Goal: Task Accomplishment & Management: Use online tool/utility

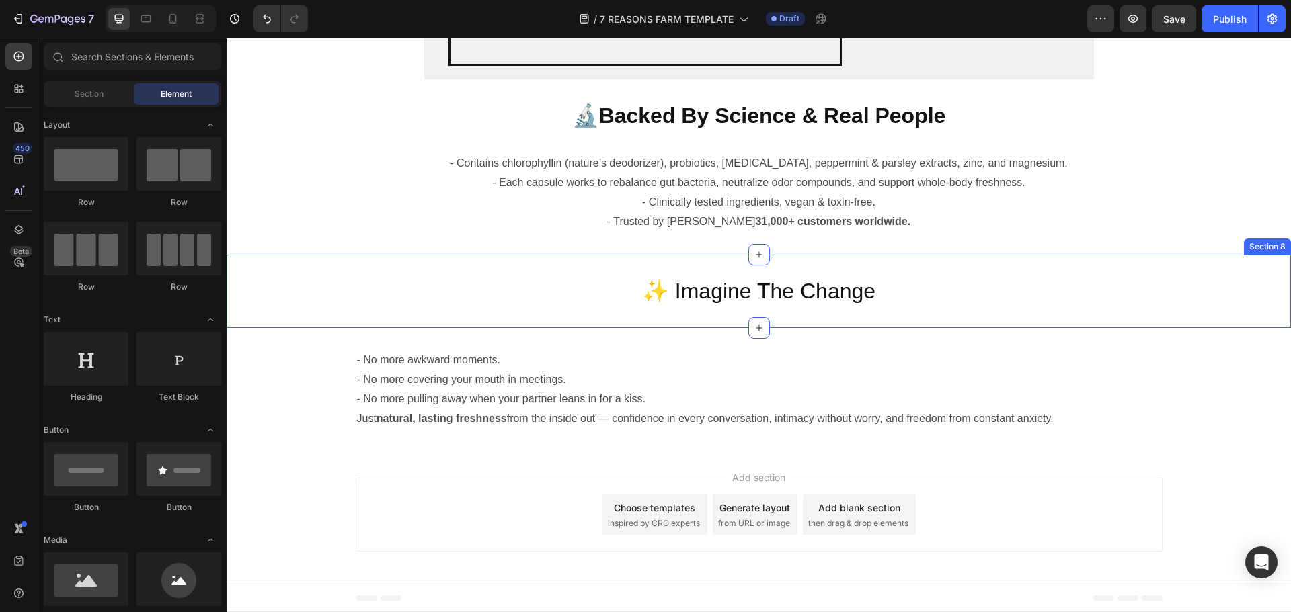
scroll to position [3149, 0]
click at [376, 407] on p "- No more awkward moments. - No more covering your mouth in meetings. - No more…" at bounding box center [759, 380] width 804 height 58
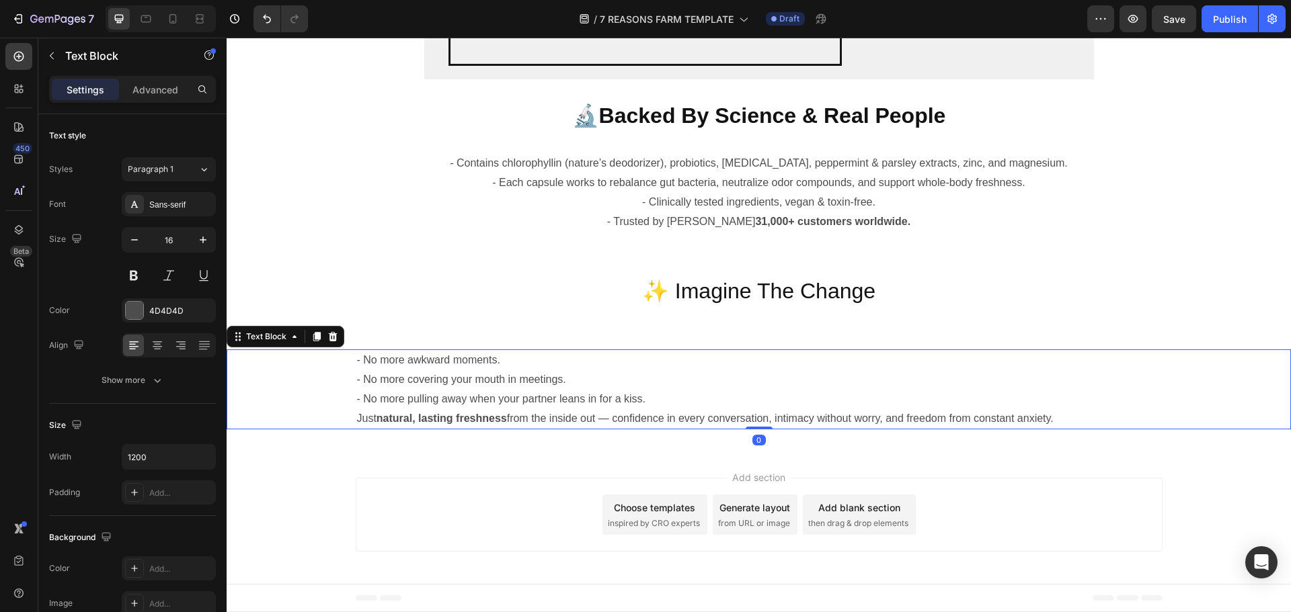
click at [357, 417] on p "Just natural, lasting freshness from the inside out — confidence in every conve…" at bounding box center [759, 418] width 804 height 19
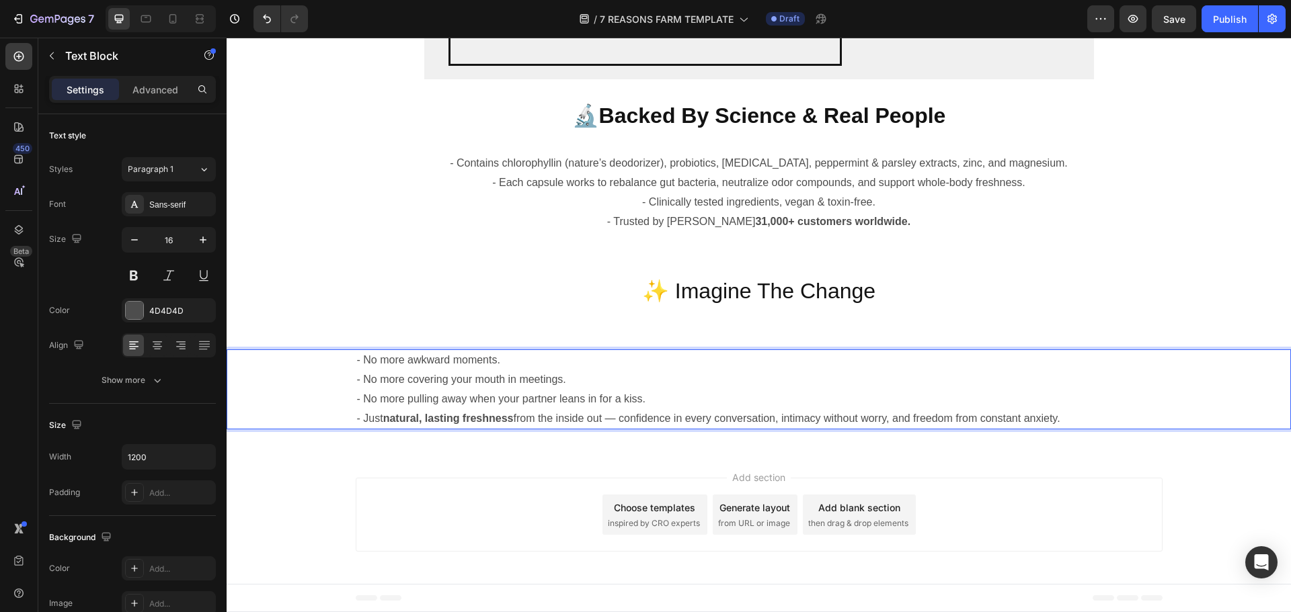
click at [874, 370] on p "- No more awkward moments. - No more covering your mouth in meetings. - No more…" at bounding box center [759, 380] width 804 height 58
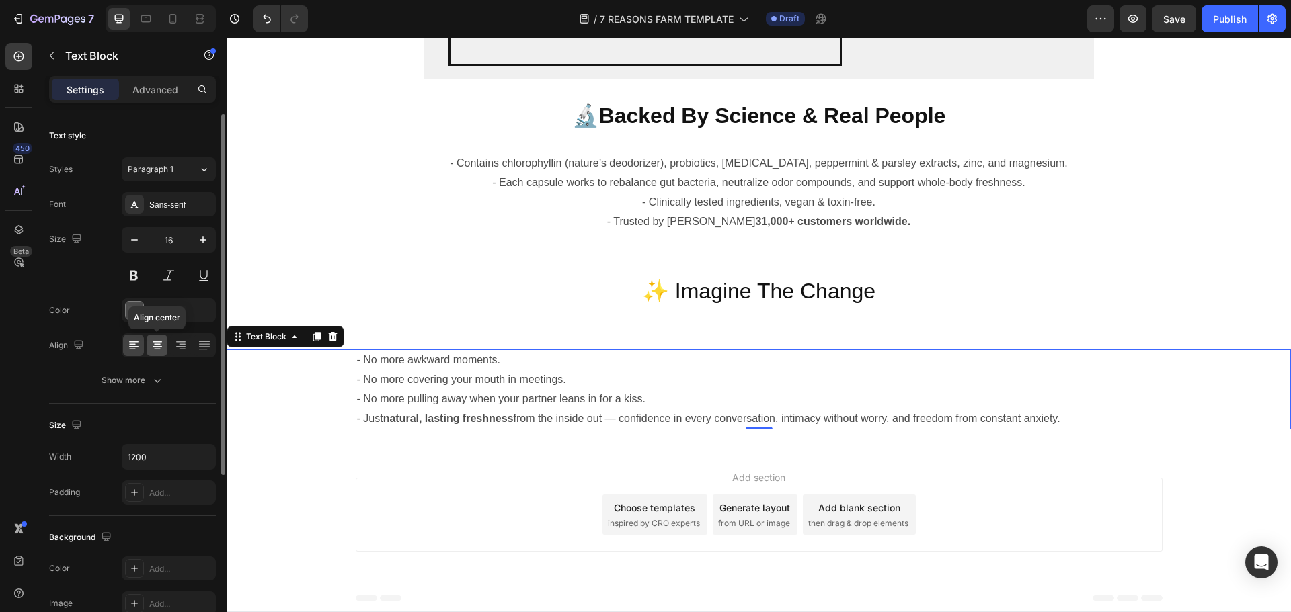
click at [160, 354] on div at bounding box center [157, 346] width 21 height 22
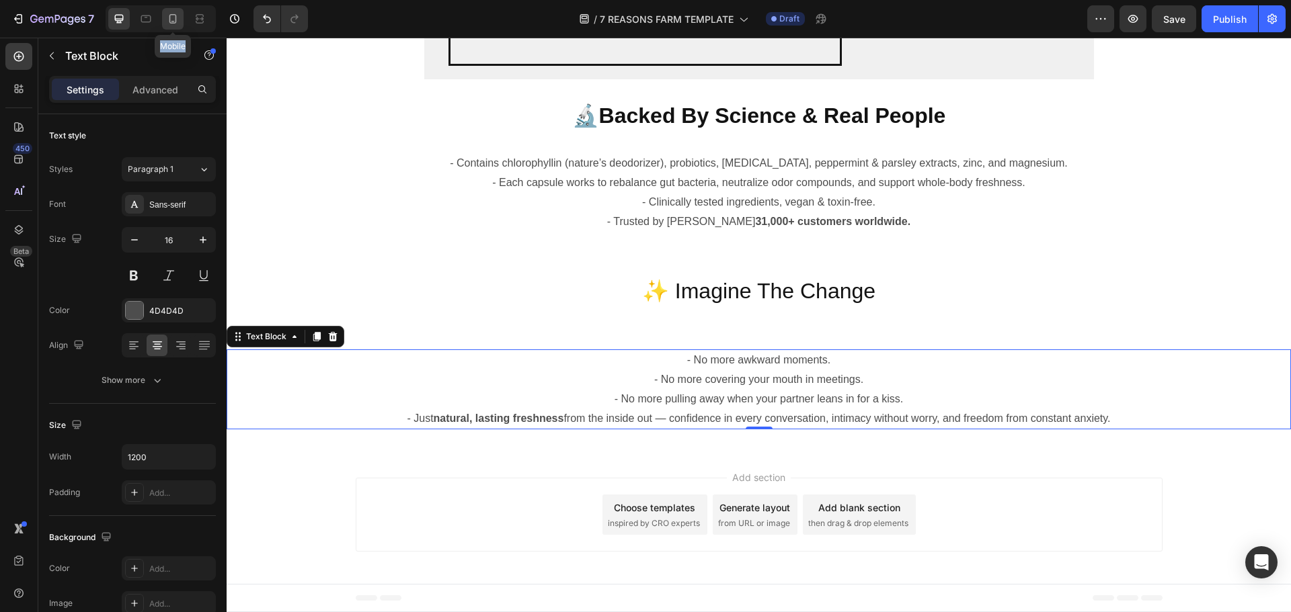
click at [177, 15] on icon at bounding box center [172, 18] width 13 height 13
type input "14"
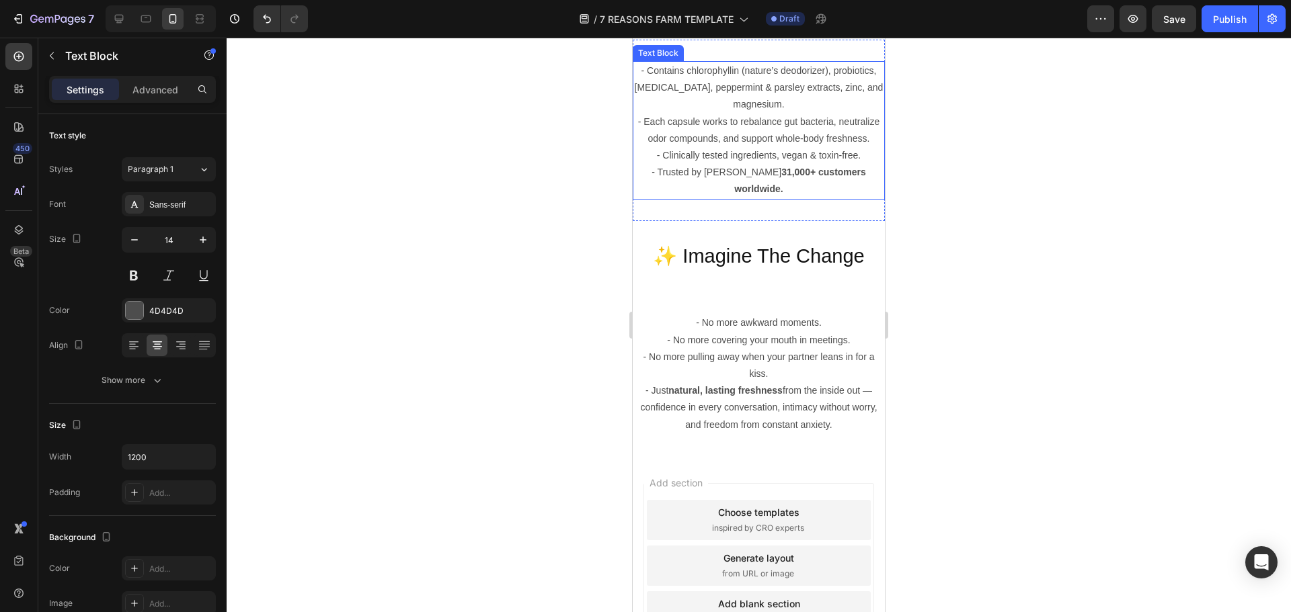
scroll to position [4034, 0]
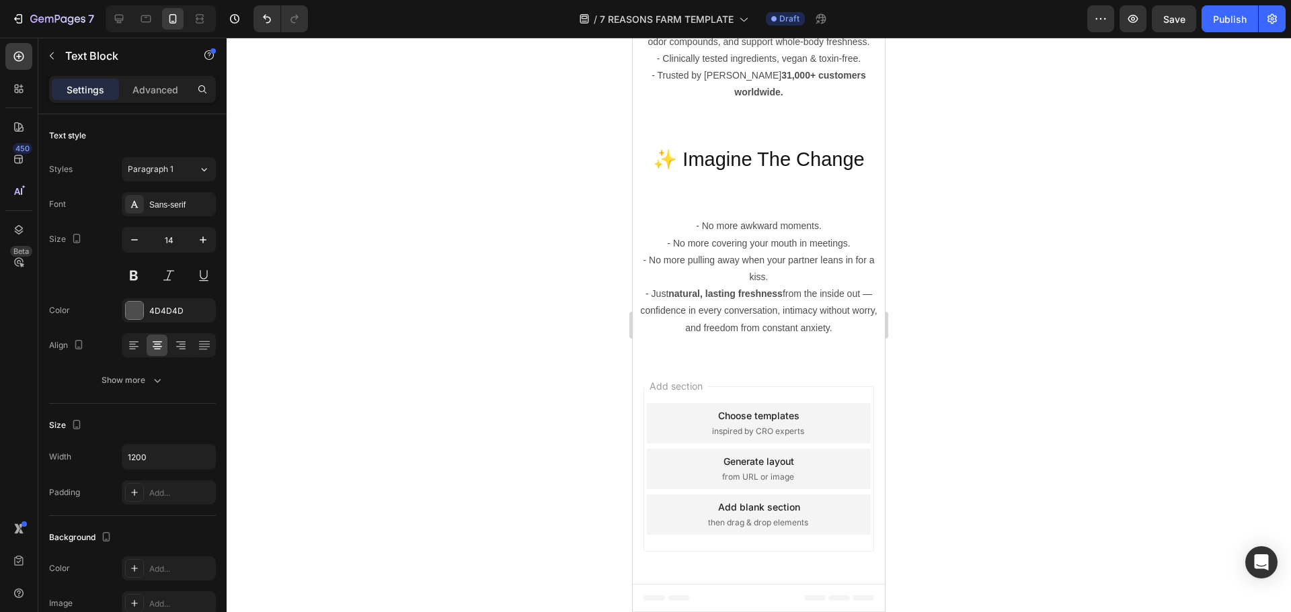
click at [736, 227] on p "- No more awkward moments. - No more covering your mouth in meetings. - No more…" at bounding box center [758, 252] width 249 height 68
click at [772, 213] on div "- No more awkward moments. - No more covering your mouth in meetings. - No more…" at bounding box center [759, 277] width 252 height 164
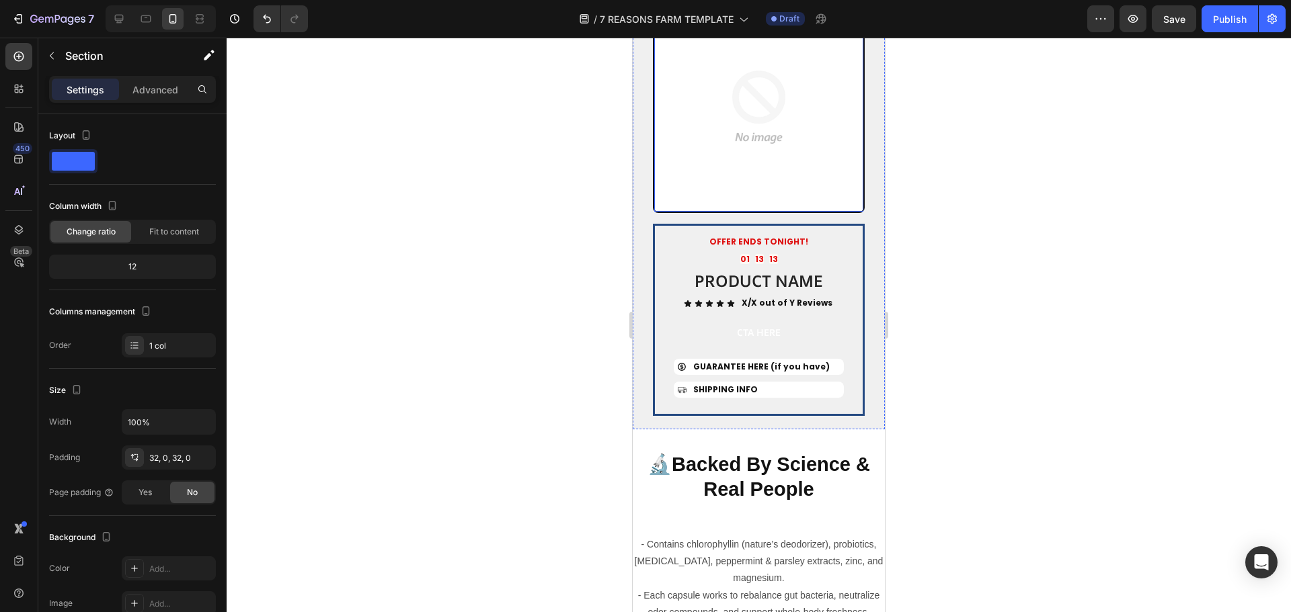
scroll to position [3832, 0]
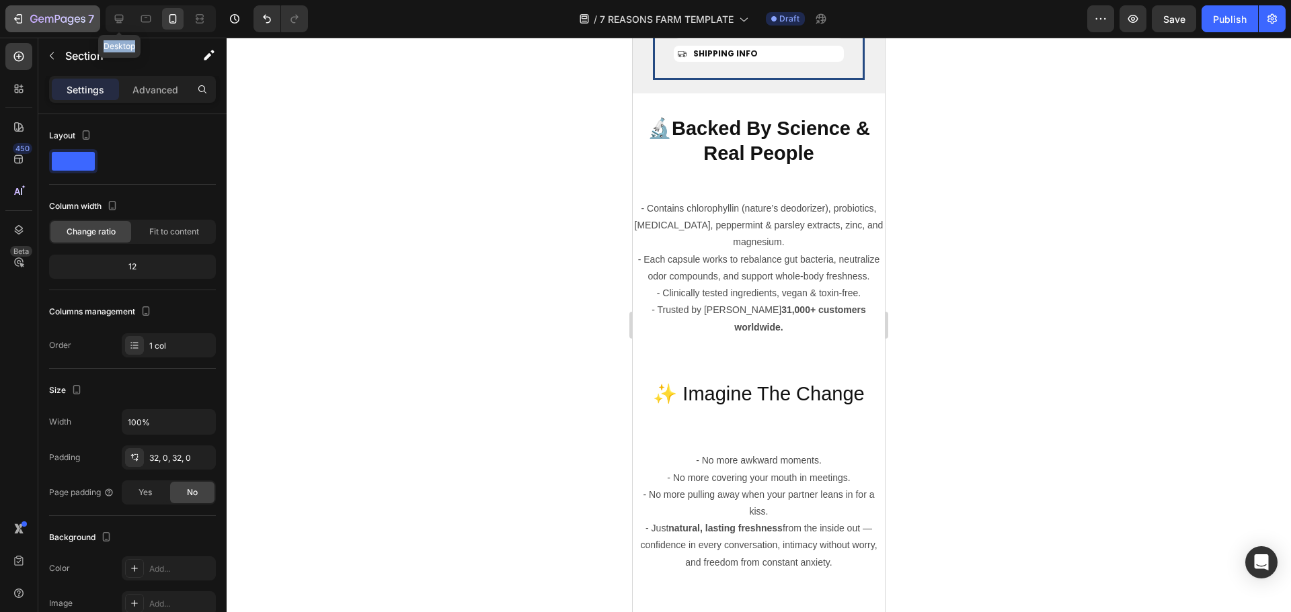
drag, startPoint x: 114, startPoint y: 22, endPoint x: 98, endPoint y: 22, distance: 16.1
click at [99, 22] on div "7 Desktop" at bounding box center [108, 18] width 216 height 27
click at [114, 20] on icon at bounding box center [118, 18] width 13 height 13
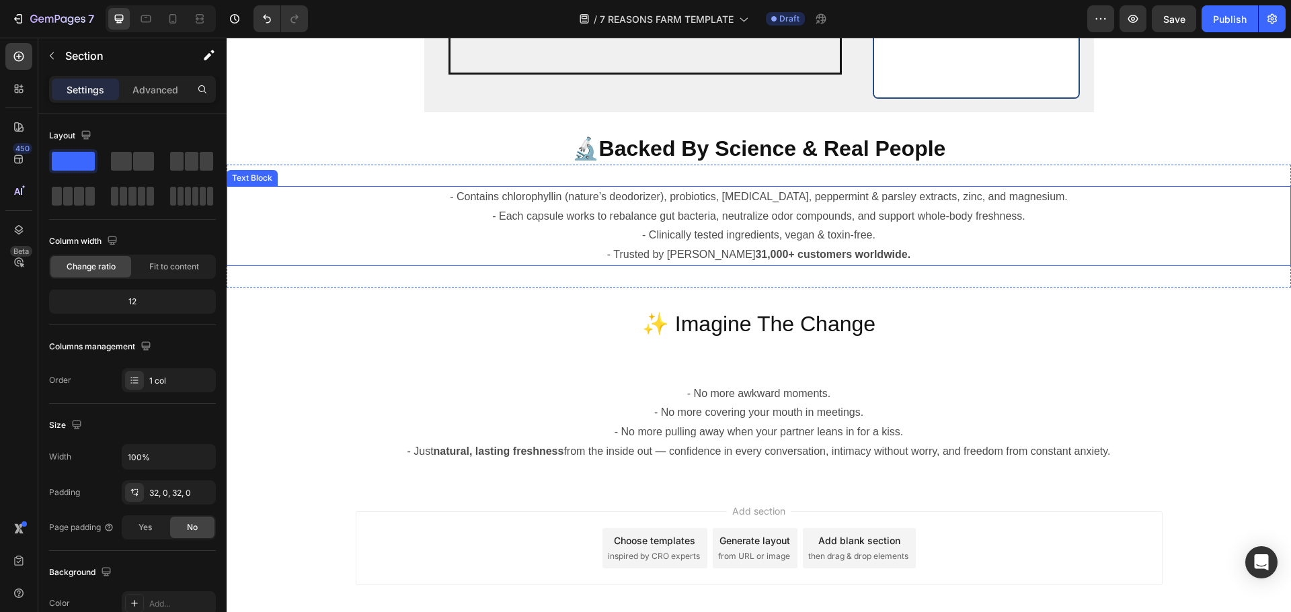
scroll to position [3082, 0]
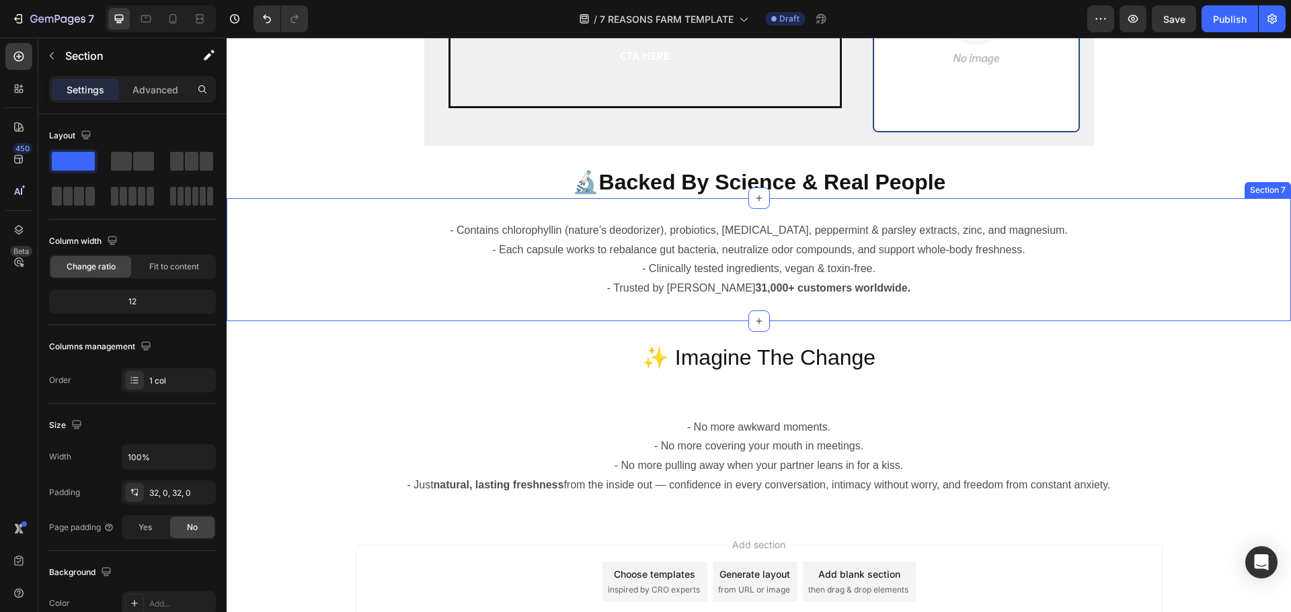
click at [786, 189] on strong "Backed By Science & Real People" at bounding box center [772, 182] width 347 height 24
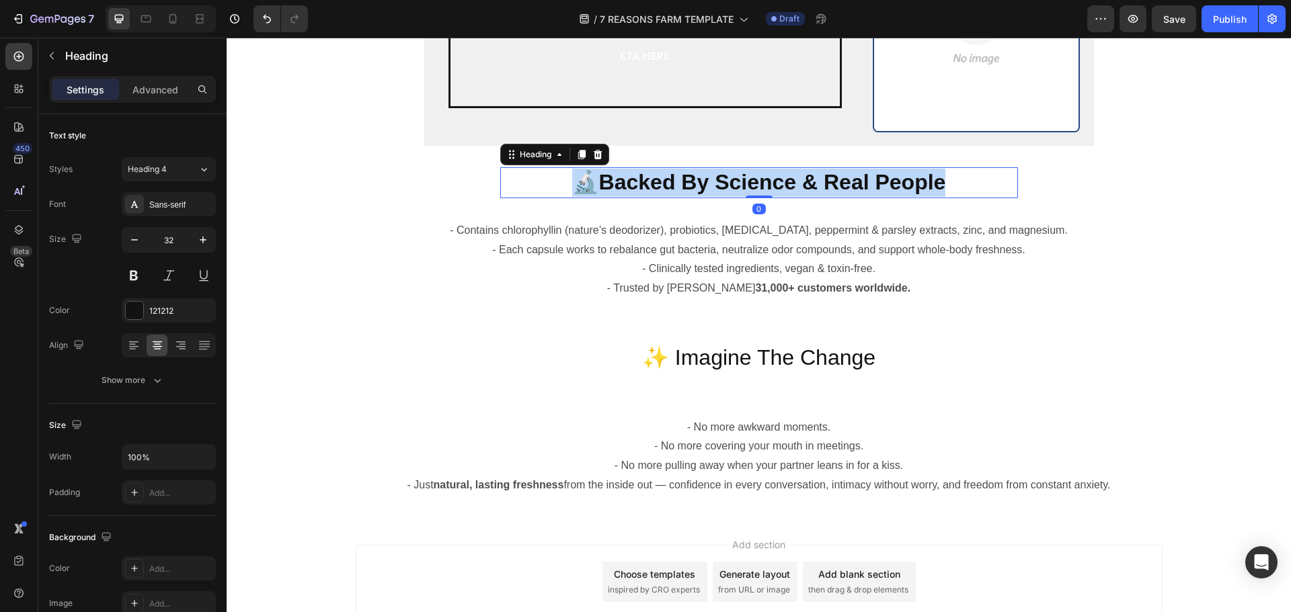
click at [786, 189] on strong "Backed By Science & Real People" at bounding box center [772, 182] width 347 height 24
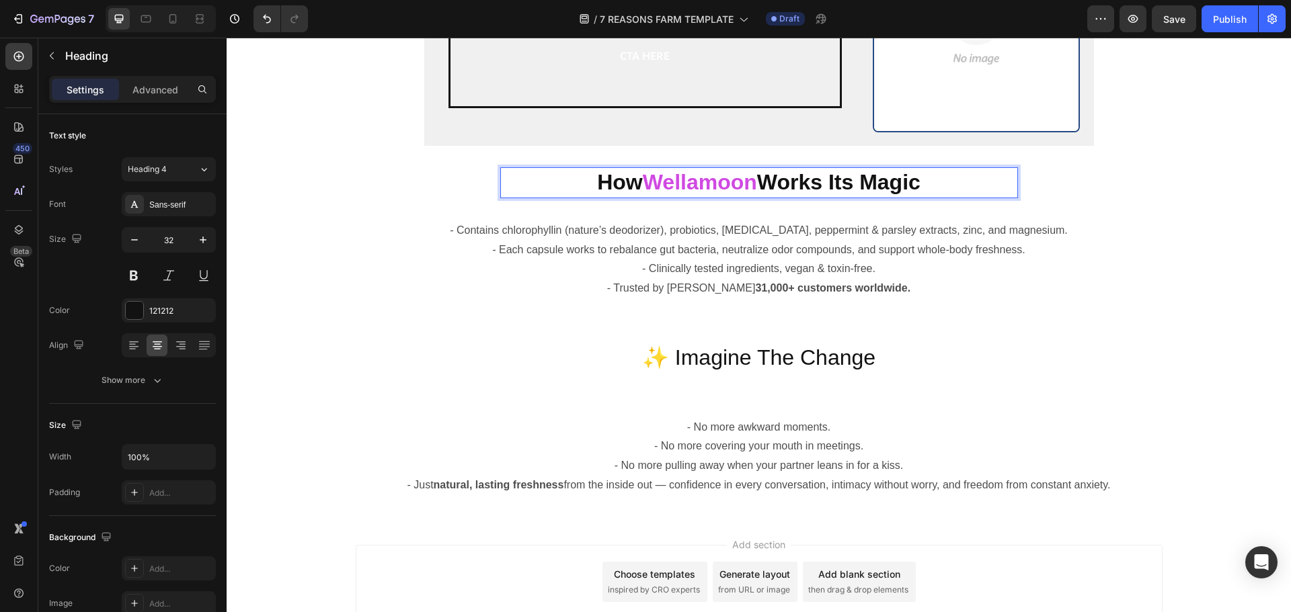
click at [699, 186] on strong "Wellamoon" at bounding box center [700, 182] width 114 height 24
click at [699, 186] on strong "Bolicia" at bounding box center [699, 182] width 71 height 24
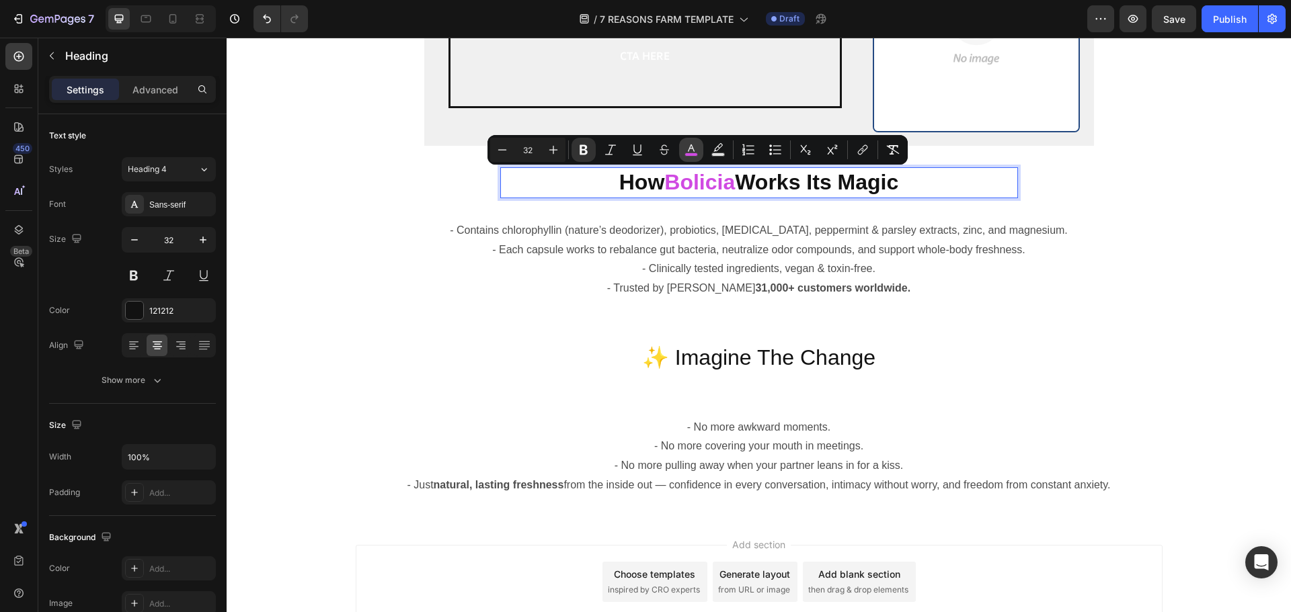
click at [693, 147] on icon "Editor contextual toolbar" at bounding box center [690, 149] width 13 height 13
type input "D04AE2"
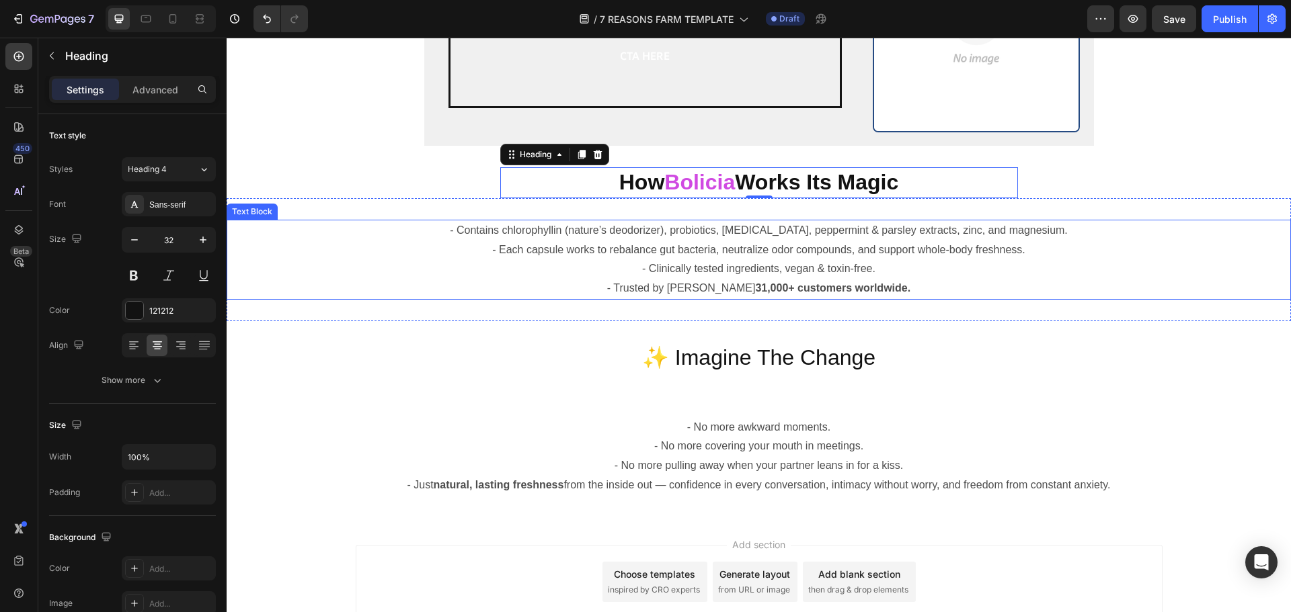
click at [755, 293] on strong "31,000+ customers worldwide." at bounding box center [832, 287] width 155 height 11
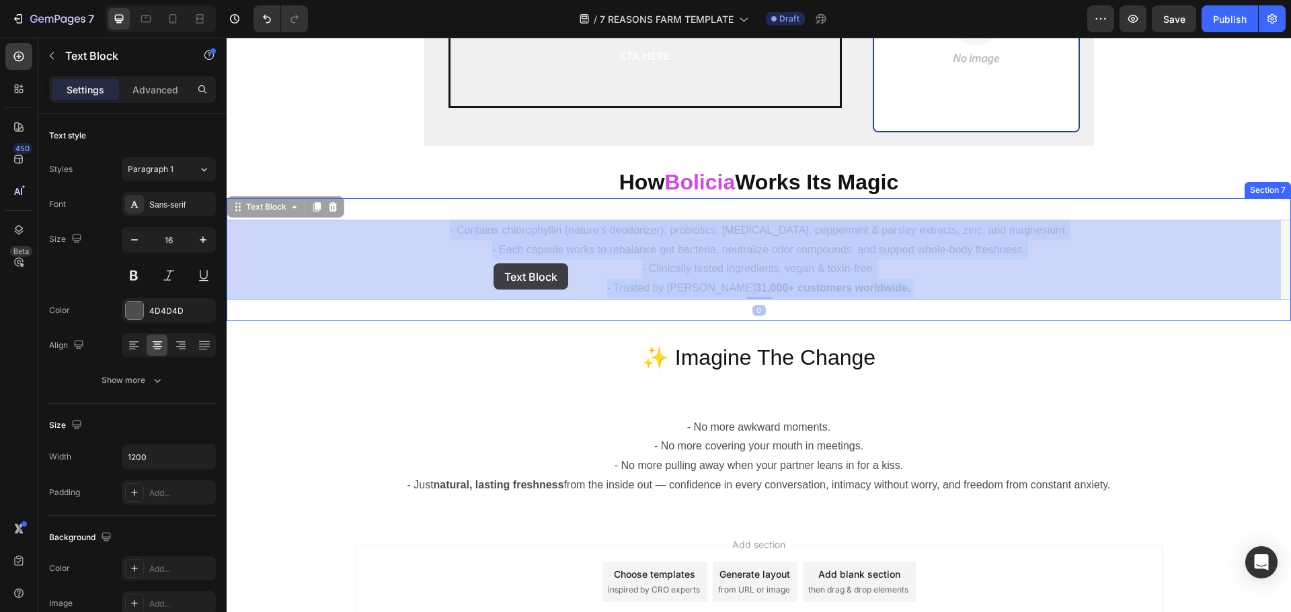
drag, startPoint x: 899, startPoint y: 292, endPoint x: 523, endPoint y: 264, distance: 376.8
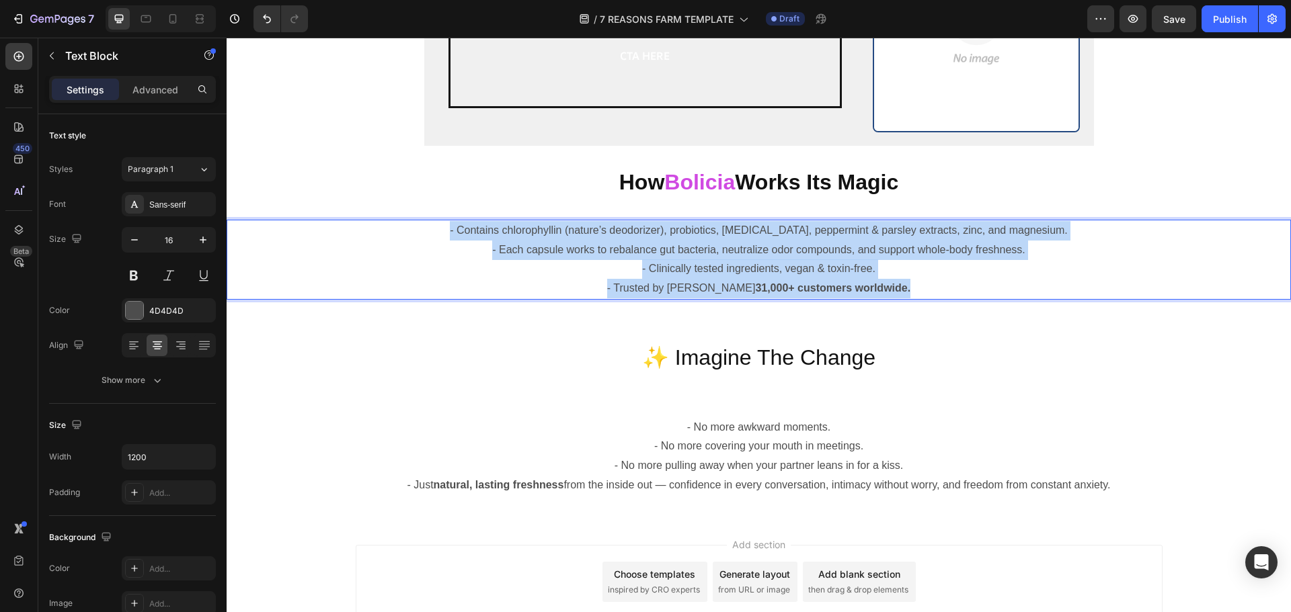
drag, startPoint x: 925, startPoint y: 284, endPoint x: 413, endPoint y: 233, distance: 514.8
click at [413, 233] on div "- Contains chlorophyllin (nature’s deodorizer), probiotics, [MEDICAL_DATA], pep…" at bounding box center [759, 260] width 807 height 80
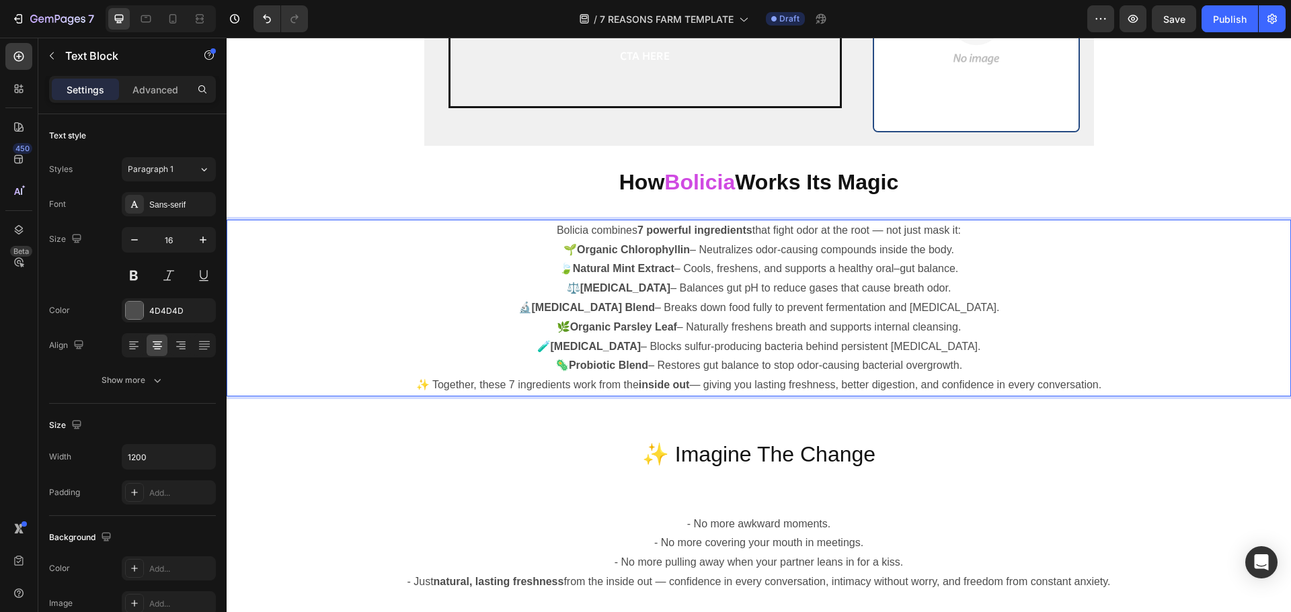
click at [556, 252] on p "🌱 Organic Chlorophyllin – Neutralizes odor-causing compounds inside the body." at bounding box center [759, 250] width 804 height 19
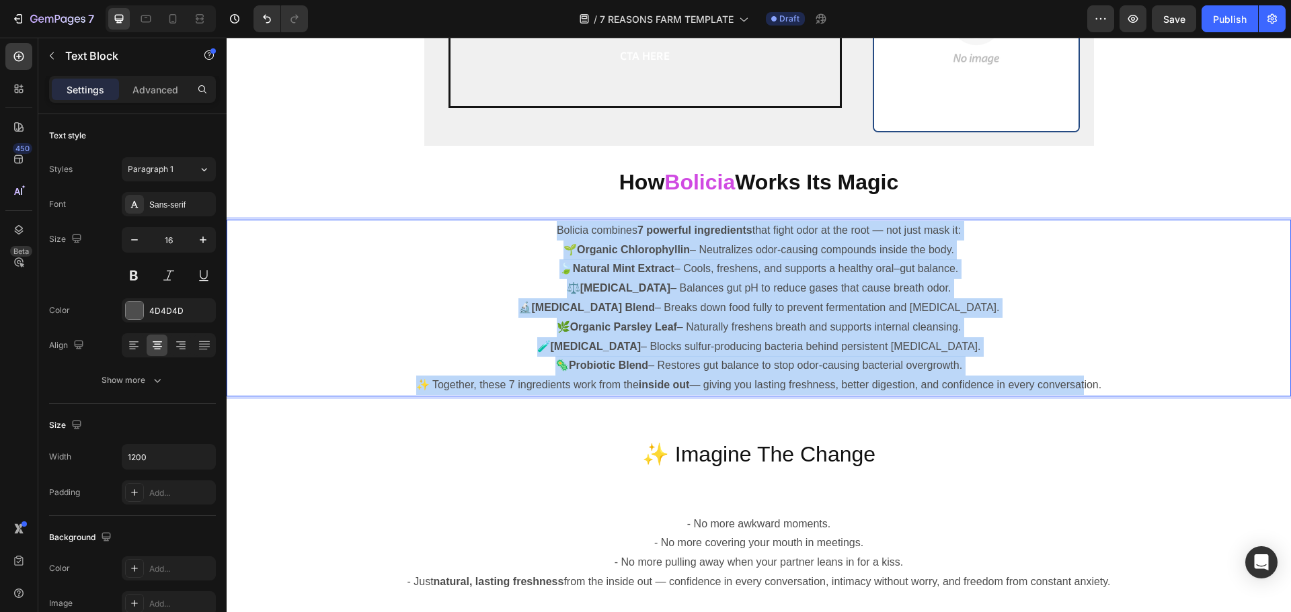
drag, startPoint x: 549, startPoint y: 228, endPoint x: 1077, endPoint y: 384, distance: 550.3
click at [1077, 384] on div "Bolicia combines 7 powerful ingredients that fight odor at the root — not just …" at bounding box center [759, 308] width 807 height 177
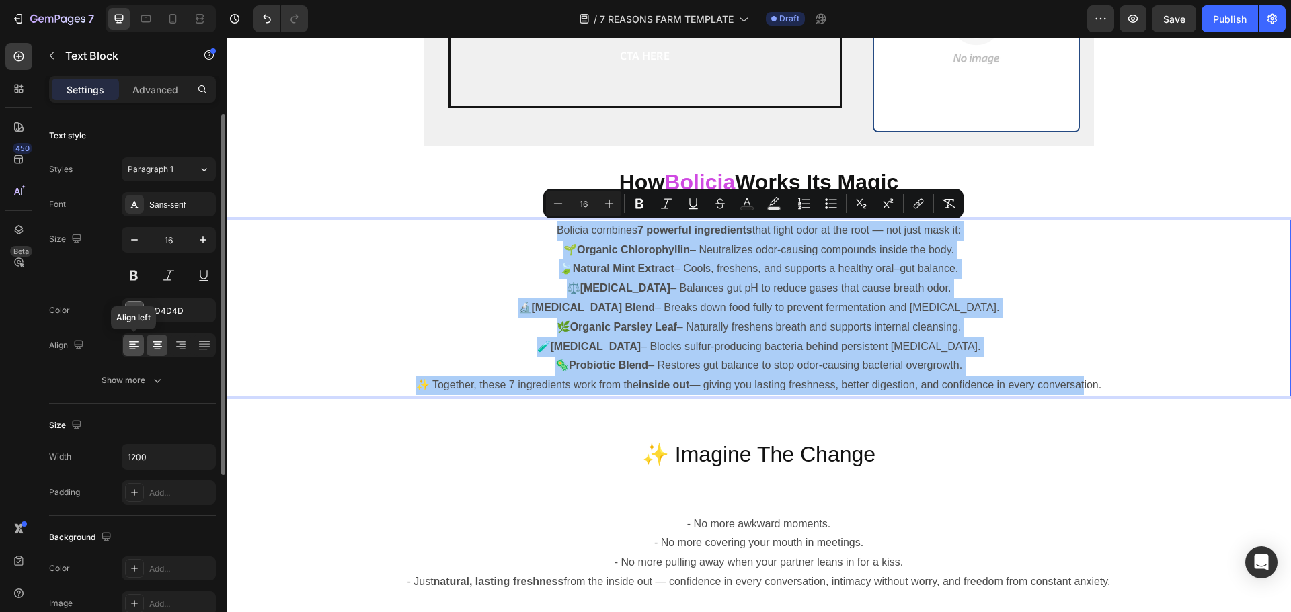
click at [134, 348] on icon at bounding box center [133, 345] width 13 height 13
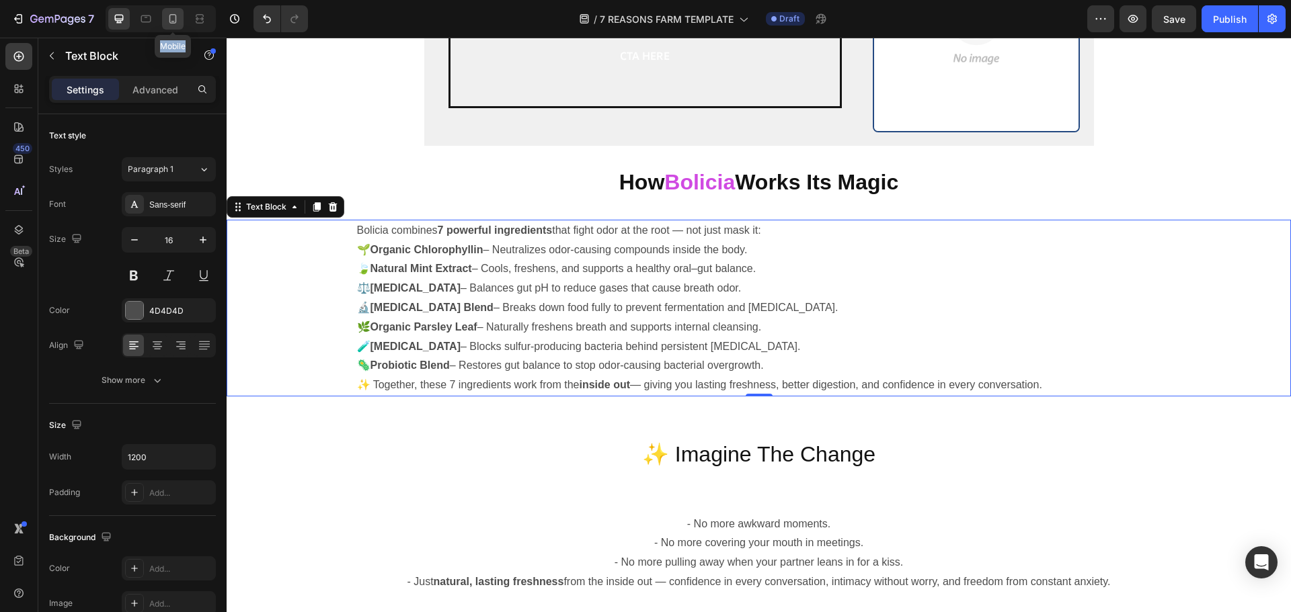
click at [181, 13] on div at bounding box center [173, 19] width 22 height 22
type input "14"
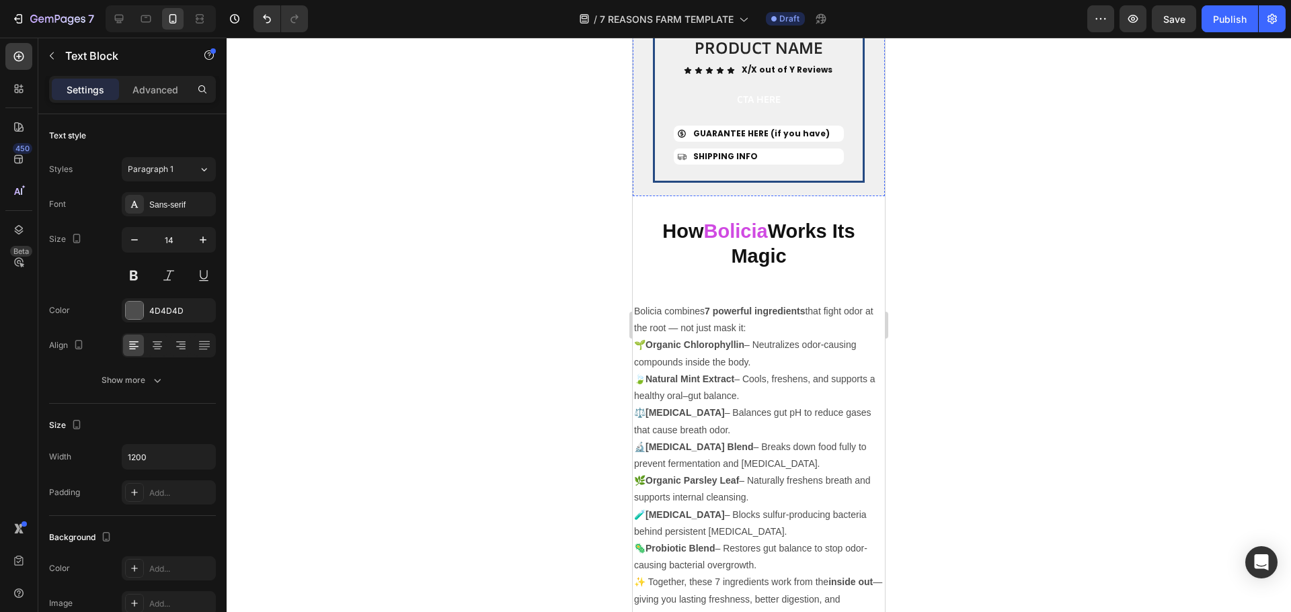
scroll to position [3760, 0]
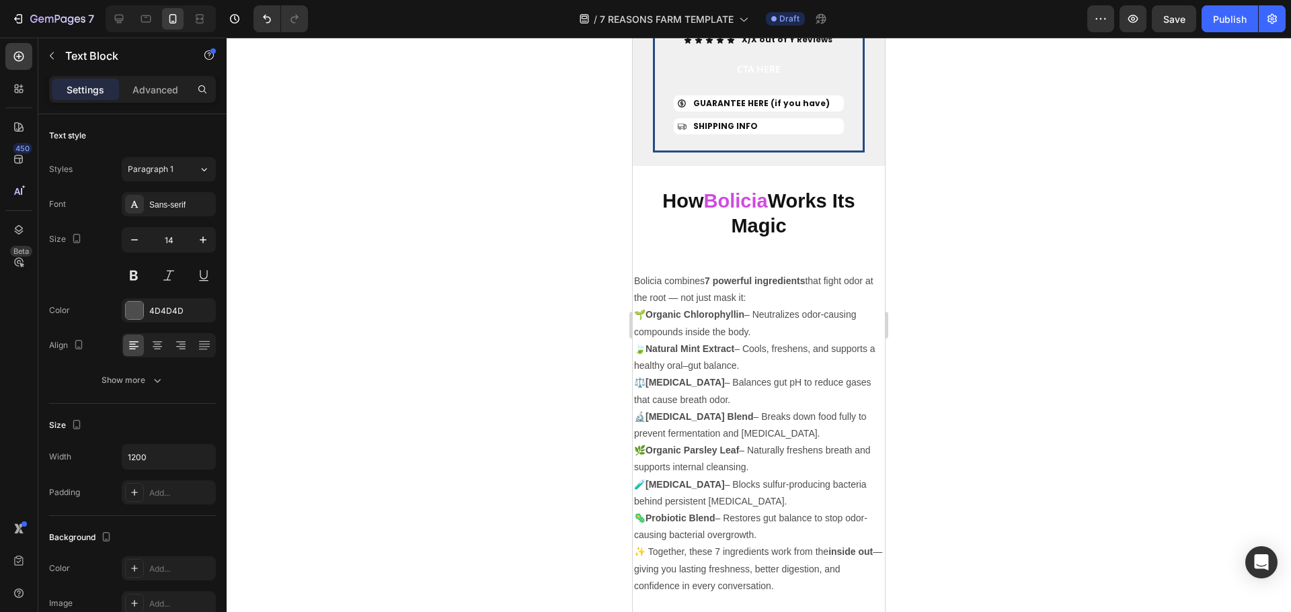
click at [774, 273] on p "[PERSON_NAME] combines 7 powerful ingredients that fight odor at the root — not…" at bounding box center [758, 290] width 249 height 34
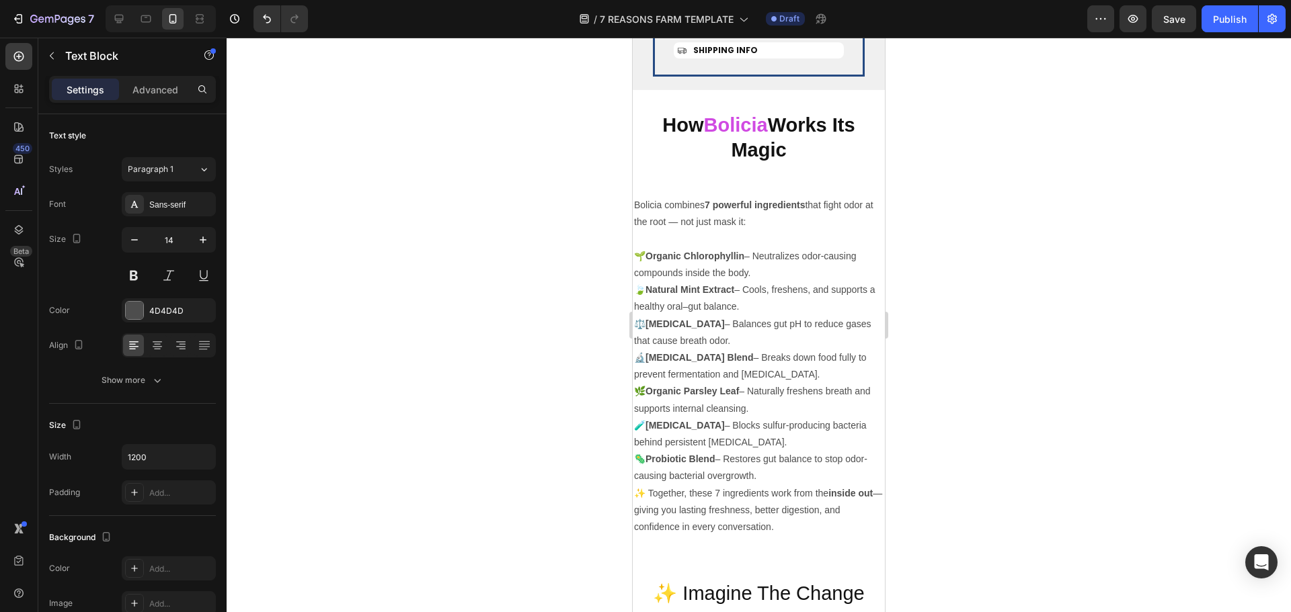
scroll to position [3894, 0]
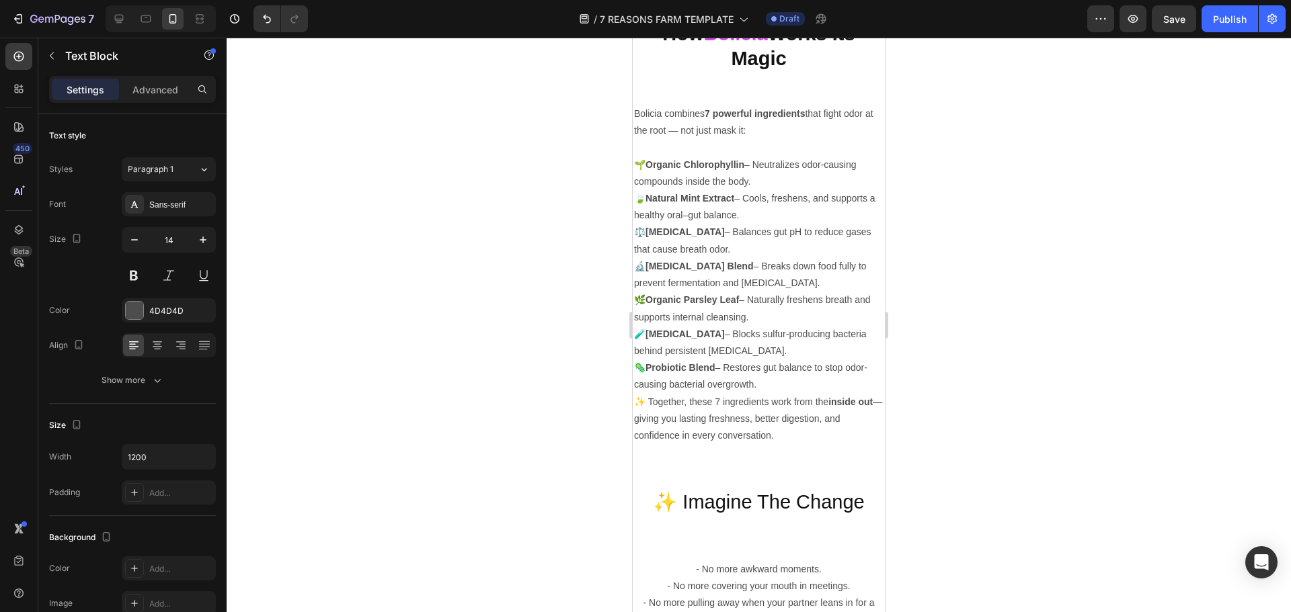
click at [792, 389] on p "🦠 Probiotic Blend – Restores gut balance to stop odor-causing bacterial overgro…" at bounding box center [758, 377] width 249 height 34
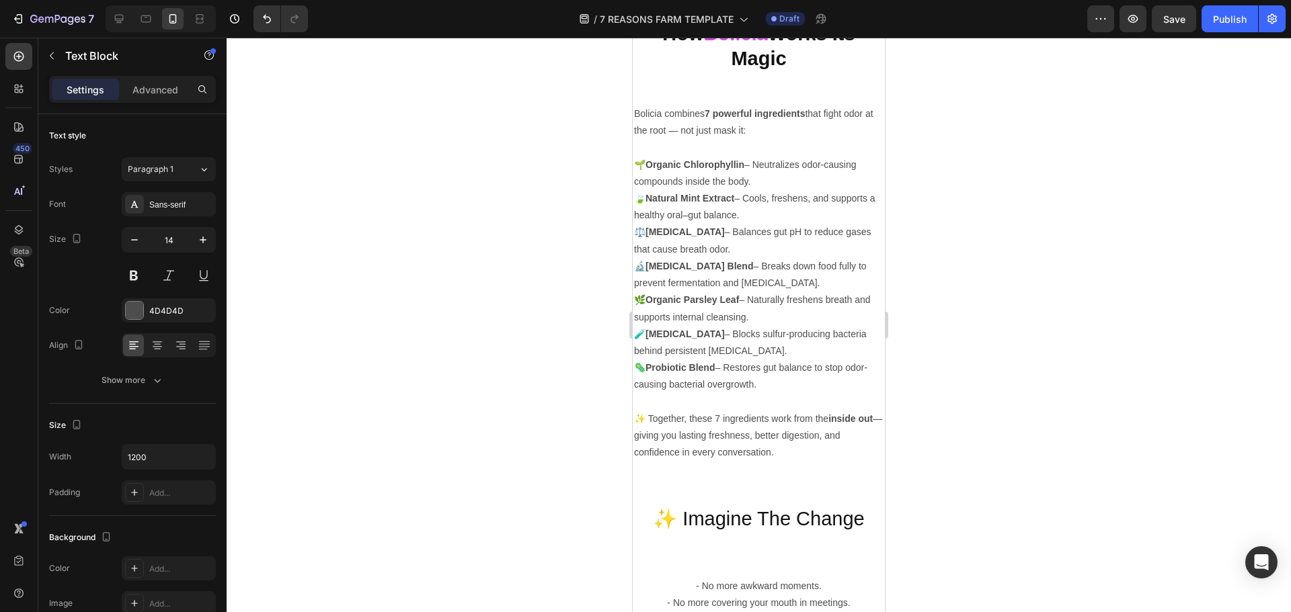
click at [645, 161] on p "🌱 Organic Chlorophyllin – Neutralizes odor-causing compounds inside the body." at bounding box center [758, 174] width 249 height 34
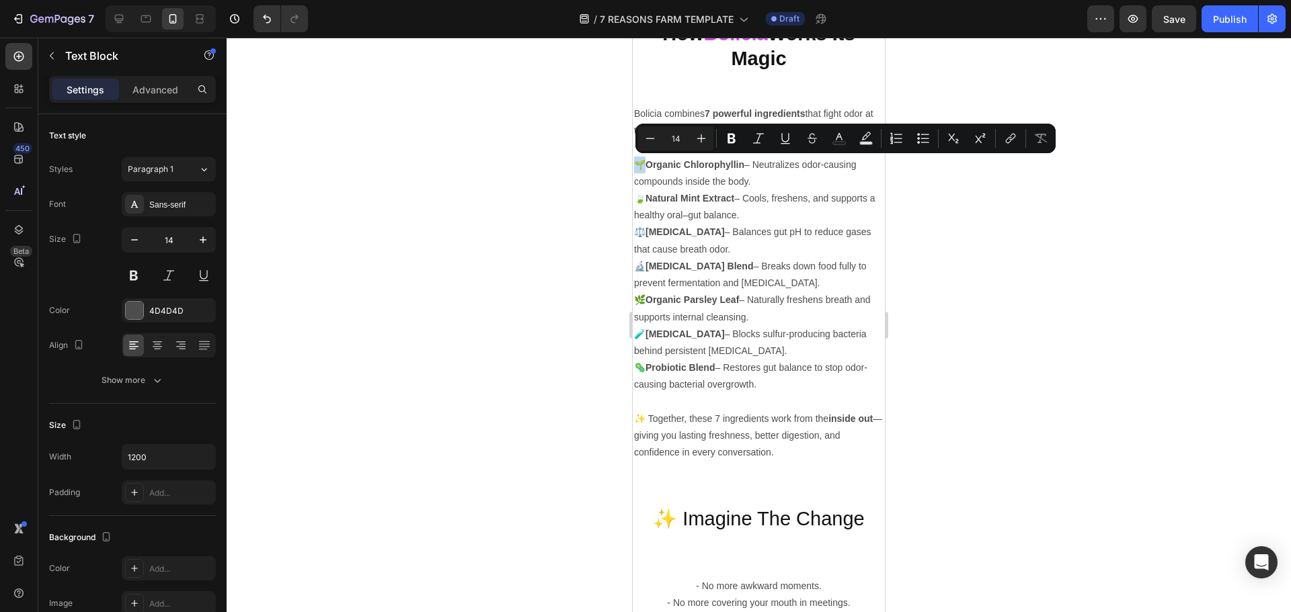
drag, startPoint x: 645, startPoint y: 161, endPoint x: 634, endPoint y: 161, distance: 11.4
click at [634, 161] on p "🌱 Organic Chlorophyllin – Neutralizes odor-causing compounds inside the body." at bounding box center [758, 174] width 249 height 34
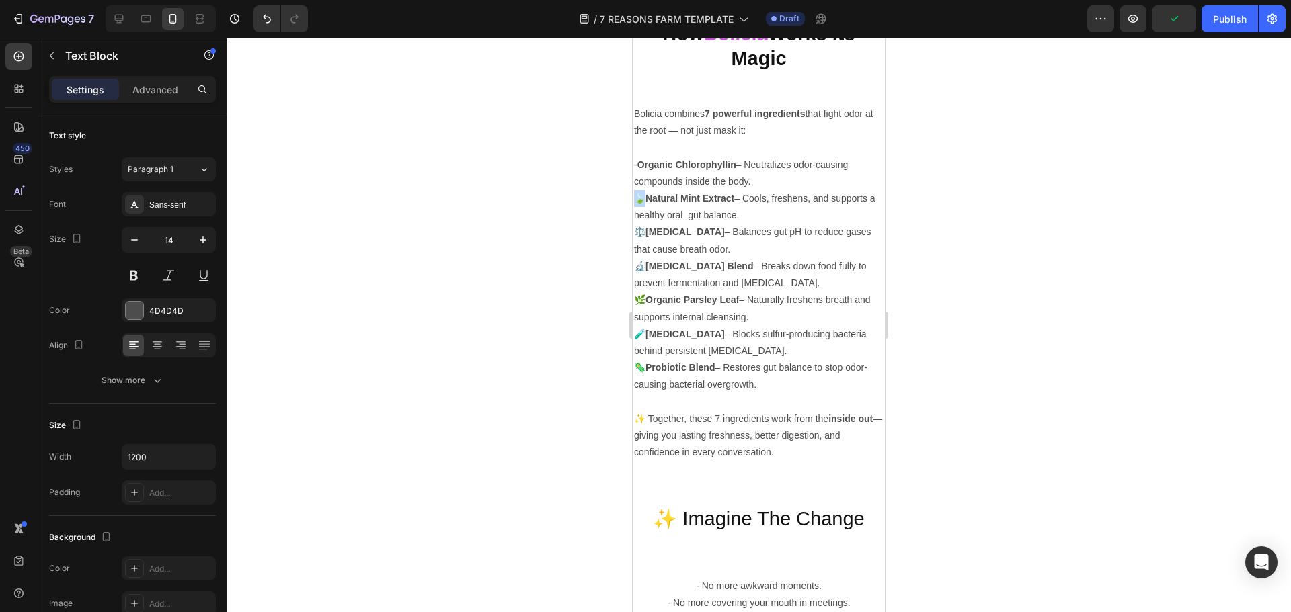
drag, startPoint x: 647, startPoint y: 196, endPoint x: 633, endPoint y: 198, distance: 14.2
click at [633, 198] on div "Bolicia combines 7 powerful ingredients that fight odor at the root — not just …" at bounding box center [759, 283] width 252 height 358
click at [642, 168] on strong "Organic Chlorophyllin" at bounding box center [686, 164] width 99 height 11
drag, startPoint x: 651, startPoint y: 232, endPoint x: 1260, endPoint y: 270, distance: 610.2
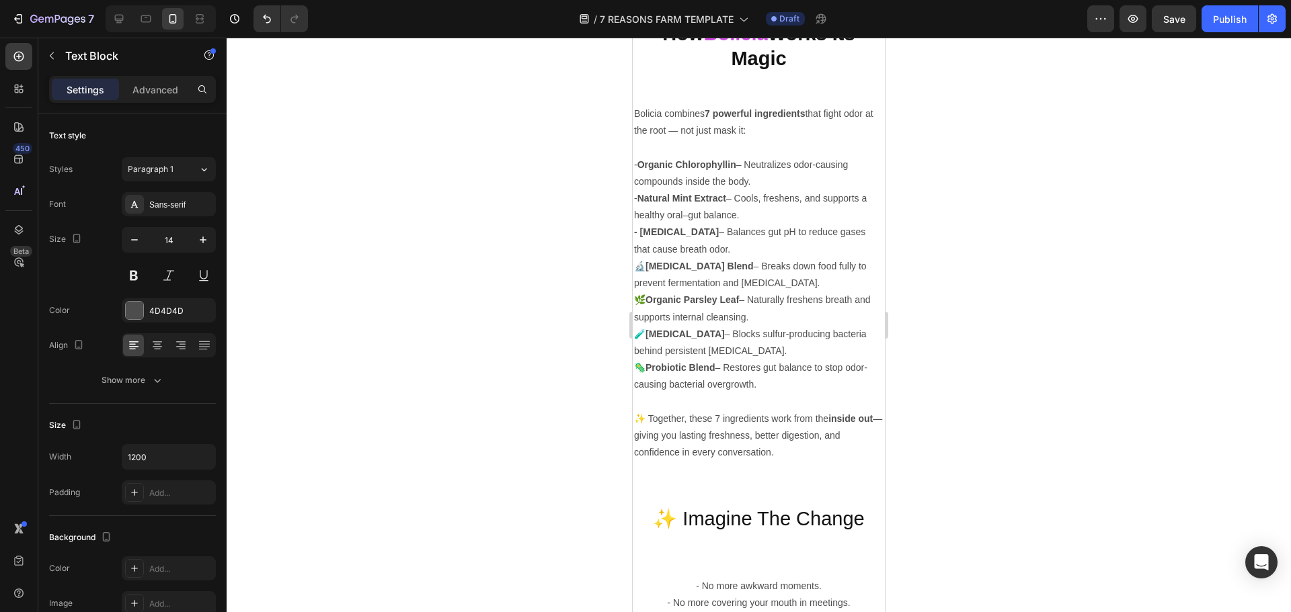
drag, startPoint x: 652, startPoint y: 267, endPoint x: 1259, endPoint y: 307, distance: 608.3
drag, startPoint x: 651, startPoint y: 298, endPoint x: 1253, endPoint y: 340, distance: 603.8
drag, startPoint x: 651, startPoint y: 334, endPoint x: 1260, endPoint y: 373, distance: 611.0
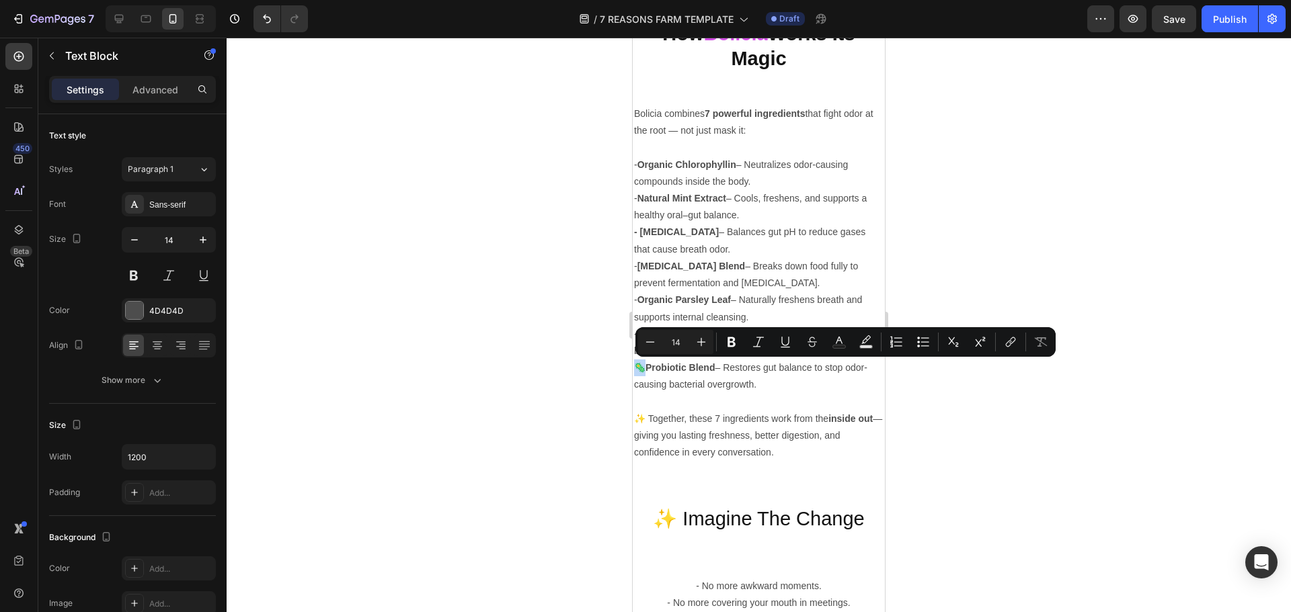
drag, startPoint x: 647, startPoint y: 366, endPoint x: 633, endPoint y: 368, distance: 14.3
click at [633, 368] on div "Bolicia combines 7 powerful ingredients that fight odor at the root — not just …" at bounding box center [759, 283] width 252 height 358
click at [645, 368] on p "🦠 Probiotic Blend – Restores gut balance to stop odor-causing bacterial overgro…" at bounding box center [758, 377] width 249 height 34
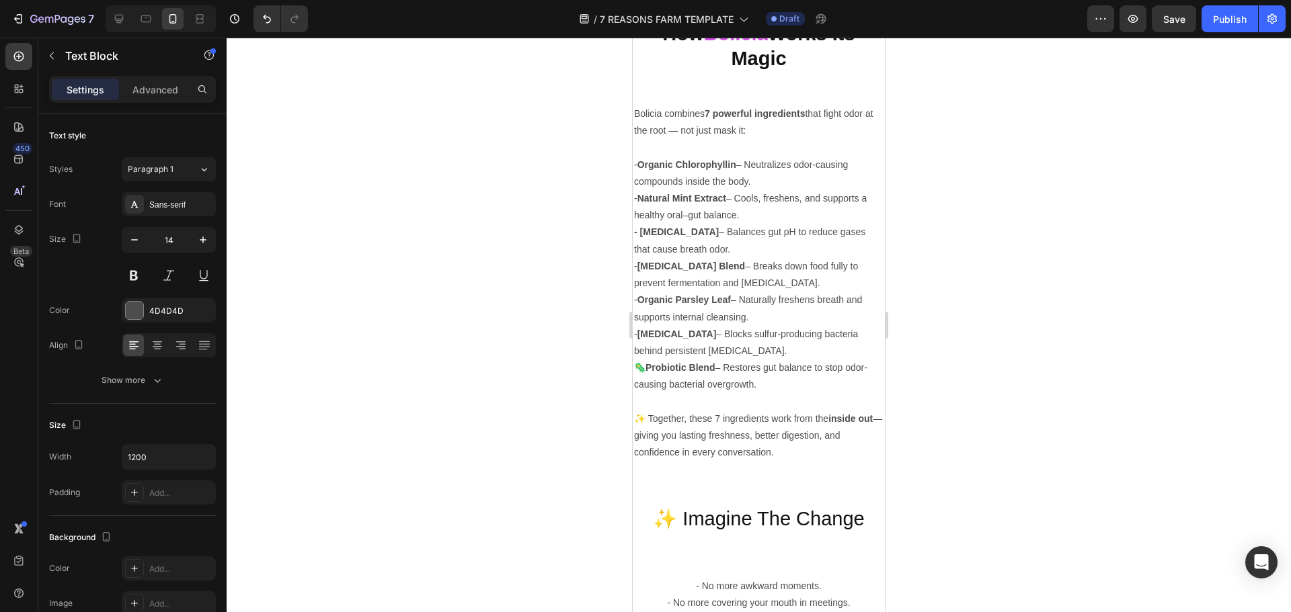
click at [651, 367] on strong "Probiotic Blend" at bounding box center [679, 367] width 69 height 11
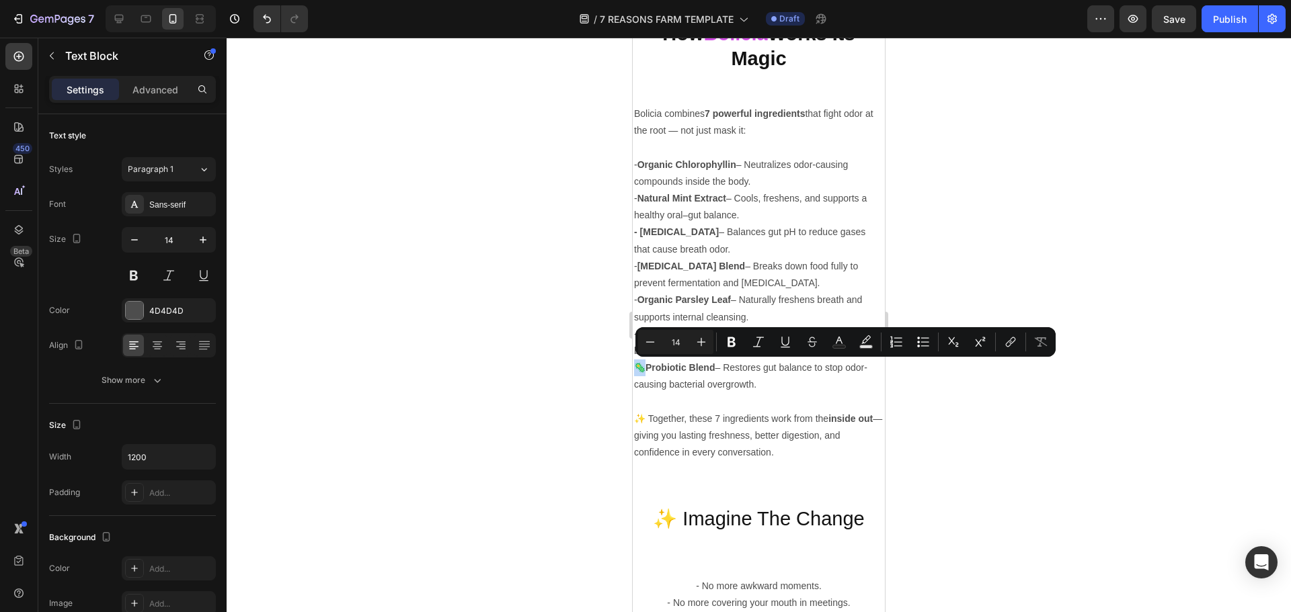
drag, startPoint x: 647, startPoint y: 366, endPoint x: 627, endPoint y: 368, distance: 20.3
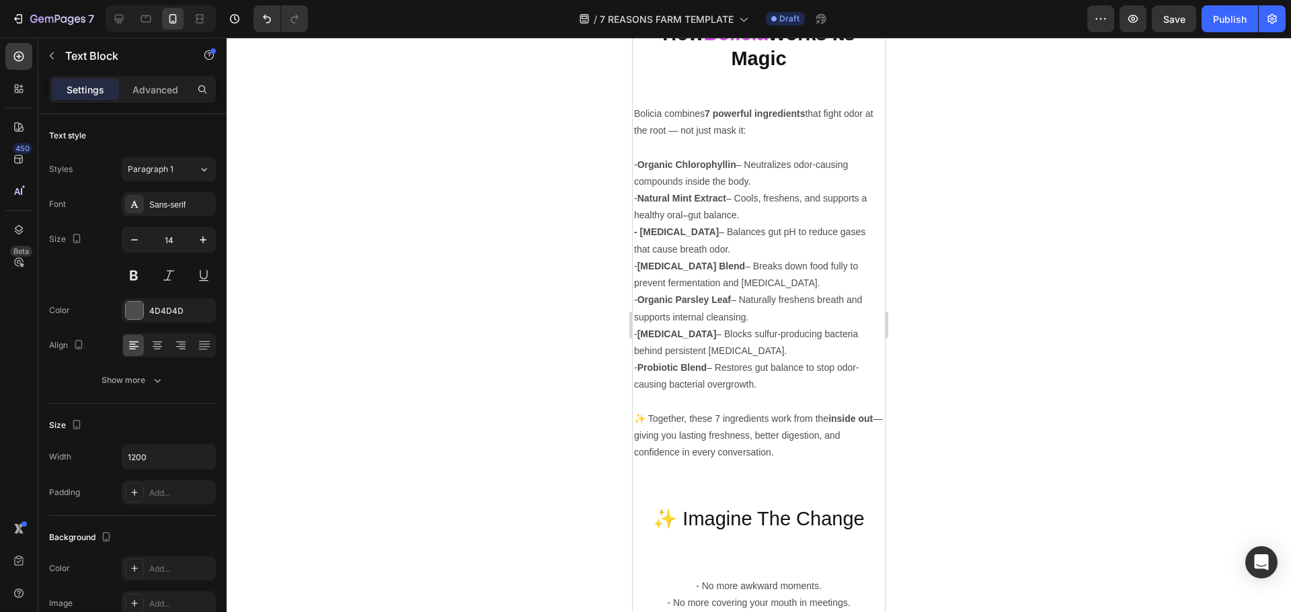
click at [706, 382] on p "- Probiotic Blend – Restores gut balance to stop odor-causing bacterial overgro…" at bounding box center [758, 377] width 249 height 34
click at [1047, 331] on div at bounding box center [759, 325] width 1064 height 575
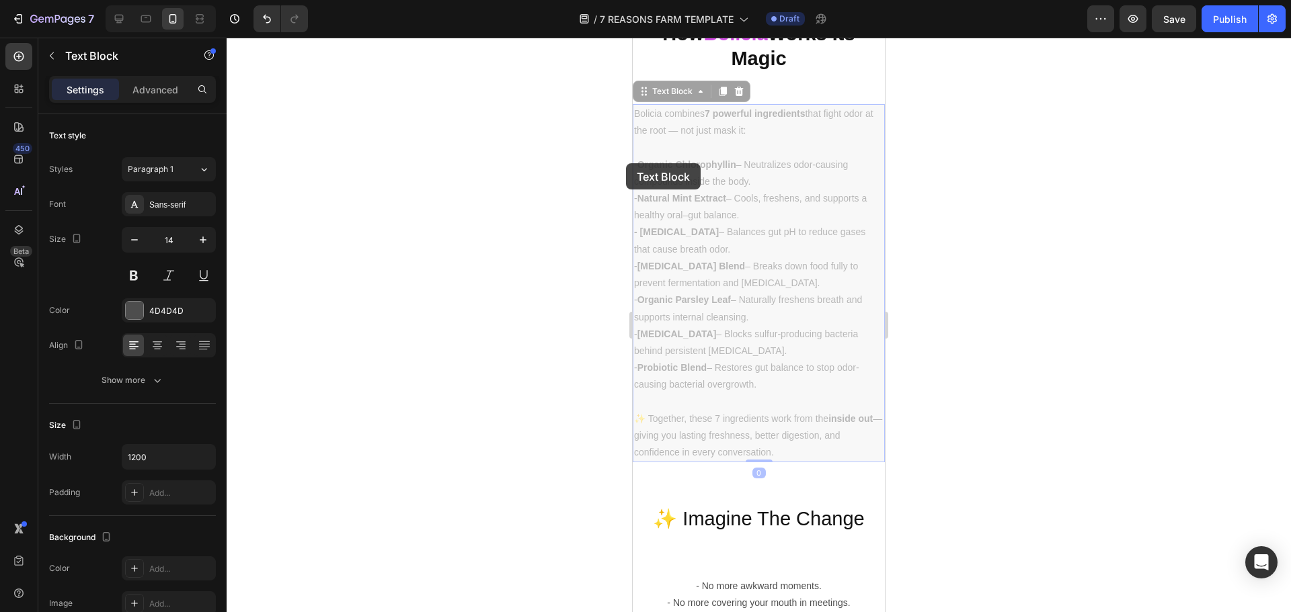
drag, startPoint x: 636, startPoint y: 163, endPoint x: 1262, endPoint y: 201, distance: 627.7
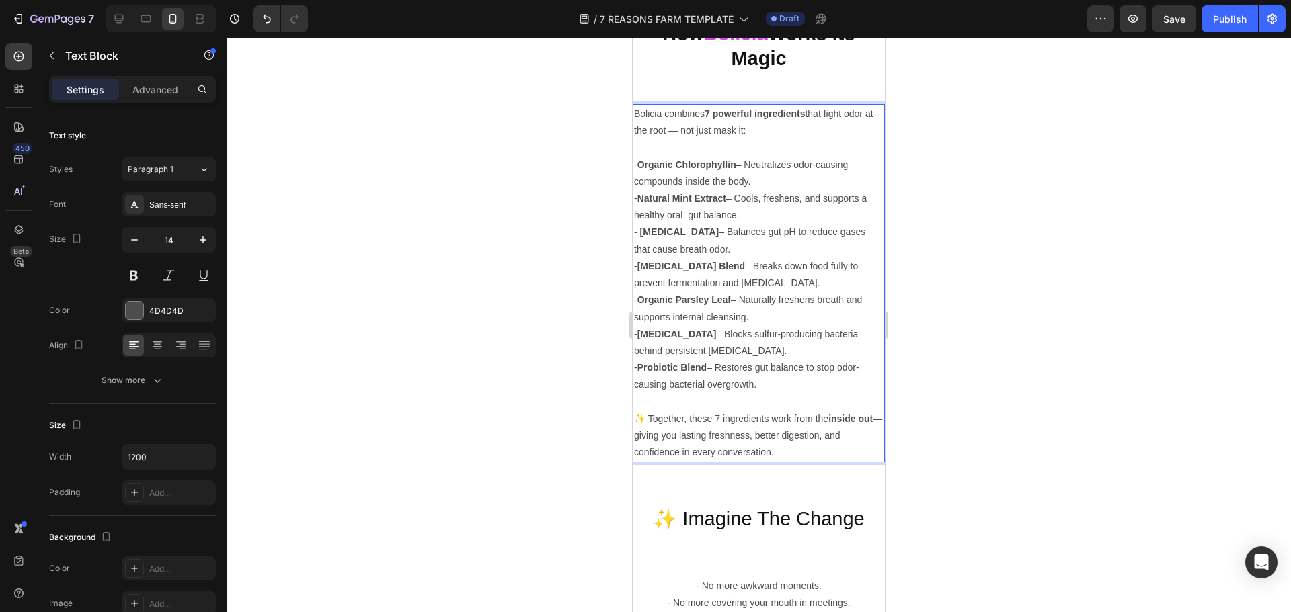
click at [637, 163] on p "- Organic Chlorophyllin – Neutralizes odor-causing compounds inside the body." at bounding box center [758, 174] width 249 height 34
drag, startPoint x: 637, startPoint y: 164, endPoint x: 626, endPoint y: 165, distance: 11.4
click at [641, 198] on strong "Natural Mint Extract" at bounding box center [681, 198] width 89 height 11
click at [645, 159] on strong "✅Organic Chlorophyllin" at bounding box center [689, 164] width 110 height 11
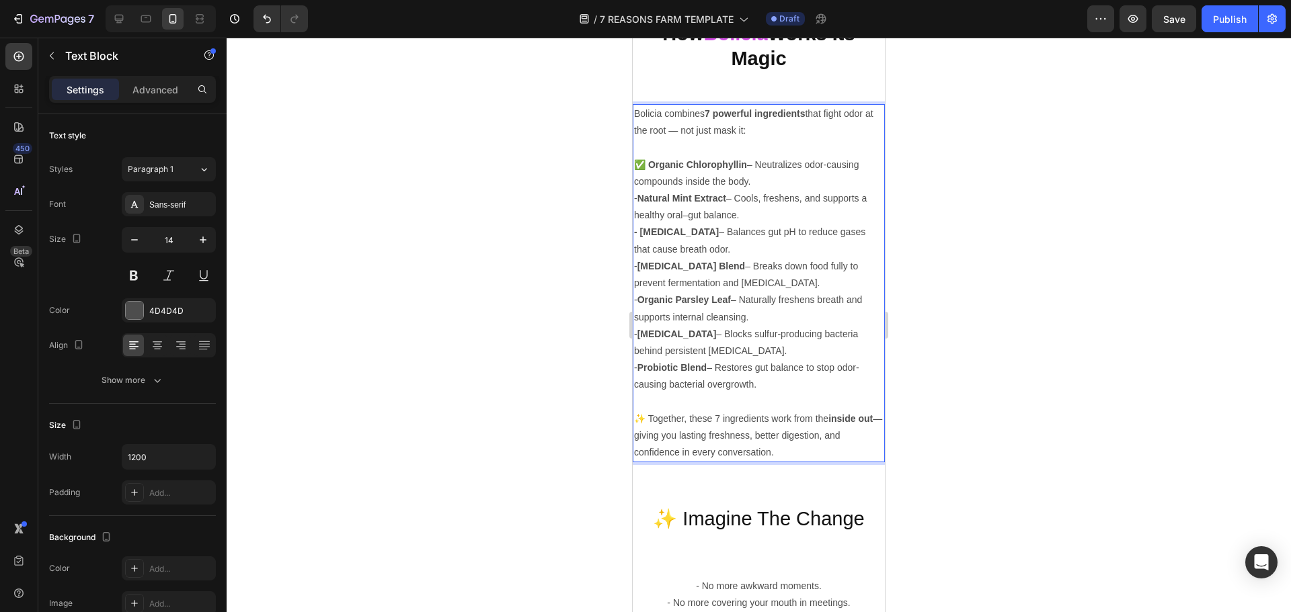
drag, startPoint x: 641, startPoint y: 196, endPoint x: 622, endPoint y: 200, distance: 19.2
drag, startPoint x: 639, startPoint y: 233, endPoint x: 606, endPoint y: 240, distance: 34.3
drag, startPoint x: 641, startPoint y: 264, endPoint x: 612, endPoint y: 266, distance: 29.6
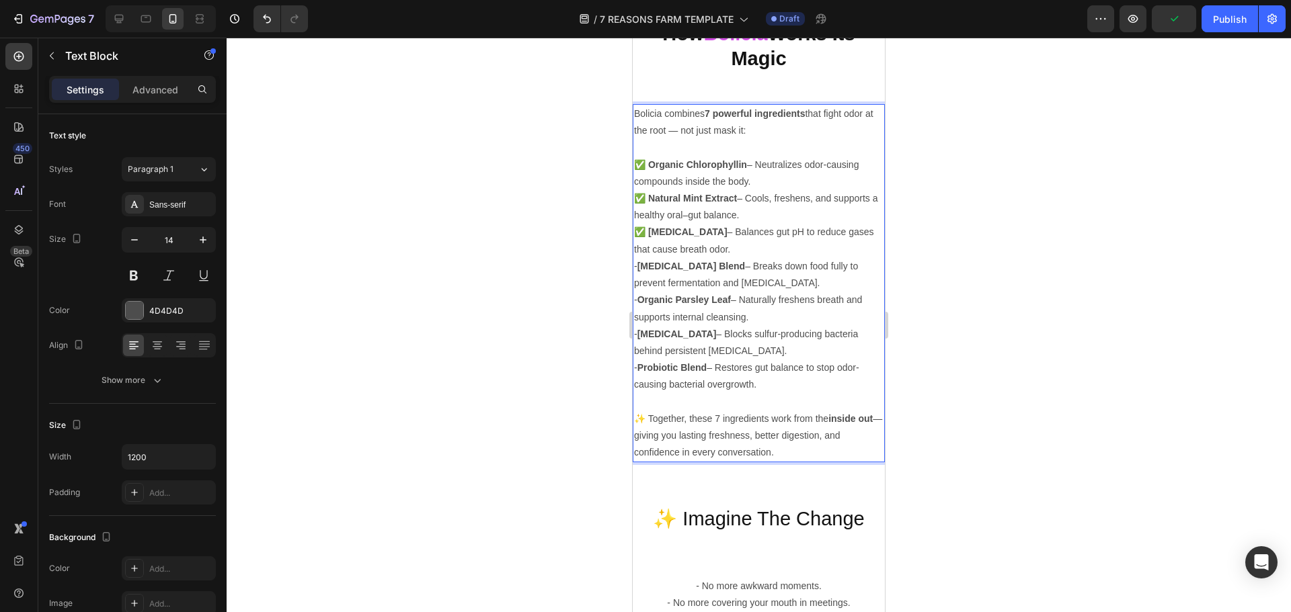
drag, startPoint x: 642, startPoint y: 298, endPoint x: 1240, endPoint y: 339, distance: 599.6
drag, startPoint x: 630, startPoint y: 334, endPoint x: 606, endPoint y: 337, distance: 24.3
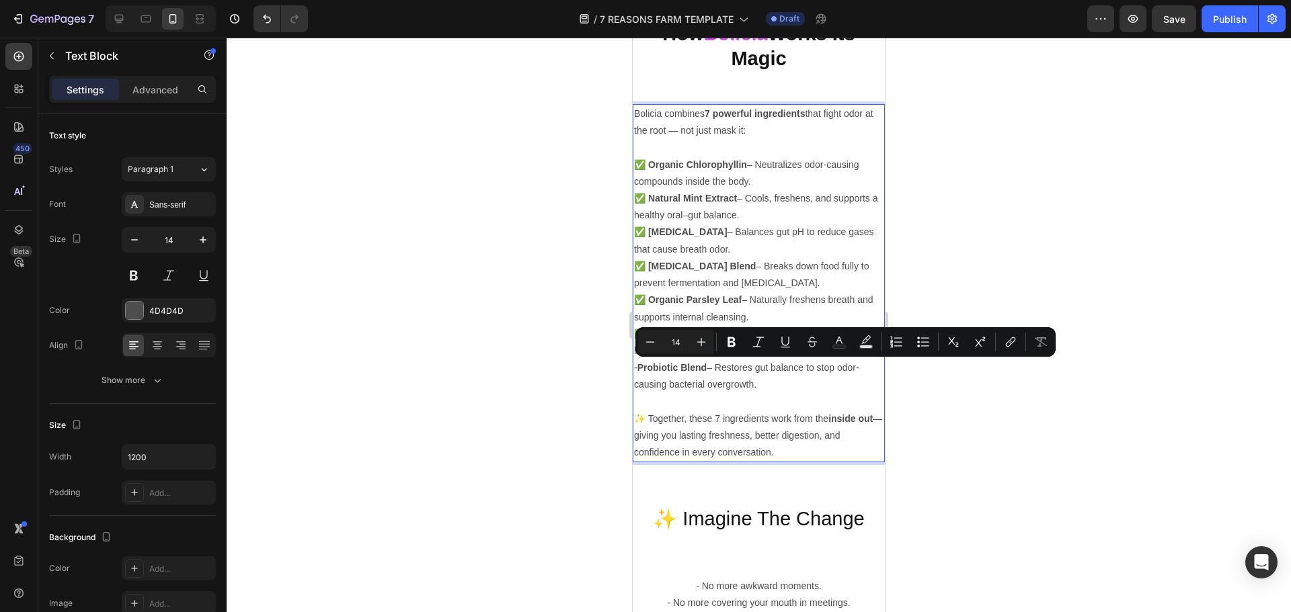
drag, startPoint x: 641, startPoint y: 368, endPoint x: 610, endPoint y: 370, distance: 31.0
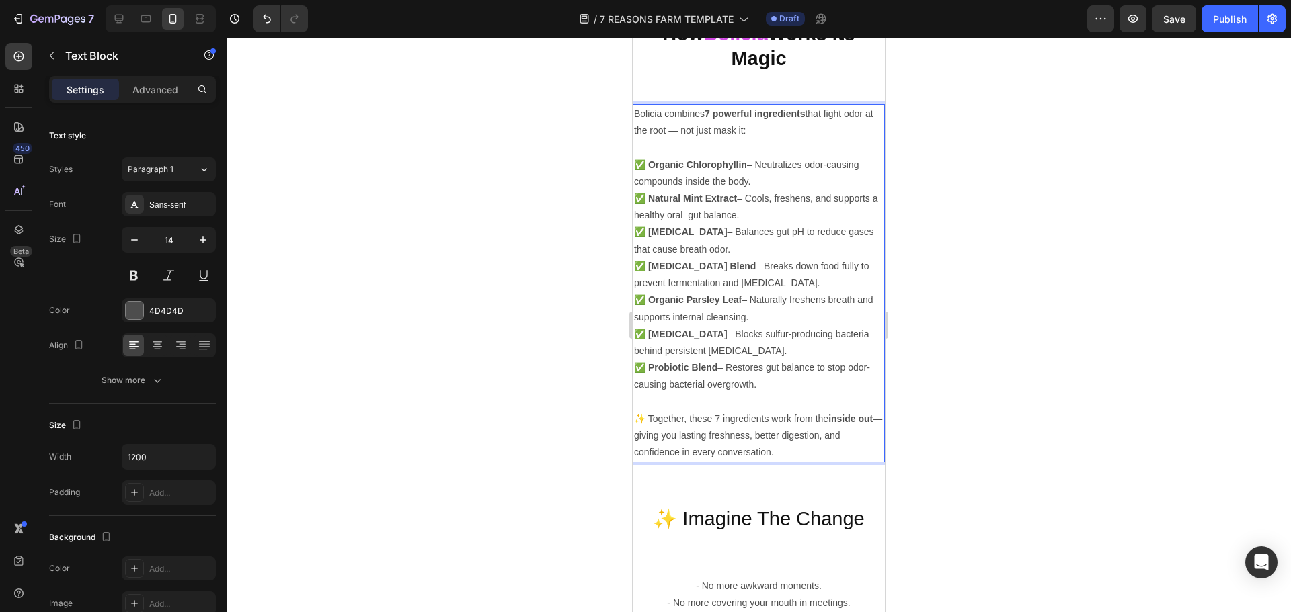
click at [994, 387] on div at bounding box center [759, 325] width 1064 height 575
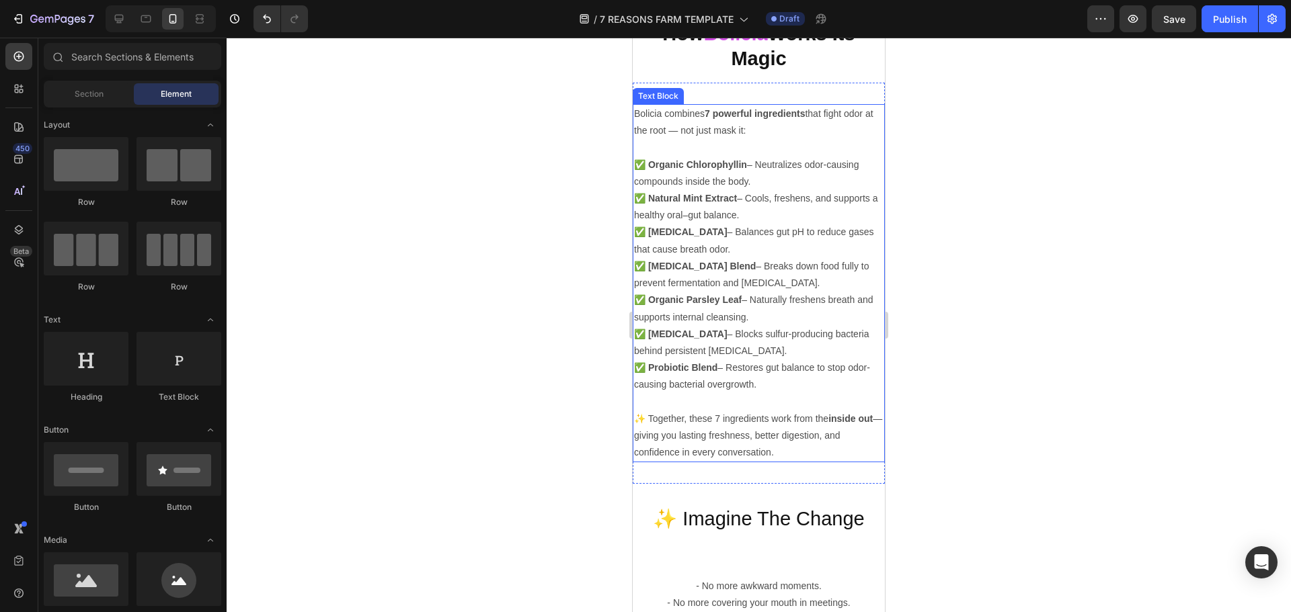
click at [795, 443] on p "✨ Together, these 7 ingredients work from the inside out — giving you lasting f…" at bounding box center [758, 436] width 249 height 51
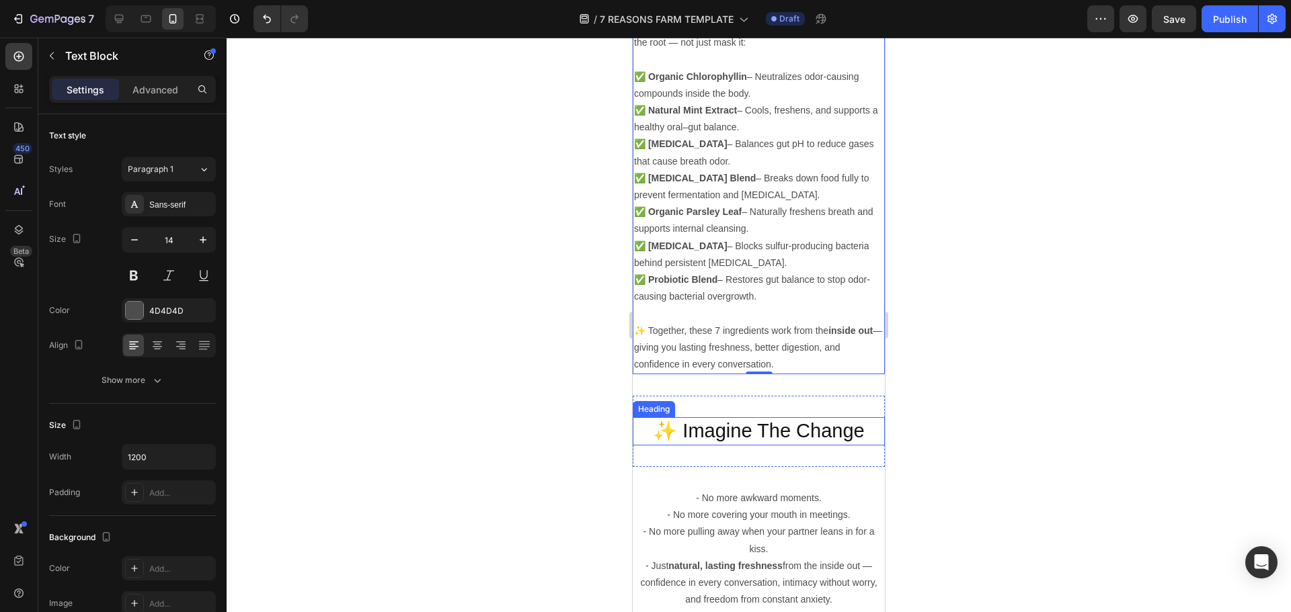
scroll to position [4163, 0]
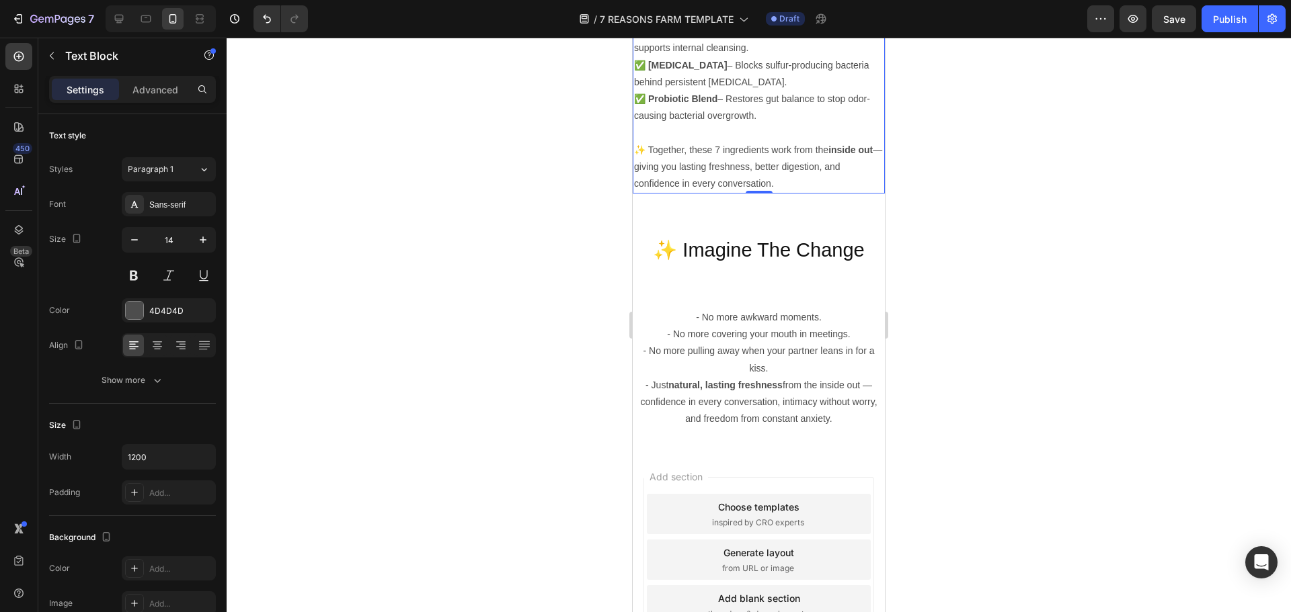
click at [970, 307] on div at bounding box center [759, 325] width 1064 height 575
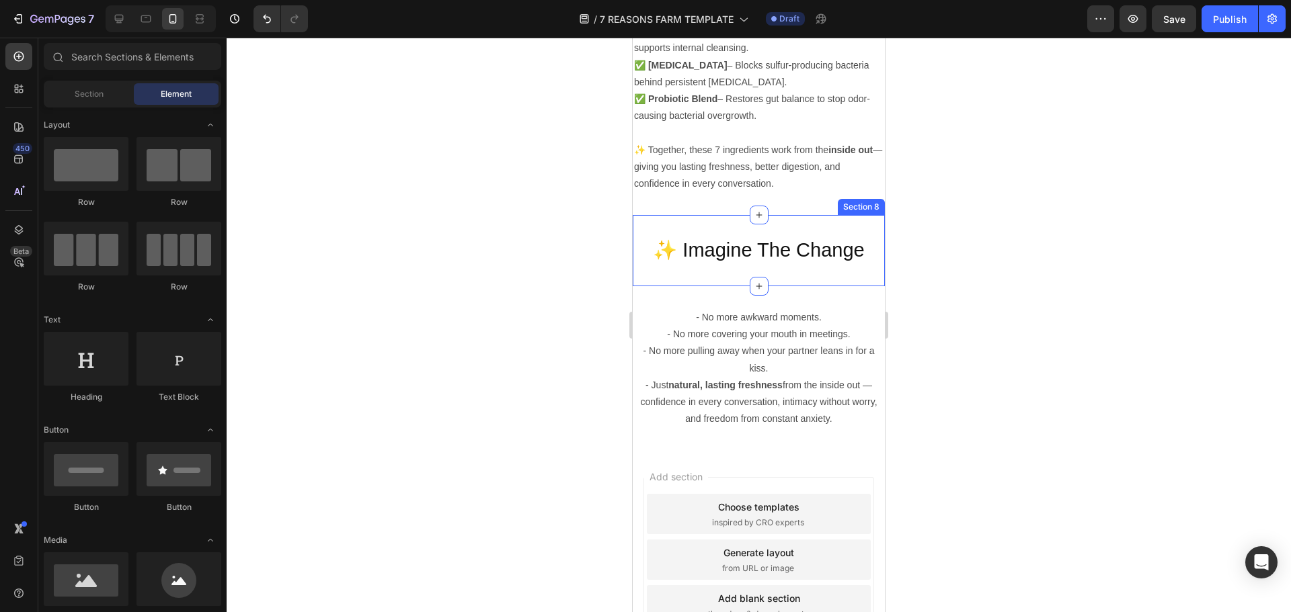
click at [854, 232] on div "✨ Imagine The Change Heading Section 8" at bounding box center [759, 250] width 252 height 71
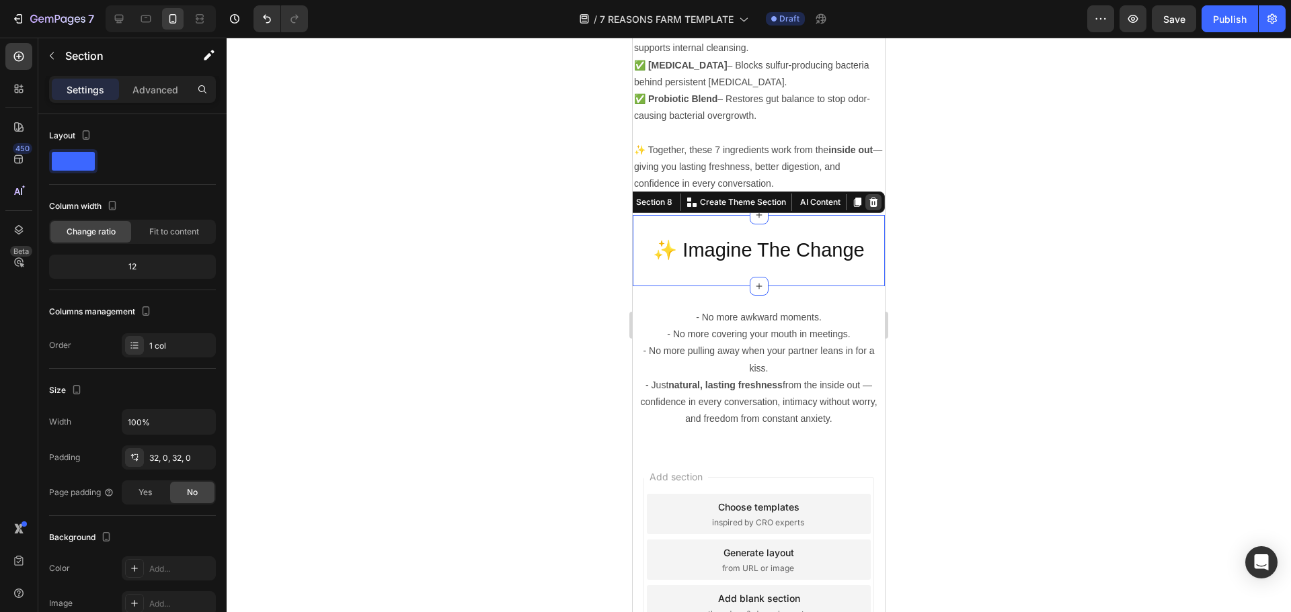
click at [869, 210] on div at bounding box center [873, 202] width 16 height 16
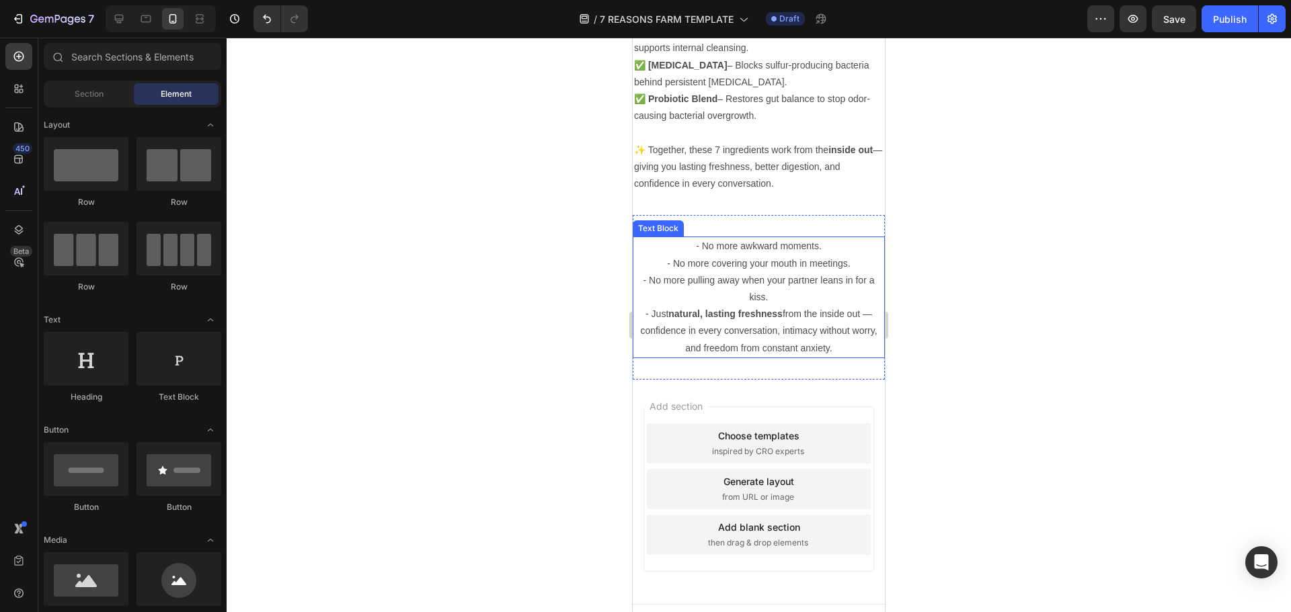
click at [851, 245] on p "- No more awkward moments. - No more covering your mouth in meetings. - No more…" at bounding box center [758, 272] width 249 height 68
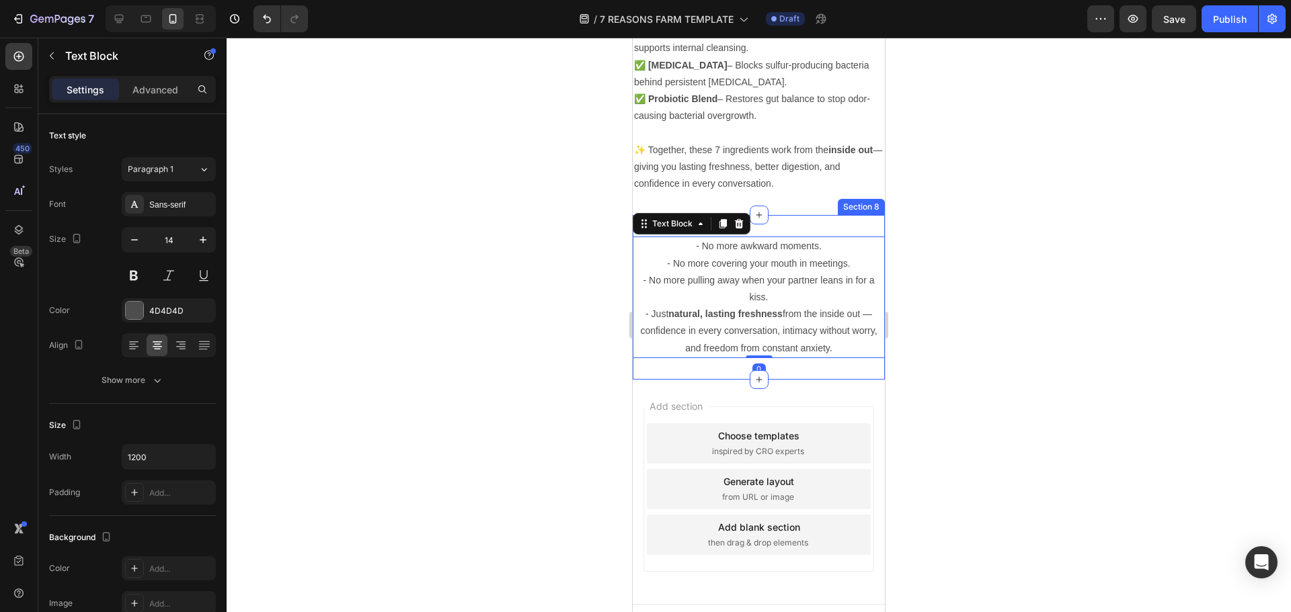
click at [842, 229] on div "- No more awkward moments. - No more covering your mouth in meetings. - No more…" at bounding box center [759, 297] width 252 height 164
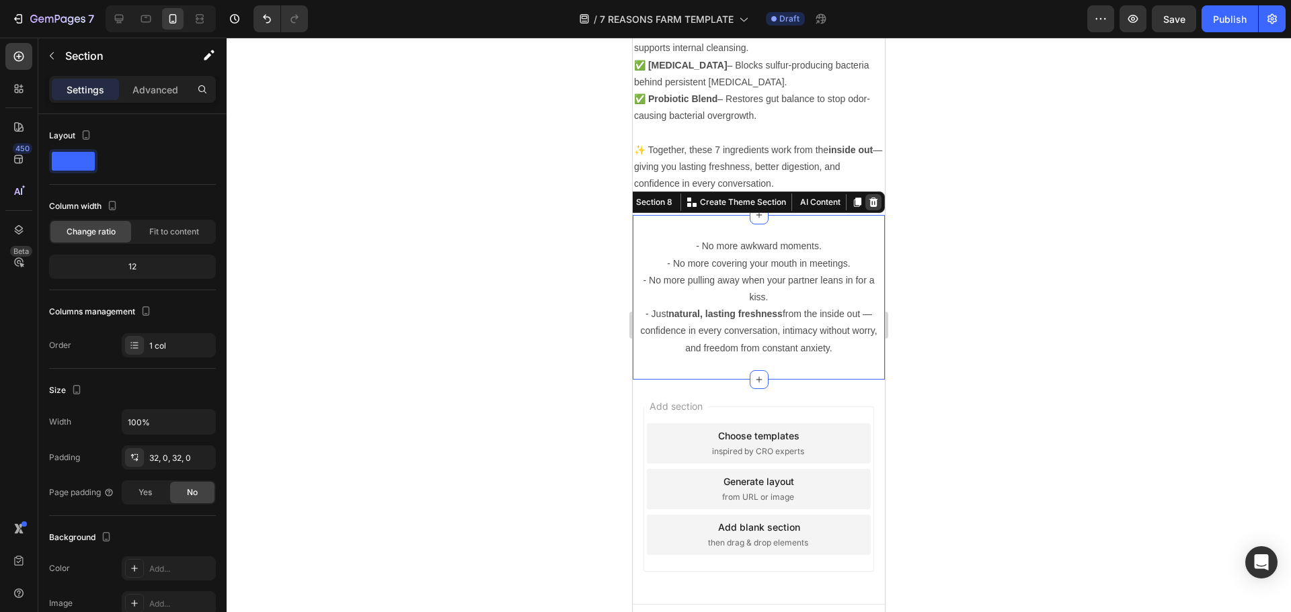
click at [868, 208] on icon at bounding box center [873, 202] width 11 height 11
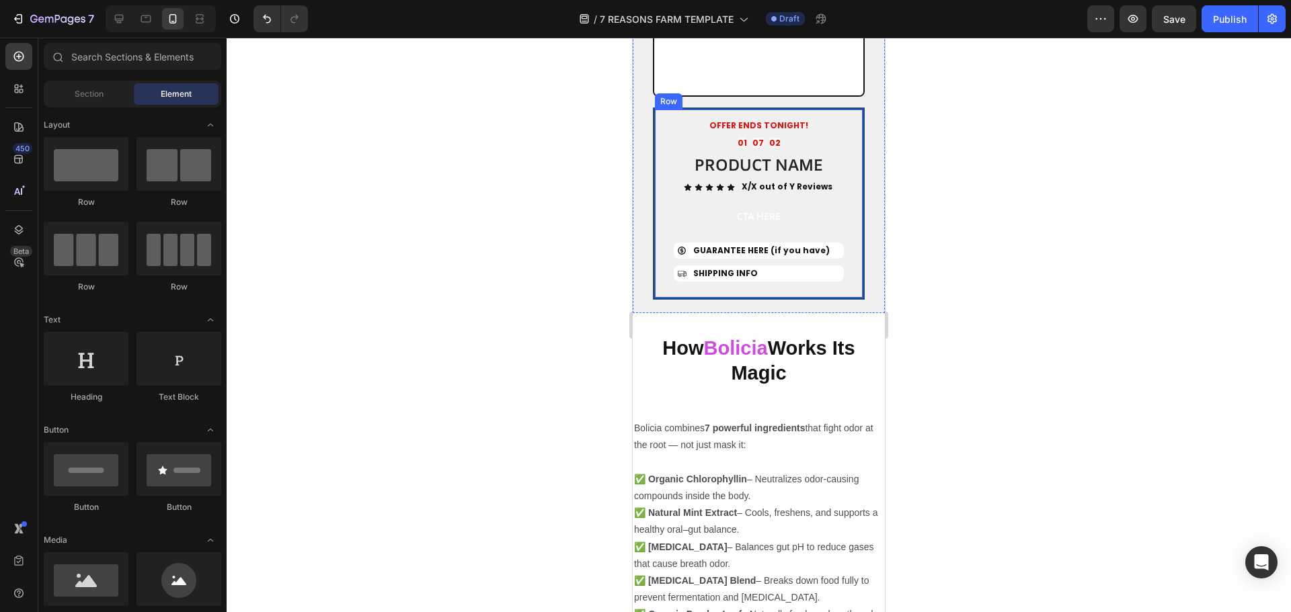
scroll to position [3615, 0]
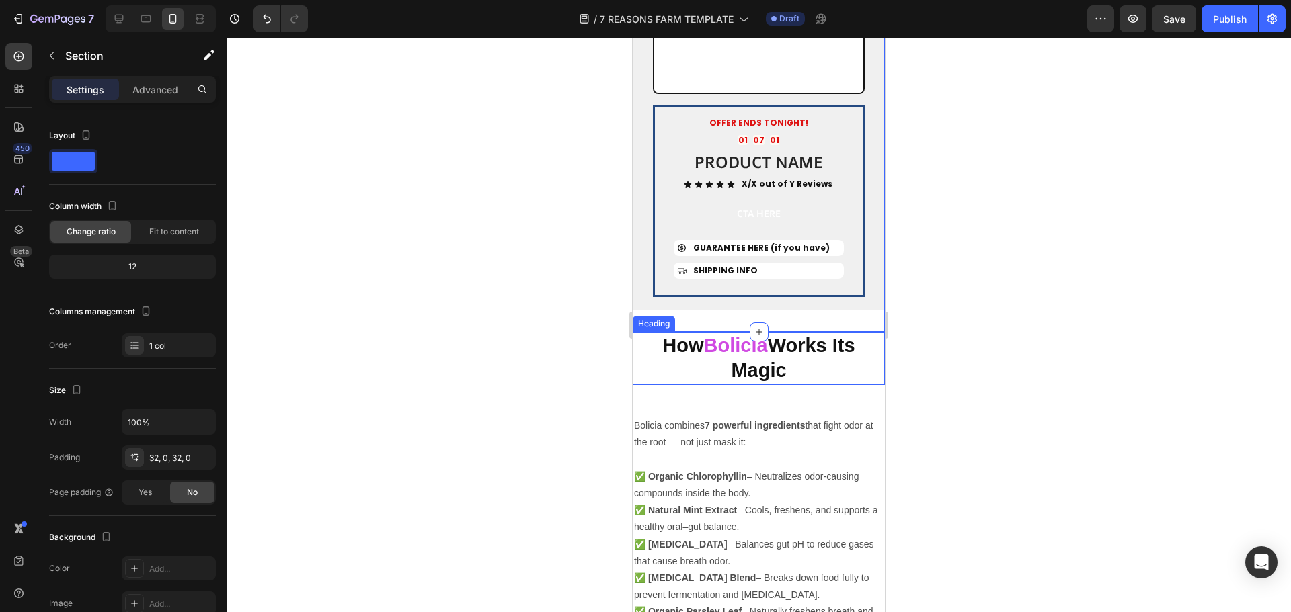
click at [717, 335] on strong "Bolicia" at bounding box center [736, 346] width 64 height 22
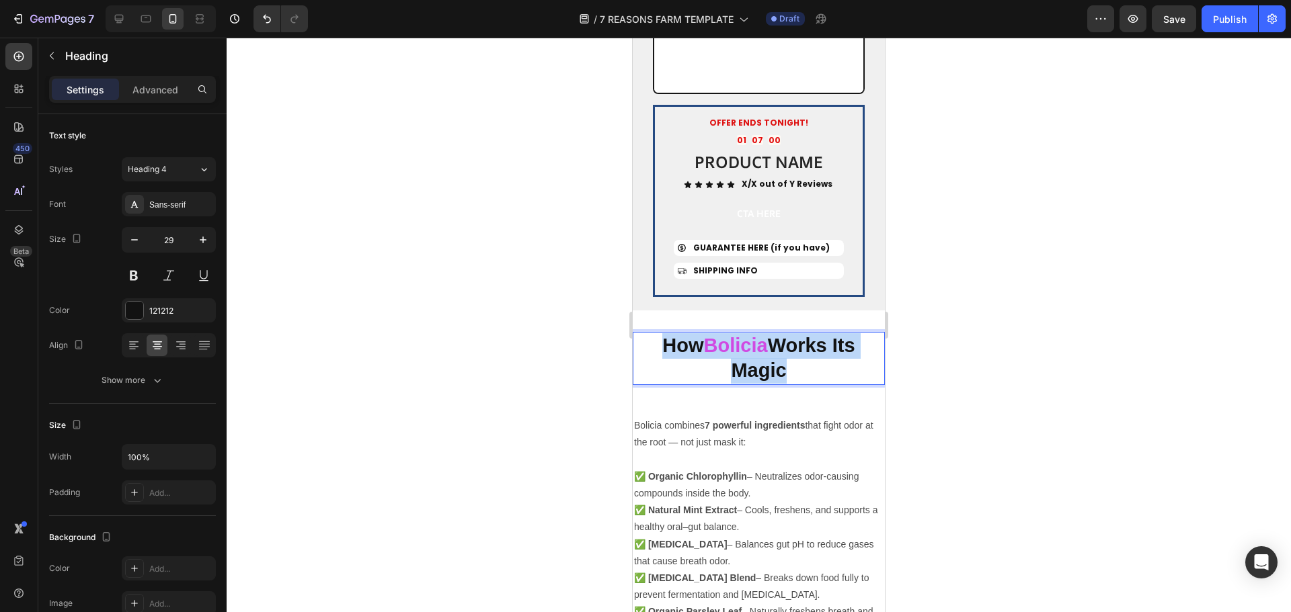
click at [717, 335] on strong "Bolicia" at bounding box center [736, 346] width 64 height 22
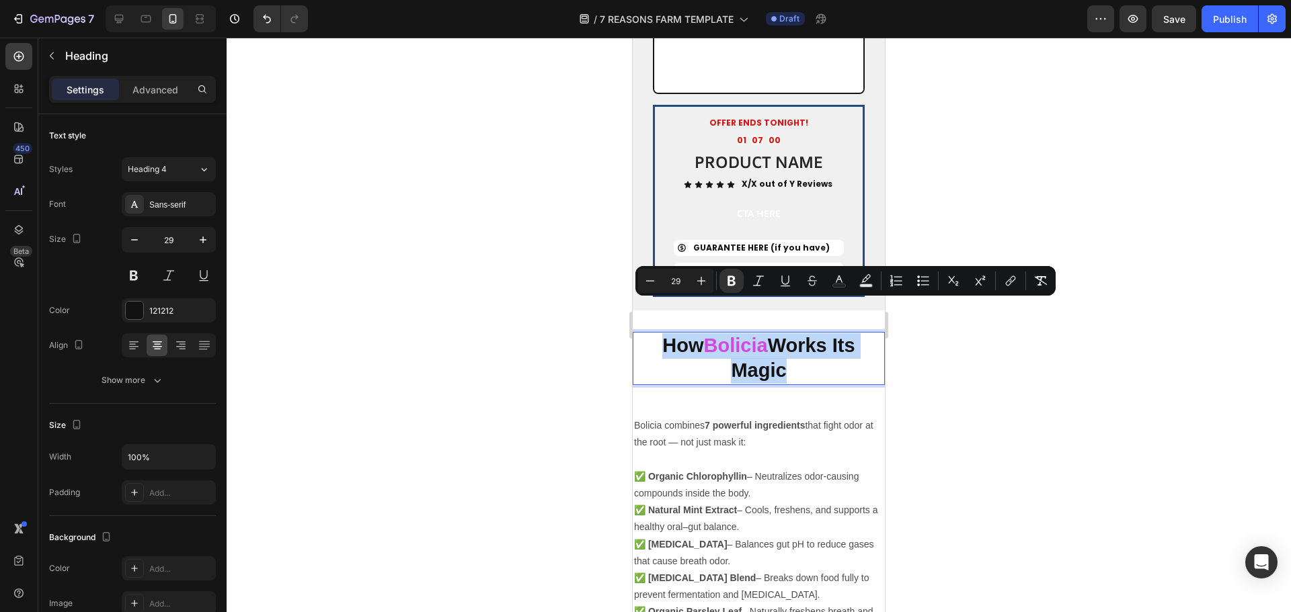
click at [722, 335] on strong "Bolicia" at bounding box center [736, 346] width 64 height 22
click at [721, 335] on strong "Bolicia" at bounding box center [736, 346] width 64 height 22
click at [731, 335] on strong "Bolicia" at bounding box center [736, 346] width 64 height 22
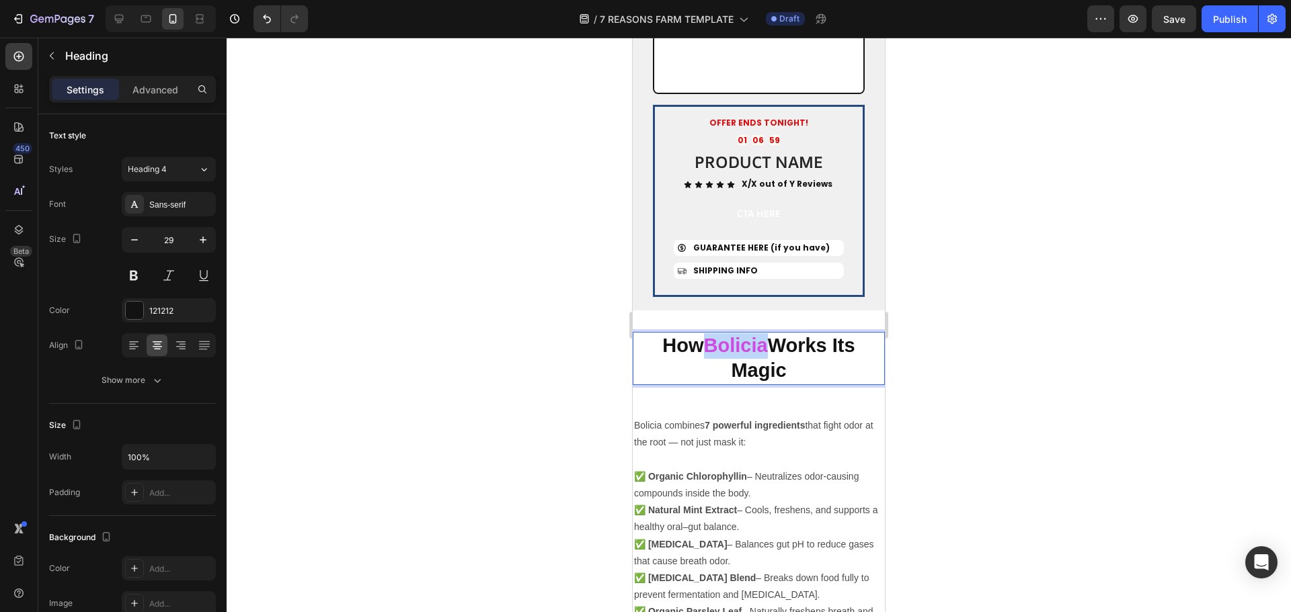
click at [732, 335] on strong "Bolicia" at bounding box center [736, 346] width 64 height 22
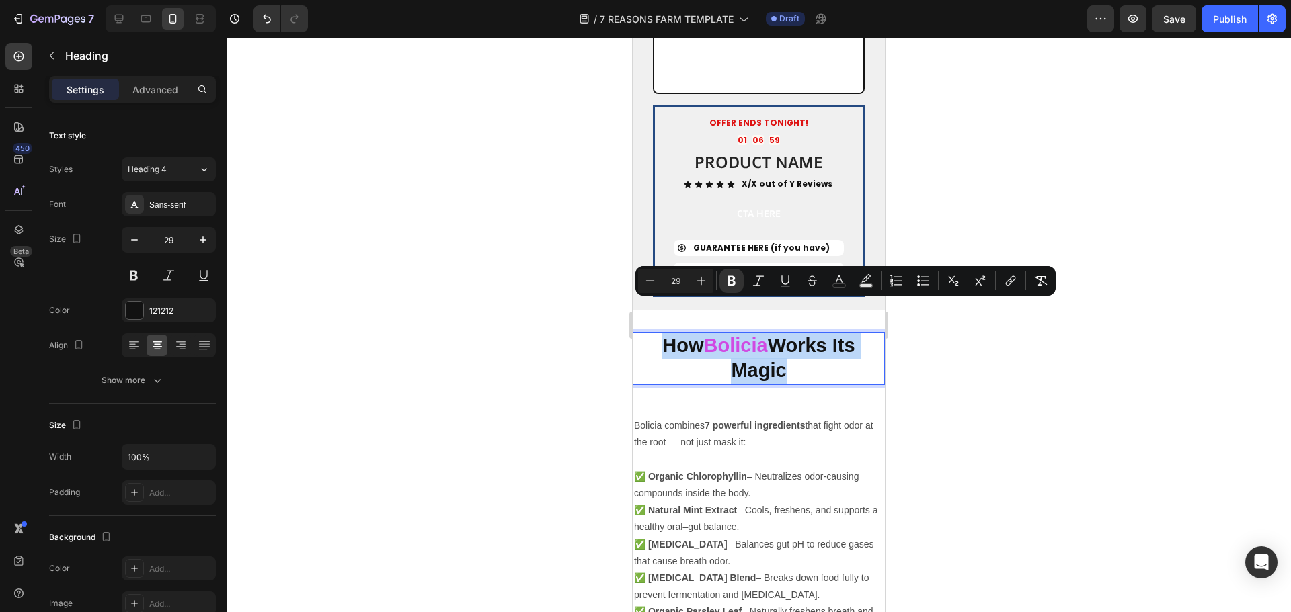
click at [731, 335] on strong "Bolicia" at bounding box center [736, 346] width 64 height 22
click at [750, 335] on strong "Bolicia" at bounding box center [736, 346] width 64 height 22
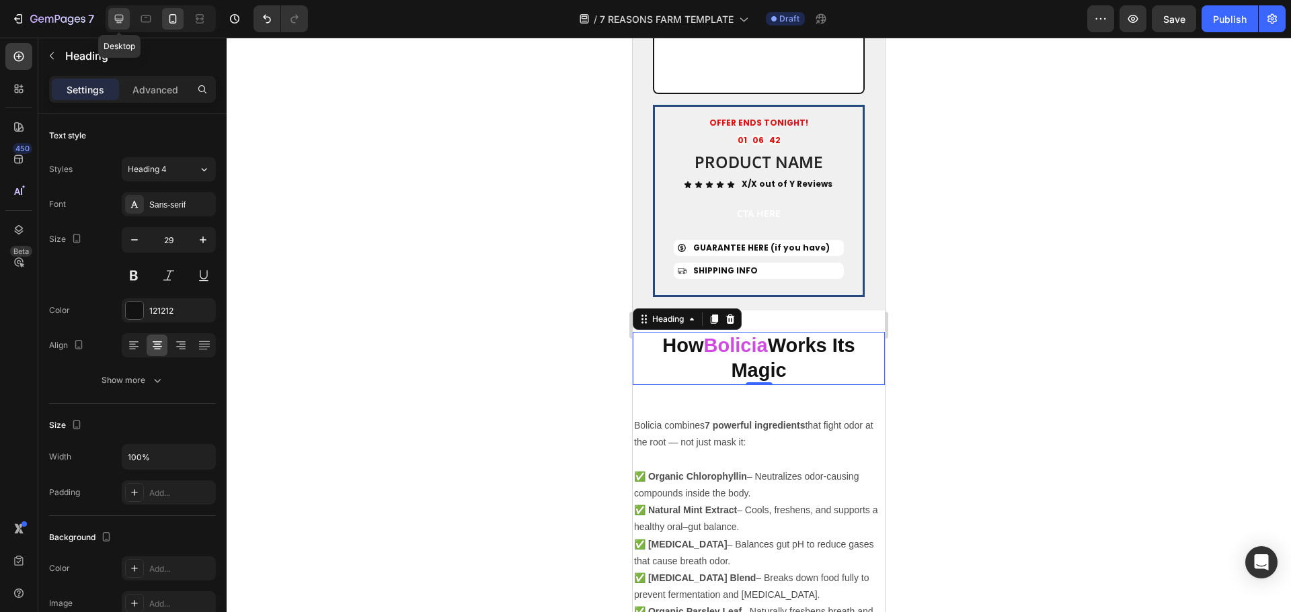
click at [120, 9] on div at bounding box center [119, 19] width 22 height 22
type input "32"
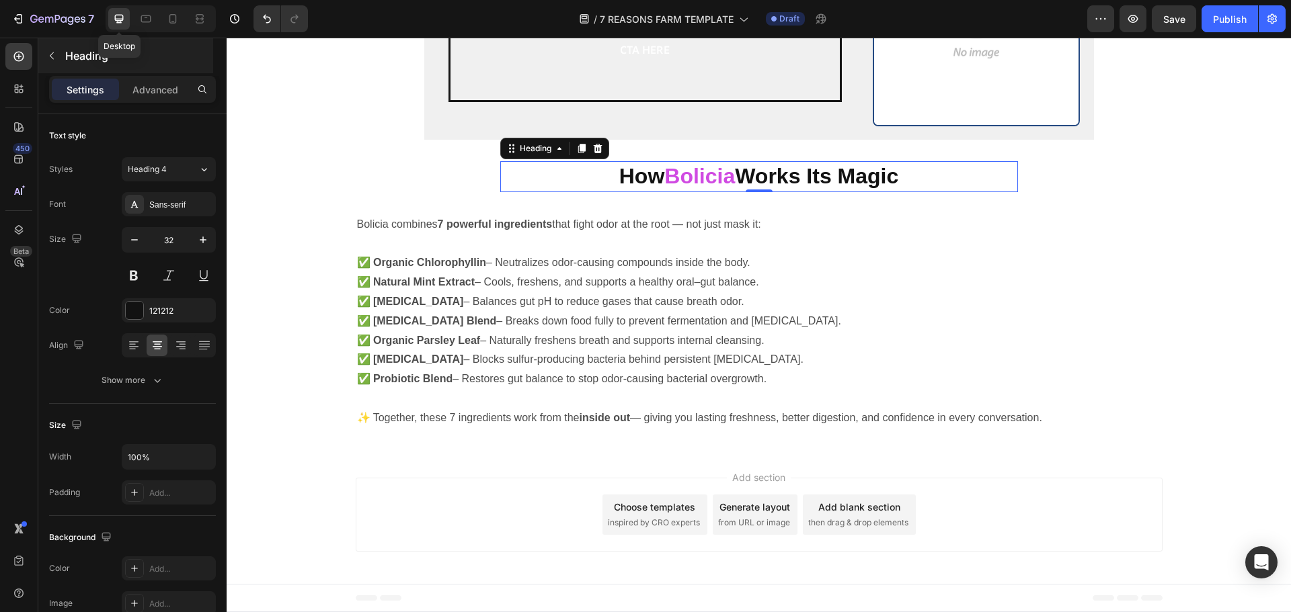
scroll to position [3088, 0]
click at [1272, 292] on div "Bolicia combines 7 powerful ingredients that fight odor at the root — not just …" at bounding box center [759, 322] width 1064 height 216
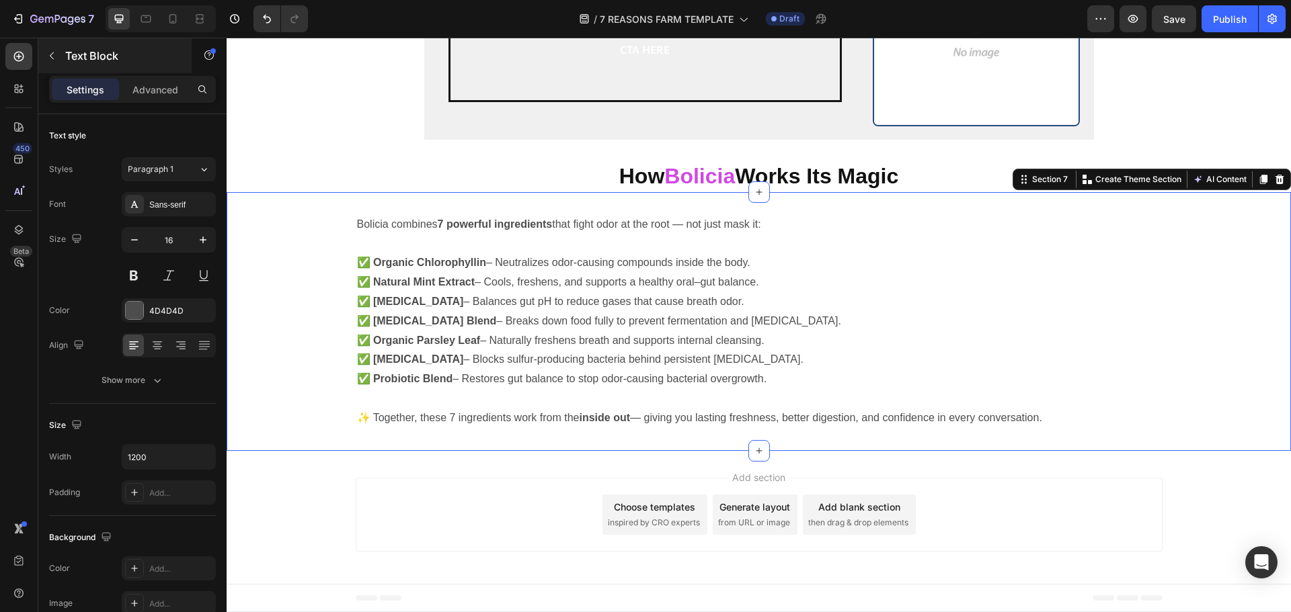
click at [1171, 197] on div "Bolicia combines 7 powerful ingredients that fight odor at the root — not just …" at bounding box center [759, 321] width 1064 height 259
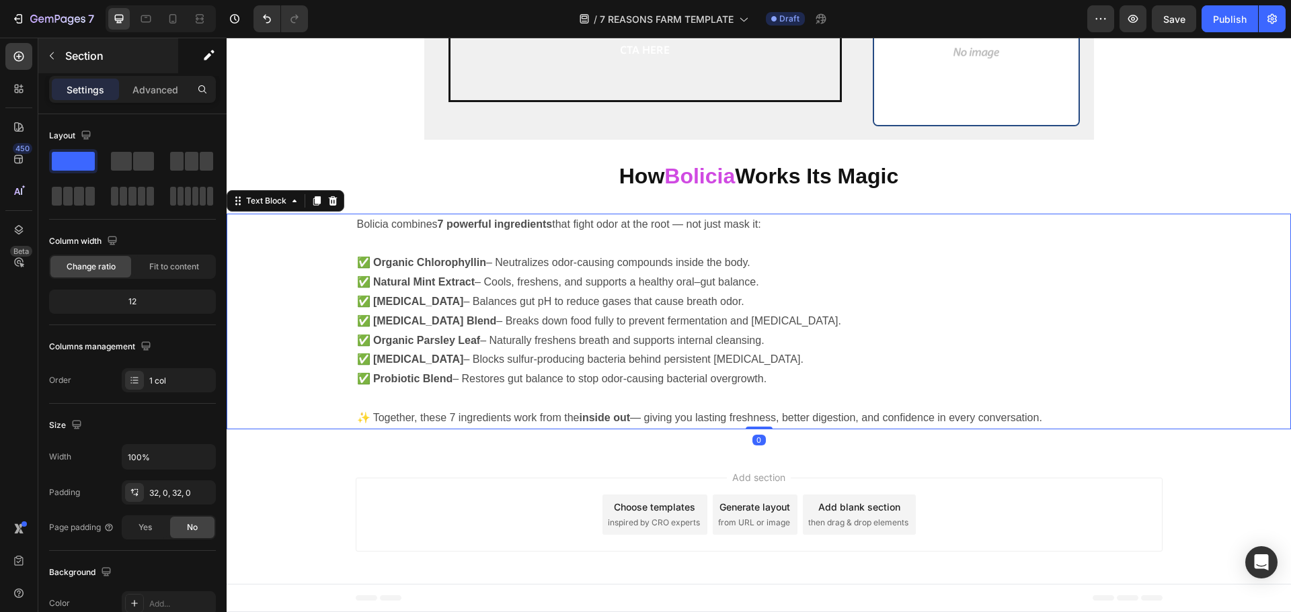
click at [1168, 275] on div "Bolicia combines 7 powerful ingredients that fight odor at the root — not just …" at bounding box center [759, 322] width 1064 height 216
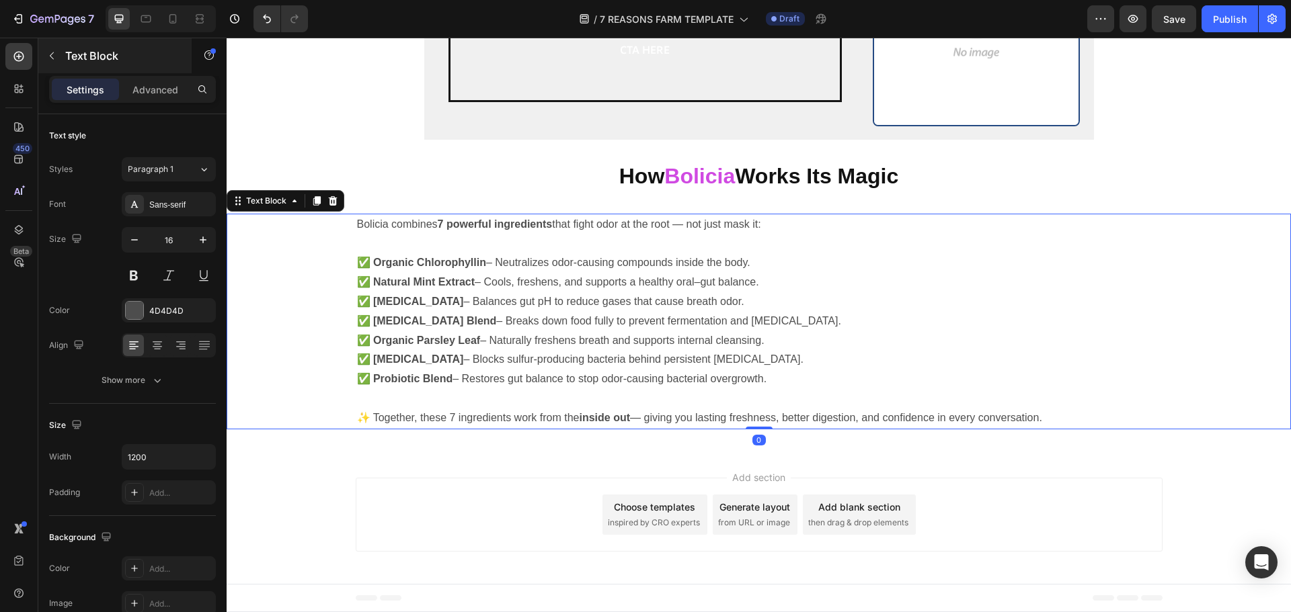
click at [1200, 482] on div "Add section Choose templates inspired by CRO experts Generate layout from URL o…" at bounding box center [759, 517] width 1064 height 133
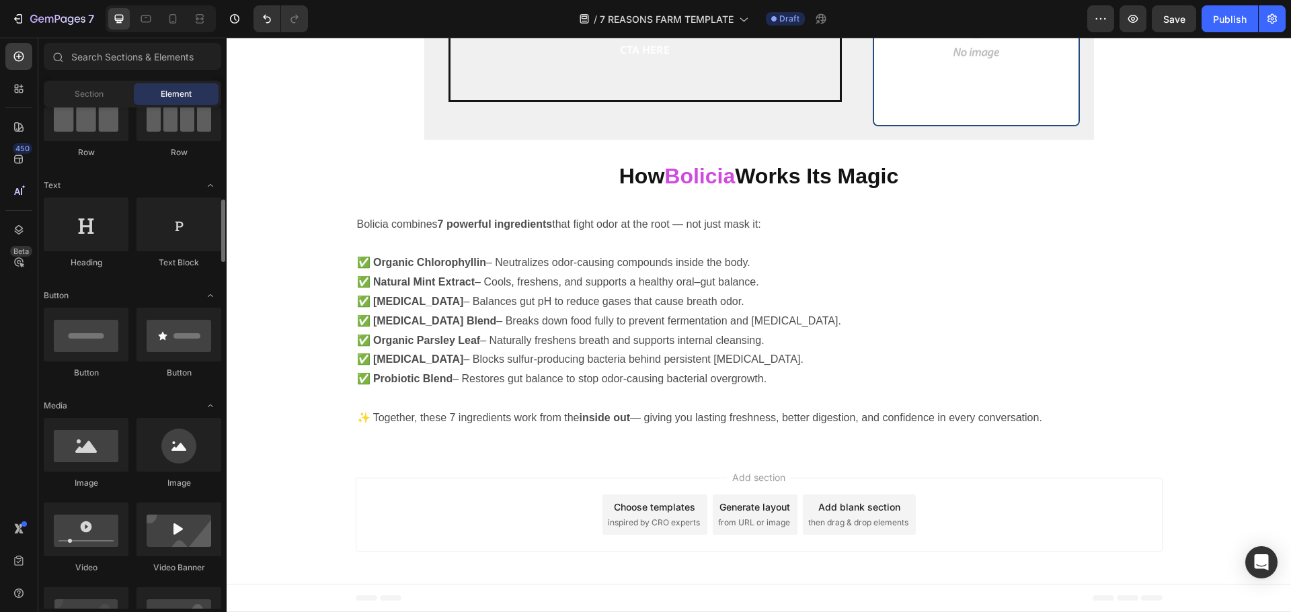
scroll to position [202, 0]
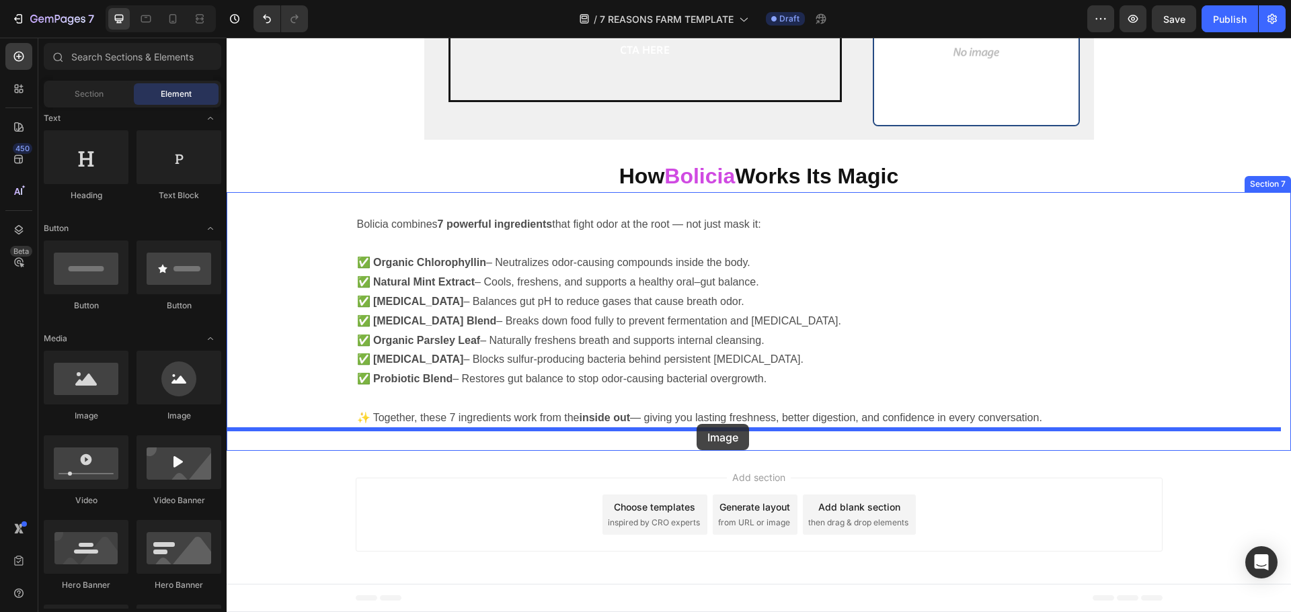
drag, startPoint x: 344, startPoint y: 434, endPoint x: 696, endPoint y: 425, distance: 352.4
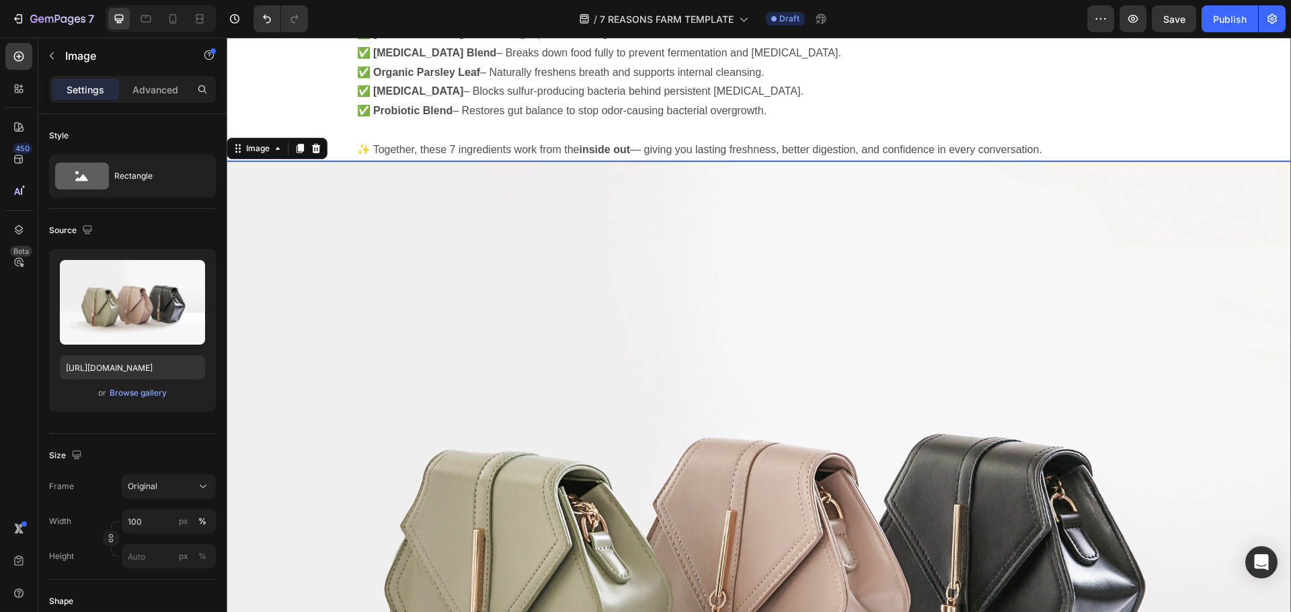
scroll to position [3357, 0]
click at [672, 343] on img at bounding box center [759, 560] width 1064 height 798
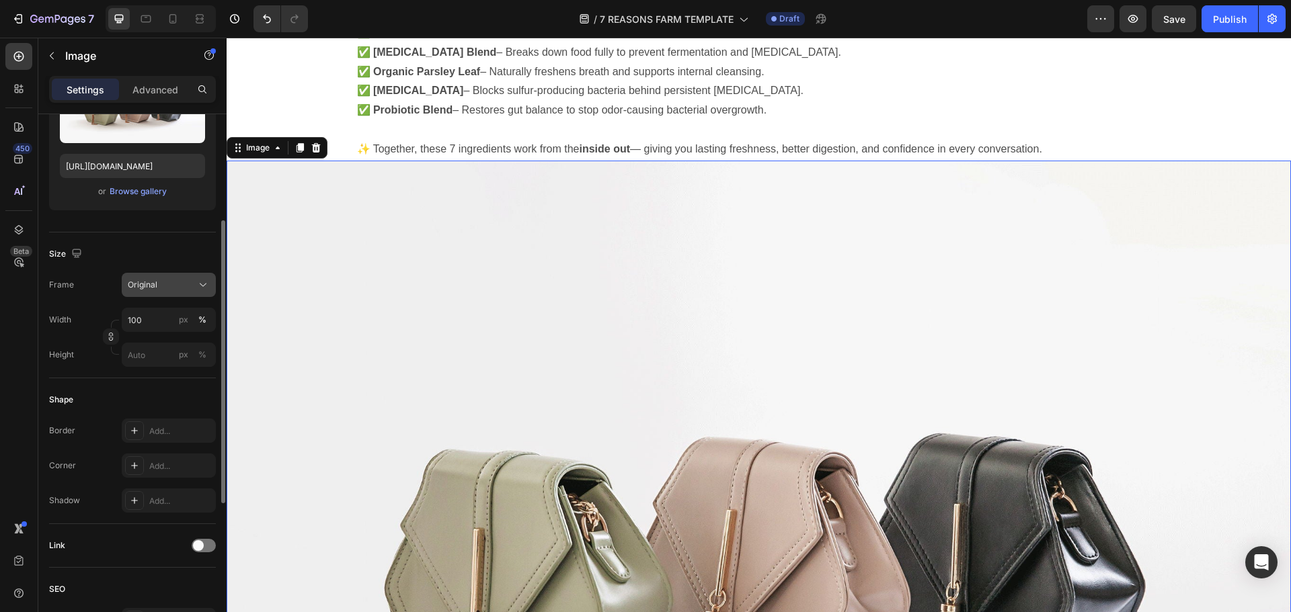
click at [179, 289] on div "Original" at bounding box center [161, 285] width 66 height 12
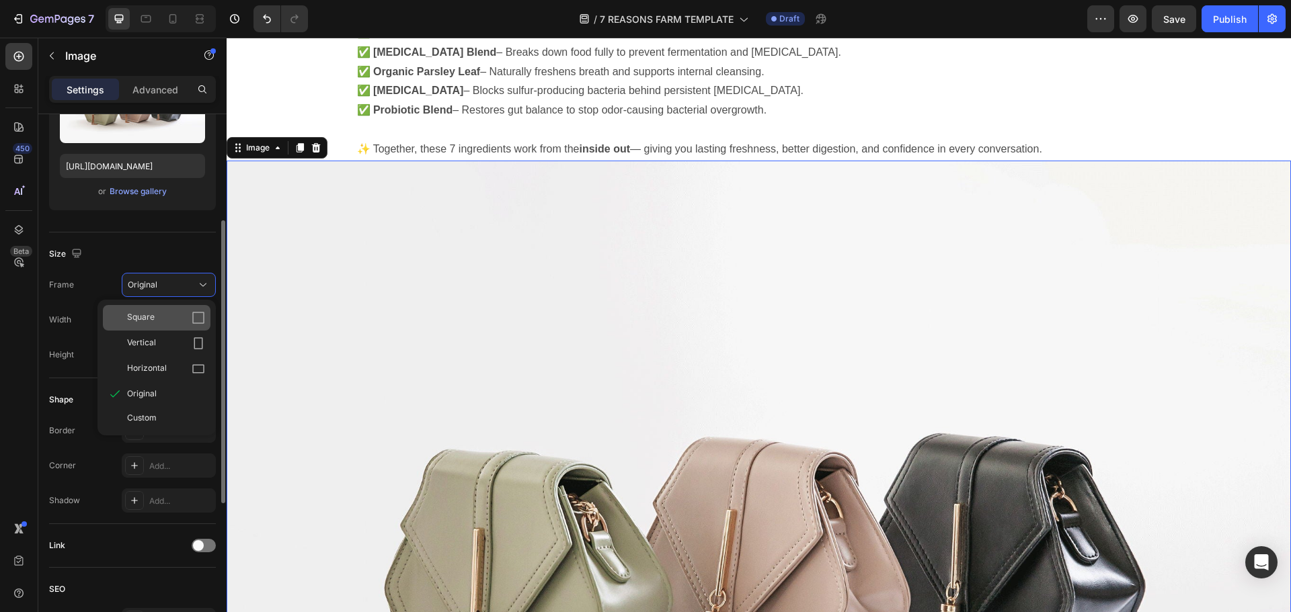
click at [172, 317] on div "Square" at bounding box center [166, 317] width 78 height 13
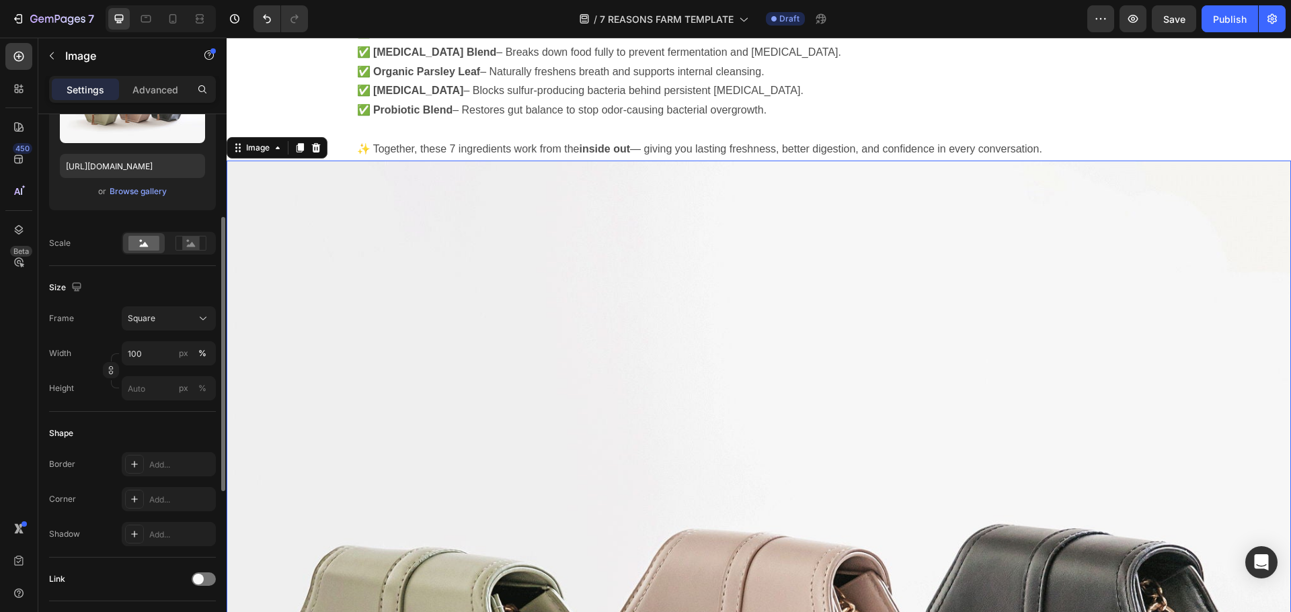
click at [323, 152] on div at bounding box center [316, 148] width 16 height 16
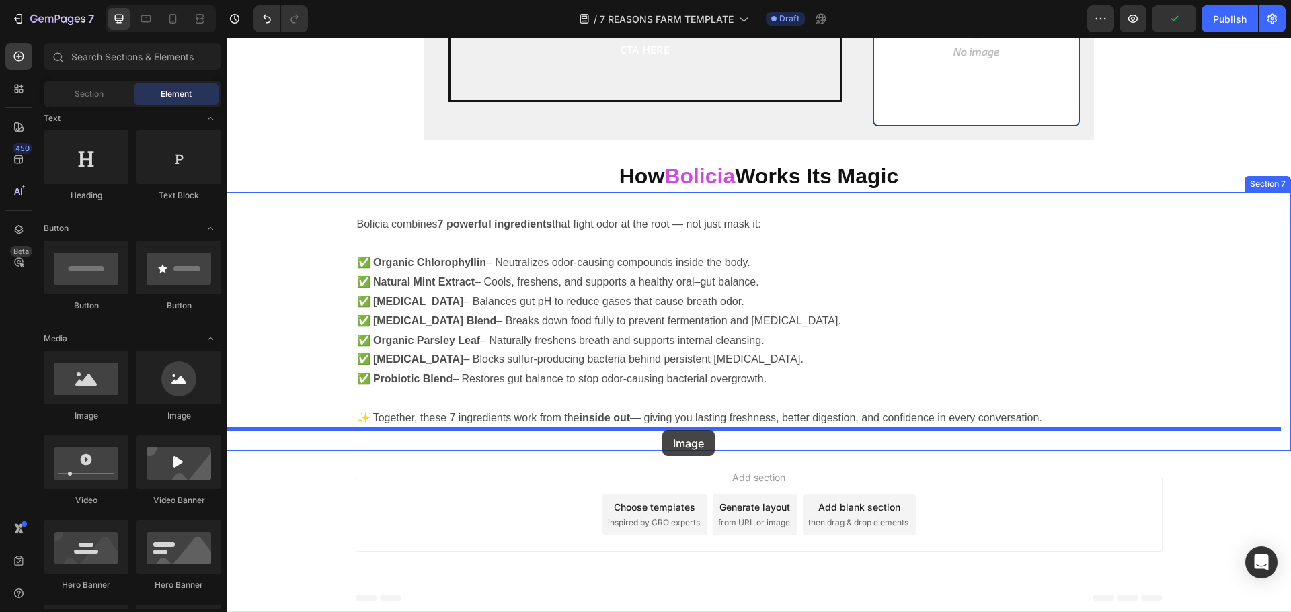
drag, startPoint x: 327, startPoint y: 437, endPoint x: 668, endPoint y: 430, distance: 340.9
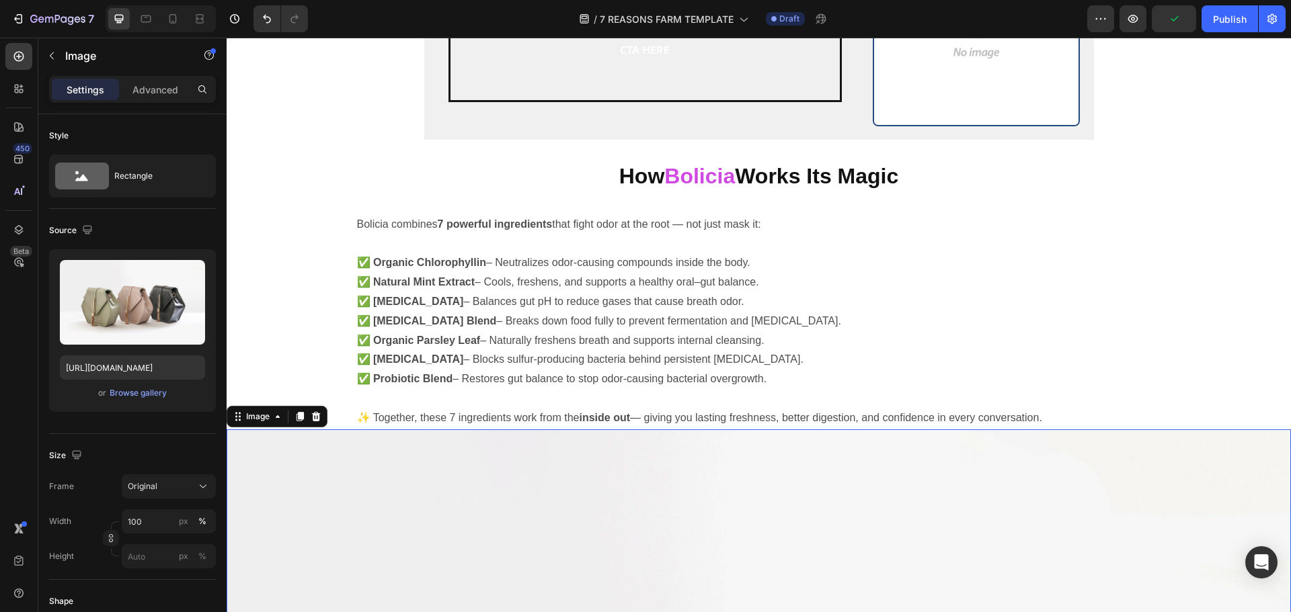
scroll to position [3357, 0]
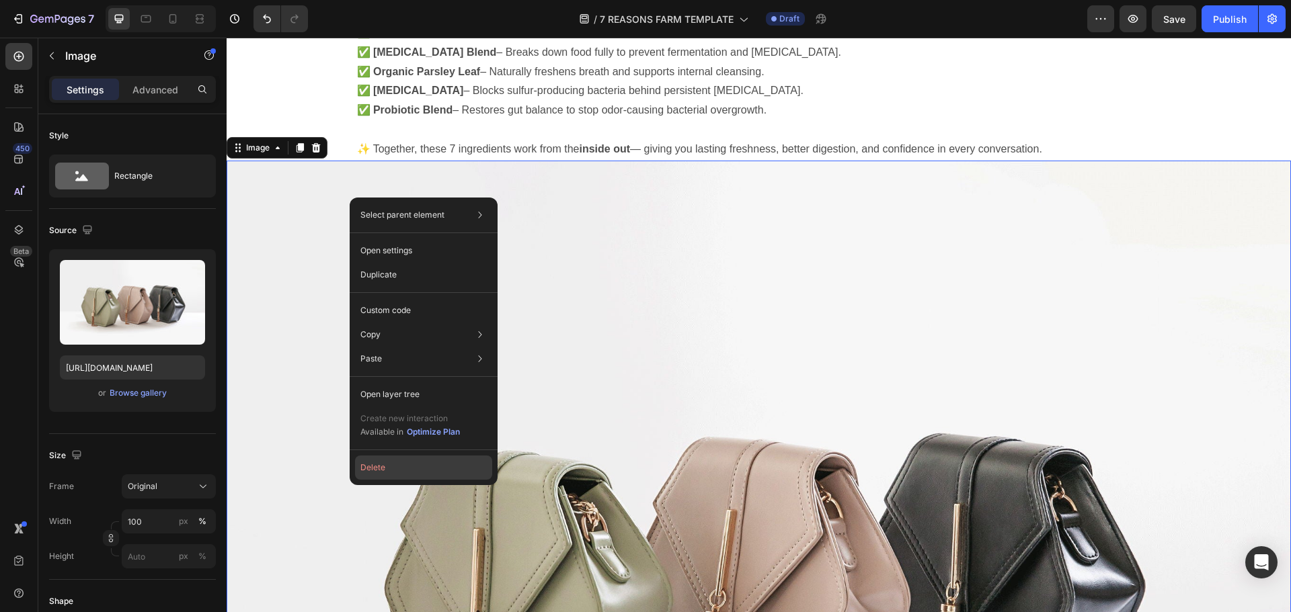
drag, startPoint x: 390, startPoint y: 472, endPoint x: 469, endPoint y: 198, distance: 285.3
click at [390, 472] on button "Delete" at bounding box center [423, 468] width 137 height 24
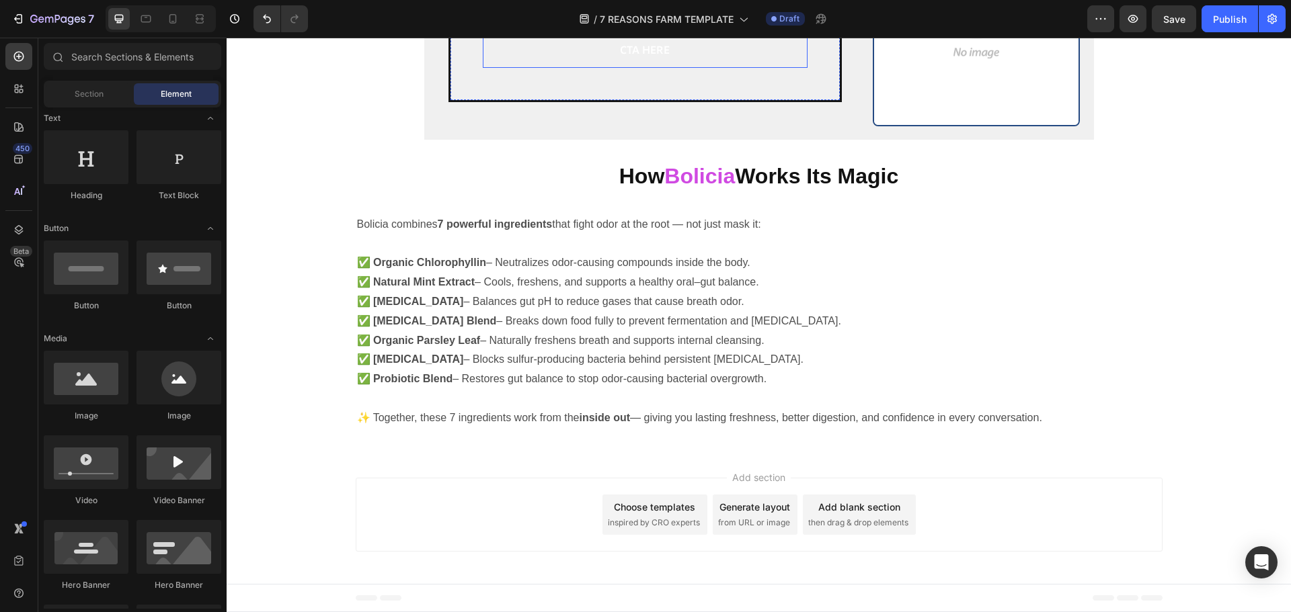
scroll to position [2685, 0]
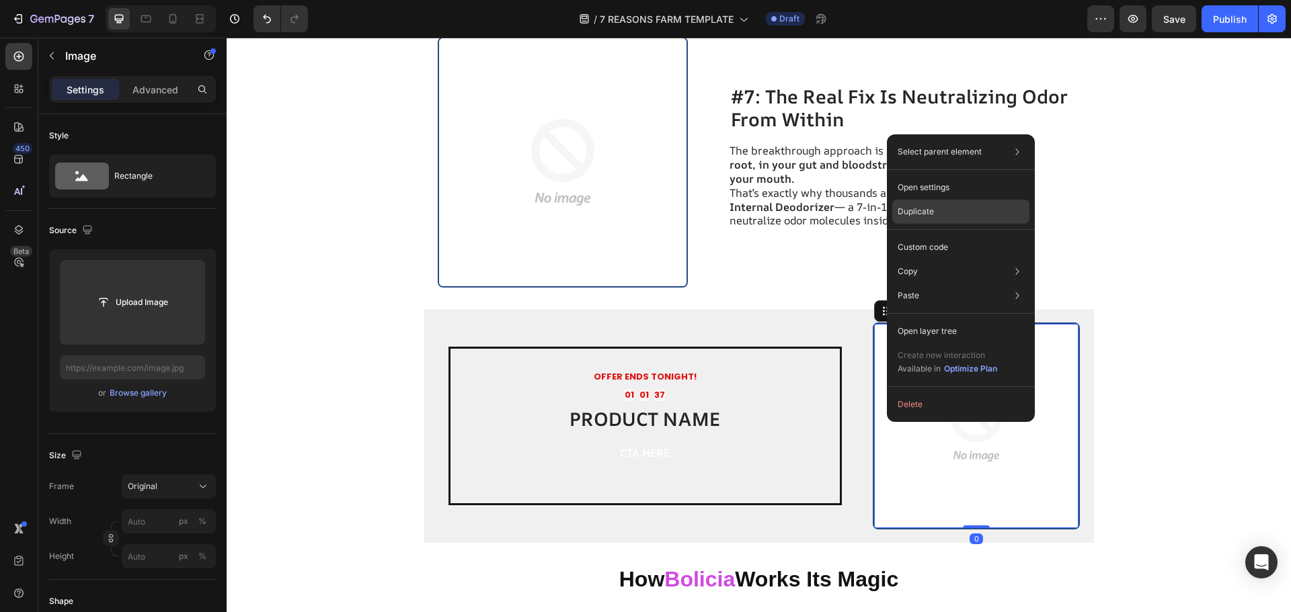
click at [918, 212] on p "Duplicate" at bounding box center [915, 212] width 36 height 12
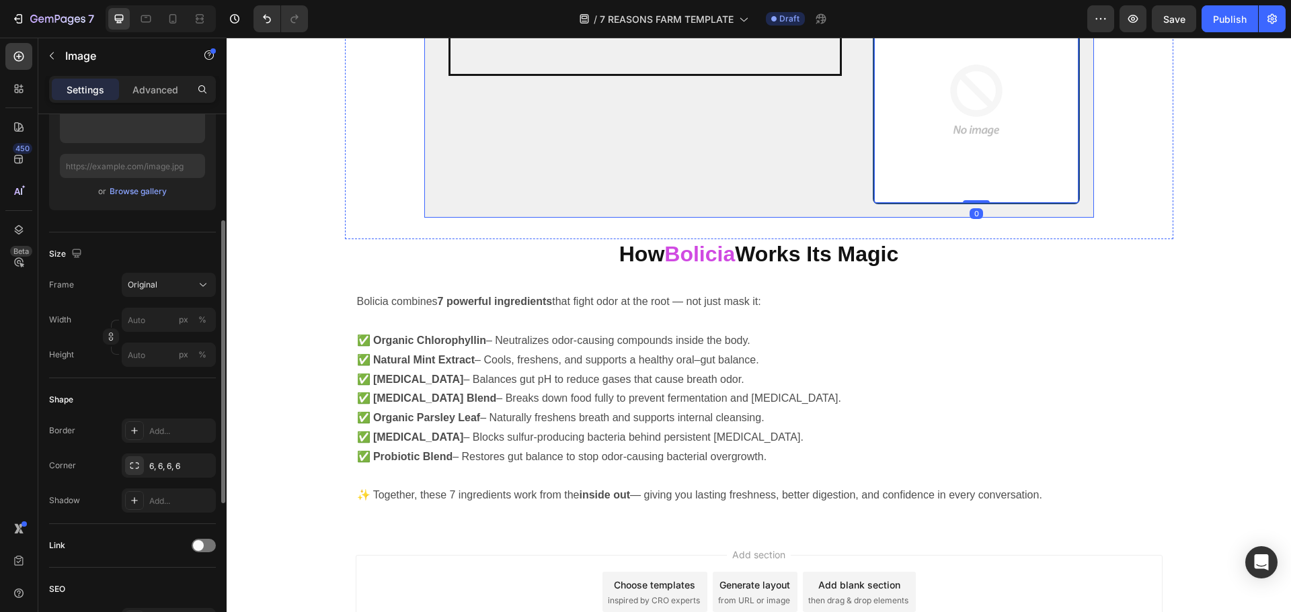
scroll to position [3219, 0]
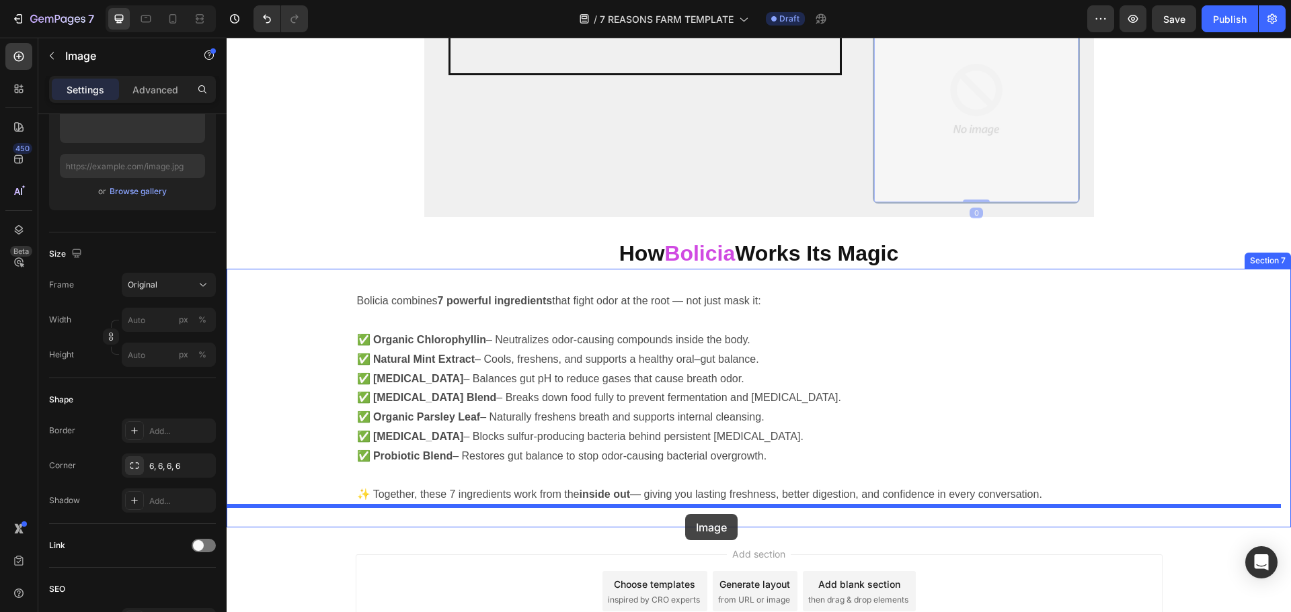
drag, startPoint x: 924, startPoint y: 176, endPoint x: 685, endPoint y: 514, distance: 413.9
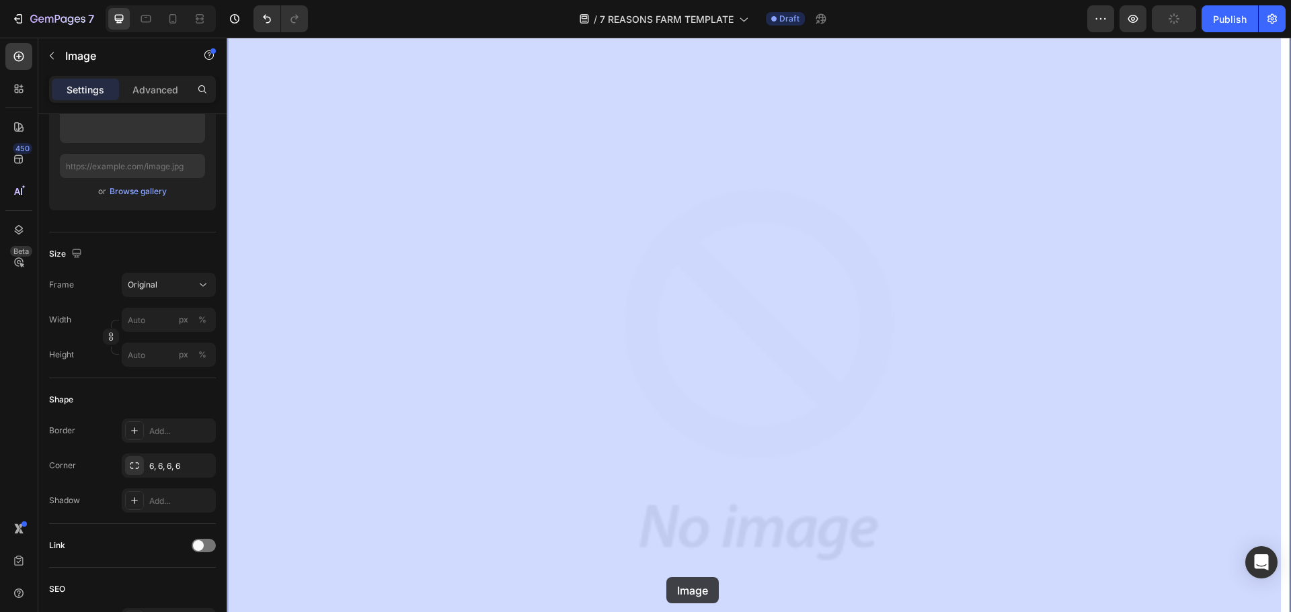
scroll to position [3836, 0]
drag, startPoint x: 698, startPoint y: 379, endPoint x: 666, endPoint y: 444, distance: 72.2
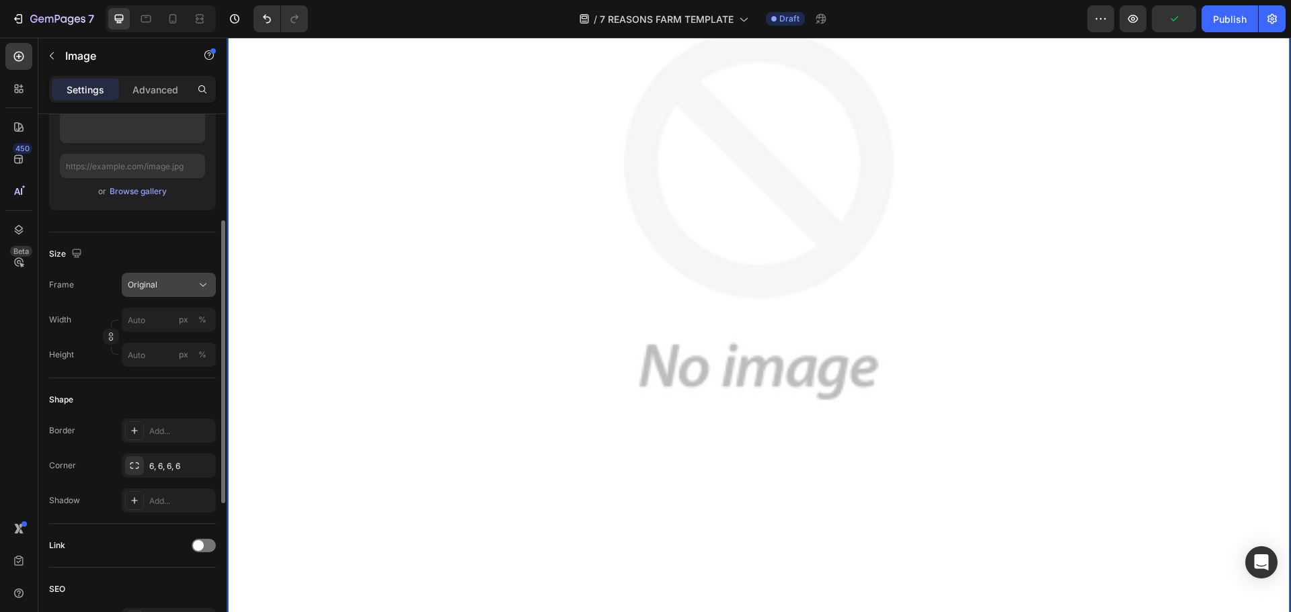
click at [165, 292] on button "Original" at bounding box center [169, 285] width 94 height 24
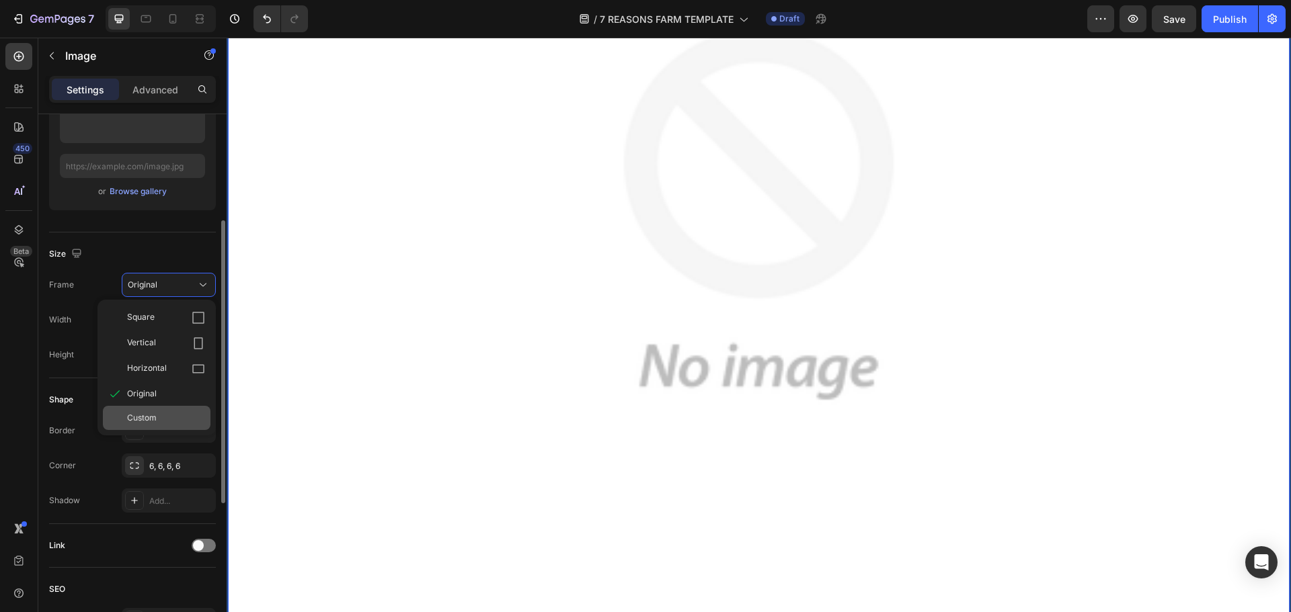
click at [152, 410] on div "Custom" at bounding box center [157, 418] width 108 height 24
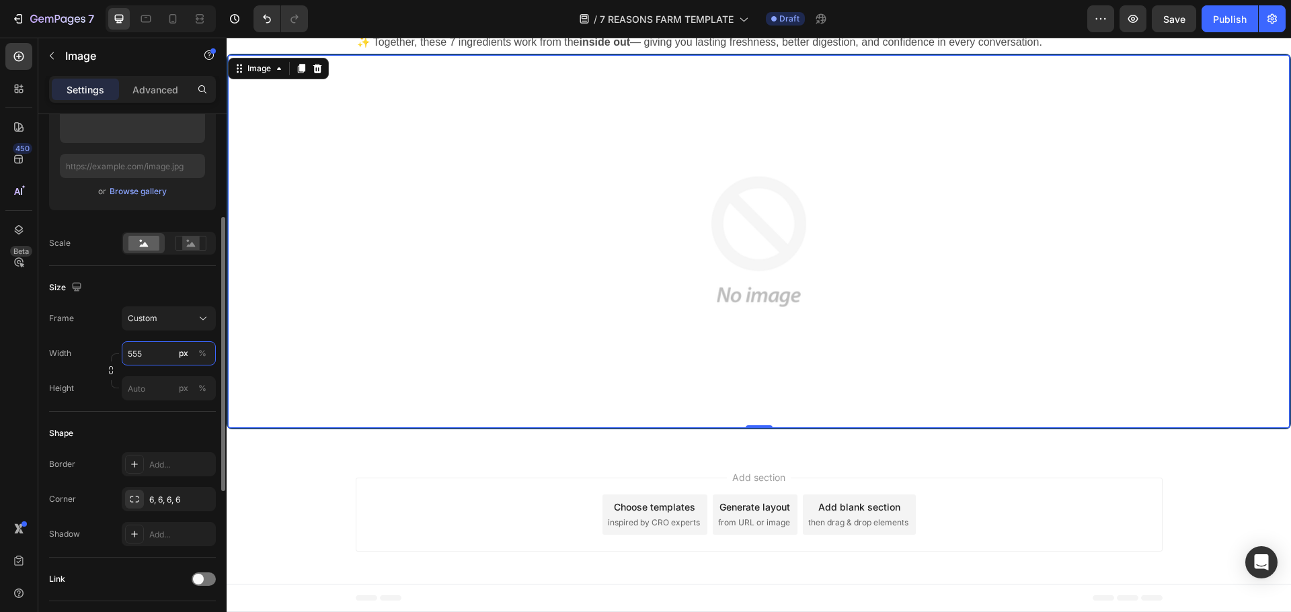
scroll to position [3464, 0]
type input "555"
click at [154, 385] on input "px %" at bounding box center [169, 388] width 94 height 24
type input "555"
click at [329, 438] on div "Bolicia combines 7 powerful ingredients that fight odor at the root — not just …" at bounding box center [759, 133] width 1064 height 635
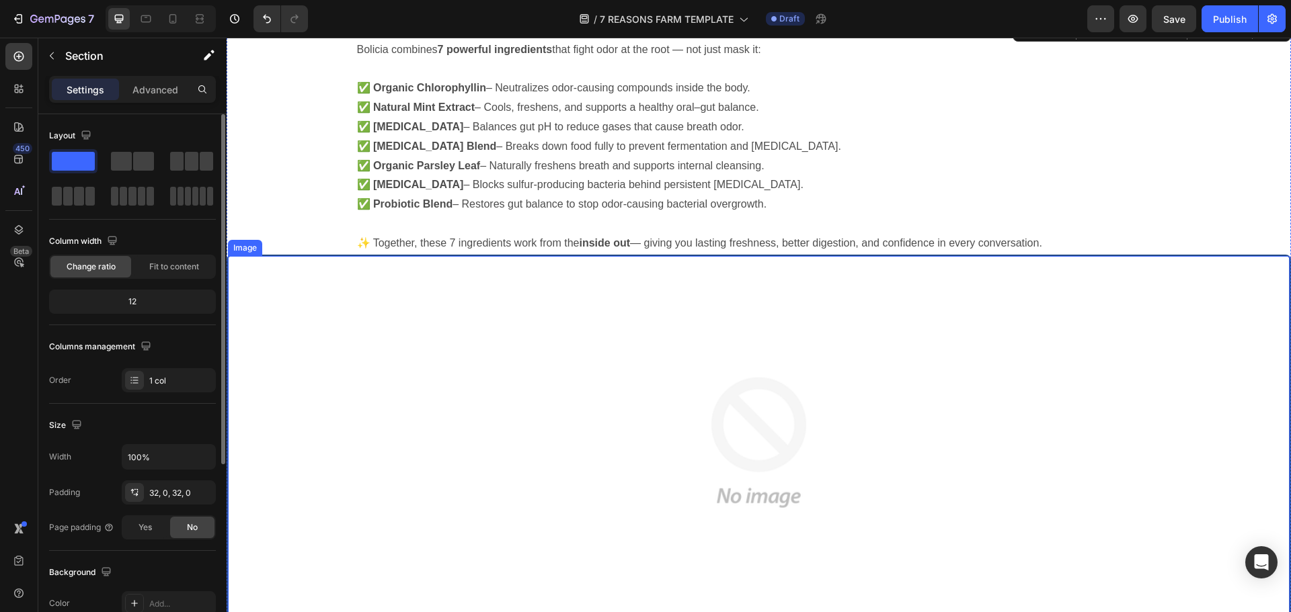
scroll to position [3262, 0]
click at [454, 419] on div at bounding box center [758, 443] width 1061 height 373
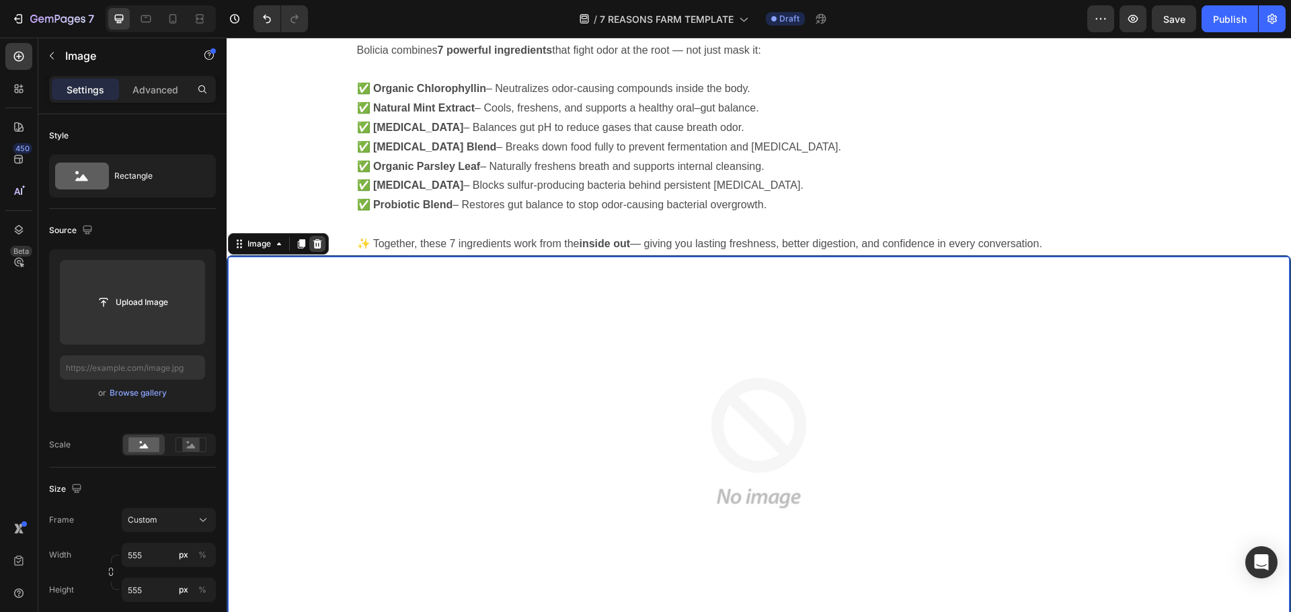
drag, startPoint x: 323, startPoint y: 251, endPoint x: 327, endPoint y: 364, distance: 112.3
click at [323, 251] on div at bounding box center [317, 244] width 16 height 16
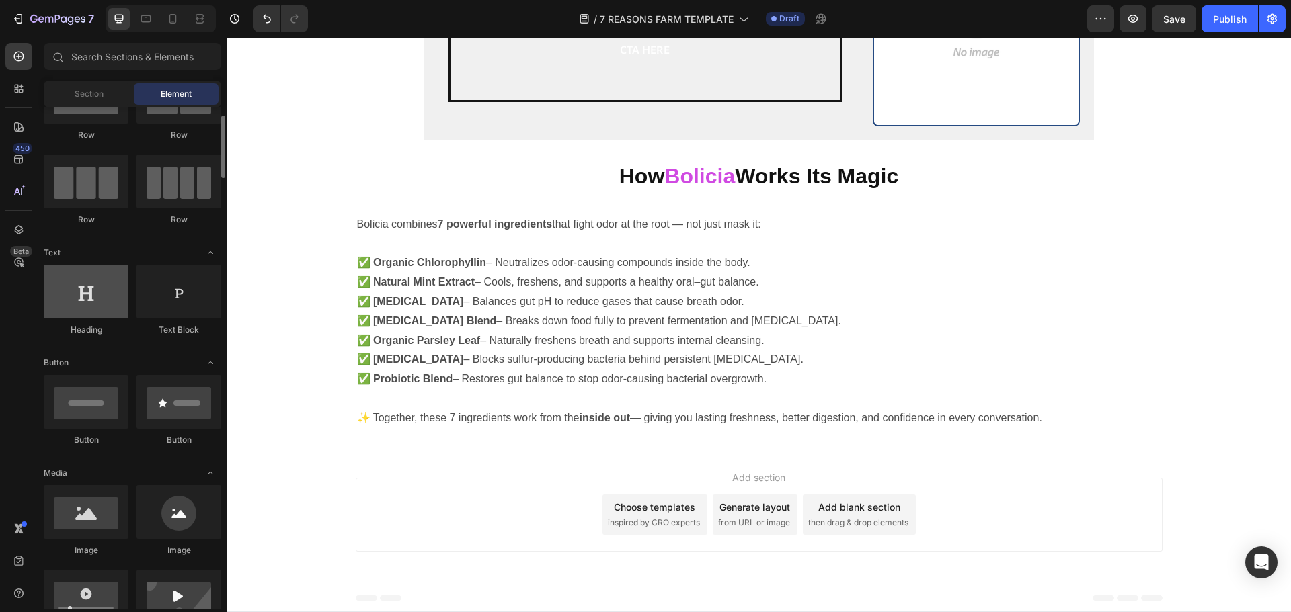
scroll to position [0, 0]
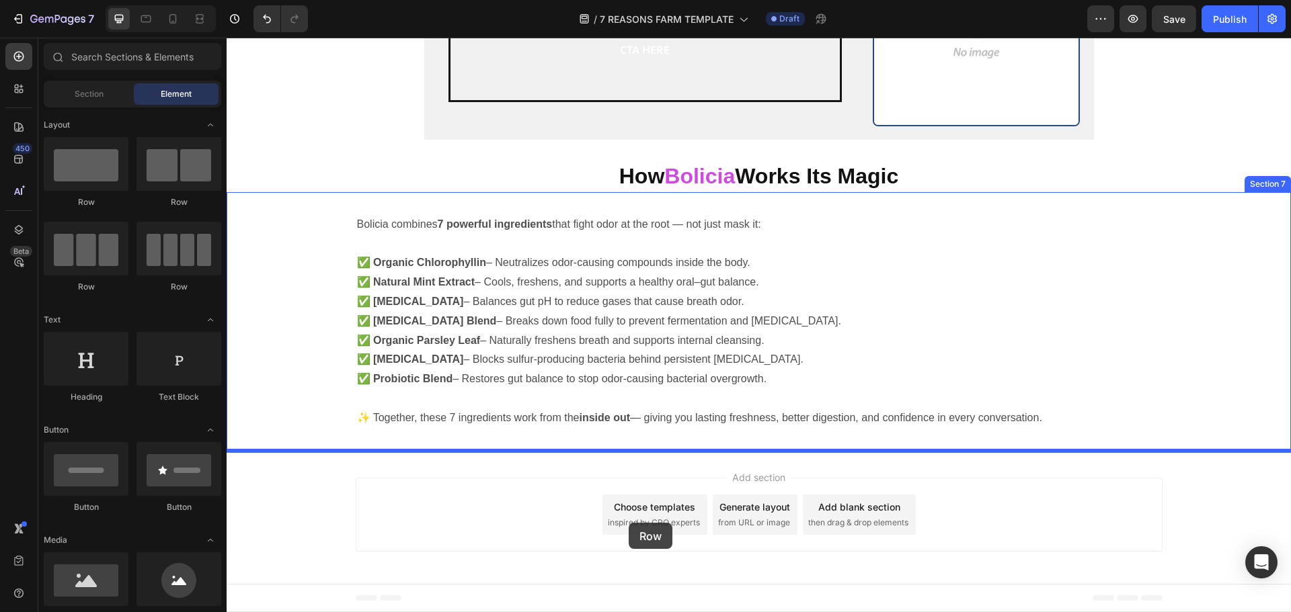
drag, startPoint x: 329, startPoint y: 226, endPoint x: 649, endPoint y: 512, distance: 429.9
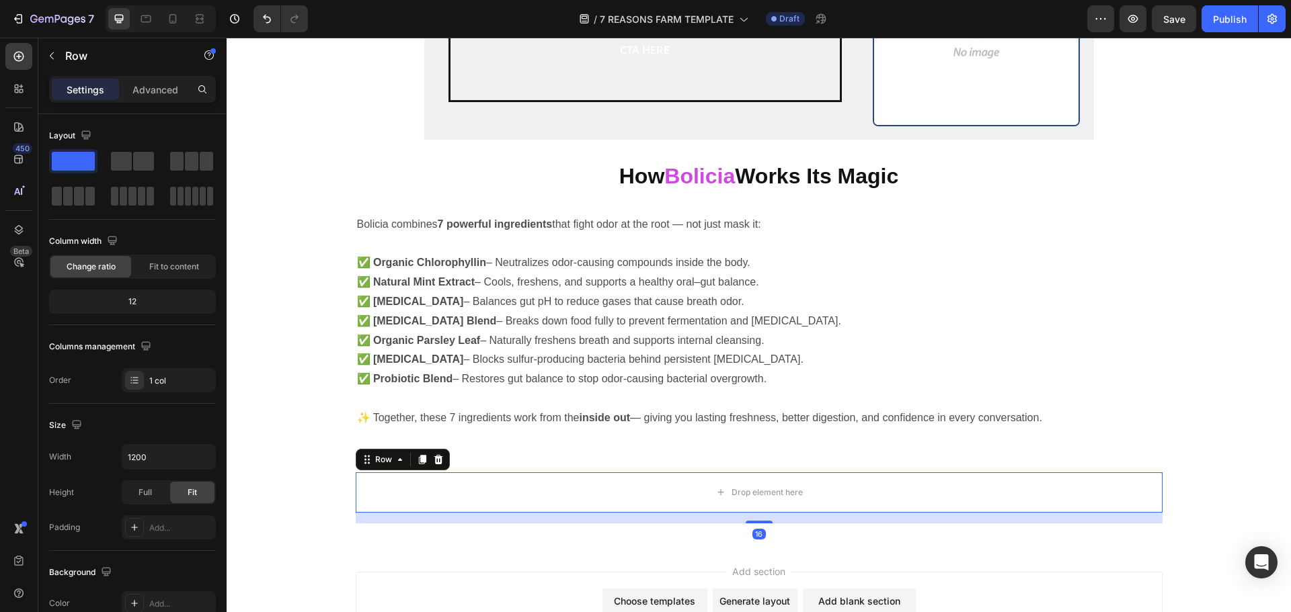
scroll to position [3182, 0]
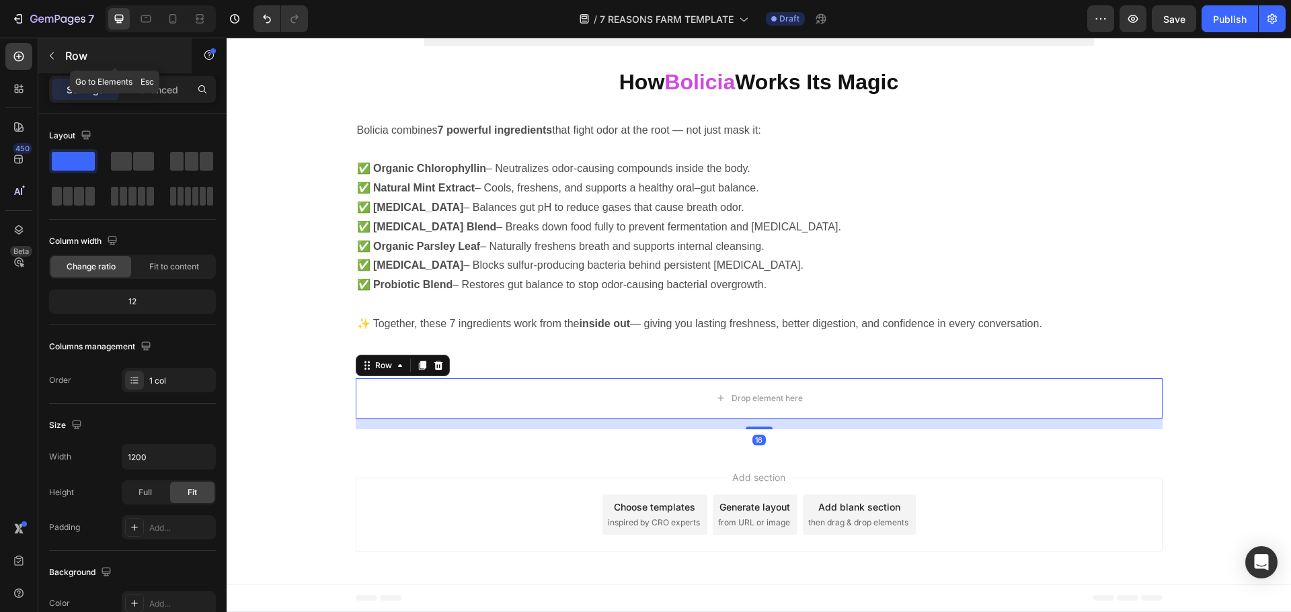
click at [44, 55] on button "button" at bounding box center [52, 56] width 22 height 22
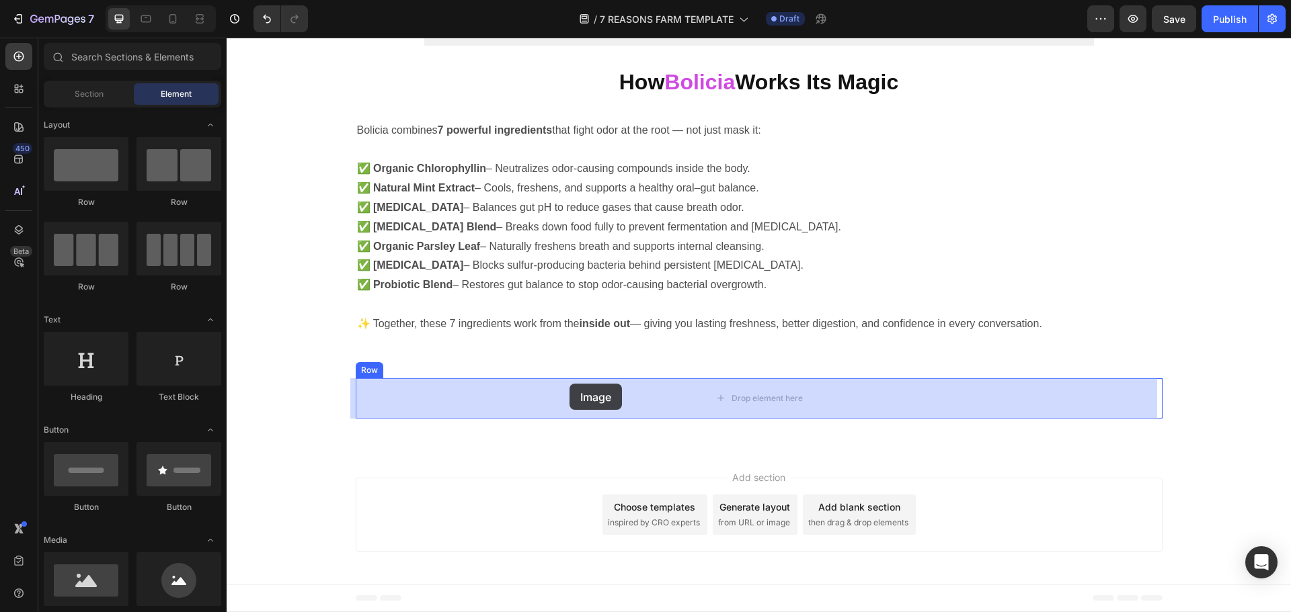
drag, startPoint x: 342, startPoint y: 601, endPoint x: 569, endPoint y: 384, distance: 314.3
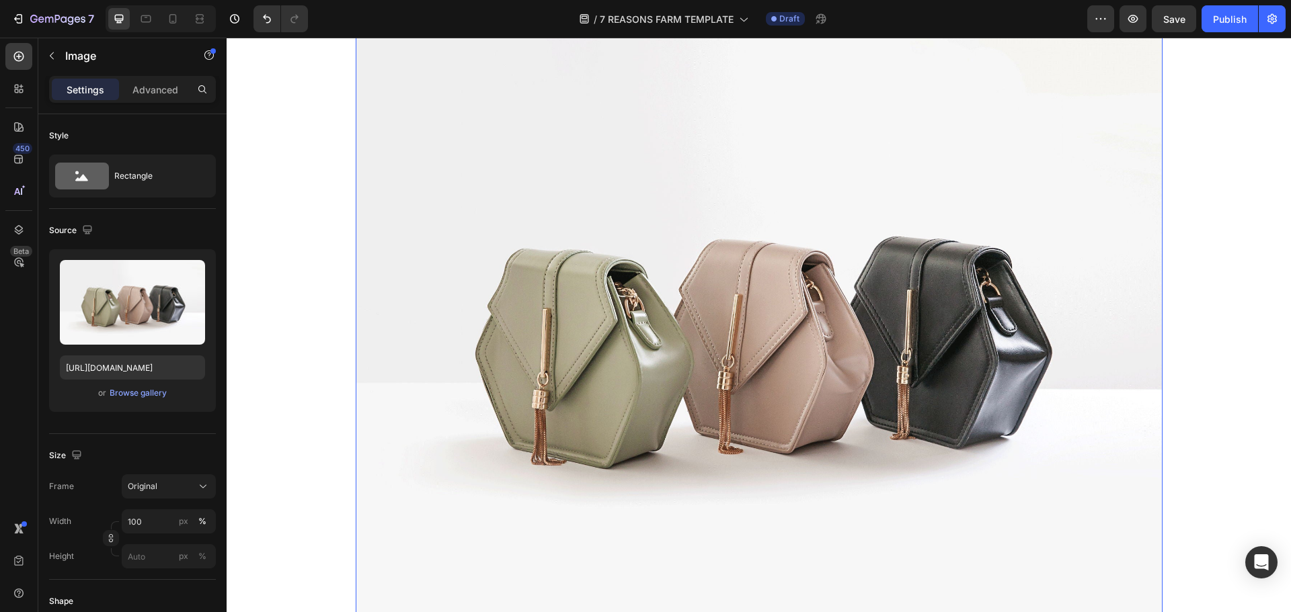
scroll to position [3733, 0]
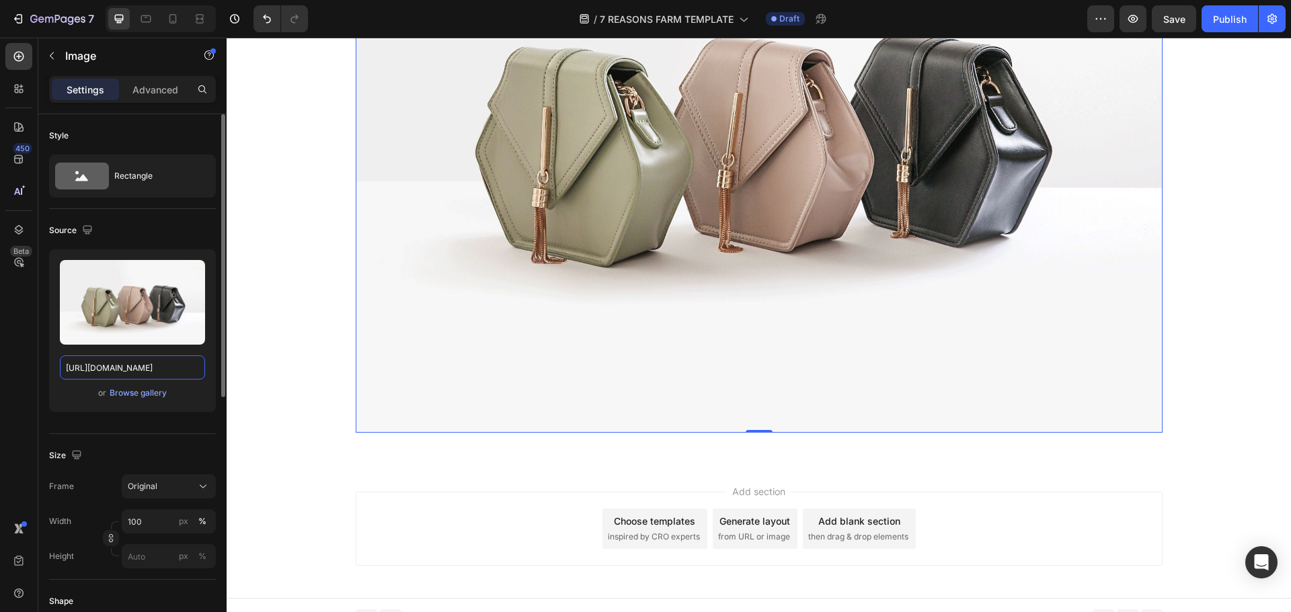
click at [194, 376] on input "[URL][DOMAIN_NAME]" at bounding box center [132, 368] width 145 height 24
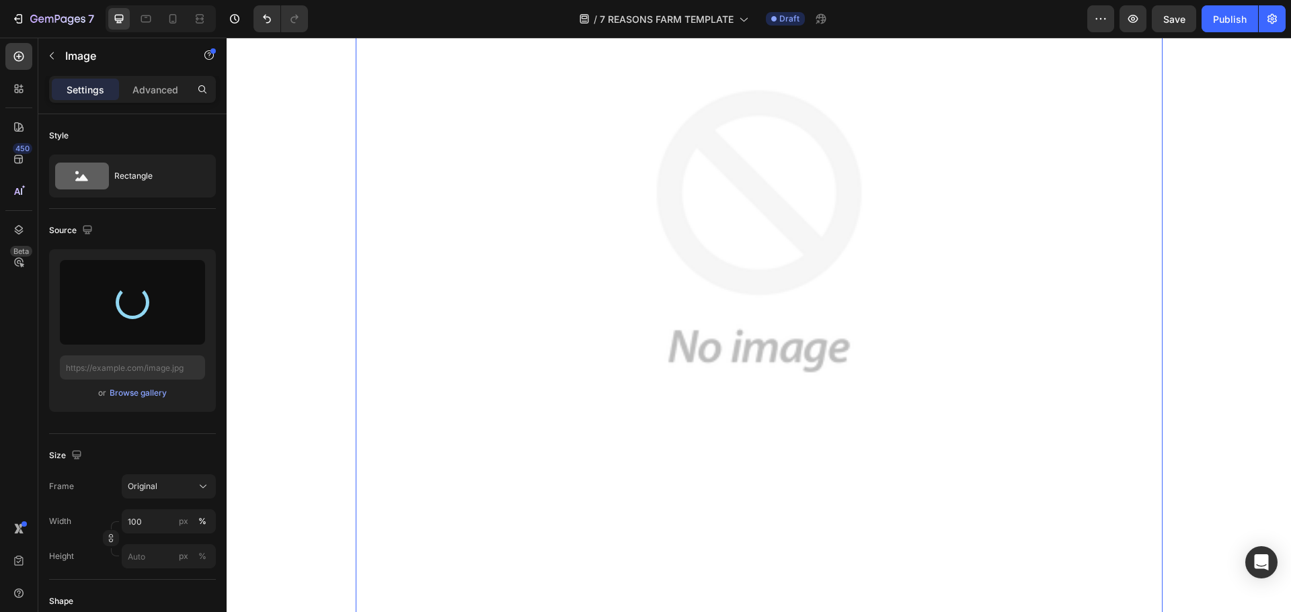
type input "[URL][DOMAIN_NAME]"
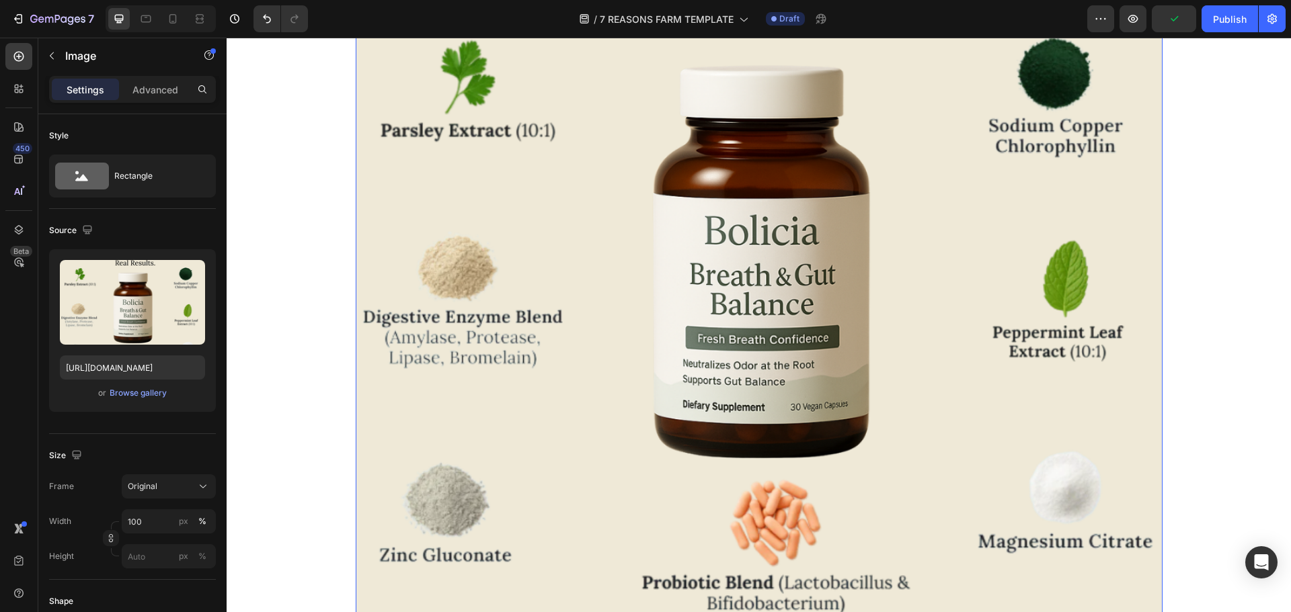
click at [173, 31] on div at bounding box center [161, 18] width 110 height 27
click at [173, 28] on div at bounding box center [173, 19] width 22 height 22
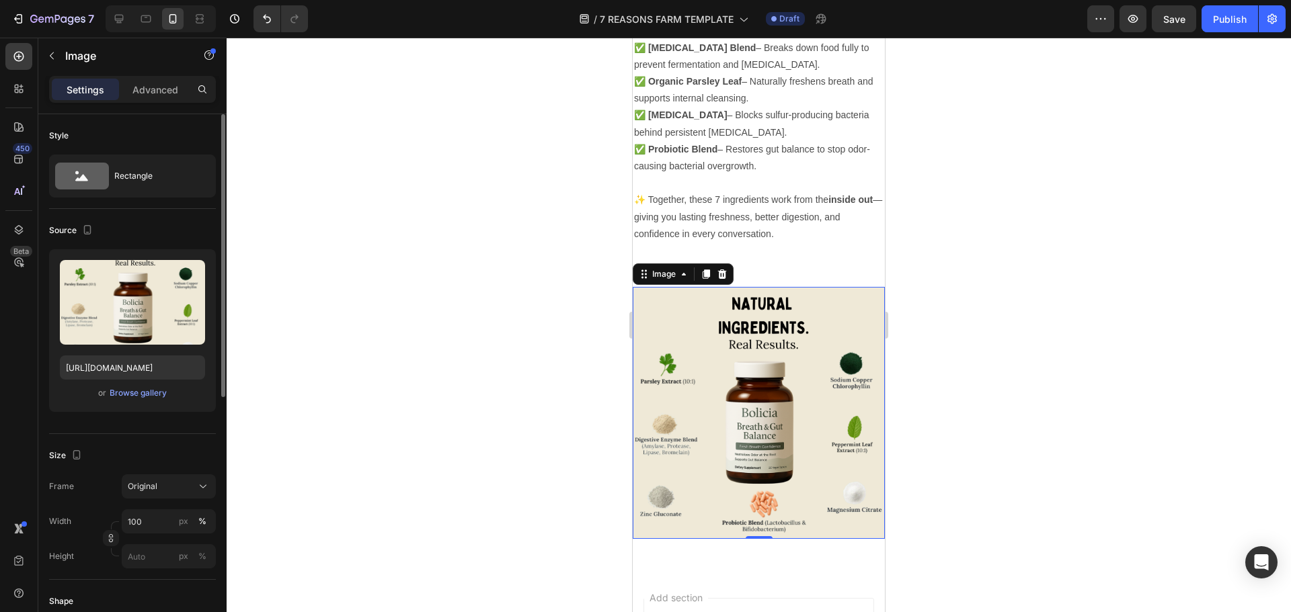
scroll to position [134, 0]
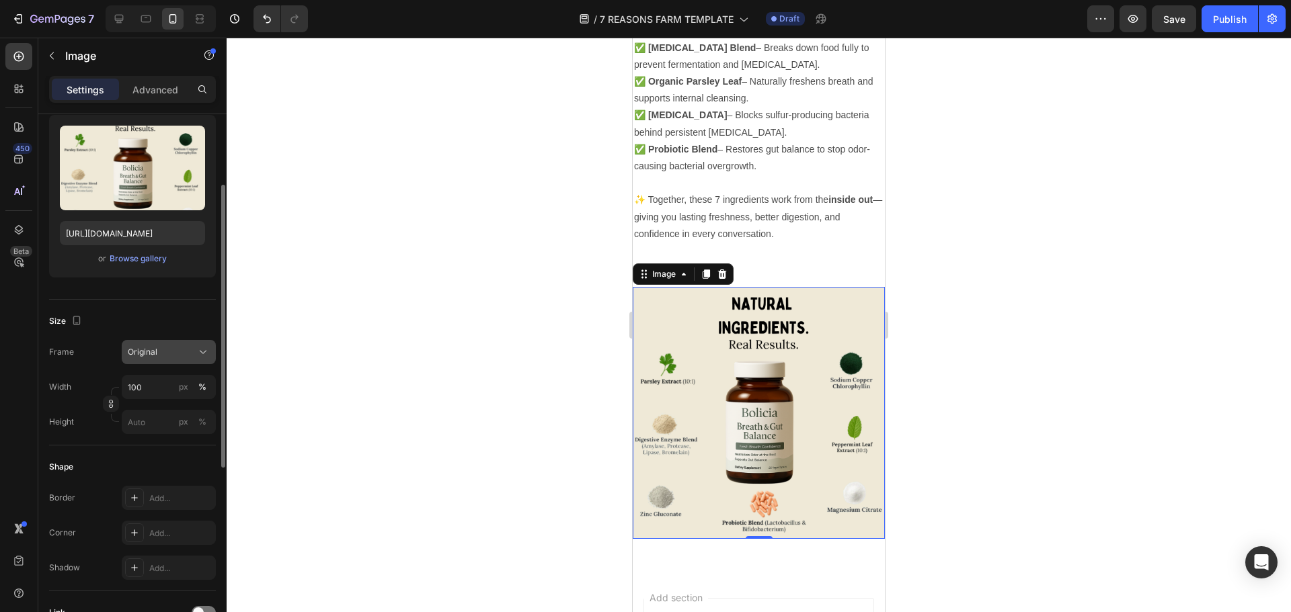
click at [167, 353] on div "Original" at bounding box center [161, 352] width 66 height 12
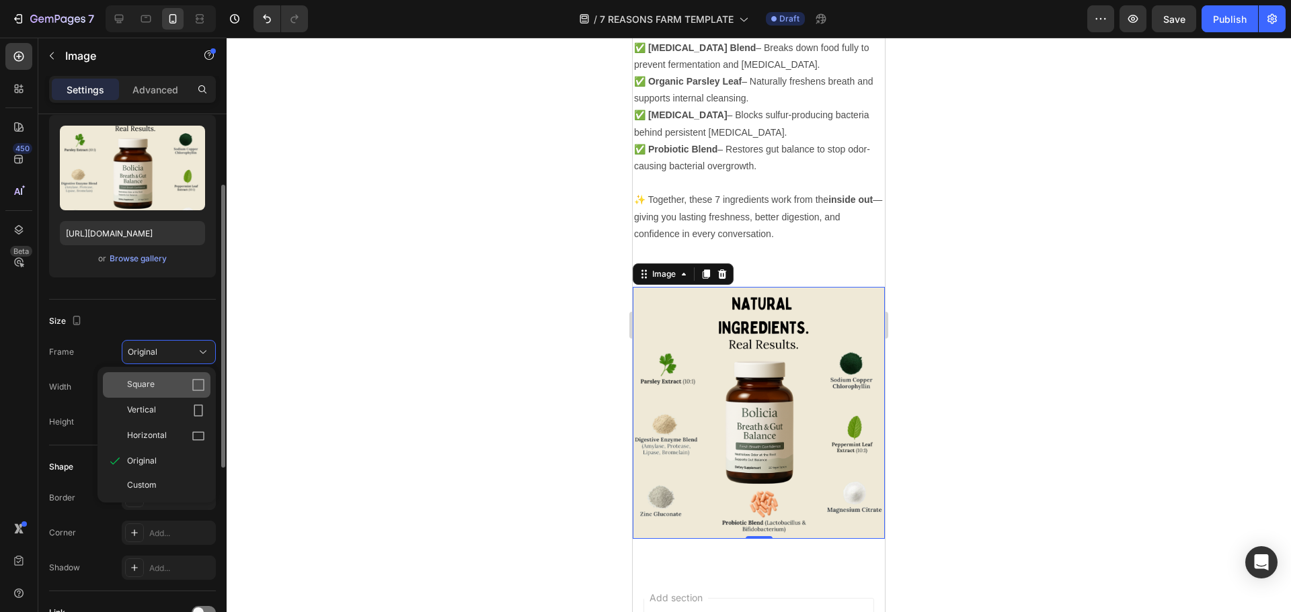
click at [167, 390] on div "Square" at bounding box center [166, 384] width 78 height 13
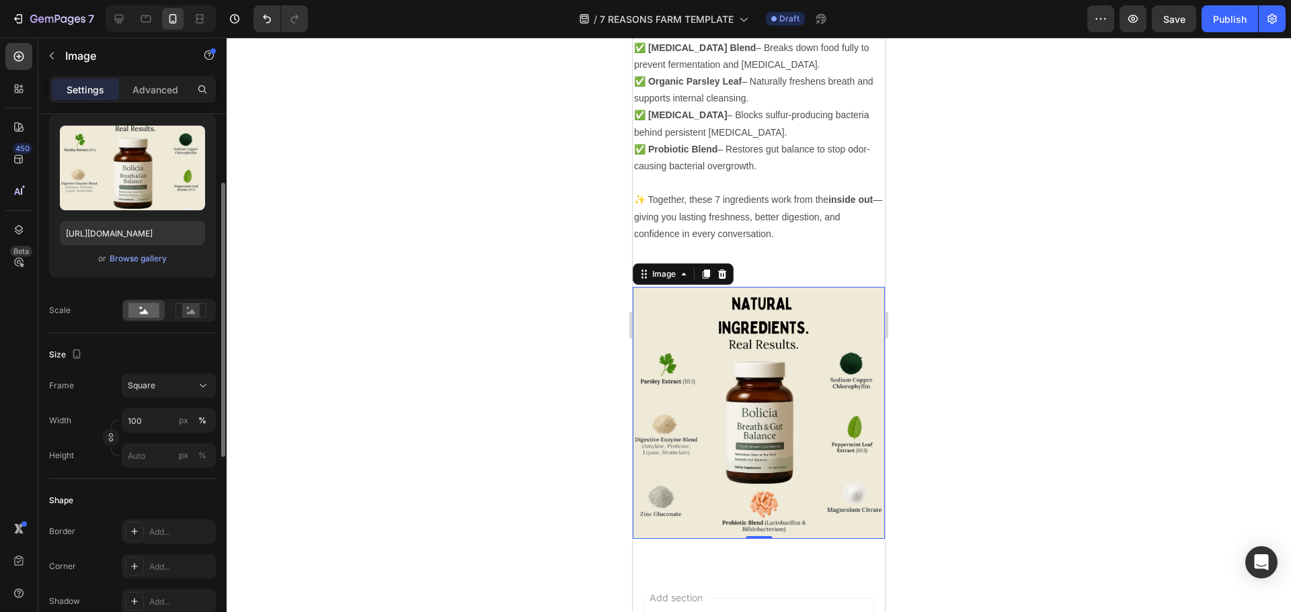
click at [107, 14] on div at bounding box center [161, 18] width 110 height 27
click at [112, 15] on icon at bounding box center [118, 18] width 13 height 13
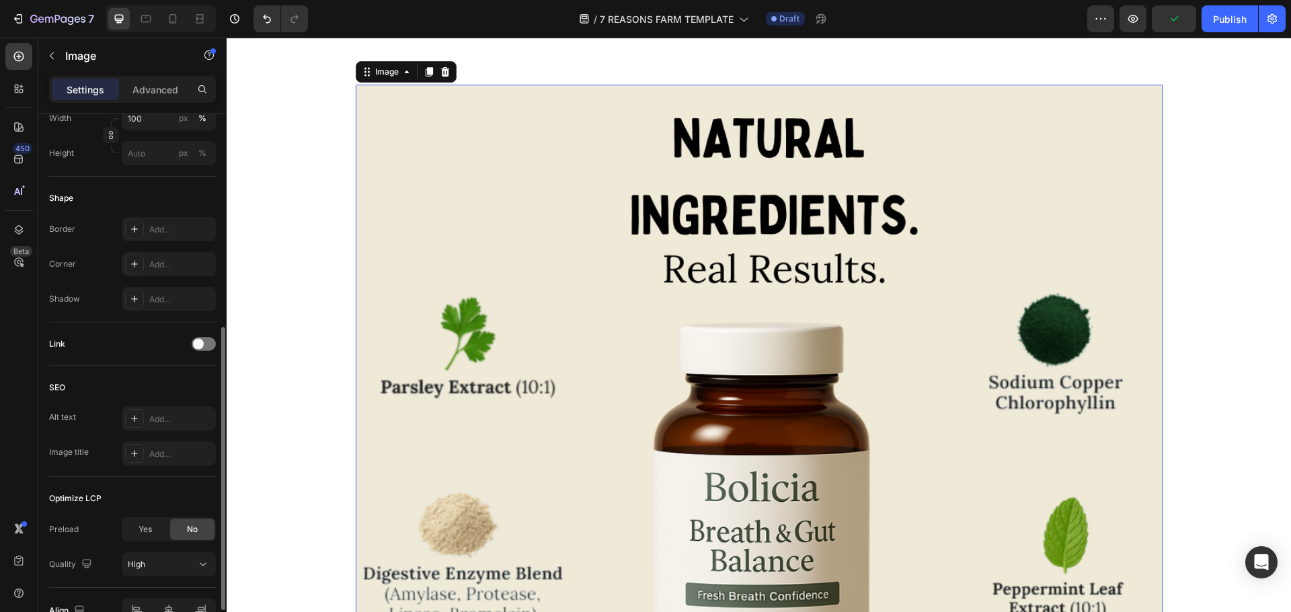
scroll to position [479, 0]
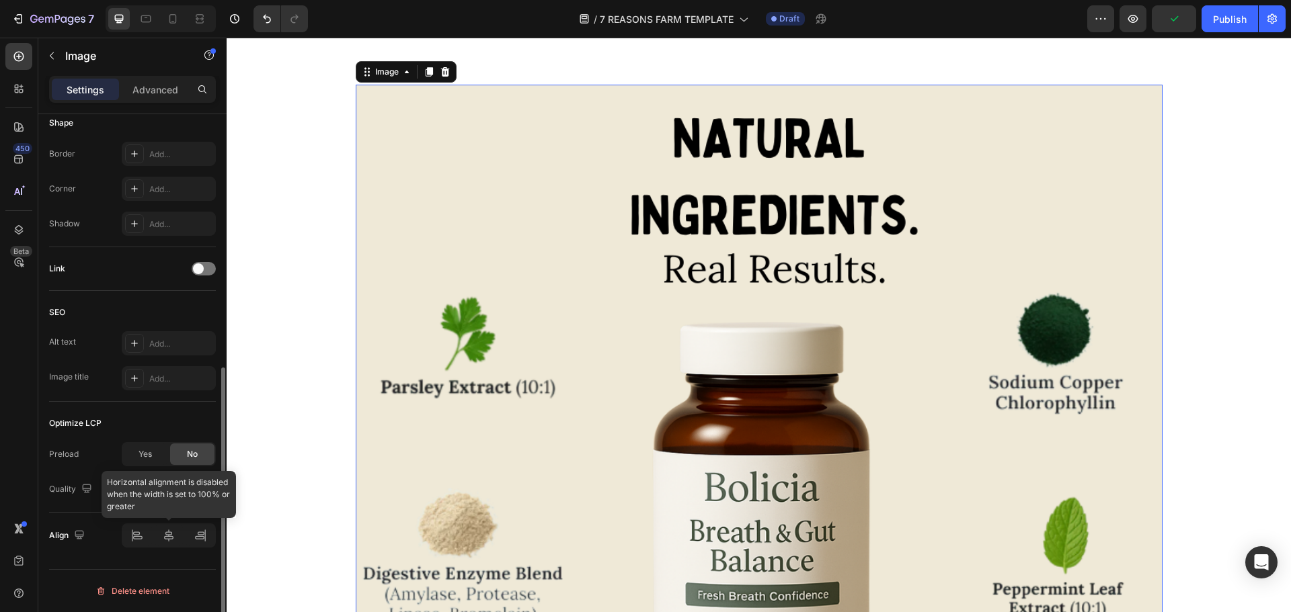
click at [173, 544] on div at bounding box center [169, 536] width 94 height 24
click at [169, 543] on div at bounding box center [169, 536] width 94 height 24
click at [161, 491] on div "High" at bounding box center [162, 489] width 69 height 12
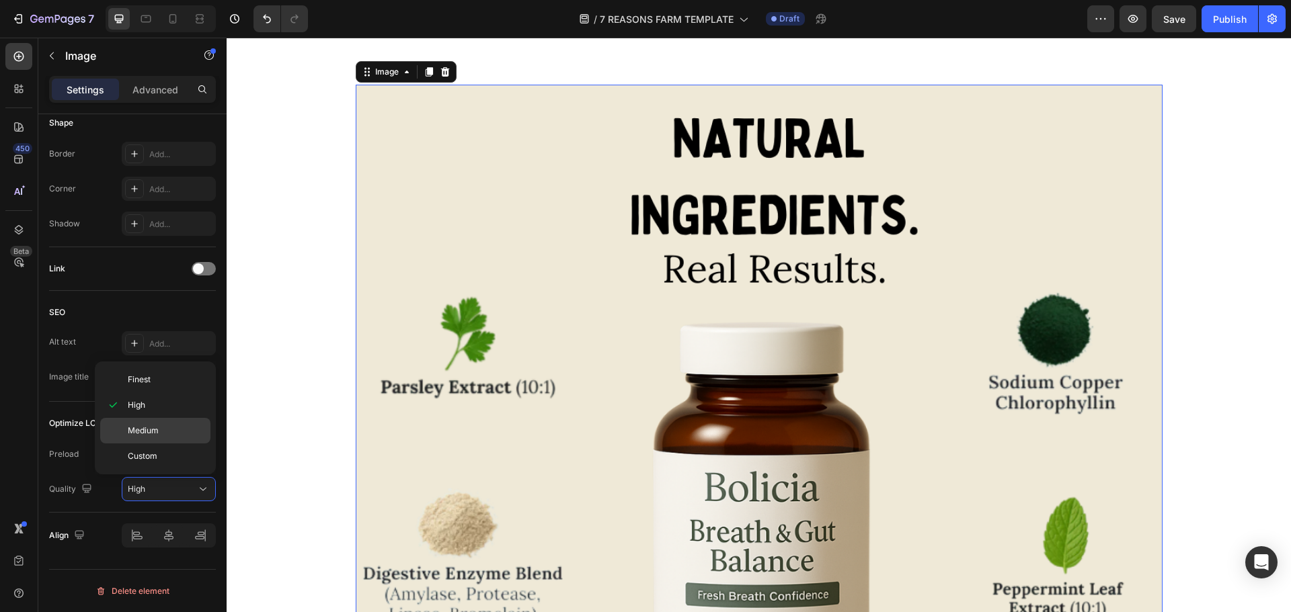
click at [161, 434] on p "Medium" at bounding box center [166, 431] width 77 height 12
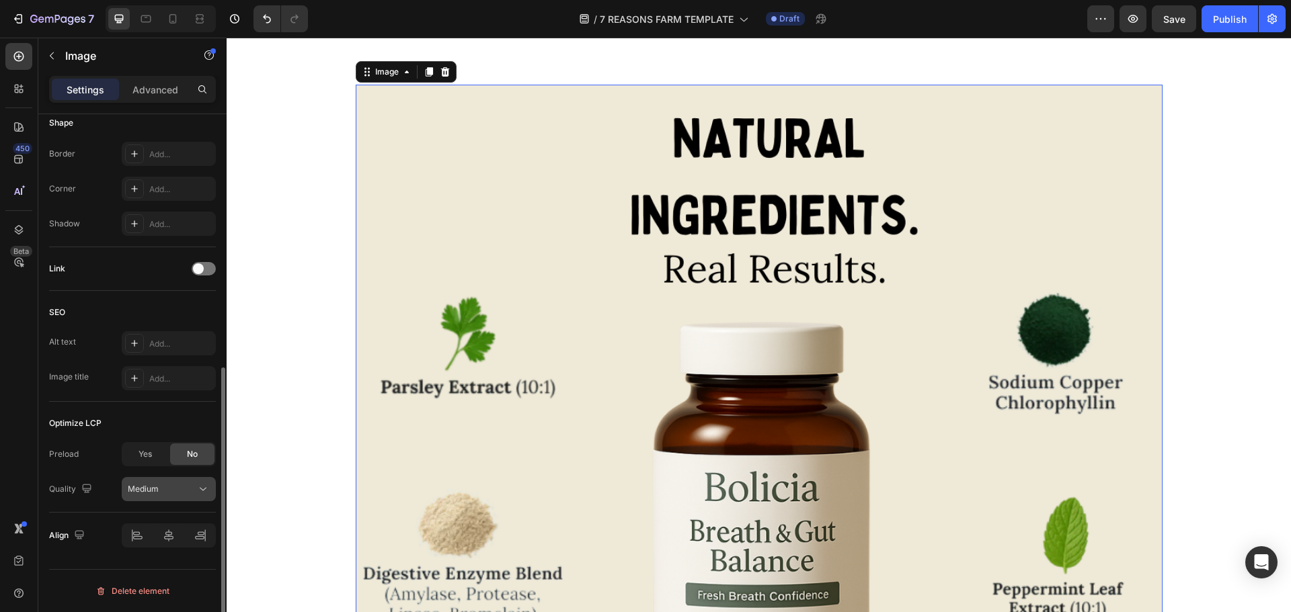
click at [163, 487] on div "Medium" at bounding box center [162, 489] width 69 height 12
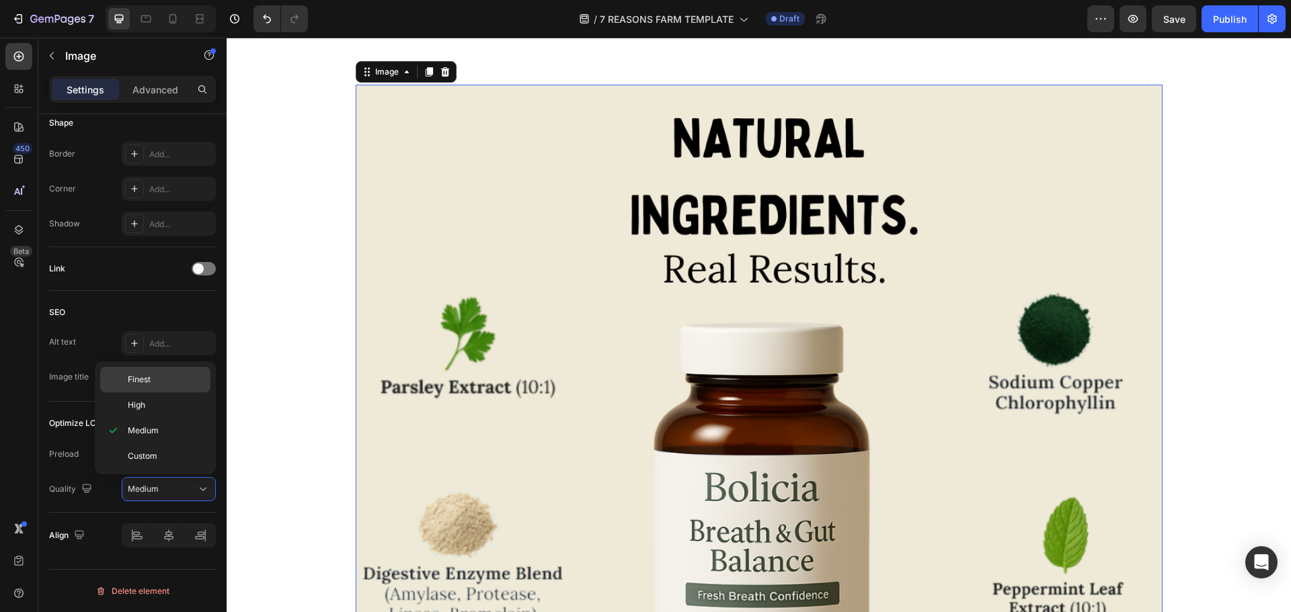
click at [160, 393] on div "Finest" at bounding box center [155, 406] width 110 height 26
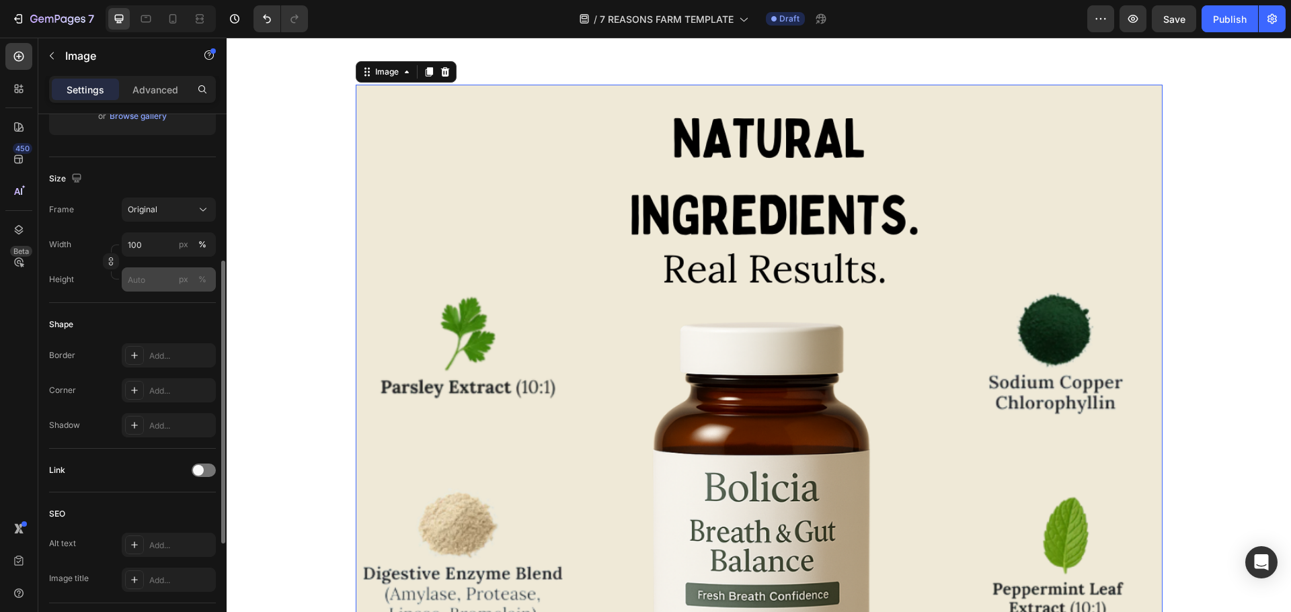
scroll to position [210, 0]
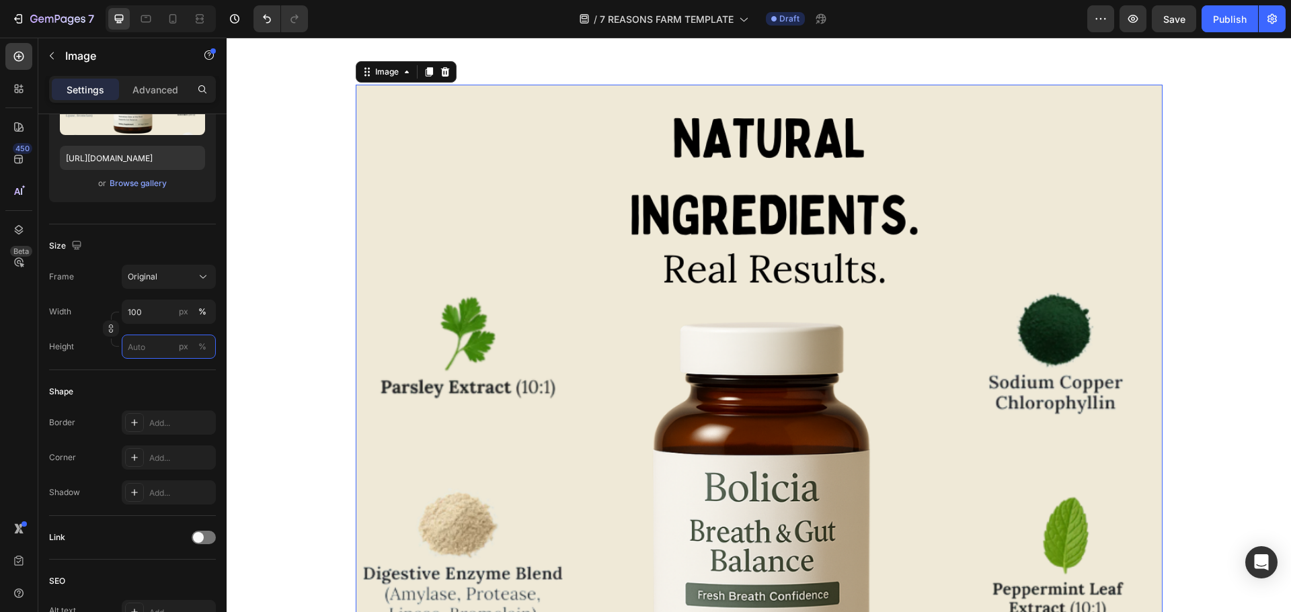
click at [151, 341] on input "px %" at bounding box center [169, 347] width 94 height 24
type input "111"
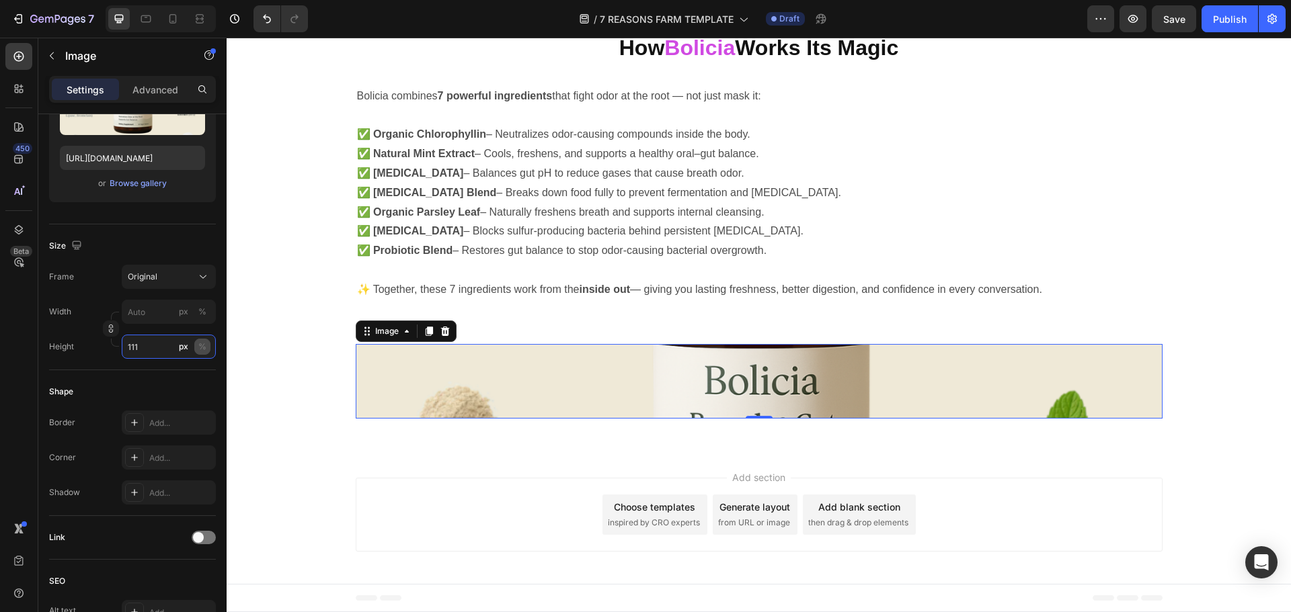
scroll to position [3217, 0]
drag, startPoint x: 161, startPoint y: 347, endPoint x: 120, endPoint y: 345, distance: 41.1
click at [120, 345] on div "Height 111 px %" at bounding box center [132, 347] width 167 height 24
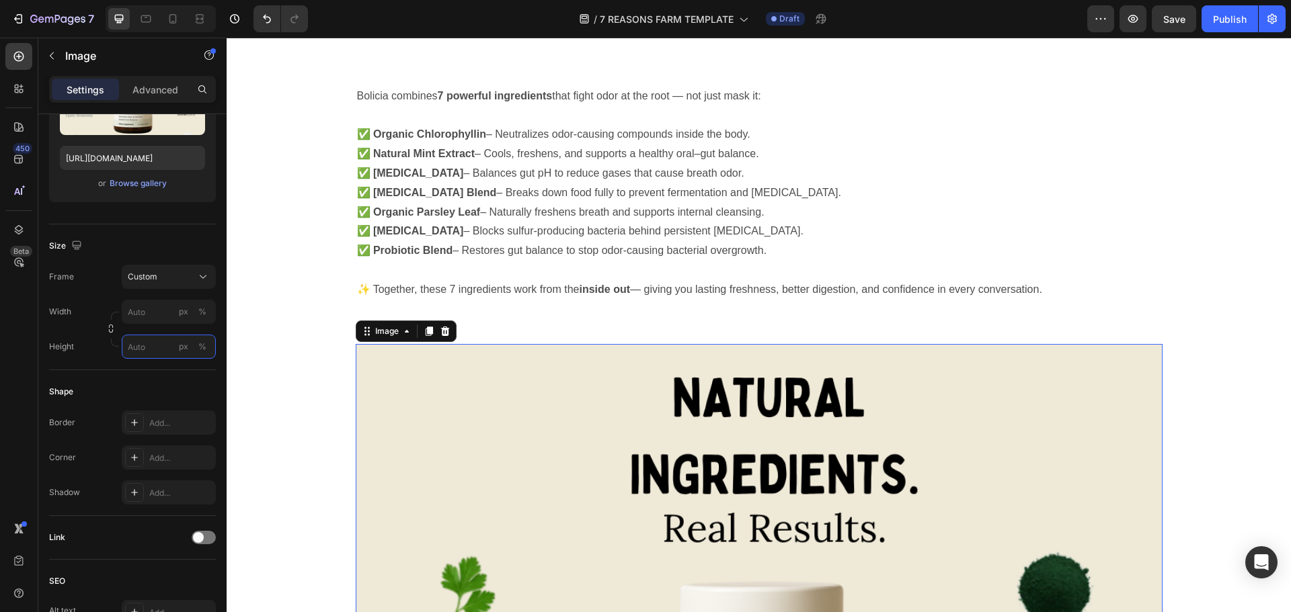
scroll to position [3476, 0]
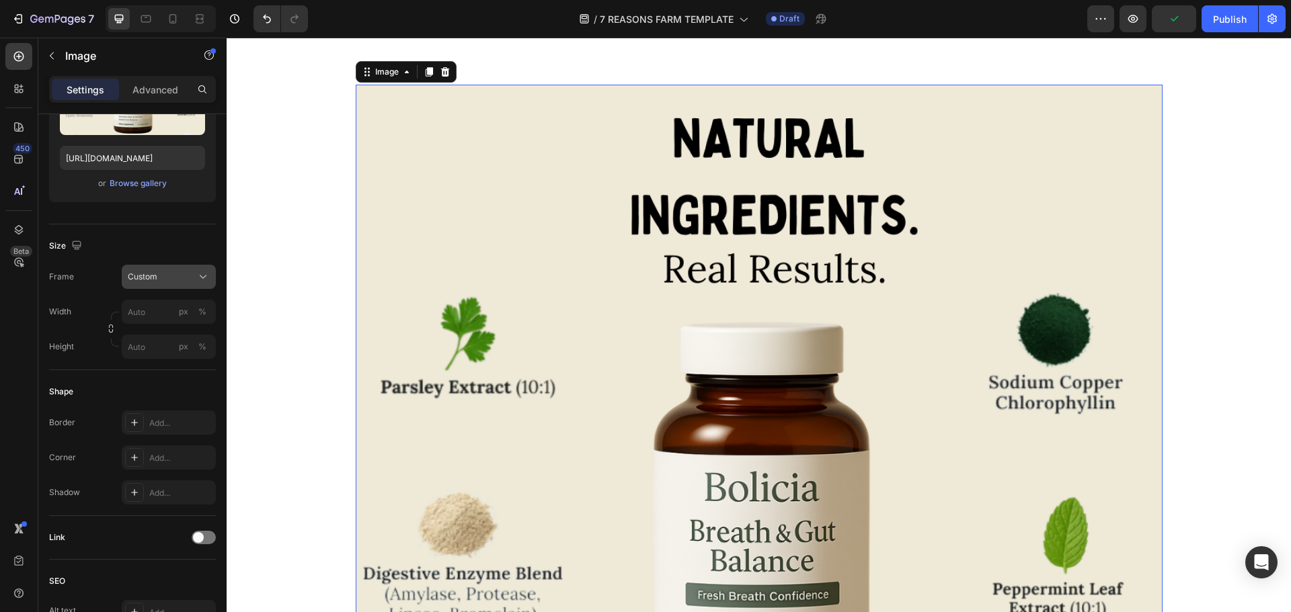
click at [135, 284] on button "Custom" at bounding box center [169, 277] width 94 height 24
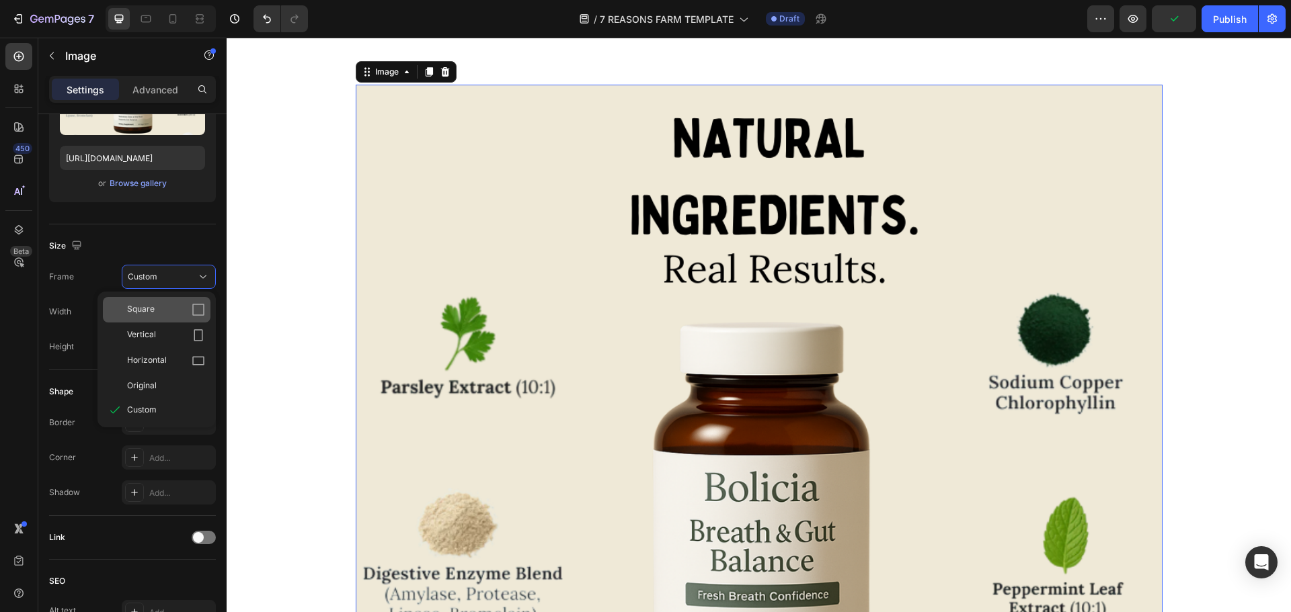
click at [151, 308] on span "Square" at bounding box center [141, 309] width 28 height 13
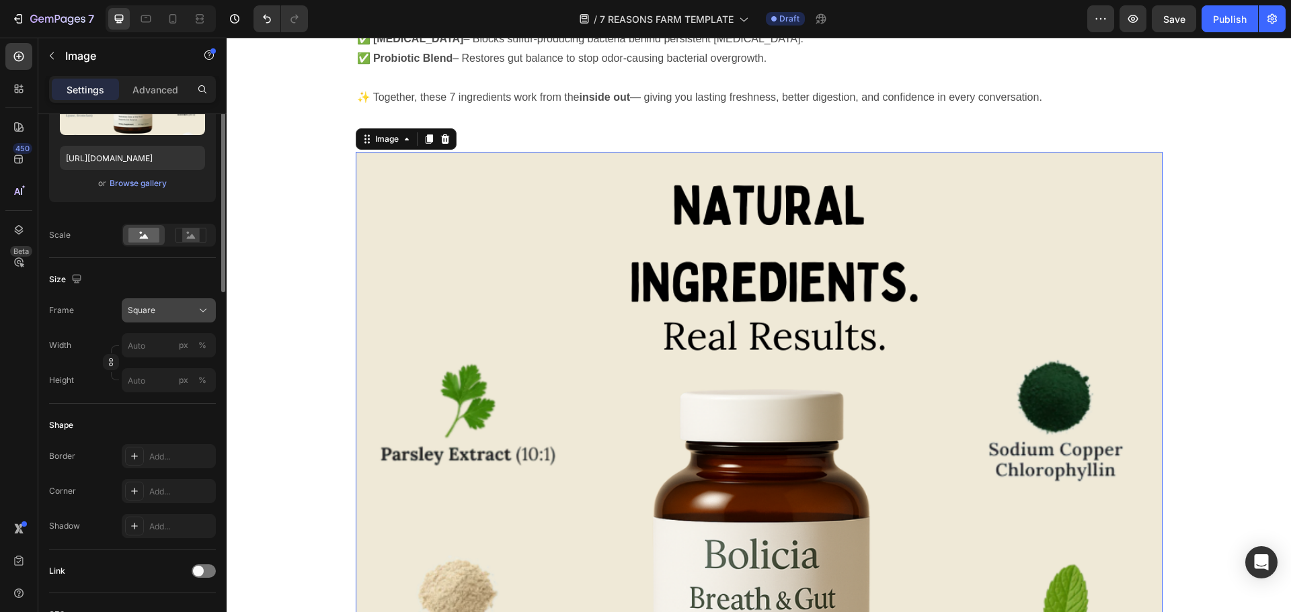
scroll to position [75, 0]
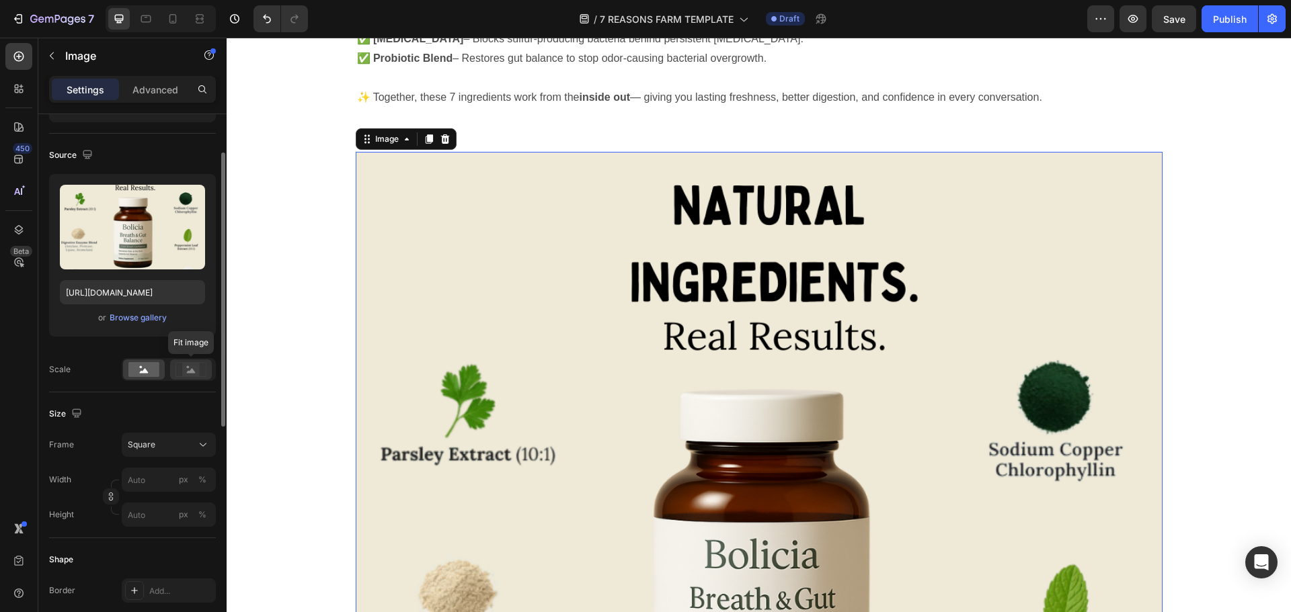
click at [180, 376] on icon at bounding box center [190, 369] width 31 height 15
click at [145, 368] on rect at bounding box center [143, 369] width 31 height 15
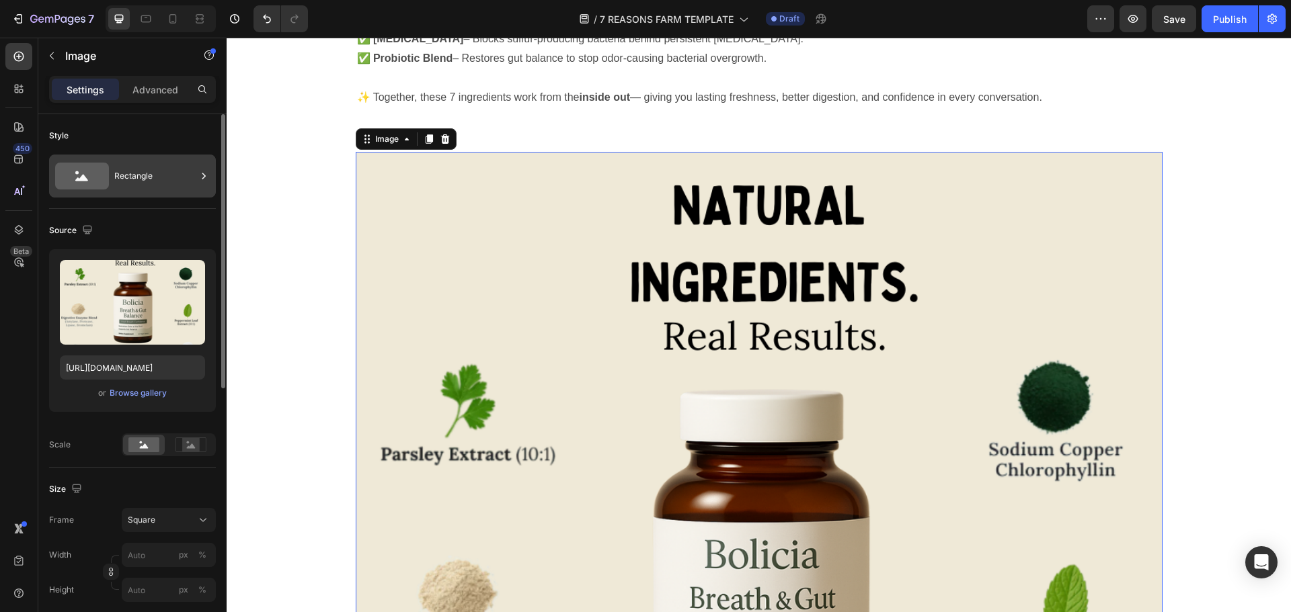
click at [120, 175] on div "Rectangle" at bounding box center [155, 176] width 82 height 31
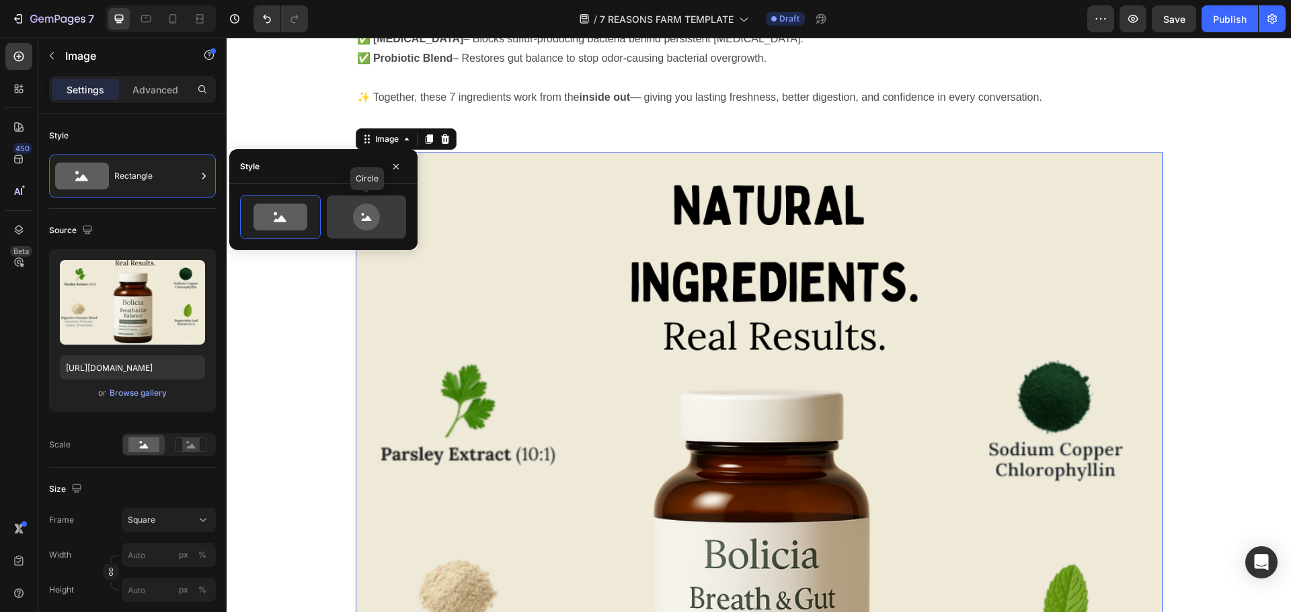
click at [364, 214] on icon at bounding box center [366, 217] width 27 height 27
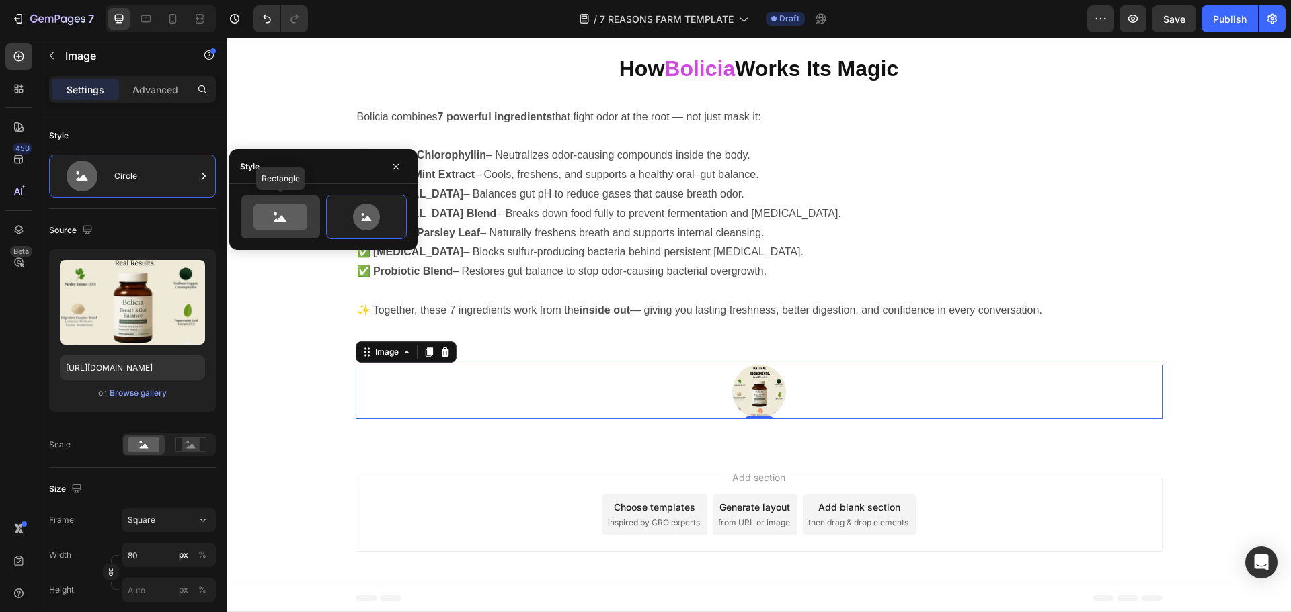
click at [303, 217] on icon at bounding box center [280, 217] width 54 height 27
type input "100"
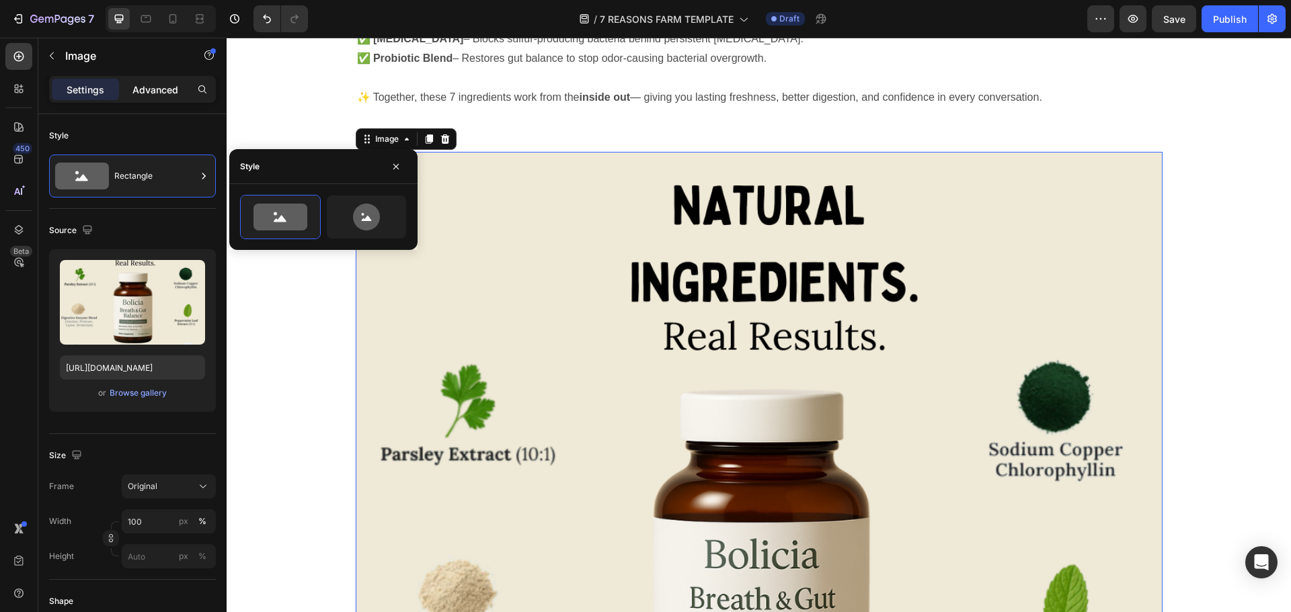
click at [149, 87] on p "Advanced" at bounding box center [155, 90] width 46 height 14
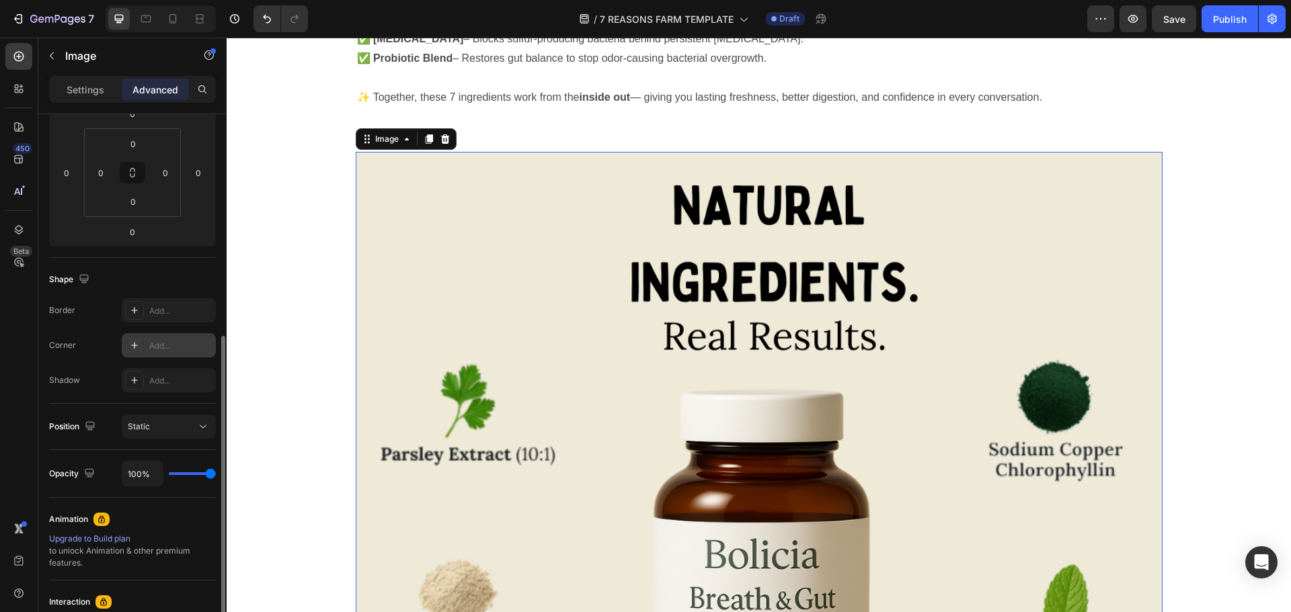
scroll to position [269, 0]
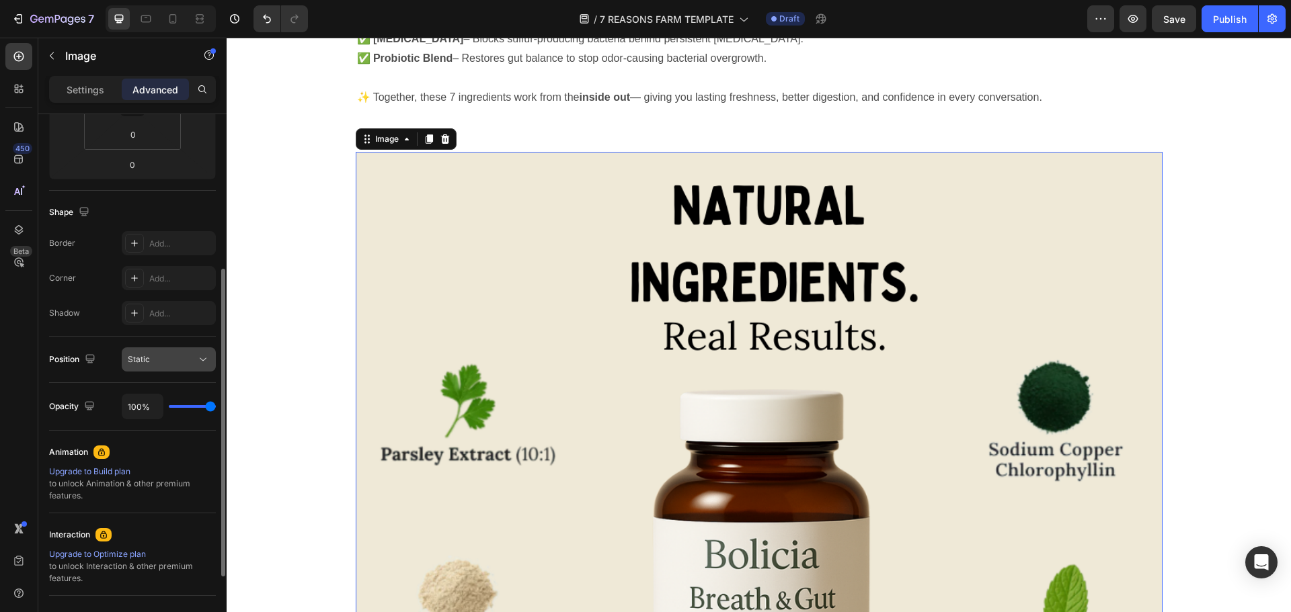
click at [177, 356] on div "Static" at bounding box center [162, 360] width 69 height 12
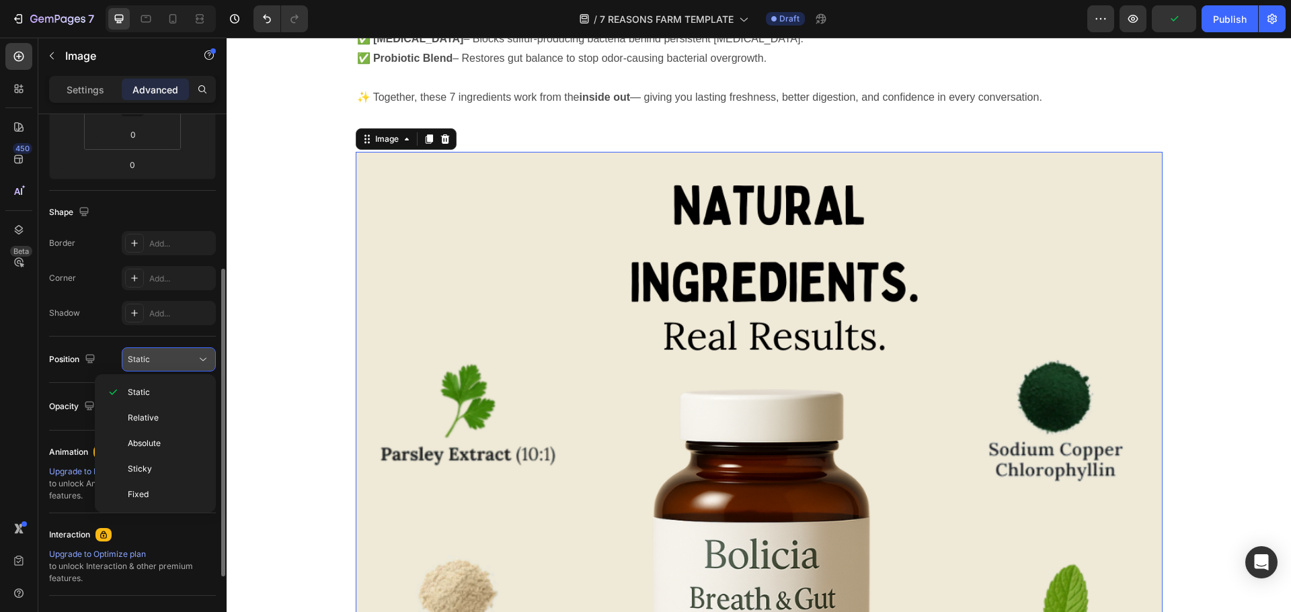
click at [177, 356] on div "Static" at bounding box center [162, 360] width 69 height 12
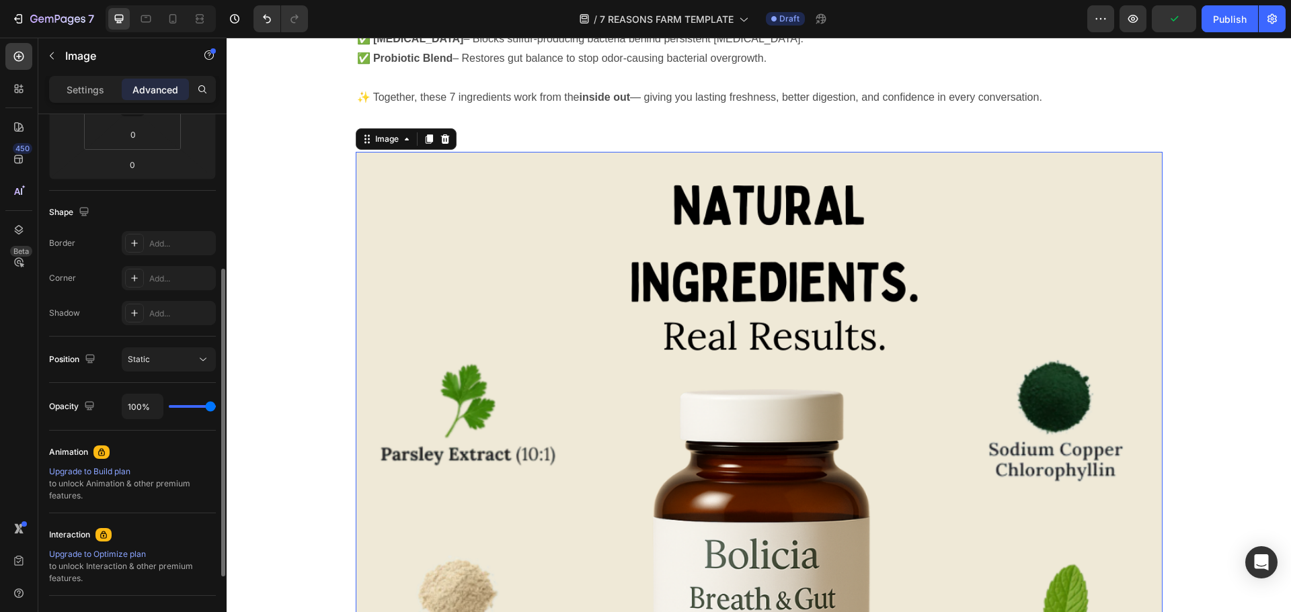
click at [196, 409] on div "100%" at bounding box center [169, 407] width 94 height 26
type input "87%"
type input "87"
type input "46%"
type input "46"
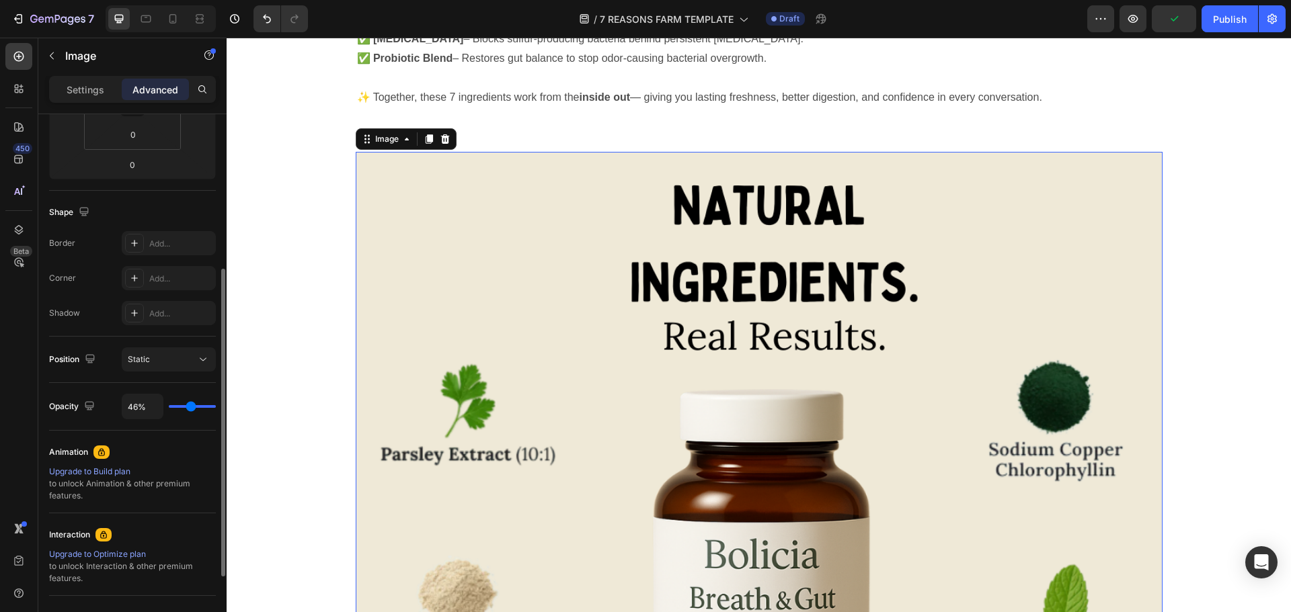
type input "37%"
type input "37"
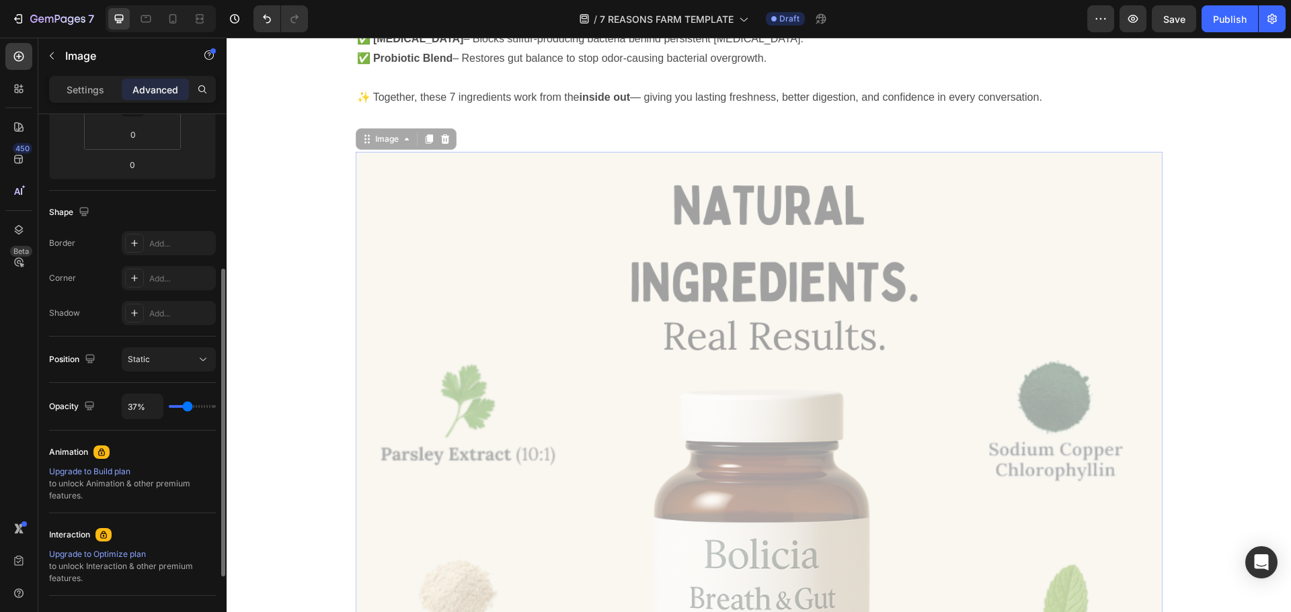
type input "72%"
type input "72"
type input "89%"
type input "89"
type input "94%"
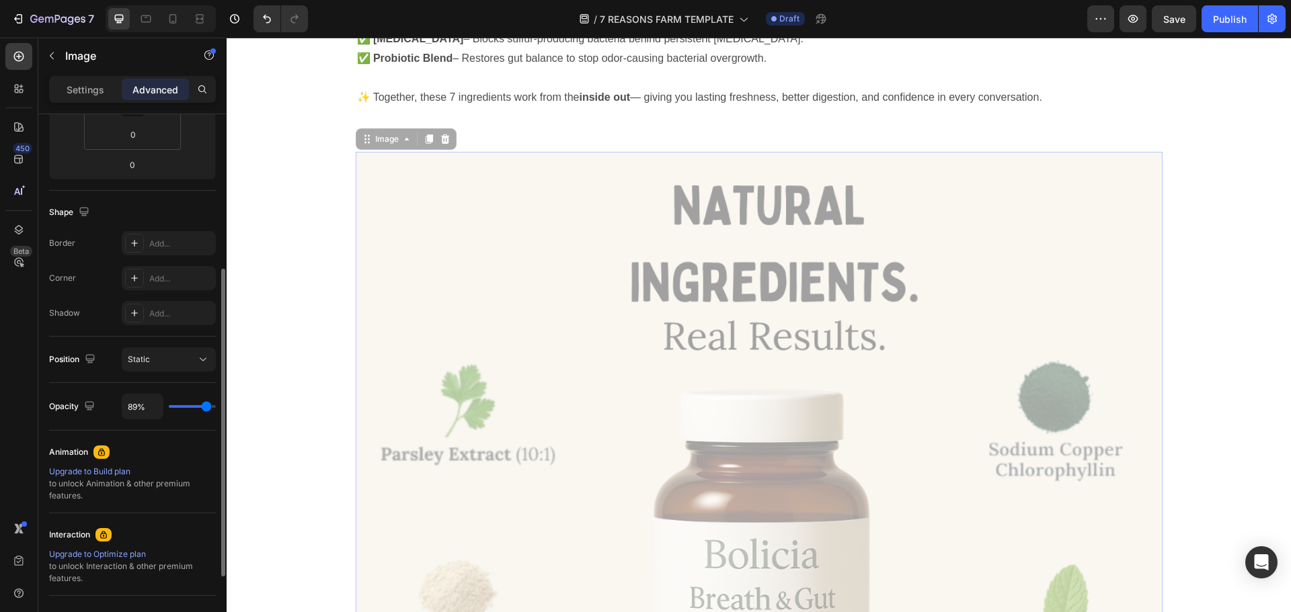
type input "94"
type input "100%"
type input "100"
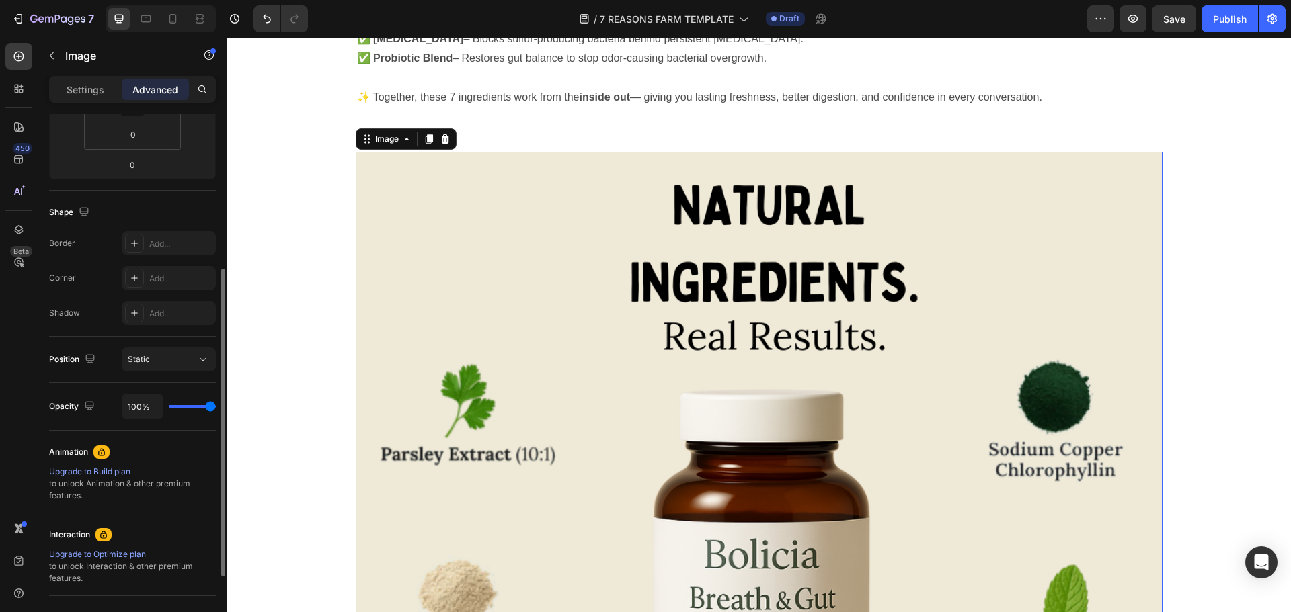
drag, startPoint x: 208, startPoint y: 406, endPoint x: 245, endPoint y: 401, distance: 36.6
click at [216, 405] on input "range" at bounding box center [192, 406] width 47 height 3
click at [168, 250] on div "Add..." at bounding box center [169, 243] width 94 height 24
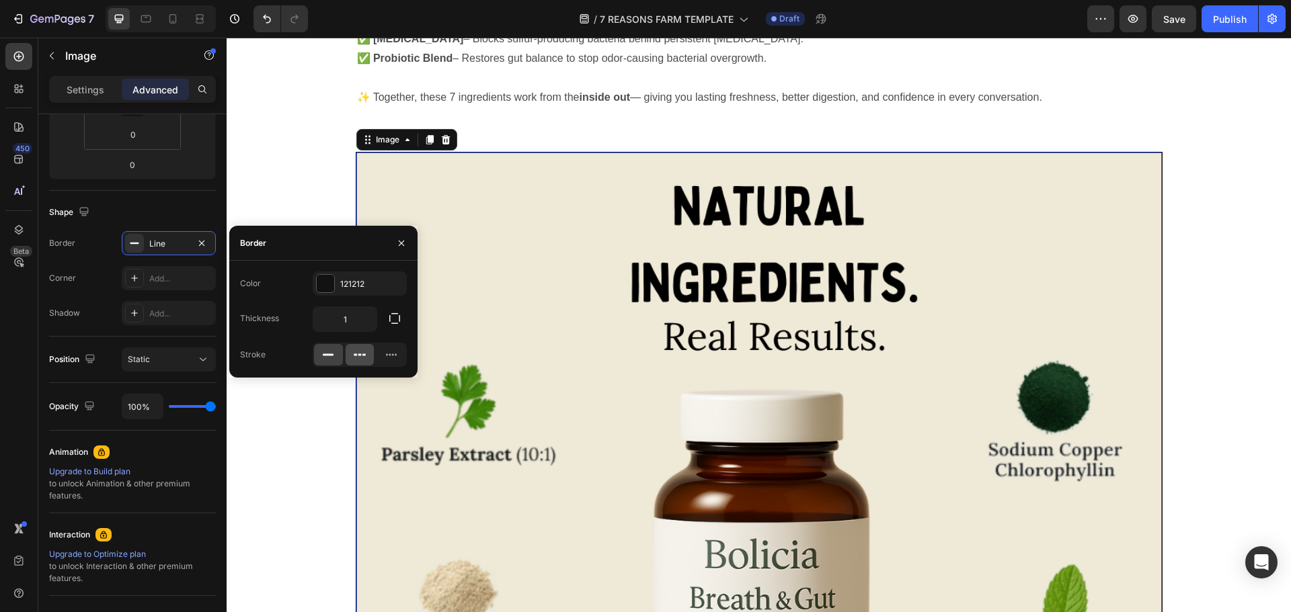
click at [352, 357] on div at bounding box center [360, 355] width 29 height 22
click at [327, 356] on rect at bounding box center [328, 355] width 11 height 2
click at [532, 250] on img at bounding box center [758, 555] width 805 height 805
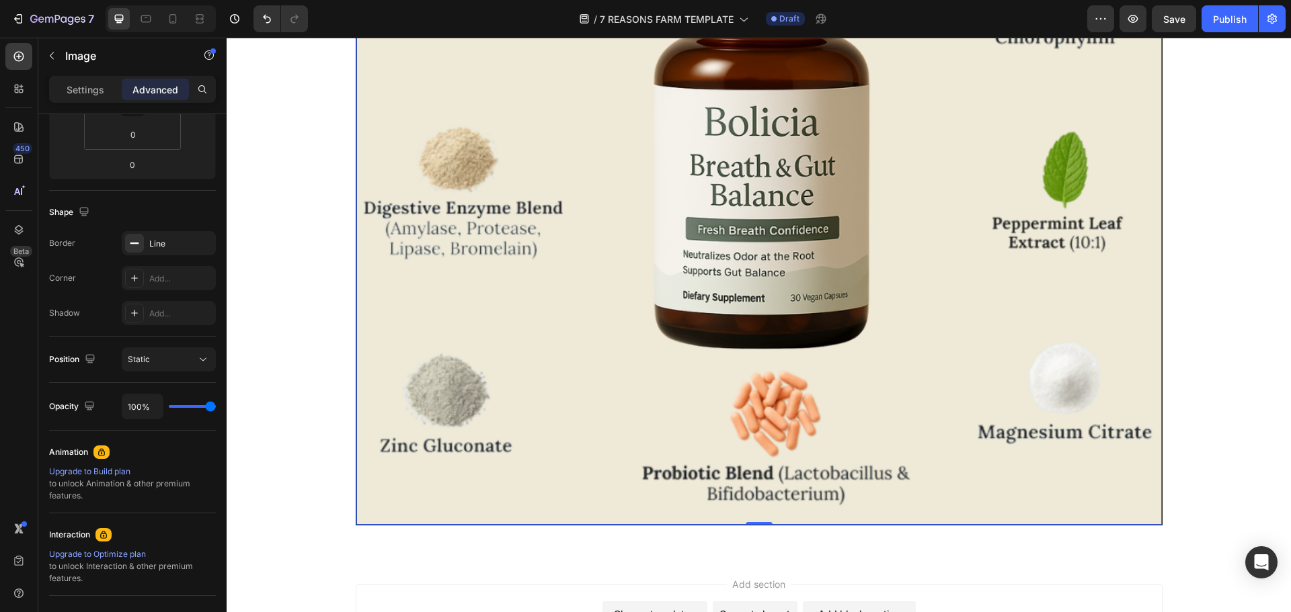
scroll to position [3949, 0]
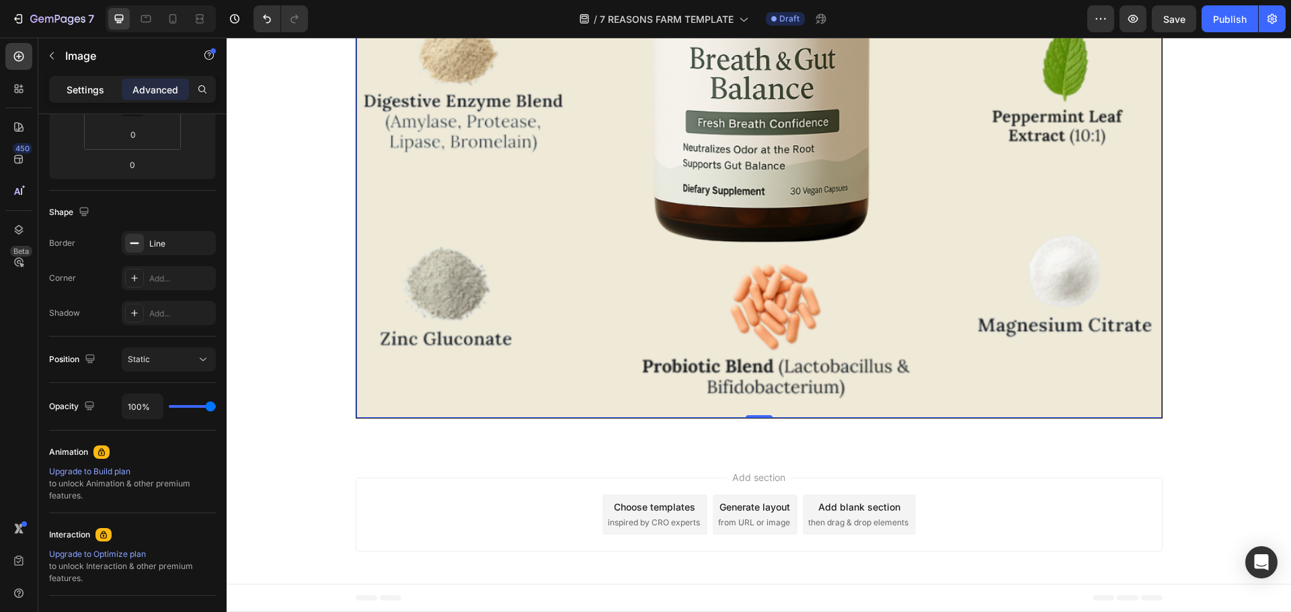
click at [106, 95] on div "Settings" at bounding box center [85, 90] width 67 height 22
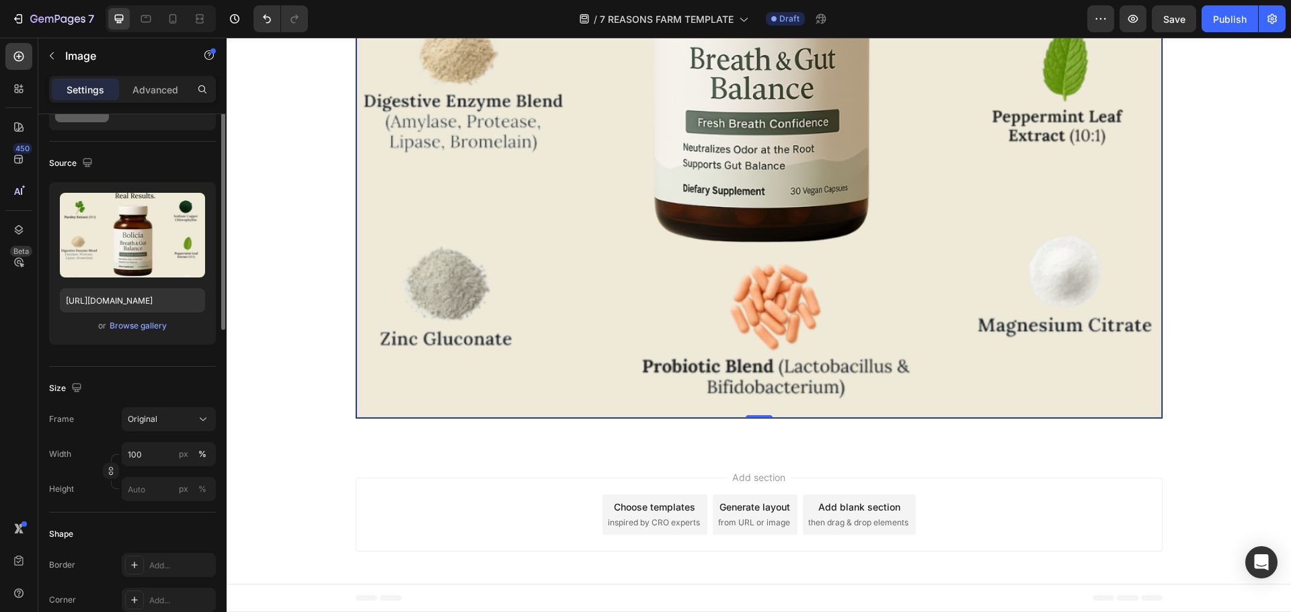
scroll to position [0, 0]
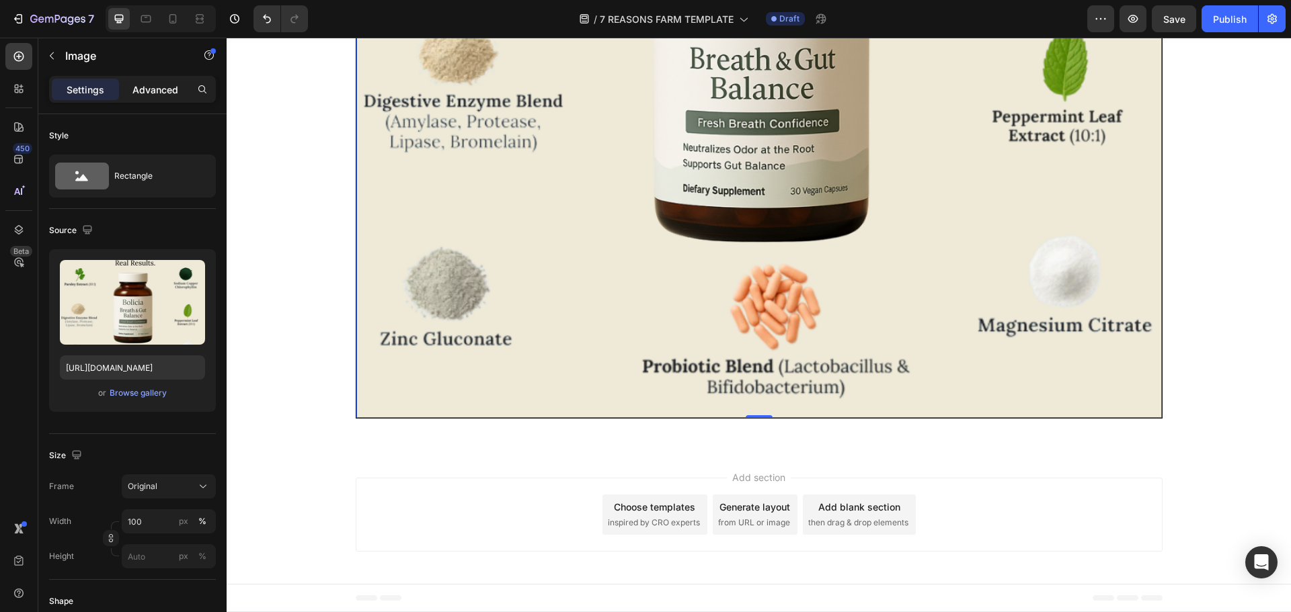
click at [144, 83] on p "Advanced" at bounding box center [155, 90] width 46 height 14
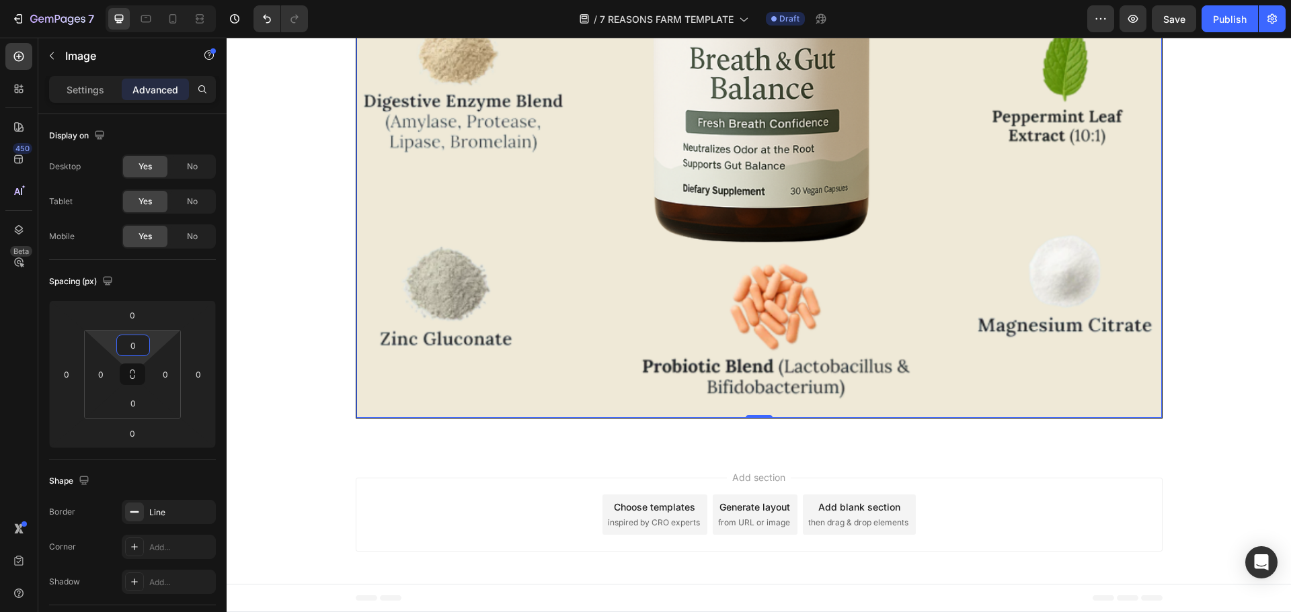
drag, startPoint x: 134, startPoint y: 362, endPoint x: 136, endPoint y: 391, distance: 29.0
click at [136, 0] on html "7 / 7 REASONS FARM TEMPLATE Draft Preview Save Publish 450 Beta Sections(18) El…" at bounding box center [645, 0] width 1291 height 0
drag, startPoint x: 134, startPoint y: 364, endPoint x: 136, endPoint y: 332, distance: 31.7
click at [136, 332] on div "0 0 0 0" at bounding box center [132, 374] width 97 height 89
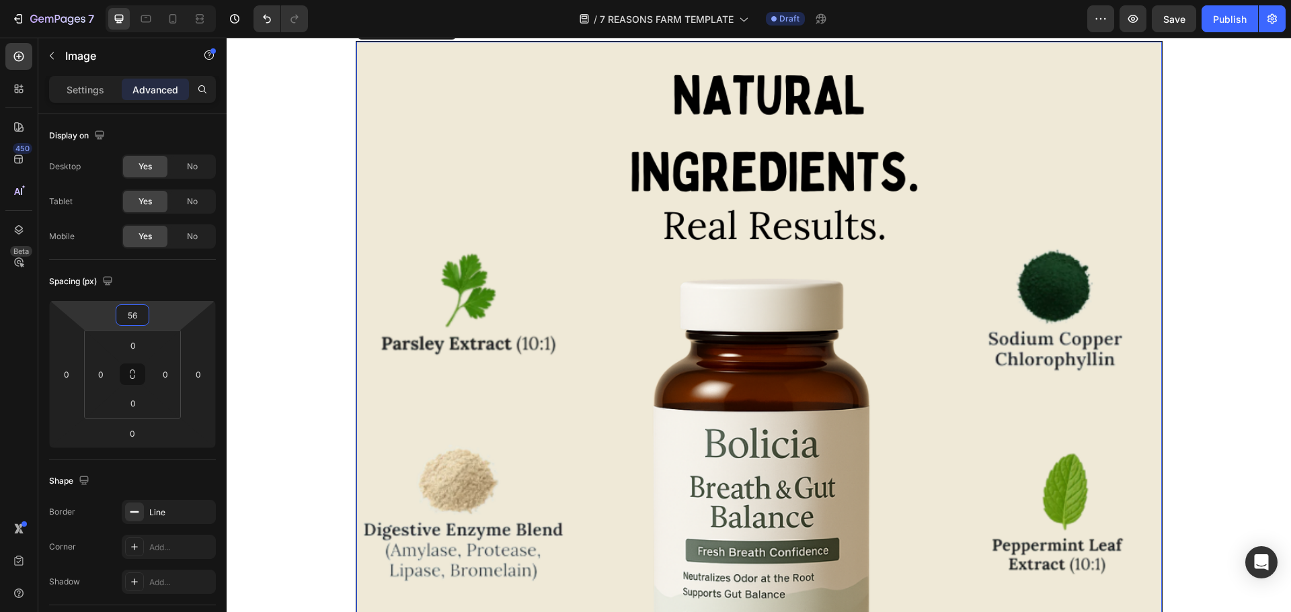
drag, startPoint x: 136, startPoint y: 329, endPoint x: 144, endPoint y: 311, distance: 20.5
click at [144, 0] on html "7 / 7 REASONS FARM TEMPLATE Draft Preview Save Publish 450 Beta Sections(18) El…" at bounding box center [645, 0] width 1291 height 0
click at [136, 311] on input "56" at bounding box center [132, 315] width 27 height 20
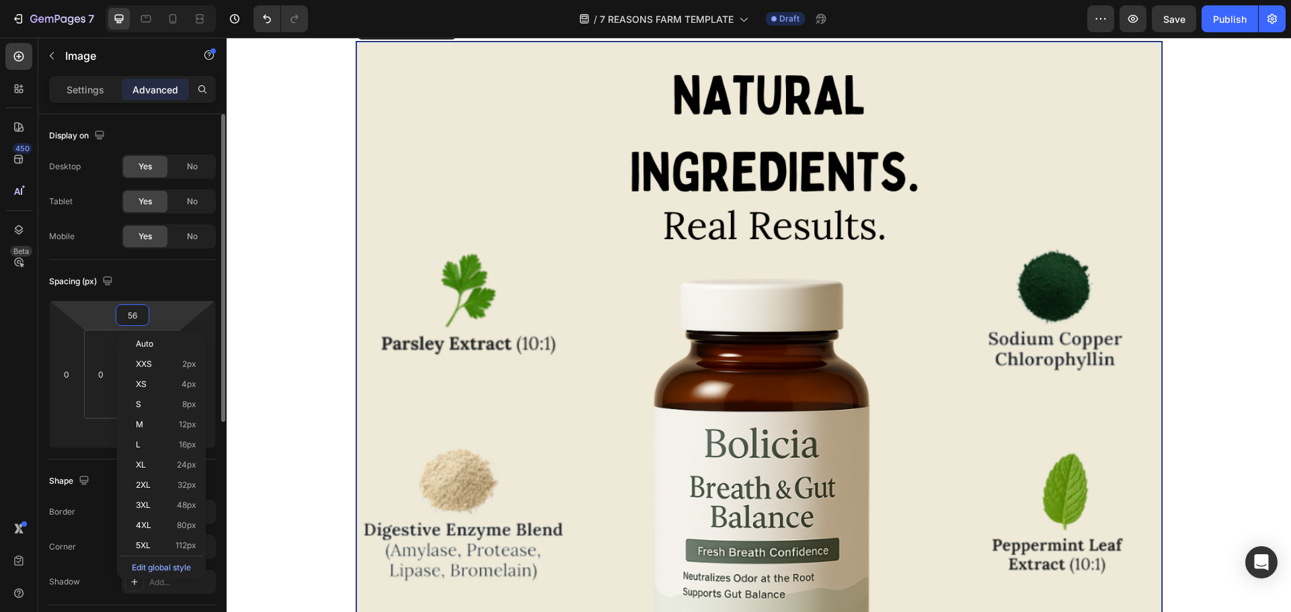
type input "0"
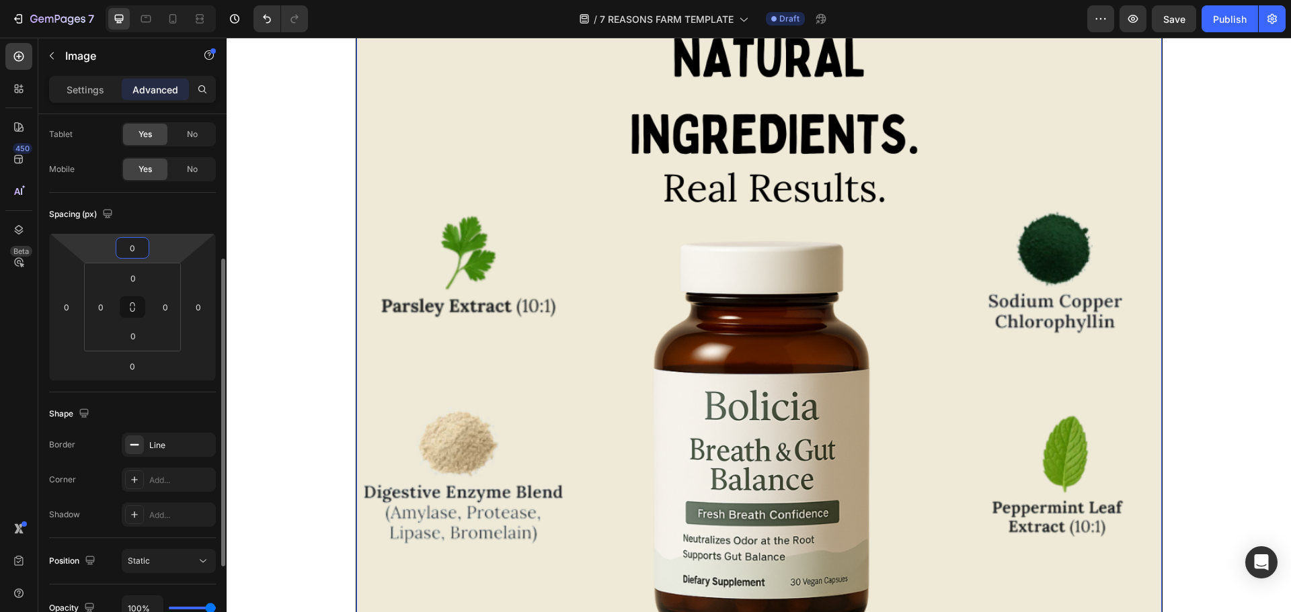
scroll to position [134, 0]
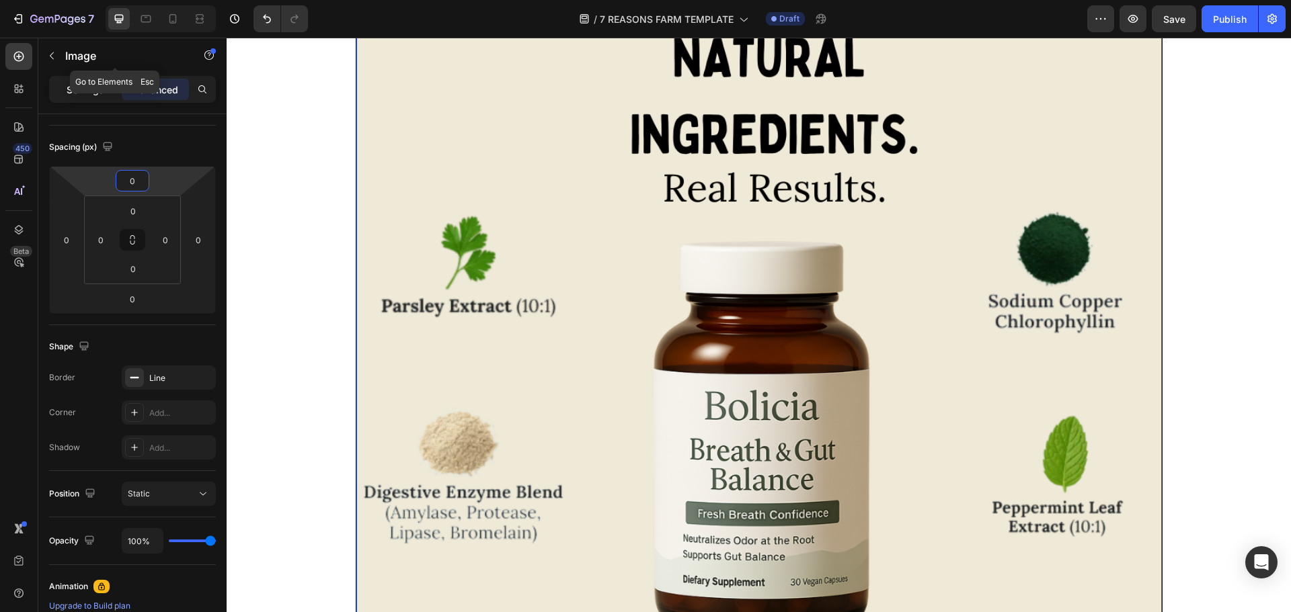
click at [91, 81] on div "Settings" at bounding box center [85, 90] width 67 height 22
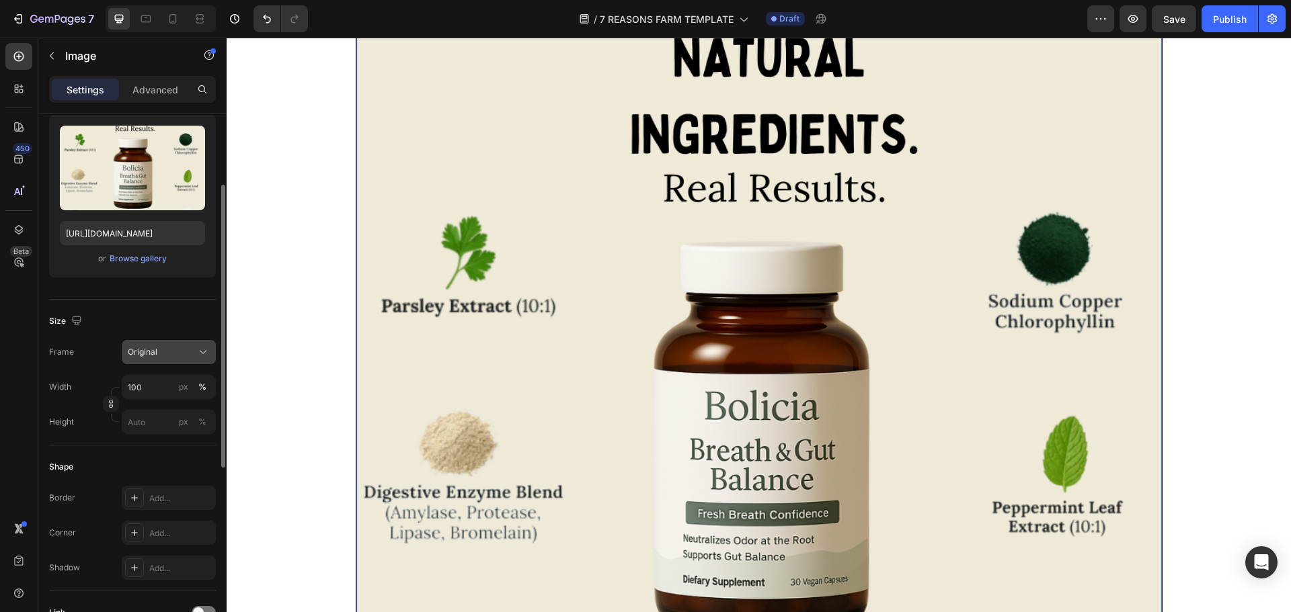
click at [185, 355] on div "Original" at bounding box center [161, 352] width 66 height 12
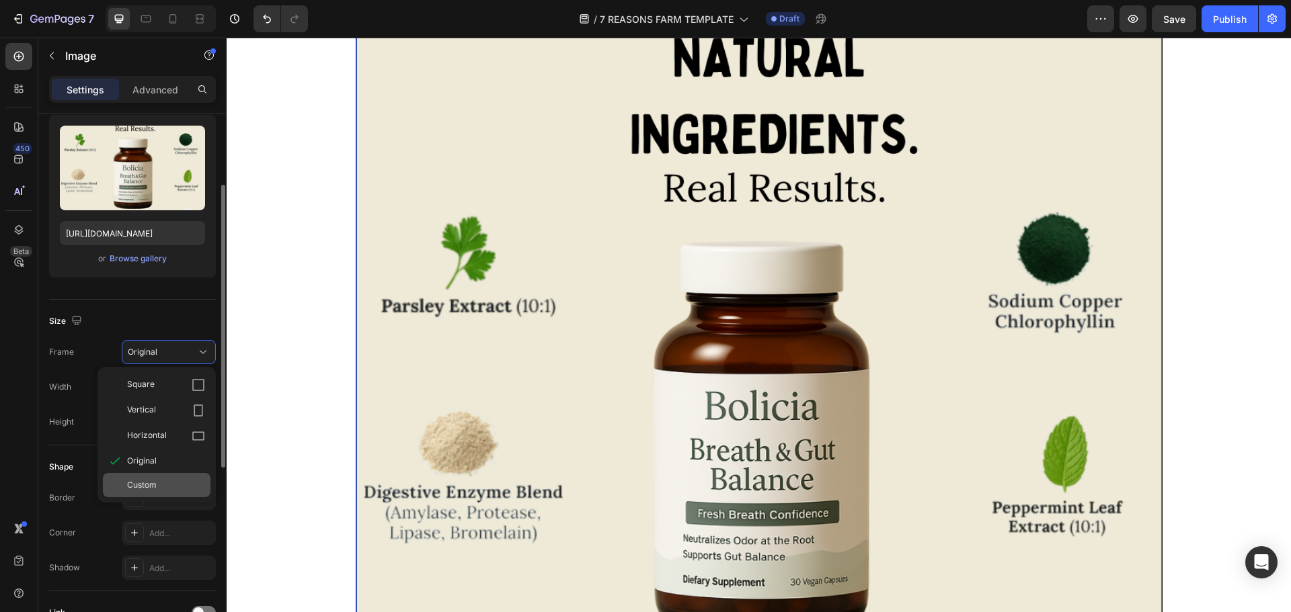
click at [192, 476] on div "Custom" at bounding box center [157, 485] width 108 height 24
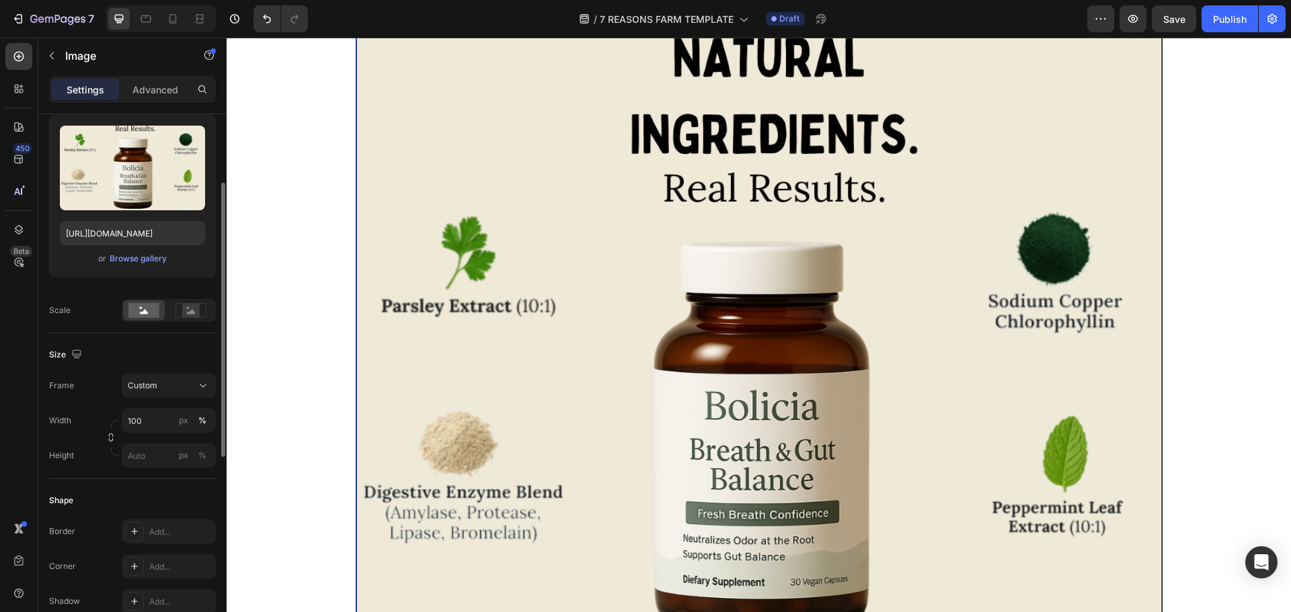
click at [159, 469] on div "Size Frame Custom Width 100 px % Height px %" at bounding box center [132, 406] width 167 height 146
click at [159, 466] on input "px %" at bounding box center [169, 456] width 94 height 24
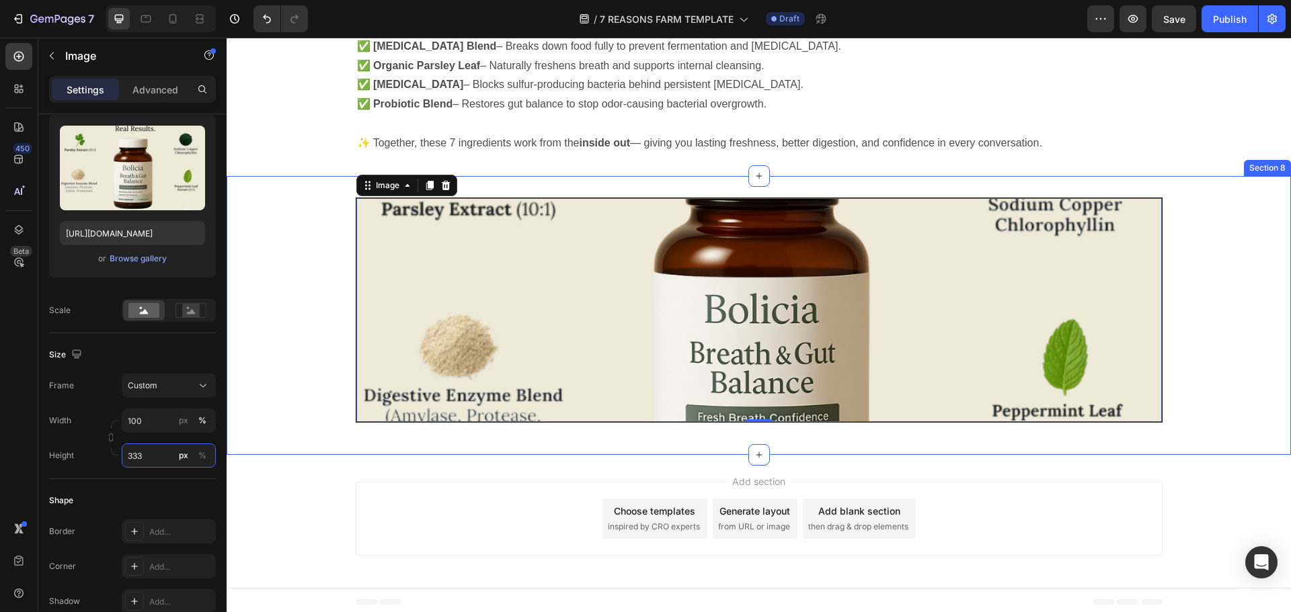
scroll to position [3367, 0]
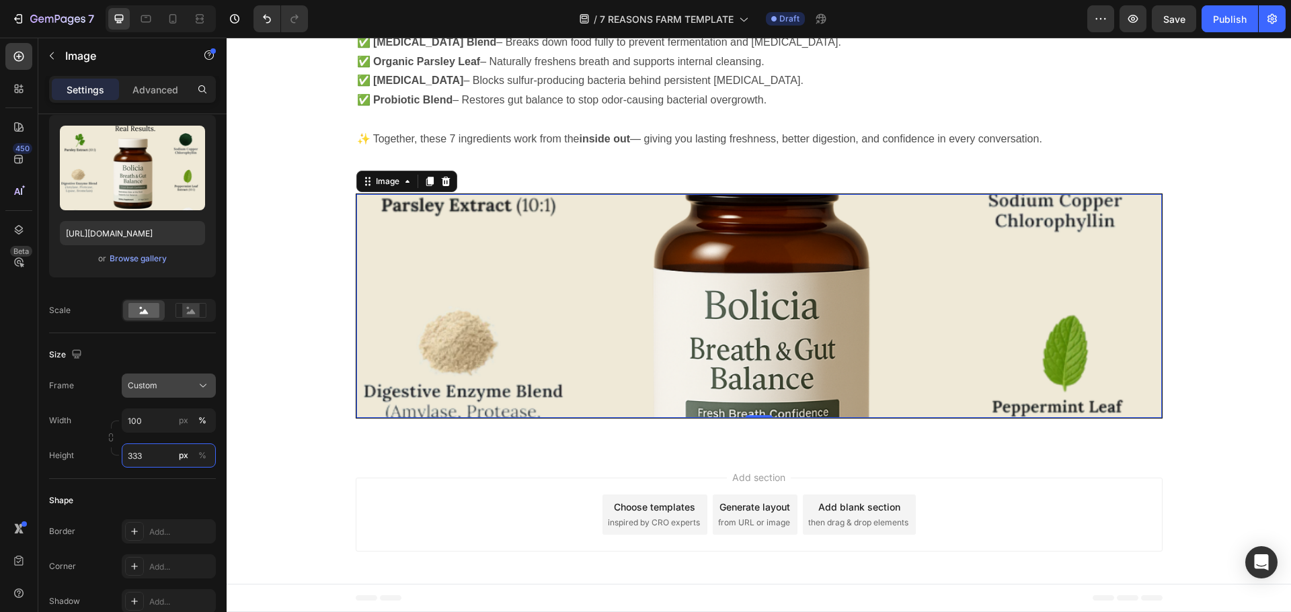
type input "333"
click at [173, 384] on div "Custom" at bounding box center [161, 386] width 66 height 12
click at [167, 495] on div "Original" at bounding box center [166, 495] width 78 height 12
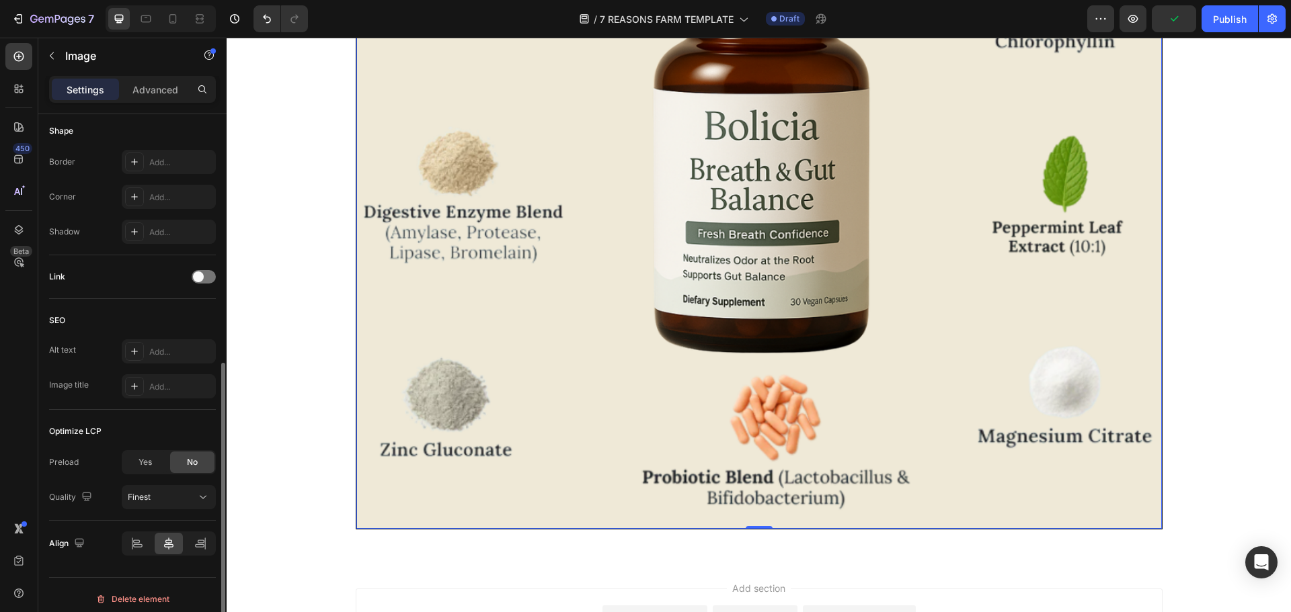
scroll to position [479, 0]
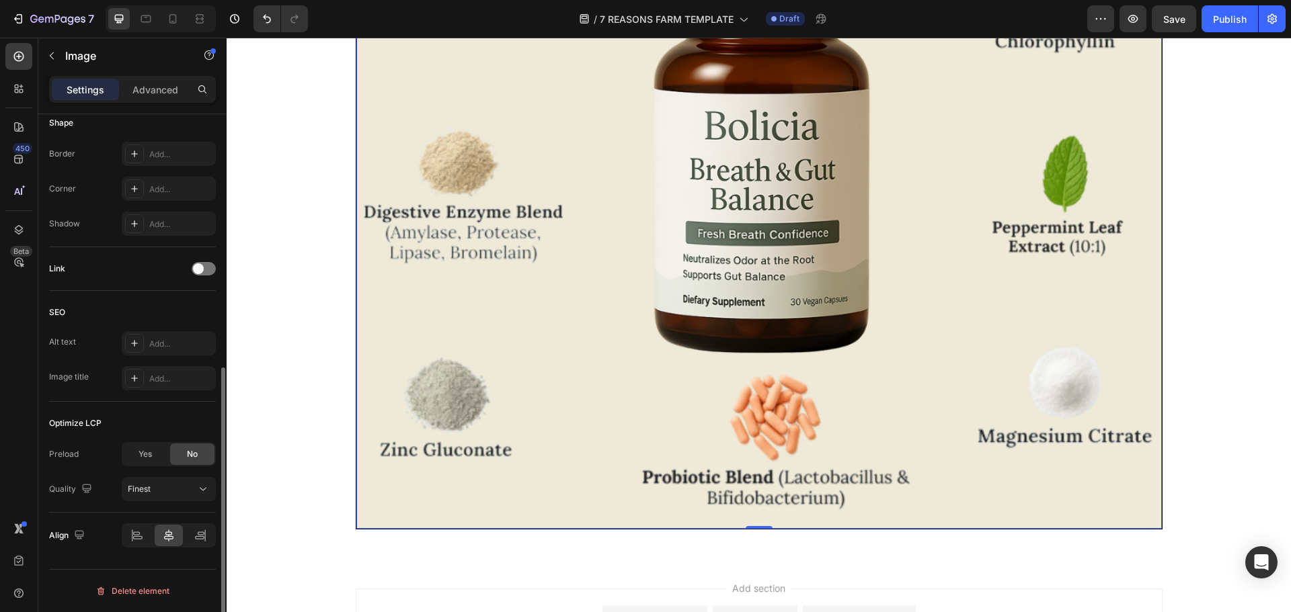
click at [551, 436] on img at bounding box center [758, 126] width 805 height 805
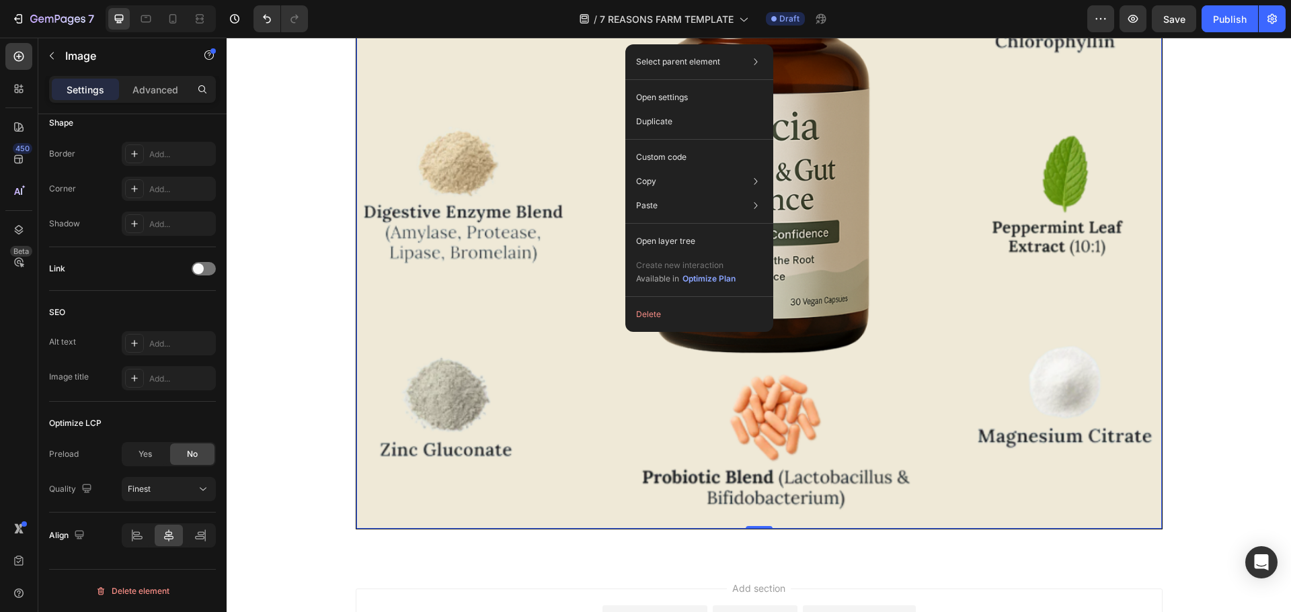
drag, startPoint x: 691, startPoint y: 291, endPoint x: 692, endPoint y: 300, distance: 9.5
click at [692, 300] on div "Select parent element Section Row 1 col Image Open settings Duplicate Custom co…" at bounding box center [699, 188] width 148 height 288
click at [692, 302] on div "Select parent element Section Row 1 col Image Open settings Duplicate Custom co…" at bounding box center [699, 188] width 148 height 288
drag, startPoint x: 690, startPoint y: 305, endPoint x: 463, endPoint y: 267, distance: 230.3
click at [690, 305] on button "Delete" at bounding box center [699, 315] width 137 height 24
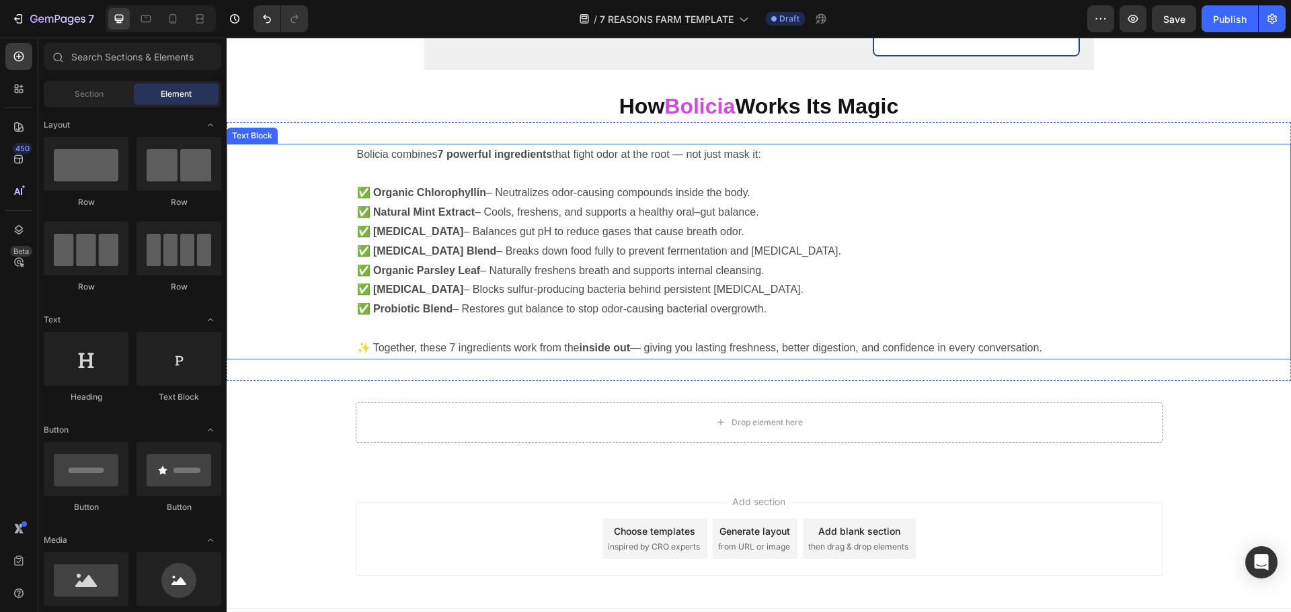
scroll to position [3182, 0]
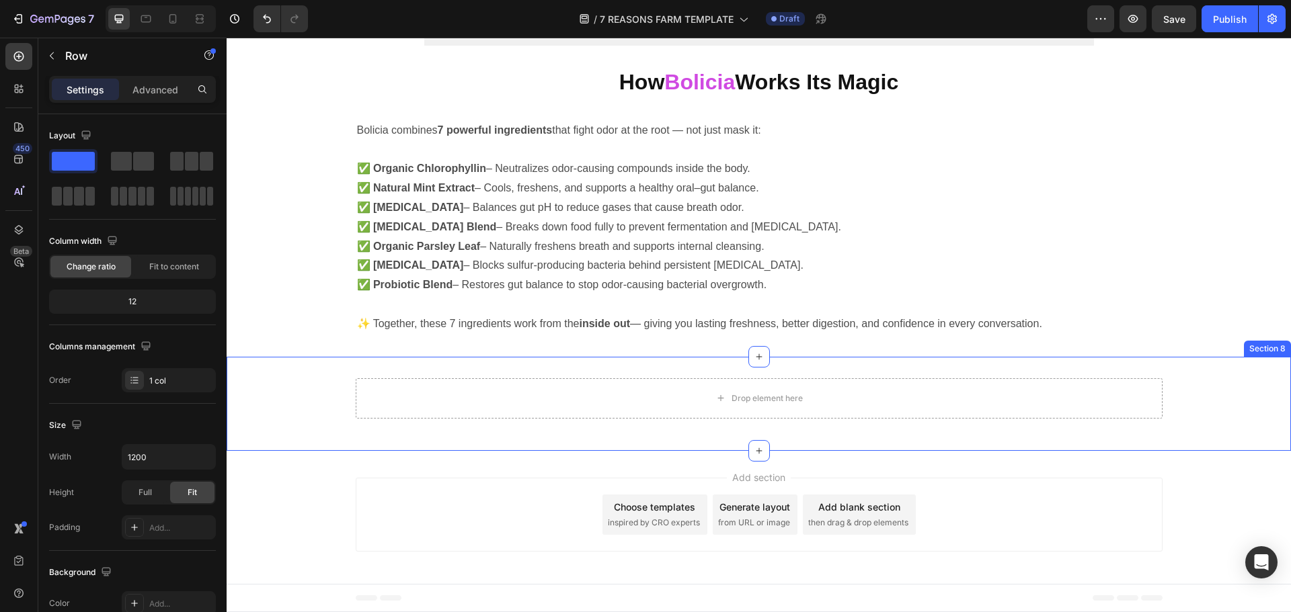
click at [842, 386] on div "Drop element here" at bounding box center [759, 398] width 807 height 40
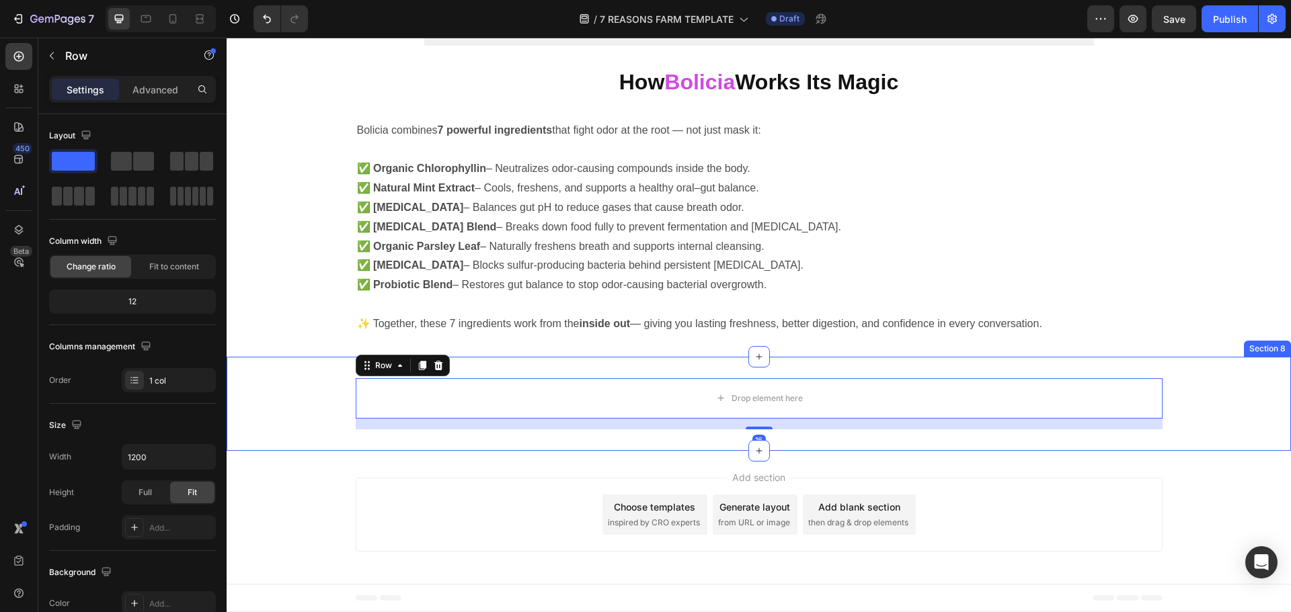
click at [1216, 385] on div "Drop element here Row 16" at bounding box center [759, 403] width 1064 height 51
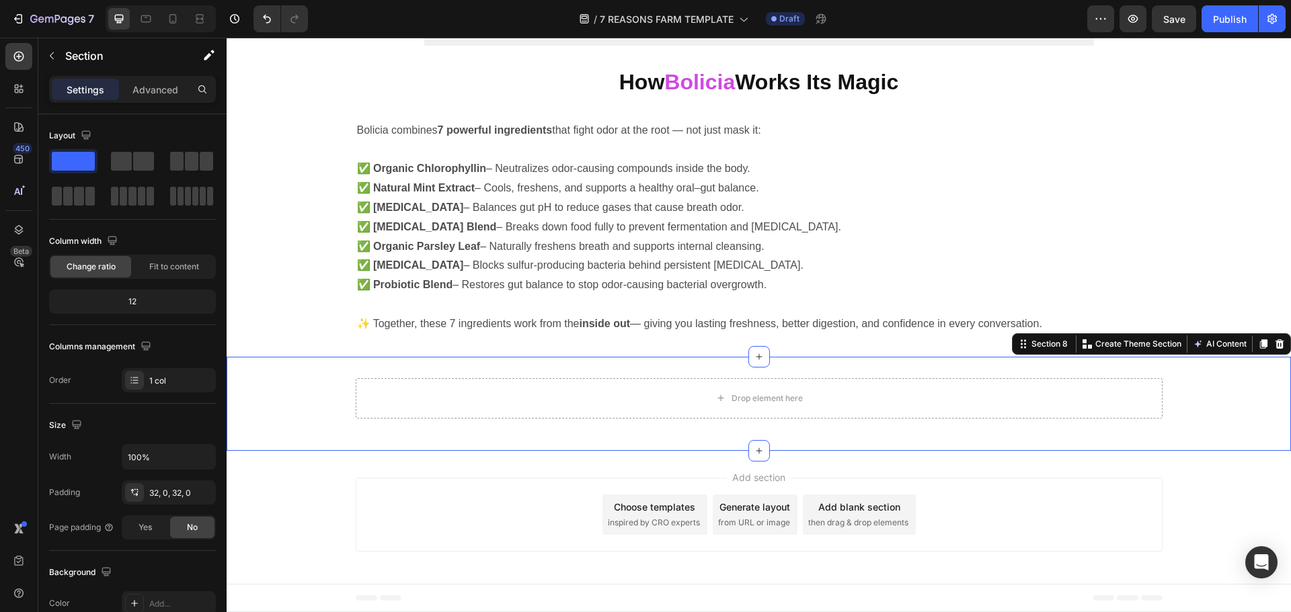
click at [1275, 336] on div at bounding box center [1279, 344] width 16 height 16
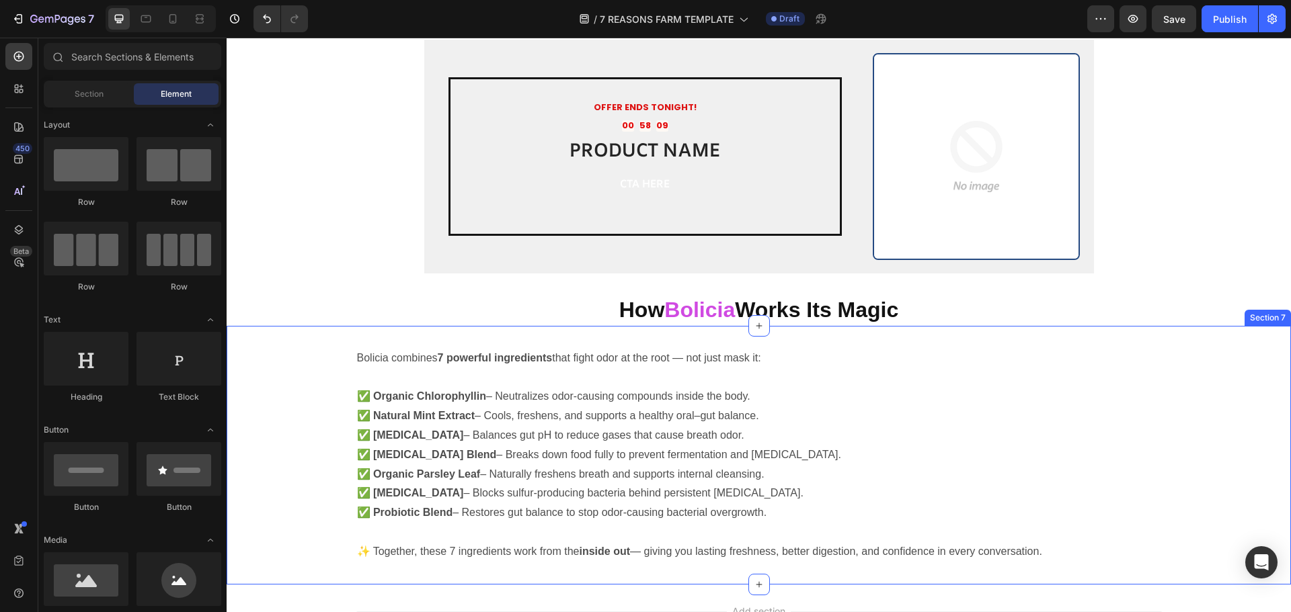
scroll to position [2954, 0]
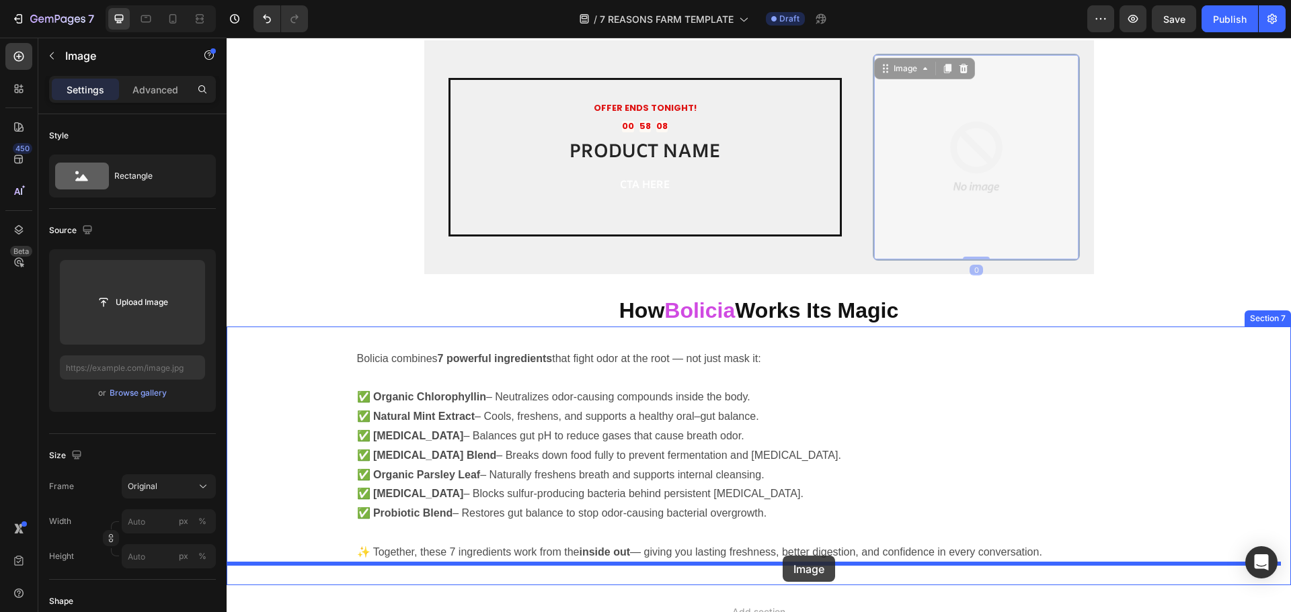
drag, startPoint x: 1019, startPoint y: 173, endPoint x: 781, endPoint y: 555, distance: 450.5
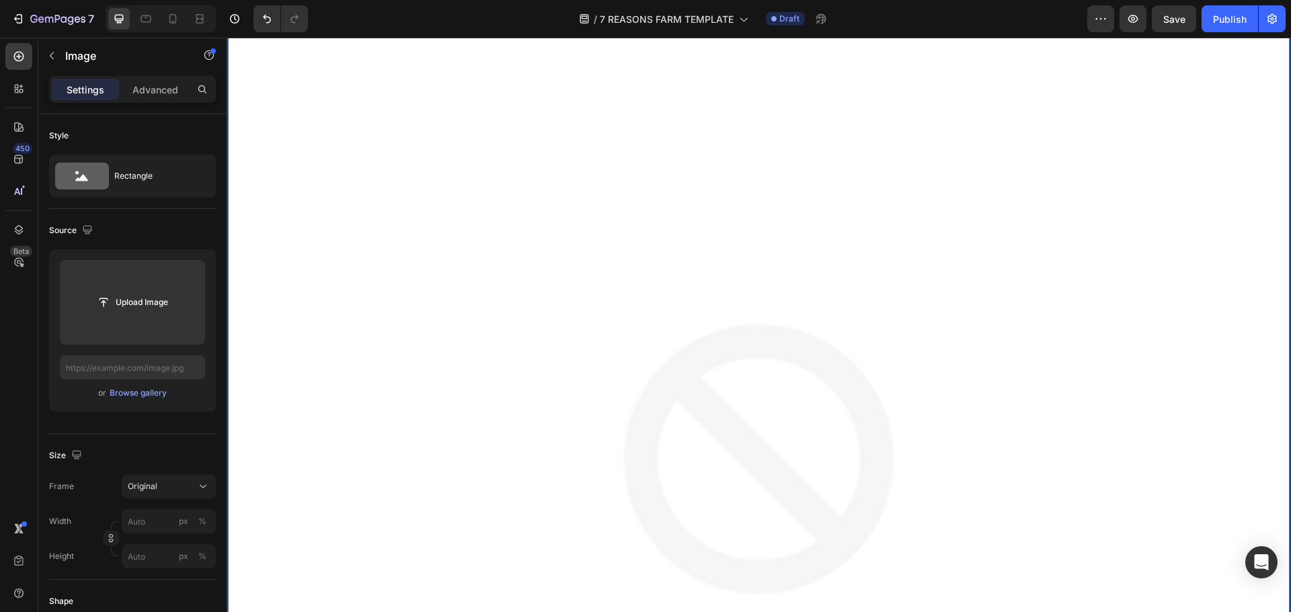
scroll to position [3492, 0]
click at [265, 31] on button "Undo/Redo" at bounding box center [266, 18] width 27 height 27
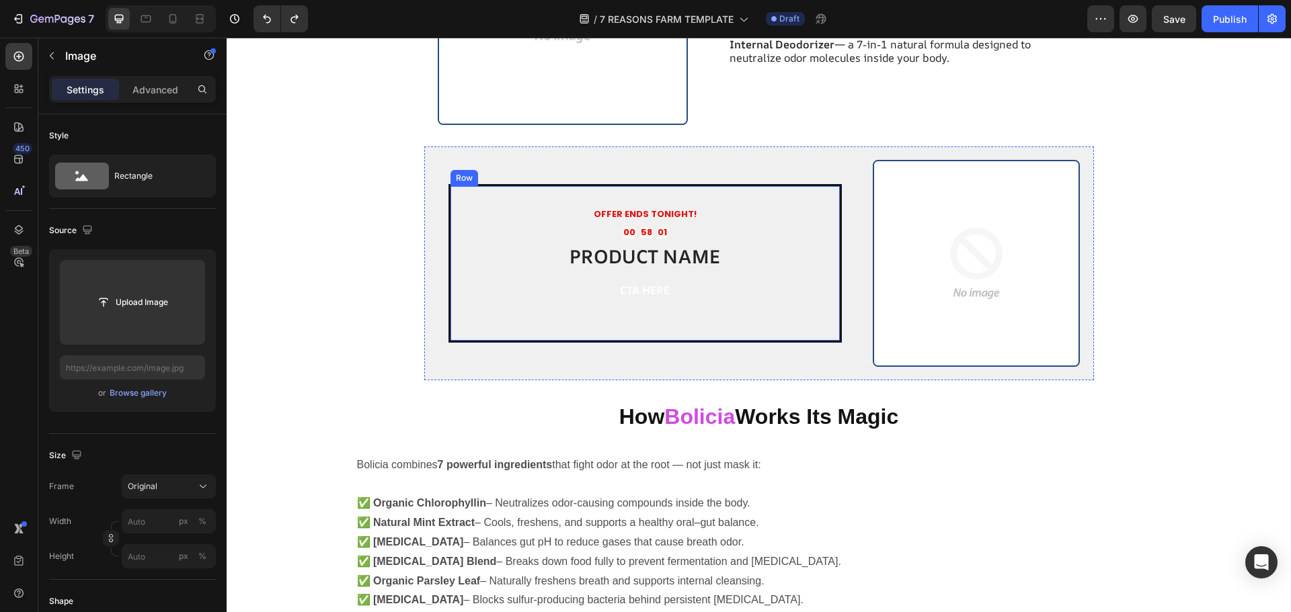
scroll to position [2819, 0]
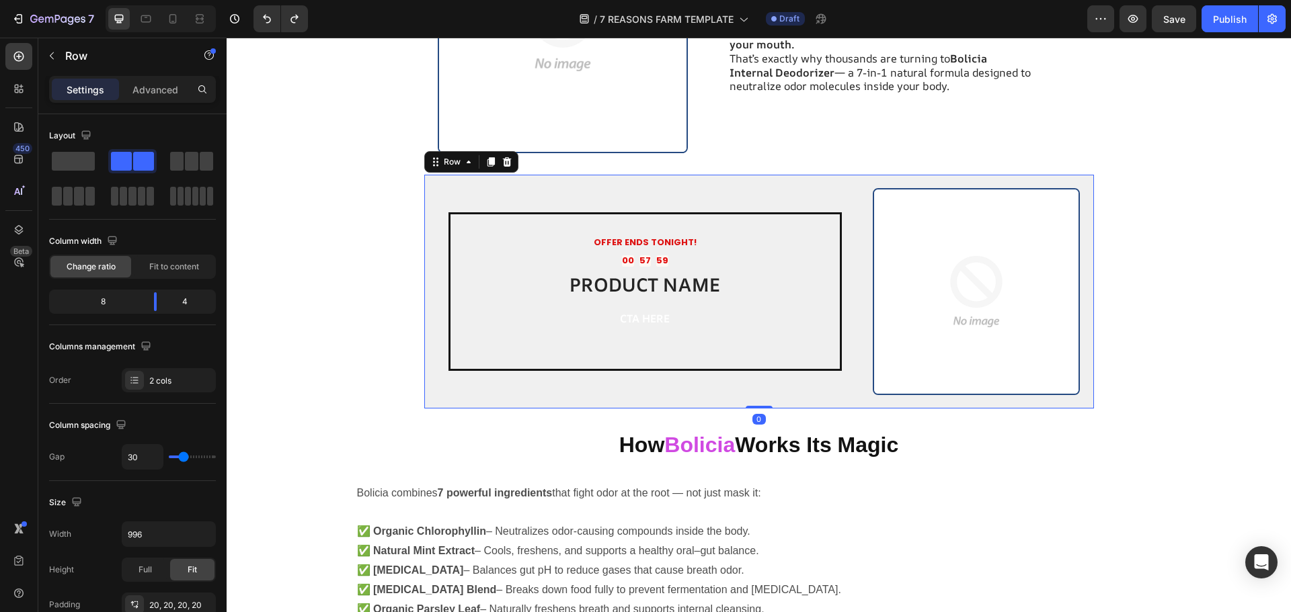
click at [864, 178] on div "OFFER ENDS TONIGHT! Text Block 00 57 59 Countdown Timer PRODUCT NAME Heading Ic…" at bounding box center [759, 292] width 670 height 235
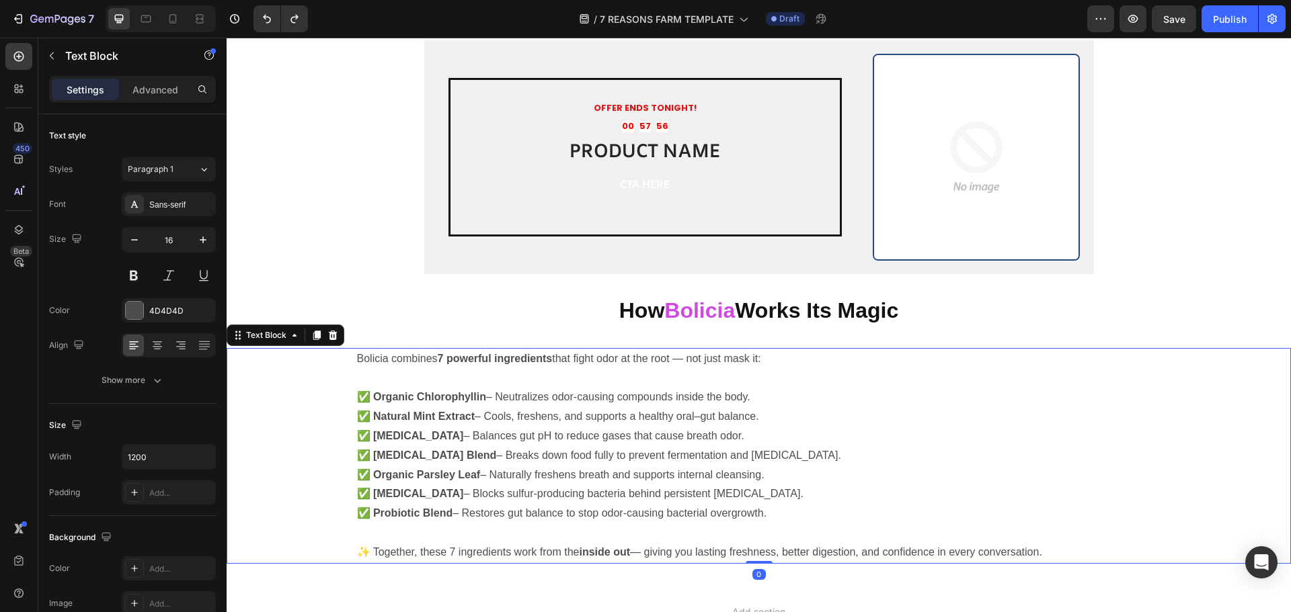
click at [1004, 474] on p "✅ Organic Parsley Leaf – Naturally freshens breath and supports internal cleans…" at bounding box center [759, 475] width 804 height 19
click at [62, 53] on div "Text Block" at bounding box center [114, 55] width 153 height 35
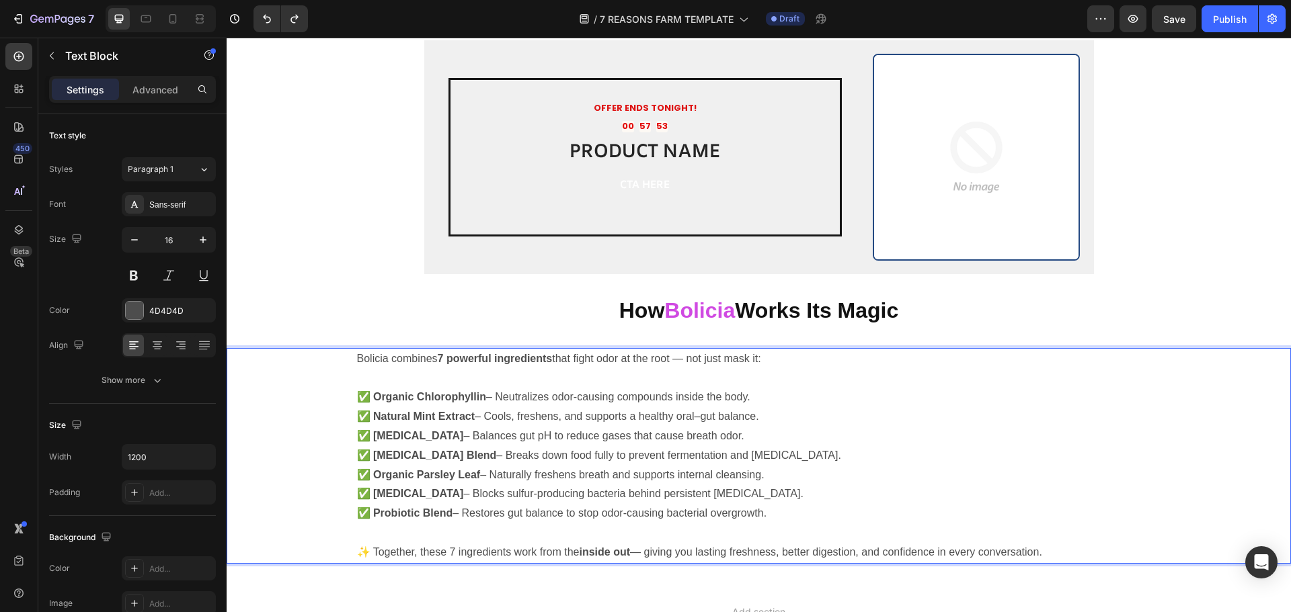
click at [863, 417] on p "✅ Natural Mint Extract – Cools, freshens, and supports a healthy oral–gut balan…" at bounding box center [759, 416] width 804 height 19
click at [181, 93] on div "Advanced" at bounding box center [155, 90] width 67 height 22
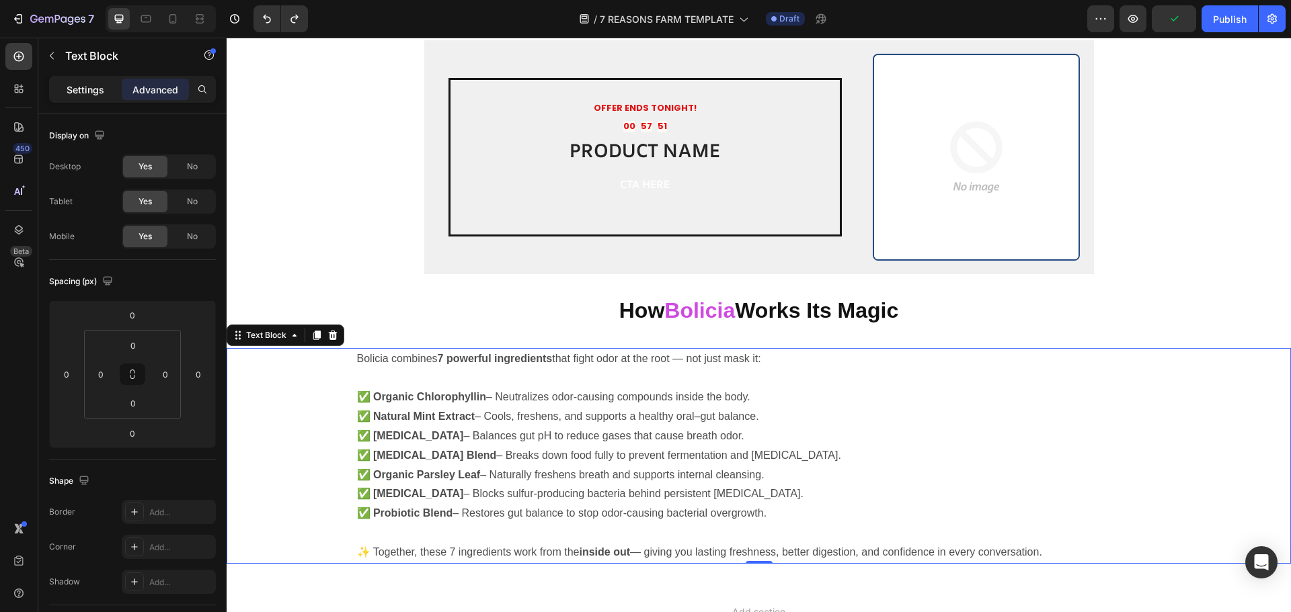
click at [106, 88] on div "Settings" at bounding box center [85, 90] width 67 height 22
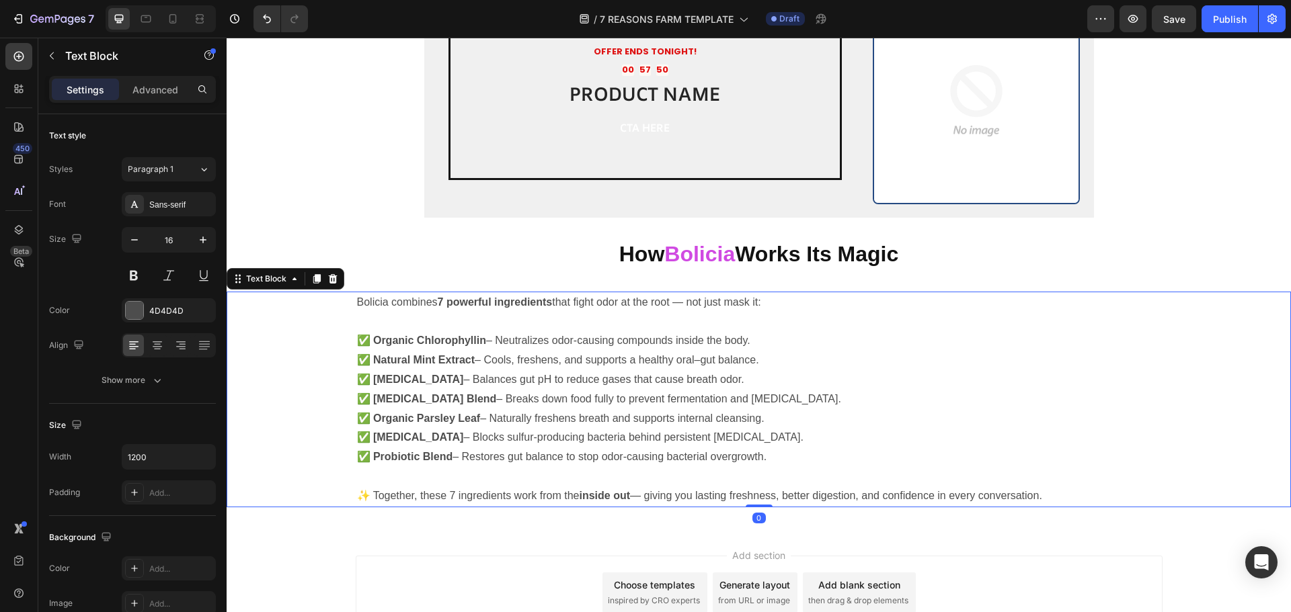
scroll to position [3088, 0]
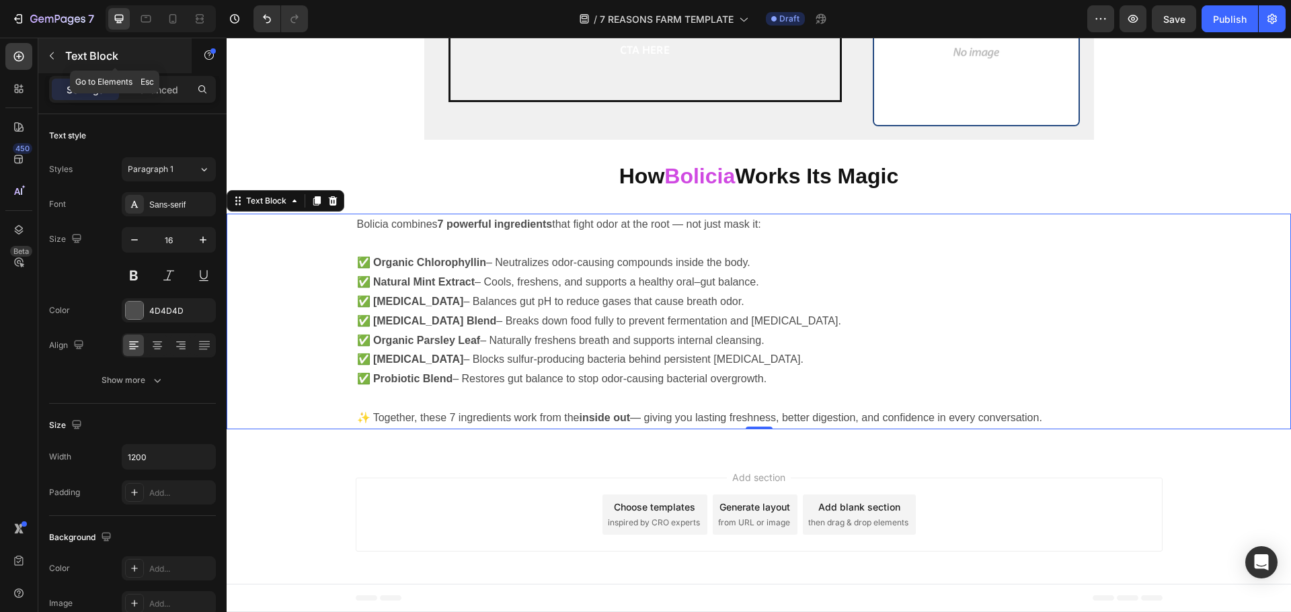
click at [55, 53] on icon "button" at bounding box center [51, 55] width 11 height 11
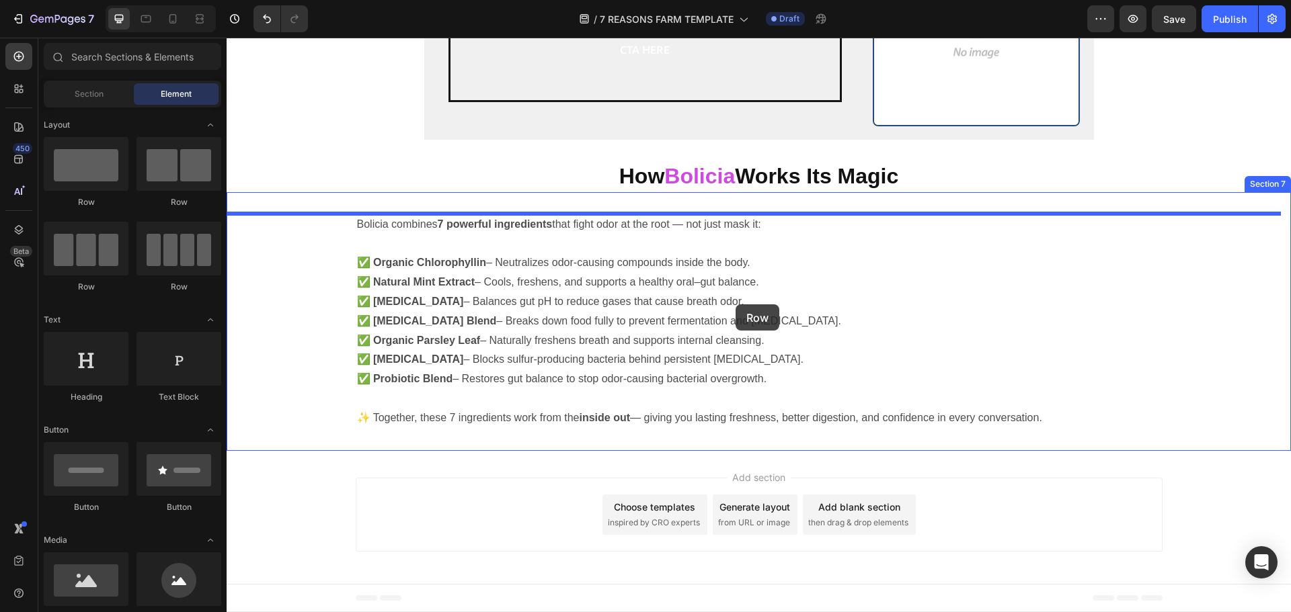
drag, startPoint x: 419, startPoint y: 224, endPoint x: 736, endPoint y: 299, distance: 325.4
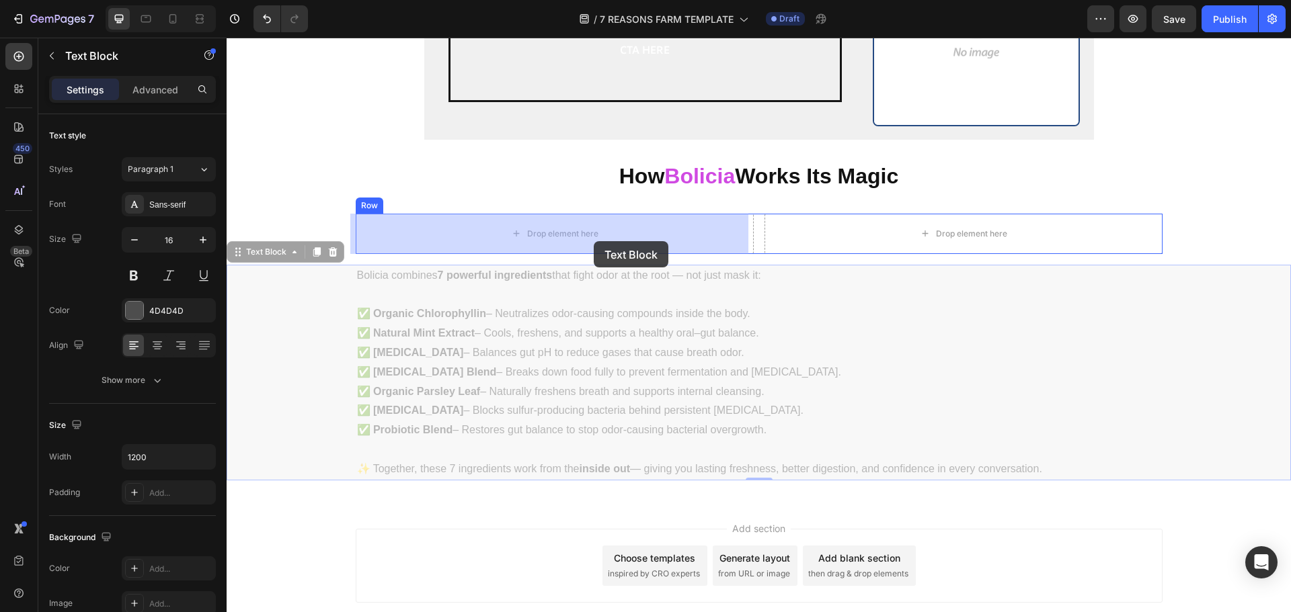
drag, startPoint x: 860, startPoint y: 356, endPoint x: 594, endPoint y: 241, distance: 290.3
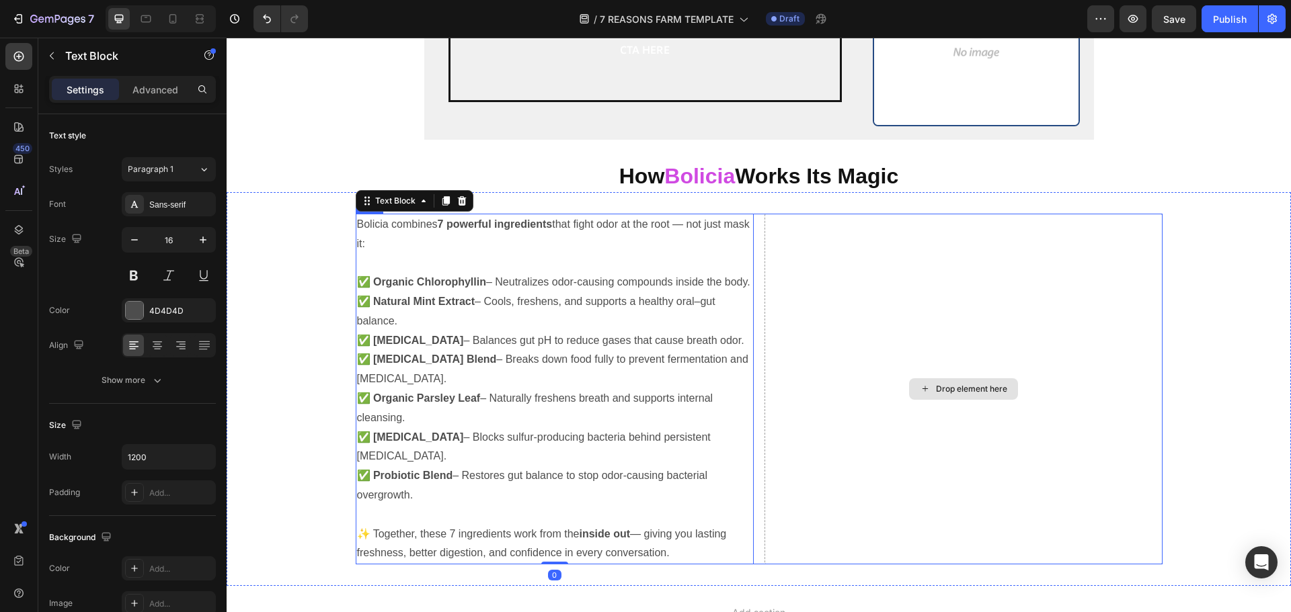
click at [899, 270] on div "Drop element here" at bounding box center [963, 389] width 398 height 351
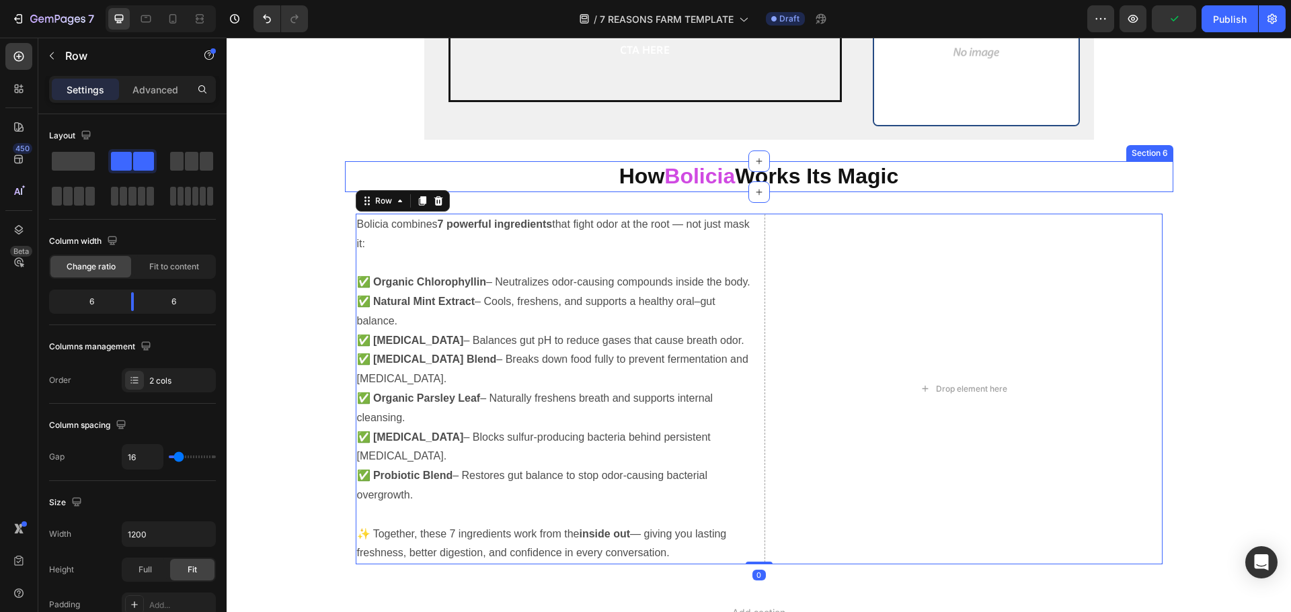
click at [1135, 177] on div "How Bolicia Works Its Magic Heading Row" at bounding box center [759, 176] width 828 height 31
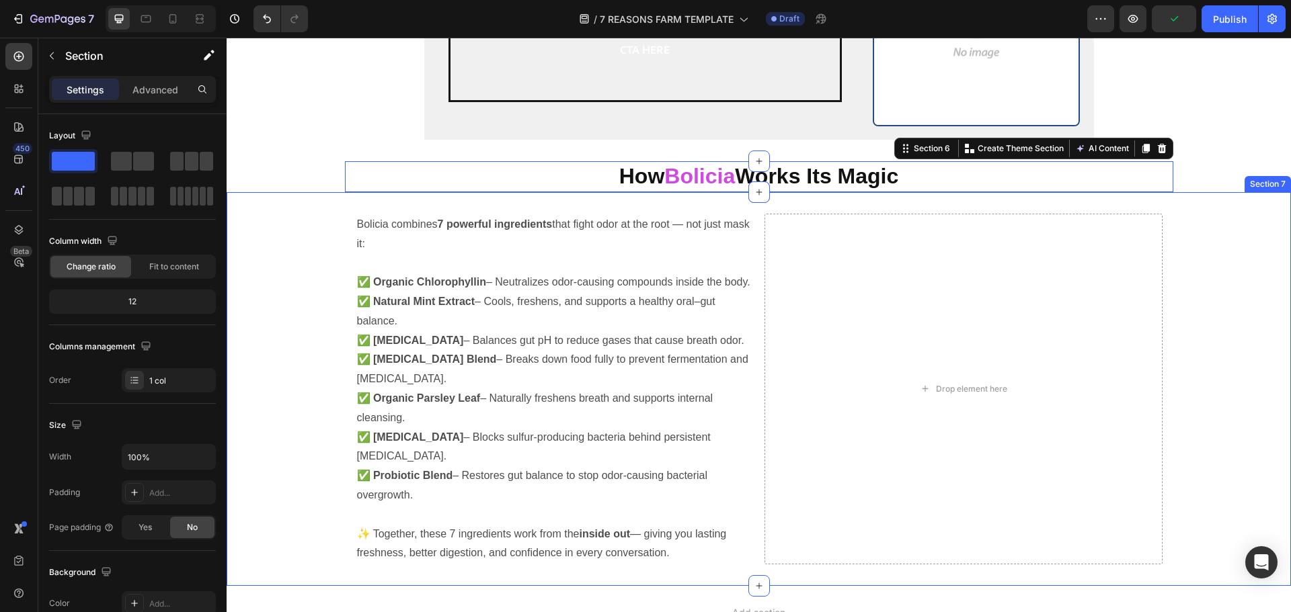
click at [1198, 196] on div "Bolicia combines 7 powerful ingredients that fight odor at the root — not just …" at bounding box center [759, 389] width 1064 height 394
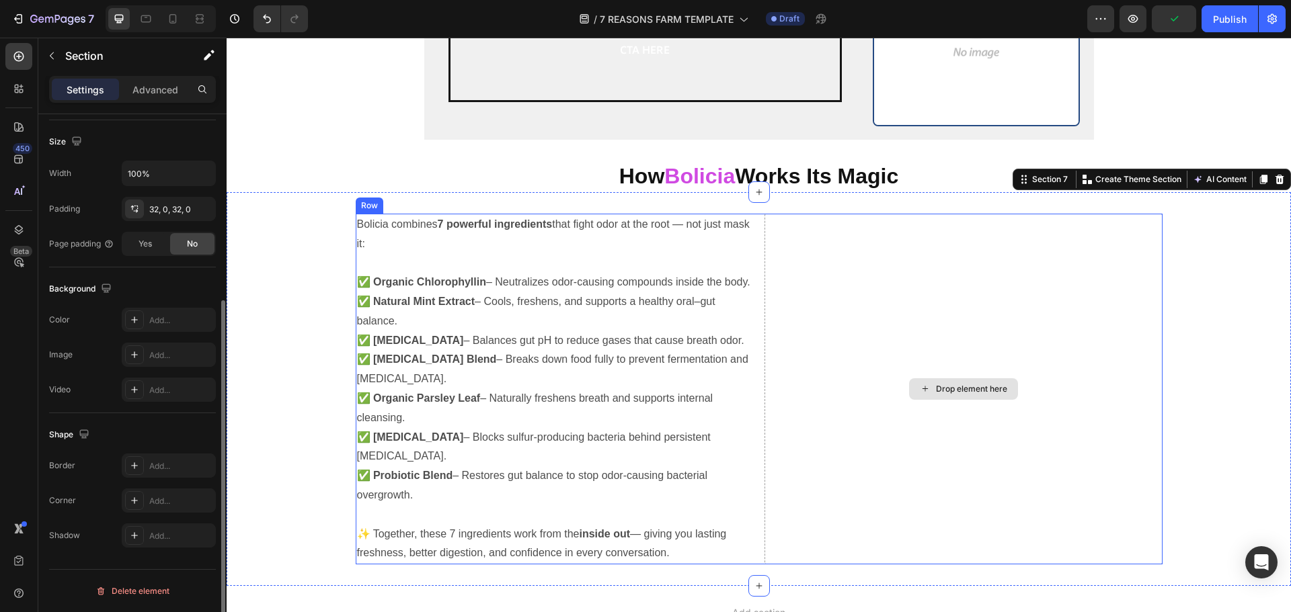
click at [966, 258] on div "Drop element here" at bounding box center [963, 389] width 398 height 351
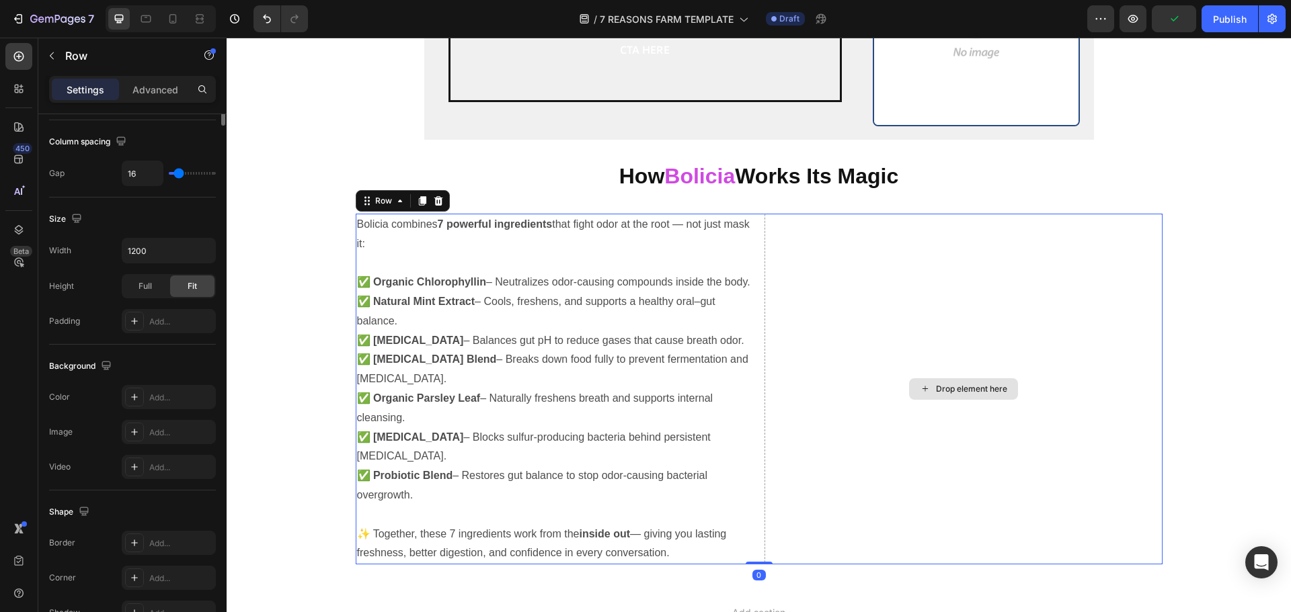
scroll to position [0, 0]
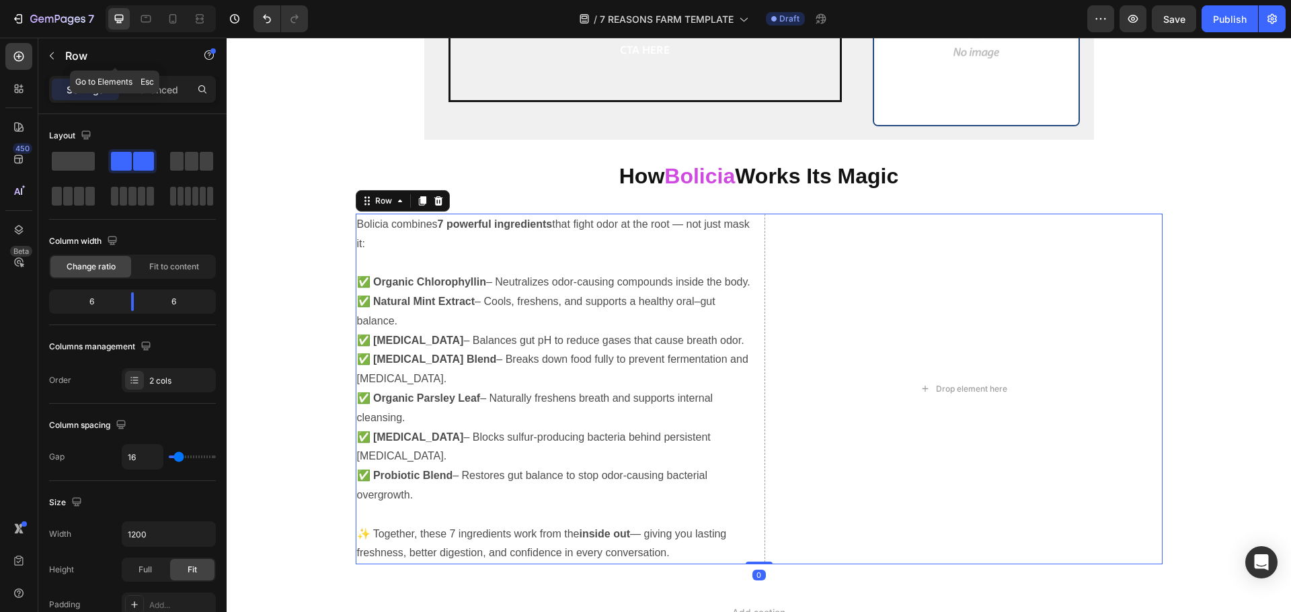
click at [44, 50] on button "button" at bounding box center [52, 56] width 22 height 22
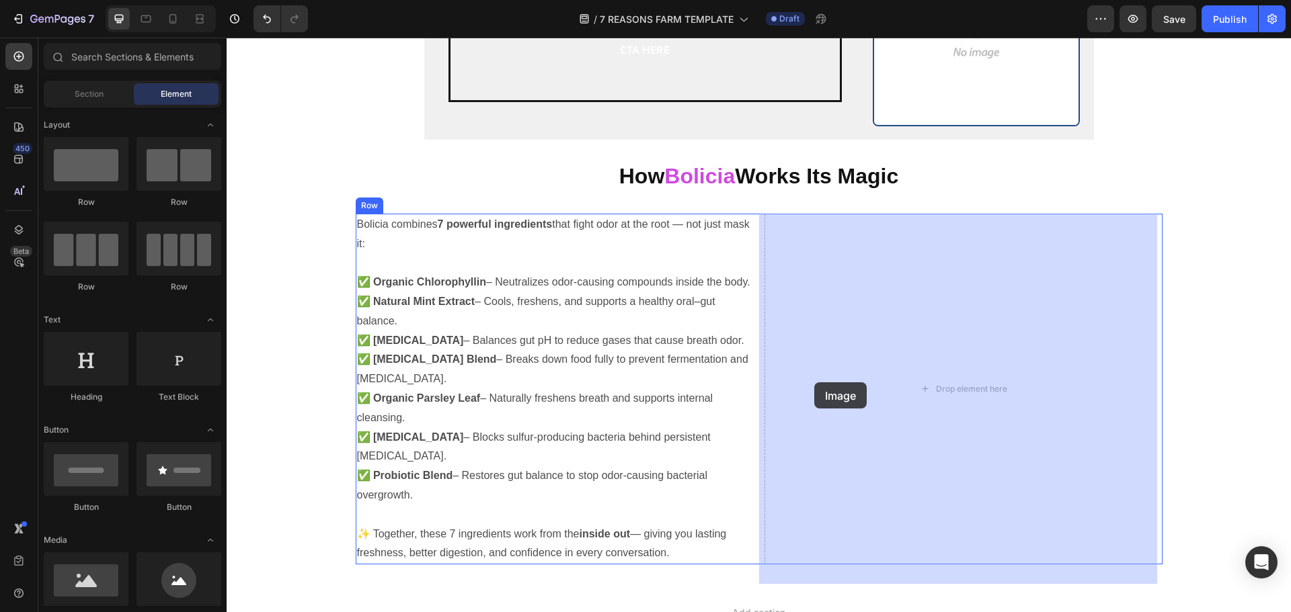
drag, startPoint x: 341, startPoint y: 600, endPoint x: 819, endPoint y: 380, distance: 525.2
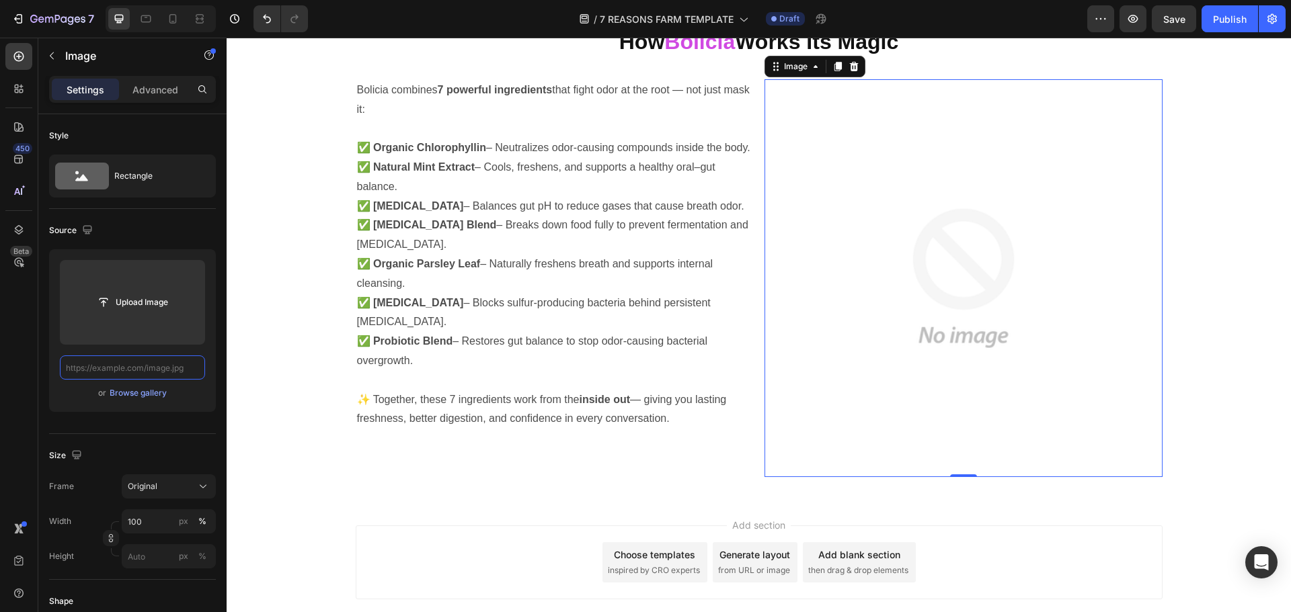
type input "[URL][DOMAIN_NAME]"
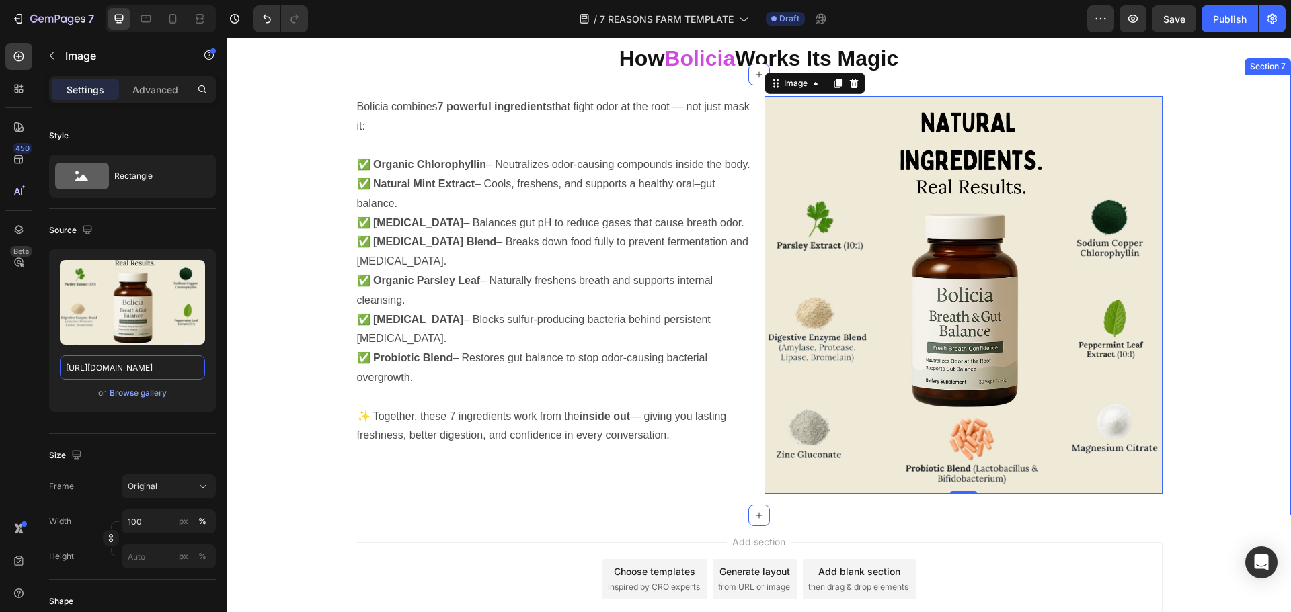
scroll to position [3155, 0]
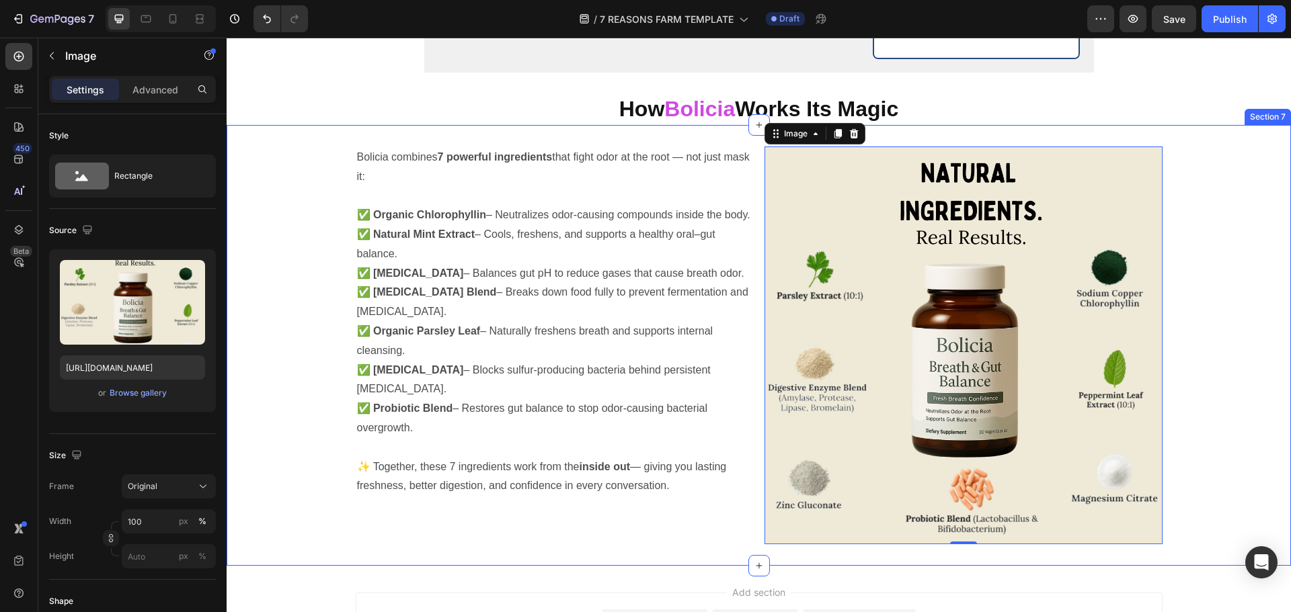
click at [1168, 137] on div "Bolicia combines 7 powerful ingredients that fight odor at the root — not just …" at bounding box center [759, 345] width 1064 height 441
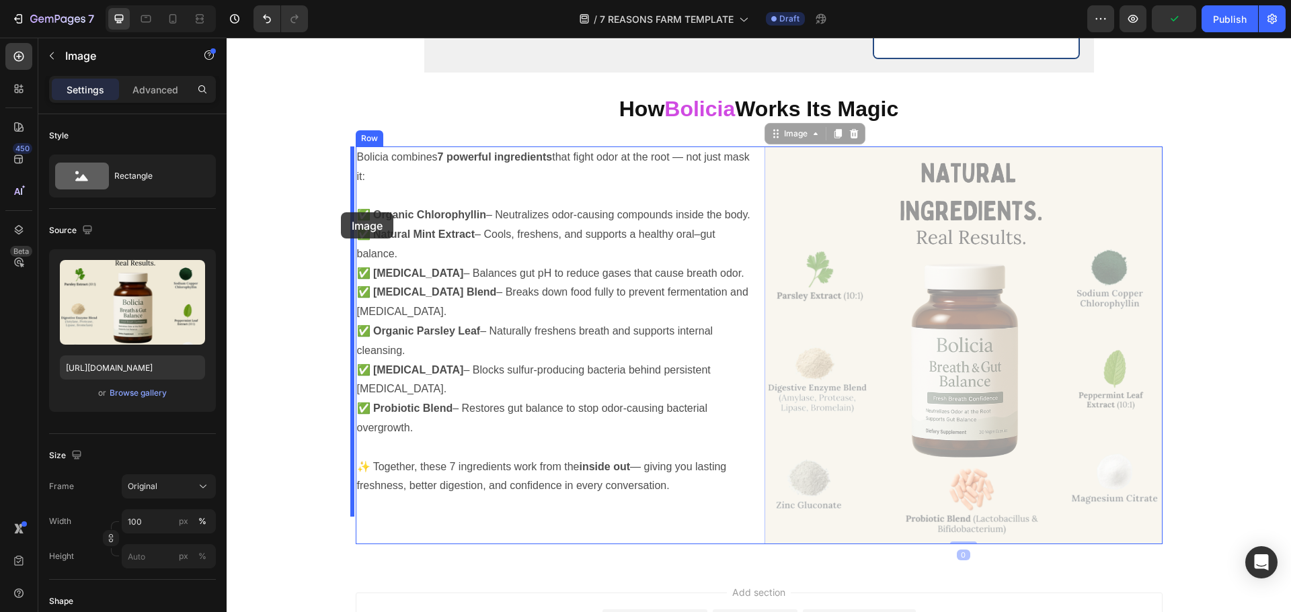
drag, startPoint x: 1050, startPoint y: 212, endPoint x: 340, endPoint y: 212, distance: 709.9
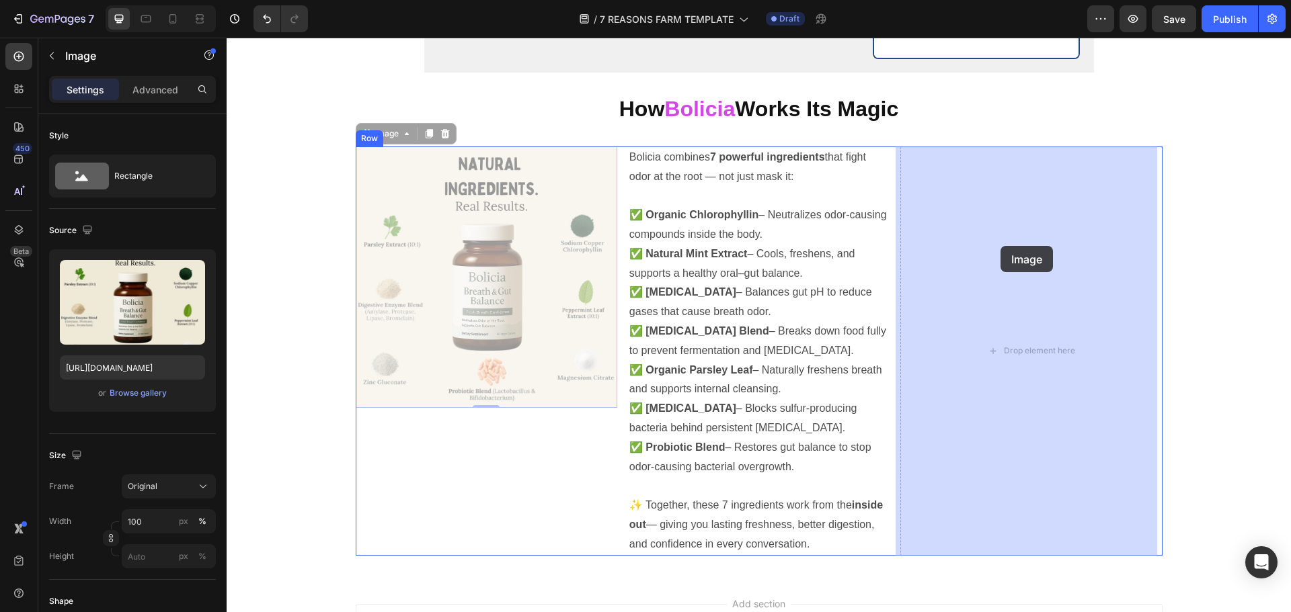
drag, startPoint x: 560, startPoint y: 218, endPoint x: 1000, endPoint y: 246, distance: 441.2
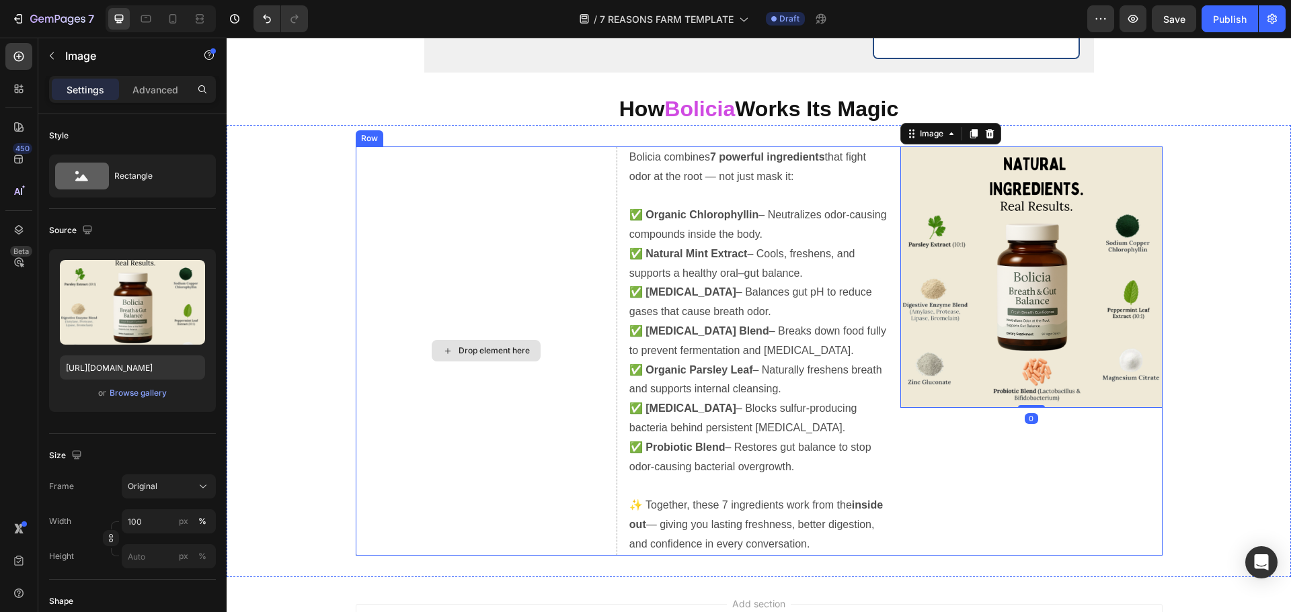
click at [553, 224] on div "Drop element here" at bounding box center [486, 351] width 261 height 409
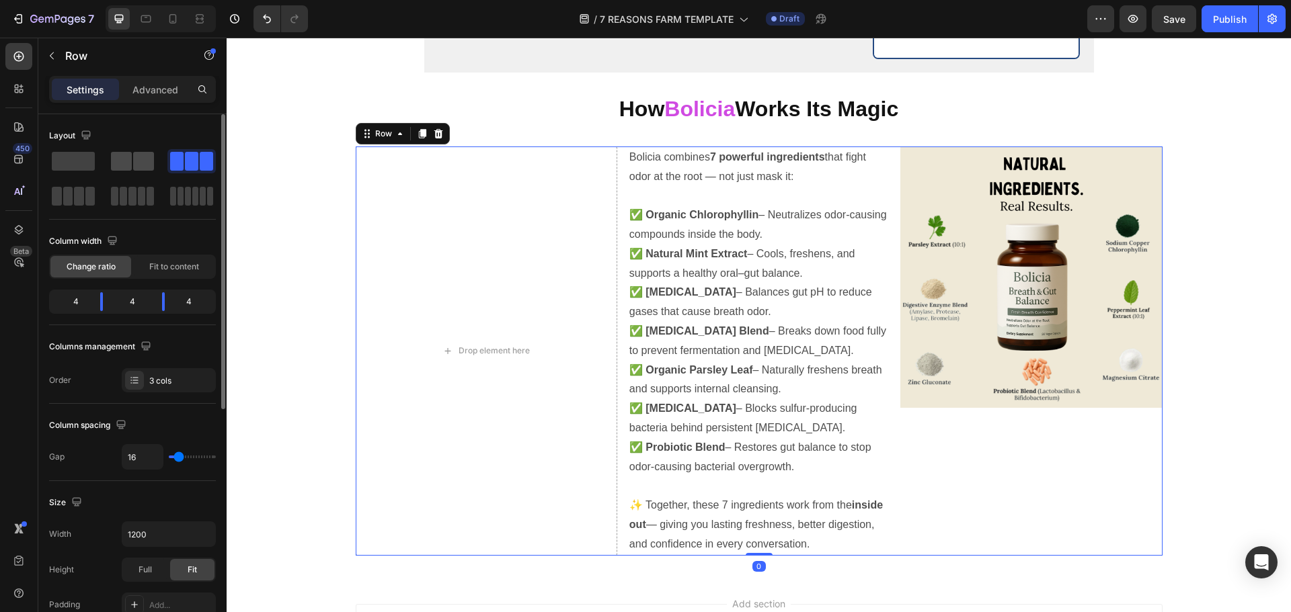
click at [167, 150] on div at bounding box center [191, 161] width 48 height 24
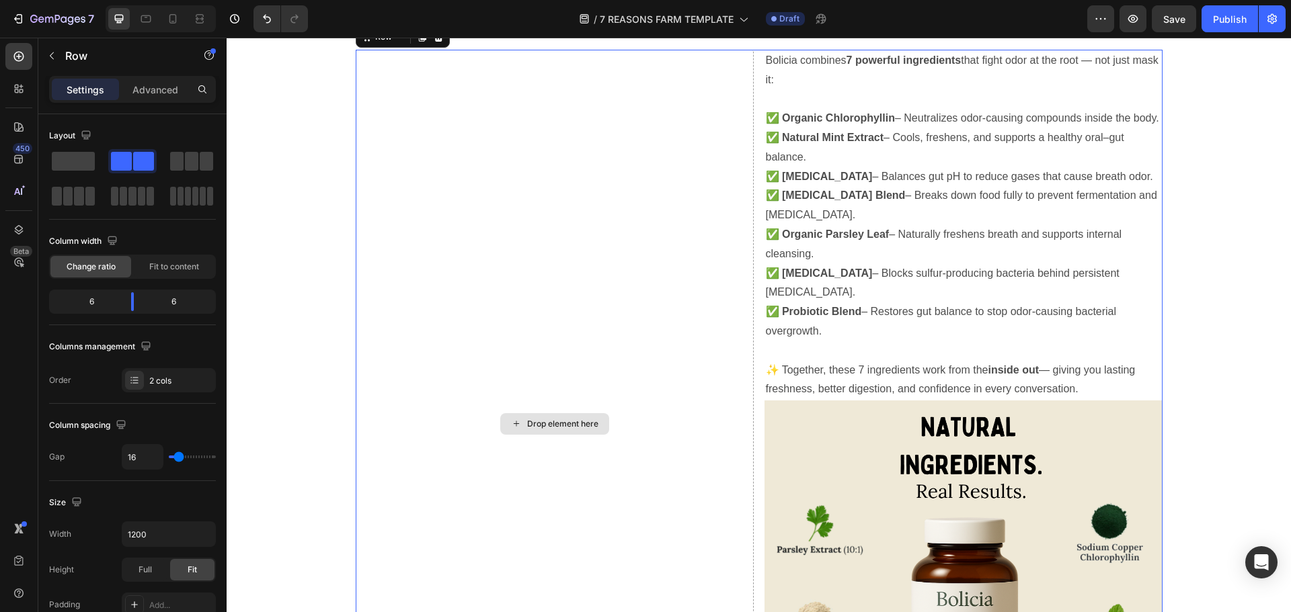
scroll to position [3357, 0]
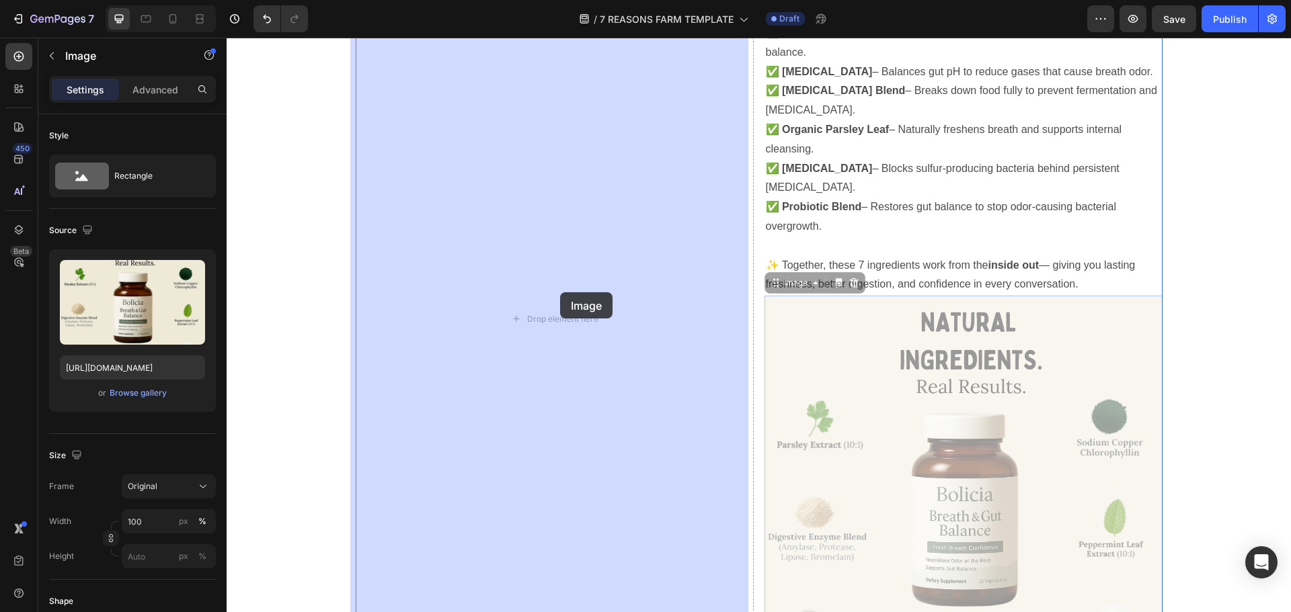
drag, startPoint x: 871, startPoint y: 411, endPoint x: 559, endPoint y: 292, distance: 334.1
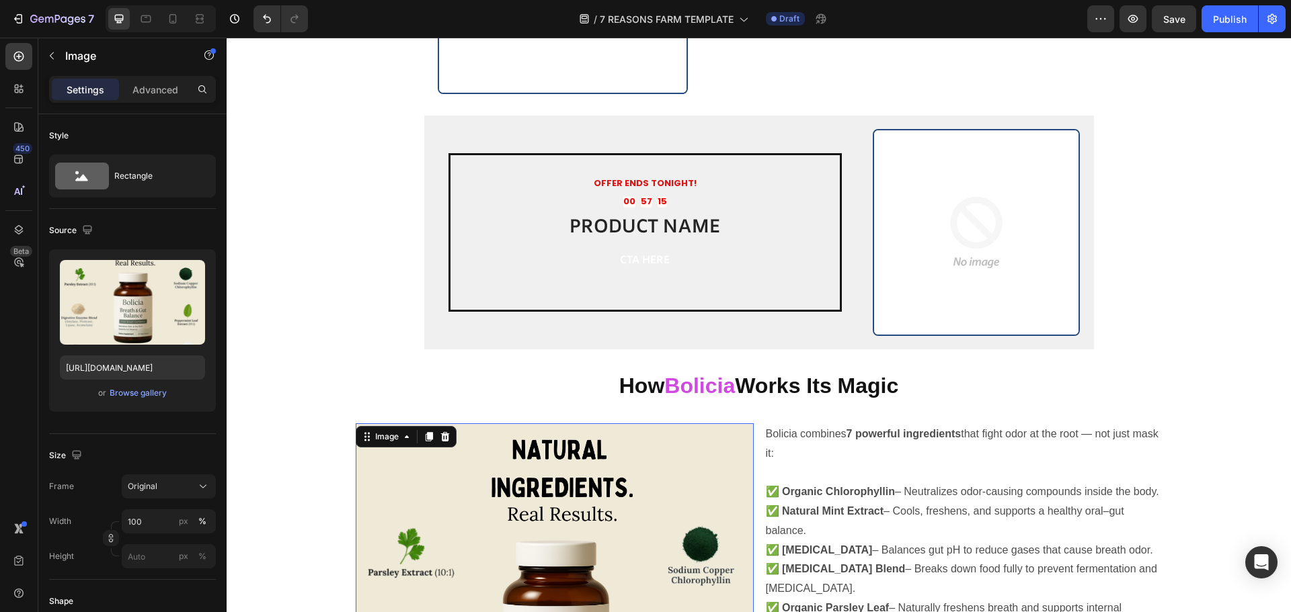
scroll to position [2867, 0]
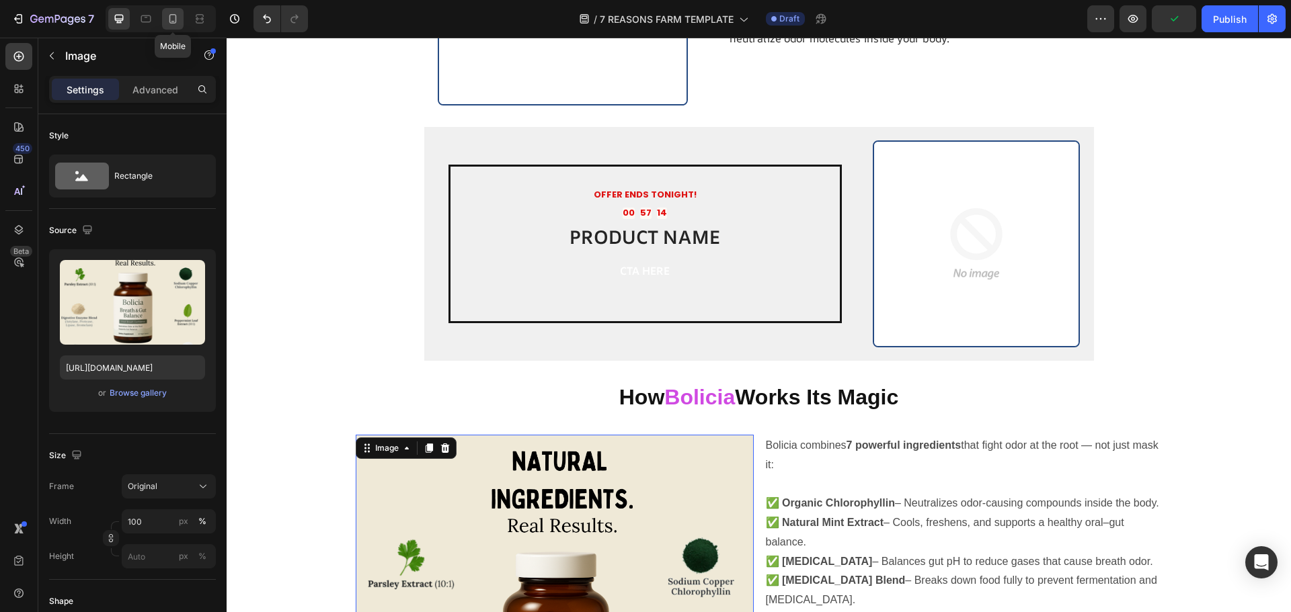
click at [177, 17] on icon at bounding box center [172, 18] width 13 height 13
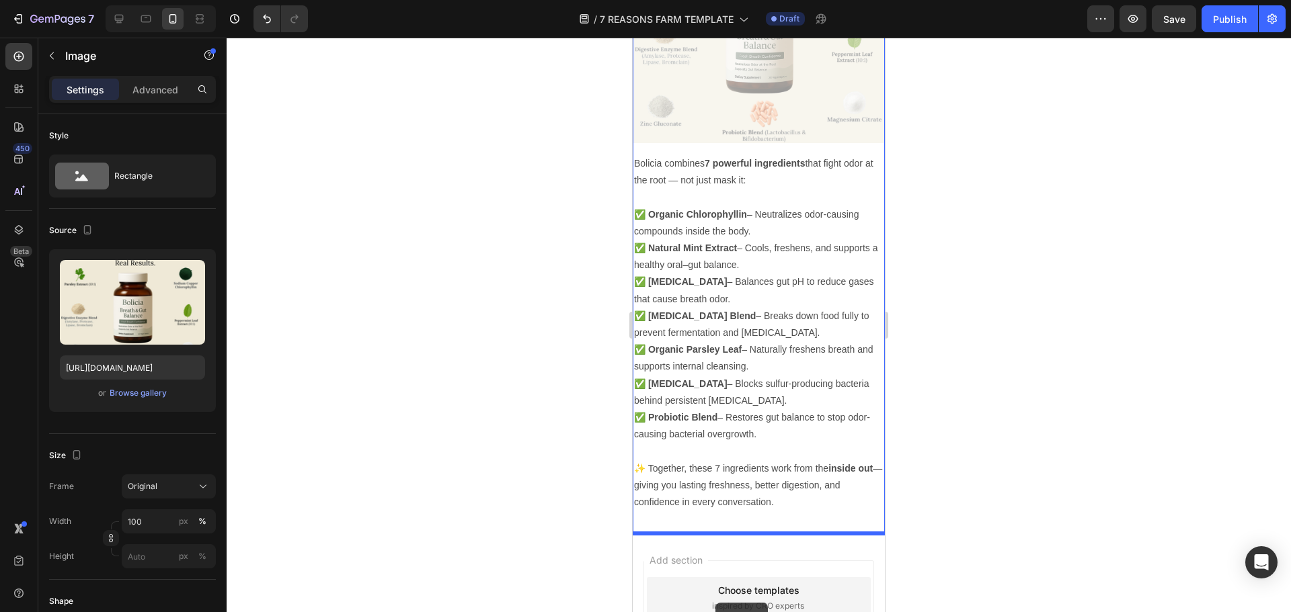
scroll to position [4195, 0]
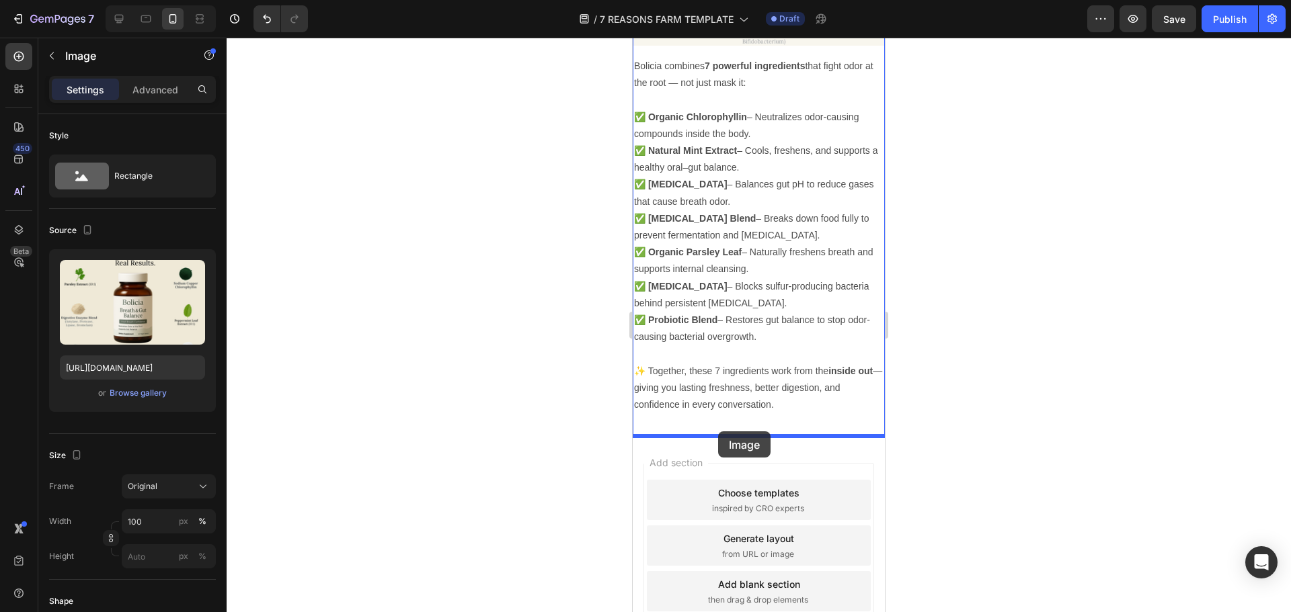
drag, startPoint x: 742, startPoint y: 180, endPoint x: 718, endPoint y: 432, distance: 252.6
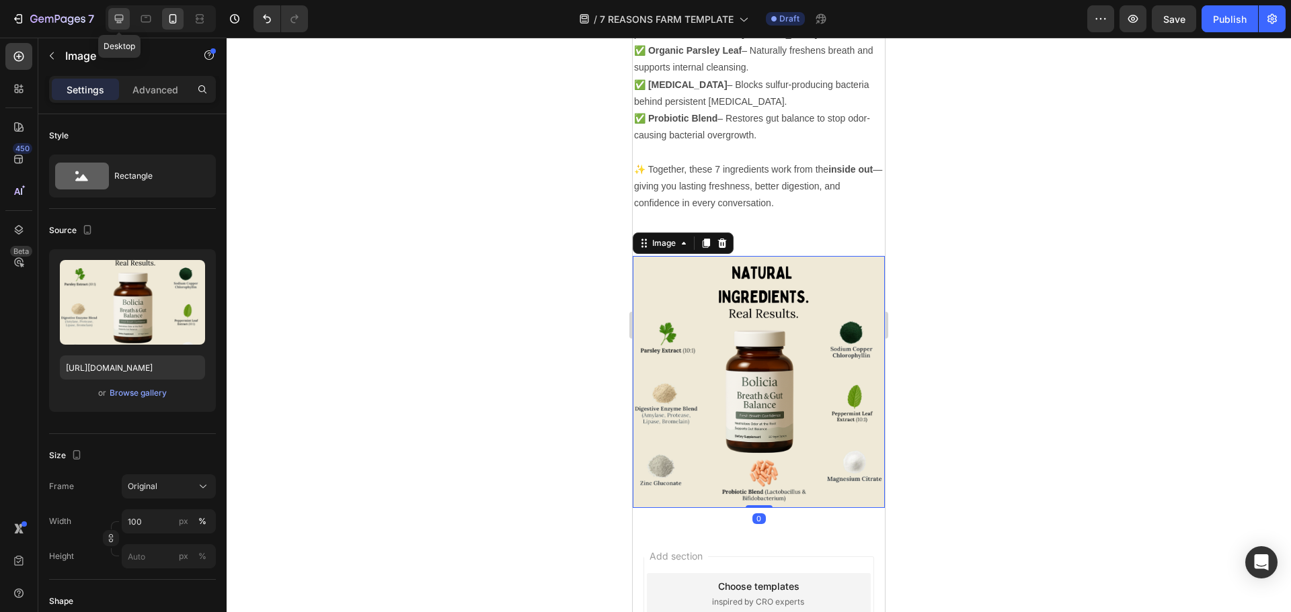
click at [118, 17] on icon at bounding box center [118, 18] width 13 height 13
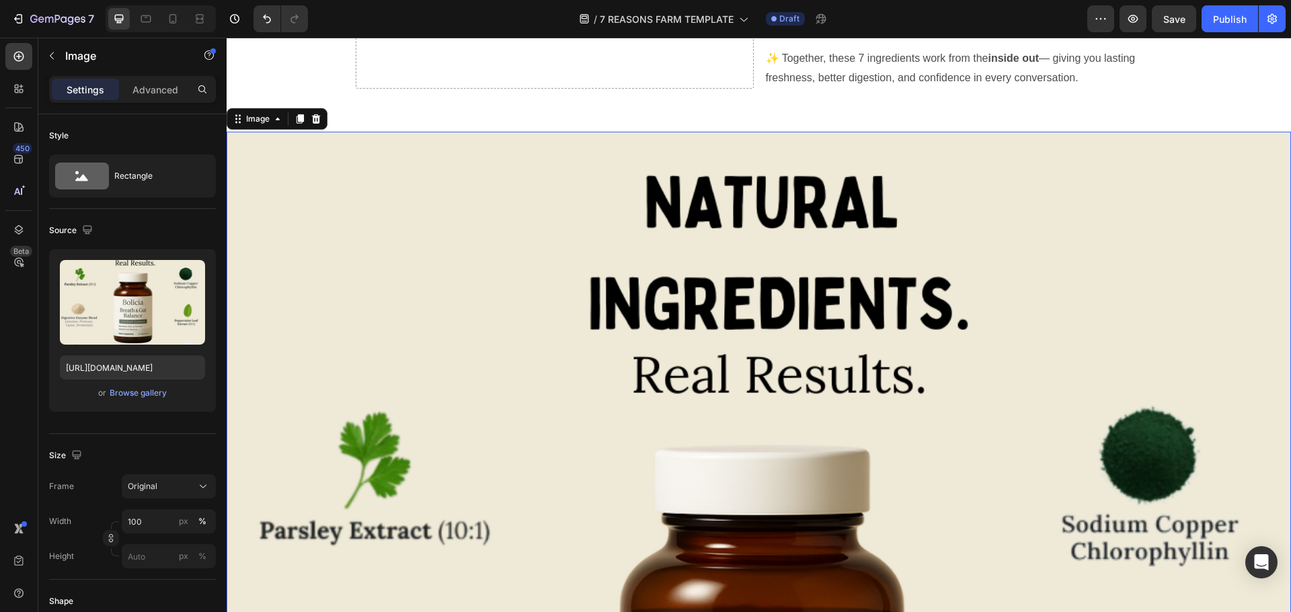
scroll to position [4392, 0]
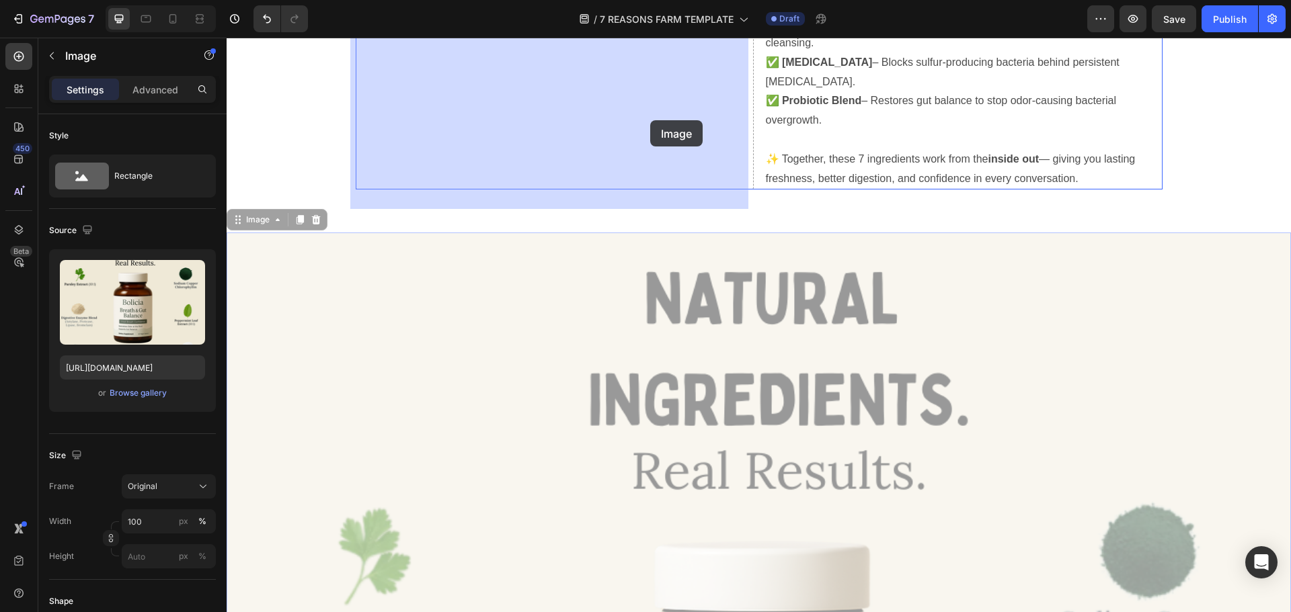
drag, startPoint x: 684, startPoint y: 253, endPoint x: 650, endPoint y: 121, distance: 136.6
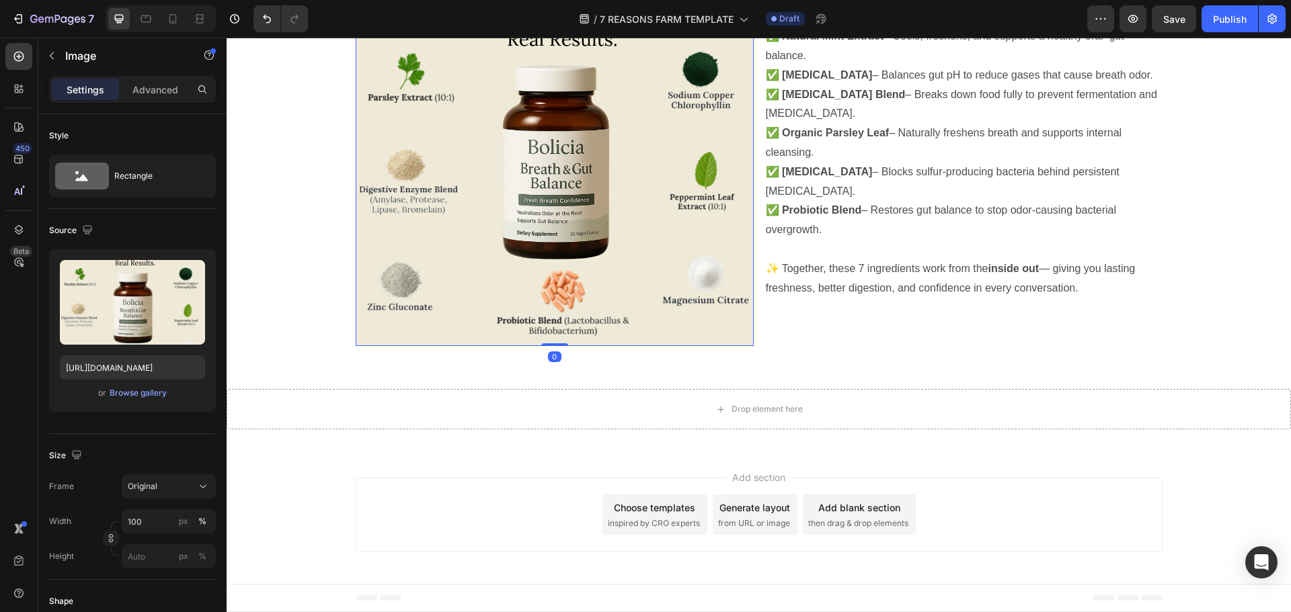
scroll to position [4115, 0]
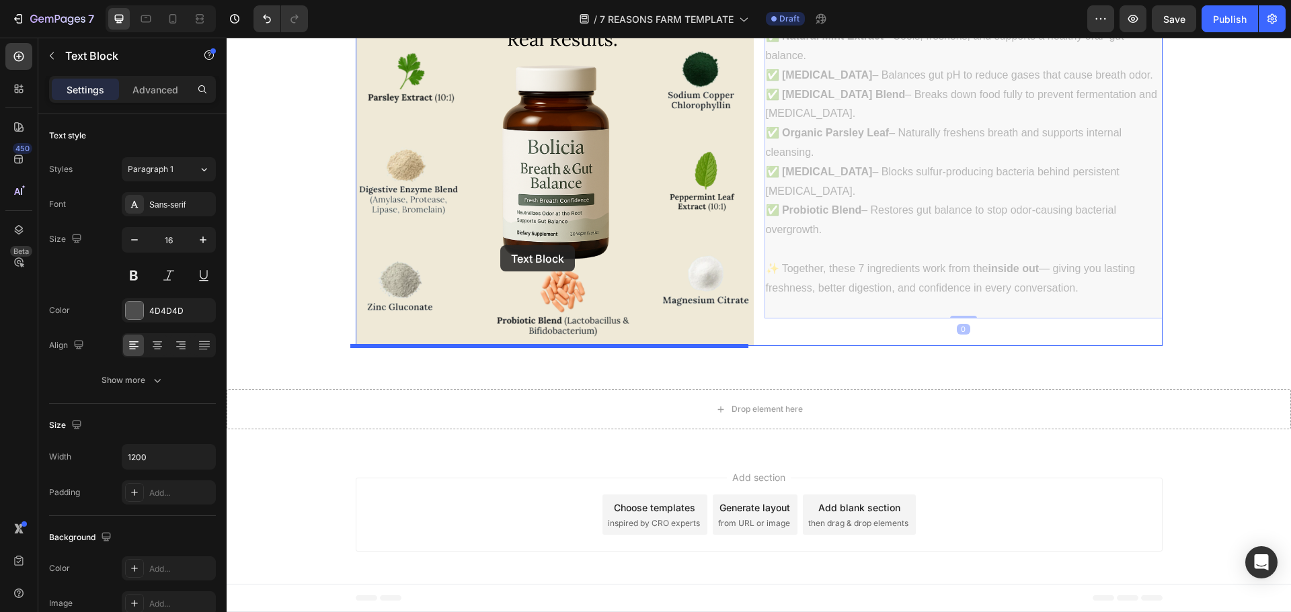
drag, startPoint x: 1117, startPoint y: 302, endPoint x: 500, endPoint y: 245, distance: 619.0
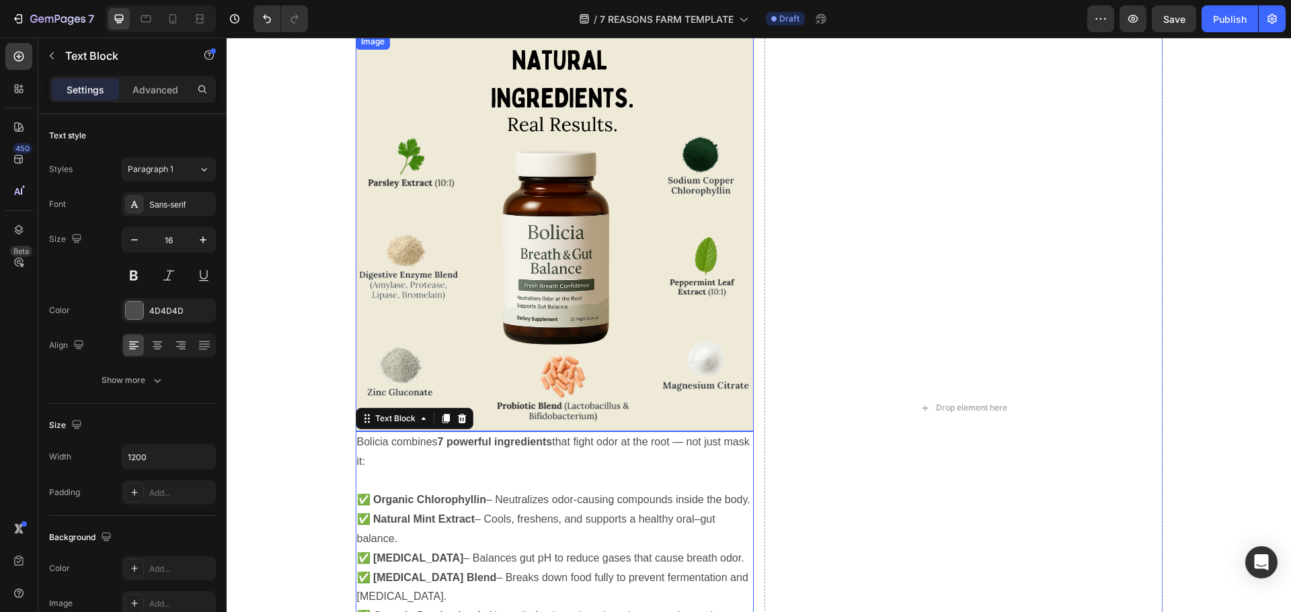
scroll to position [4023, 0]
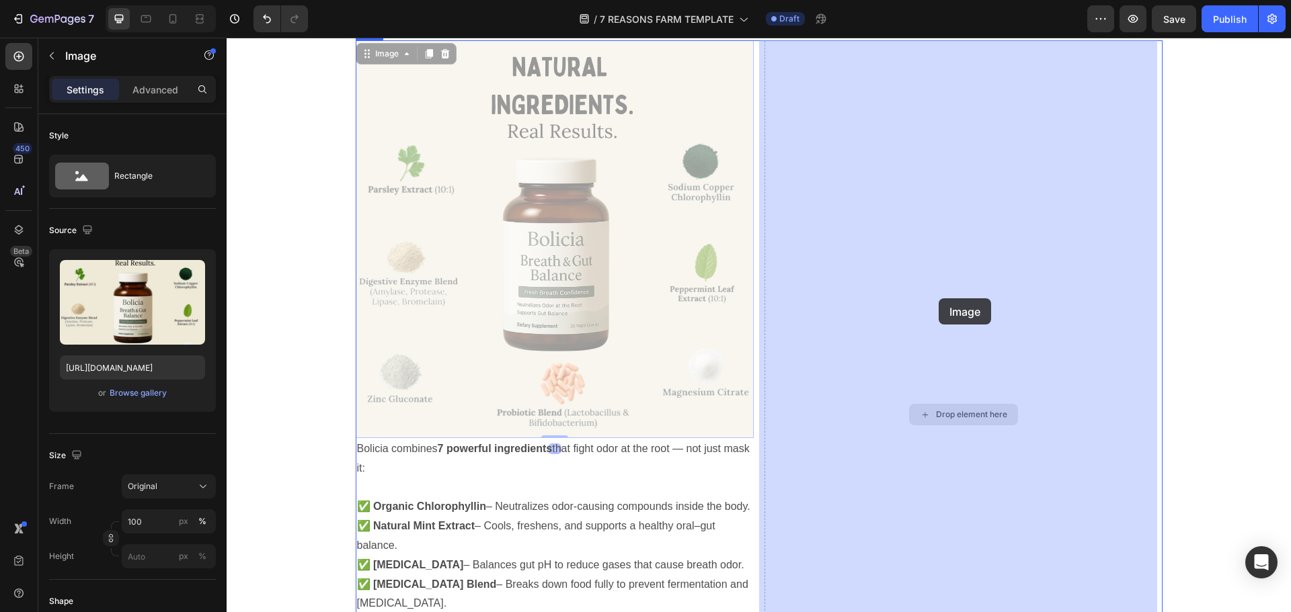
drag, startPoint x: 645, startPoint y: 278, endPoint x: 938, endPoint y: 298, distance: 294.5
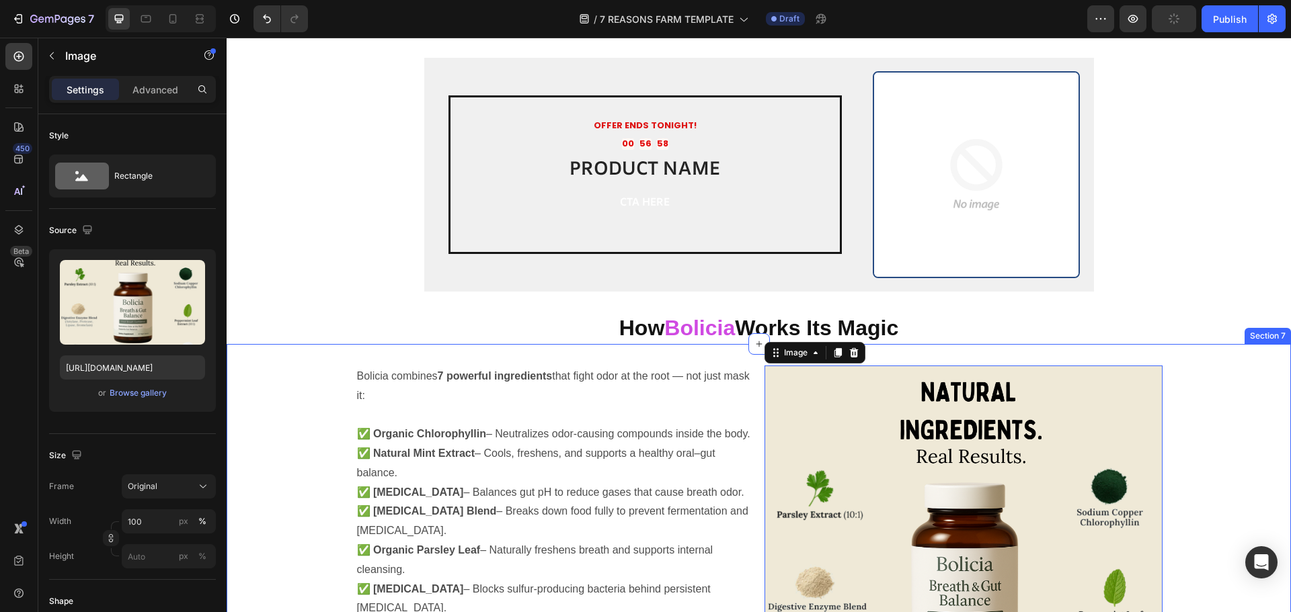
scroll to position [3133, 0]
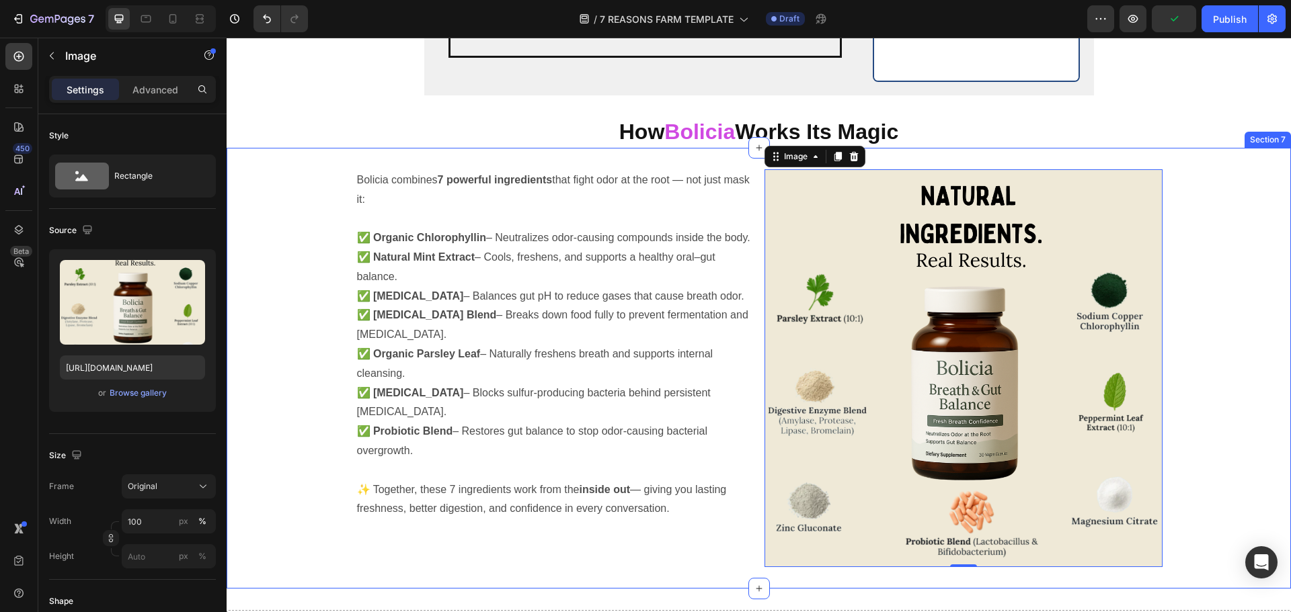
click at [1238, 185] on div "Bolicia combines 7 powerful ingredients that fight odor at the root — not just …" at bounding box center [759, 368] width 1064 height 398
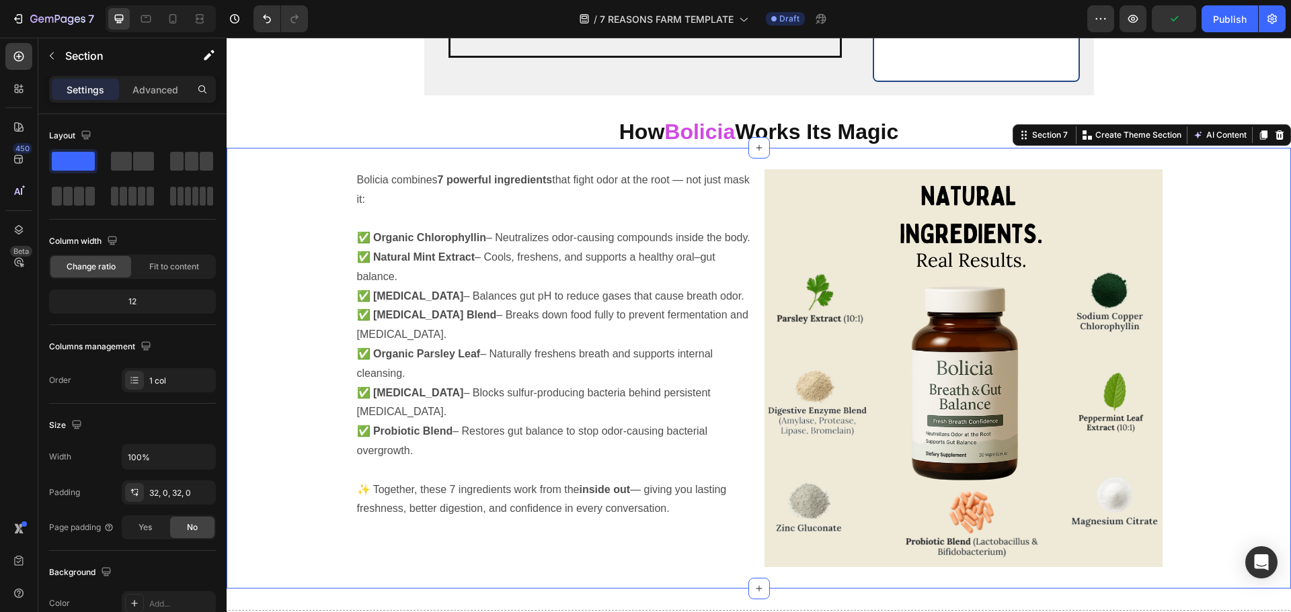
click at [1227, 217] on div "Bolicia combines 7 powerful ingredients that fight odor at the root — not just …" at bounding box center [759, 368] width 1064 height 398
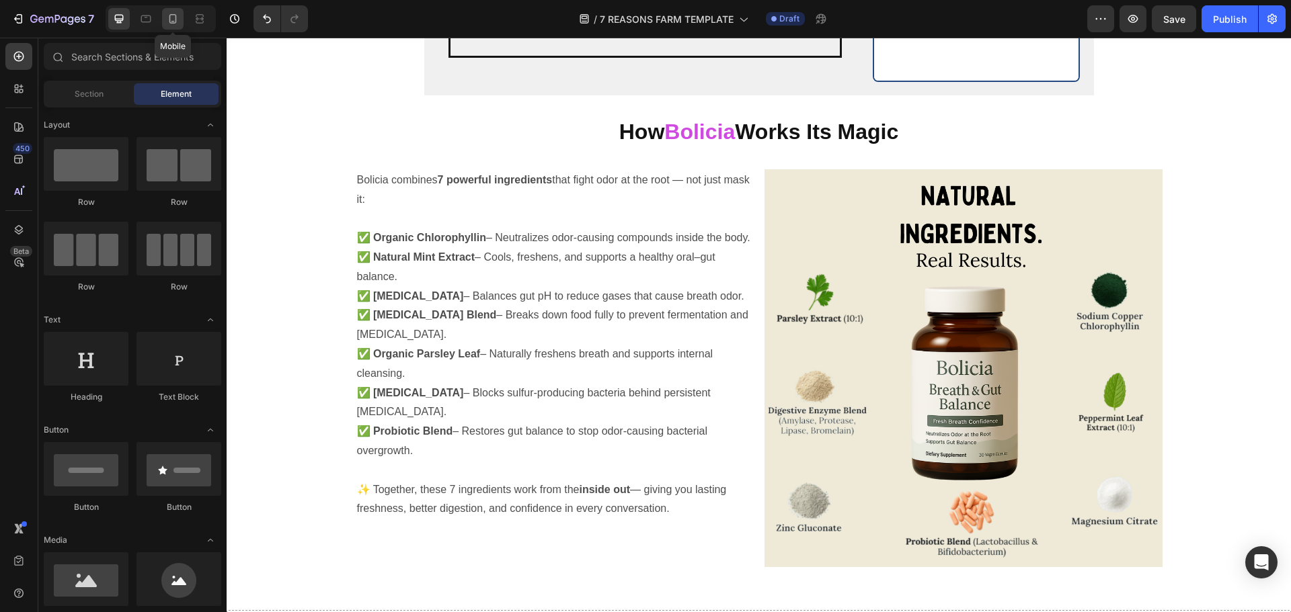
click at [179, 22] on icon at bounding box center [172, 18] width 13 height 13
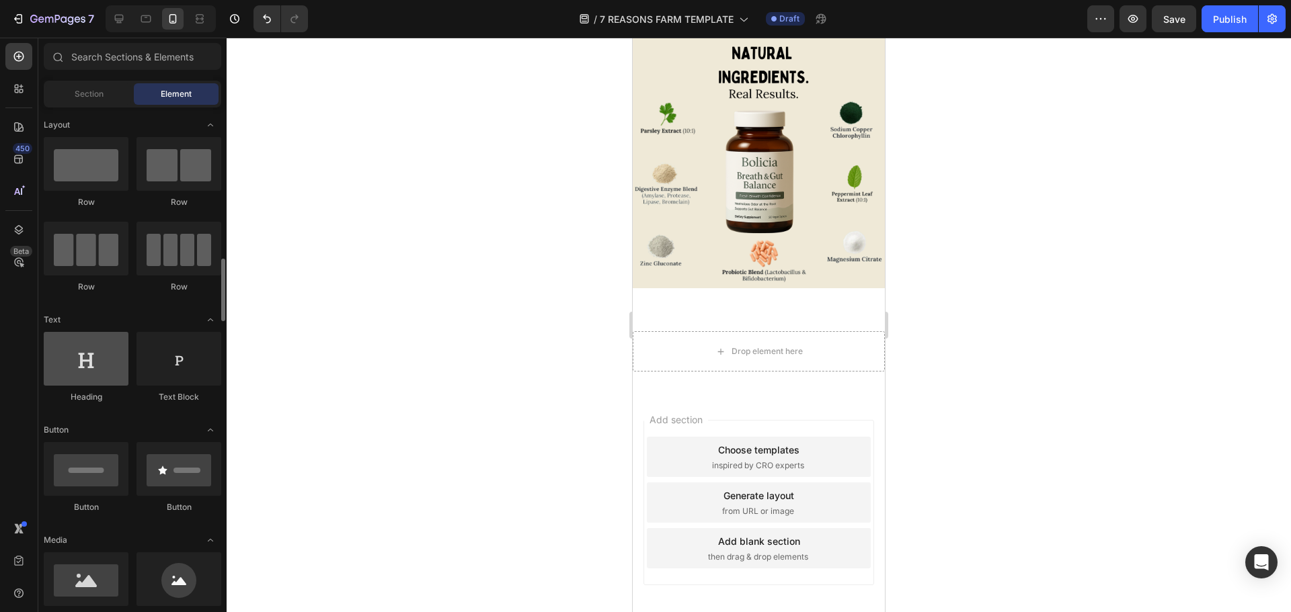
scroll to position [134, 0]
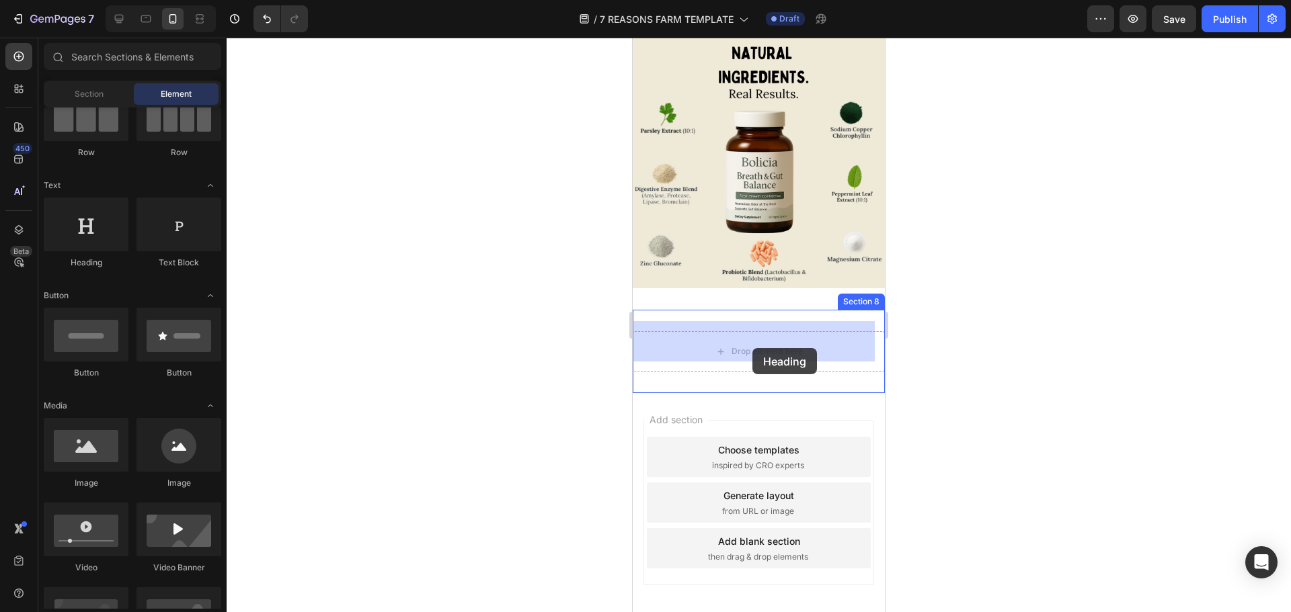
drag, startPoint x: 736, startPoint y: 286, endPoint x: 751, endPoint y: 347, distance: 62.9
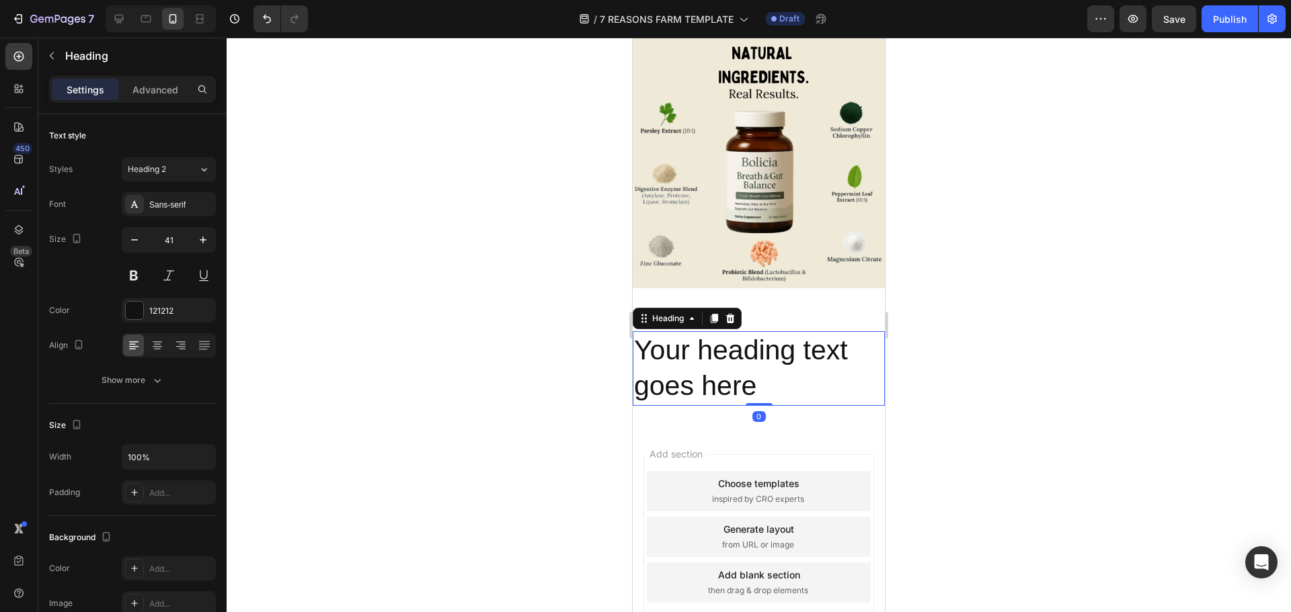
click at [725, 348] on h2 "Your heading text goes here" at bounding box center [759, 368] width 252 height 75
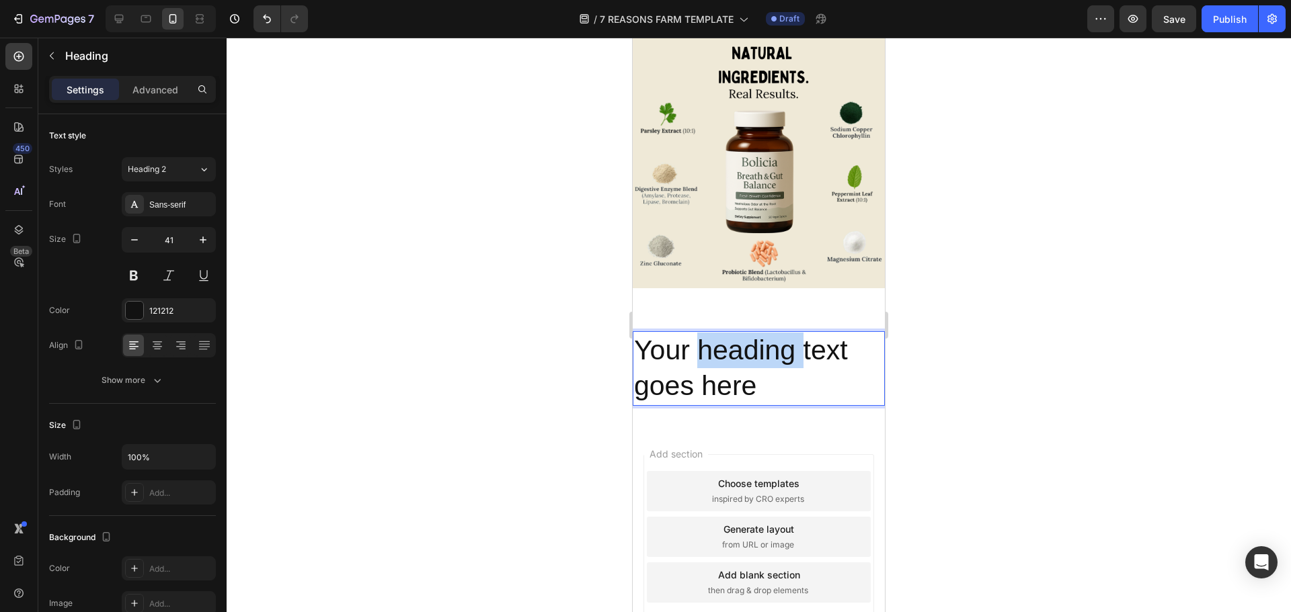
click at [725, 348] on p "Your heading text goes here" at bounding box center [758, 369] width 249 height 72
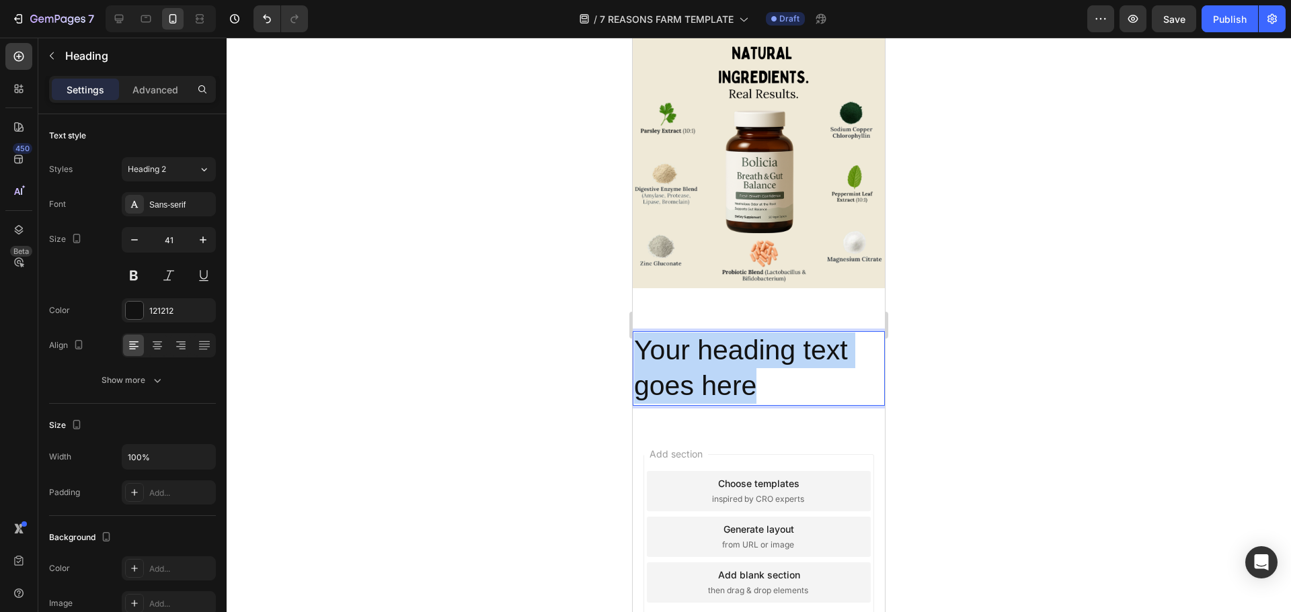
click at [725, 348] on p "Your heading text goes here" at bounding box center [758, 369] width 249 height 72
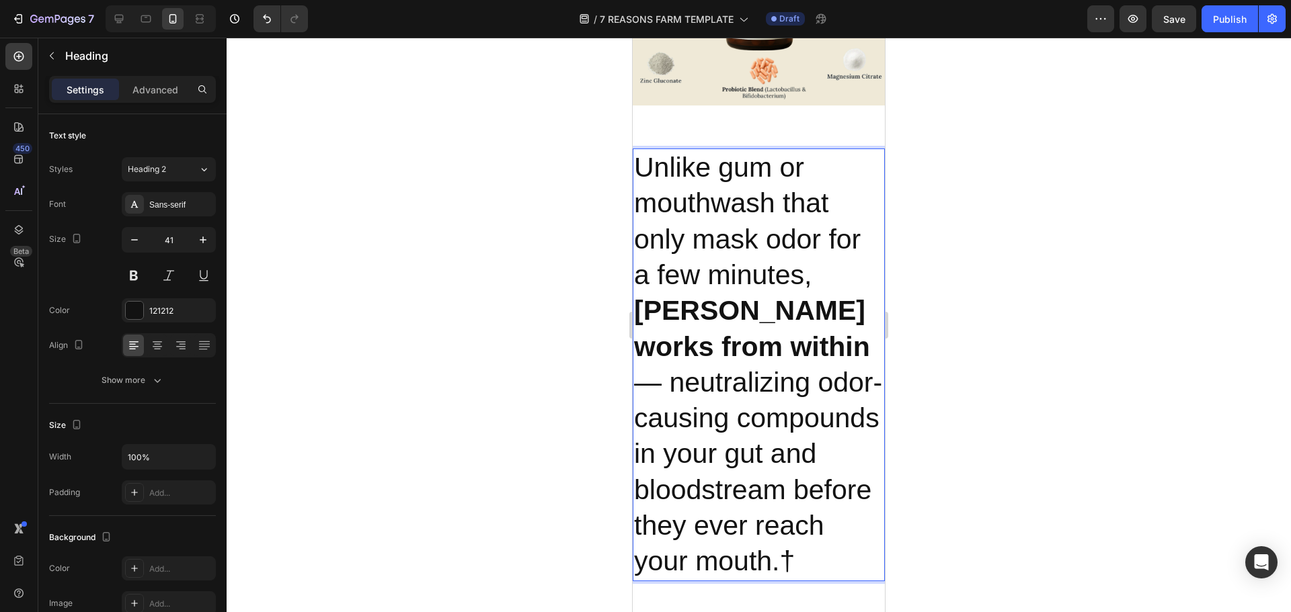
scroll to position [3590, 0]
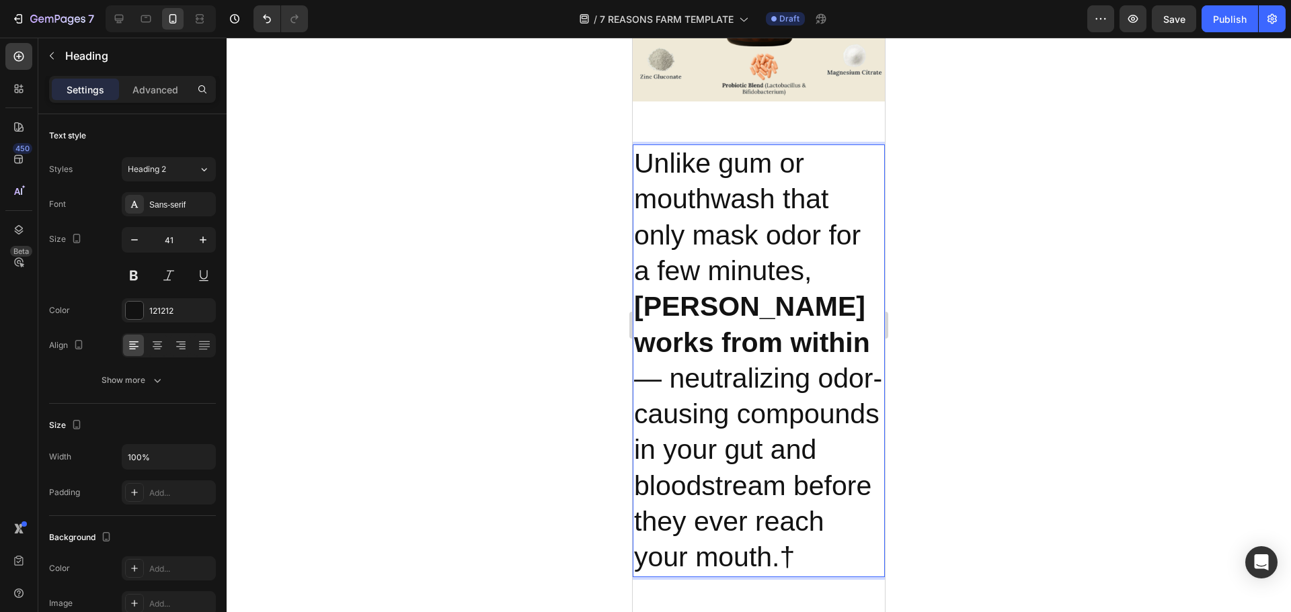
click at [666, 178] on p "Unlike gum or mouthwash that only mask odor for a few minutes, Bolicia works fr…" at bounding box center [758, 361] width 249 height 430
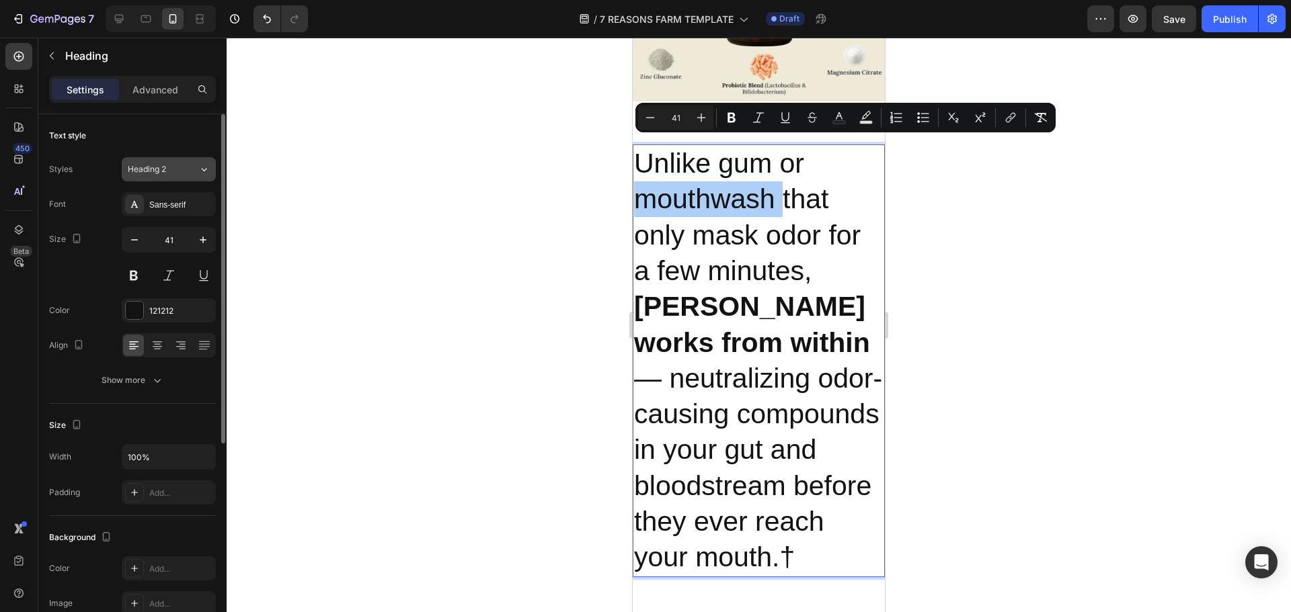
click at [167, 174] on div "Heading 2" at bounding box center [155, 169] width 54 height 12
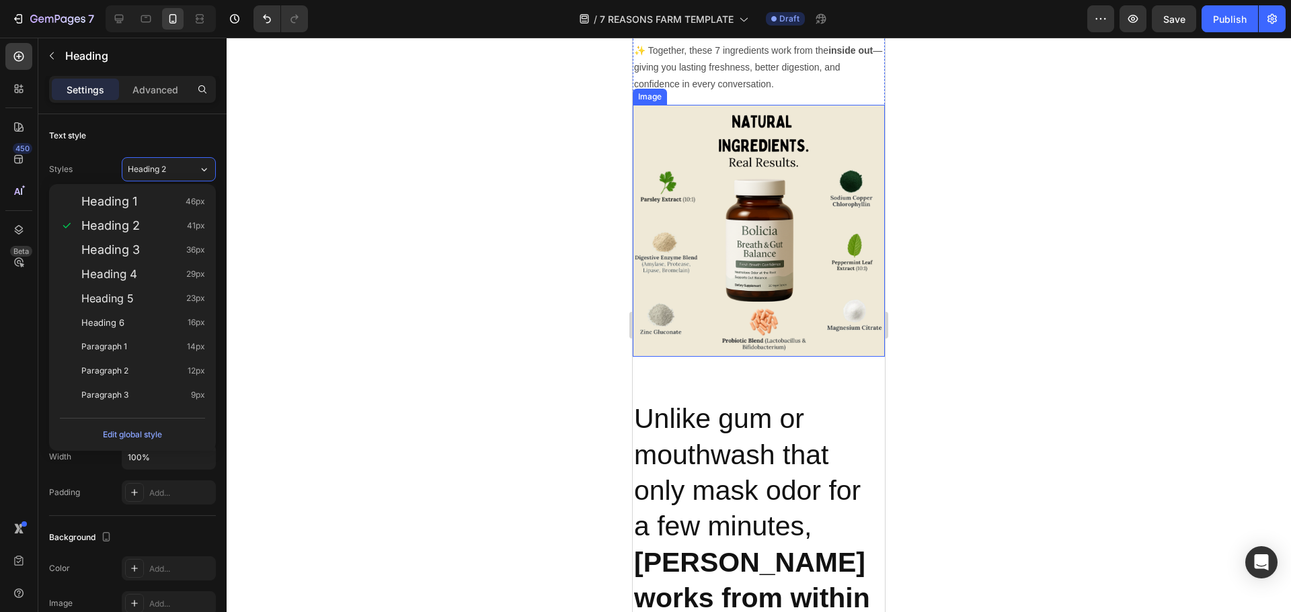
scroll to position [4666, 0]
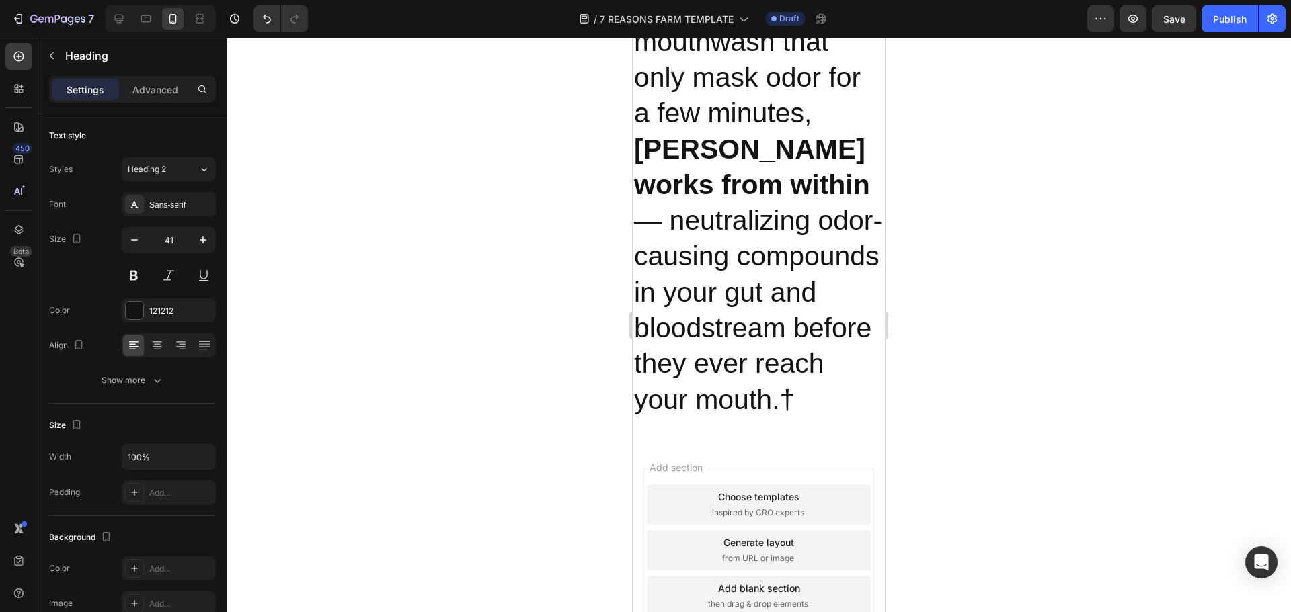
click at [748, 311] on h2 "Unlike gum or mouthwash that only mask odor for a few minutes, Bolicia works fr…" at bounding box center [759, 203] width 252 height 433
click at [793, 405] on p "Unlike gum or mouthwash that only mask odor for a few minutes, Bolicia works fr…" at bounding box center [758, 203] width 249 height 430
click at [800, 418] on p "Unlike gum or mouthwash that only mask odor for a few minutes, Bolicia works fr…" at bounding box center [758, 203] width 249 height 430
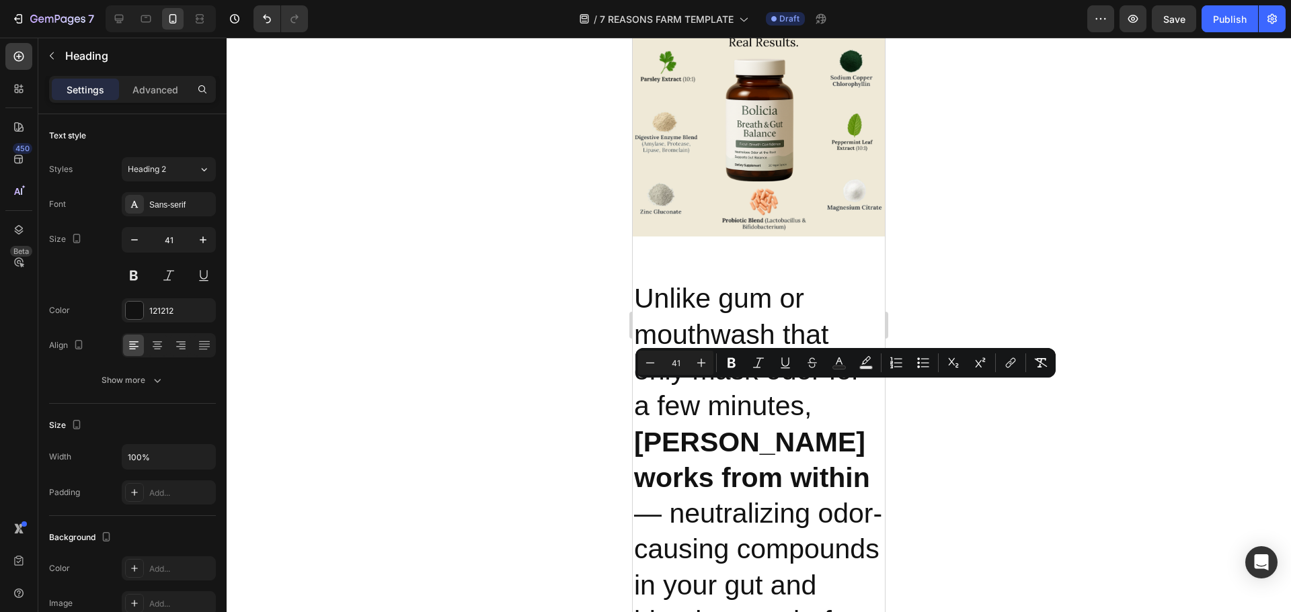
scroll to position [4200, 0]
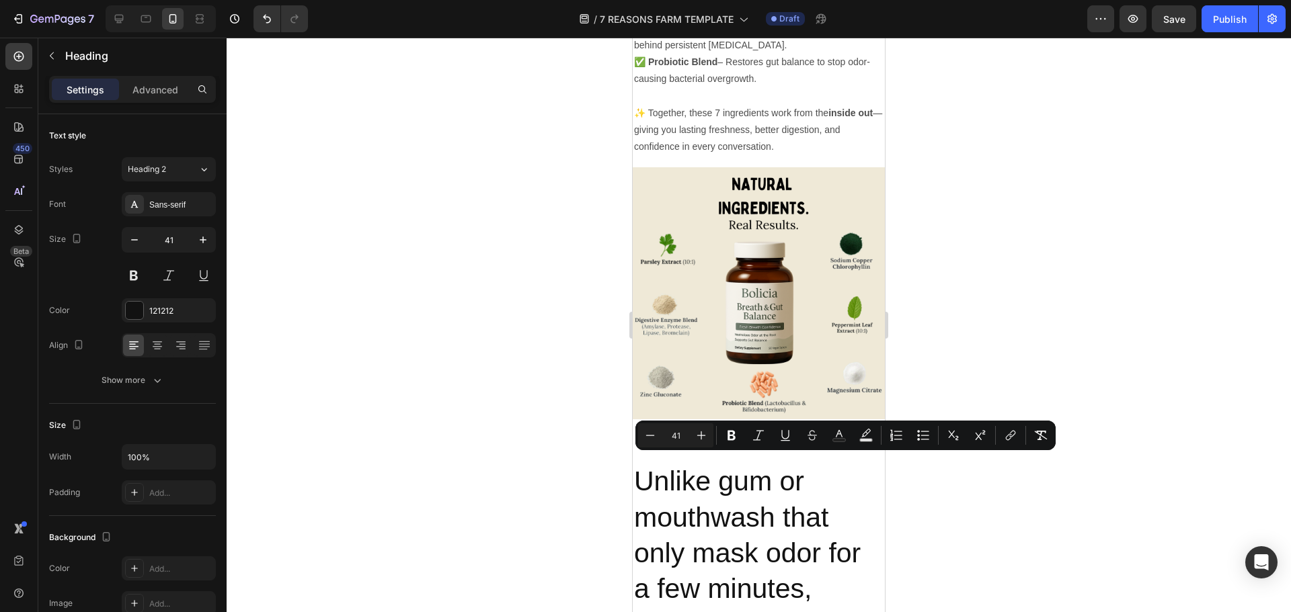
drag, startPoint x: 795, startPoint y: 431, endPoint x: 631, endPoint y: 468, distance: 168.8
click at [134, 169] on span "Heading 2" at bounding box center [147, 169] width 38 height 12
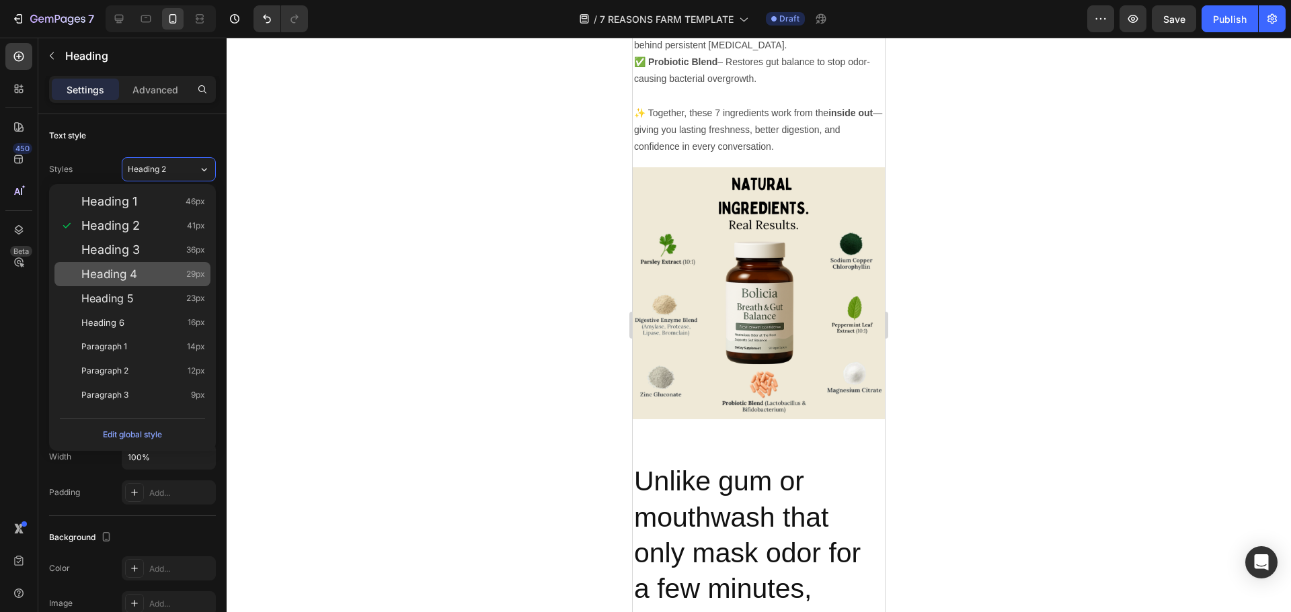
click at [143, 283] on div "Heading 4 29px" at bounding box center [132, 274] width 156 height 24
type input "29"
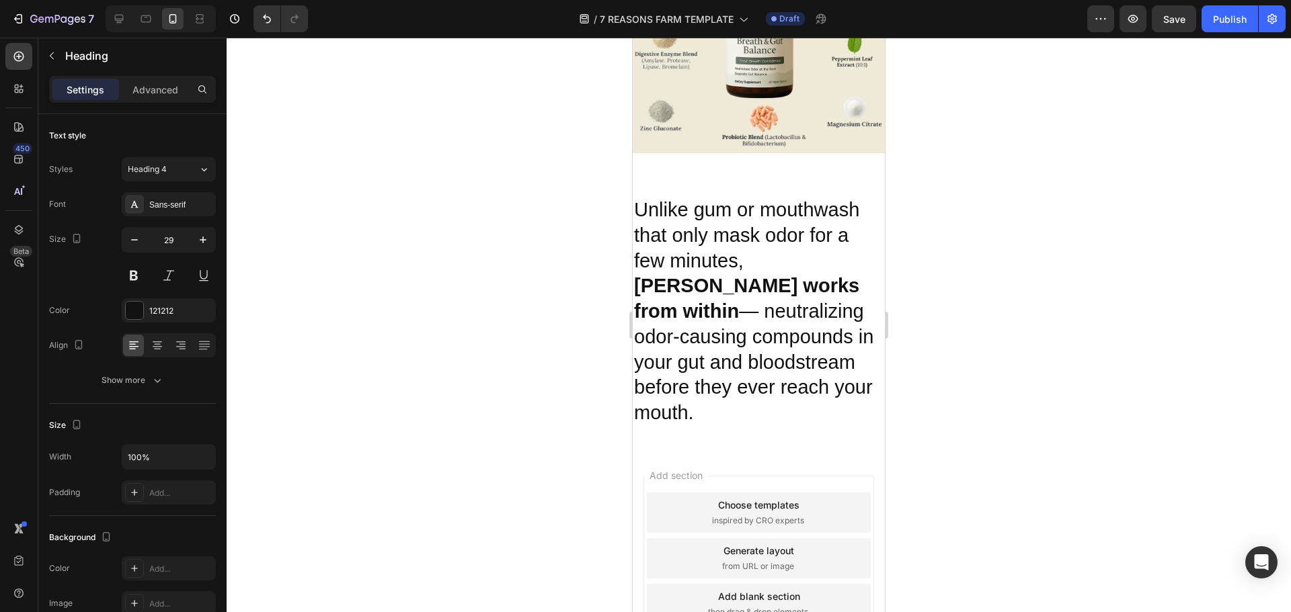
scroll to position [4469, 0]
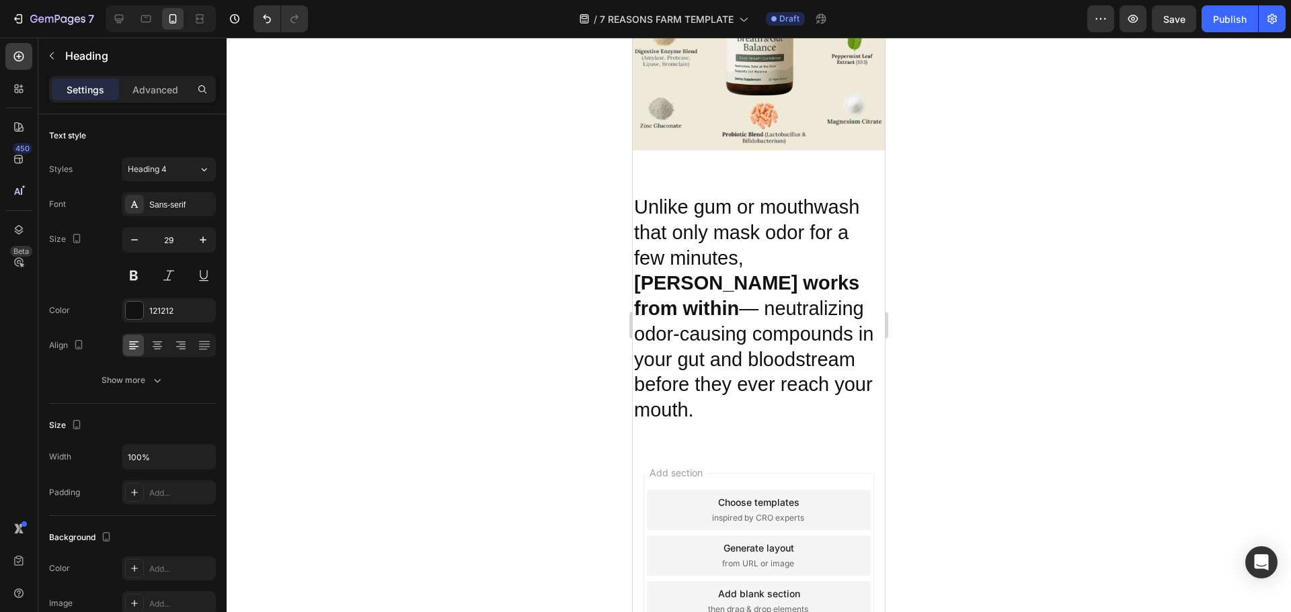
click at [719, 204] on p "Unlike gum or mouthwash that only mask odor for a few minutes, Bolicia works fr…" at bounding box center [758, 309] width 249 height 228
click at [834, 197] on p "Unlike gum or mouthwash that only mask odor for a few minutes, Bolicia works fr…" at bounding box center [758, 309] width 249 height 228
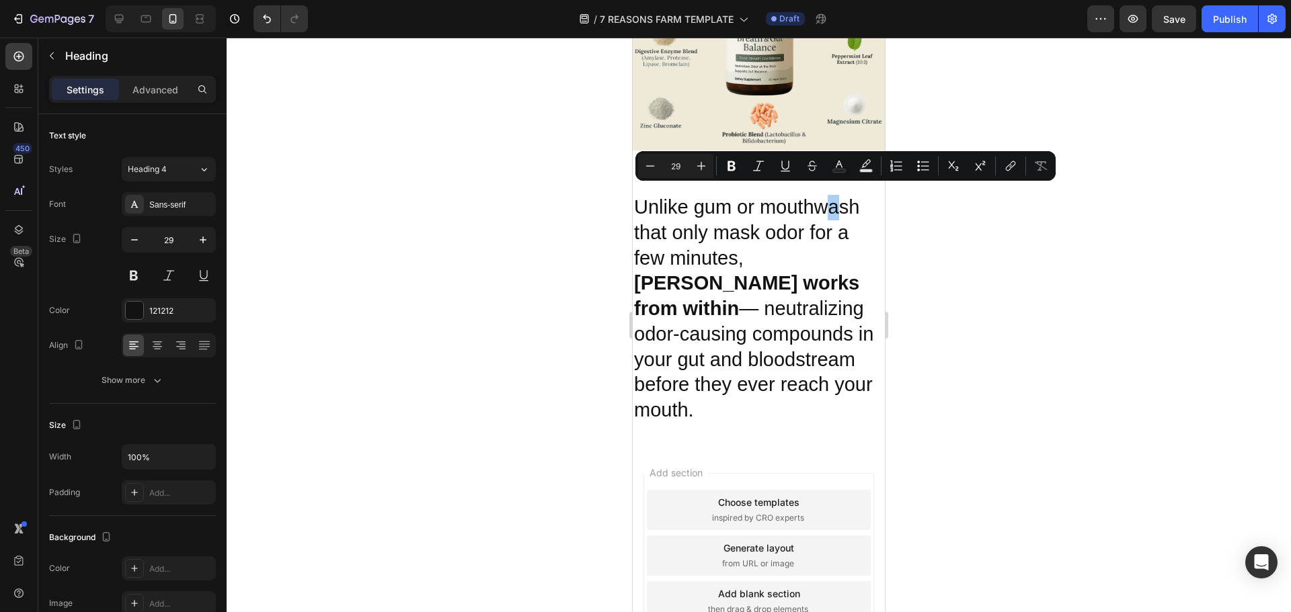
drag, startPoint x: 974, startPoint y: 354, endPoint x: 941, endPoint y: 350, distance: 33.3
click at [972, 354] on div at bounding box center [759, 325] width 1064 height 575
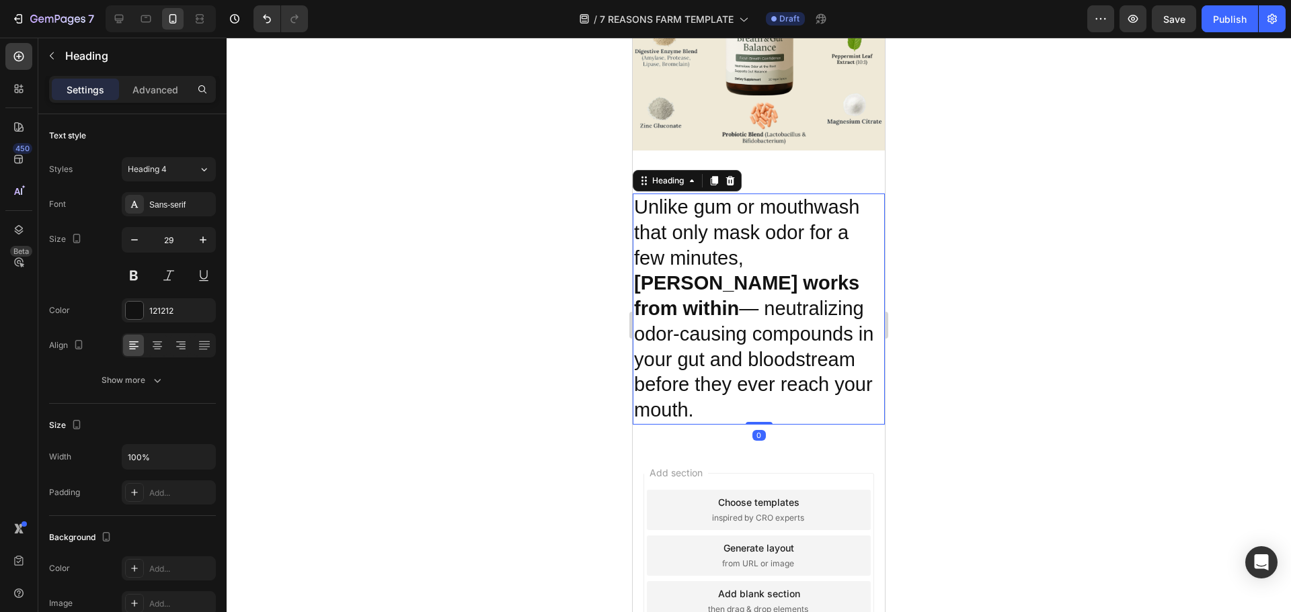
click at [840, 389] on h2 "Unlike gum or mouthwash that only mask odor for a few minutes, Bolicia works fr…" at bounding box center [759, 309] width 252 height 231
click at [120, 19] on icon at bounding box center [119, 19] width 9 height 9
type input "32"
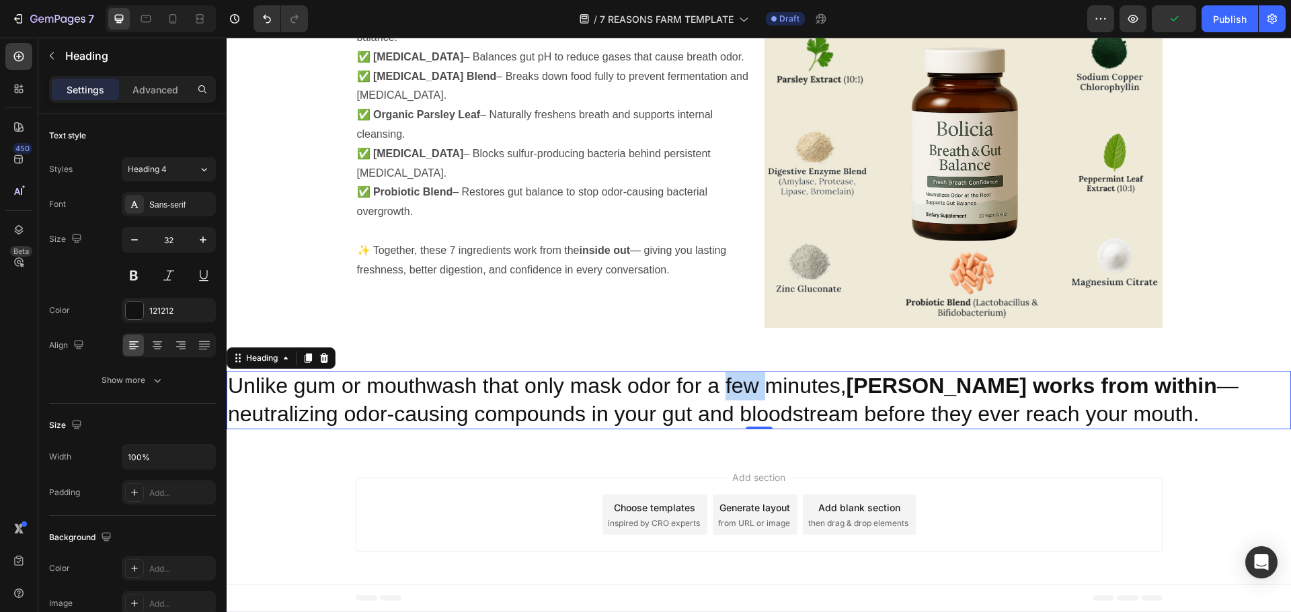
click at [723, 374] on p "Unlike gum or mouthwash that only mask odor for a few minutes, Bolicia works fr…" at bounding box center [758, 400] width 1061 height 56
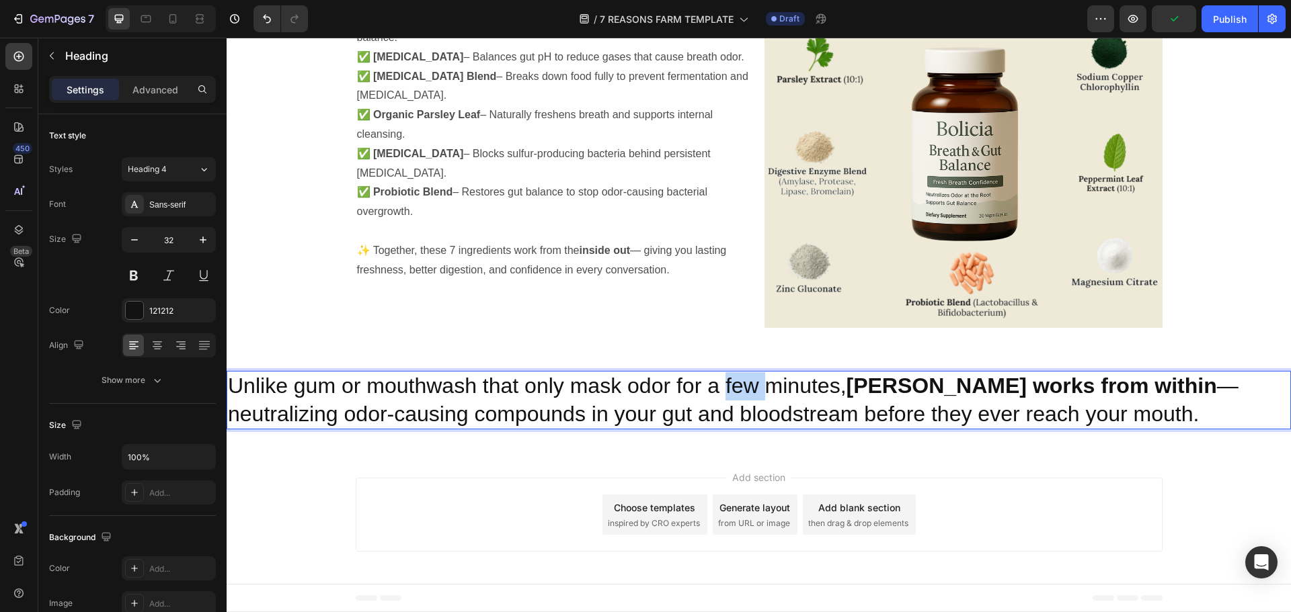
click at [723, 374] on p "Unlike gum or mouthwash that only mask odor for a few minutes, Bolicia works fr…" at bounding box center [758, 400] width 1061 height 56
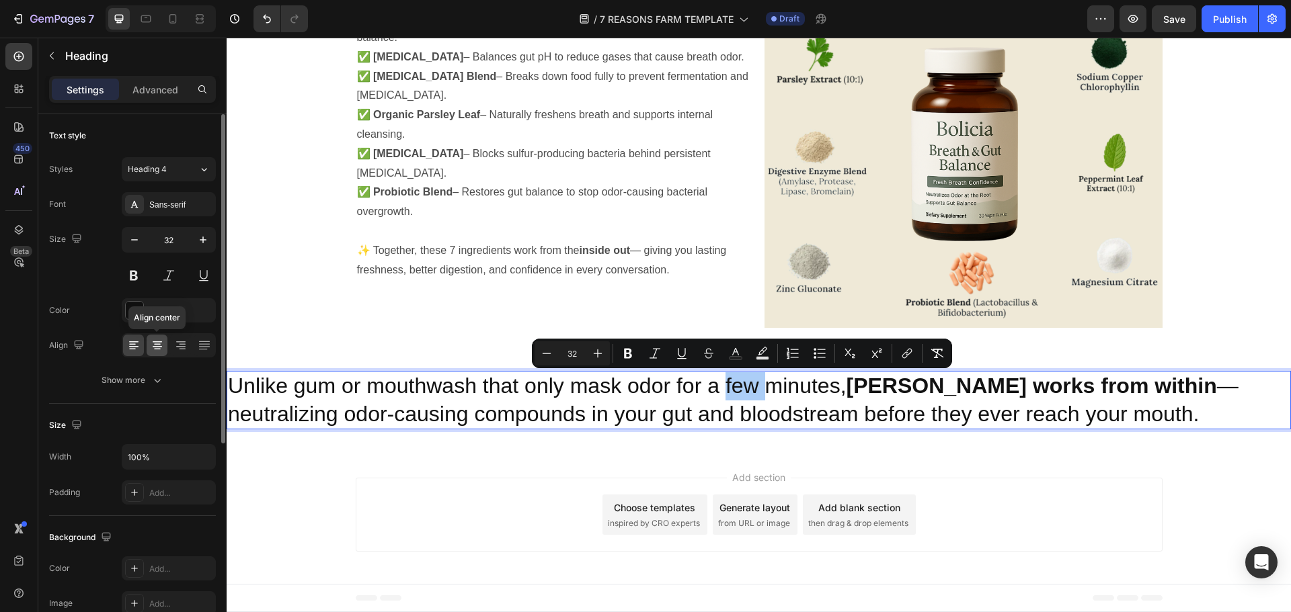
click at [161, 341] on icon at bounding box center [157, 345] width 13 height 13
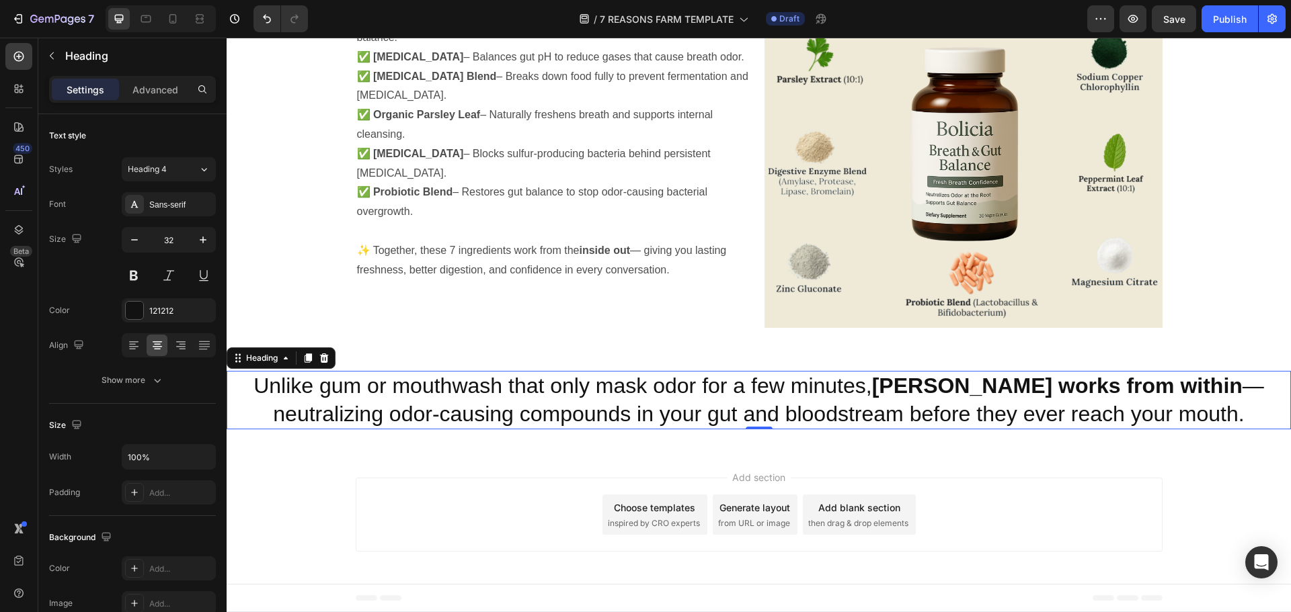
click at [472, 397] on p "Unlike gum or mouthwash that only mask odor for a few minutes, Bolicia works fr…" at bounding box center [758, 400] width 1061 height 56
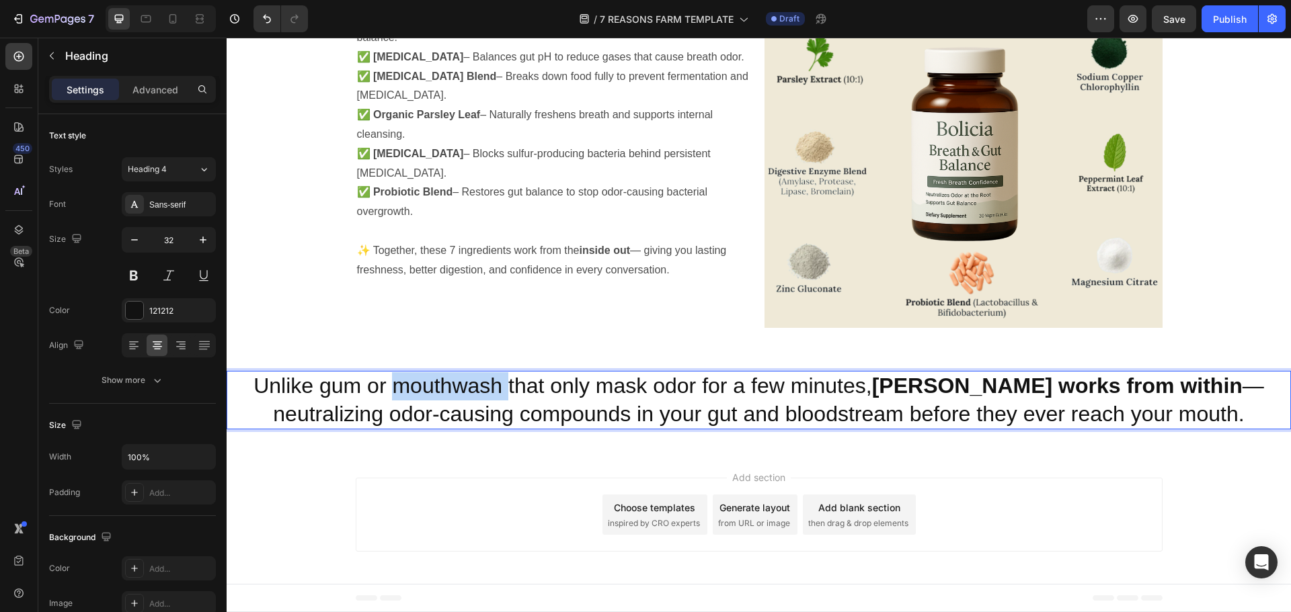
click at [472, 397] on p "Unlike gum or mouthwash that only mask odor for a few minutes, Bolicia works fr…" at bounding box center [758, 400] width 1061 height 56
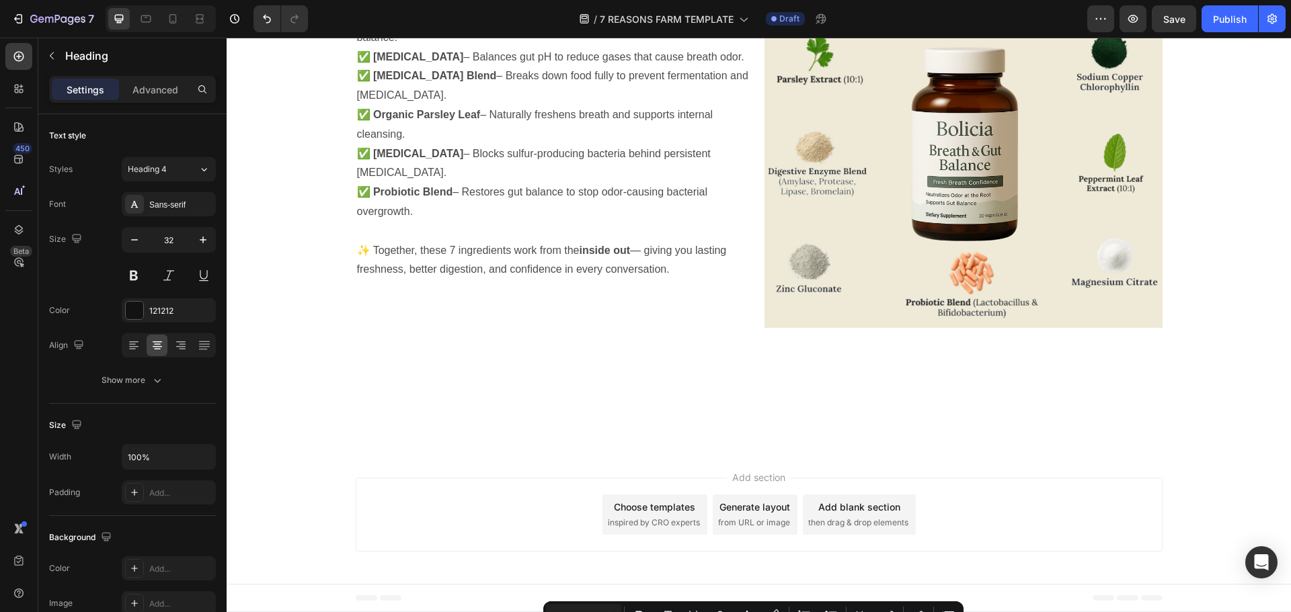
type input "16"
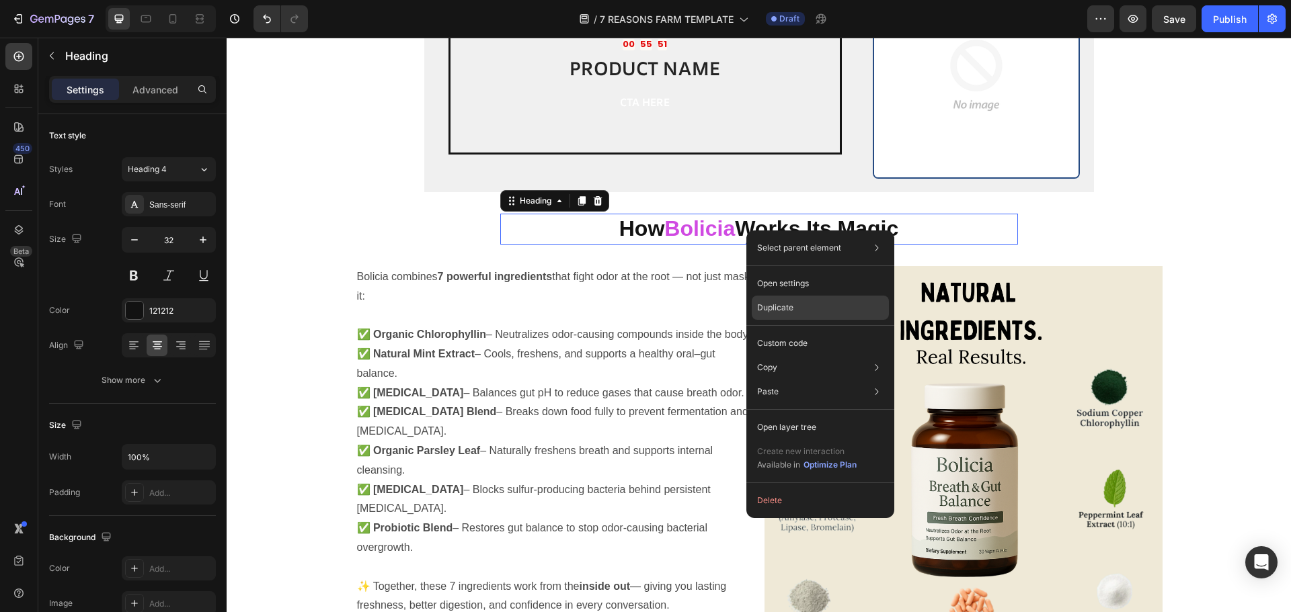
drag, startPoint x: 769, startPoint y: 305, endPoint x: 560, endPoint y: 239, distance: 219.4
click at [769, 305] on p "Duplicate" at bounding box center [775, 308] width 36 height 12
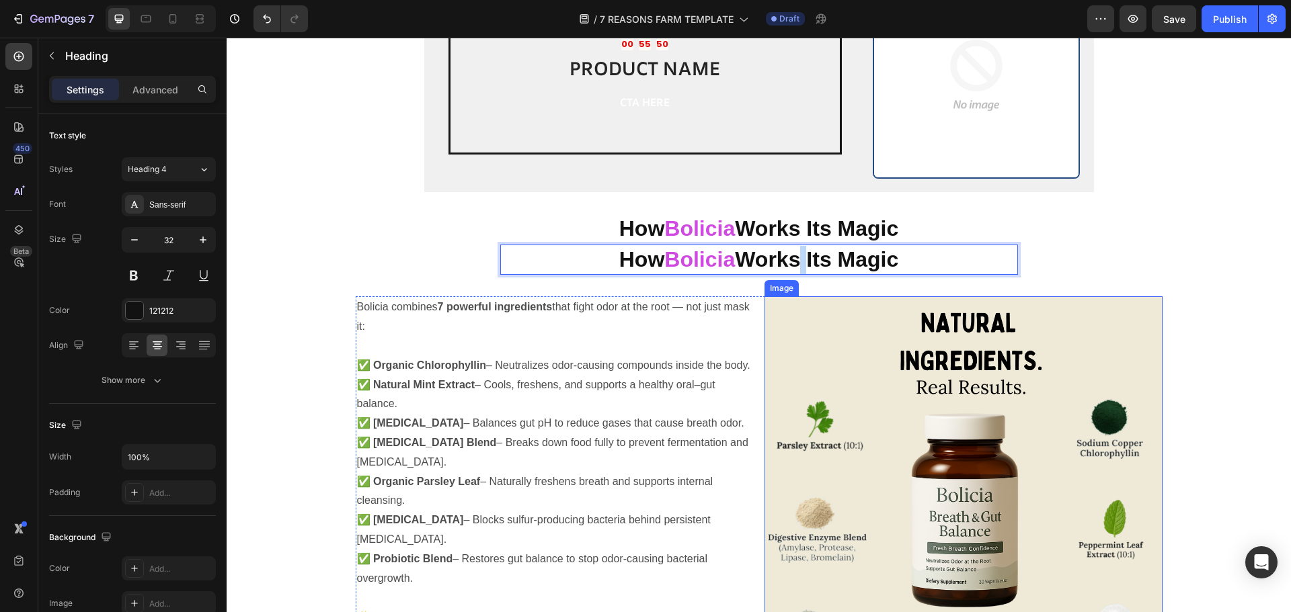
drag, startPoint x: 803, startPoint y: 254, endPoint x: 872, endPoint y: 413, distance: 173.1
drag, startPoint x: 945, startPoint y: 261, endPoint x: 914, endPoint y: 534, distance: 274.7
click at [1166, 263] on div "How Bolicia Works Its Magic Heading How Bolicia Works Its Magic Heading 0 Row" at bounding box center [759, 244] width 828 height 61
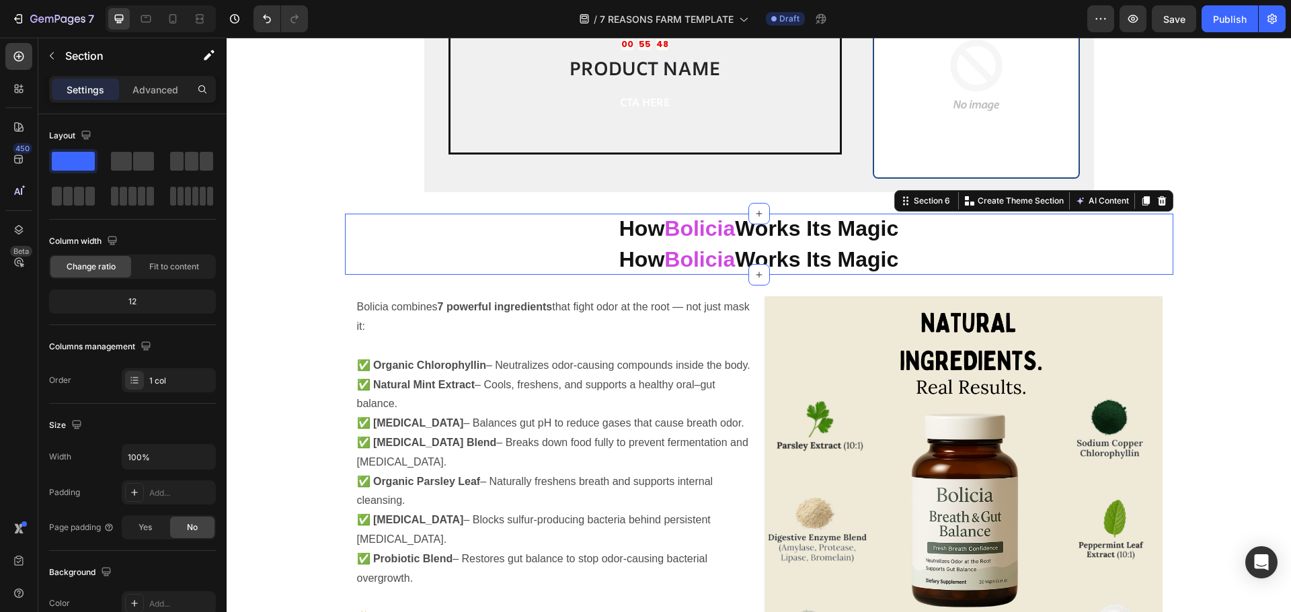
click at [959, 253] on p "⁠⁠⁠⁠⁠⁠⁠ How Bolicia Works Its Magic" at bounding box center [758, 260] width 515 height 28
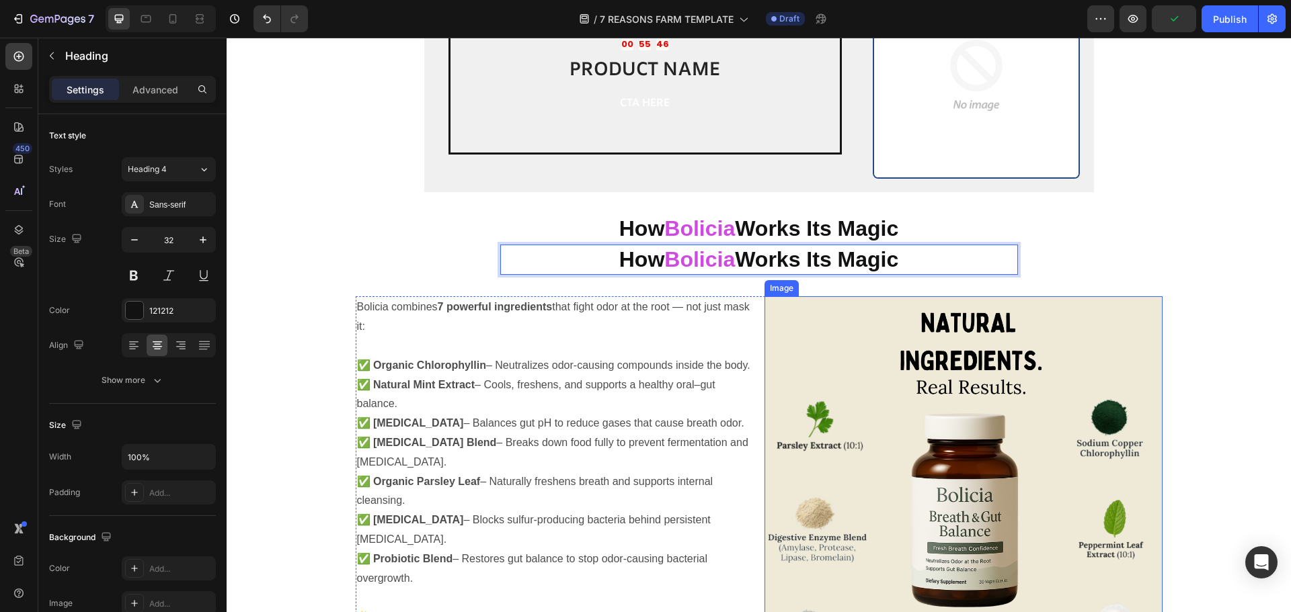
drag, startPoint x: 932, startPoint y: 261, endPoint x: 881, endPoint y: 376, distance: 126.1
drag, startPoint x: 557, startPoint y: 250, endPoint x: 460, endPoint y: 267, distance: 98.2
click at [427, 256] on div "How Bolicia Works Its Magic Heading How Bolicia Works Its Magic Heading 0 Row" at bounding box center [759, 244] width 828 height 61
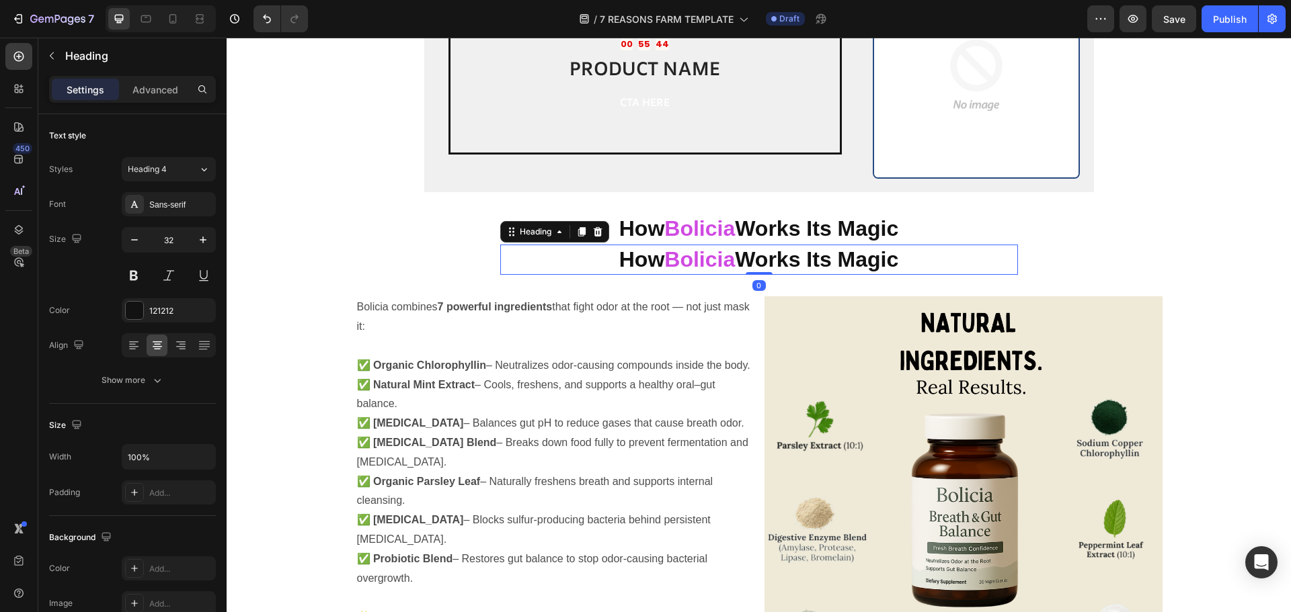
click at [538, 258] on p "⁠⁠⁠⁠⁠⁠⁠ How Bolicia Works Its Magic" at bounding box center [758, 260] width 515 height 28
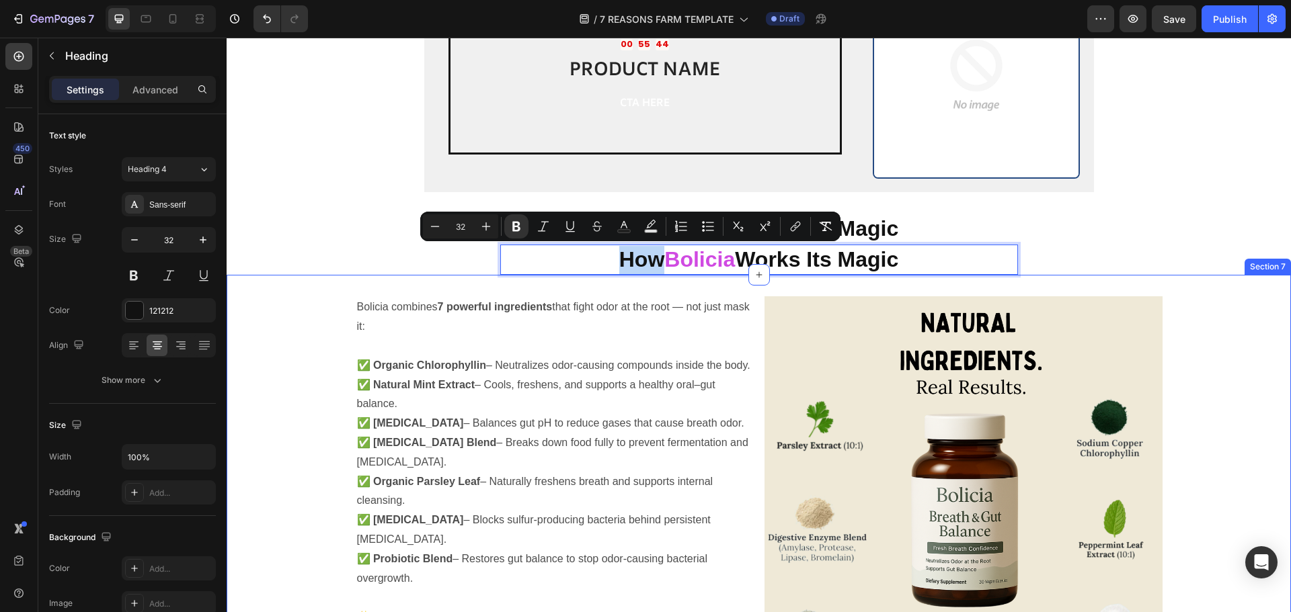
drag, startPoint x: 538, startPoint y: 258, endPoint x: 530, endPoint y: 271, distance: 15.5
click at [527, 262] on p "How Bolicia Works Its Magic" at bounding box center [758, 260] width 515 height 28
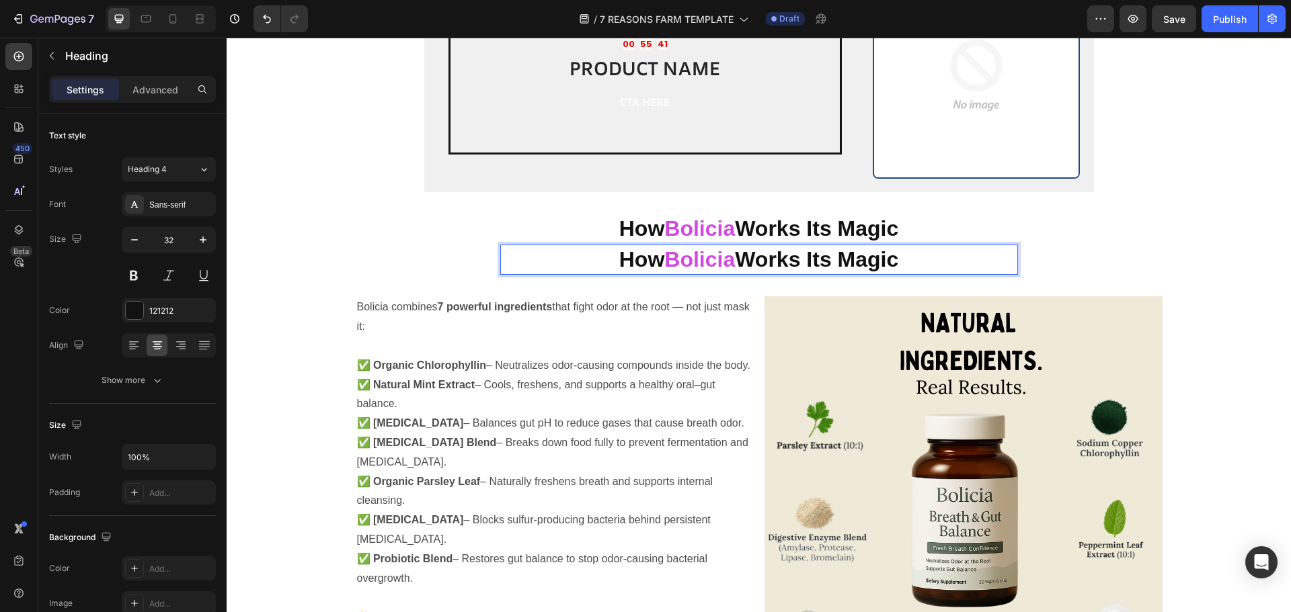
drag, startPoint x: 527, startPoint y: 262, endPoint x: 532, endPoint y: 241, distance: 21.4
click at [532, 241] on h2 "How Bolicia Works Its Magic" at bounding box center [759, 229] width 518 height 31
click at [528, 249] on p "⁠⁠⁠⁠⁠⁠⁠ How Bolicia Works Its Magic" at bounding box center [758, 260] width 515 height 28
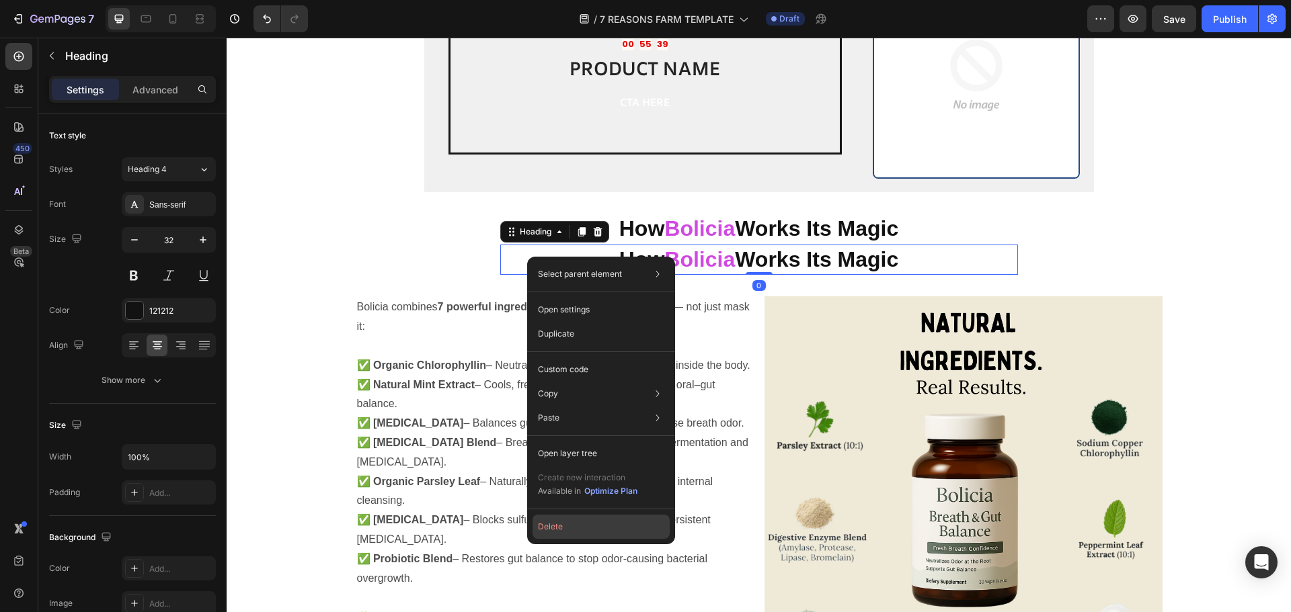
drag, startPoint x: 578, startPoint y: 528, endPoint x: 333, endPoint y: 229, distance: 386.9
click at [578, 528] on button "Delete" at bounding box center [600, 527] width 137 height 24
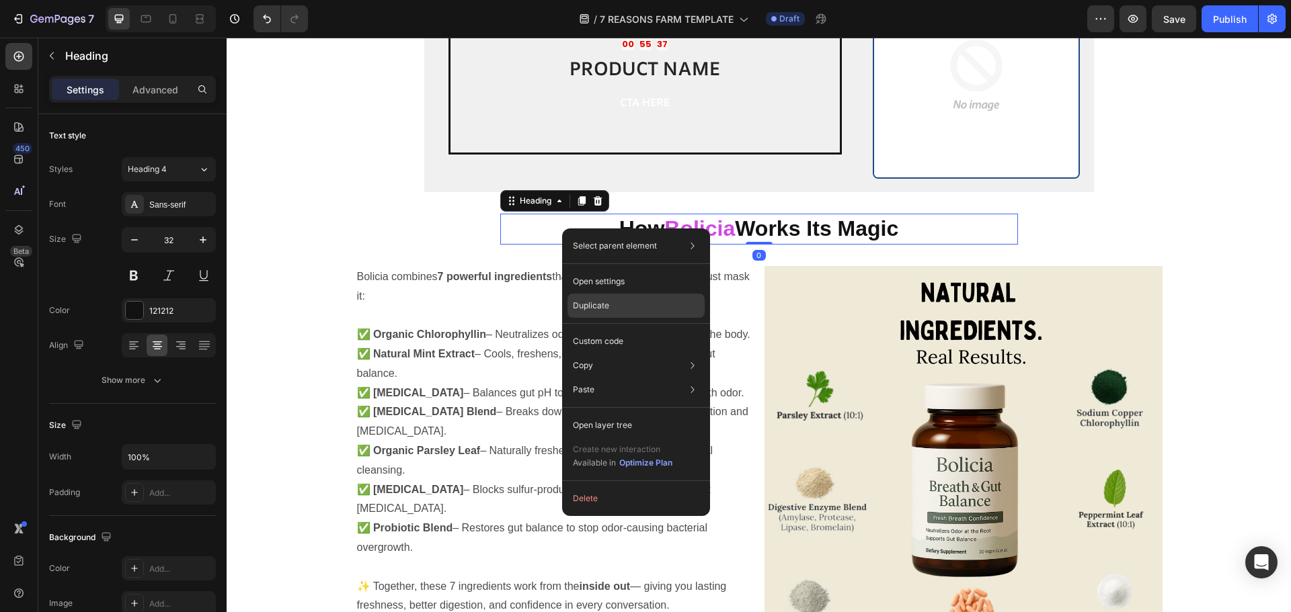
click at [577, 329] on div "Duplicate" at bounding box center [635, 341] width 137 height 24
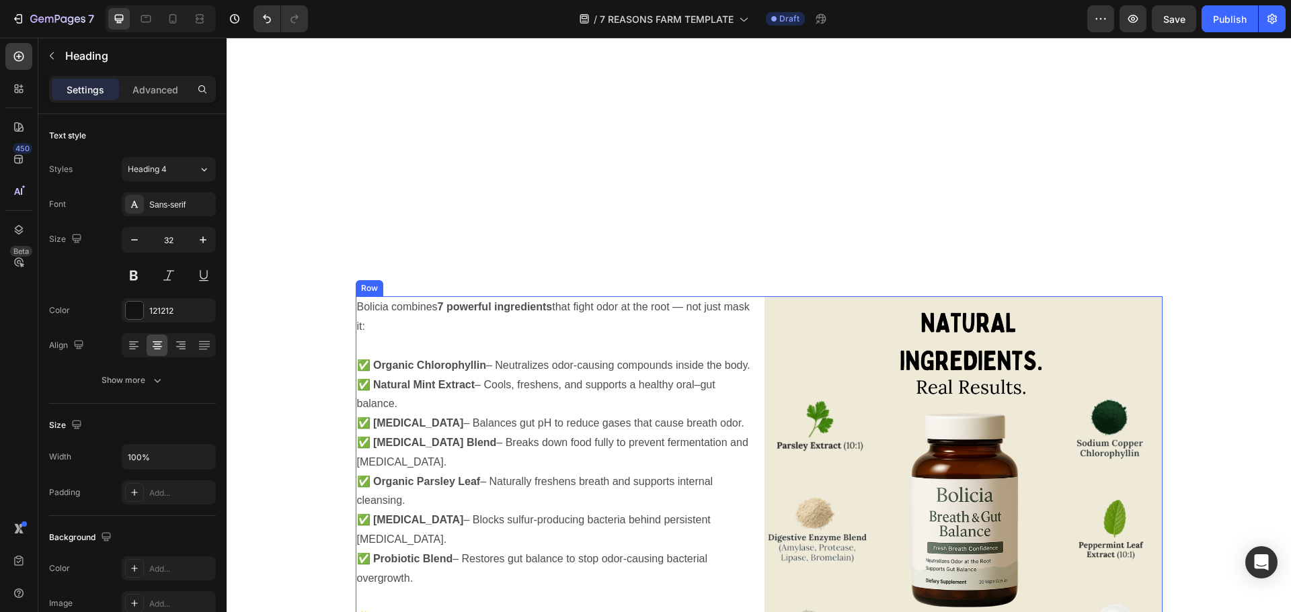
scroll to position [3403, 0]
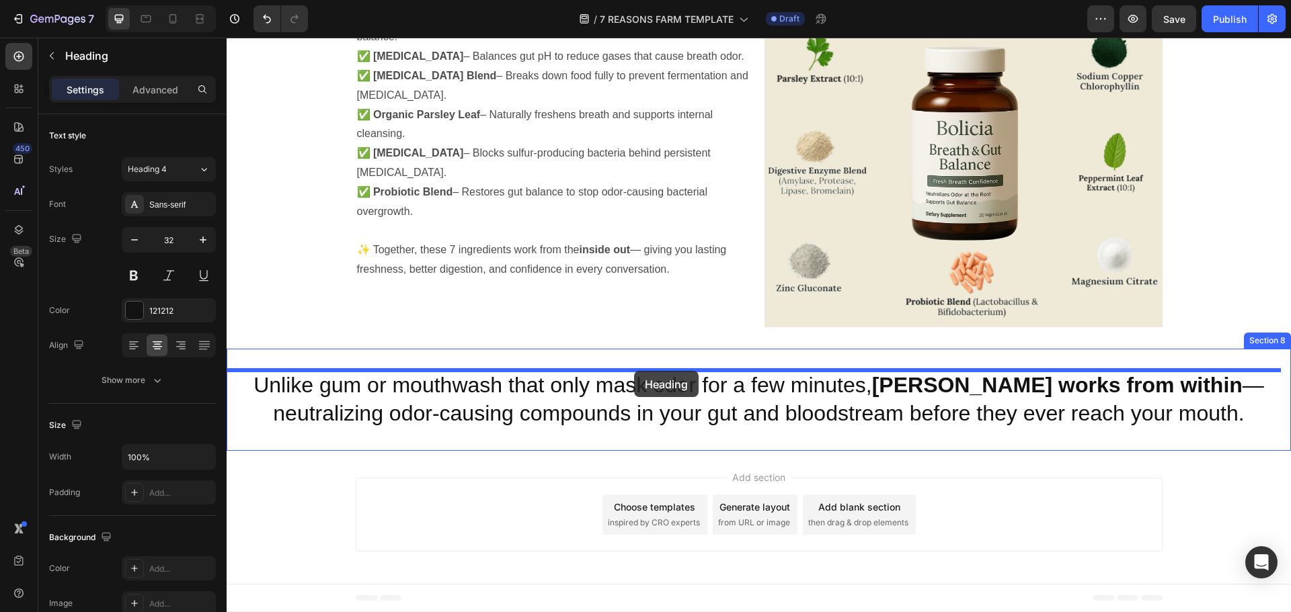
drag, startPoint x: 559, startPoint y: 263, endPoint x: 634, endPoint y: 371, distance: 131.5
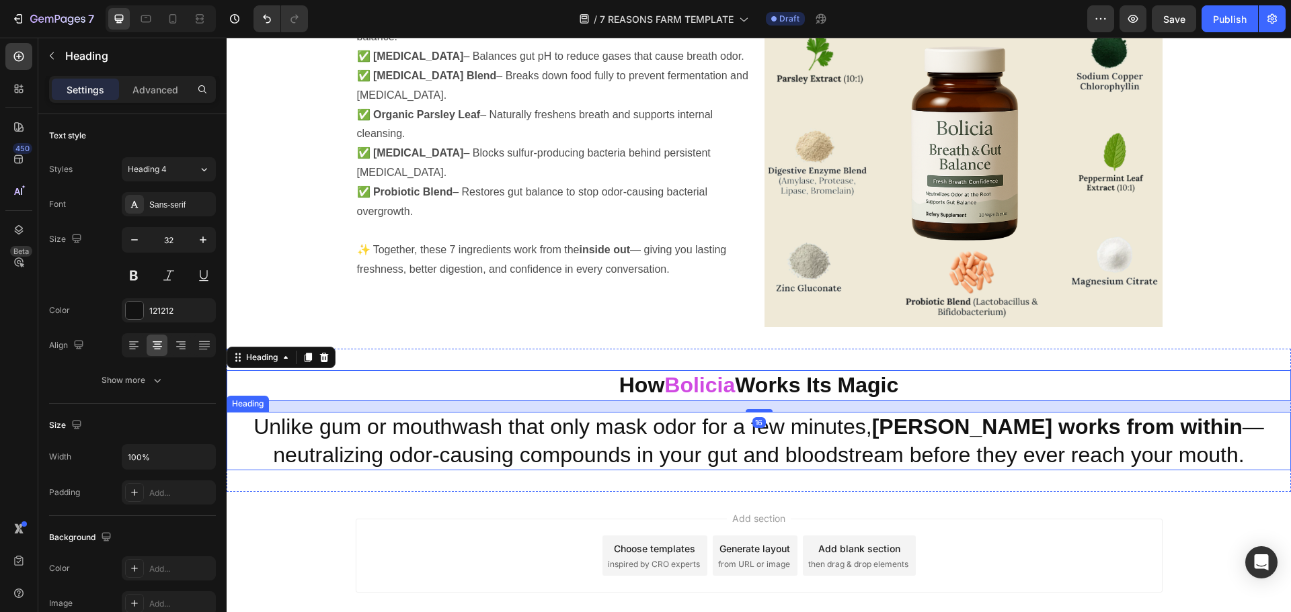
click at [688, 434] on h2 "Unlike gum or mouthwash that only mask odor for a few minutes, Bolicia works fr…" at bounding box center [759, 441] width 1064 height 58
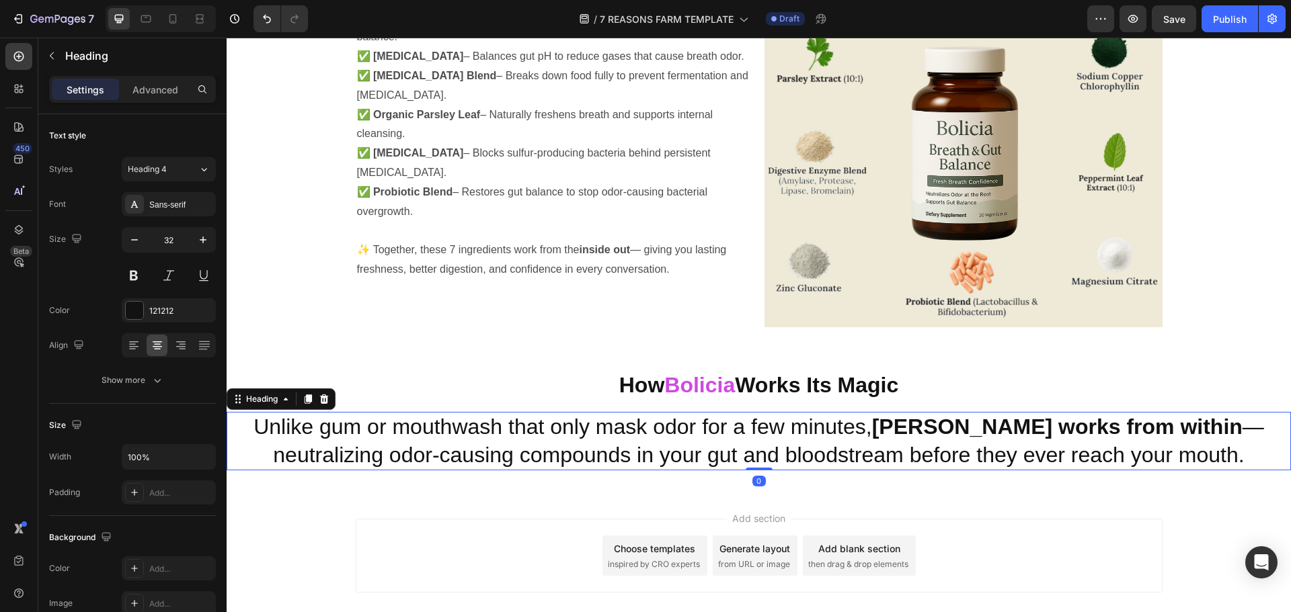
click at [688, 434] on h2 "Unlike gum or mouthwash that only mask odor for a few minutes, Bolicia works fr…" at bounding box center [759, 441] width 1064 height 58
click at [688, 434] on p "Unlike gum or mouthwash that only mask odor for a few minutes, Bolicia works fr…" at bounding box center [758, 441] width 1061 height 56
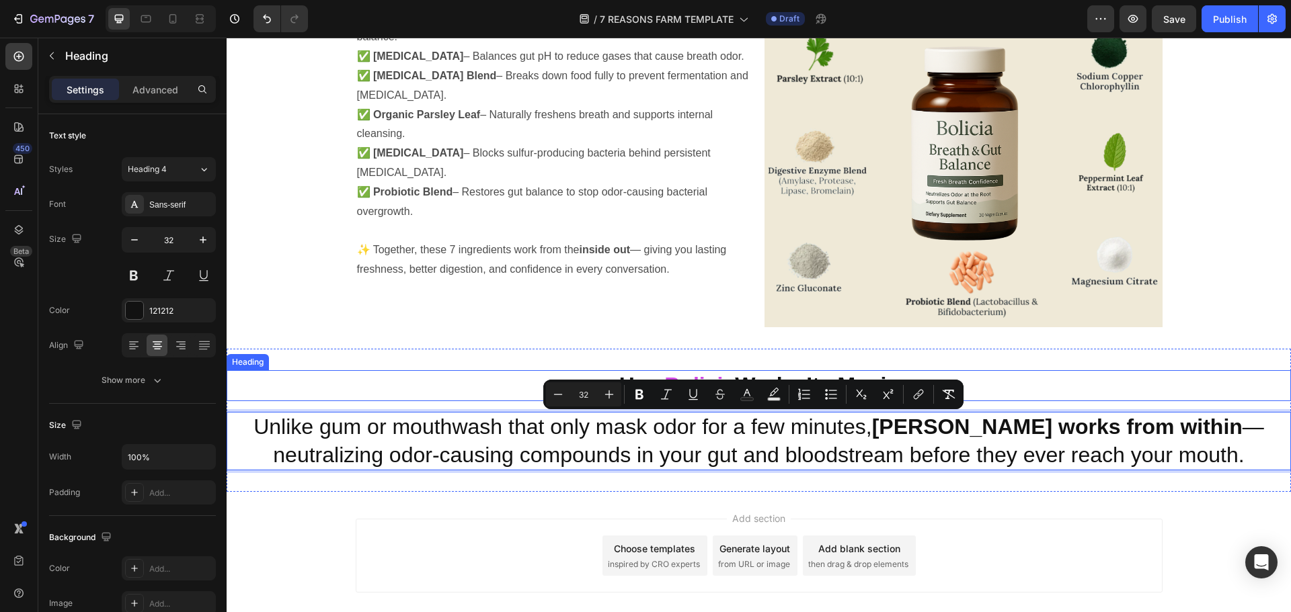
click at [696, 376] on strong "Bolicia" at bounding box center [699, 385] width 71 height 24
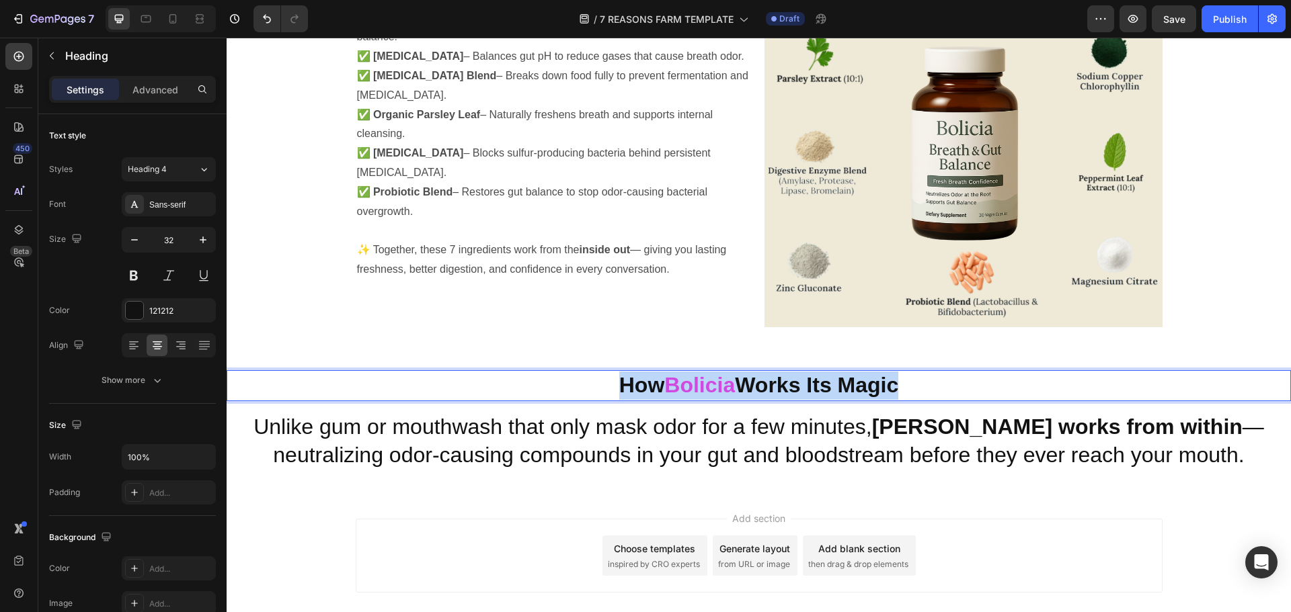
click at [696, 376] on strong "Bolicia" at bounding box center [699, 385] width 71 height 24
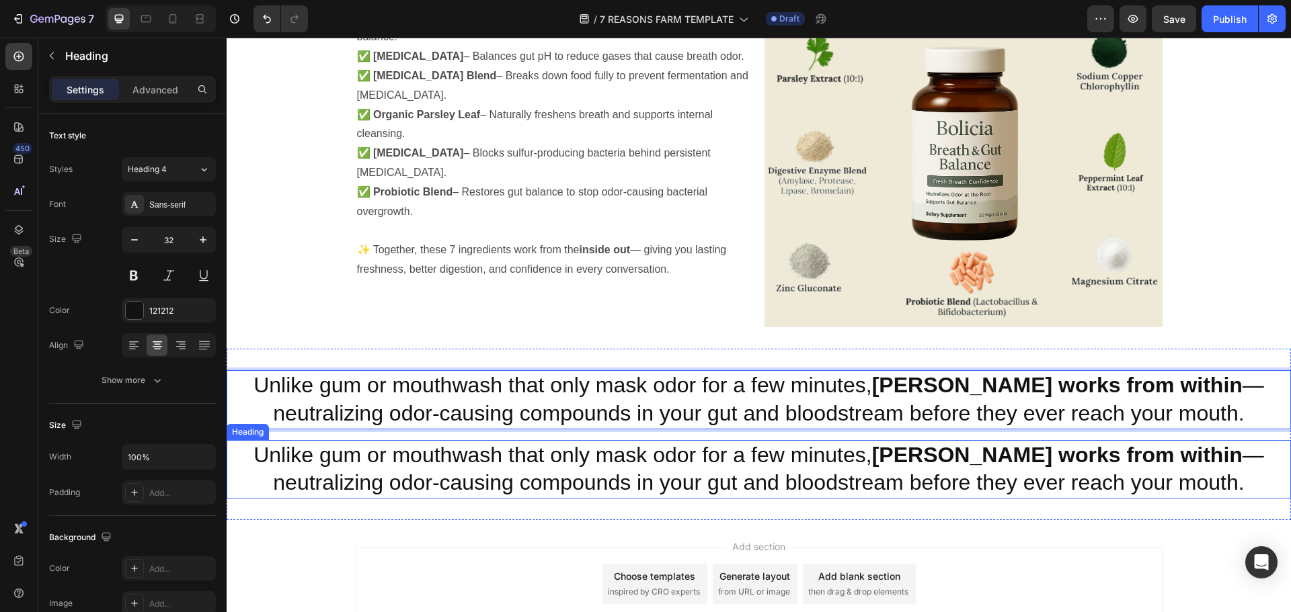
click at [699, 475] on p "Unlike gum or mouthwash that only mask odor for a few minutes, Bolicia works fr…" at bounding box center [758, 470] width 1061 height 56
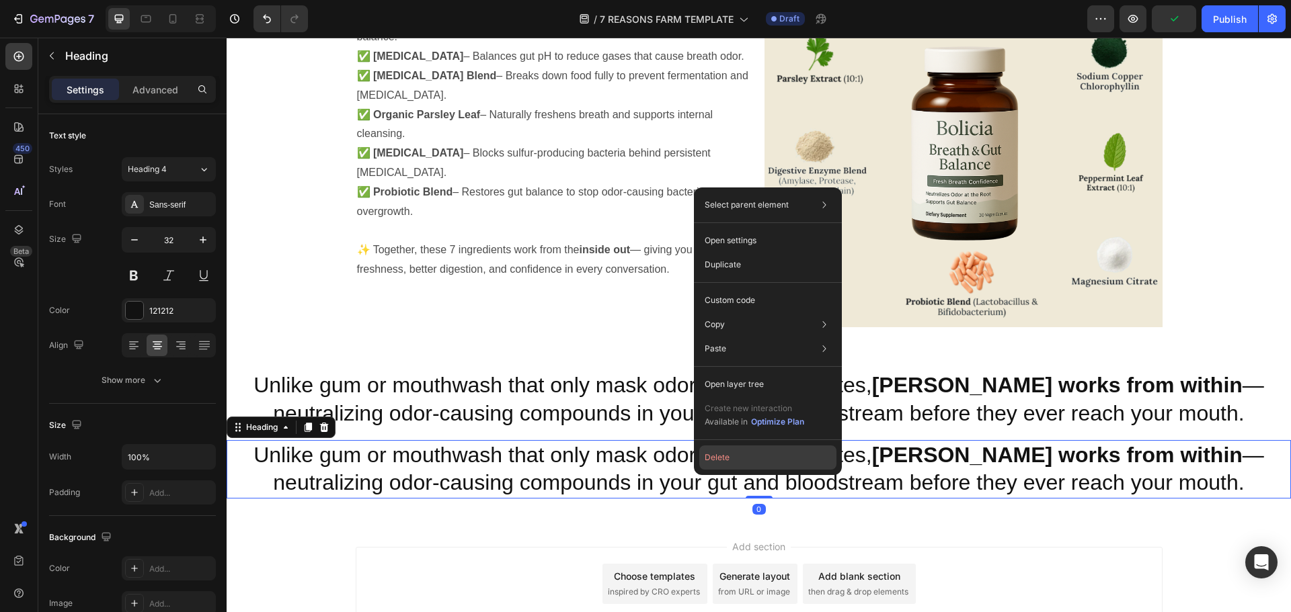
click at [713, 458] on button "Delete" at bounding box center [767, 458] width 137 height 24
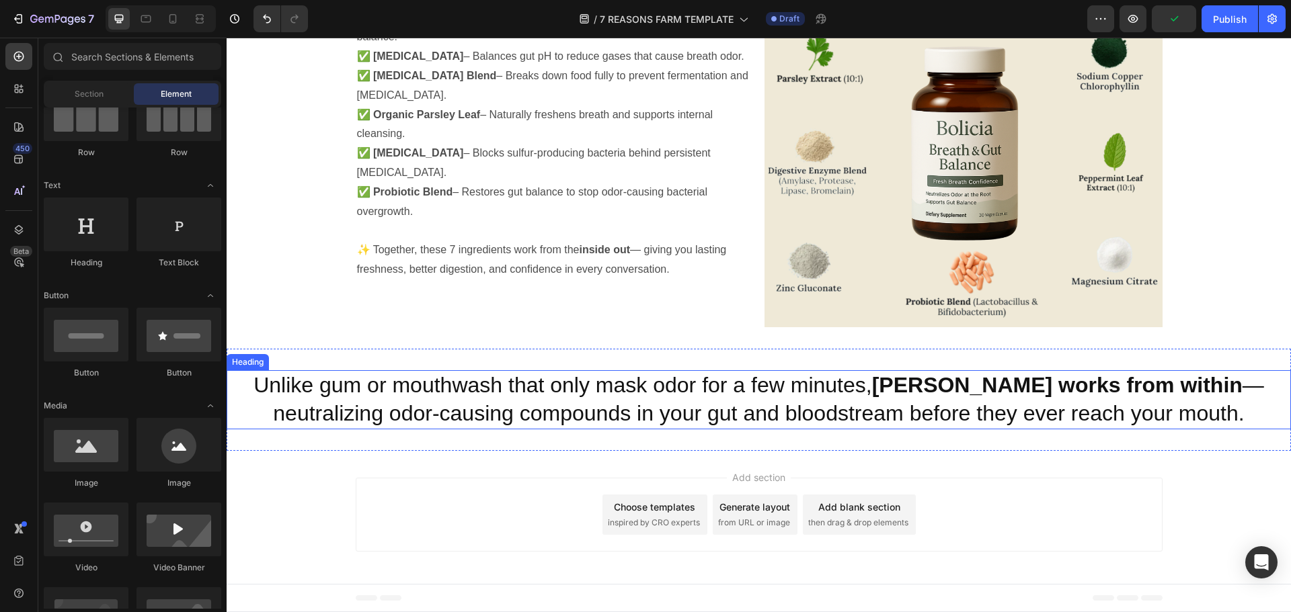
click at [493, 391] on p "Unlike gum or mouthwash that only mask odor for a few minutes, Bolicia works fr…" at bounding box center [758, 400] width 1061 height 56
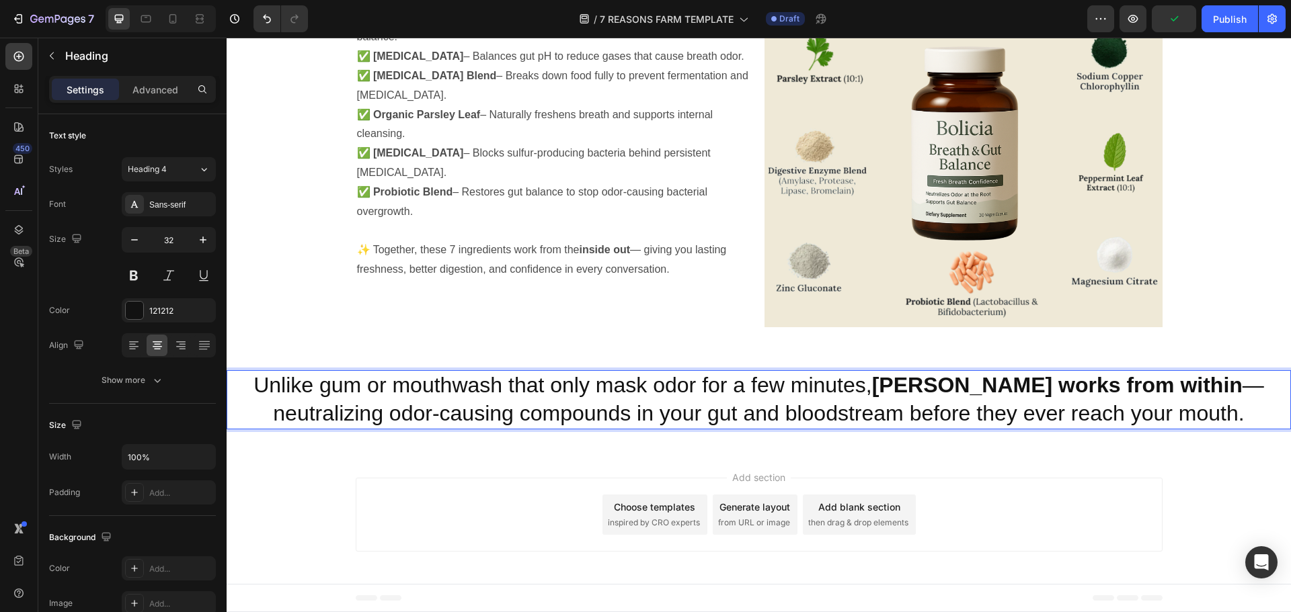
click at [496, 389] on p "Unlike gum or mouthwash that only mask odor for a few minutes, Bolicia works fr…" at bounding box center [758, 400] width 1061 height 56
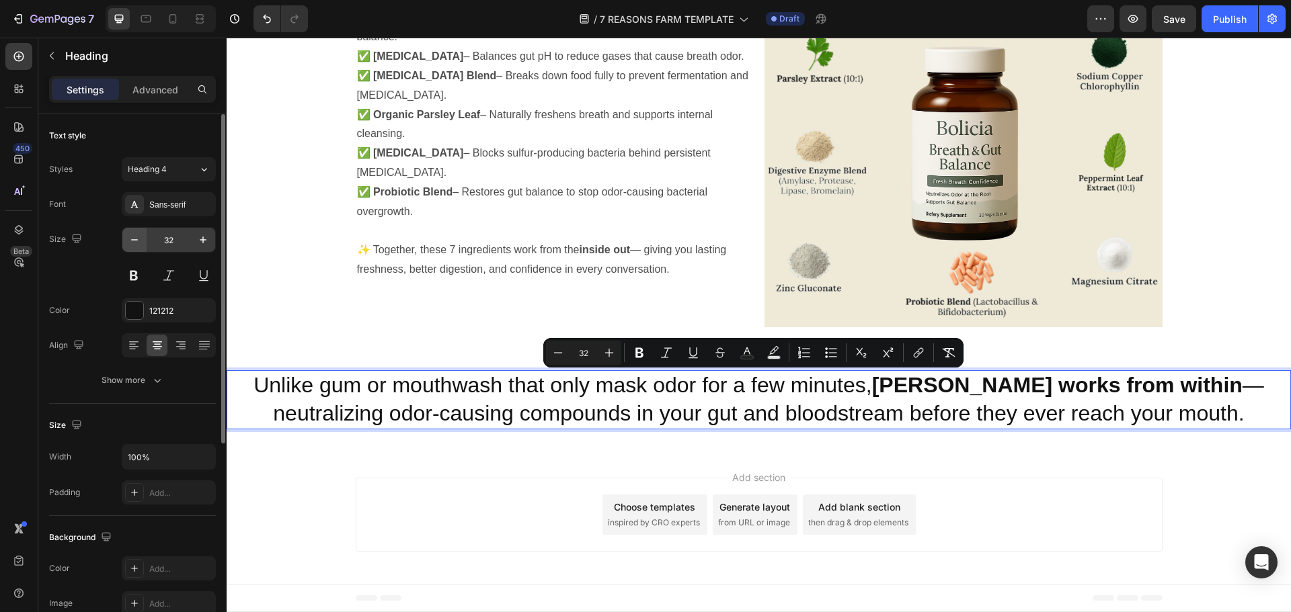
click at [134, 244] on icon "button" at bounding box center [134, 239] width 13 height 13
click at [134, 243] on icon "button" at bounding box center [134, 239] width 13 height 13
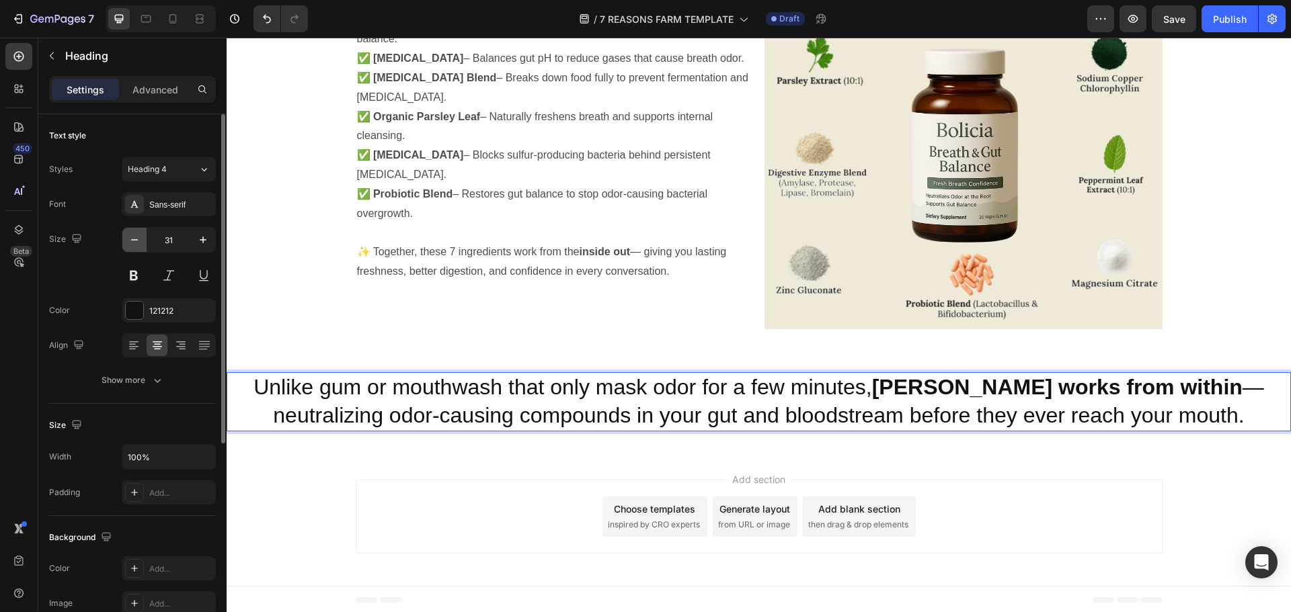
click at [133, 242] on icon "button" at bounding box center [134, 239] width 13 height 13
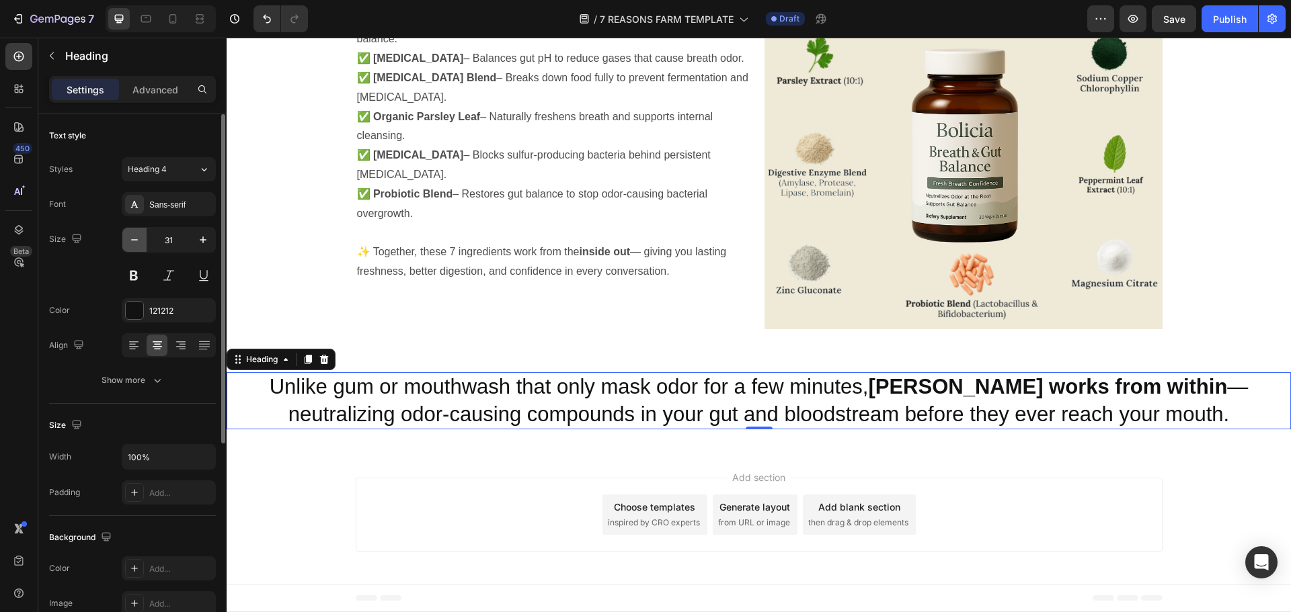
click at [132, 241] on icon "button" at bounding box center [134, 239] width 13 height 13
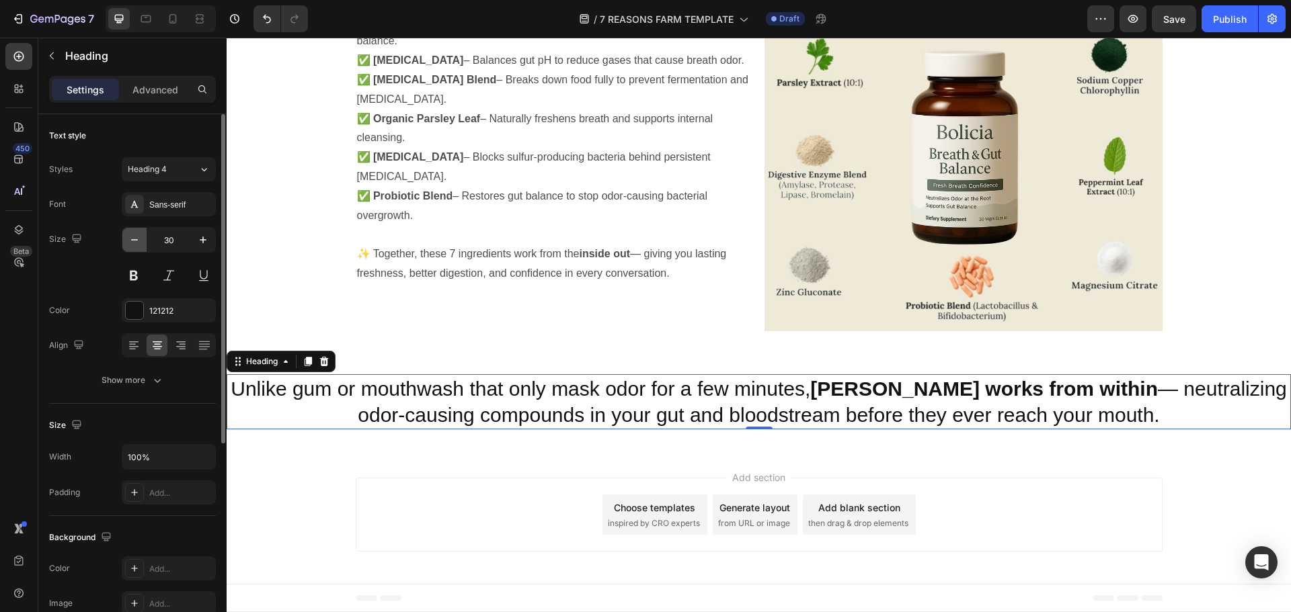
click at [132, 241] on icon "button" at bounding box center [134, 239] width 13 height 13
click at [131, 241] on icon "button" at bounding box center [134, 239] width 13 height 13
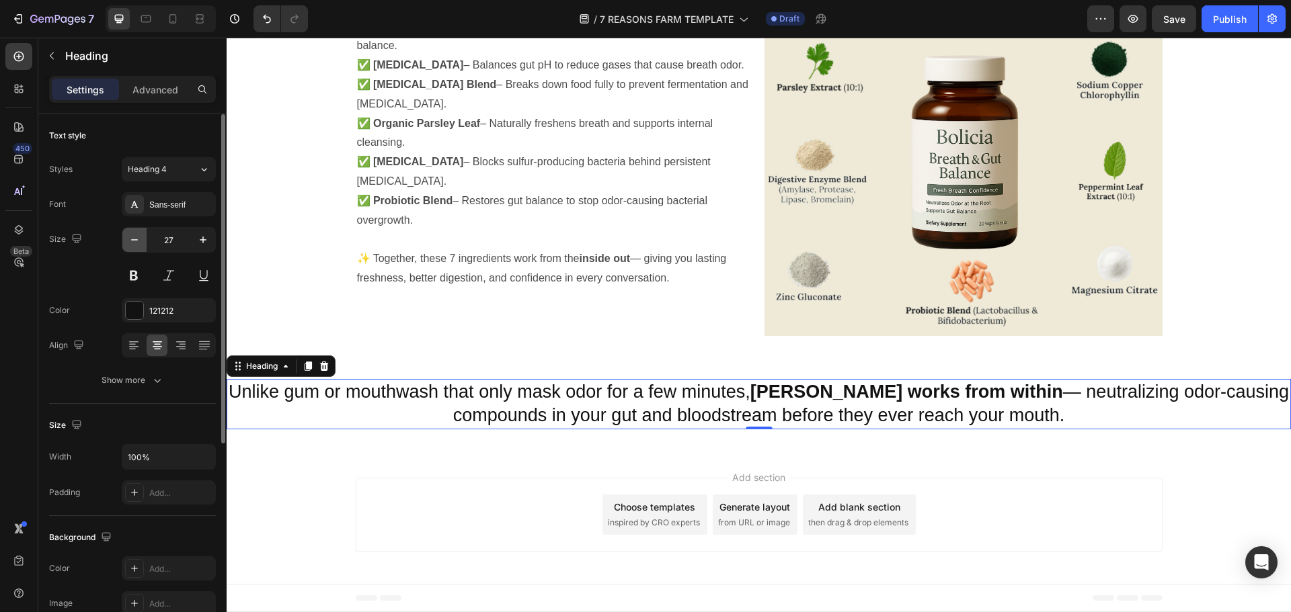
scroll to position [3394, 0]
click at [164, 173] on span "Heading 4" at bounding box center [147, 169] width 39 height 12
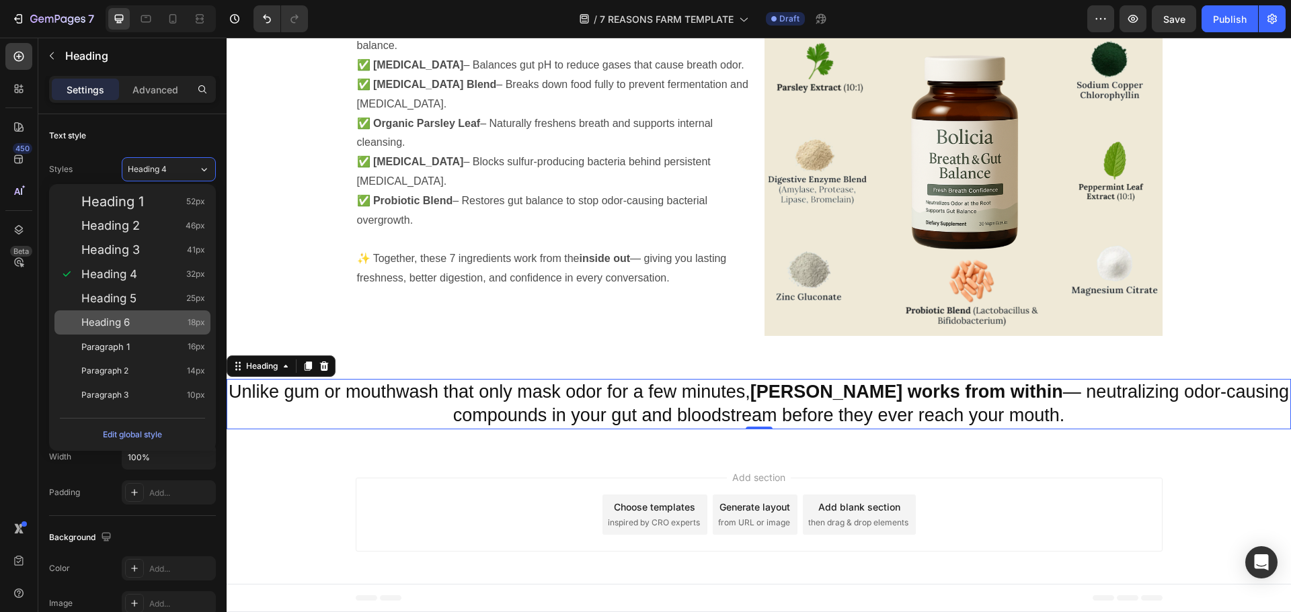
click at [135, 316] on div "Heading 6 18px" at bounding box center [143, 322] width 124 height 13
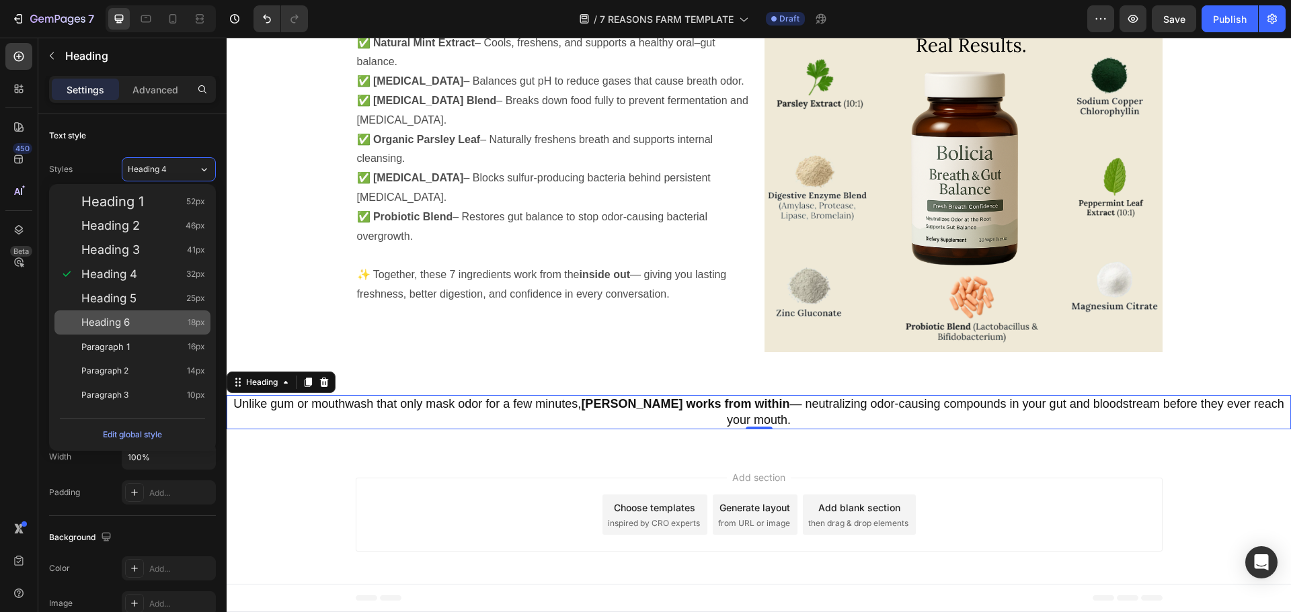
scroll to position [3378, 0]
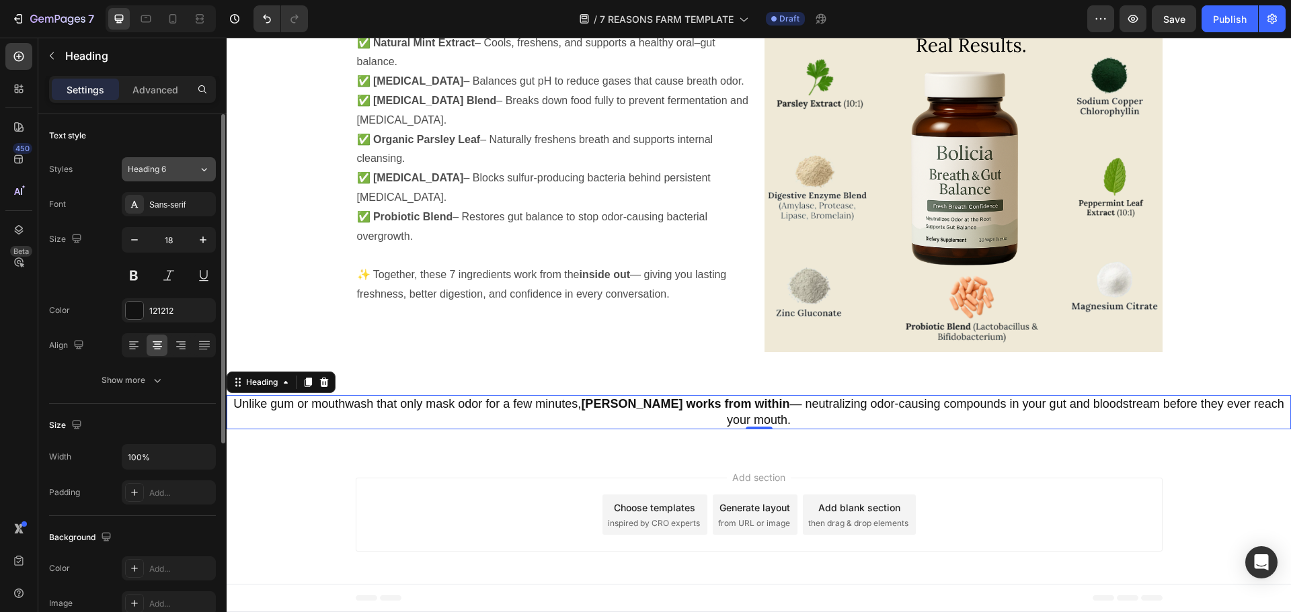
click at [163, 175] on button "Heading 6" at bounding box center [169, 169] width 94 height 24
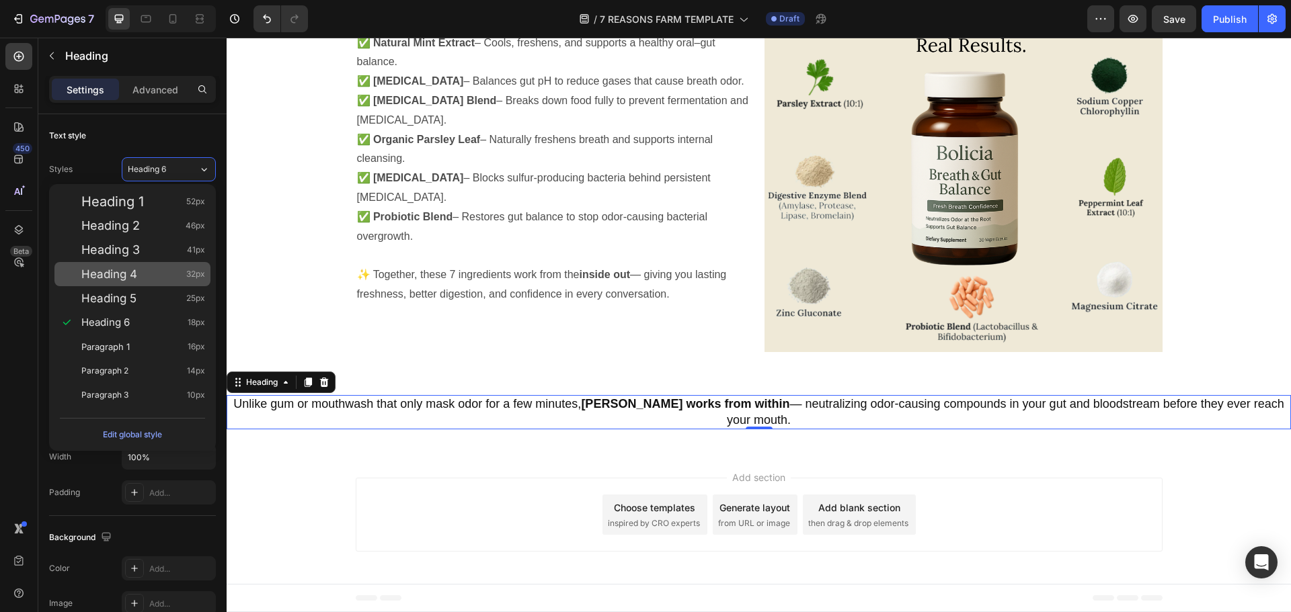
click at [138, 270] on div "Heading 4 32px" at bounding box center [143, 274] width 124 height 13
type input "32"
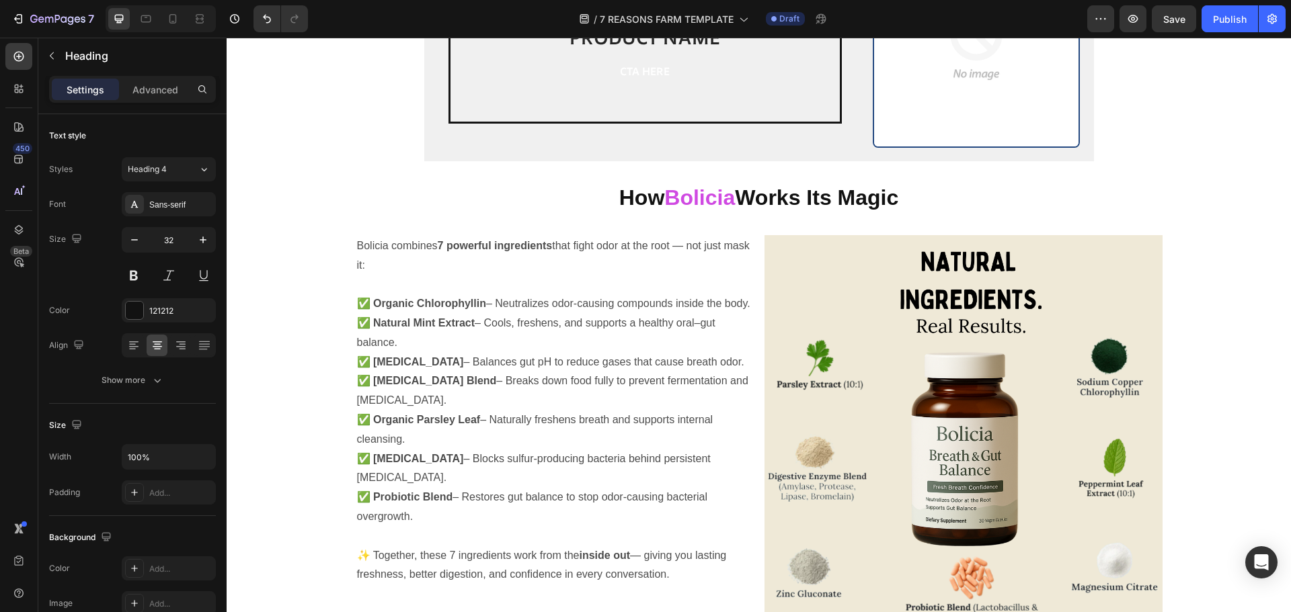
scroll to position [3372, 0]
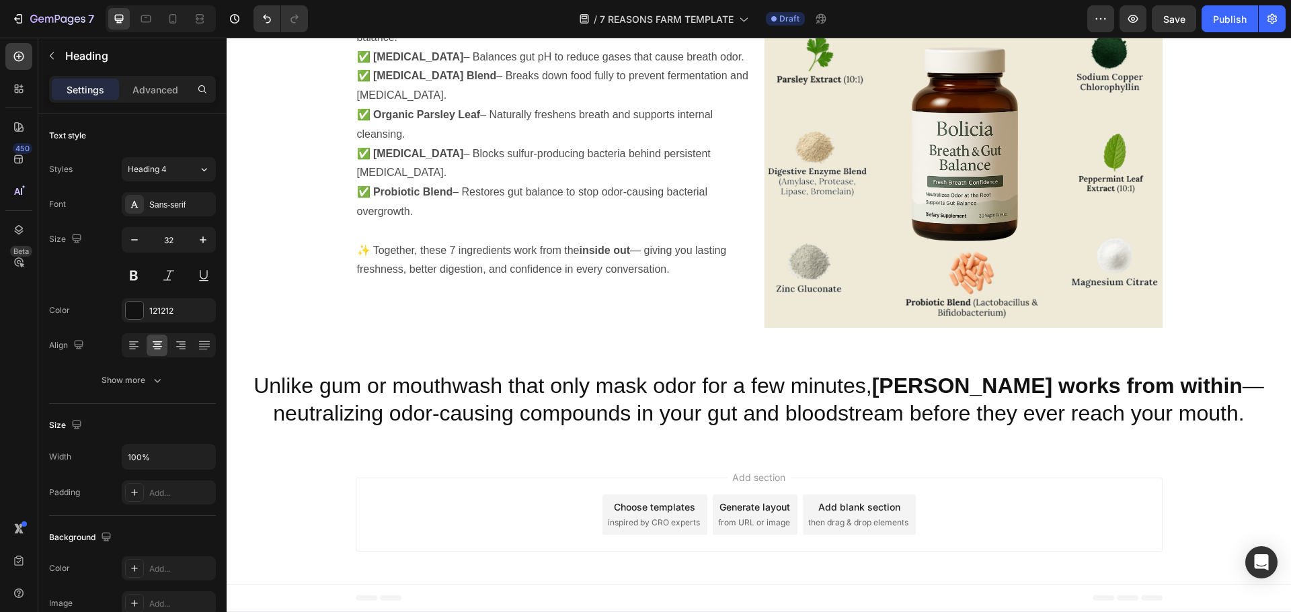
click at [1214, 413] on h2 "Unlike gum or mouthwash that only mask odor for a few minutes, Bolicia works fr…" at bounding box center [759, 400] width 1064 height 58
drag, startPoint x: 1179, startPoint y: 380, endPoint x: 1139, endPoint y: 370, distance: 41.6
click at [1178, 380] on p "Unlike gum or mouthwash that only mask odor for a few minutes, Bolicia works fr…" at bounding box center [758, 400] width 1061 height 56
click at [1104, 363] on div "Unlike gum or mouthwash that only mask odor for a few minutes, Bolicia works fr…" at bounding box center [759, 401] width 1064 height 102
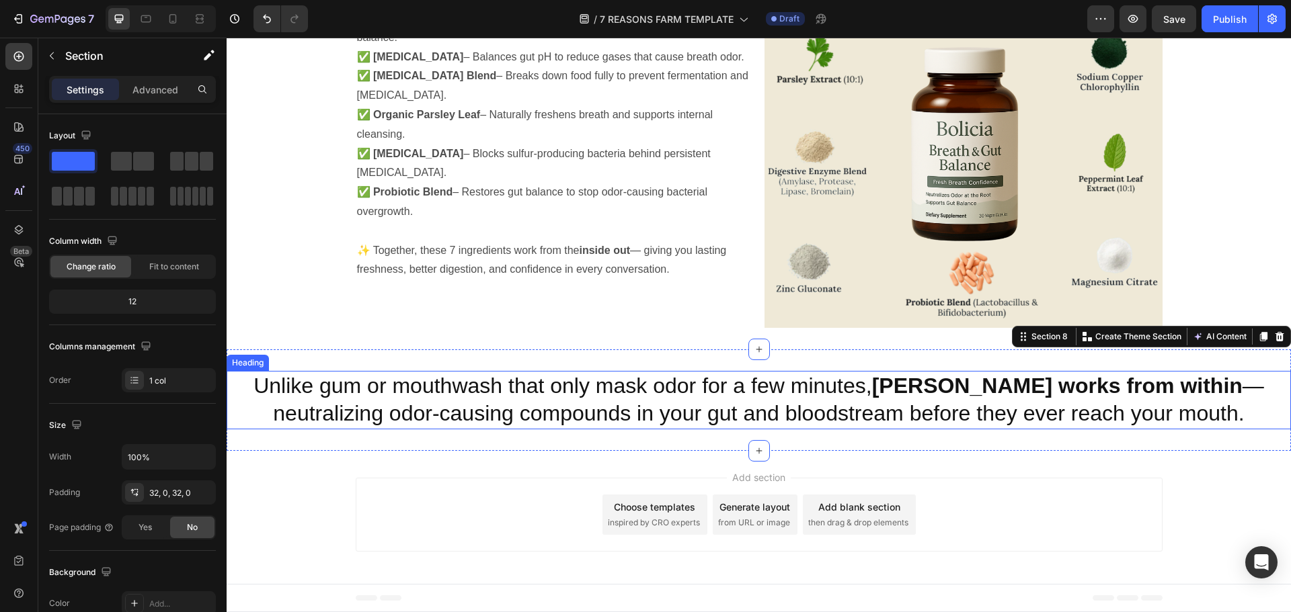
click at [919, 389] on strong "[PERSON_NAME] works from within" at bounding box center [1057, 386] width 370 height 24
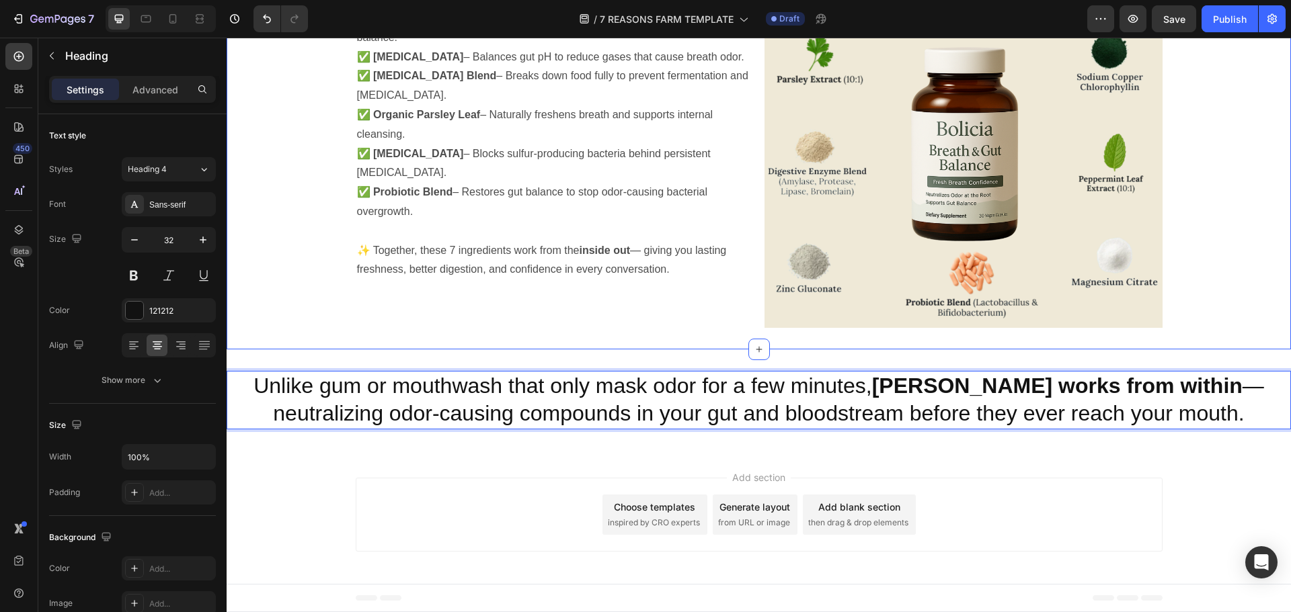
drag, startPoint x: 1195, startPoint y: 423, endPoint x: 950, endPoint y: 338, distance: 259.6
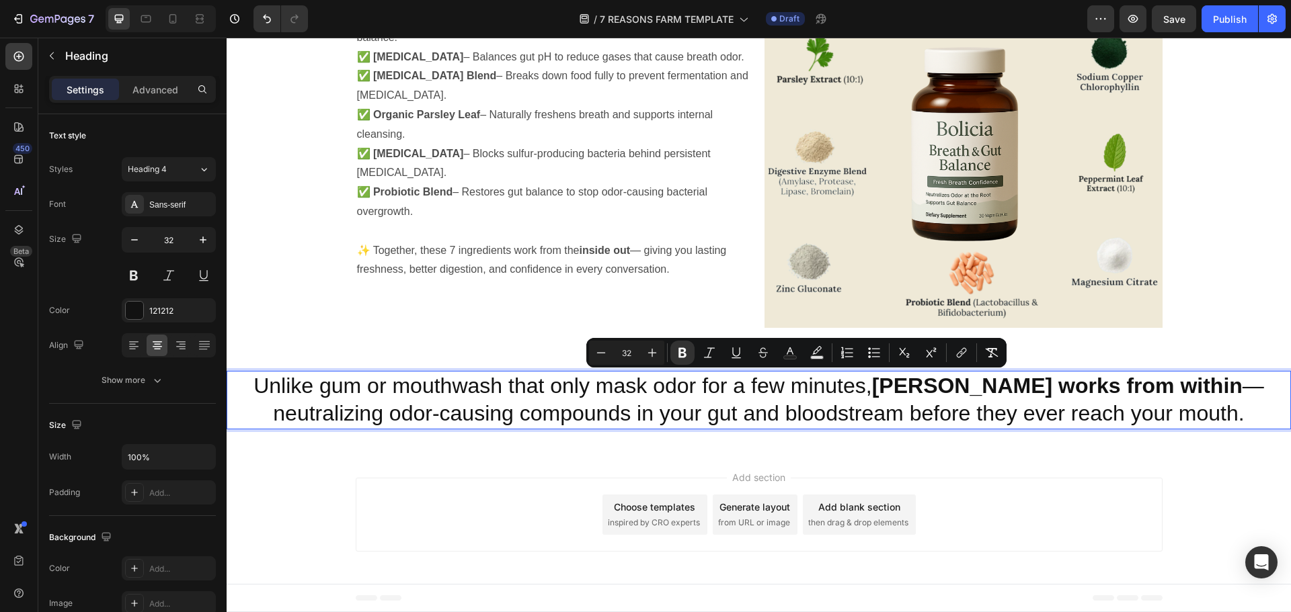
click at [1234, 418] on p "Unlike gum or mouthwash that only mask odor for a few minutes, Bolicia works fr…" at bounding box center [758, 400] width 1061 height 56
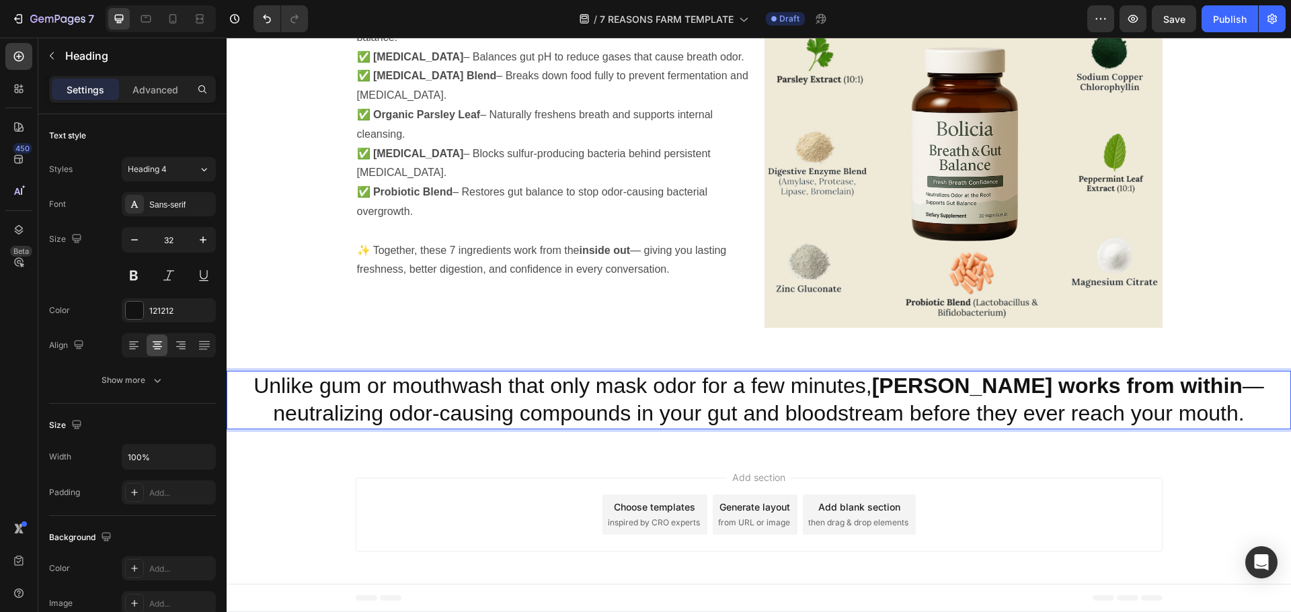
drag, startPoint x: 1234, startPoint y: 418, endPoint x: 1219, endPoint y: 329, distance: 90.0
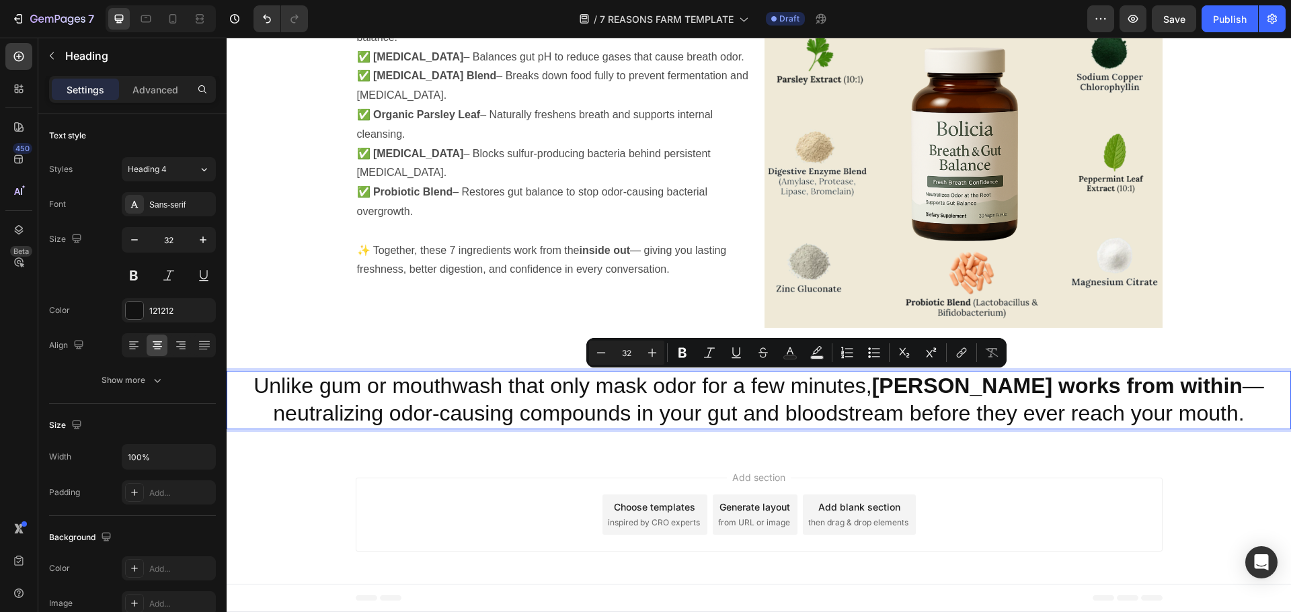
click at [1164, 377] on p "Unlike gum or mouthwash that only mask odor for a few minutes, Bolicia works fr…" at bounding box center [758, 400] width 1061 height 56
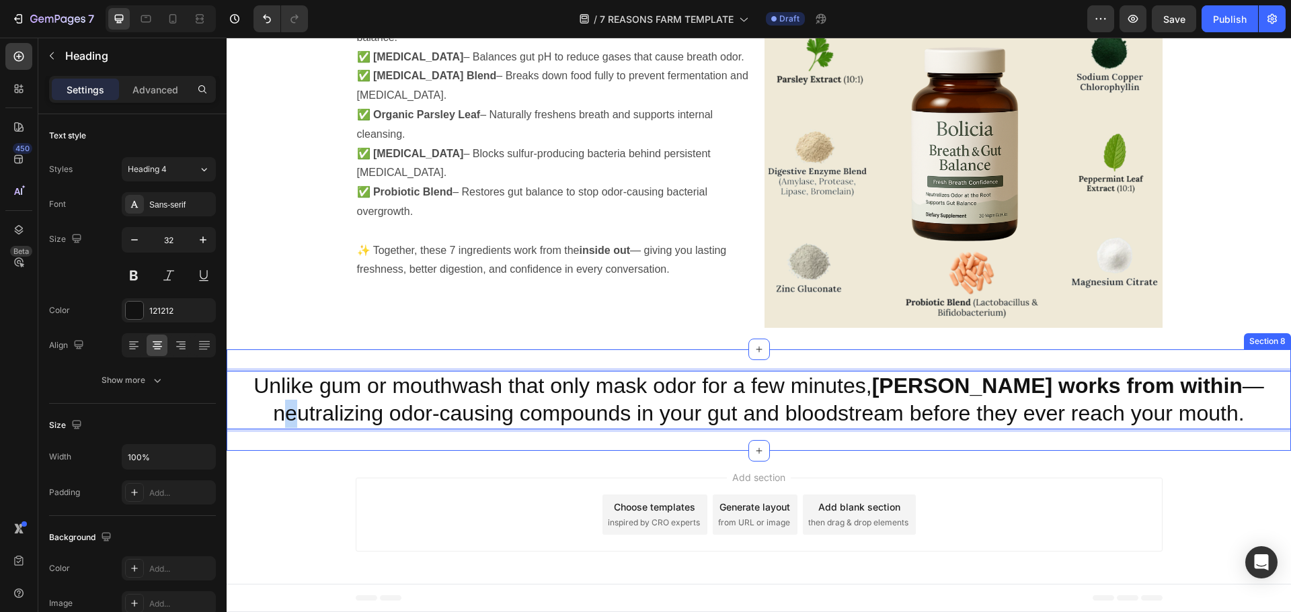
drag, startPoint x: 1162, startPoint y: 376, endPoint x: 1169, endPoint y: 354, distance: 24.0
click at [1169, 354] on div "Unlike gum or mouthwash that only mask odor for a few minutes, Bolicia works fr…" at bounding box center [759, 401] width 1064 height 102
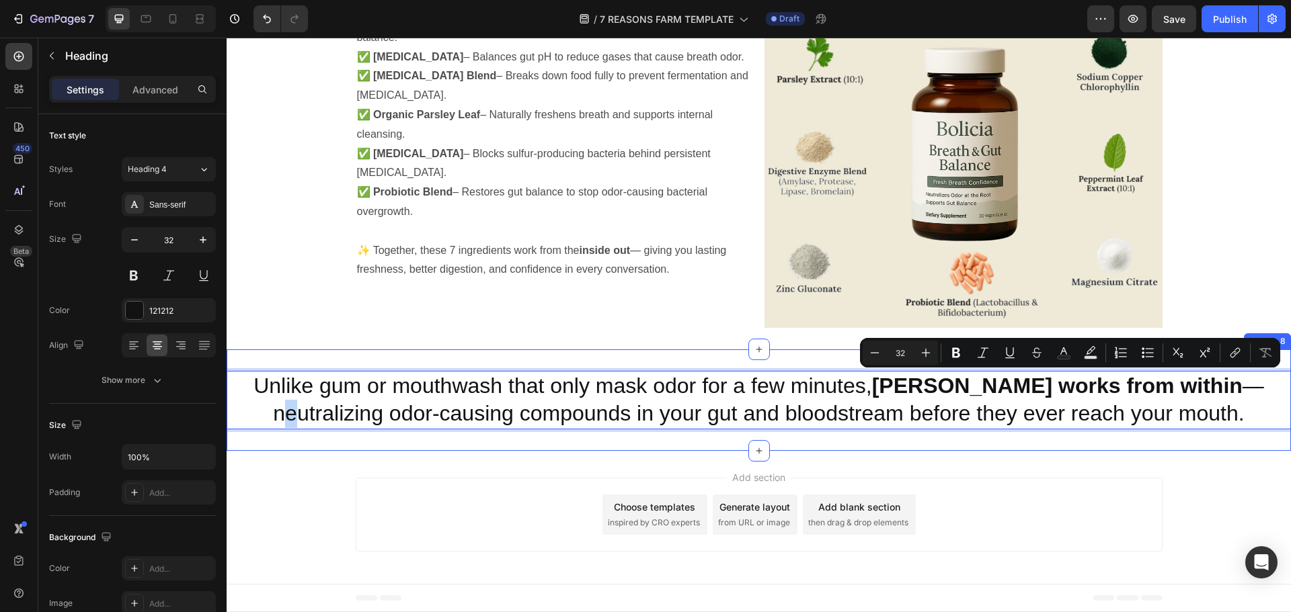
click at [1209, 449] on div "Unlike gum or mouthwash that only mask odor for a few minutes, Bolicia works fr…" at bounding box center [759, 401] width 1064 height 102
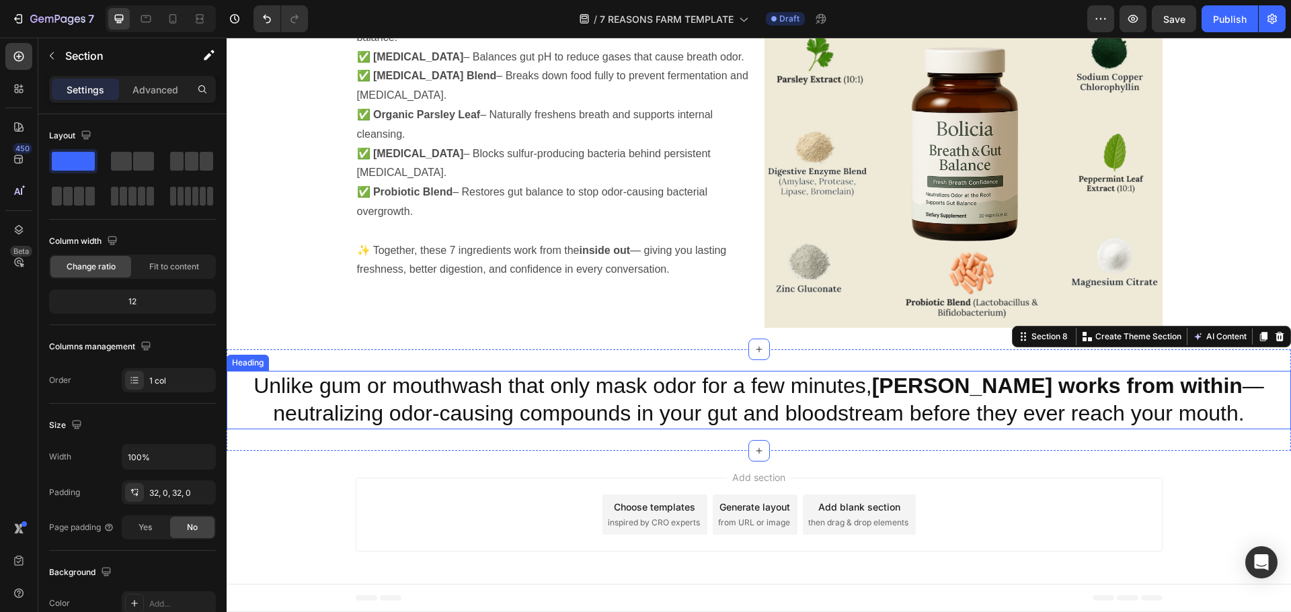
click at [1201, 417] on p "Unlike gum or mouthwash that only mask odor for a few minutes, Bolicia works fr…" at bounding box center [758, 400] width 1061 height 56
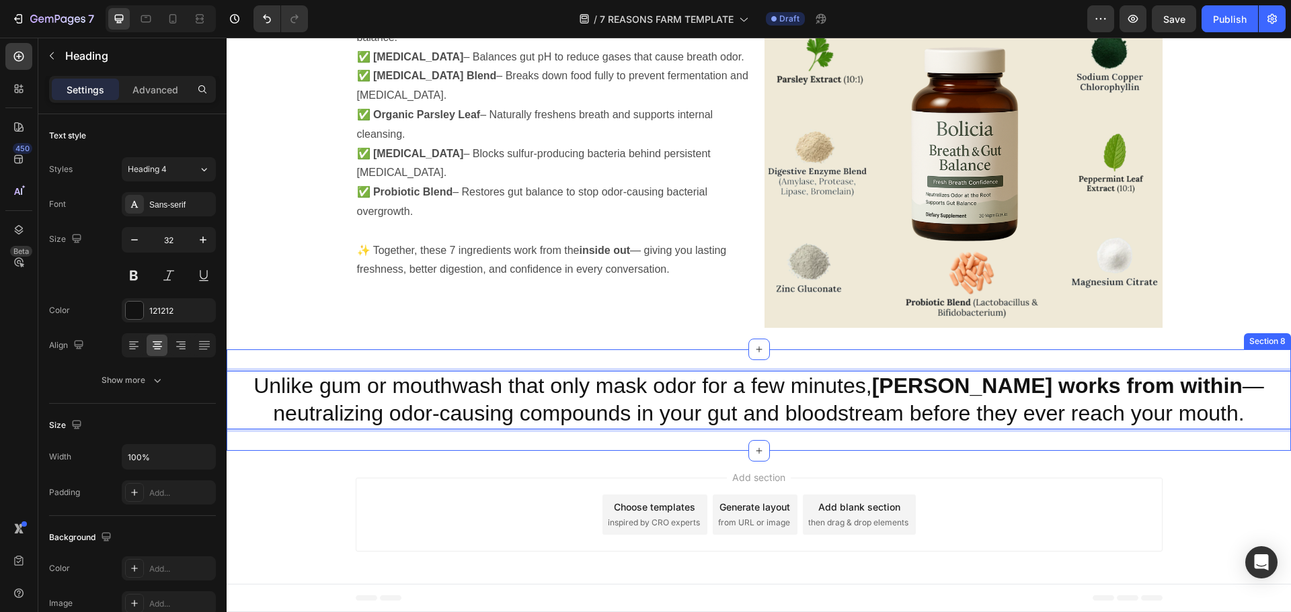
drag, startPoint x: 1203, startPoint y: 418, endPoint x: 1199, endPoint y: 452, distance: 34.4
click at [1195, 430] on div "Unlike gum or mouthwash that only mask odor for a few minutes, Bolicia works fr…" at bounding box center [759, 401] width 1064 height 102
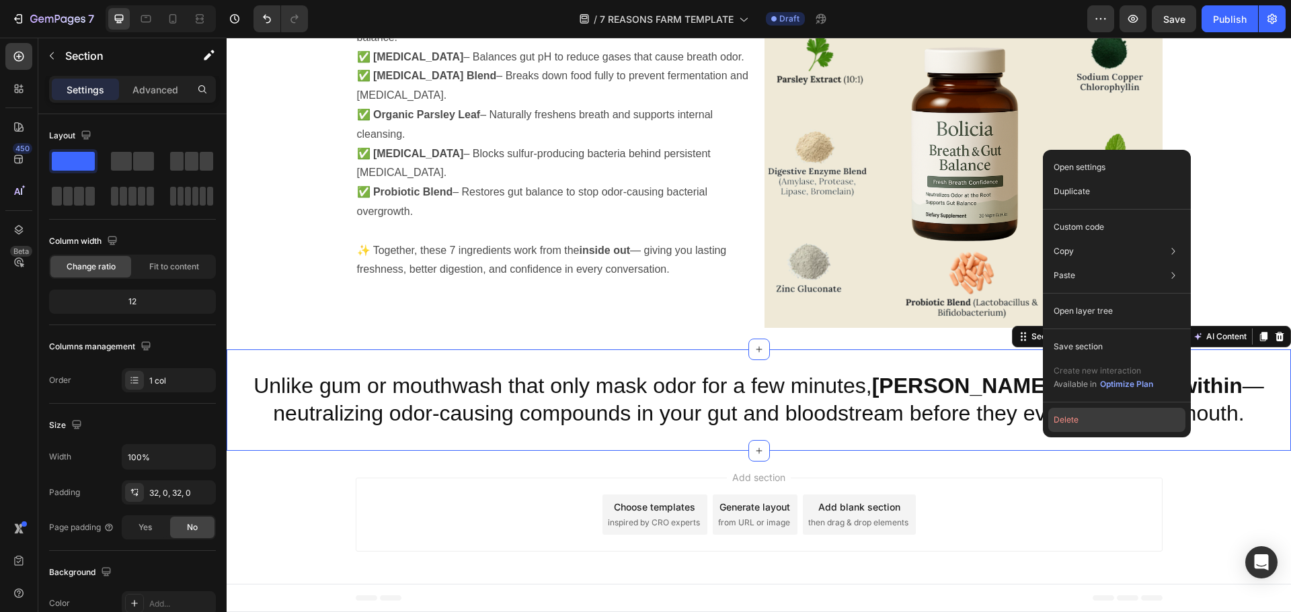
drag, startPoint x: 1118, startPoint y: 426, endPoint x: 832, endPoint y: 372, distance: 290.6
click at [1118, 426] on button "Delete" at bounding box center [1116, 420] width 137 height 24
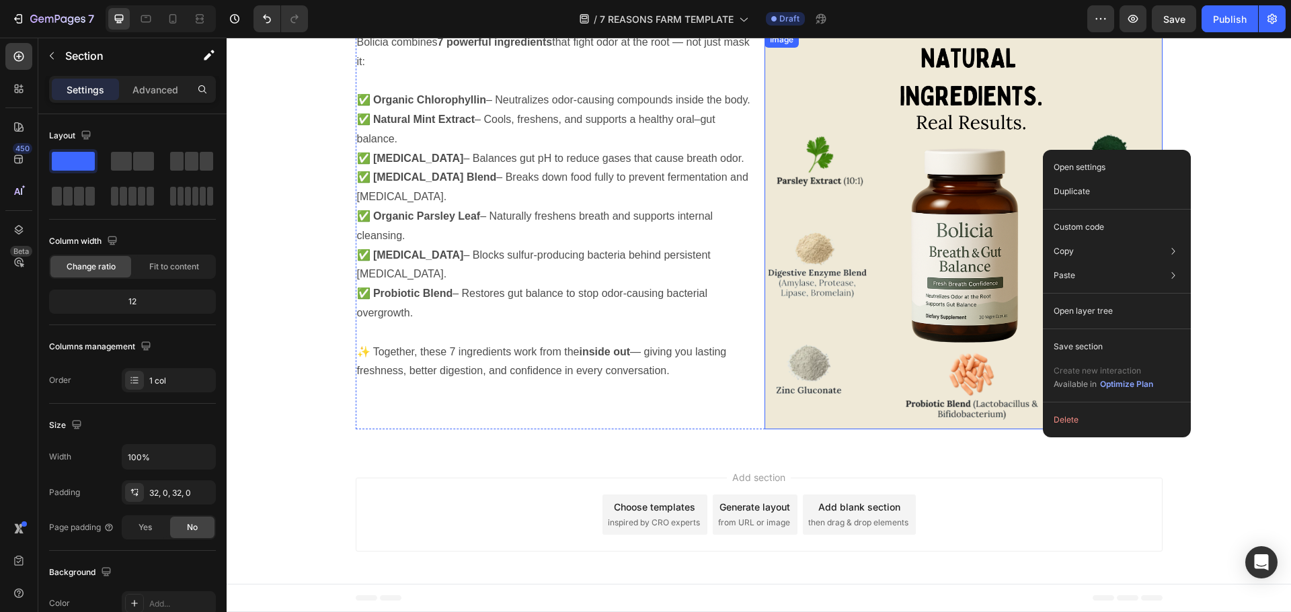
scroll to position [3270, 0]
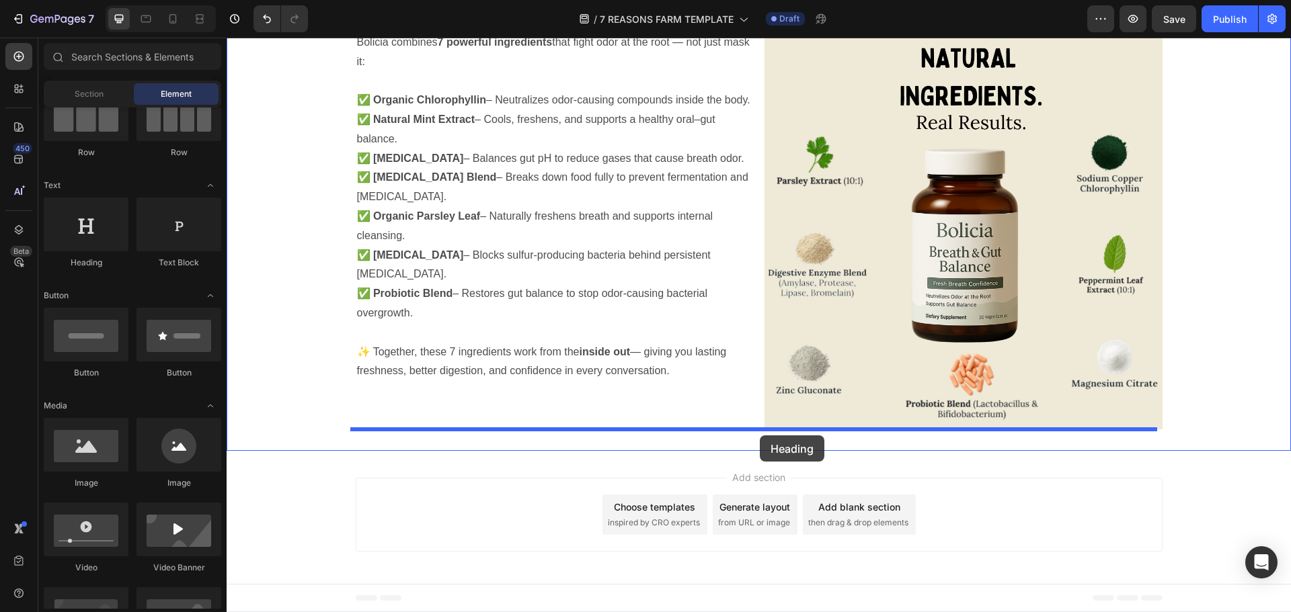
drag, startPoint x: 311, startPoint y: 282, endPoint x: 760, endPoint y: 436, distance: 474.7
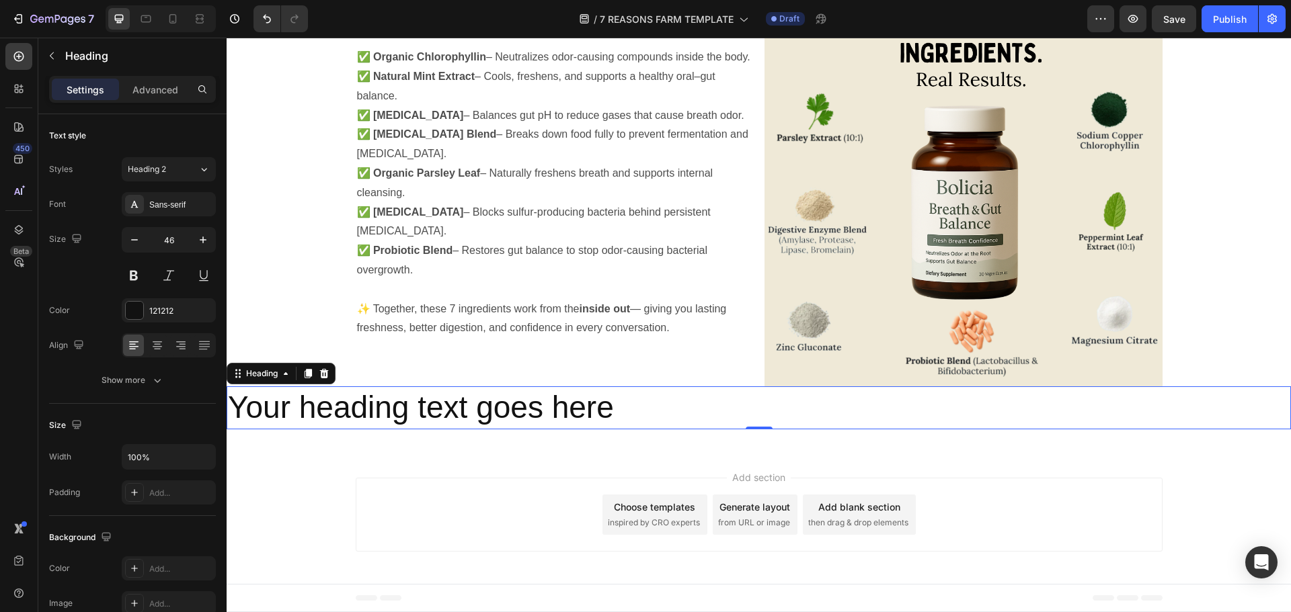
drag, startPoint x: 715, startPoint y: 409, endPoint x: 632, endPoint y: 374, distance: 90.4
click at [633, 368] on div "Bolicia combines 7 powerful ingredients that fight odor at the root — not just …" at bounding box center [555, 188] width 398 height 398
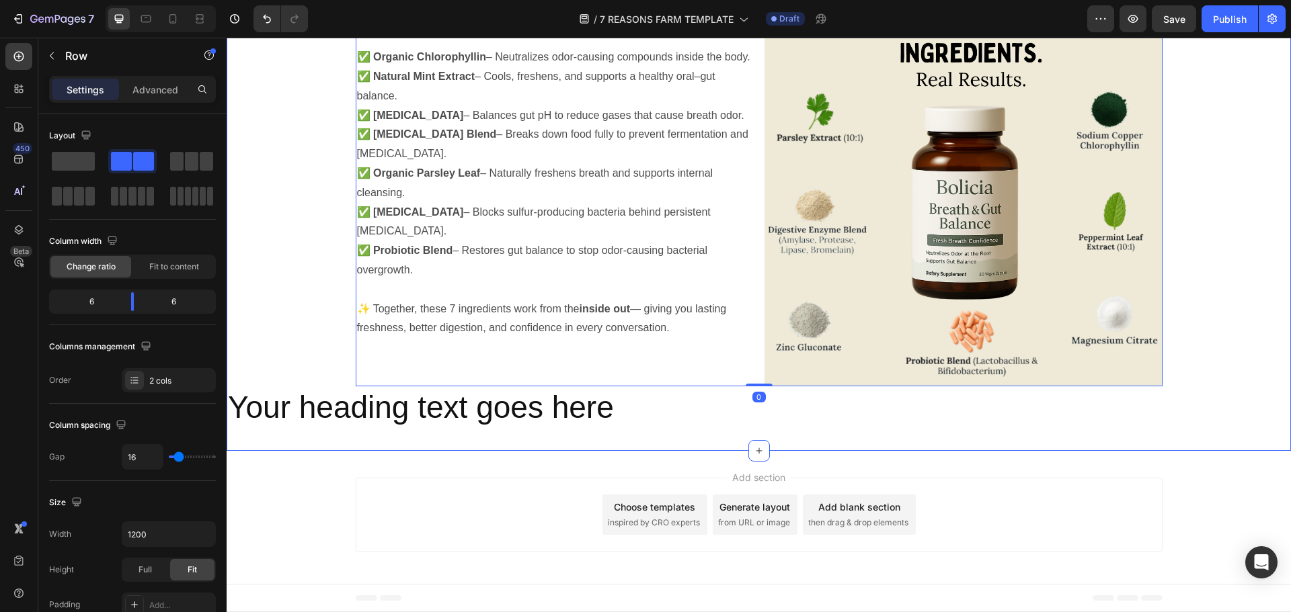
click at [591, 442] on div "Bolicia combines 7 powerful ingredients that fight odor at the root — not just …" at bounding box center [759, 209] width 1064 height 484
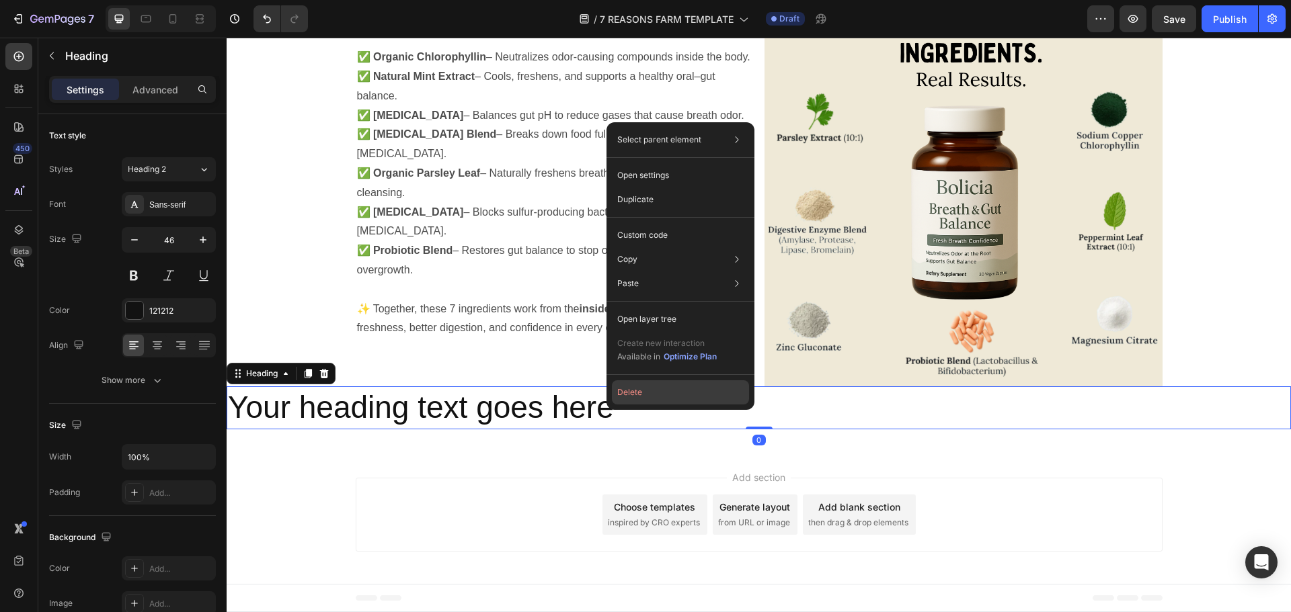
click at [661, 390] on button "Delete" at bounding box center [680, 392] width 137 height 24
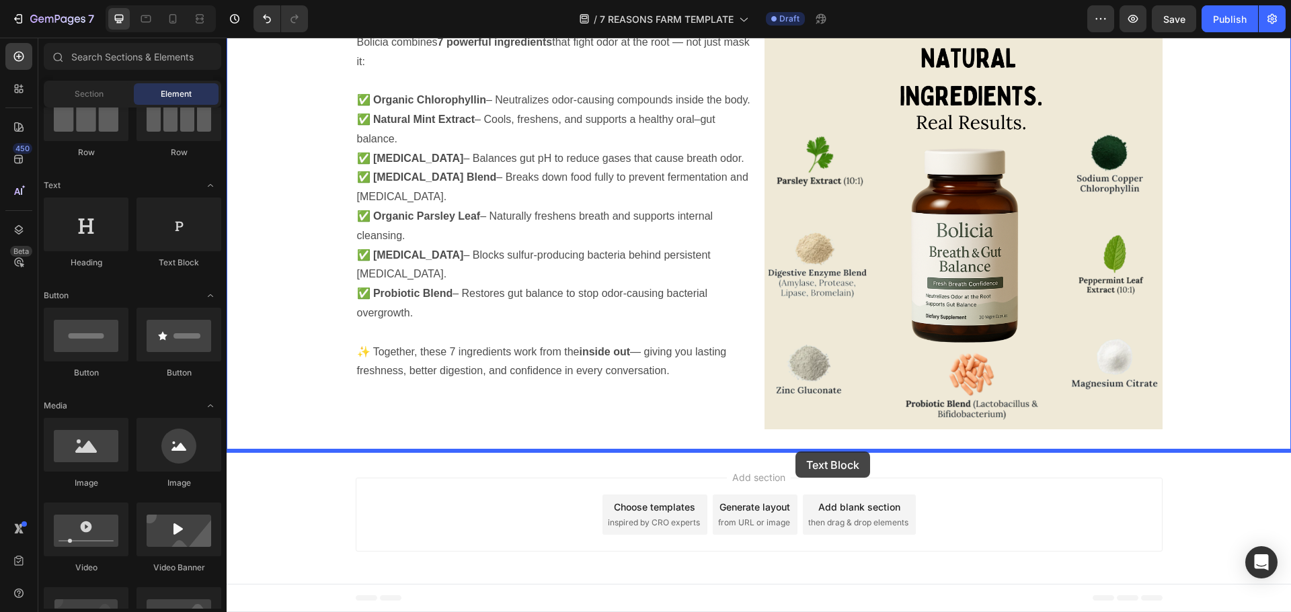
drag, startPoint x: 405, startPoint y: 280, endPoint x: 793, endPoint y: 451, distance: 423.8
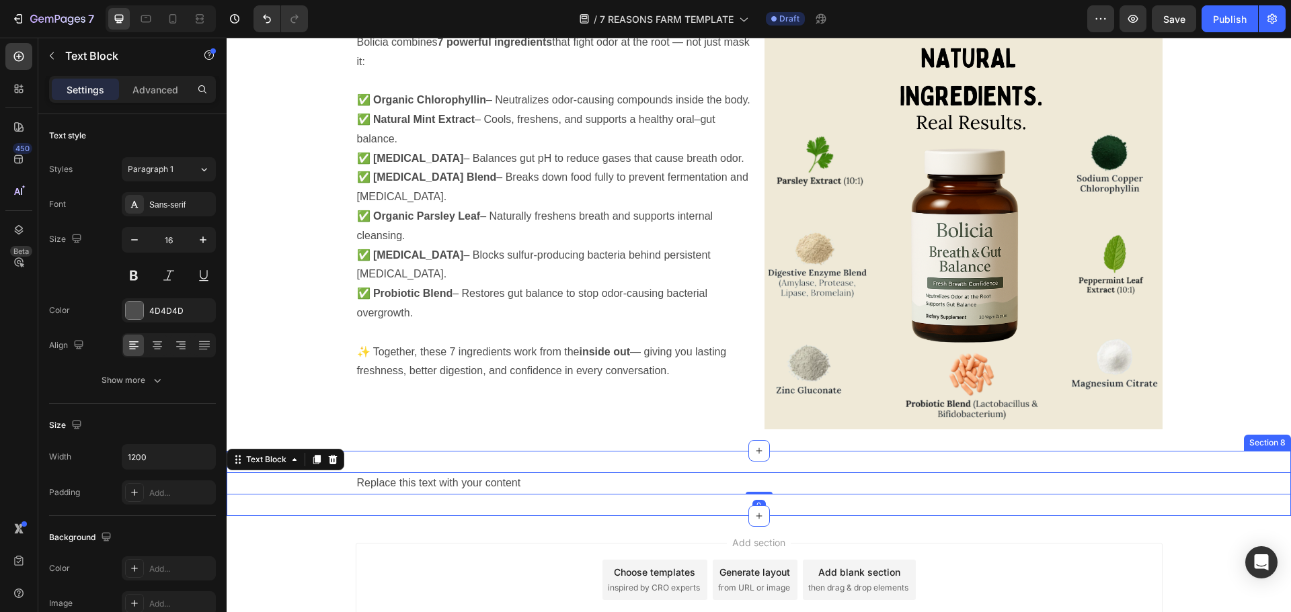
scroll to position [3313, 0]
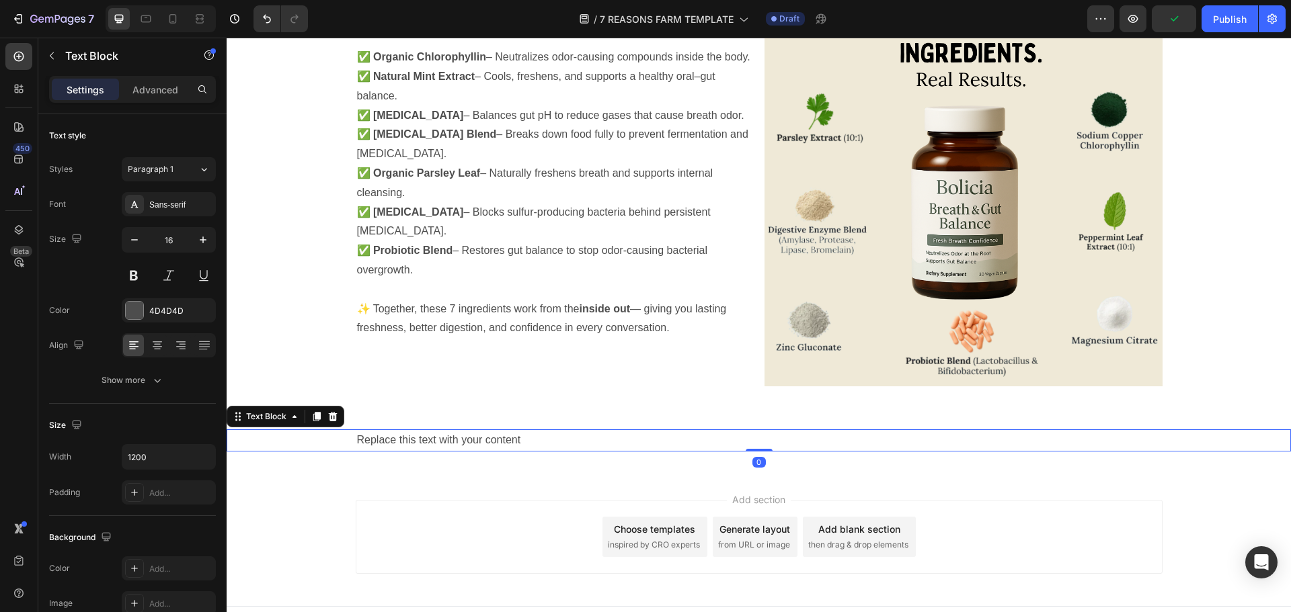
click at [741, 427] on div "Replace this text with your content Text Block 0 Section 8" at bounding box center [759, 440] width 1064 height 65
click at [227, 38] on div "Replace this text with your content" at bounding box center [227, 38] width 0 height 0
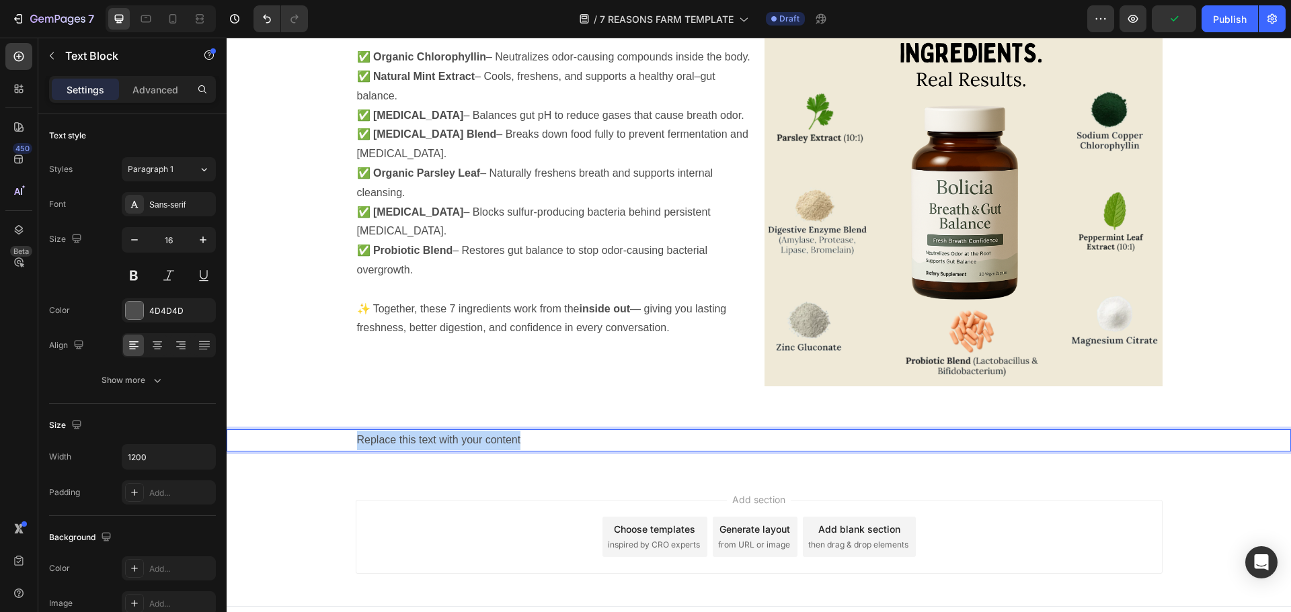
click at [729, 438] on p "Replace this text with your content" at bounding box center [759, 440] width 804 height 19
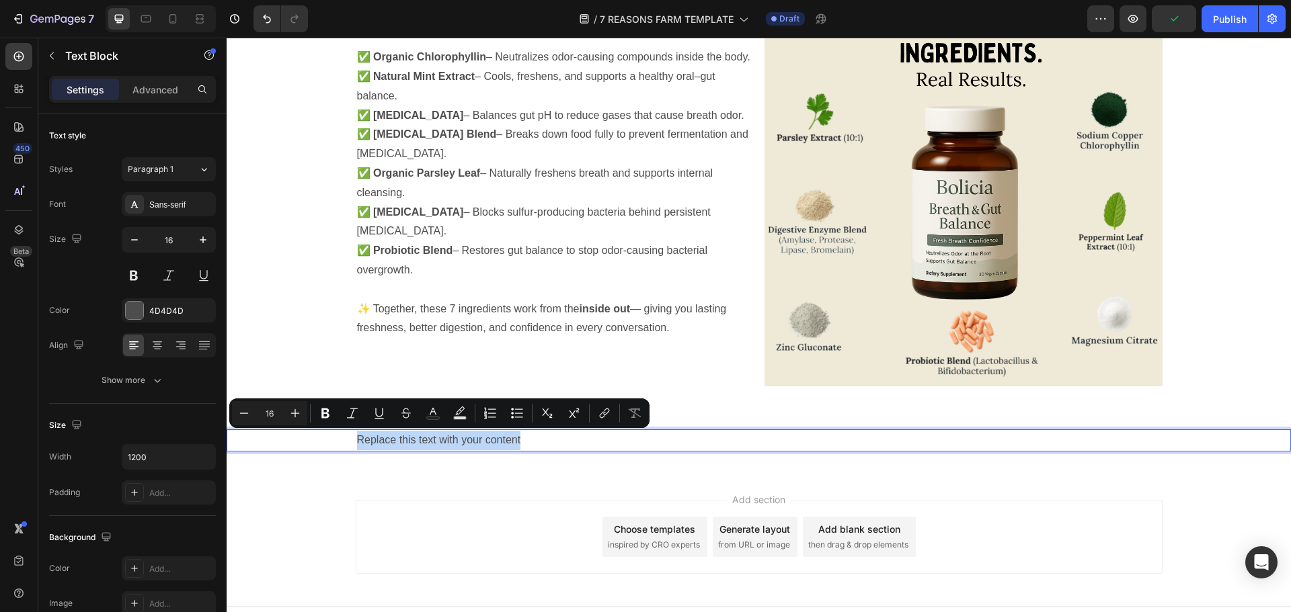
click at [729, 438] on p "Replace this text with your content" at bounding box center [759, 440] width 804 height 19
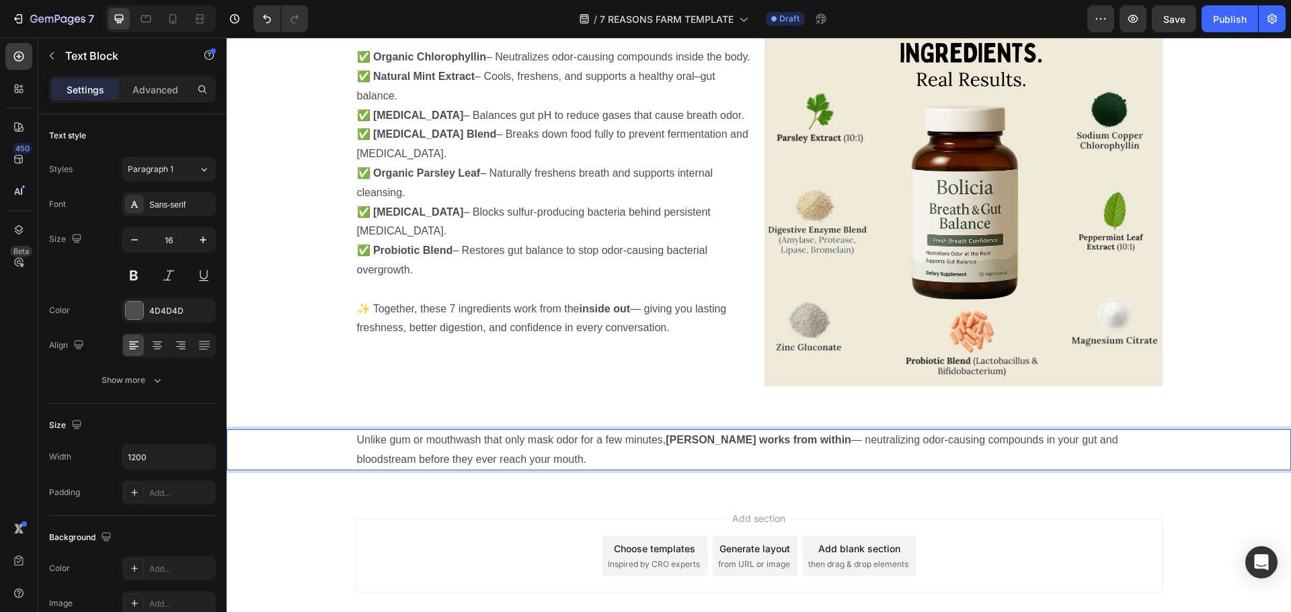
click at [696, 454] on p "Unlike gum or mouthwash that only mask odor for a few minutes, Bolicia works fr…" at bounding box center [759, 450] width 804 height 39
click at [697, 454] on p "Unlike gum or mouthwash that only mask odor for a few minutes, Bolicia works fr…" at bounding box center [759, 450] width 804 height 39
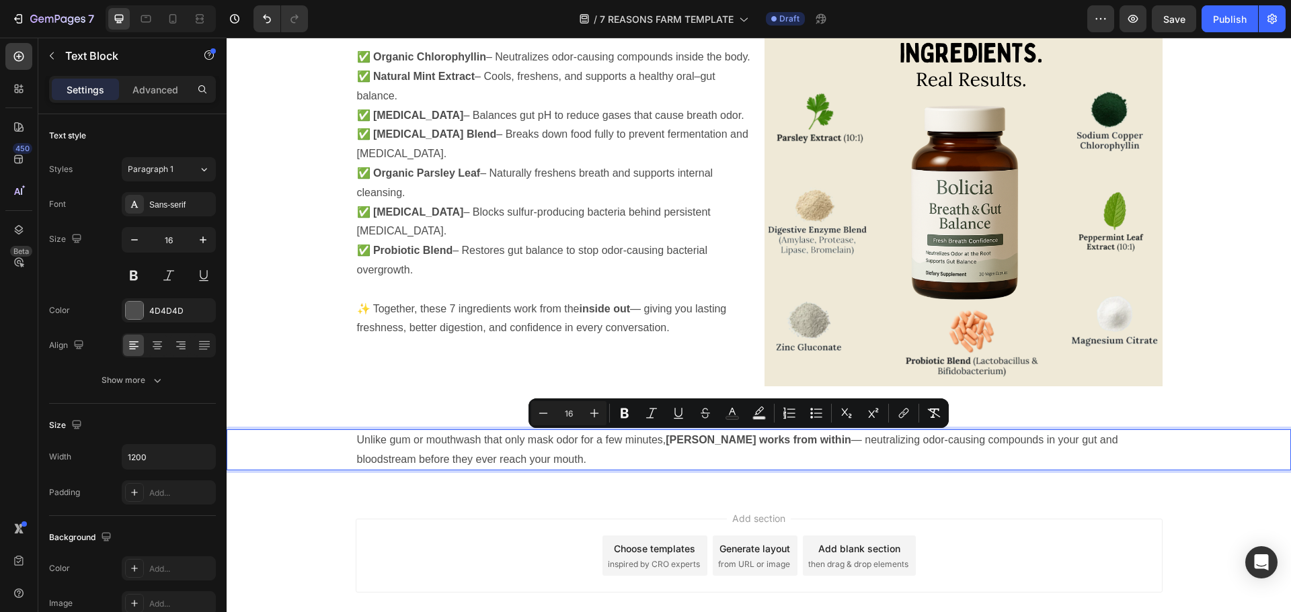
drag, startPoint x: 696, startPoint y: 452, endPoint x: 434, endPoint y: 431, distance: 263.7
click at [438, 426] on div "Unlike gum or mouthwash that only mask odor for a few minutes, Bolicia works fr…" at bounding box center [759, 450] width 1064 height 85
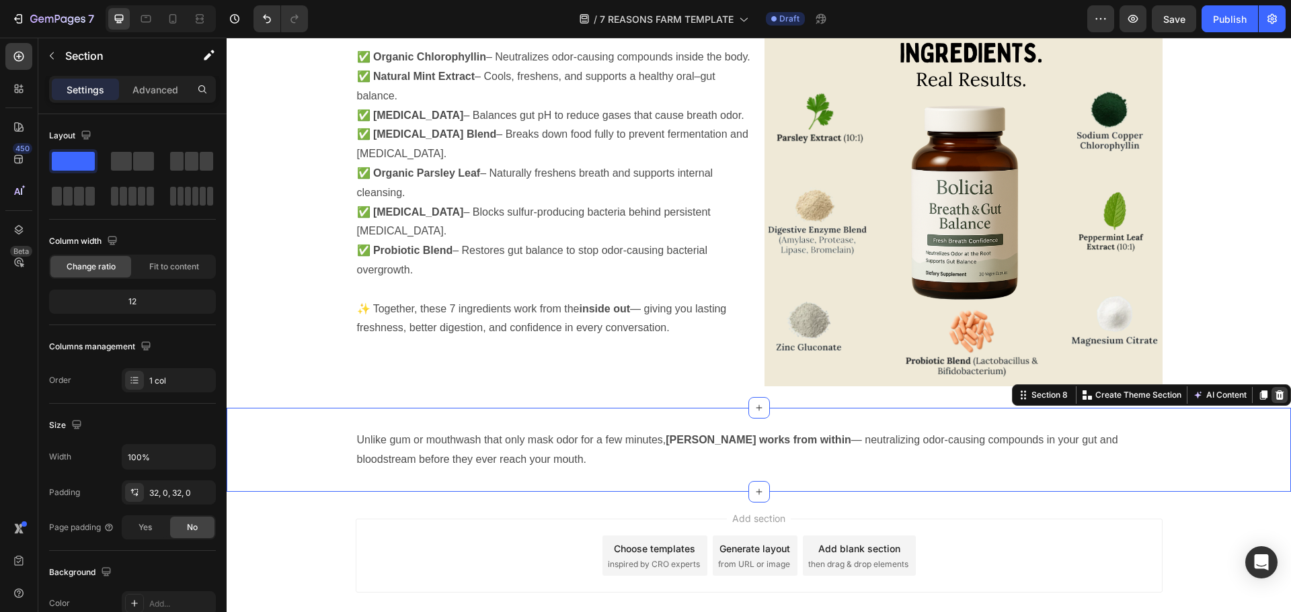
click at [1271, 397] on div at bounding box center [1279, 395] width 16 height 16
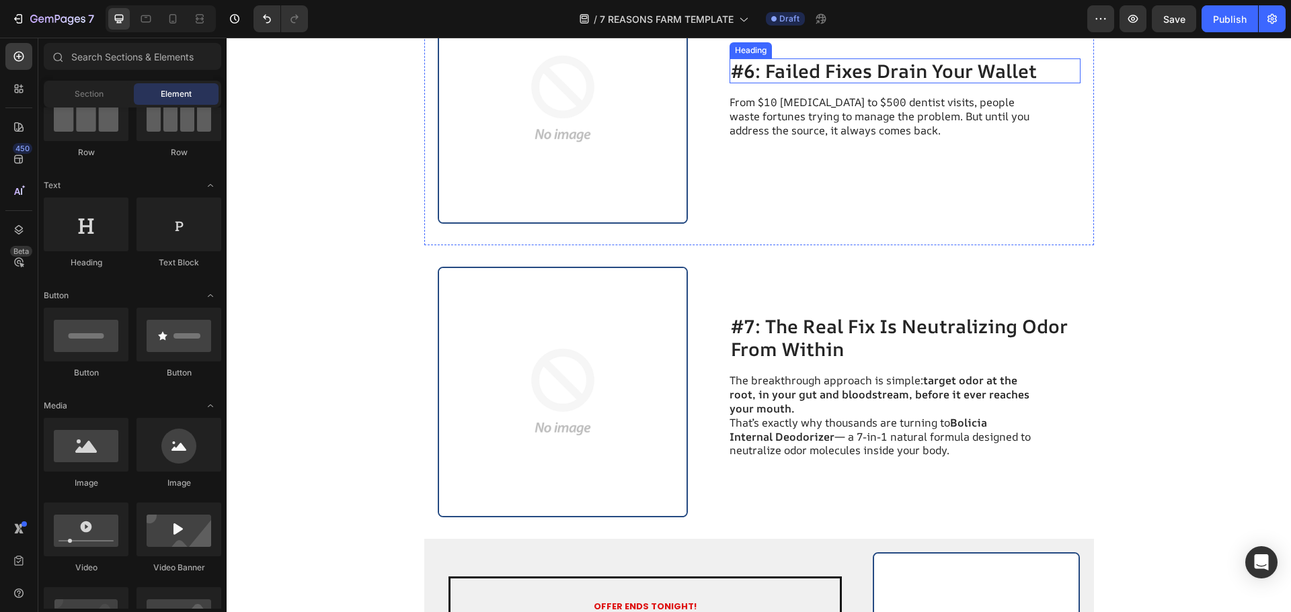
scroll to position [2464, 0]
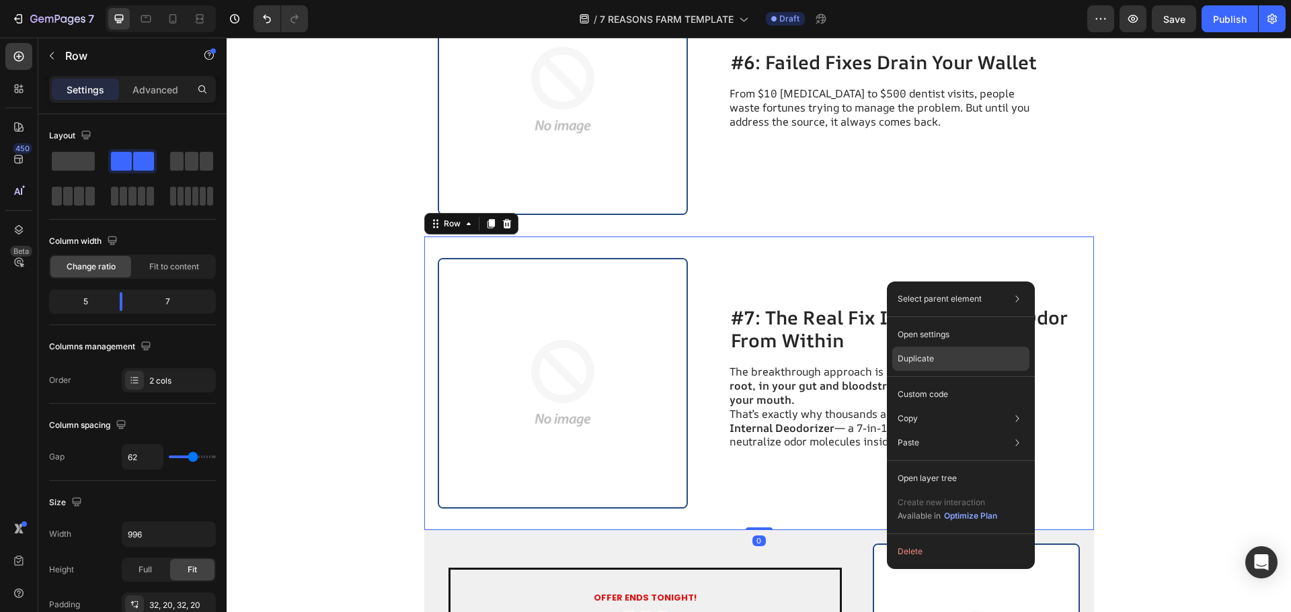
drag, startPoint x: 930, startPoint y: 360, endPoint x: 634, endPoint y: 307, distance: 301.2
click at [930, 360] on p "Duplicate" at bounding box center [915, 359] width 36 height 12
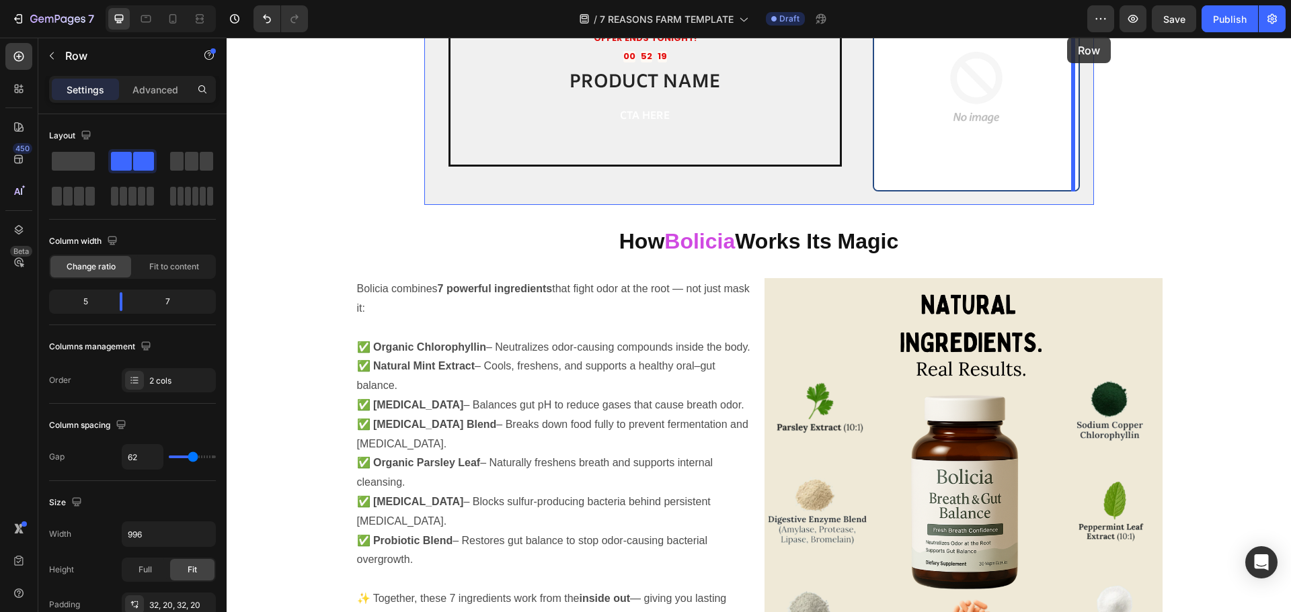
scroll to position [3209, 0]
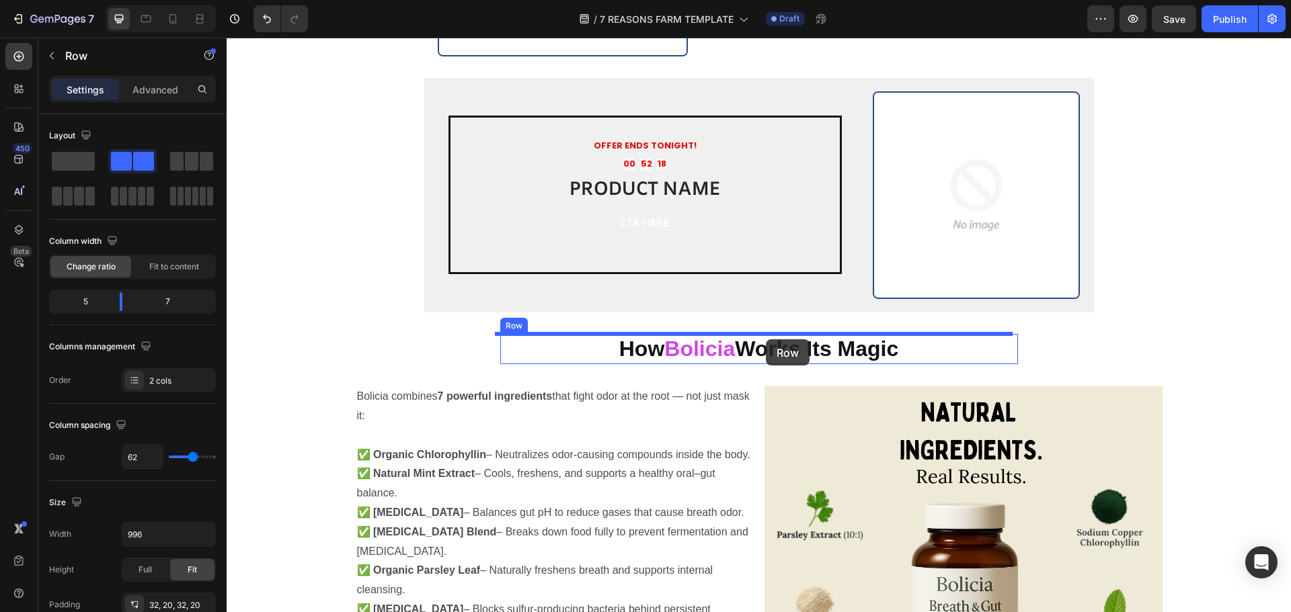
drag, startPoint x: 977, startPoint y: 110, endPoint x: 766, endPoint y: 339, distance: 312.1
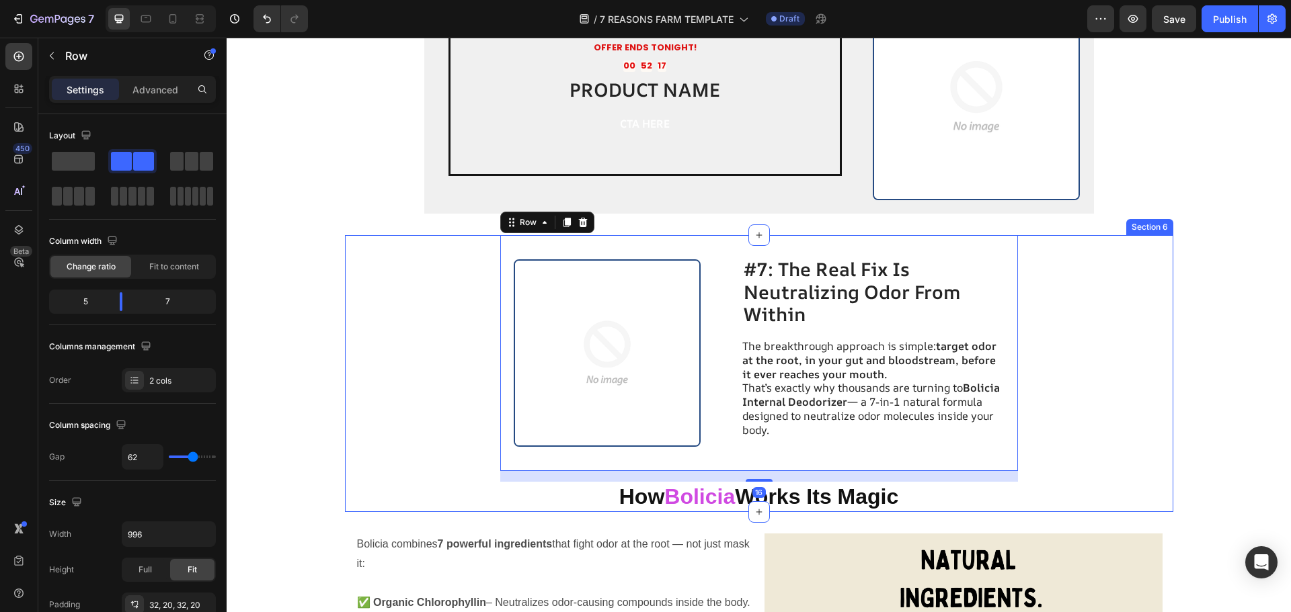
scroll to position [3185, 0]
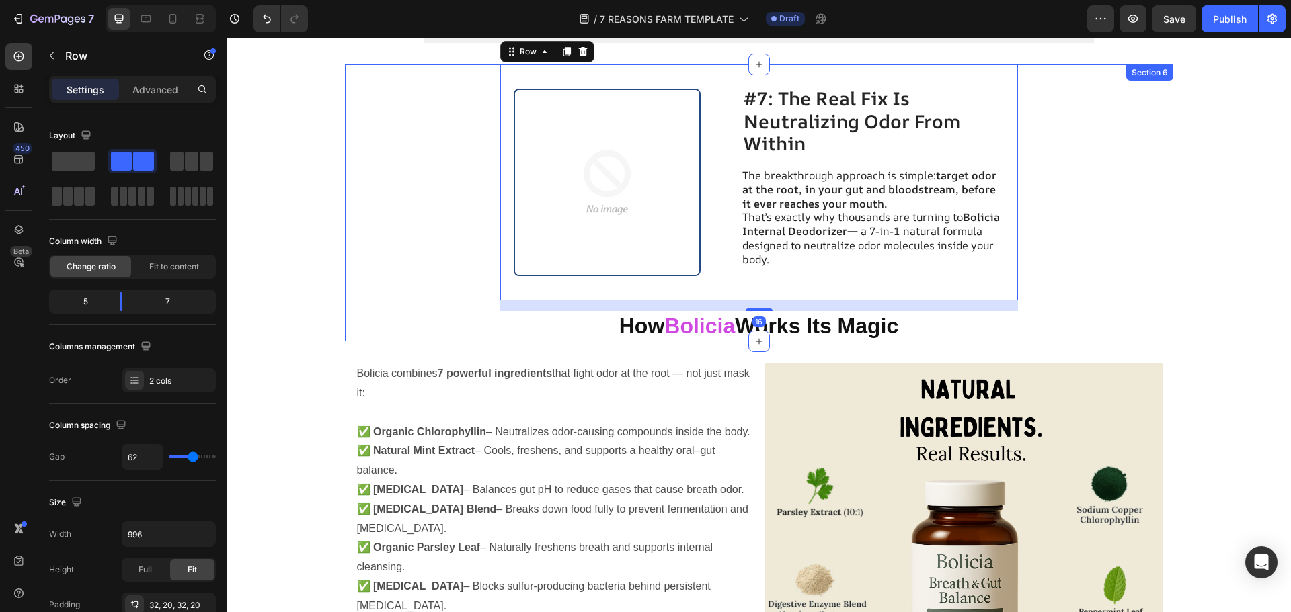
click at [1065, 280] on div "Image #7: The Real Fix Is Neutralizing Odor From Within Heading The breakthroug…" at bounding box center [759, 203] width 828 height 277
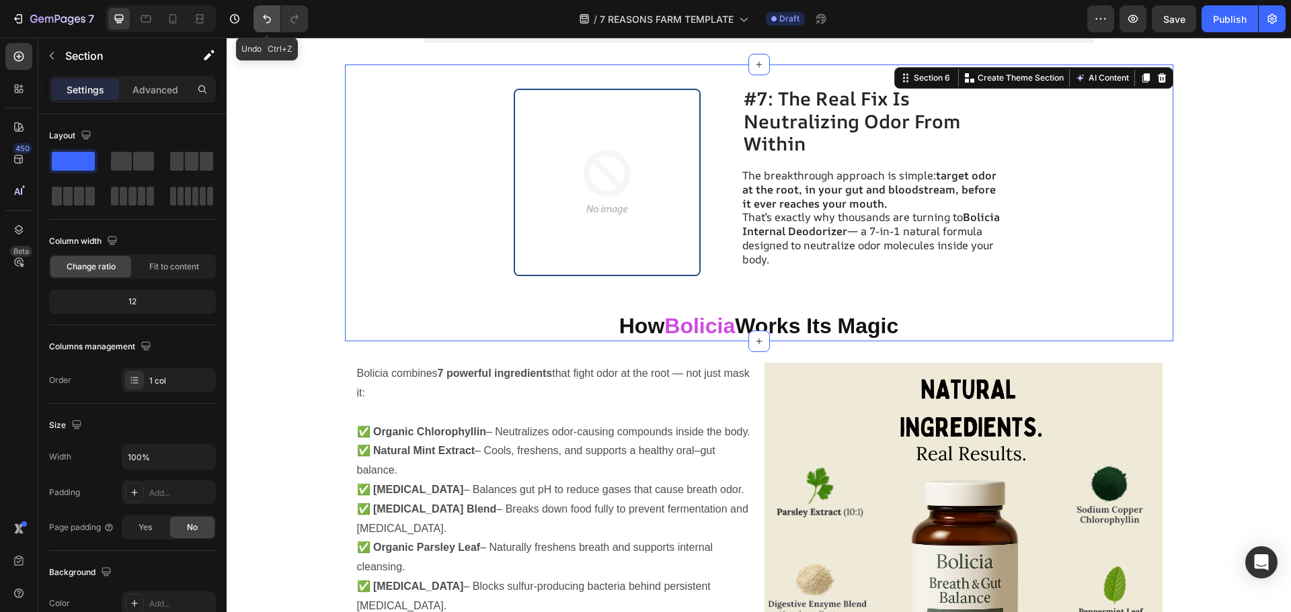
drag, startPoint x: 268, startPoint y: 22, endPoint x: 86, endPoint y: 5, distance: 183.0
click at [269, 22] on icon "Undo/Redo" at bounding box center [267, 19] width 8 height 9
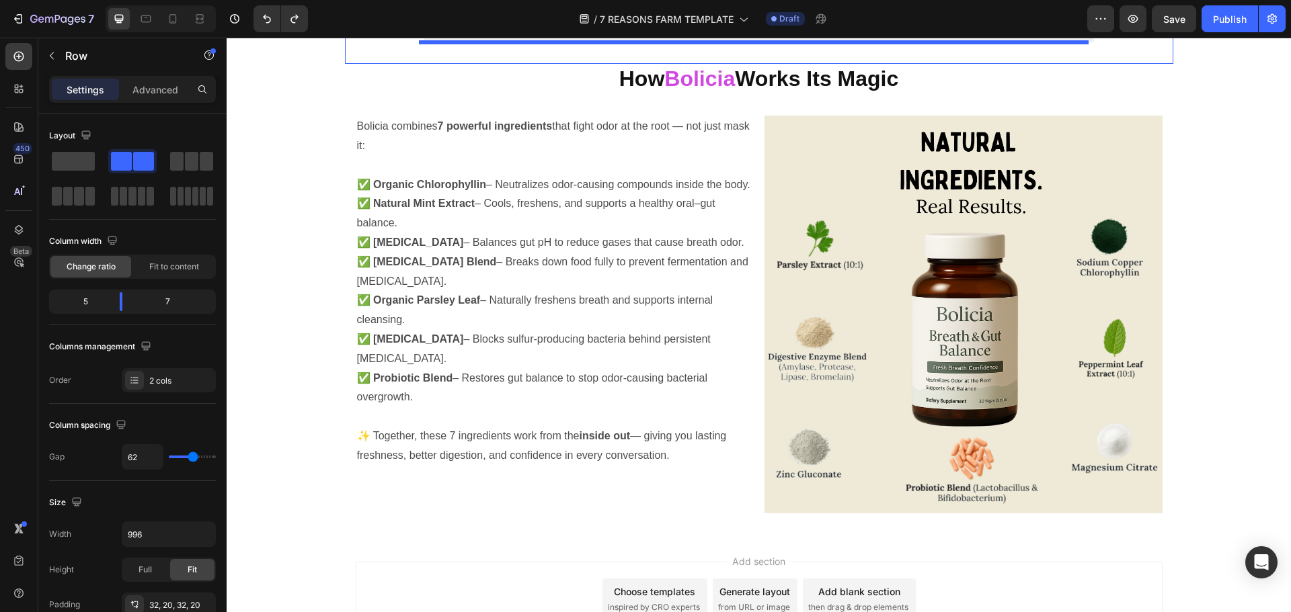
scroll to position [3563, 0]
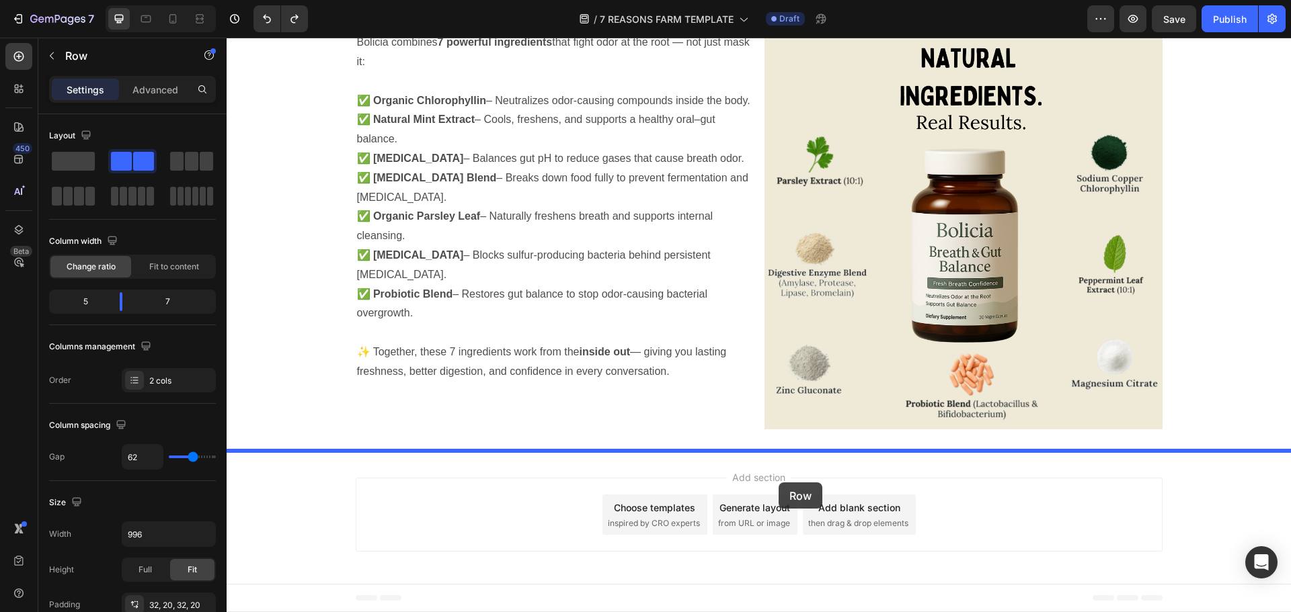
drag, startPoint x: 729, startPoint y: 295, endPoint x: 778, endPoint y: 481, distance: 191.7
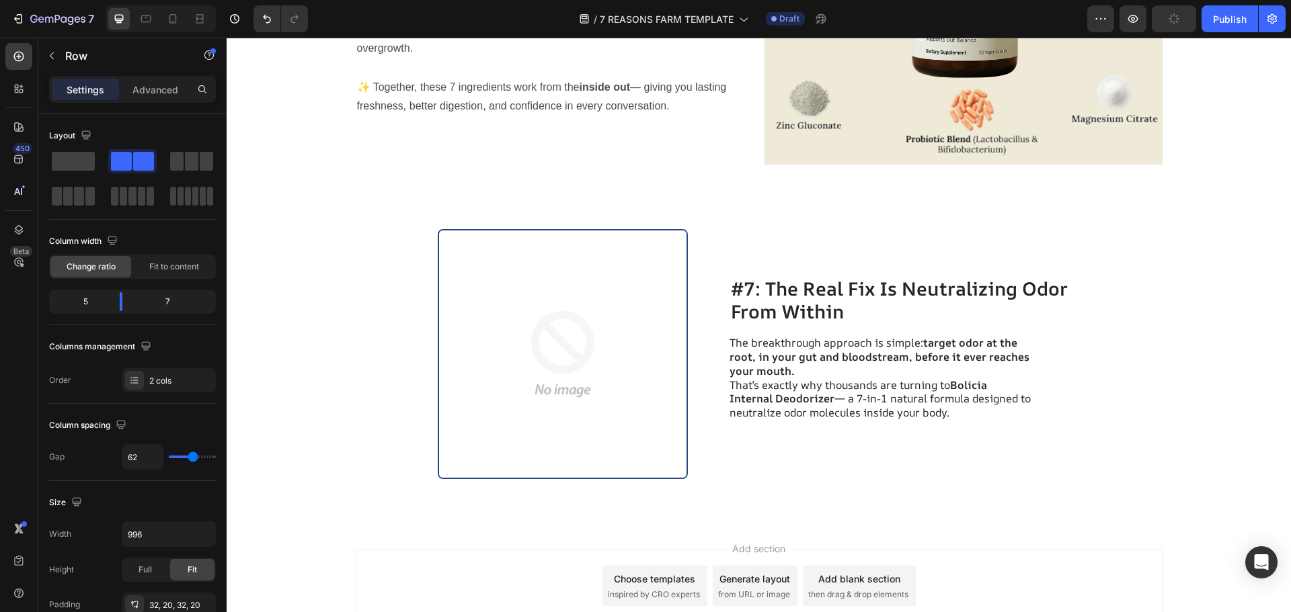
scroll to position [3270, 0]
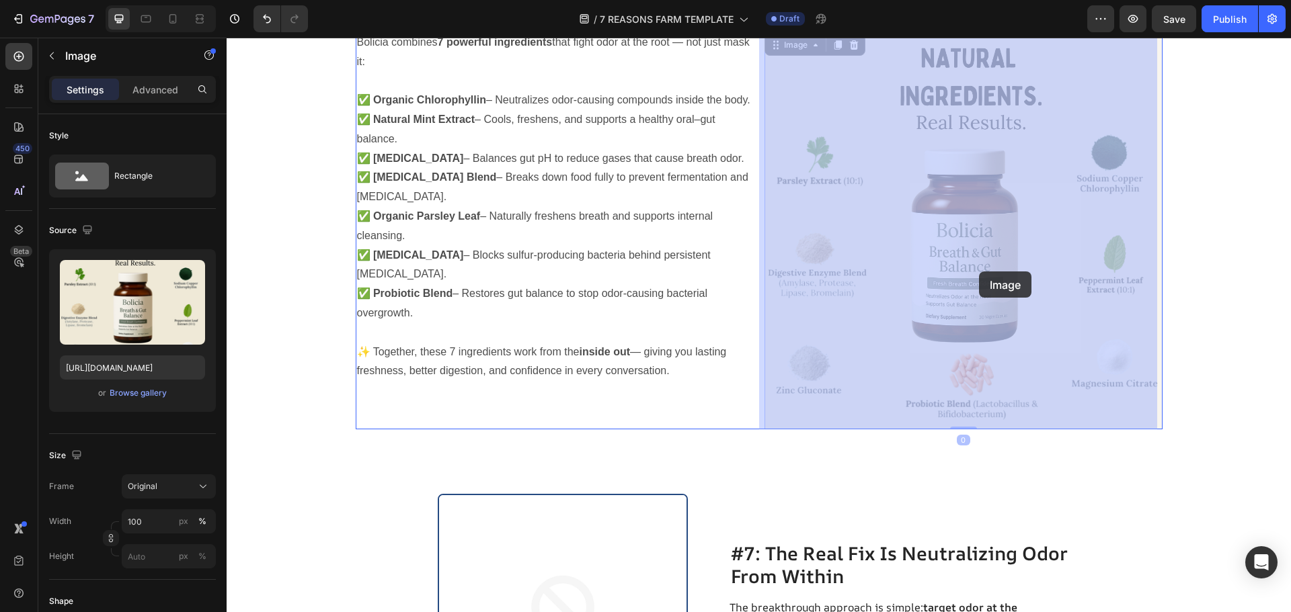
drag, startPoint x: 980, startPoint y: 311, endPoint x: 979, endPoint y: 272, distance: 39.7
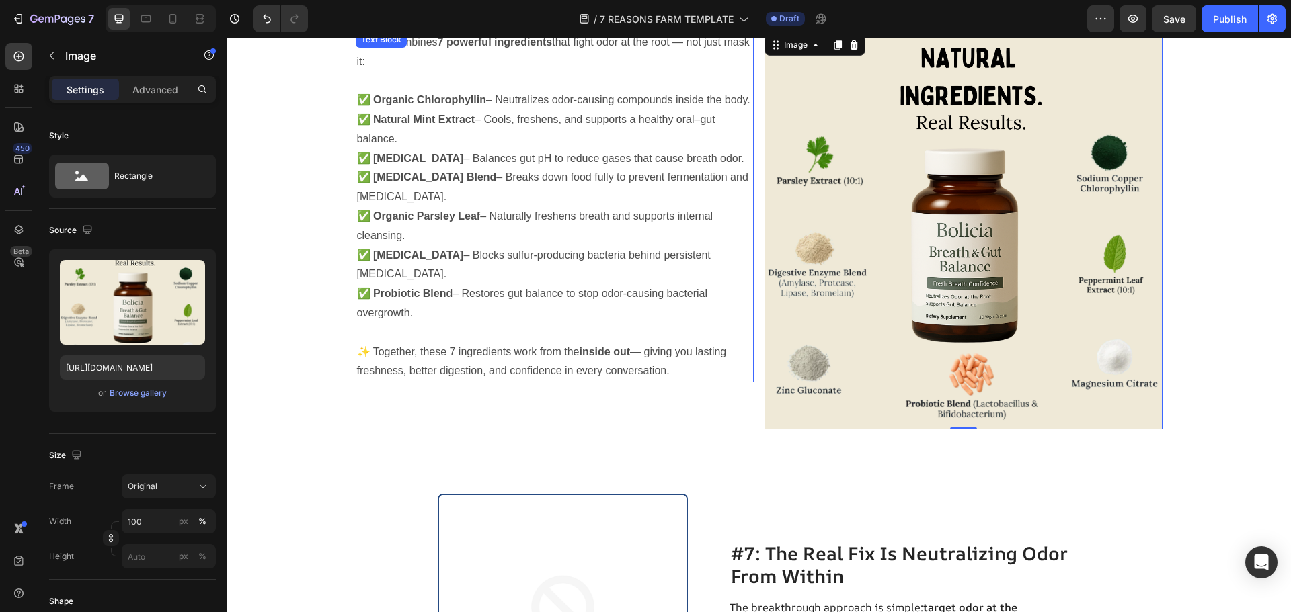
click at [589, 343] on p at bounding box center [554, 332] width 395 height 19
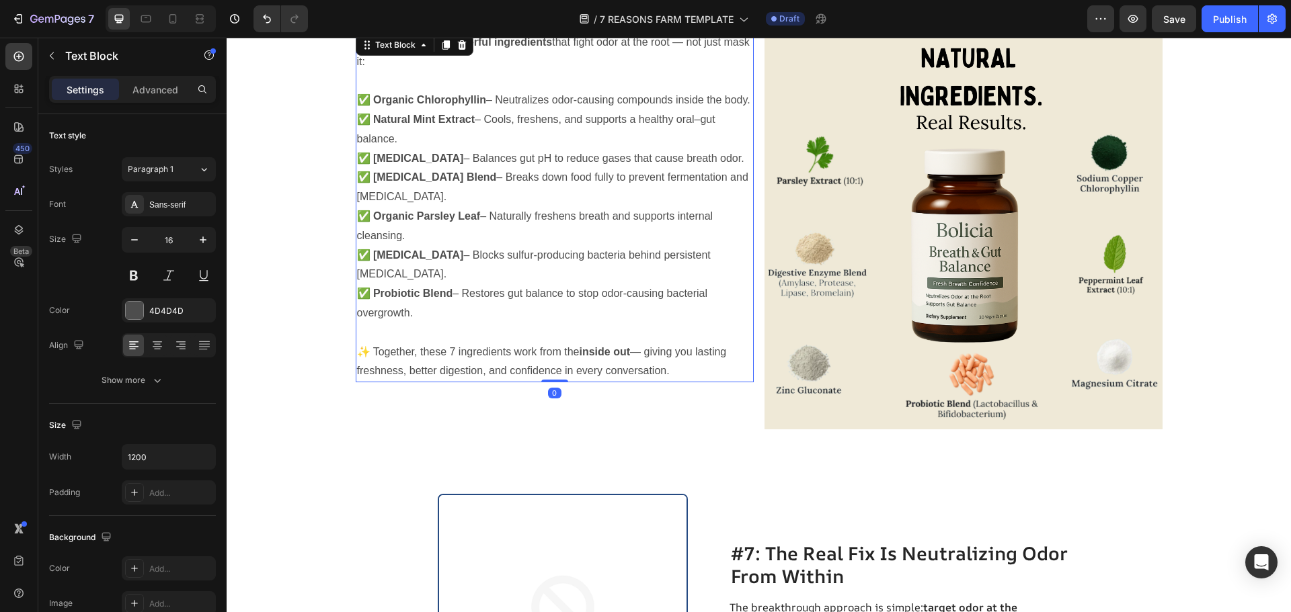
click at [664, 382] on p "✨ Together, these 7 ingredients work from the inside out — giving you lasting f…" at bounding box center [554, 362] width 395 height 39
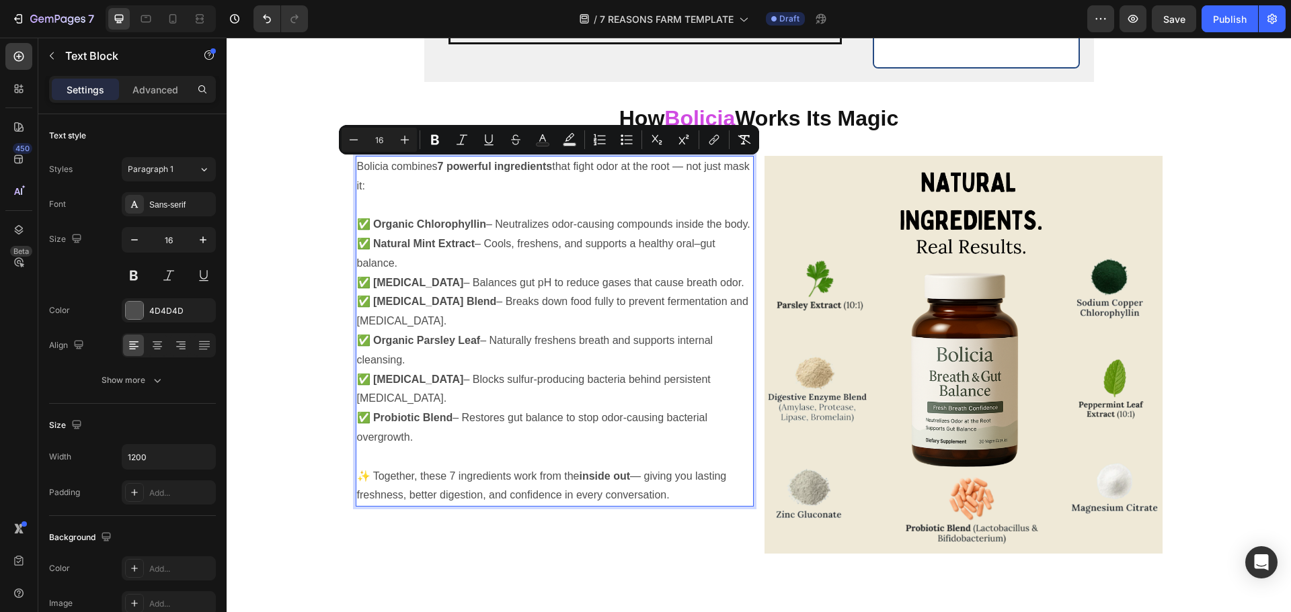
copy div "Bolicia combines 7 powerful ingredients that fight odor at the root — not just …"
drag, startPoint x: 668, startPoint y: 389, endPoint x: 351, endPoint y: 165, distance: 387.9
click at [356, 165] on div "Bolicia combines 7 powerful ingredients that fight odor at the root — not just …" at bounding box center [555, 331] width 398 height 351
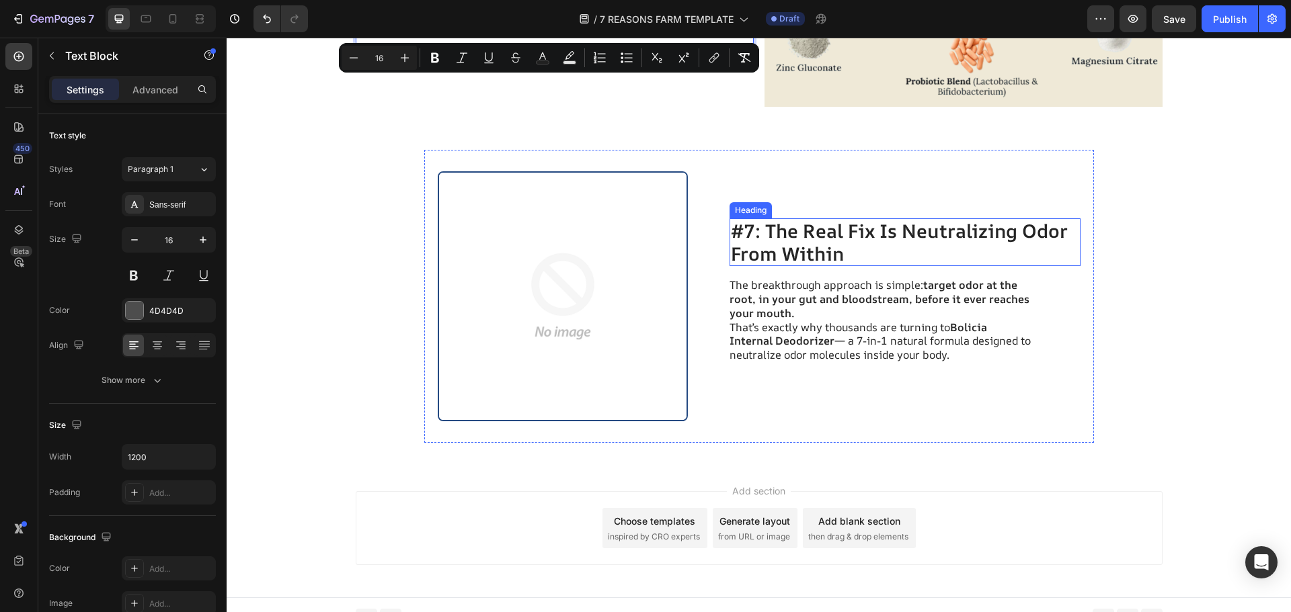
scroll to position [3607, 0]
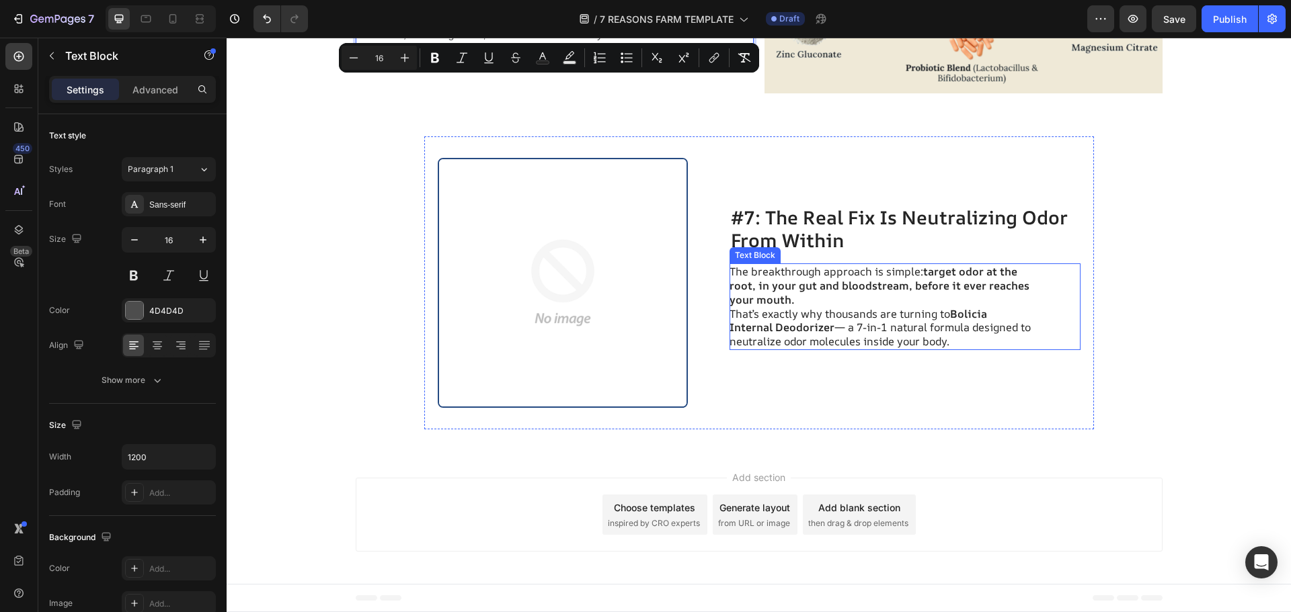
click at [830, 270] on p "The breakthrough approach is simple: target odor at the root, in your gut and b…" at bounding box center [880, 286] width 302 height 42
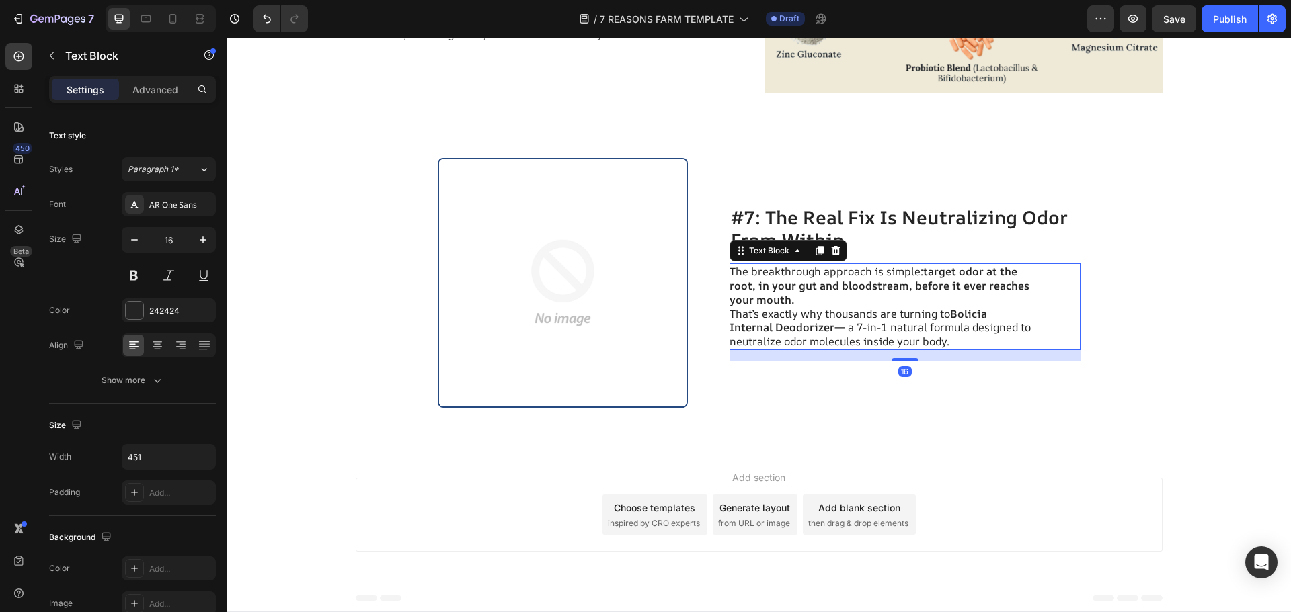
click at [965, 330] on p "That’s exactly why thousands are turning to Bolicia Internal Deodorizer — a 7-i…" at bounding box center [880, 328] width 302 height 42
click at [965, 331] on p "That’s exactly why thousands are turning to Bolicia Internal Deodorizer — a 7-i…" at bounding box center [880, 328] width 302 height 42
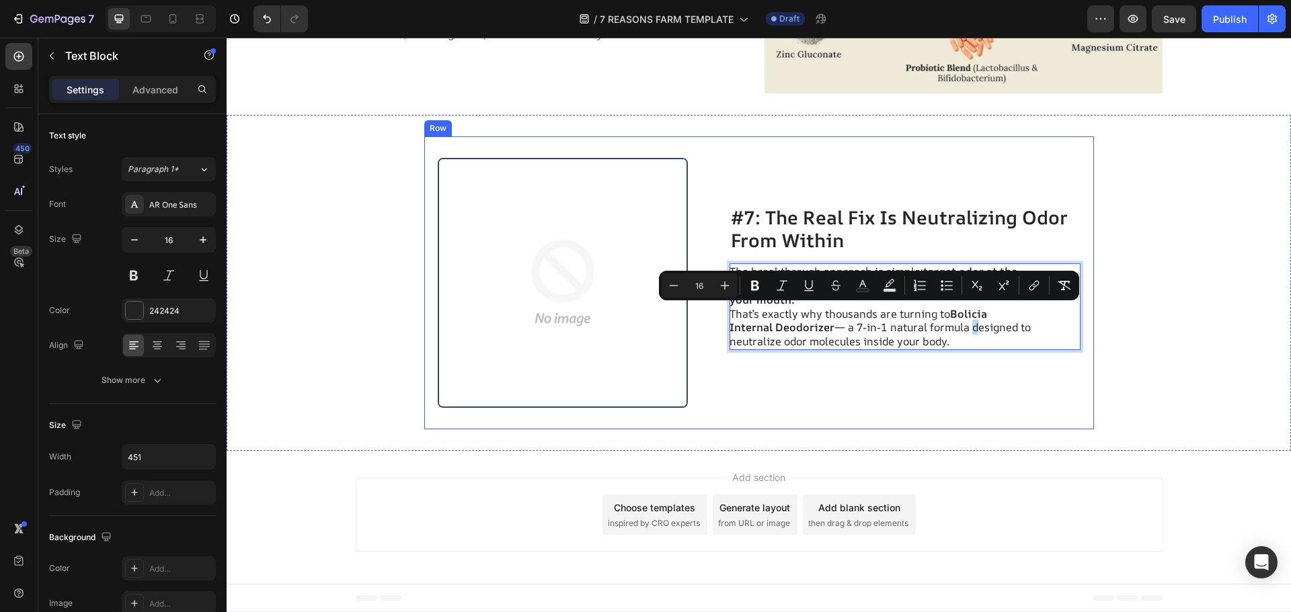
click at [984, 350] on div "The breakthrough approach is simple: target odor at the root, in your gut and b…" at bounding box center [880, 307] width 303 height 87
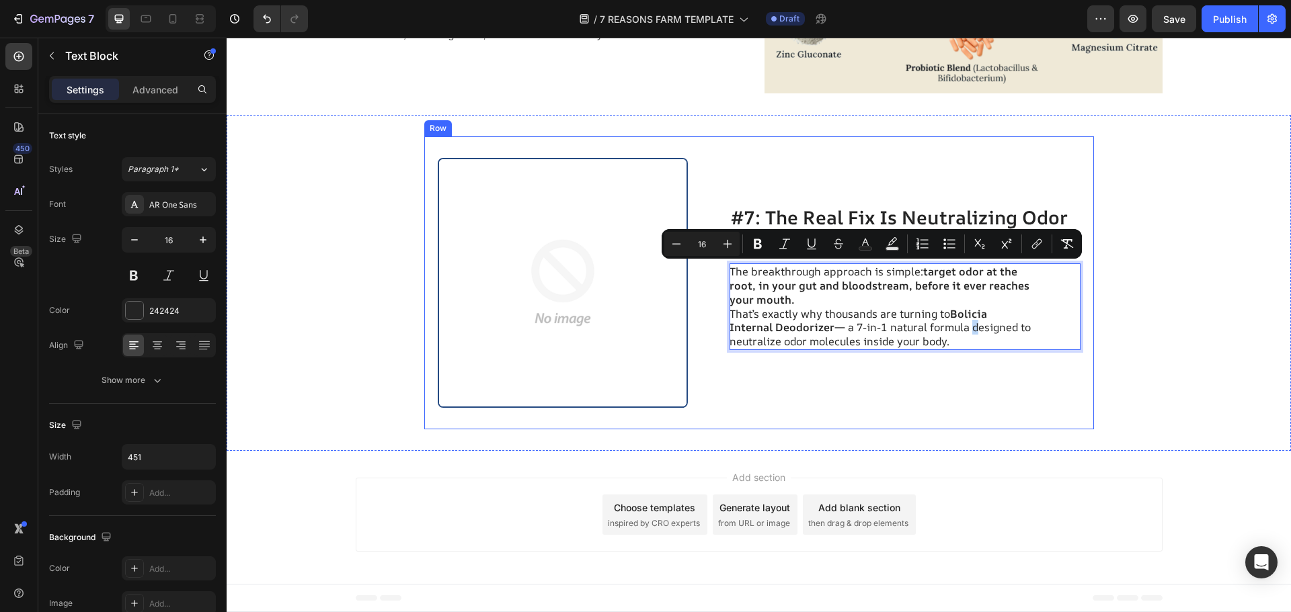
drag, startPoint x: 974, startPoint y: 346, endPoint x: 715, endPoint y: 272, distance: 269.6
click at [715, 272] on div "Image #7: The Real Fix Is Neutralizing Odor From Within Heading The breakthroug…" at bounding box center [759, 283] width 670 height 294
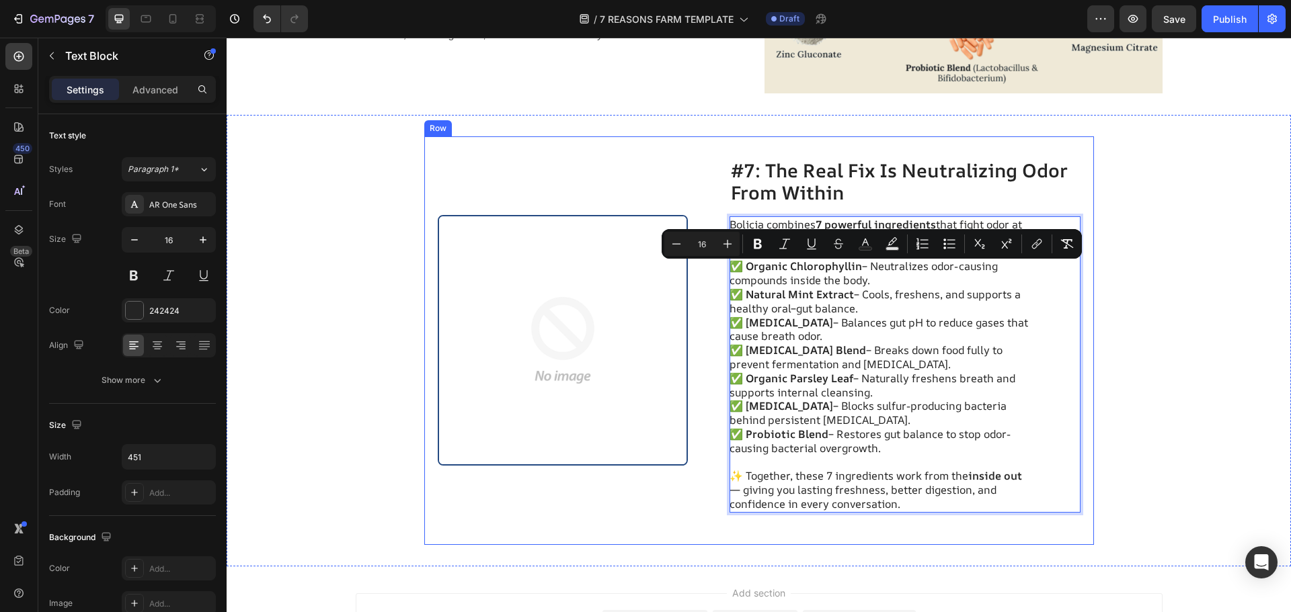
scroll to position [3559, 0]
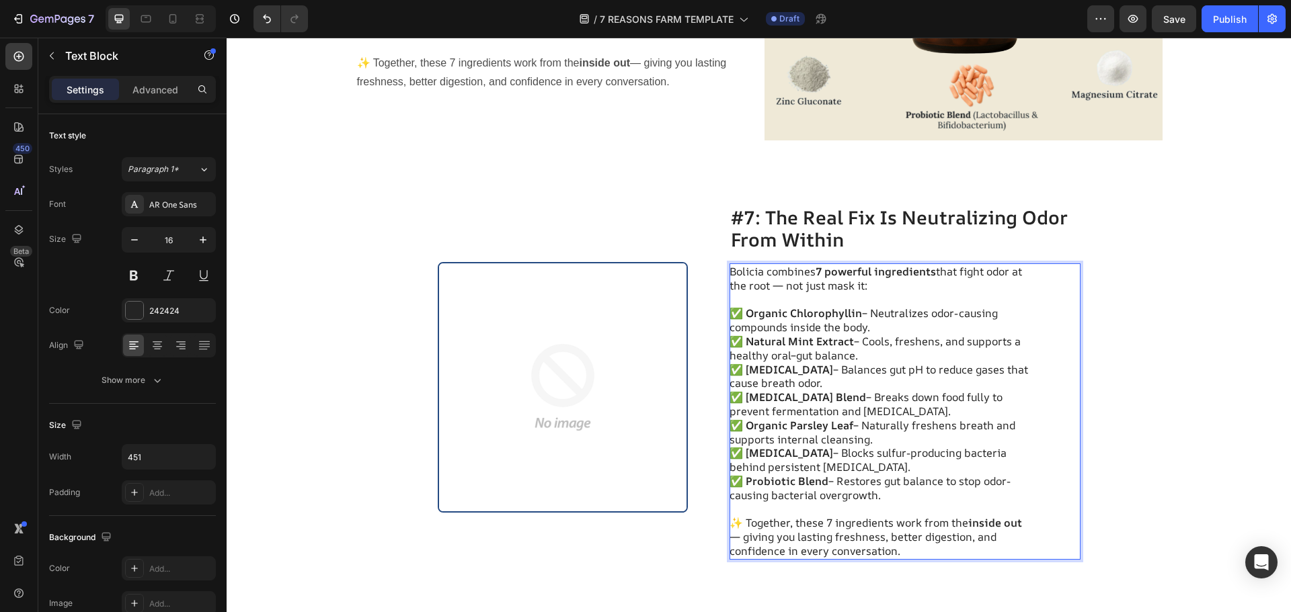
click at [827, 283] on p "[PERSON_NAME] combines 7 powerful ingredients that fight odor at the root — not…" at bounding box center [880, 279] width 302 height 28
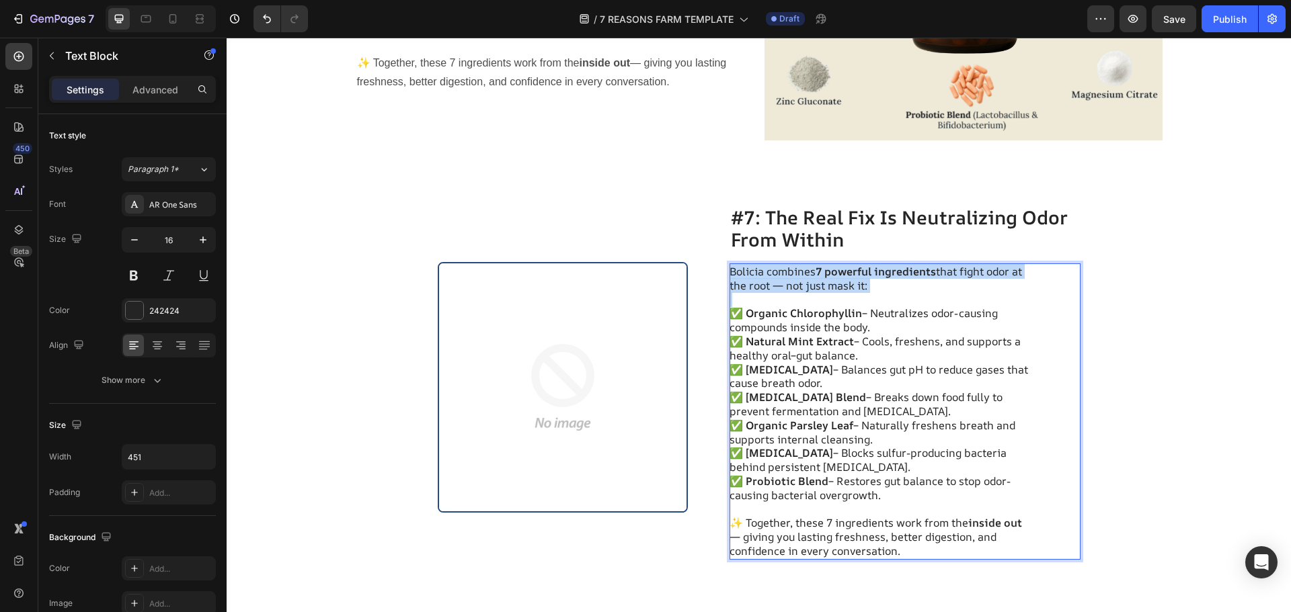
click at [827, 283] on p "[PERSON_NAME] combines 7 powerful ingredients that fight odor at the root — not…" at bounding box center [880, 279] width 302 height 28
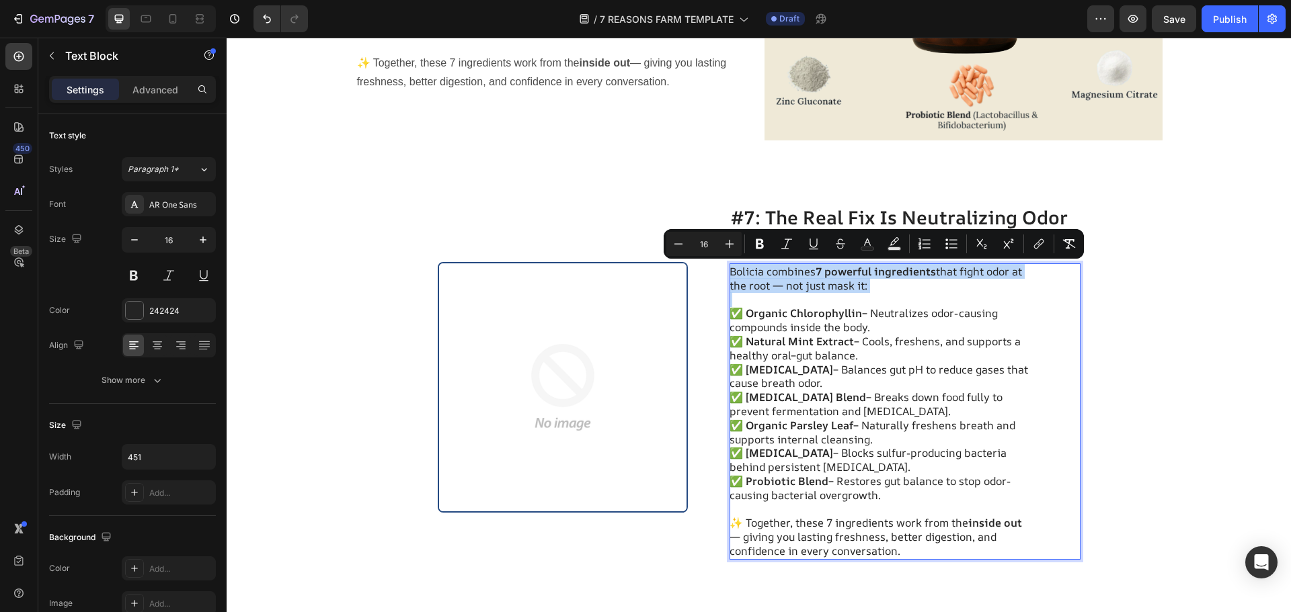
copy p "[PERSON_NAME] combines 7 powerful ingredients that fight odor at the root — not…"
click at [836, 218] on h2 "#7: The Real Fix Is Neutralizing Odor From Within" at bounding box center [904, 229] width 351 height 48
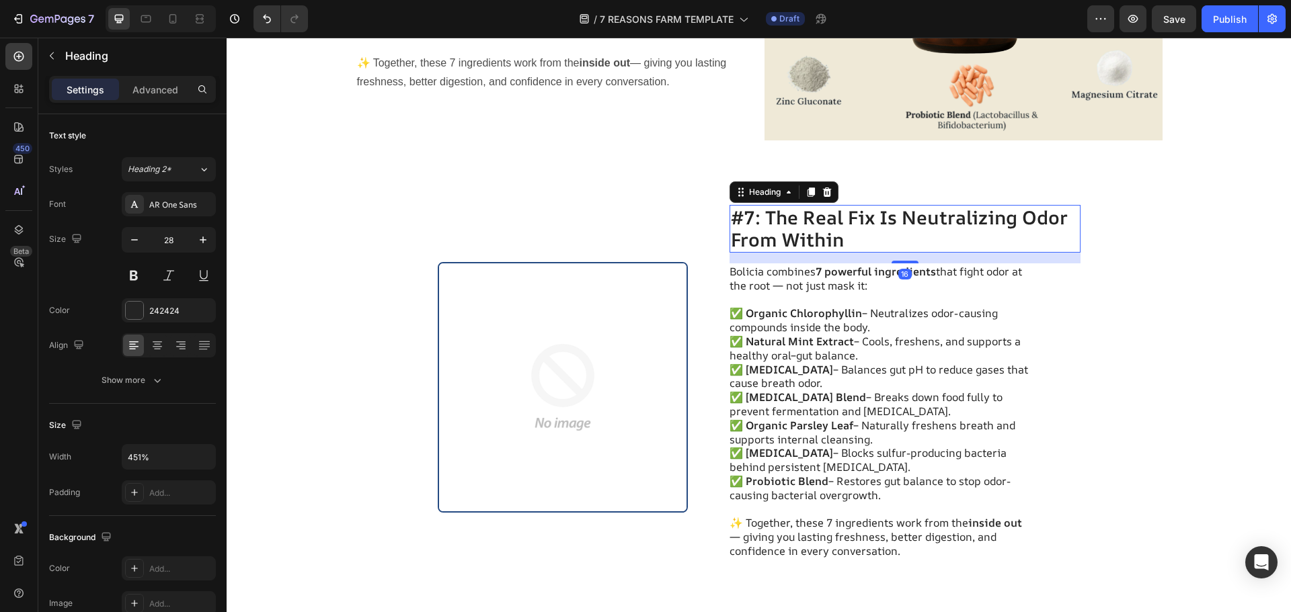
click at [836, 218] on h2 "#7: The Real Fix Is Neutralizing Odor From Within" at bounding box center [904, 229] width 351 height 48
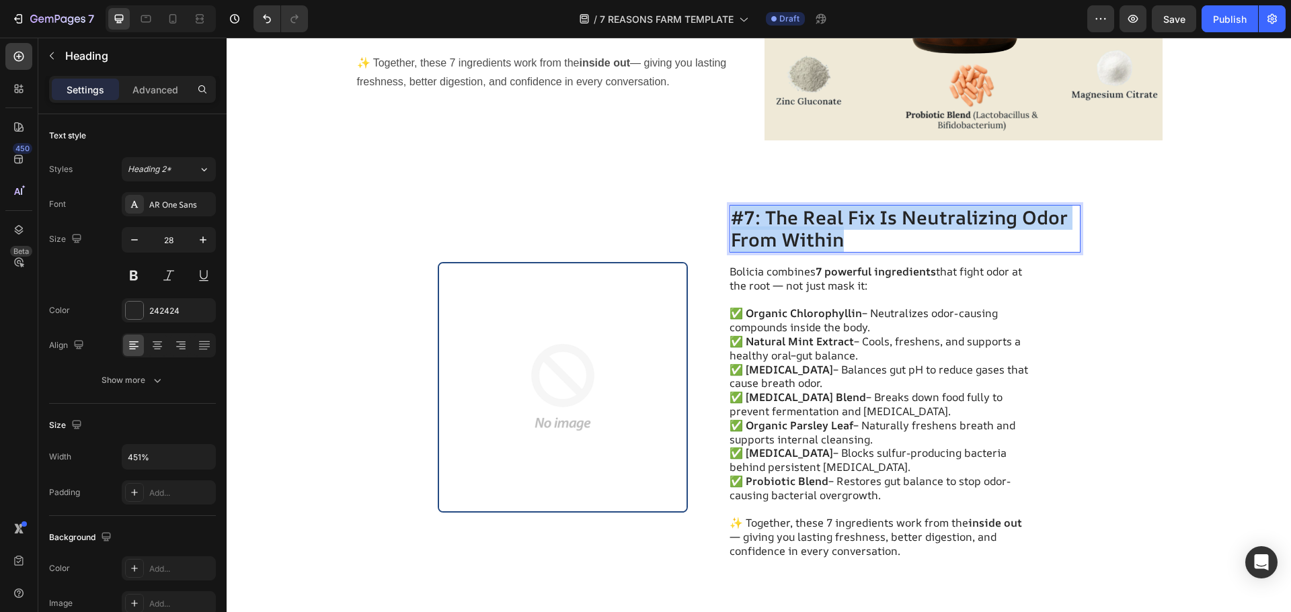
click at [836, 218] on p "#7: The Real Fix Is Neutralizing Odor From Within" at bounding box center [905, 228] width 348 height 45
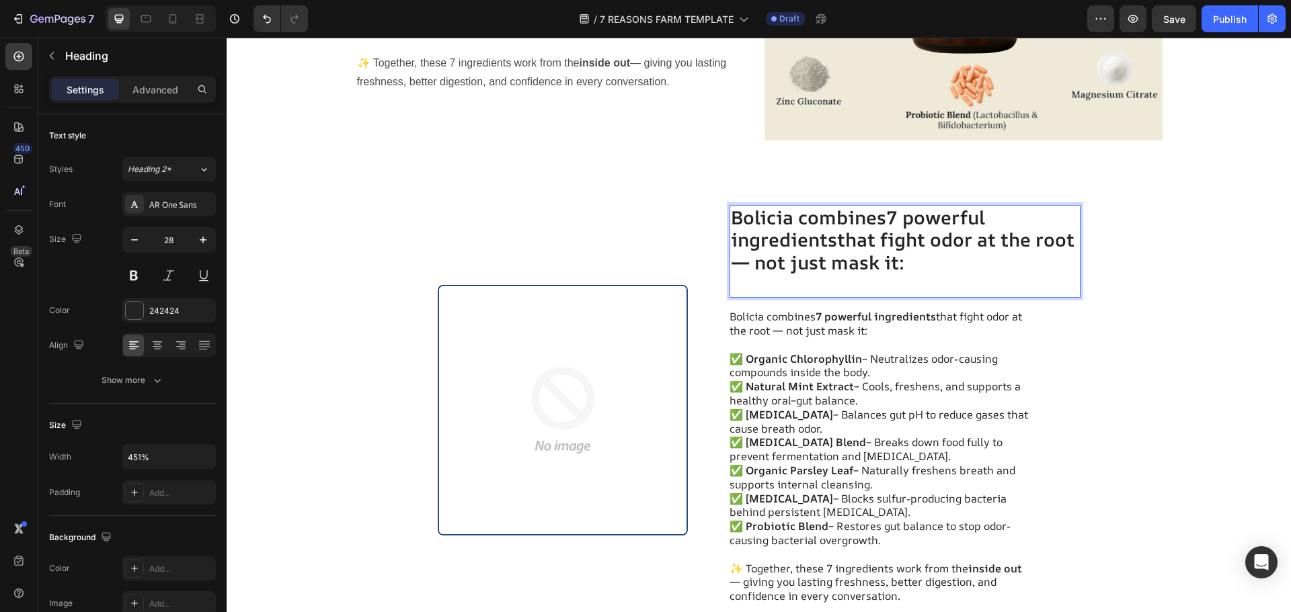
click at [807, 287] on p "Rich Text Editor. Editing area: main" at bounding box center [905, 285] width 348 height 23
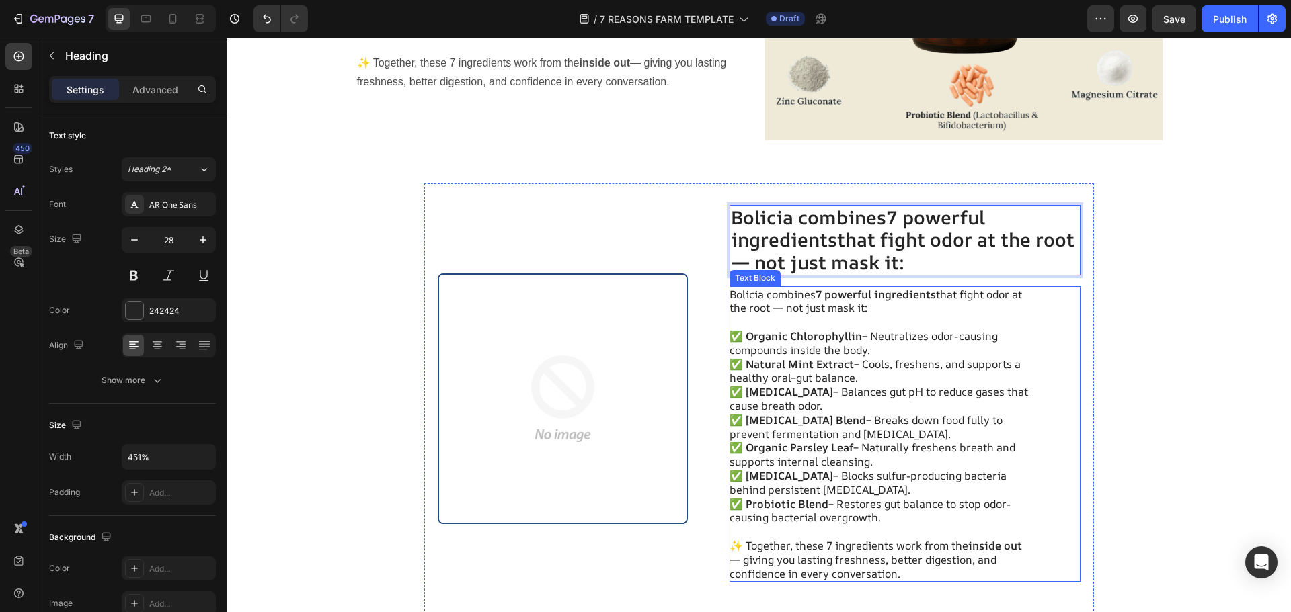
click at [822, 305] on p "[PERSON_NAME] combines 7 powerful ingredients that fight odor at the root — not…" at bounding box center [880, 302] width 302 height 28
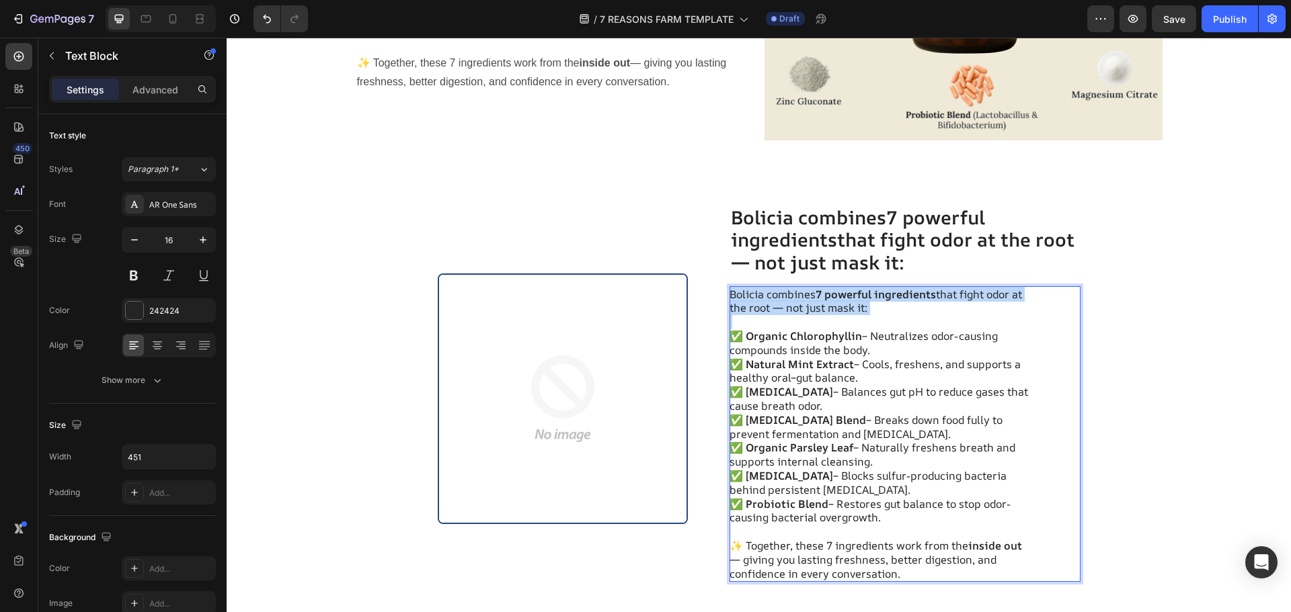
click at [822, 305] on p "[PERSON_NAME] combines 7 powerful ingredients that fight odor at the root — not…" at bounding box center [880, 302] width 302 height 28
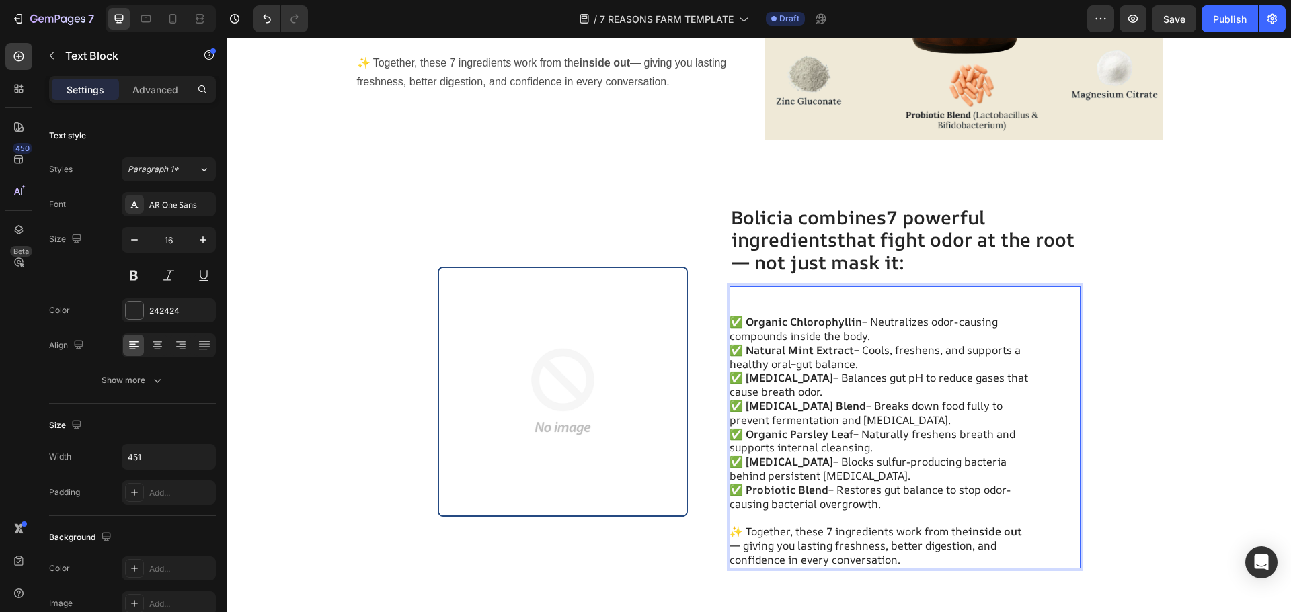
click at [729, 322] on strong "✅ Organic Chlorophyllin" at bounding box center [795, 322] width 132 height 15
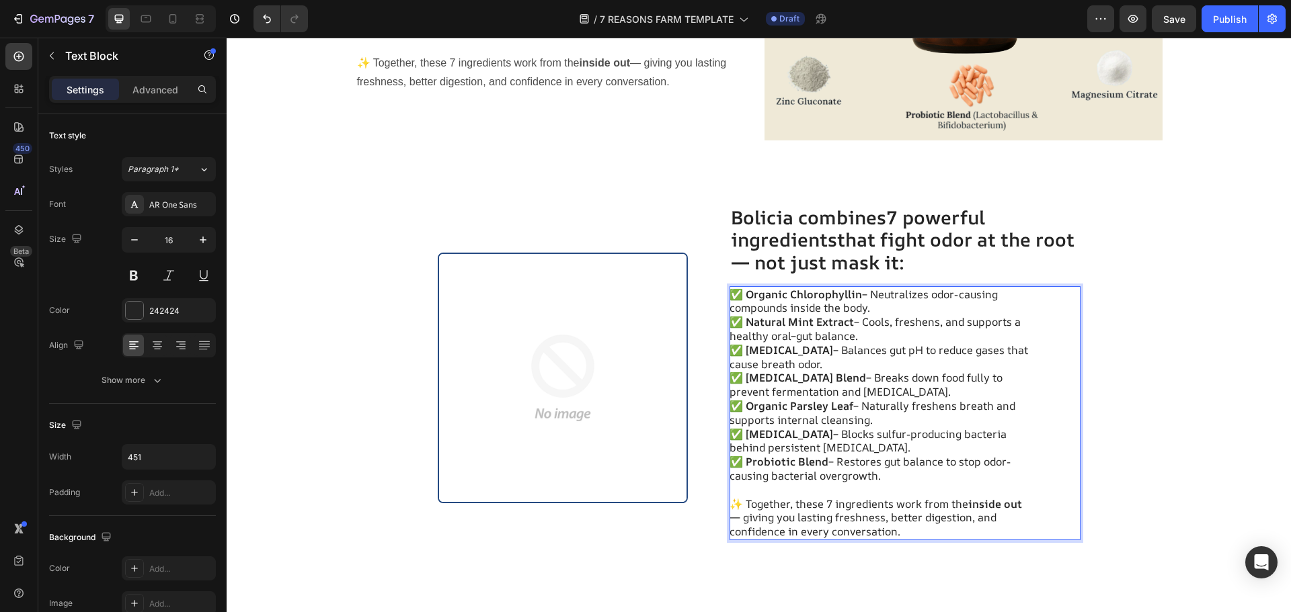
click at [881, 299] on p "✅ Organic Chlorophyllin – Neutralizes odor-causing compounds inside the body." at bounding box center [880, 302] width 302 height 28
click at [879, 304] on p "✅ Organic Chlorophyllin – Neutralizes odor-causing compounds inside the body." at bounding box center [880, 302] width 302 height 28
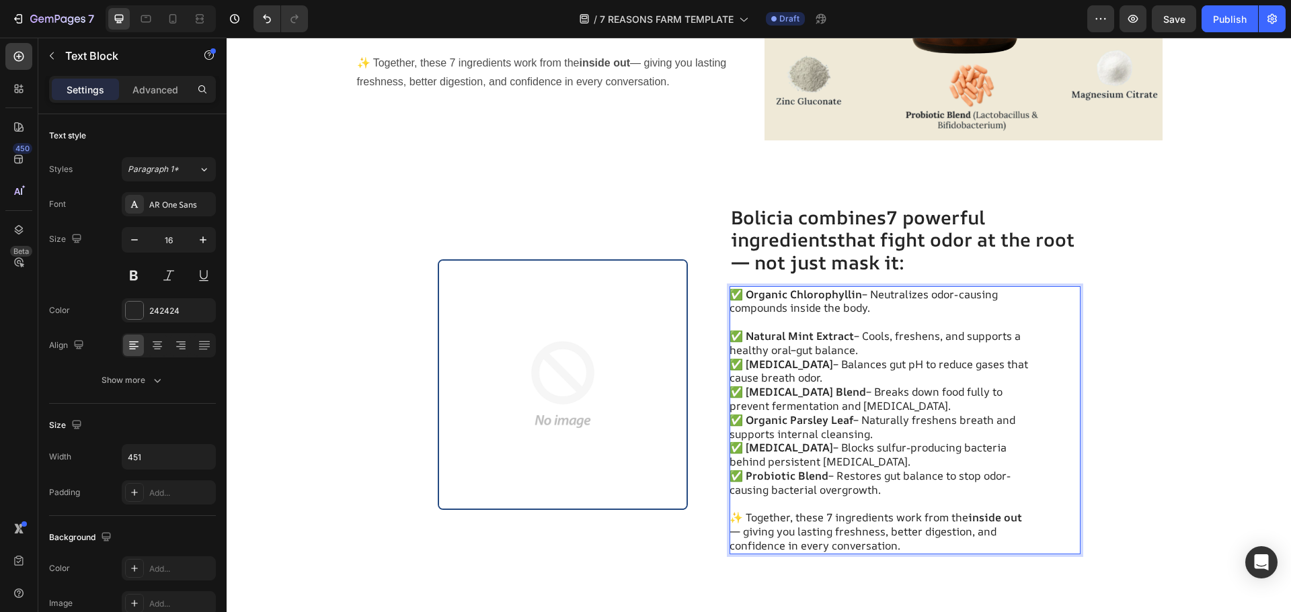
click at [874, 349] on p "✅ Natural Mint Extract – Cools, freshens, and supports a healthy oral–gut balan…" at bounding box center [880, 343] width 302 height 28
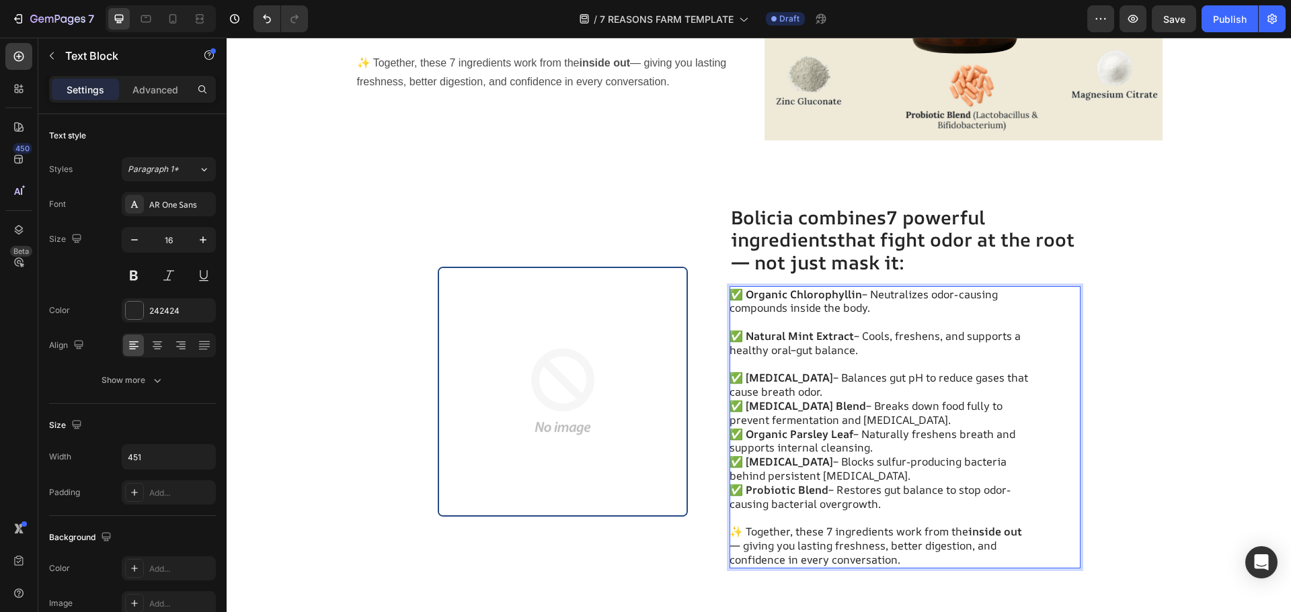
click at [854, 394] on p "✅ [MEDICAL_DATA] – Balances gut pH to reduce gases that cause breath odor." at bounding box center [880, 385] width 302 height 28
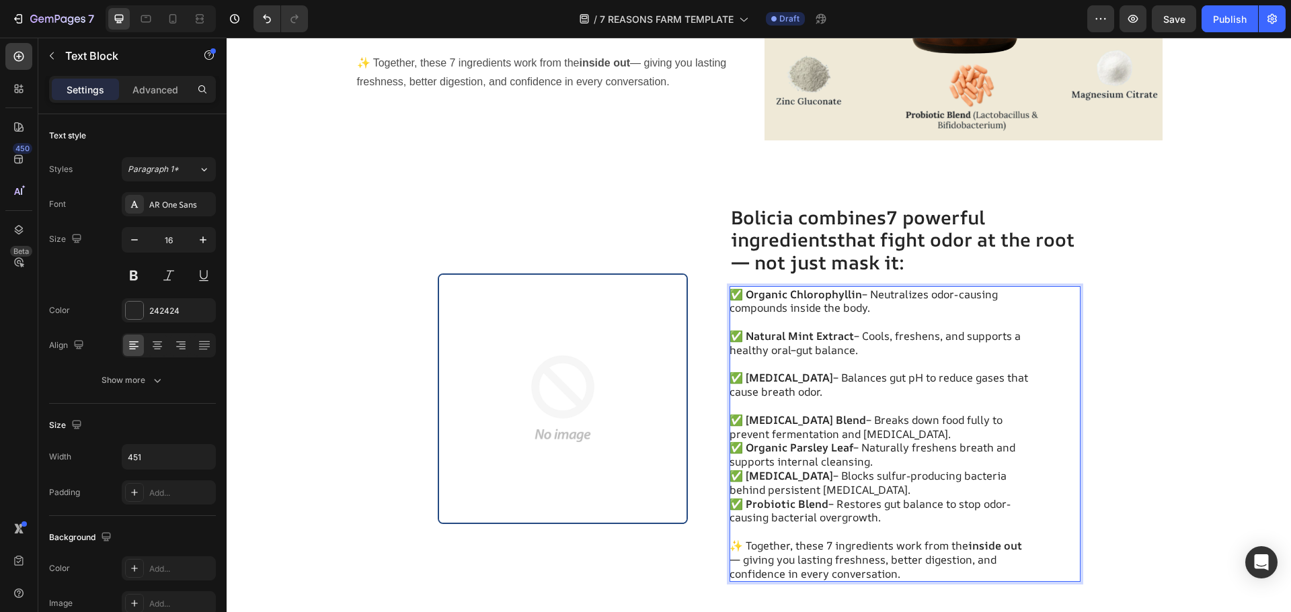
click at [931, 440] on p "✅ [MEDICAL_DATA] Blend – Breaks down food fully to prevent fermentation and [ME…" at bounding box center [880, 427] width 302 height 28
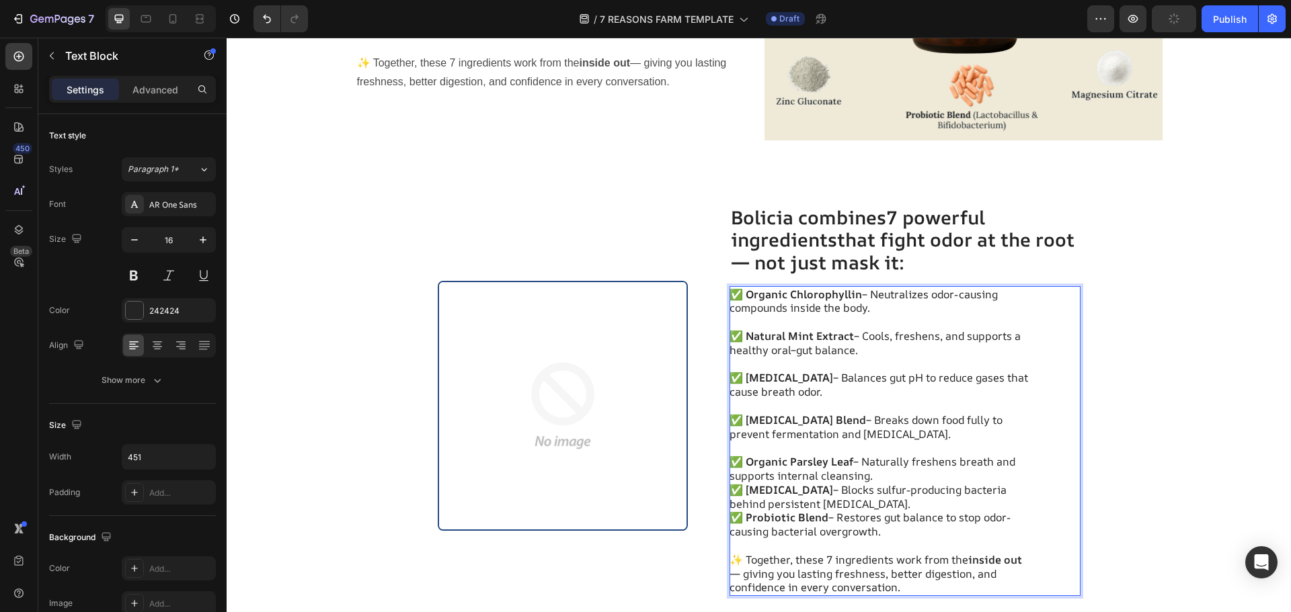
click at [887, 480] on p "✅ Organic Parsley Leaf – Naturally freshens breath and supports internal cleans…" at bounding box center [880, 469] width 302 height 28
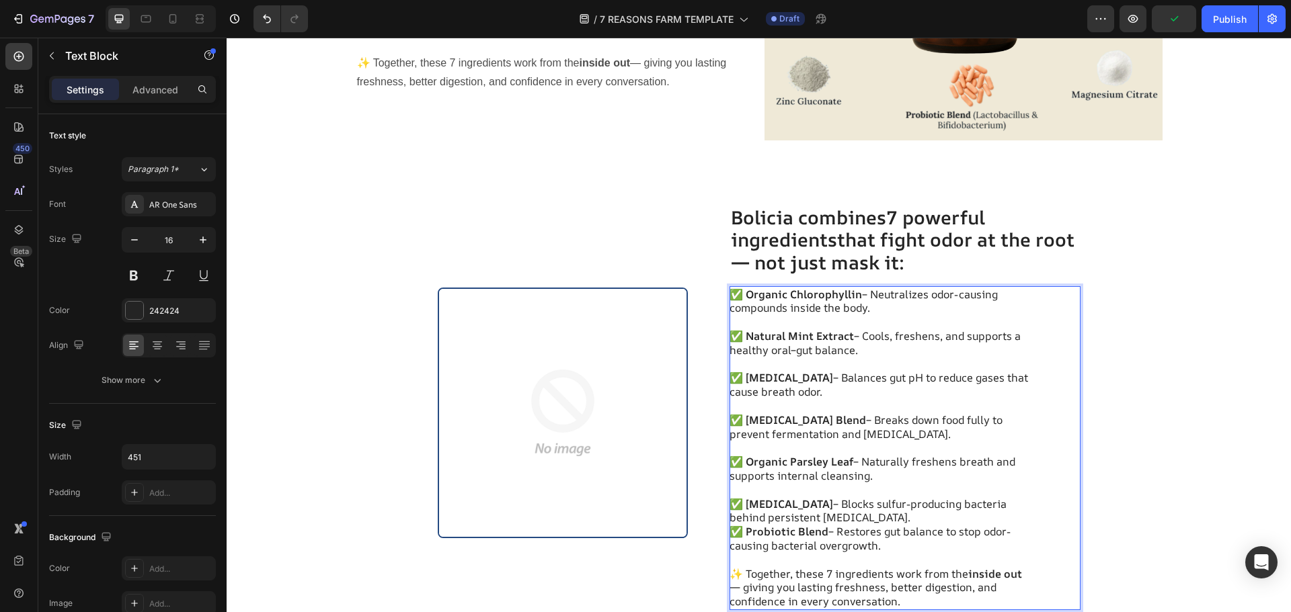
click at [875, 515] on p "✅ [MEDICAL_DATA] – Blocks sulfur-producing bacteria behind persistent [MEDICAL_…" at bounding box center [880, 511] width 302 height 28
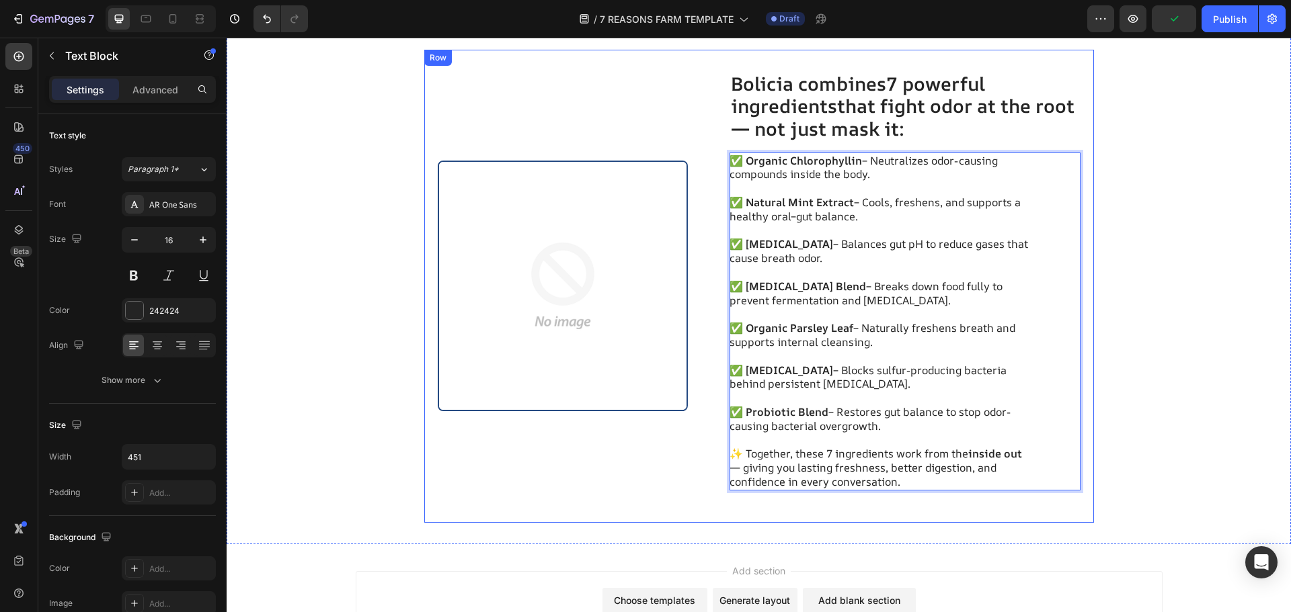
scroll to position [3694, 0]
click at [1125, 280] on div "Image [PERSON_NAME] combines 7 powerful ingredients that fight odor at the root…" at bounding box center [759, 285] width 1064 height 473
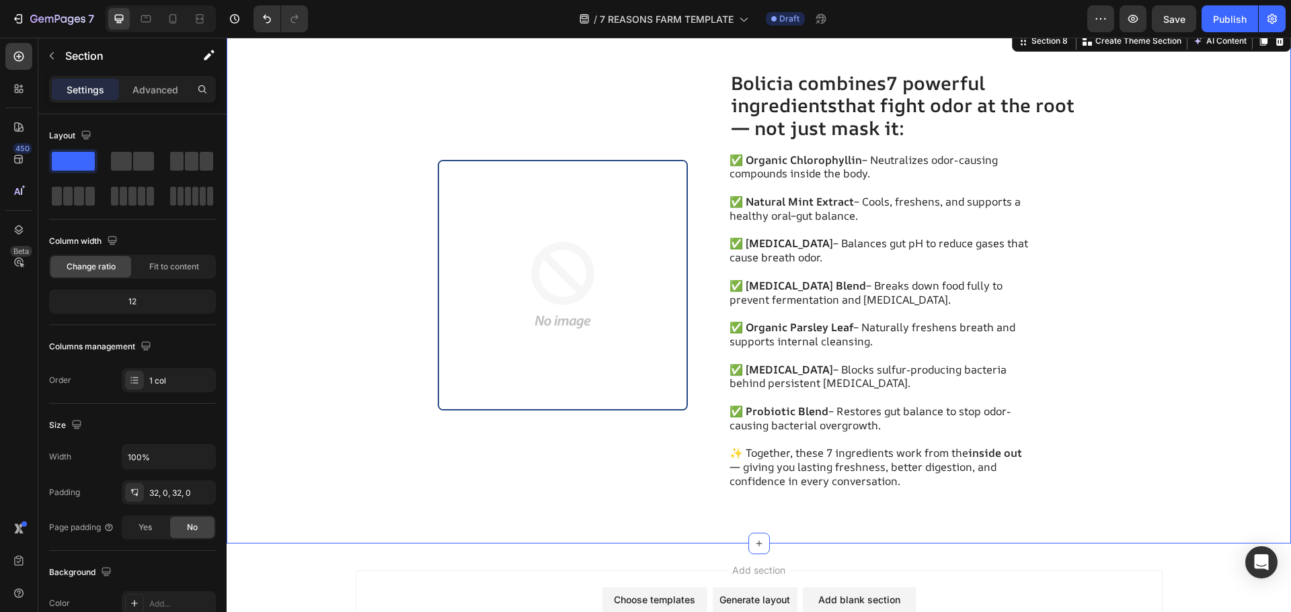
scroll to position [3559, 0]
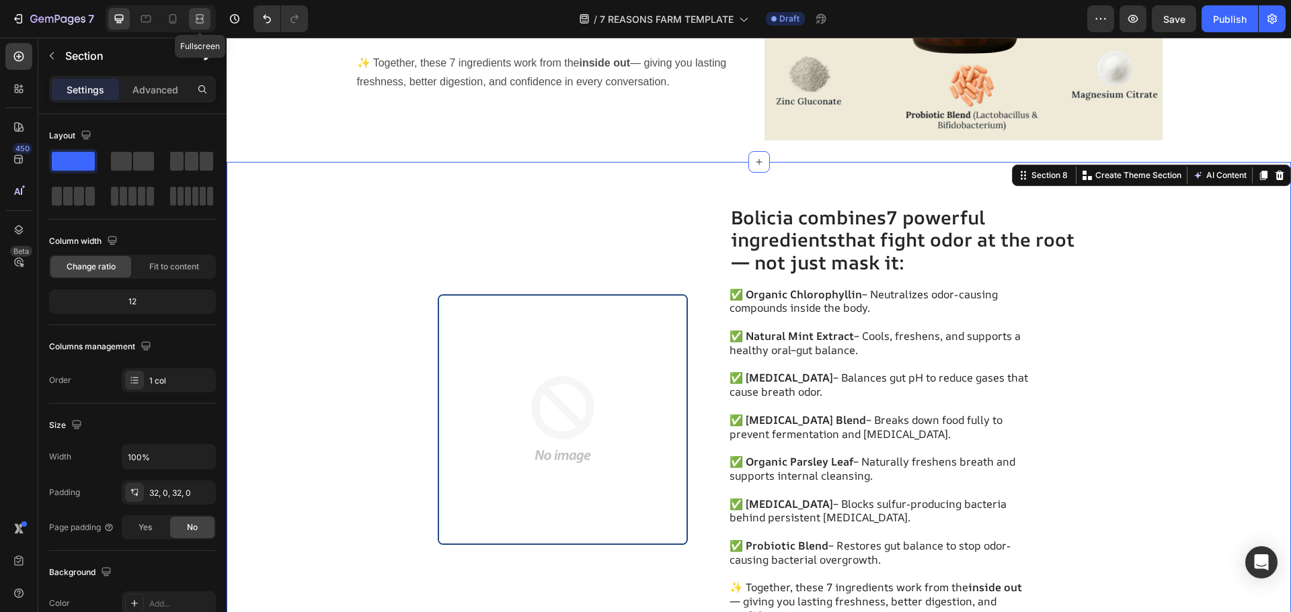
click at [191, 20] on div at bounding box center [200, 19] width 22 height 22
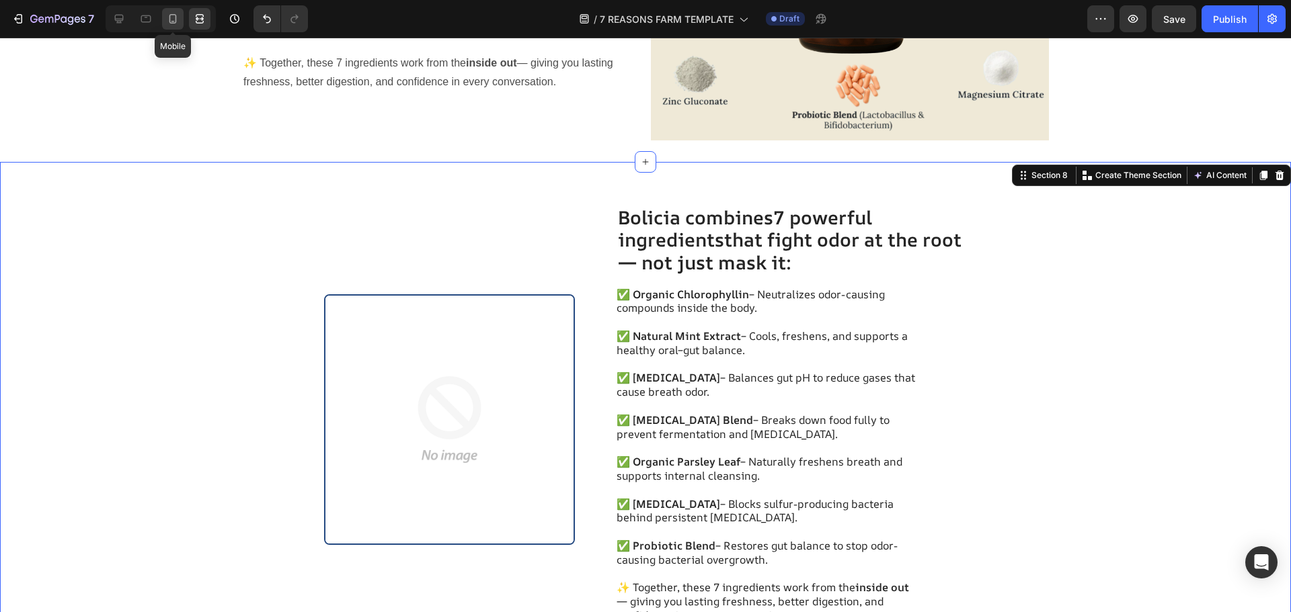
click at [172, 20] on icon at bounding box center [172, 18] width 13 height 13
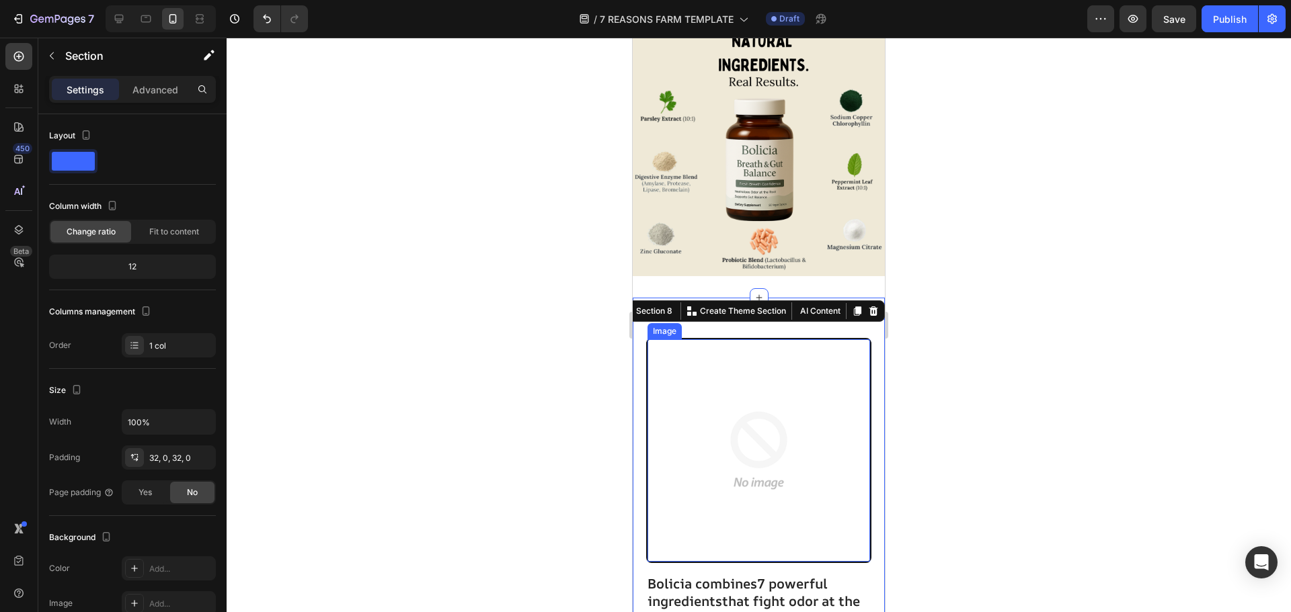
scroll to position [3516, 0]
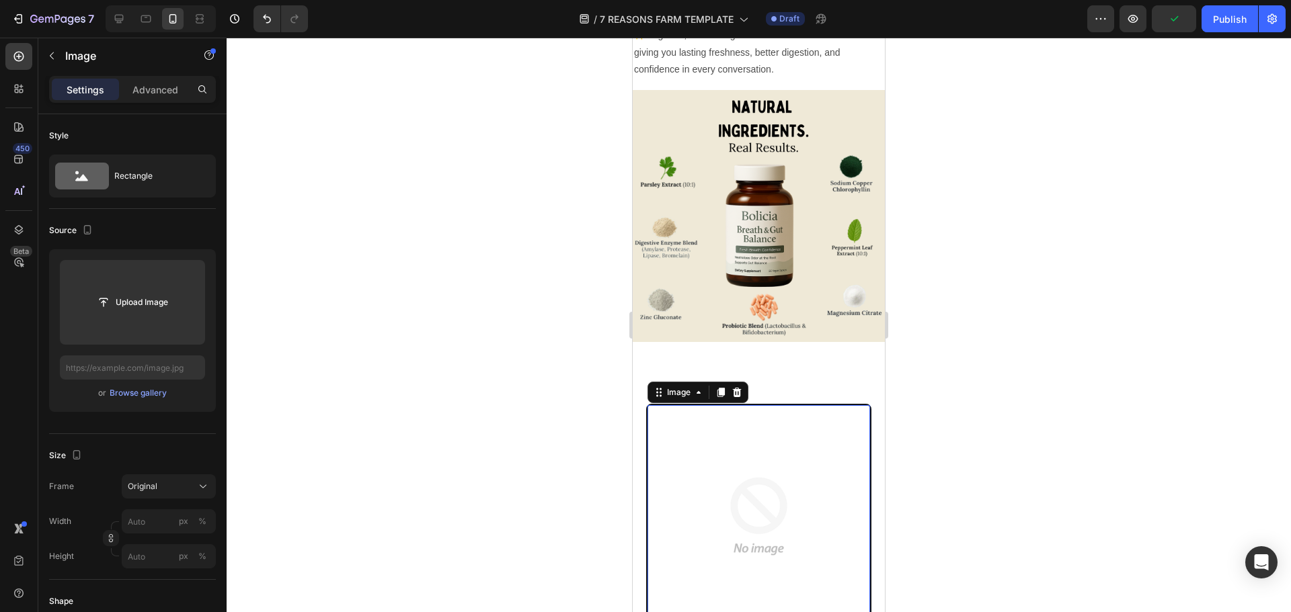
click at [726, 415] on img at bounding box center [758, 516] width 223 height 223
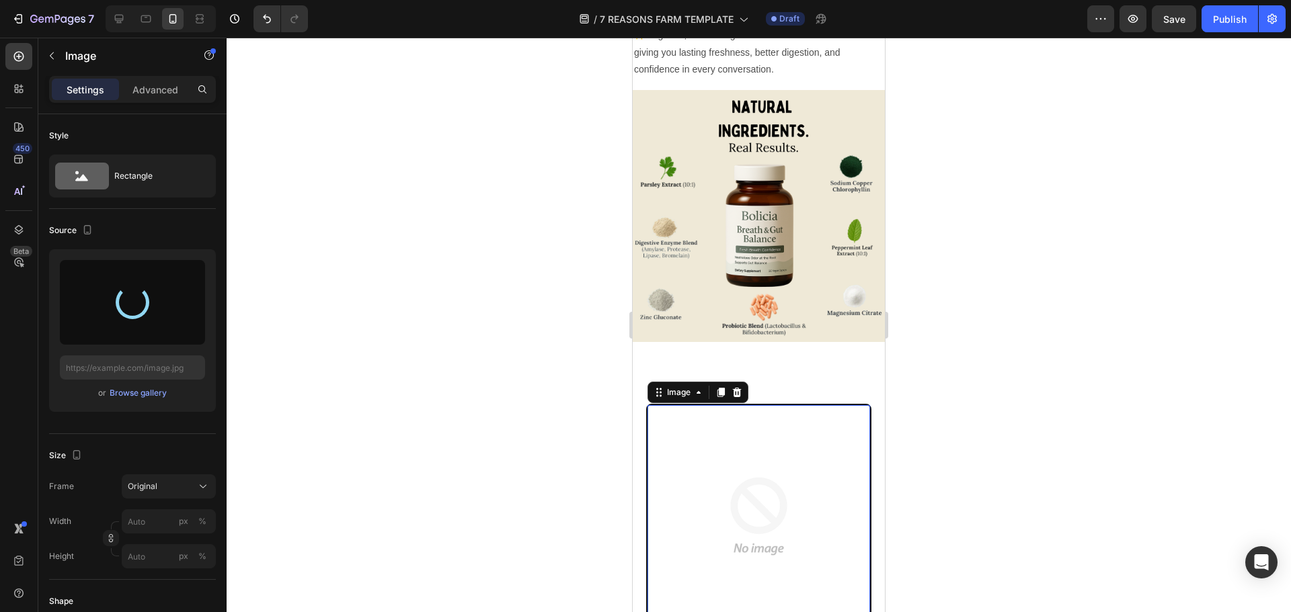
type input "[URL][DOMAIN_NAME]"
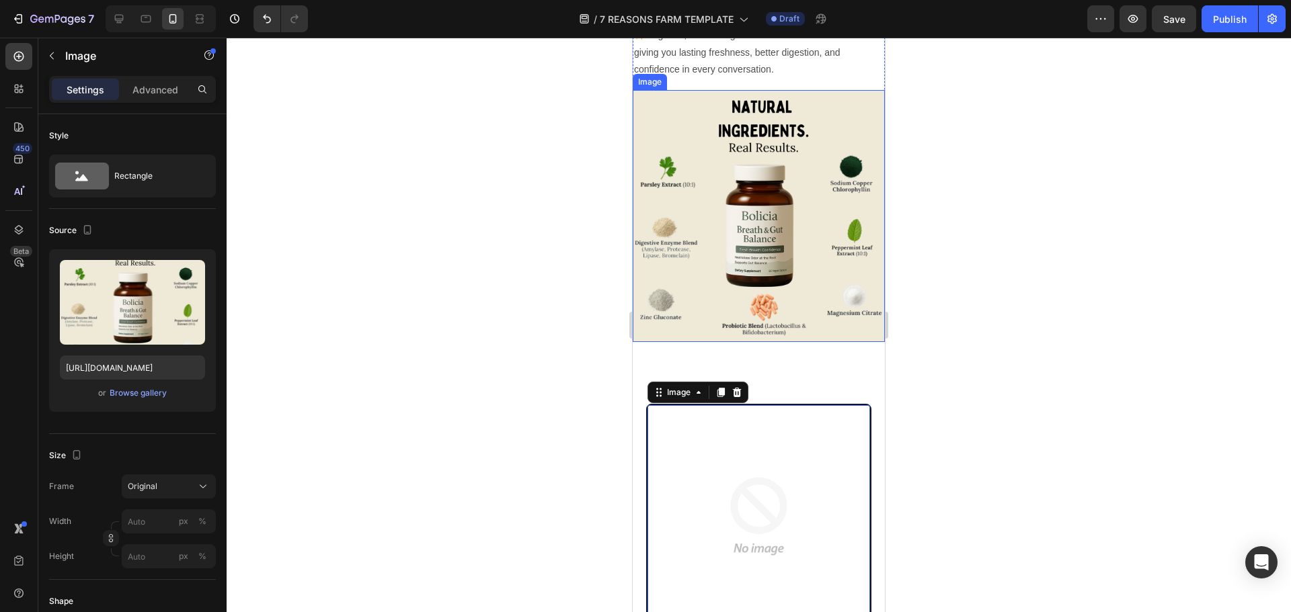
click at [787, 261] on img at bounding box center [759, 216] width 252 height 252
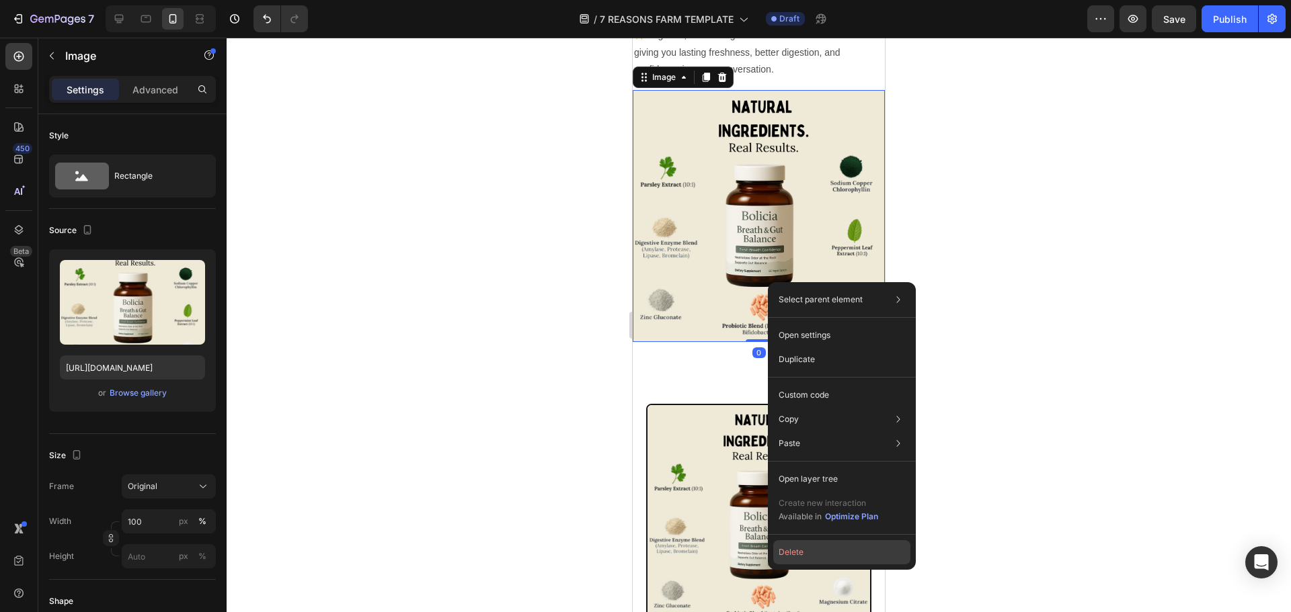
click at [791, 563] on button "Delete" at bounding box center [841, 552] width 137 height 24
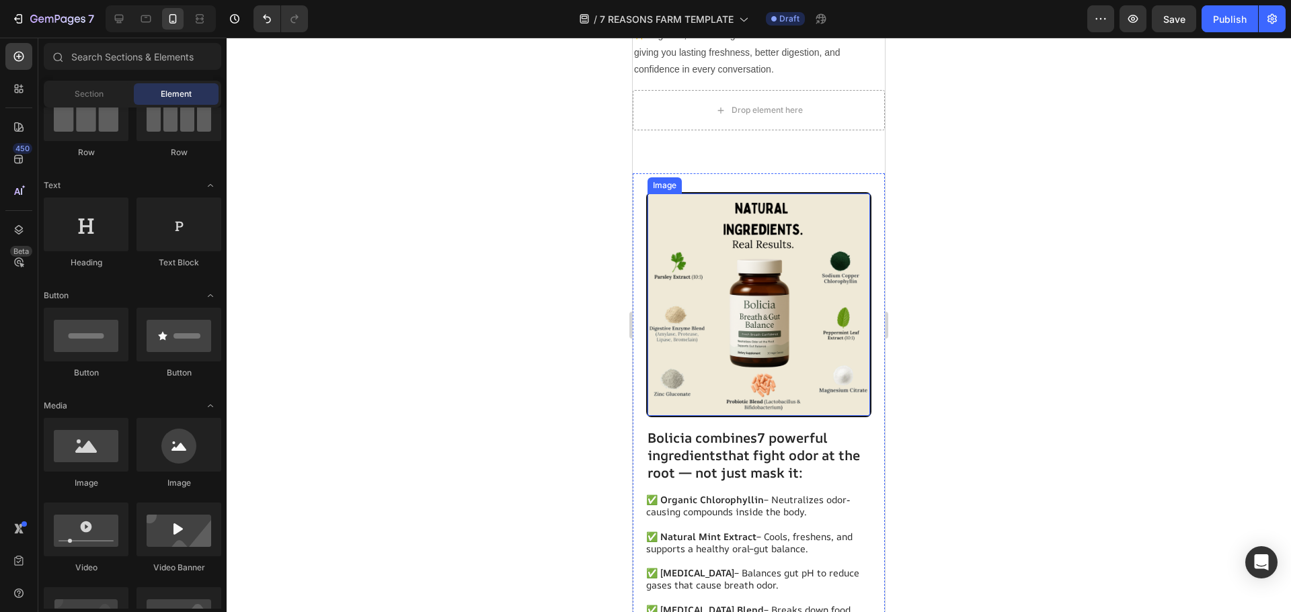
scroll to position [3315, 0]
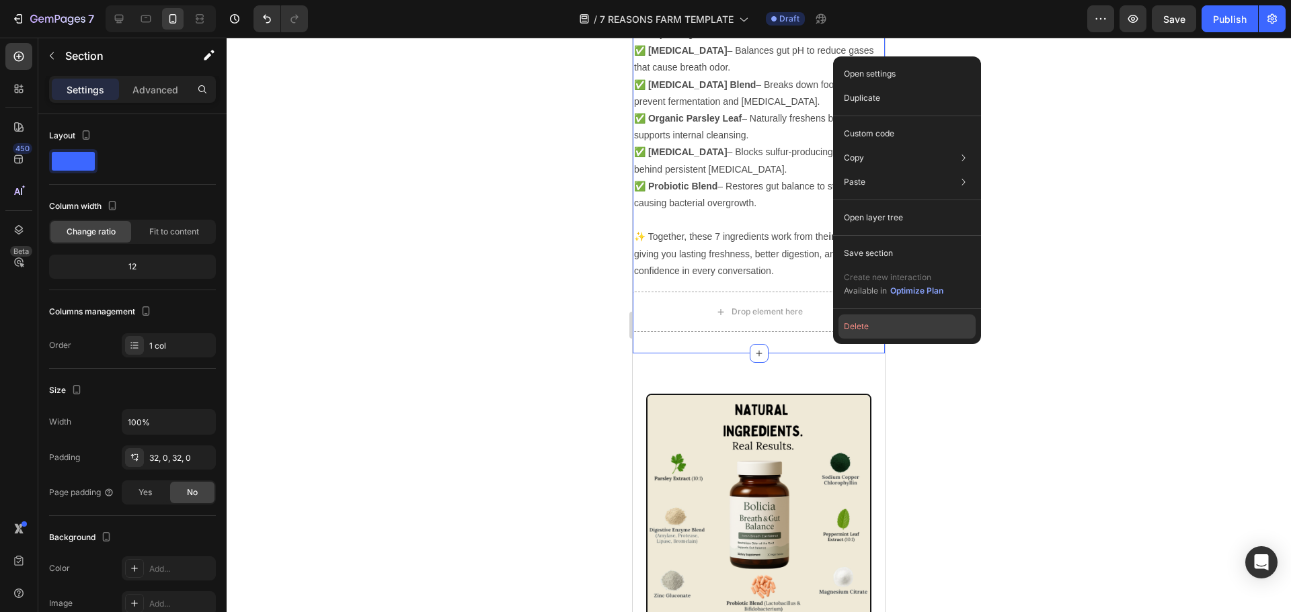
click at [864, 332] on button "Delete" at bounding box center [906, 327] width 137 height 24
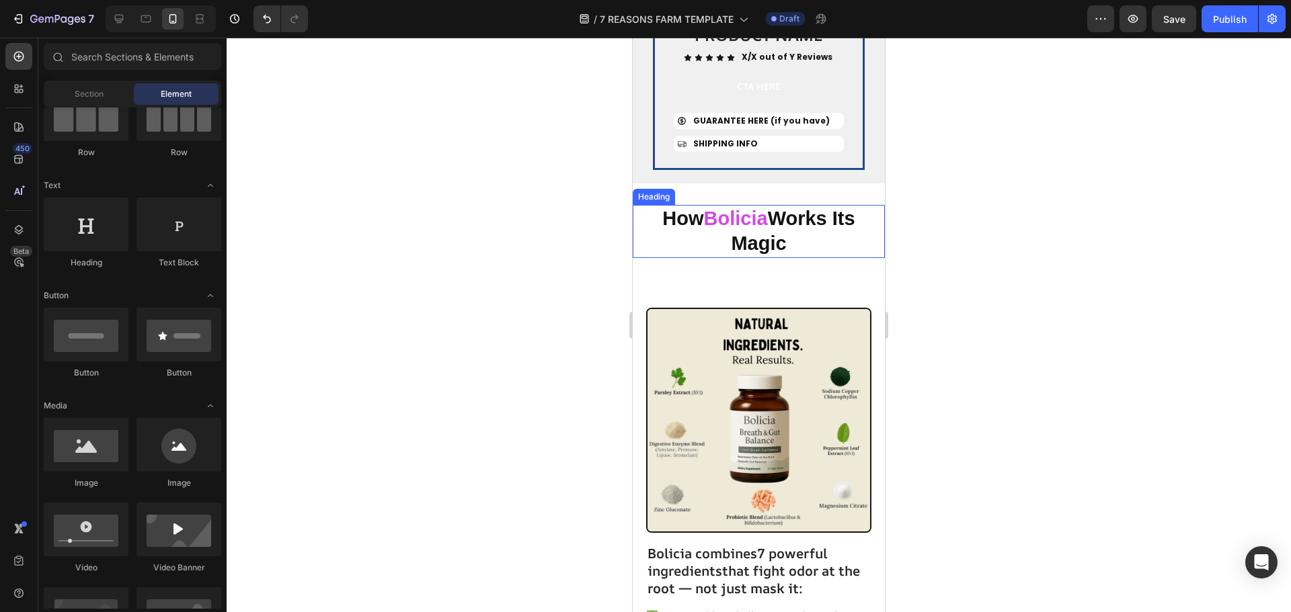
scroll to position [3758, 0]
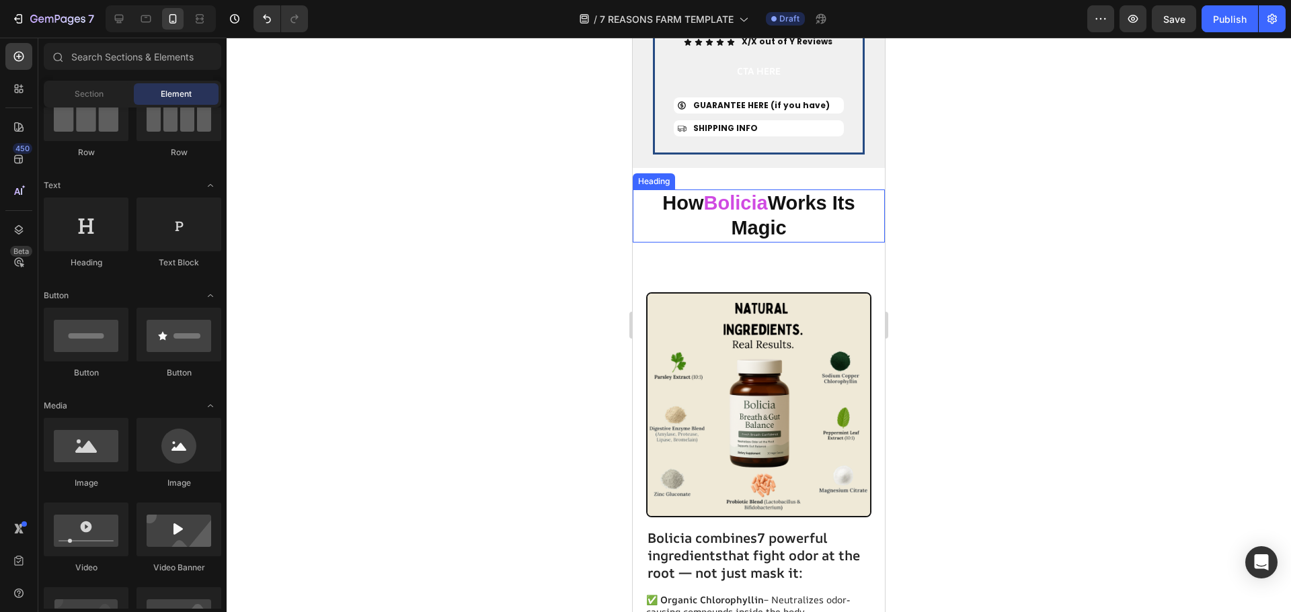
click at [811, 196] on h2 "How Bolicia Works Its Magic" at bounding box center [759, 216] width 252 height 53
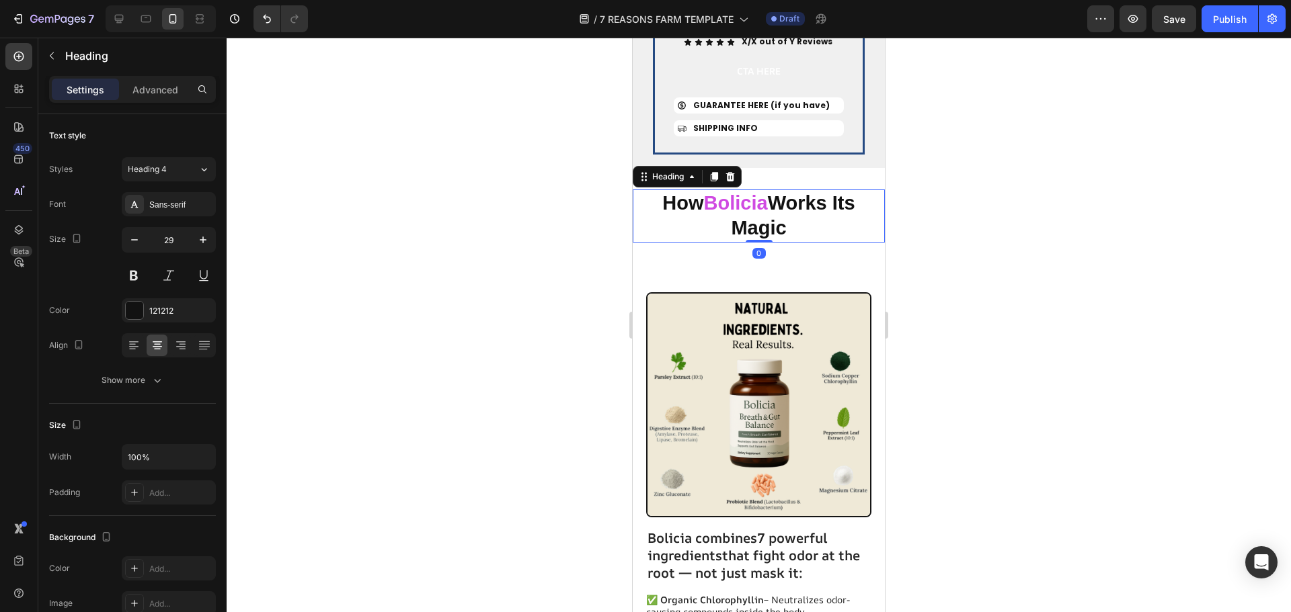
click at [811, 196] on h2 "How Bolicia Works Its Magic" at bounding box center [759, 216] width 252 height 53
click at [804, 197] on p "How Bolicia Works Its Magic" at bounding box center [758, 216] width 249 height 50
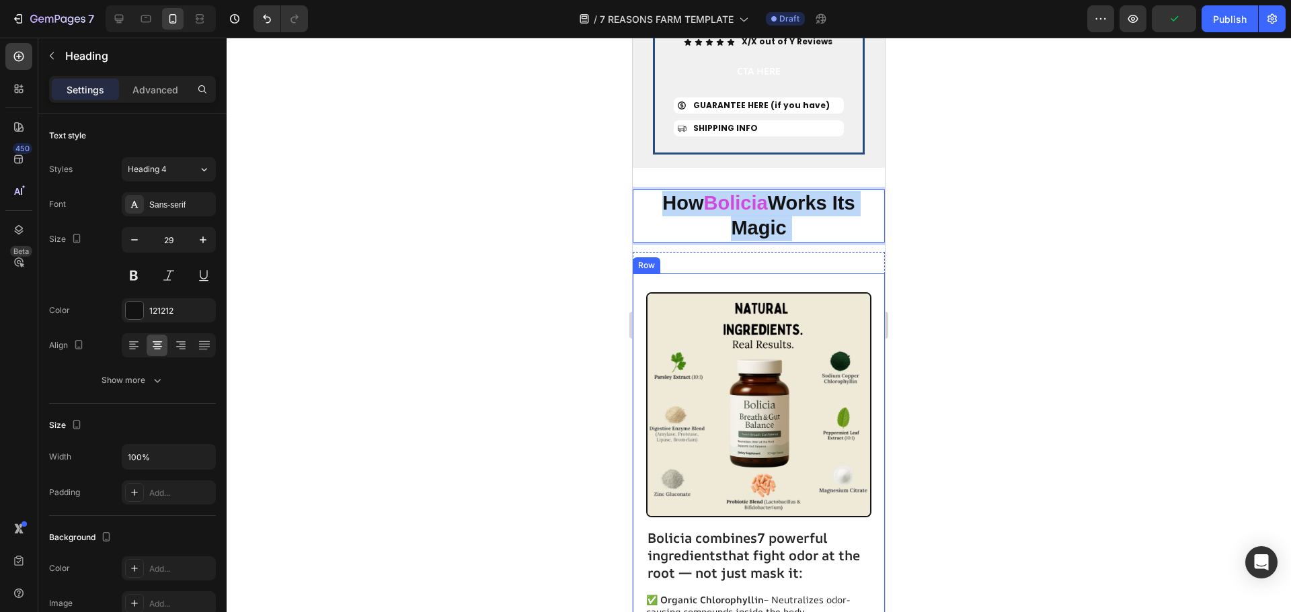
drag, startPoint x: 804, startPoint y: 190, endPoint x: 772, endPoint y: 239, distance: 58.7
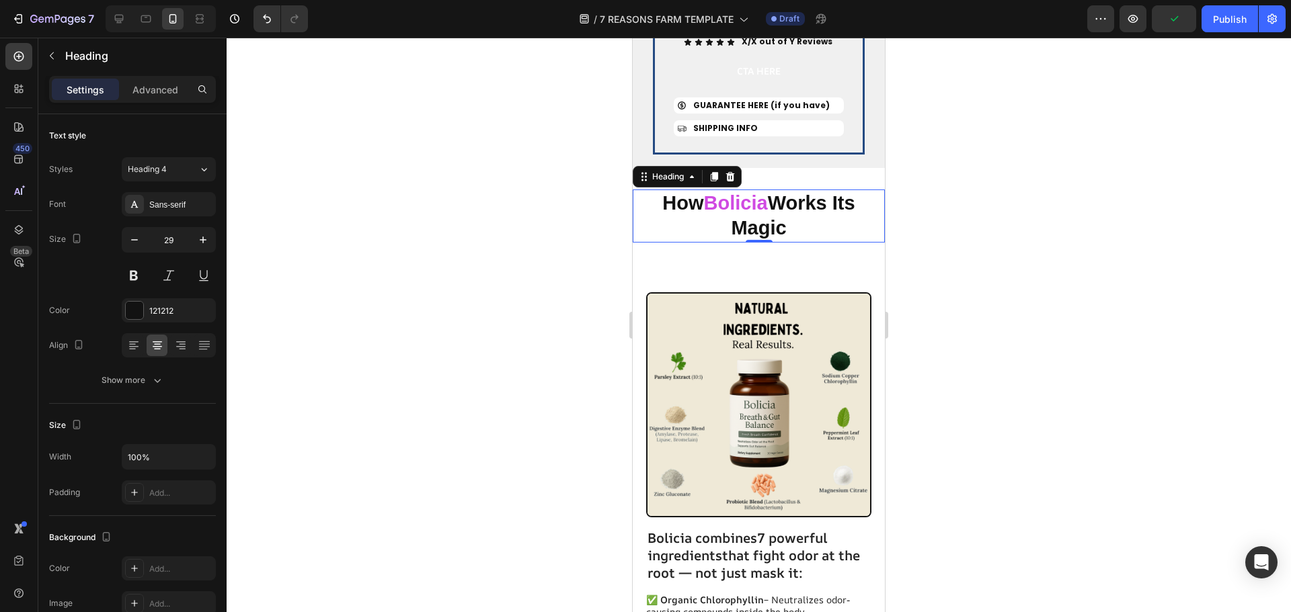
click at [952, 176] on div at bounding box center [759, 325] width 1064 height 575
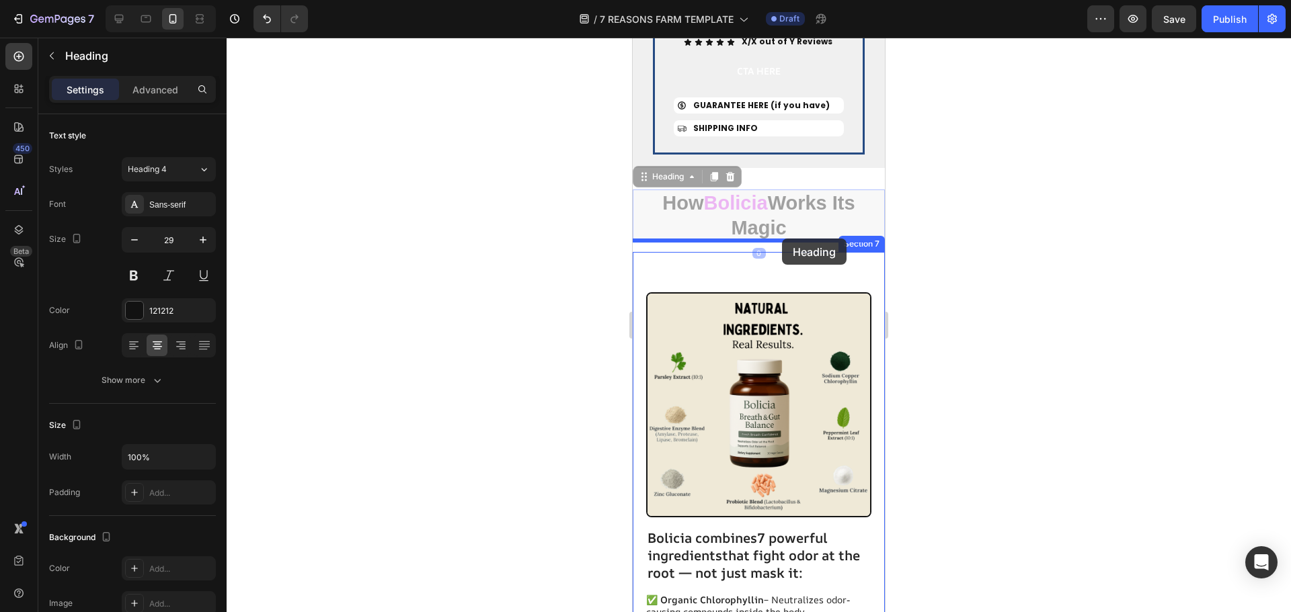
drag, startPoint x: 839, startPoint y: 161, endPoint x: 1529, endPoint y: 268, distance: 698.0
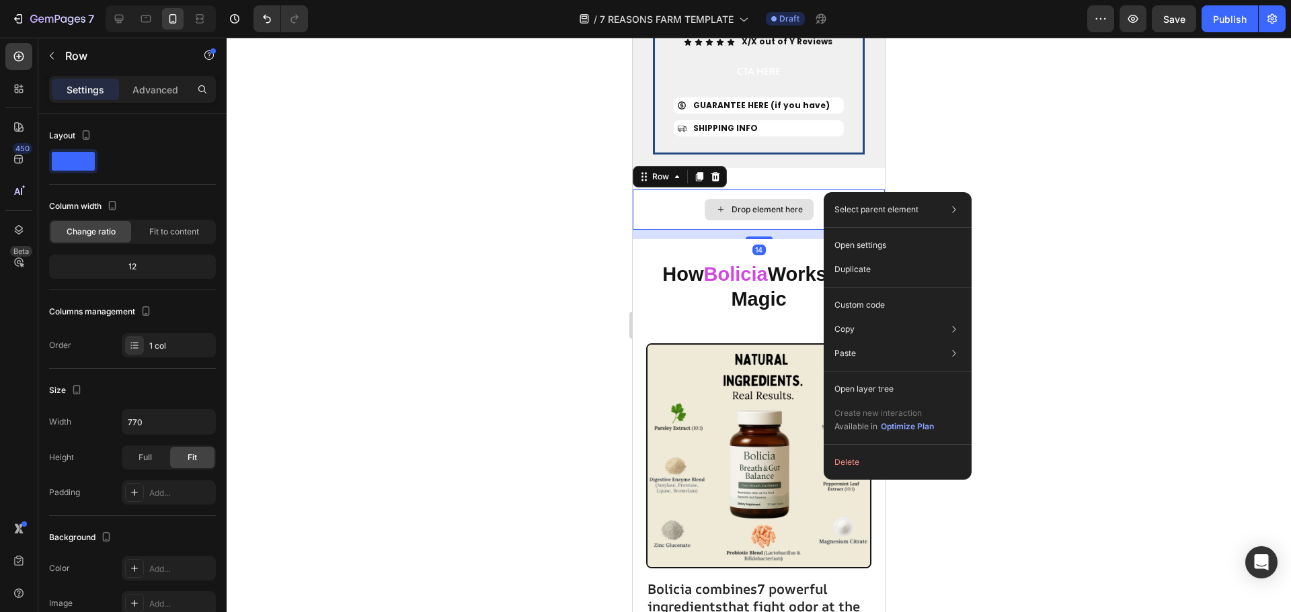
click at [808, 190] on div "Drop element here" at bounding box center [759, 210] width 252 height 40
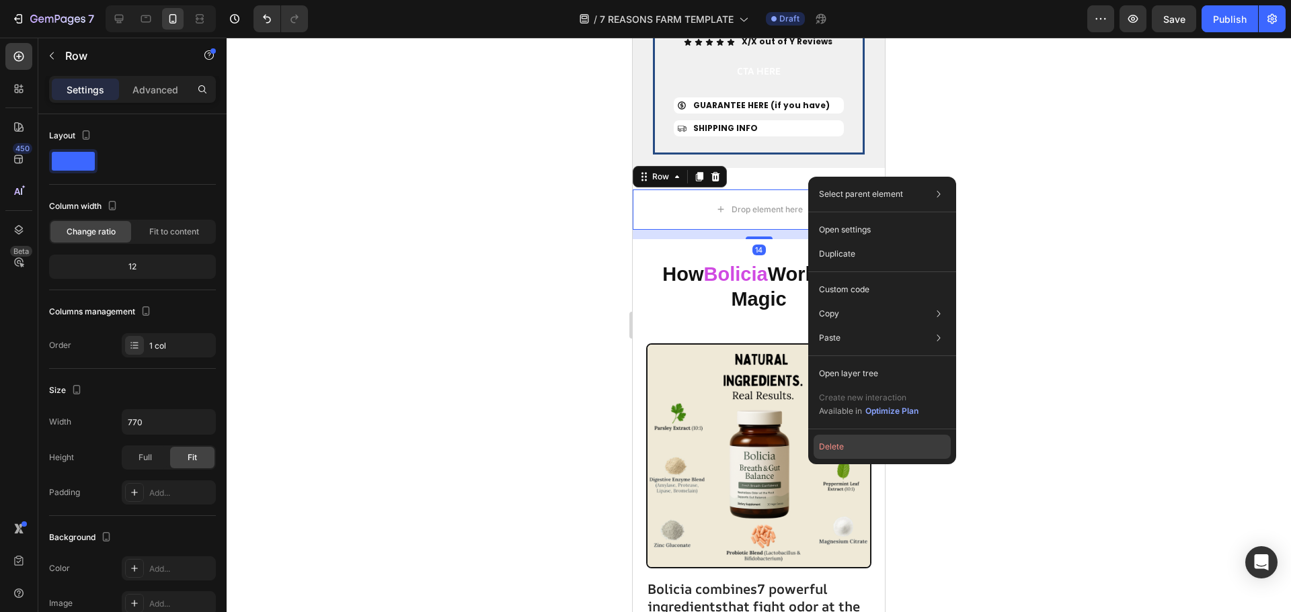
click at [827, 451] on button "Delete" at bounding box center [881, 447] width 137 height 24
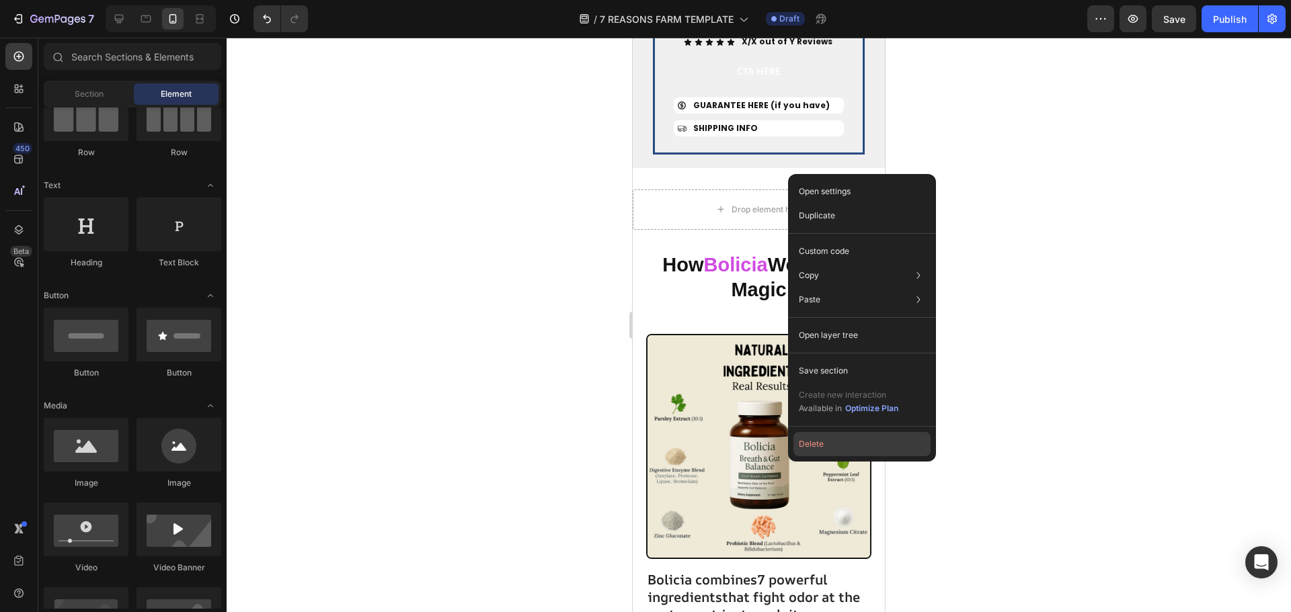
click at [825, 444] on button "Delete" at bounding box center [861, 444] width 137 height 24
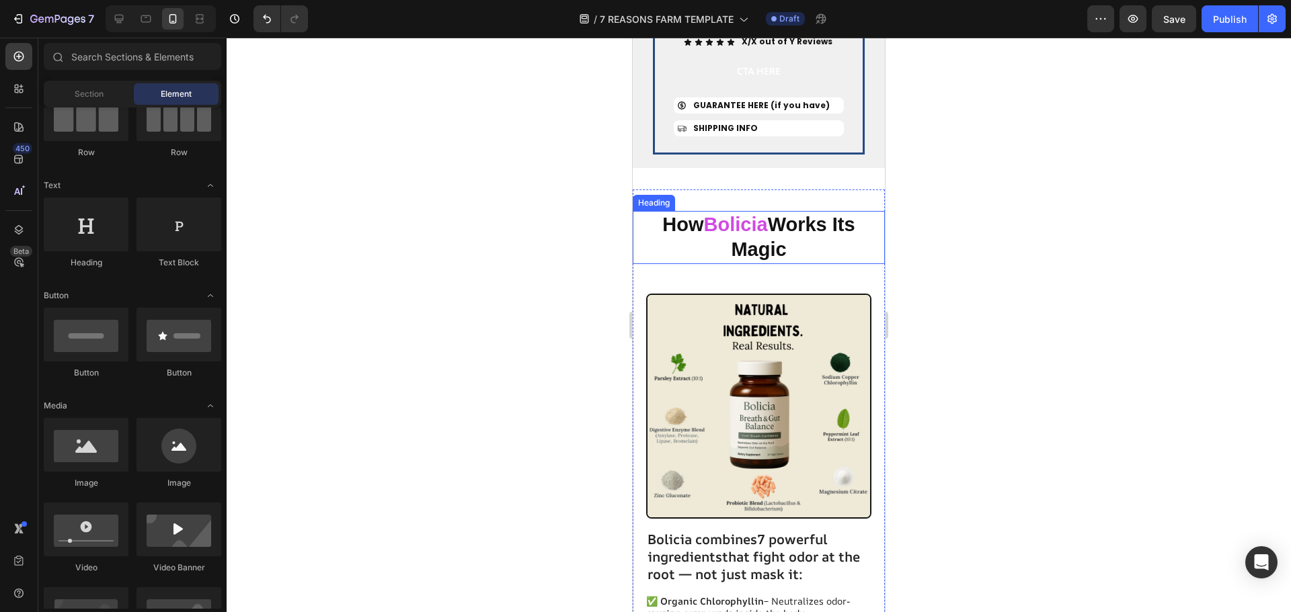
click at [756, 214] on strong "Bolicia" at bounding box center [736, 225] width 64 height 22
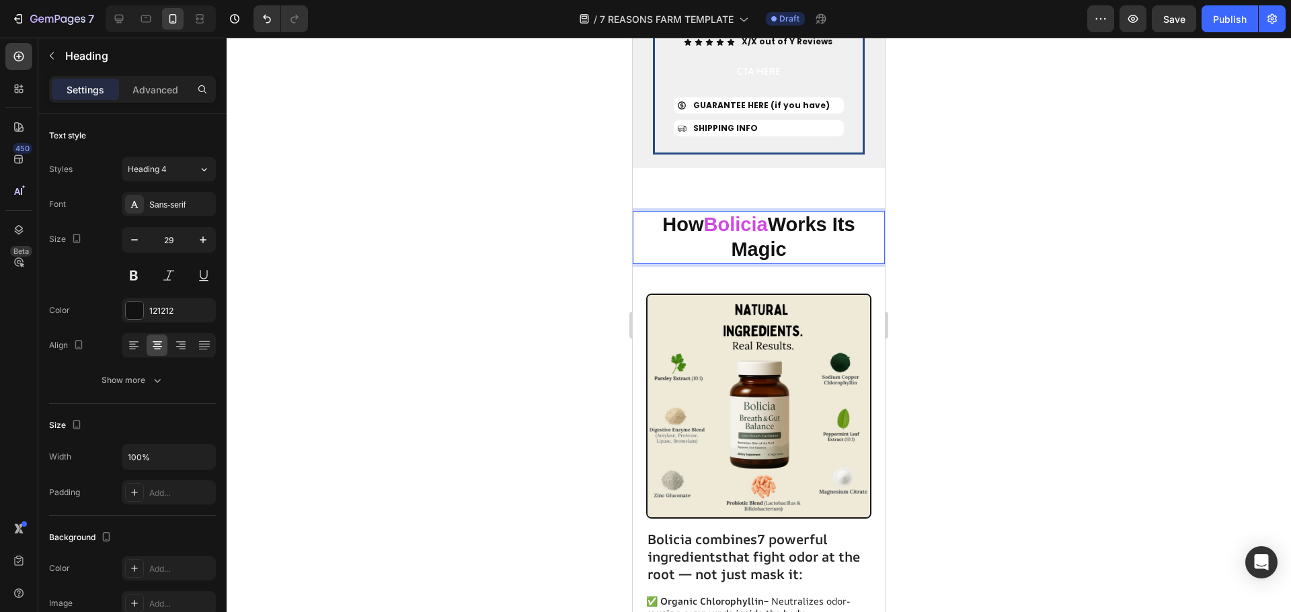
click at [750, 214] on strong "Bolicia" at bounding box center [736, 225] width 64 height 22
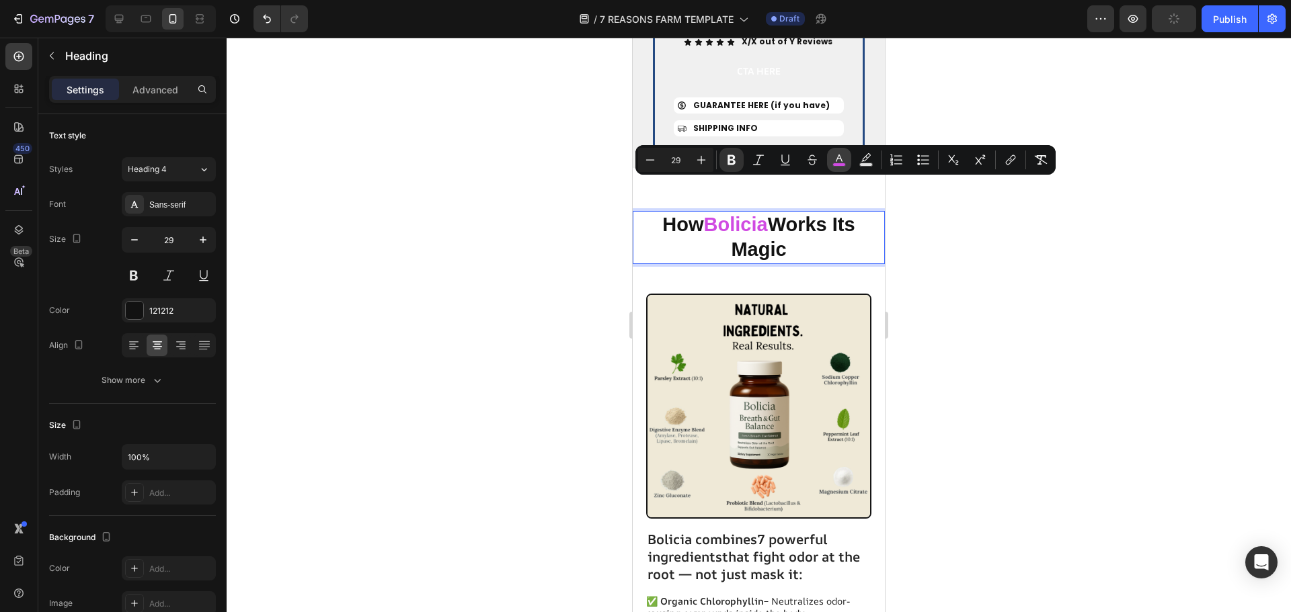
click at [849, 159] on button "color" at bounding box center [839, 160] width 24 height 24
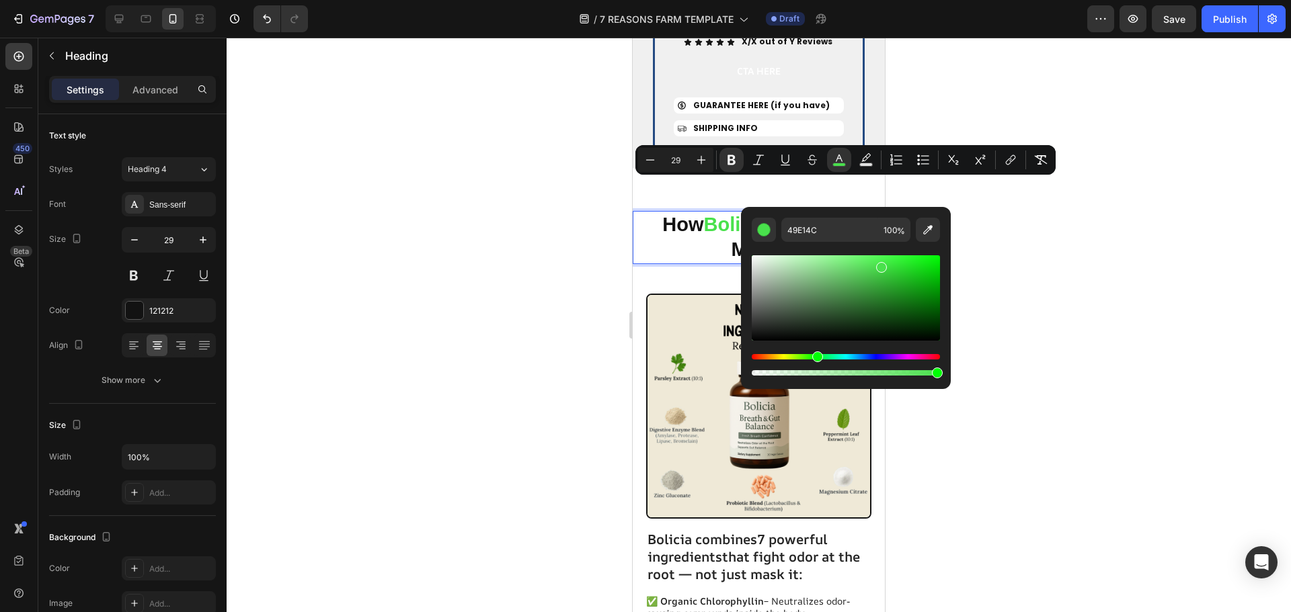
drag, startPoint x: 834, startPoint y: 356, endPoint x: 815, endPoint y: 358, distance: 19.6
click at [815, 358] on div "Hue" at bounding box center [846, 356] width 188 height 5
drag, startPoint x: 900, startPoint y: 258, endPoint x: 930, endPoint y: 278, distance: 35.4
click at [930, 278] on div "Editor contextual toolbar" at bounding box center [846, 297] width 188 height 85
type input "057707"
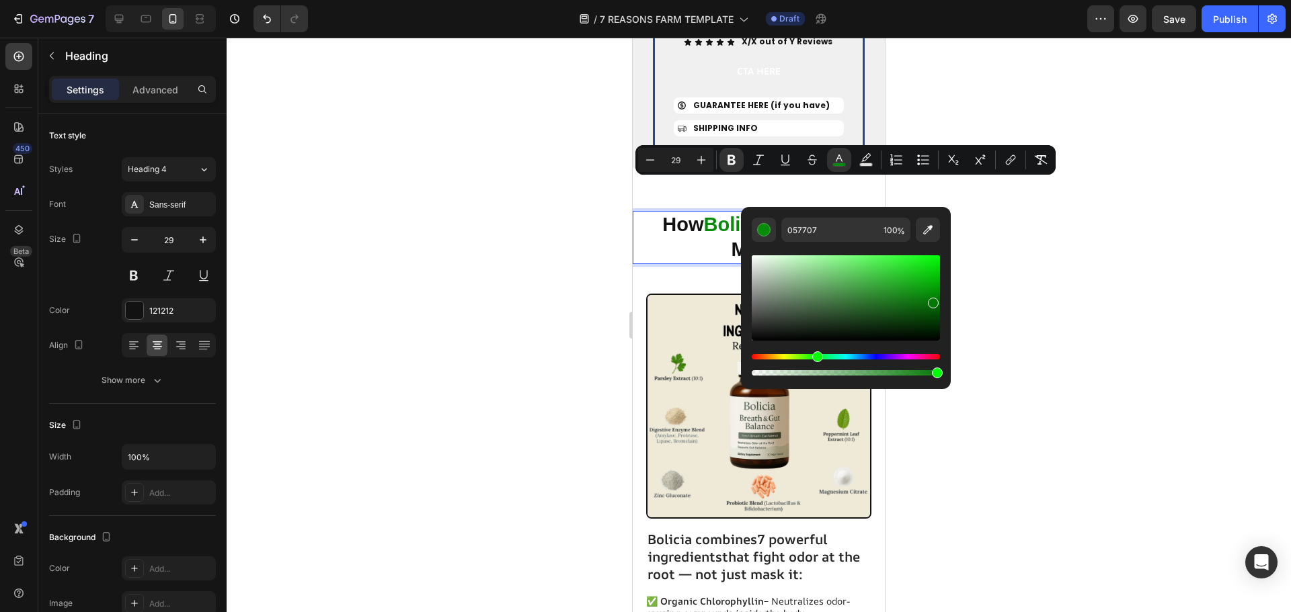
drag, startPoint x: 926, startPoint y: 280, endPoint x: 932, endPoint y: 300, distance: 21.1
click at [932, 300] on div "Editor contextual toolbar" at bounding box center [933, 303] width 11 height 11
click at [1014, 293] on div at bounding box center [759, 325] width 1064 height 575
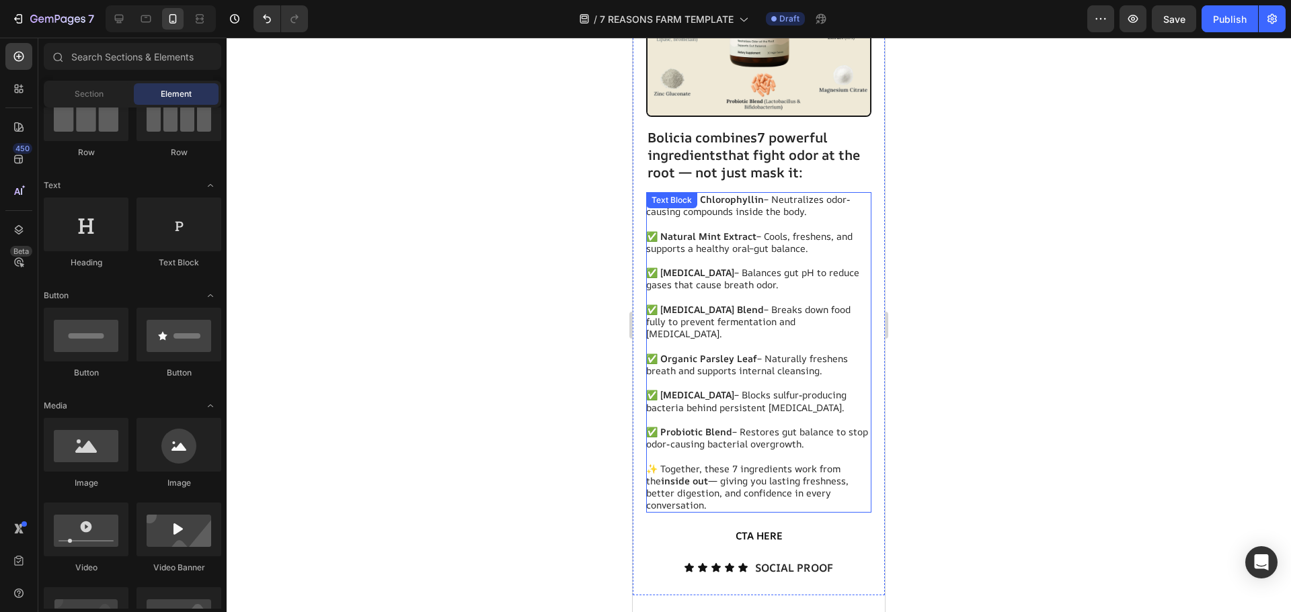
scroll to position [3959, 0]
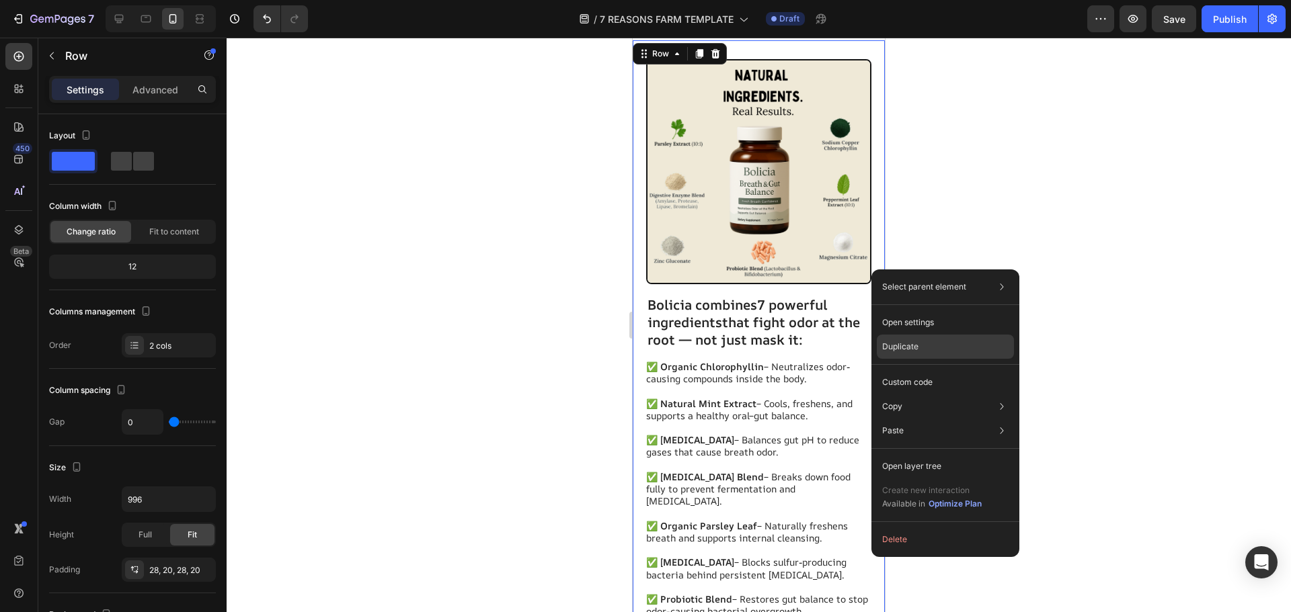
click at [884, 348] on p "Duplicate" at bounding box center [900, 347] width 36 height 12
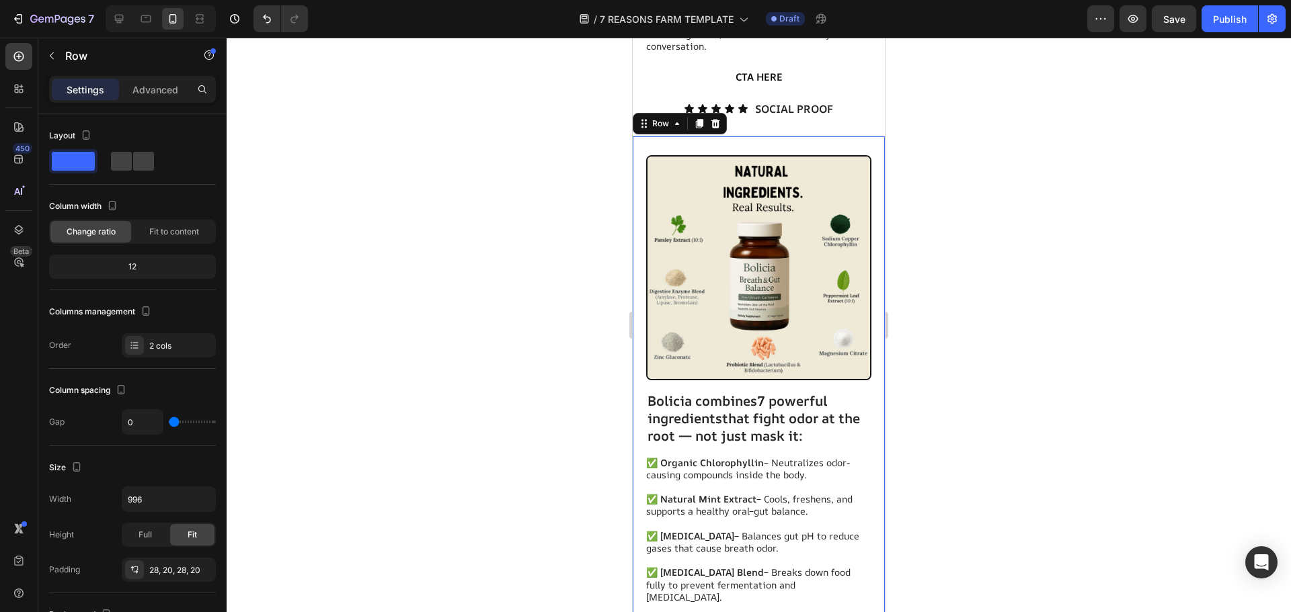
scroll to position [4628, 0]
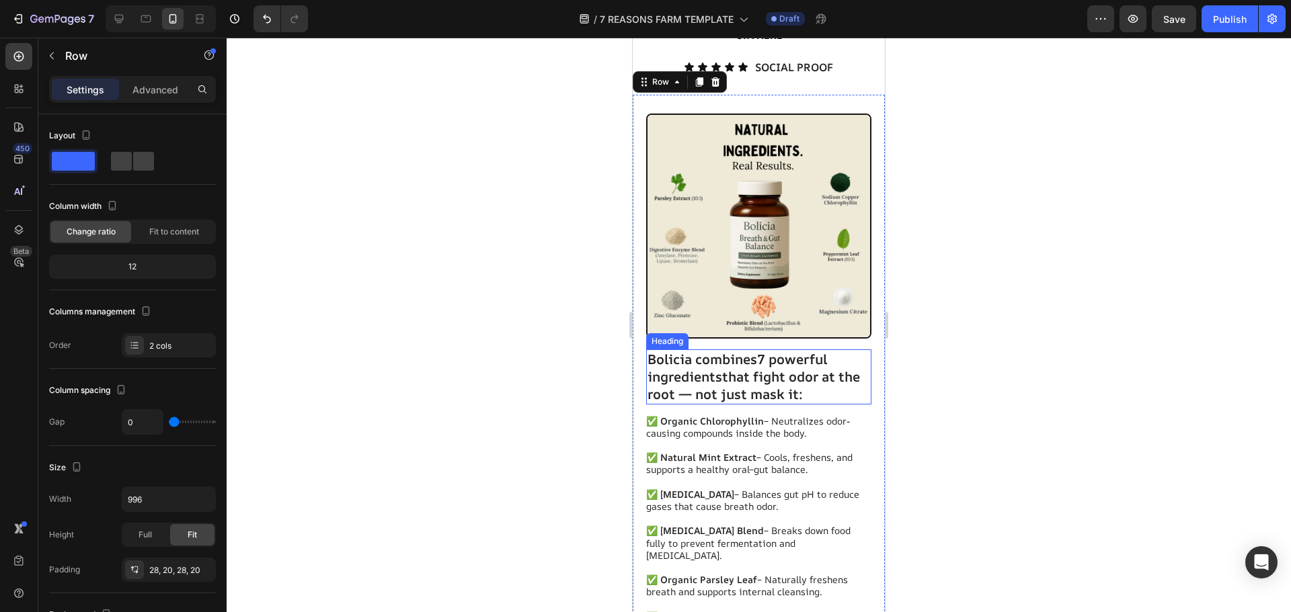
click at [717, 362] on strong "7 powerful ingredients" at bounding box center [737, 368] width 180 height 36
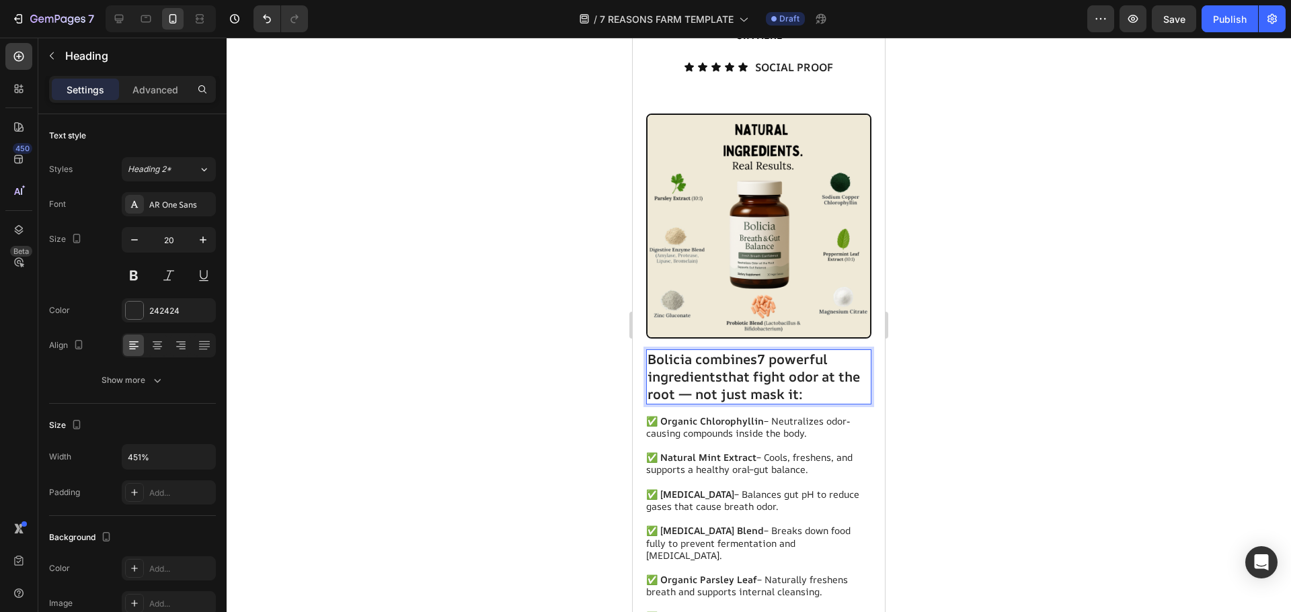
click at [718, 362] on strong "7 powerful ingredients" at bounding box center [737, 368] width 180 height 36
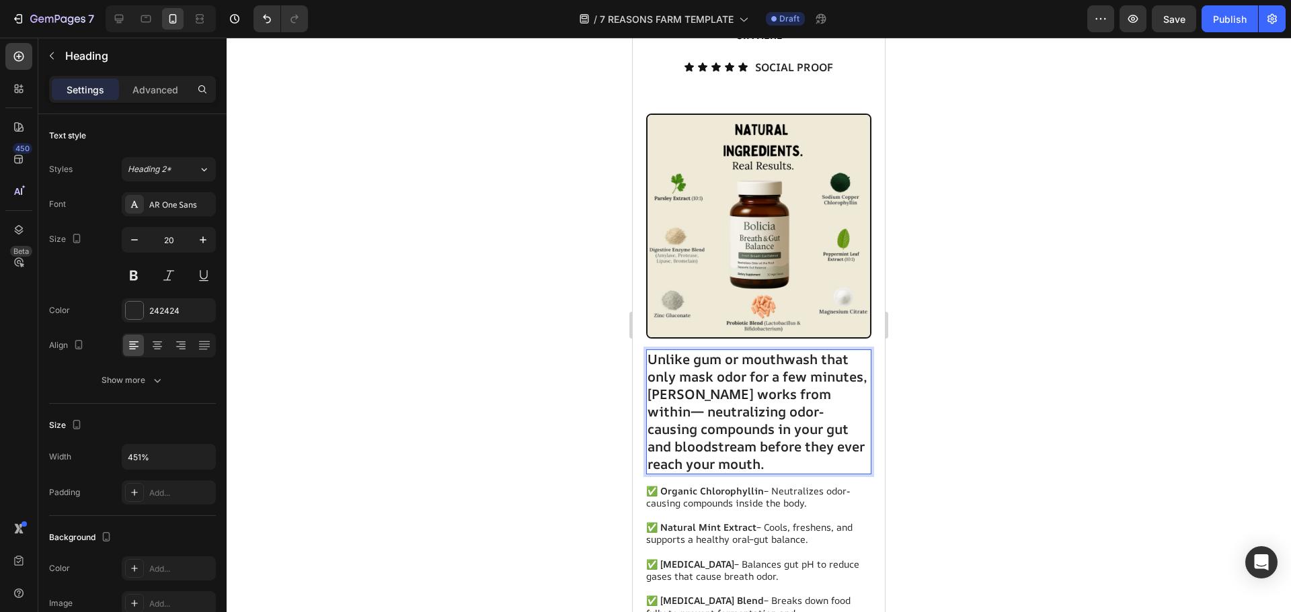
drag, startPoint x: 810, startPoint y: 445, endPoint x: 669, endPoint y: 341, distance: 175.5
click at [660, 351] on p "Unlike gum or mouthwash that only mask odor for a few minutes, Bolicia works fr…" at bounding box center [758, 412] width 223 height 122
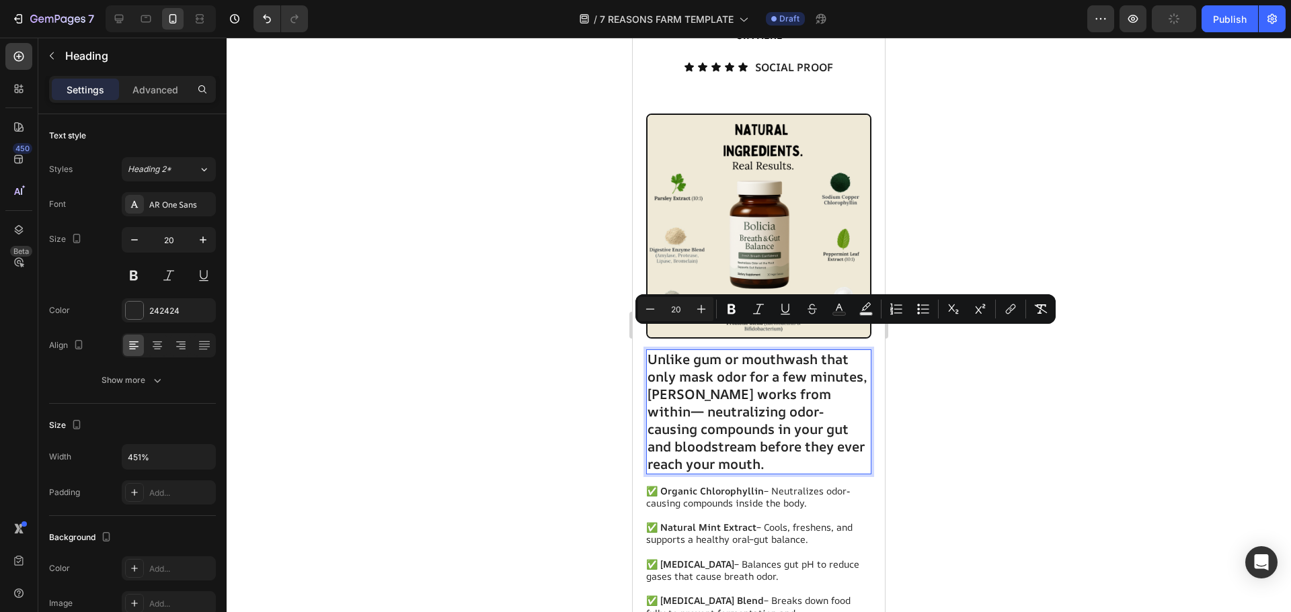
click at [723, 385] on strong "[PERSON_NAME] works from within" at bounding box center [739, 403] width 184 height 36
click at [756, 399] on p "Unlike gum or mouthwash that only mask odor for a few minutes, Bolicia works fr…" at bounding box center [758, 412] width 223 height 122
click at [754, 399] on p "Unlike gum or mouthwash that only mask odor for a few minutes, Bolicia works fr…" at bounding box center [758, 412] width 223 height 122
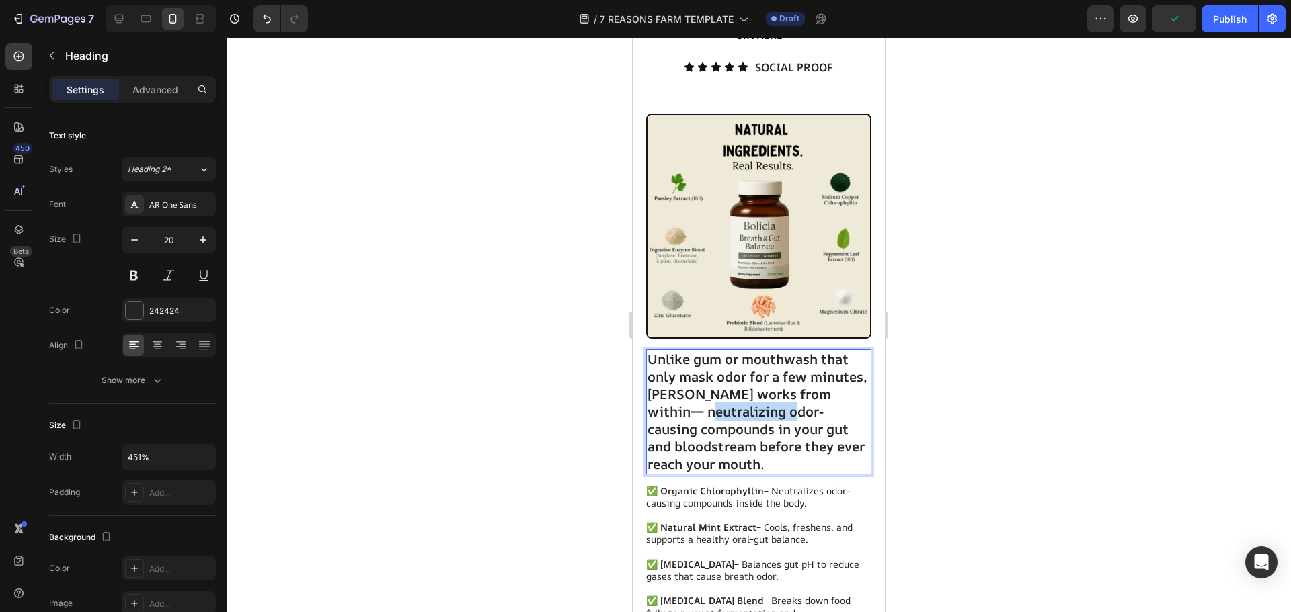
click at [754, 399] on p "Unlike gum or mouthwash that only mask odor for a few minutes, Bolicia works fr…" at bounding box center [758, 412] width 223 height 122
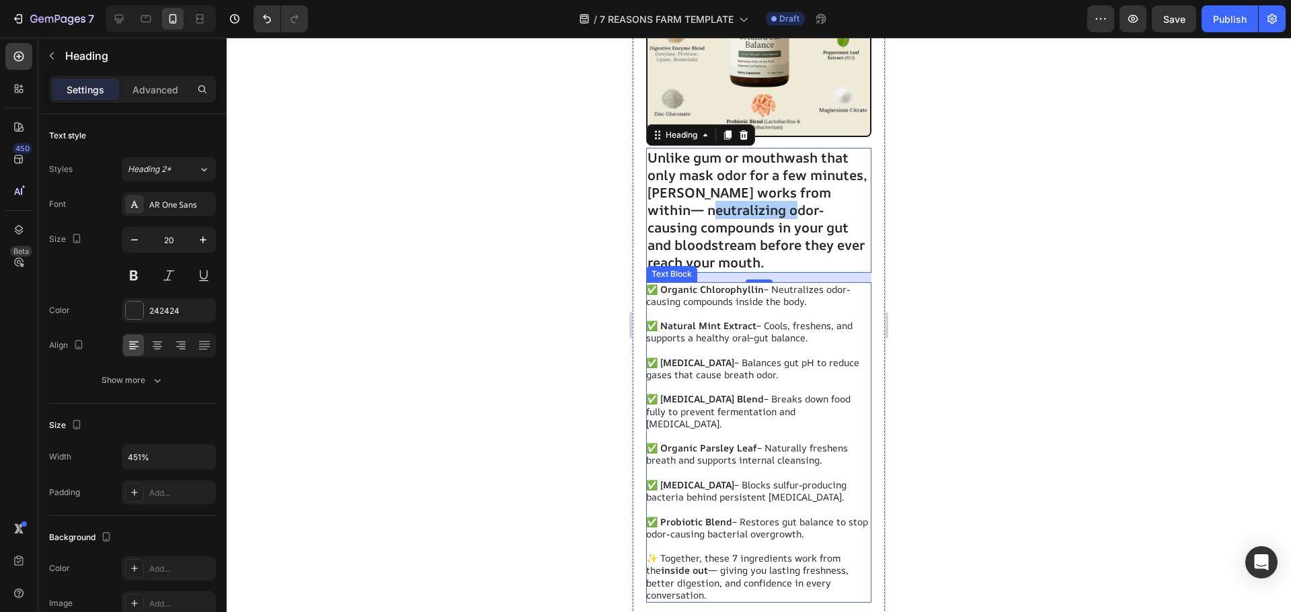
scroll to position [5098, 0]
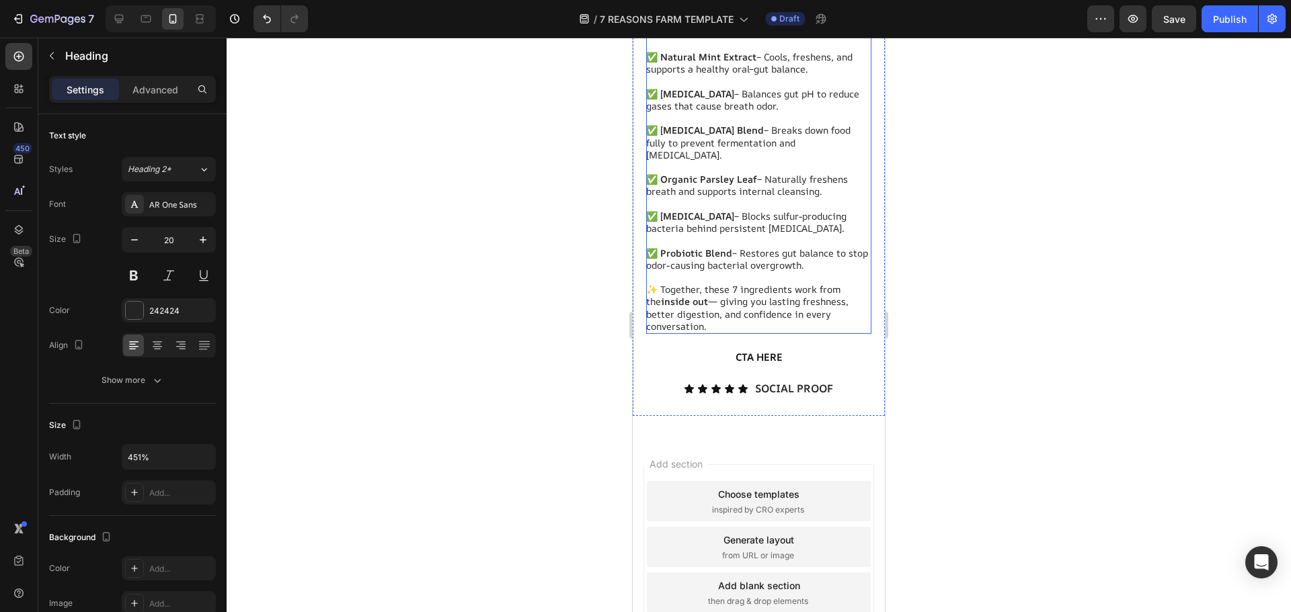
click at [779, 309] on p "✨ Together, these 7 ingredients work from the inside out — giving you lasting f…" at bounding box center [758, 308] width 224 height 49
click at [770, 305] on p "✨ Together, these 7 ingredients work from the inside out — giving you lasting f…" at bounding box center [758, 308] width 224 height 49
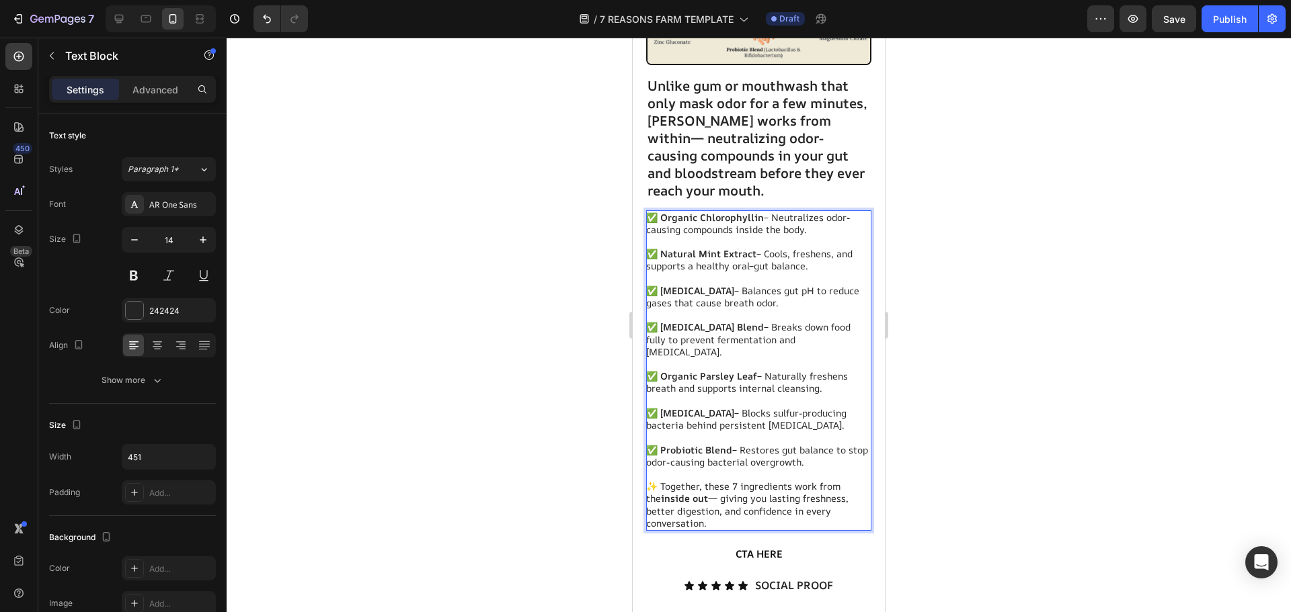
scroll to position [4779, 0]
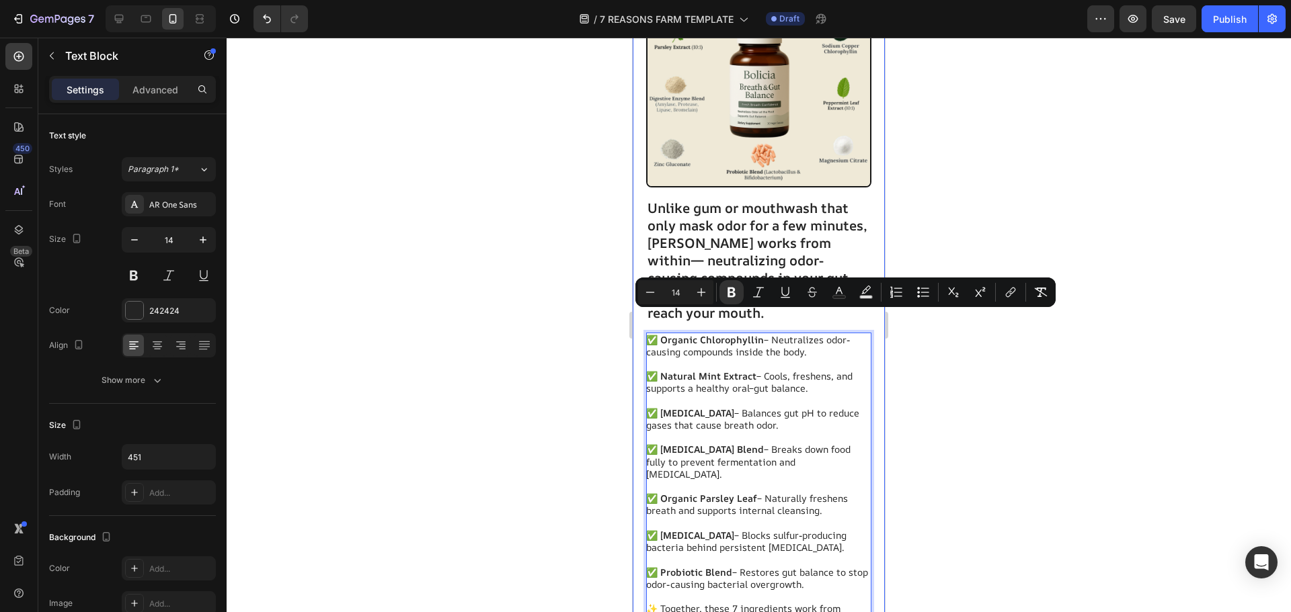
drag, startPoint x: 770, startPoint y: 305, endPoint x: 645, endPoint y: 315, distance: 124.8
click at [645, 315] on div "Image Unlike gum or mouthwash that only mask odor for a few minutes, Bolicia wo…" at bounding box center [759, 340] width 252 height 793
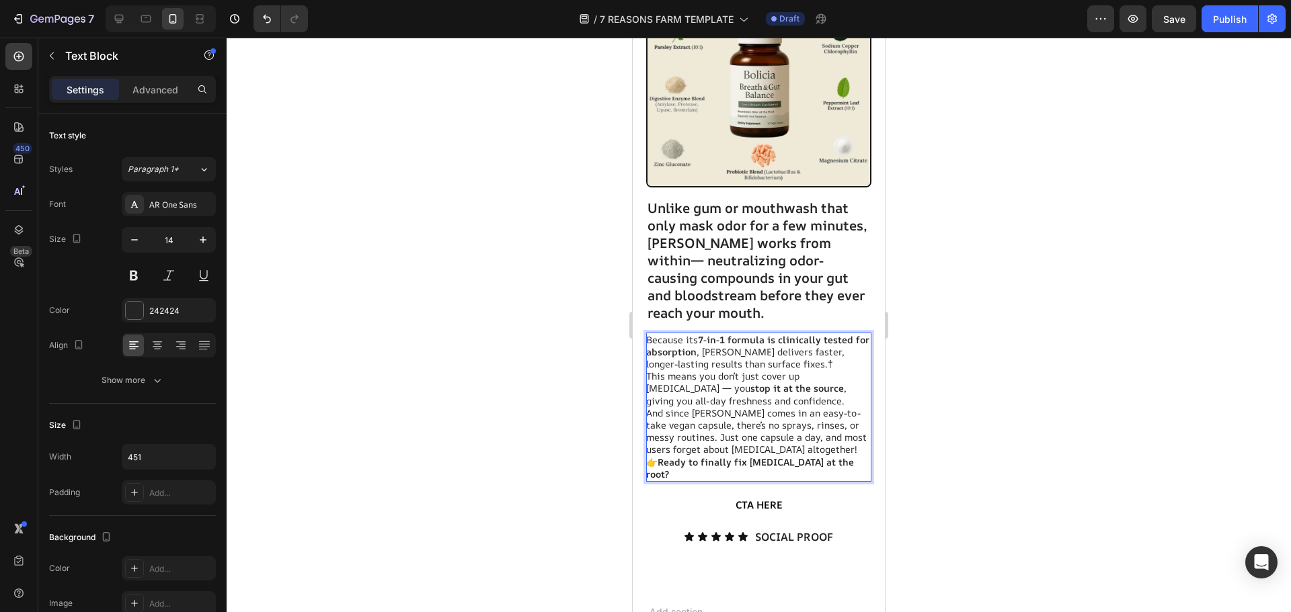
click at [821, 339] on p "Because its 7-in-1 formula is clinically tested for absorption , Bolicia delive…" at bounding box center [758, 352] width 224 height 37
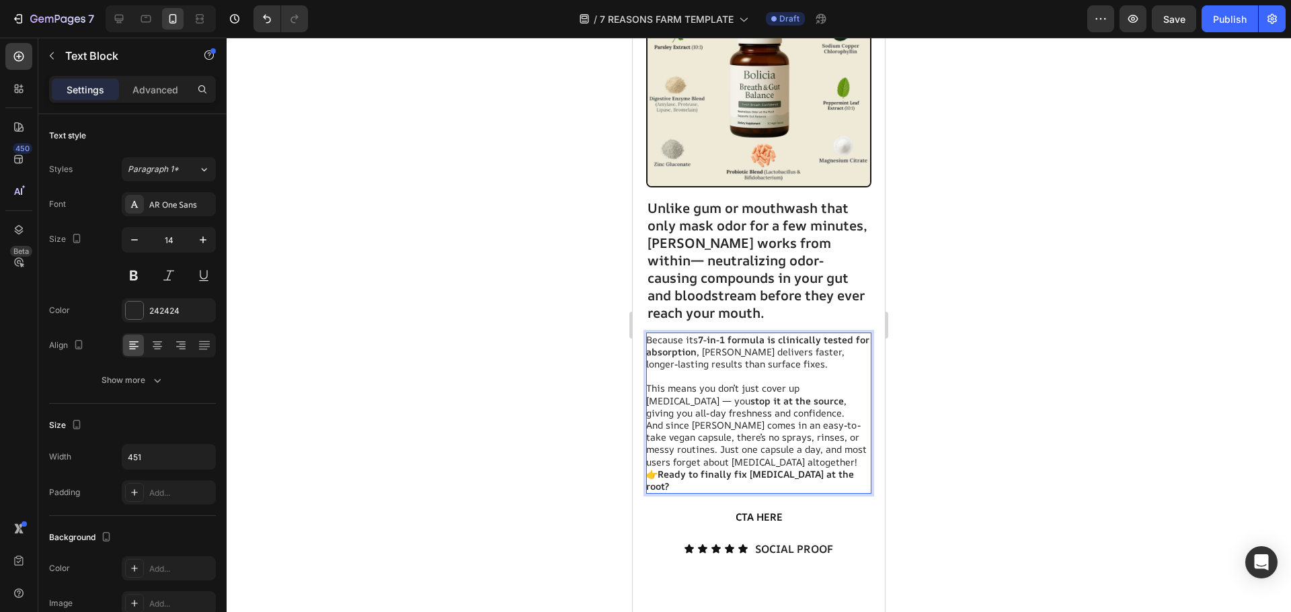
click at [799, 391] on p "This means you don’t just cover up [MEDICAL_DATA] — you stop it at the source ,…" at bounding box center [758, 400] width 224 height 37
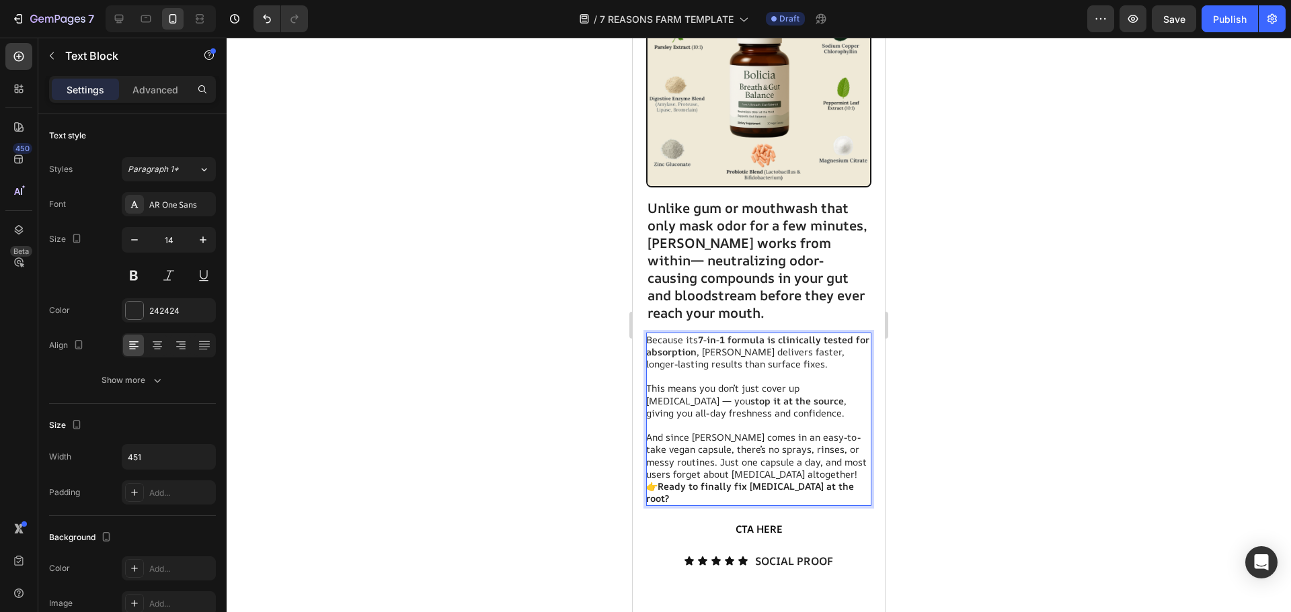
click at [961, 395] on div at bounding box center [759, 325] width 1064 height 575
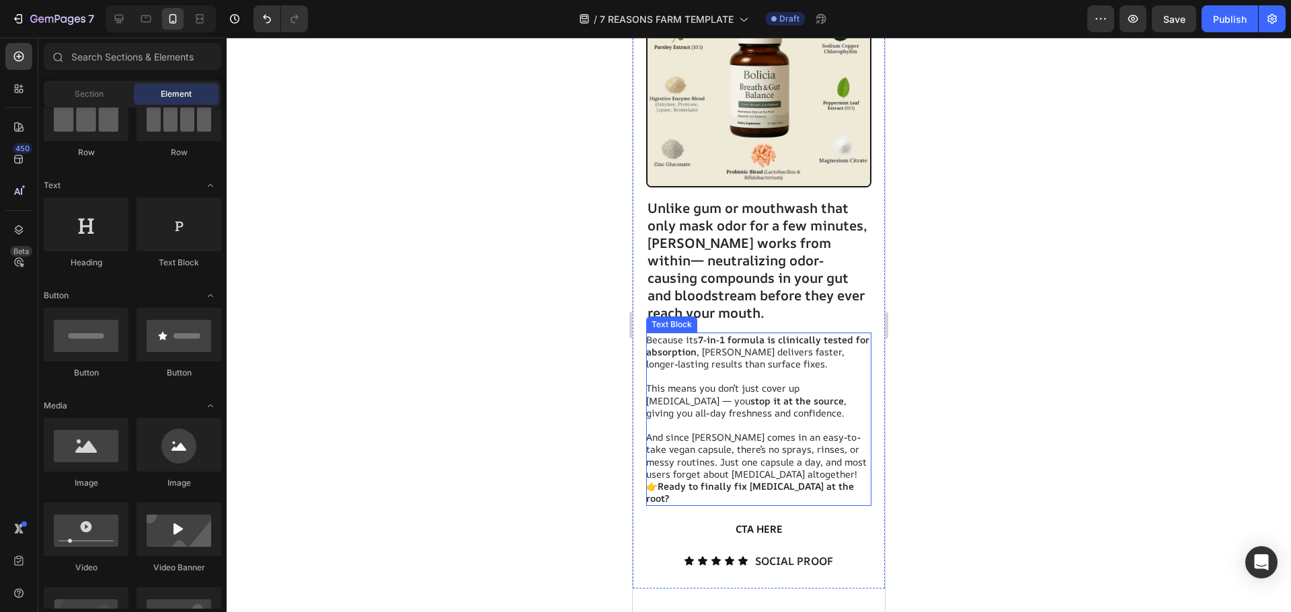
click at [846, 480] on strong "Ready to finally fix [MEDICAL_DATA] at the root?" at bounding box center [750, 492] width 208 height 25
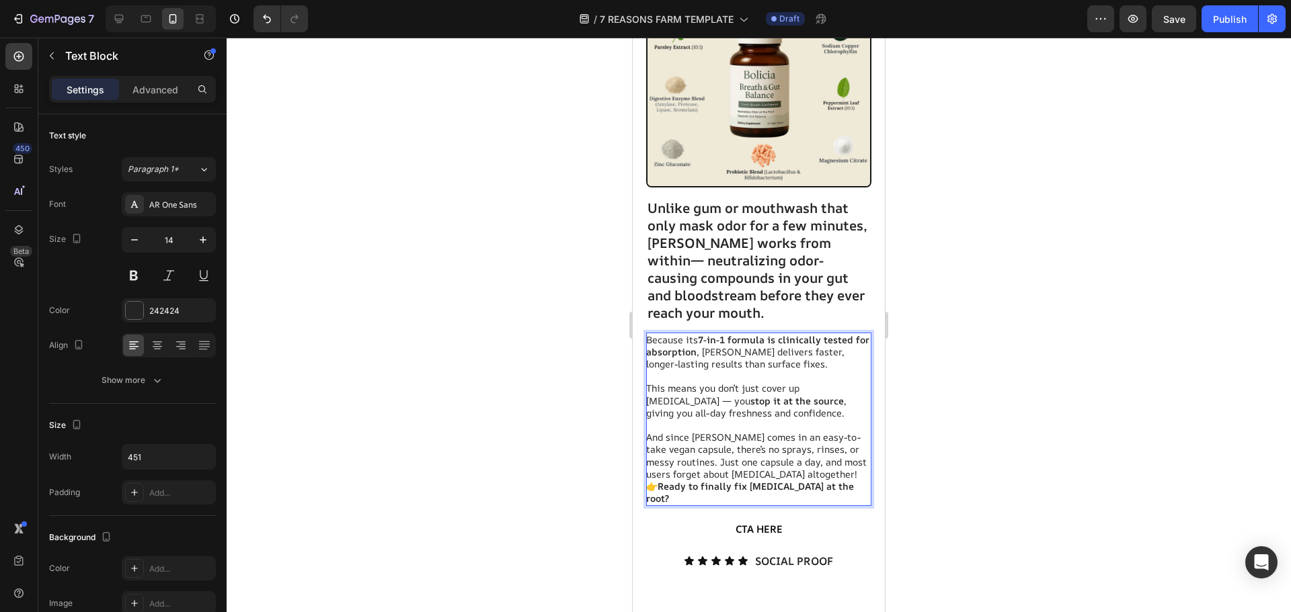
click at [845, 480] on strong "Ready to finally fix [MEDICAL_DATA] at the root?" at bounding box center [750, 492] width 208 height 25
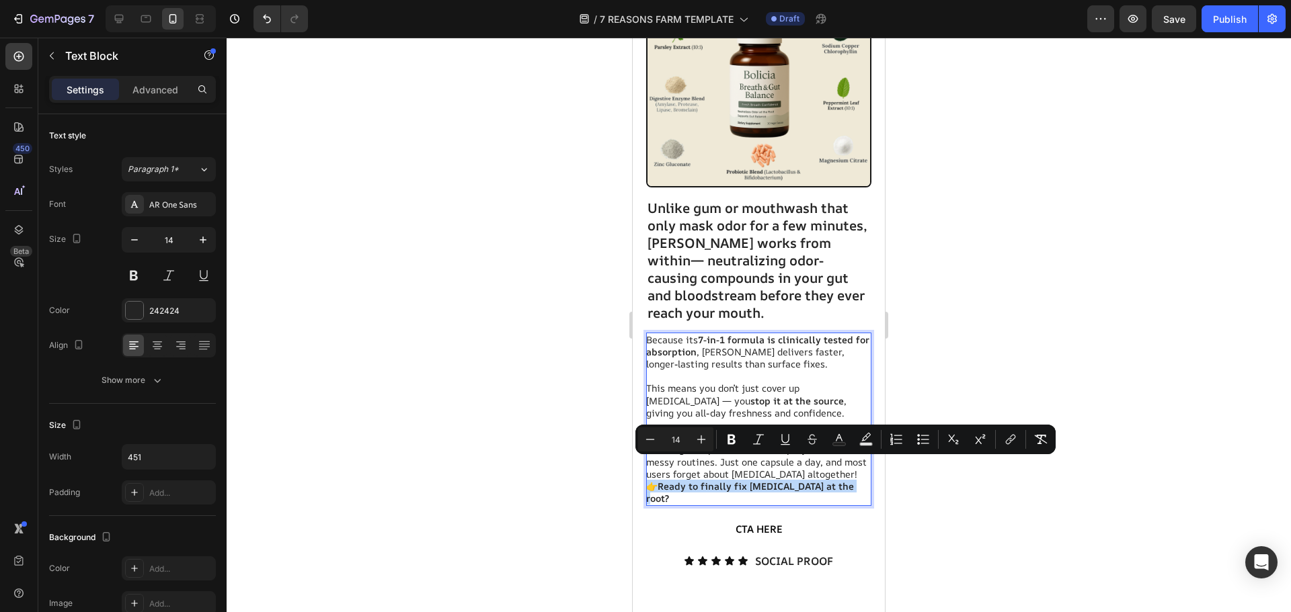
copy p "👉 Ready to finally fix [MEDICAL_DATA] at the root?"
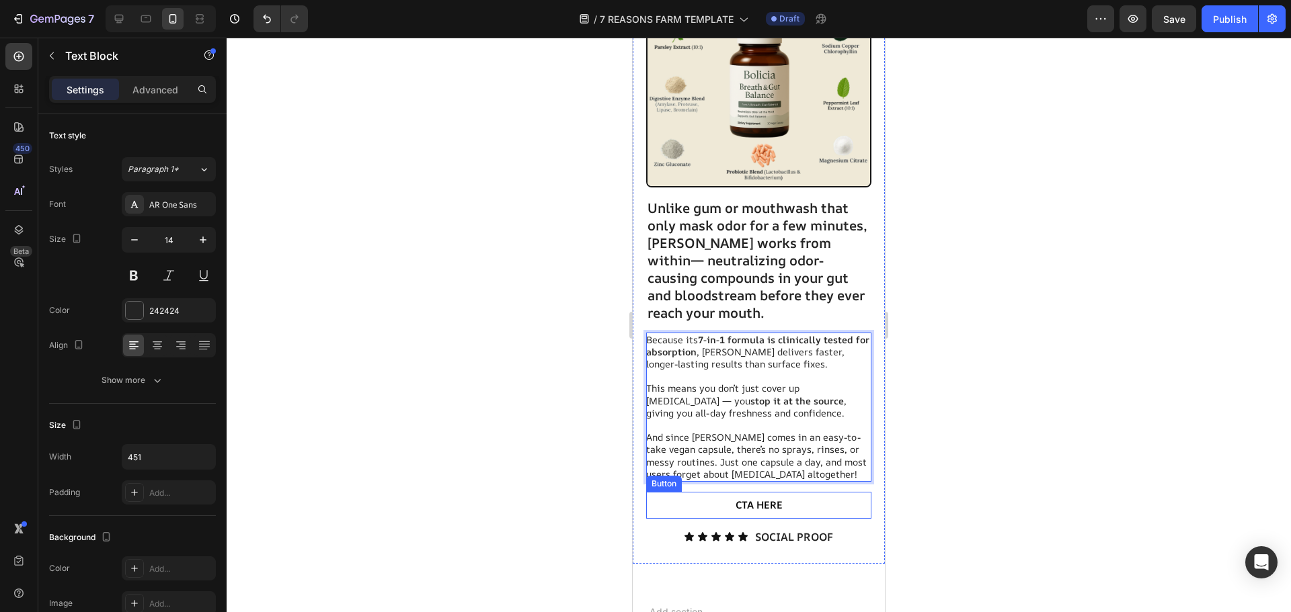
click at [814, 492] on button "CTA HERE" at bounding box center [758, 505] width 203 height 27
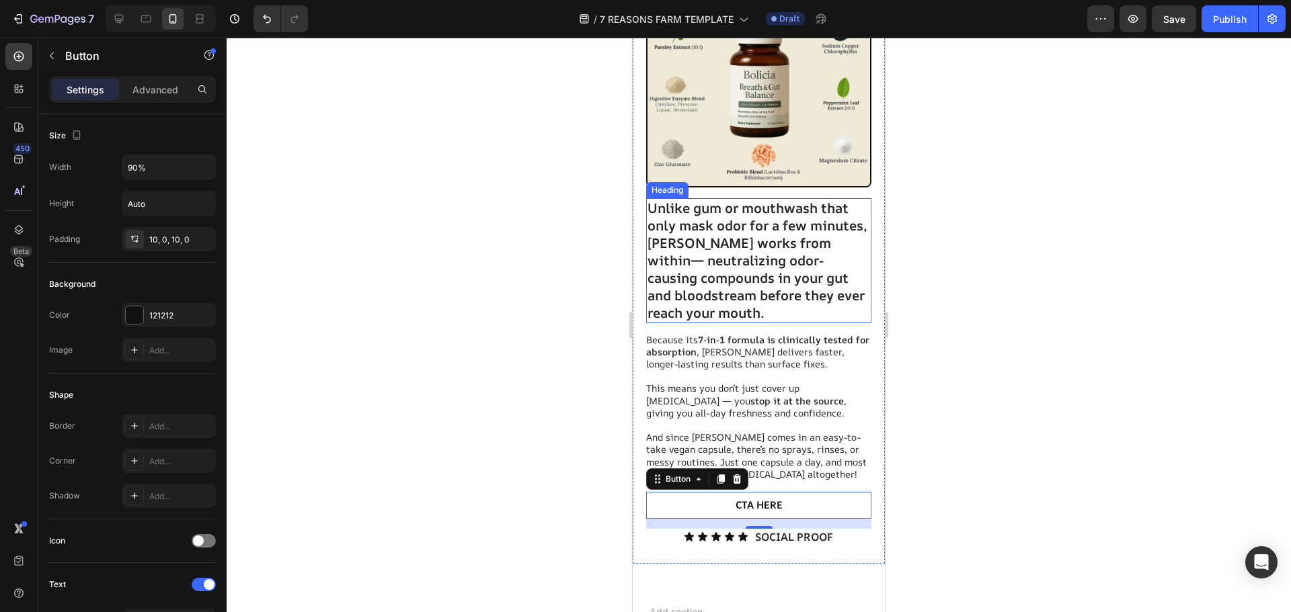
click at [793, 234] on strong "[PERSON_NAME] works from within" at bounding box center [739, 252] width 184 height 36
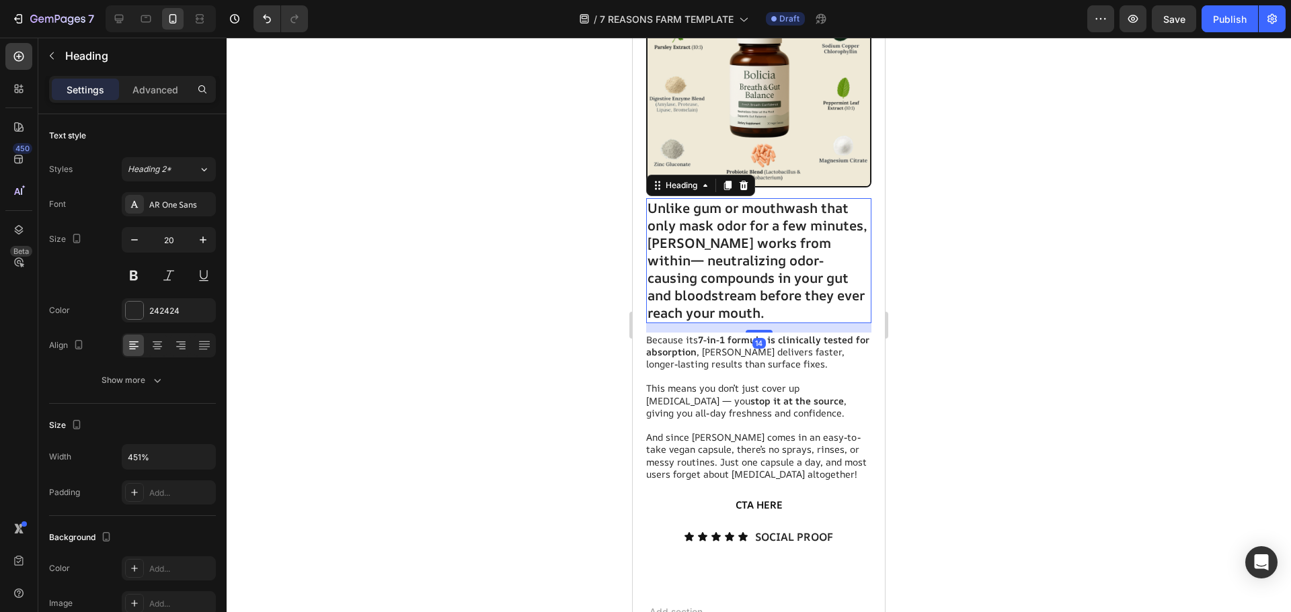
click at [793, 234] on strong "[PERSON_NAME] works from within" at bounding box center [739, 252] width 184 height 36
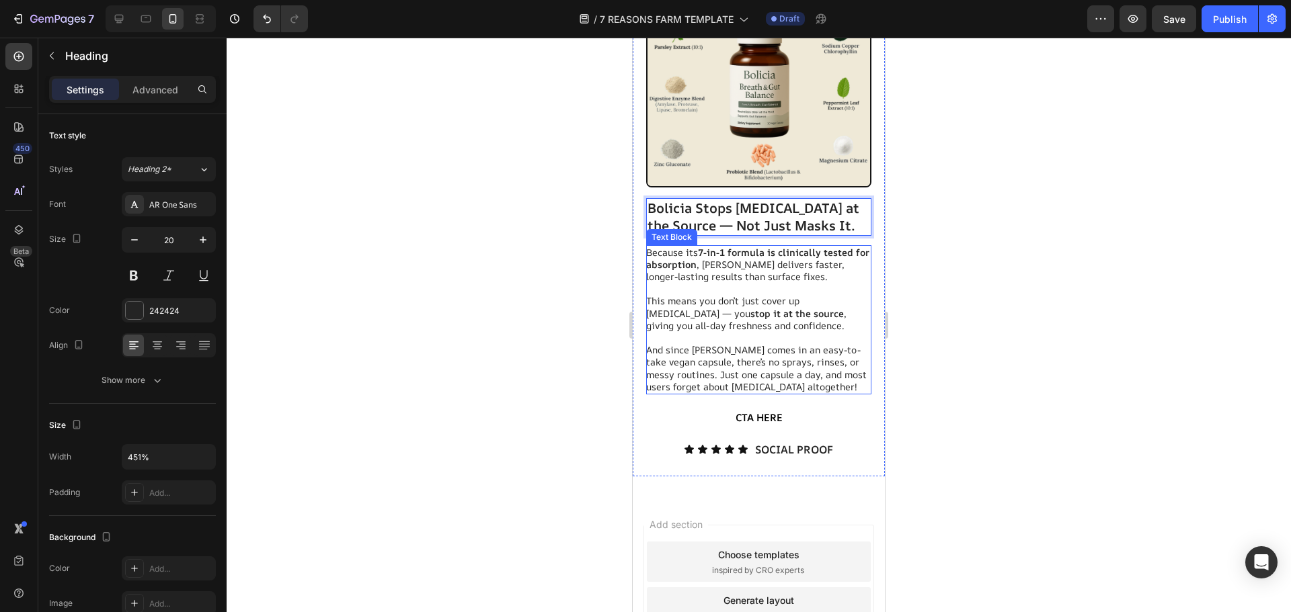
click at [949, 230] on div at bounding box center [759, 325] width 1064 height 575
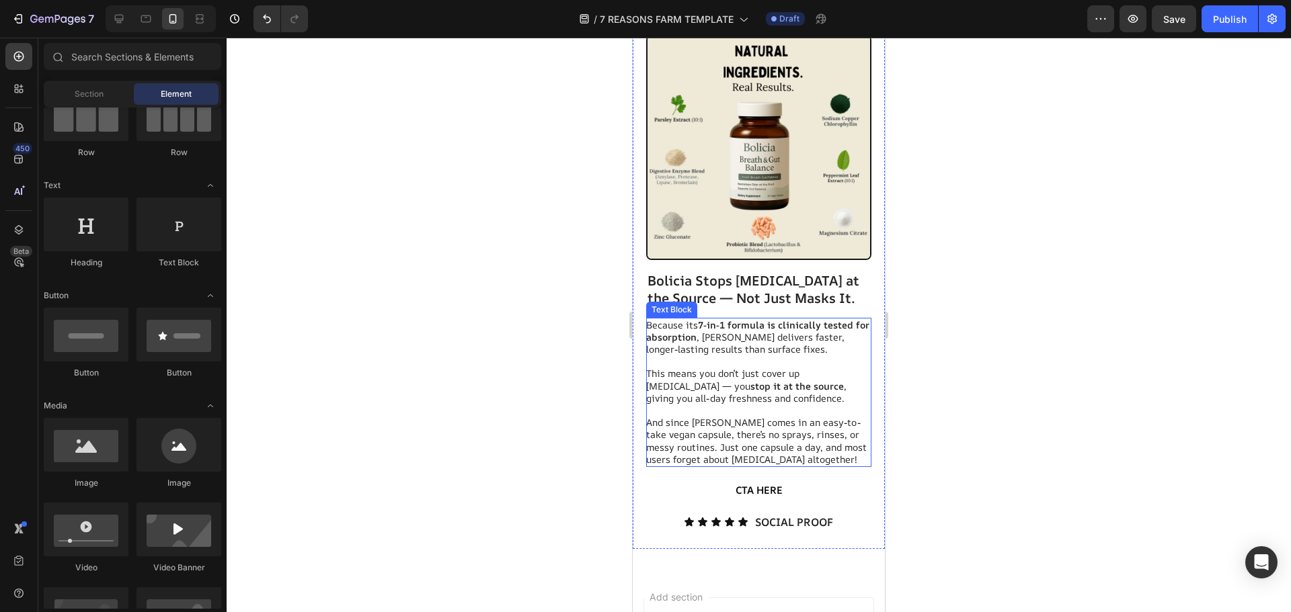
scroll to position [4712, 0]
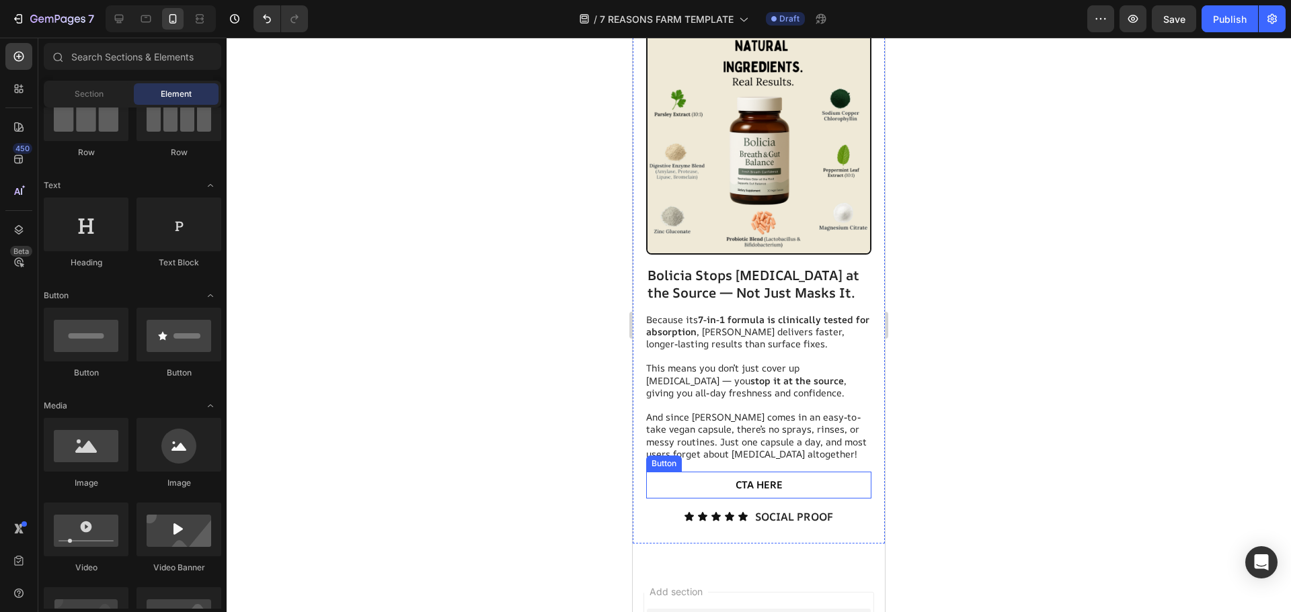
click at [781, 472] on button "CTA HERE" at bounding box center [758, 485] width 203 height 27
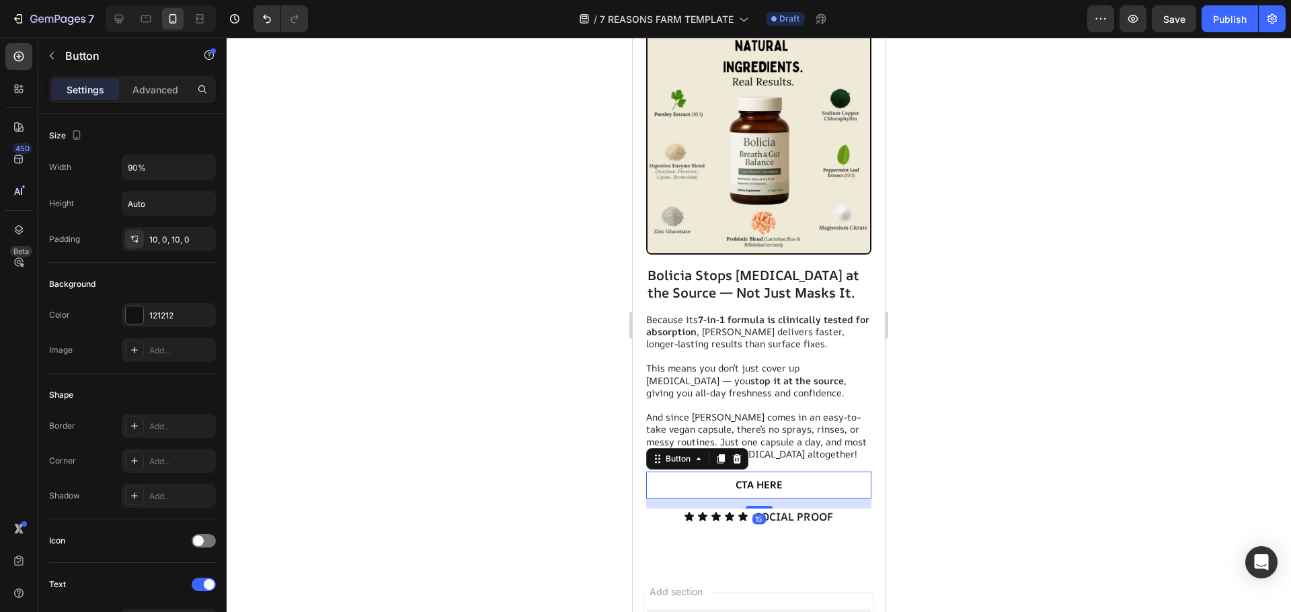
click at [780, 472] on button "CTA HERE" at bounding box center [758, 485] width 203 height 27
click at [784, 472] on button "CTA HERE" at bounding box center [758, 485] width 203 height 27
click at [794, 472] on button "CTA HERE" at bounding box center [758, 485] width 203 height 27
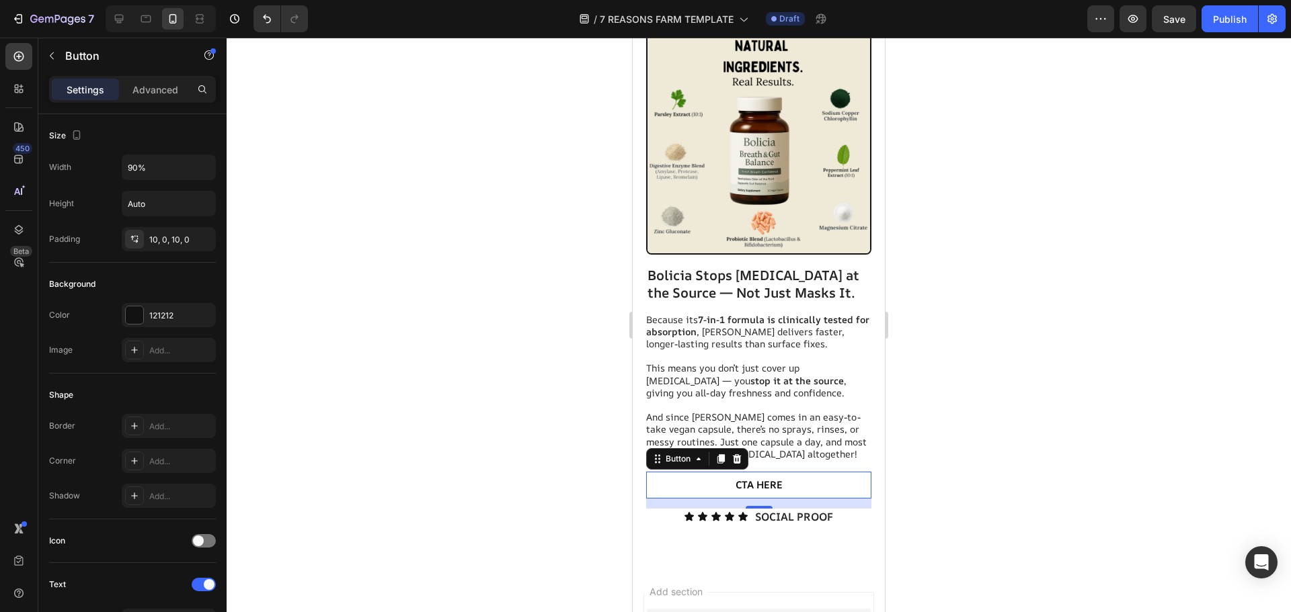
click at [794, 472] on button "CTA HERE" at bounding box center [758, 485] width 203 height 27
click at [795, 472] on button "CTA HERE" at bounding box center [758, 485] width 203 height 27
click at [766, 478] on span "CTA HERE" at bounding box center [758, 485] width 47 height 14
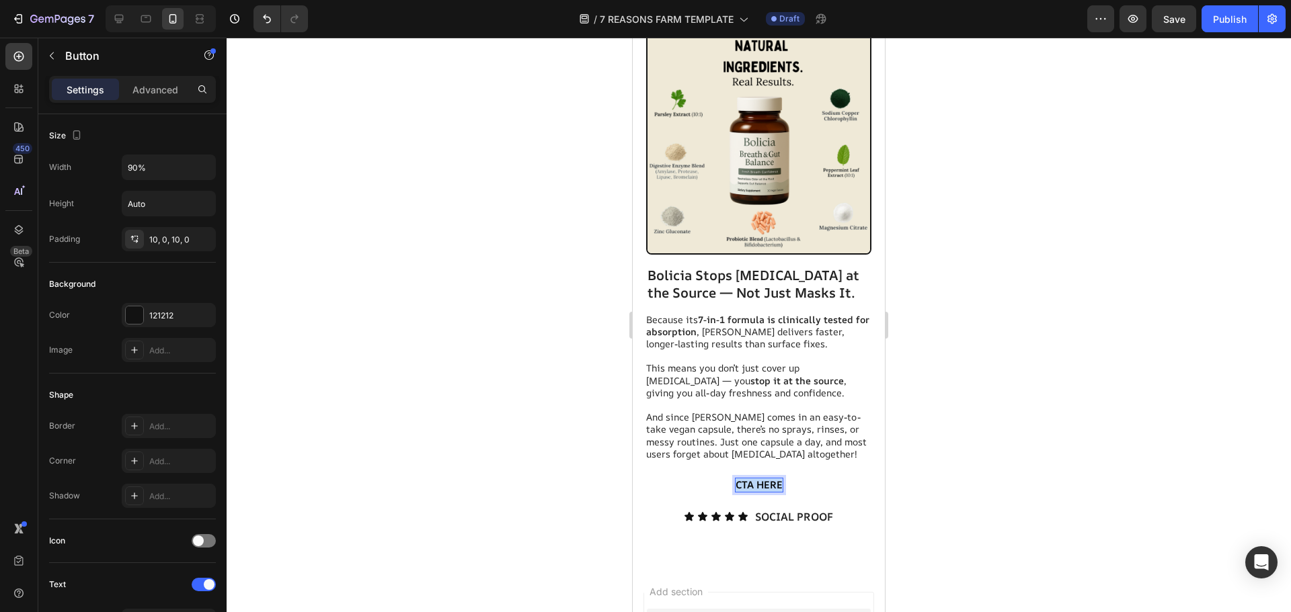
click at [766, 478] on span "CTA HERE" at bounding box center [758, 485] width 47 height 14
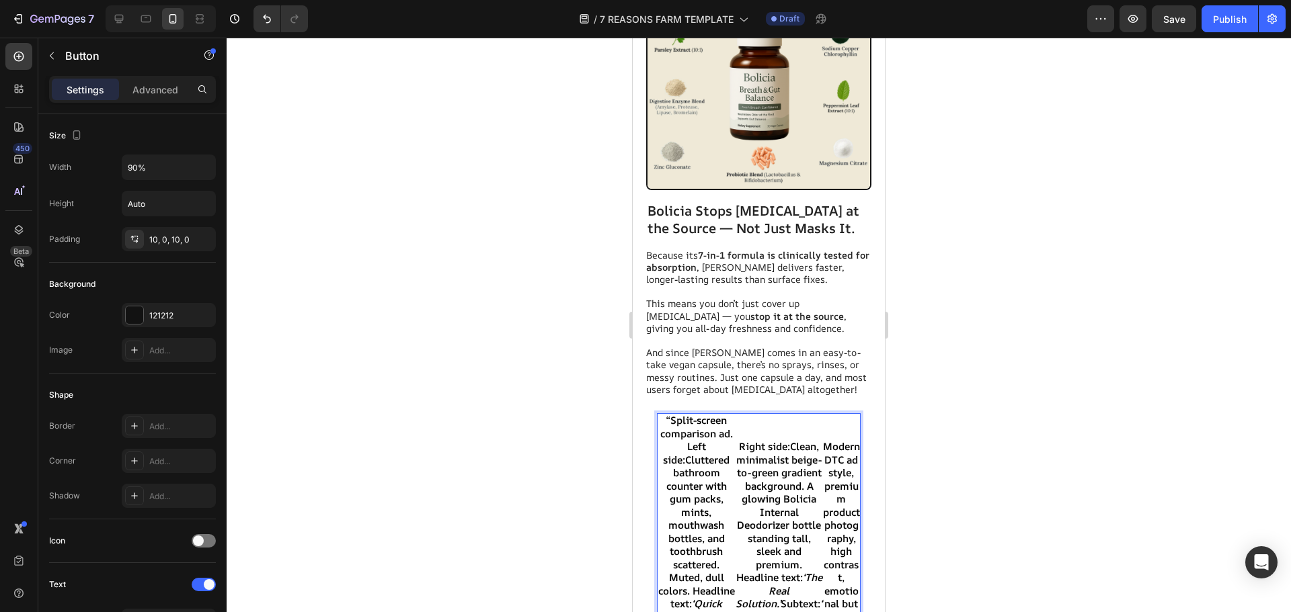
scroll to position [4827, 0]
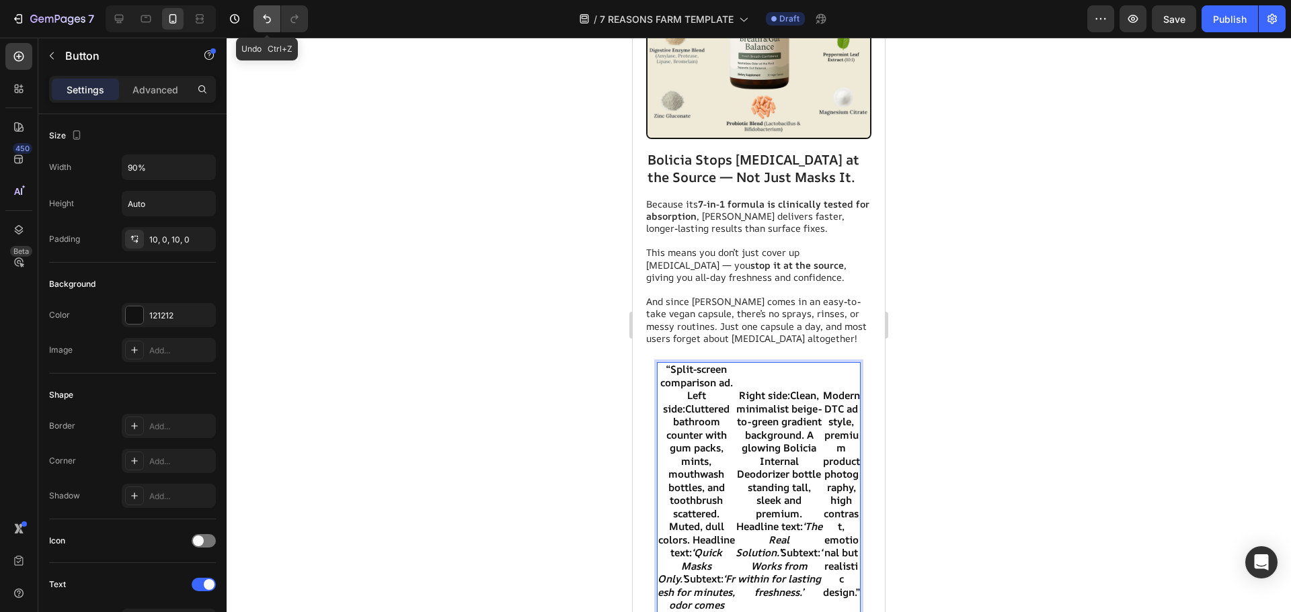
click at [266, 26] on button "Undo/Redo" at bounding box center [266, 18] width 27 height 27
click at [261, 19] on icon "Undo/Redo" at bounding box center [266, 18] width 13 height 13
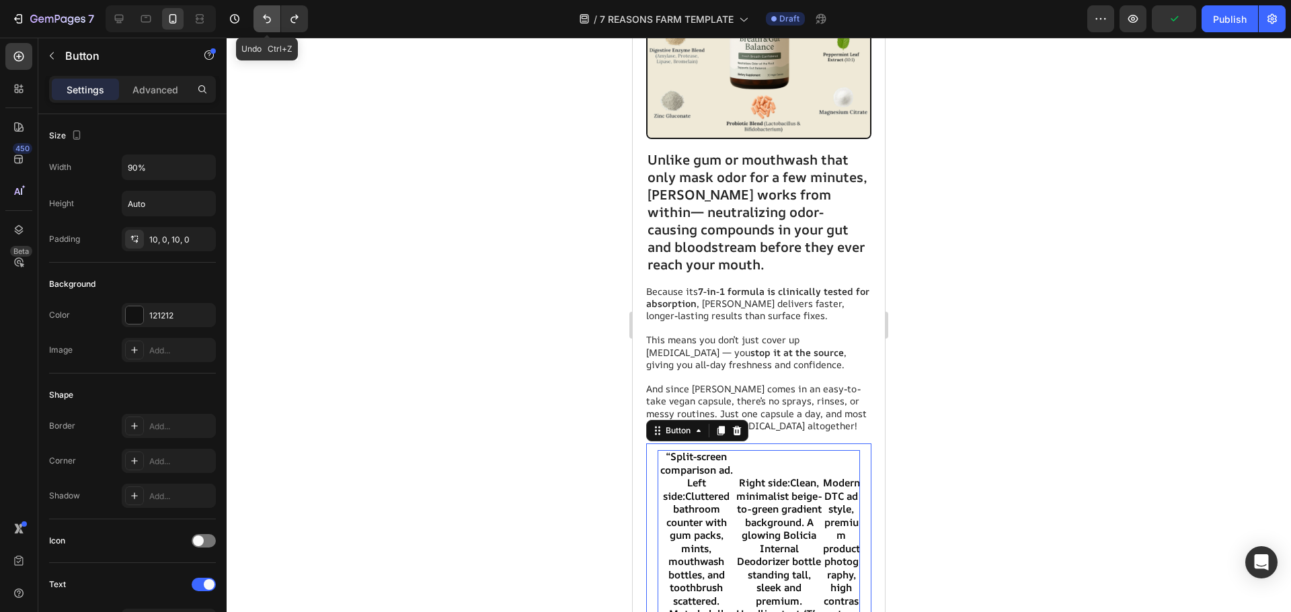
click at [261, 19] on icon "Undo/Redo" at bounding box center [266, 18] width 13 height 13
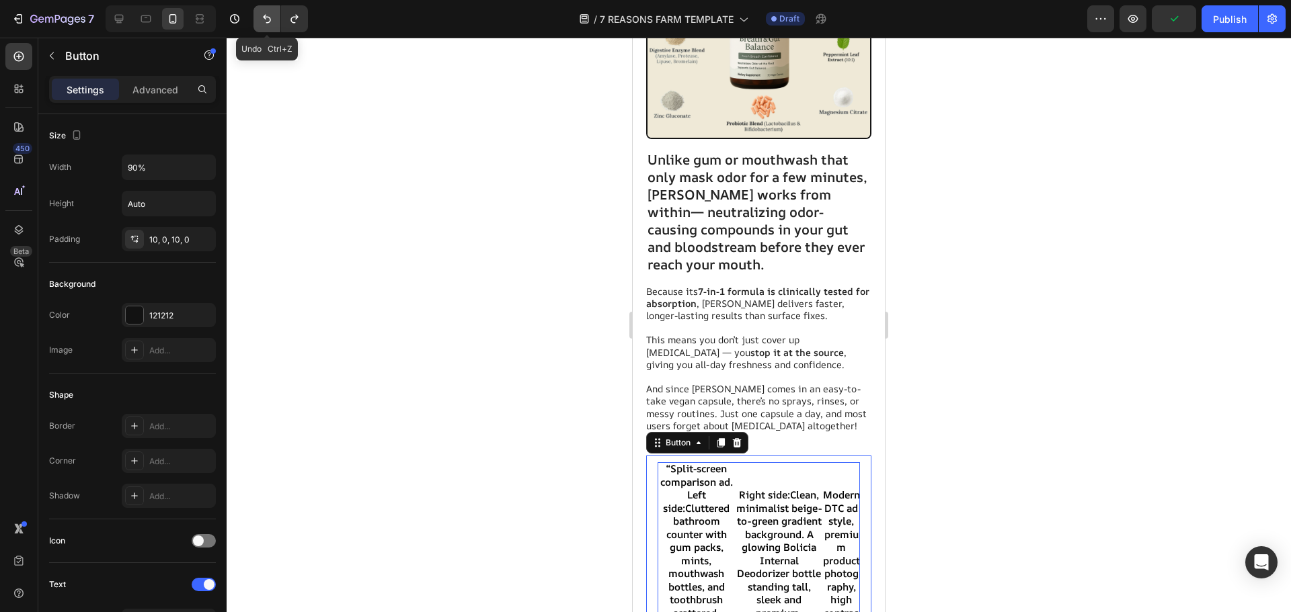
click at [261, 19] on icon "Undo/Redo" at bounding box center [266, 18] width 13 height 13
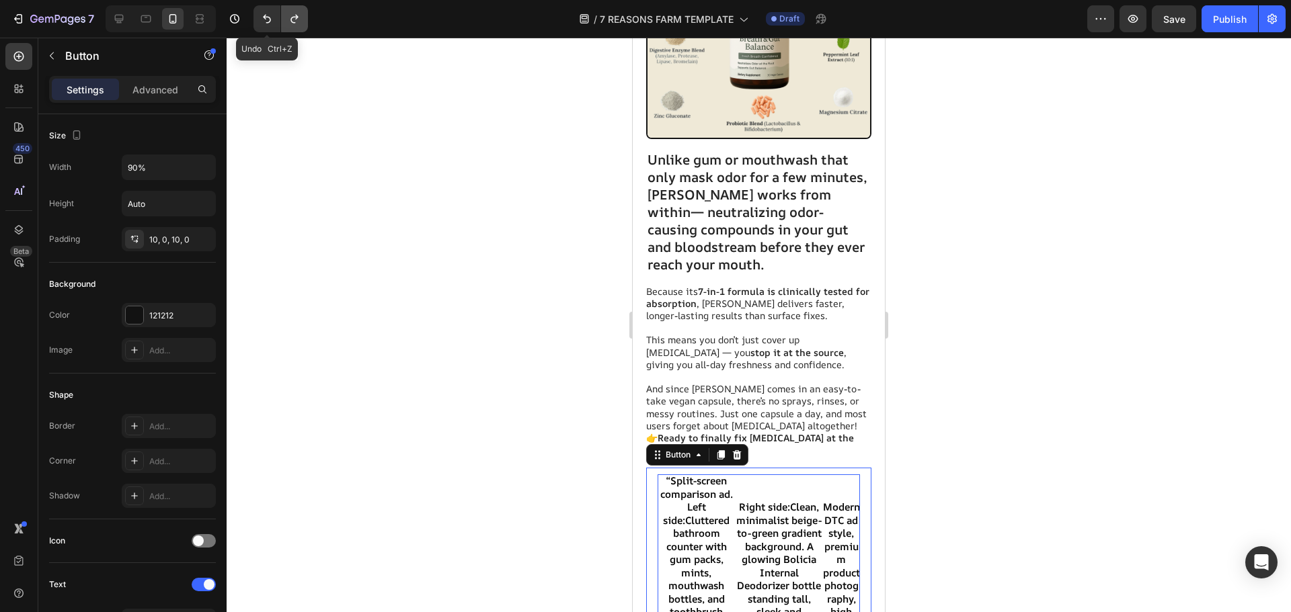
click at [285, 26] on div "Undo Ctrl+Z" at bounding box center [280, 18] width 54 height 27
click at [289, 26] on button "Undo/Redo" at bounding box center [294, 18] width 27 height 27
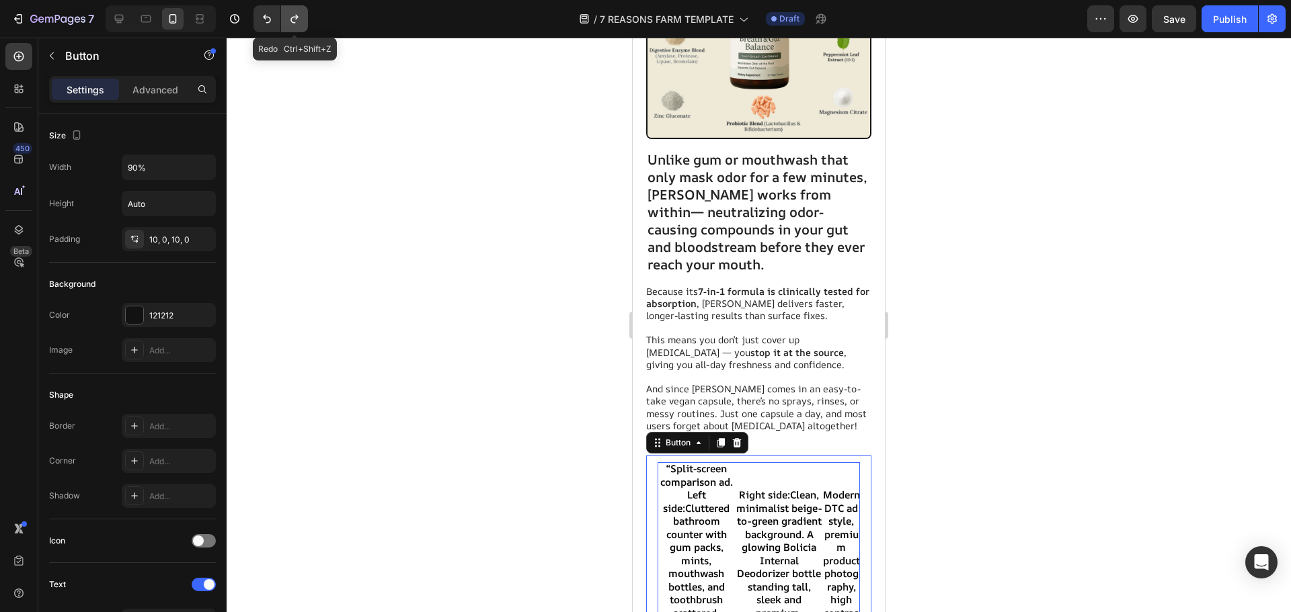
click at [288, 26] on button "Undo/Redo" at bounding box center [294, 18] width 27 height 27
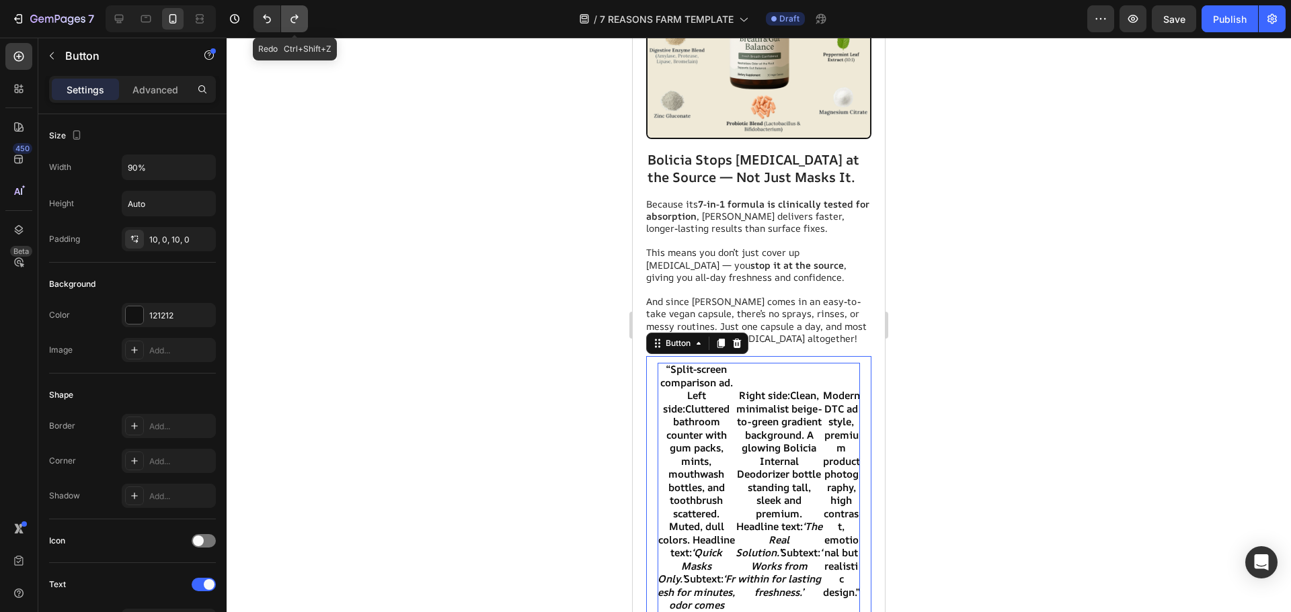
click at [288, 26] on button "Undo/Redo" at bounding box center [294, 18] width 27 height 27
click at [650, 356] on div "“Split-screen comparison ad. Left side: Cluttered bathroom counter with gum pac…" at bounding box center [758, 494] width 225 height 276
click at [653, 356] on div "“Split-screen comparison ad. Left side: Cluttered bathroom counter with gum pac…" at bounding box center [758, 494] width 225 height 276
click at [655, 356] on div "“Split-screen comparison ad. Left side: Cluttered bathroom counter with gum pac…" at bounding box center [758, 494] width 225 height 276
click at [681, 389] on strong "Left side:" at bounding box center [684, 403] width 43 height 28
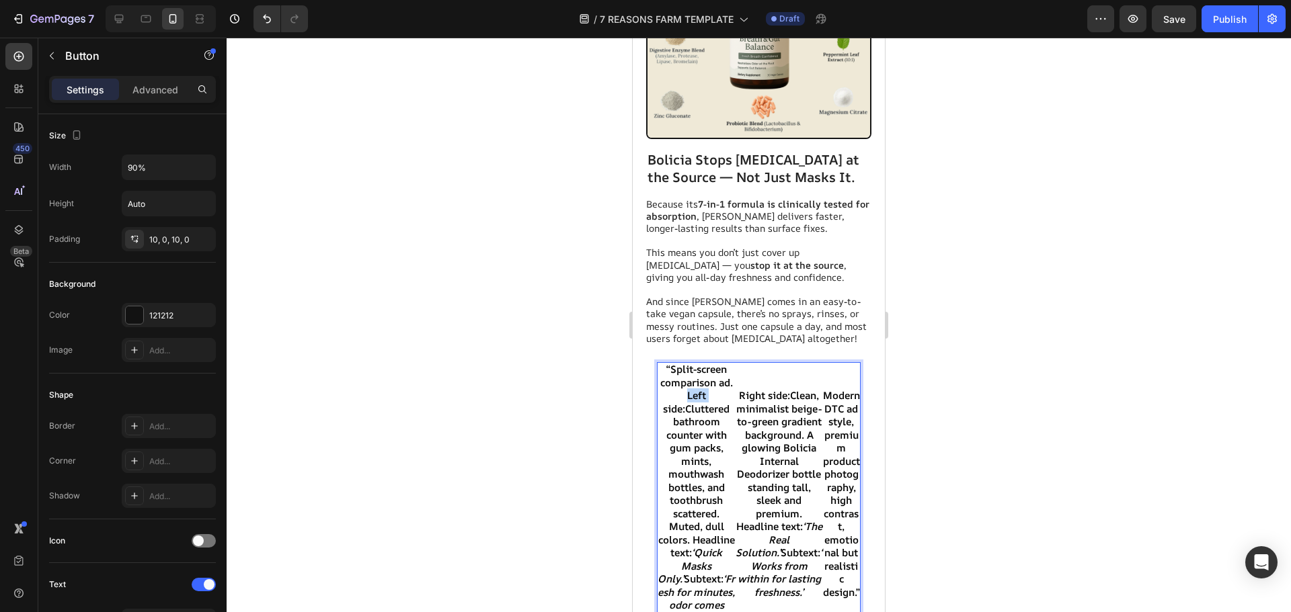
click at [681, 389] on strong "Left side:" at bounding box center [684, 403] width 43 height 28
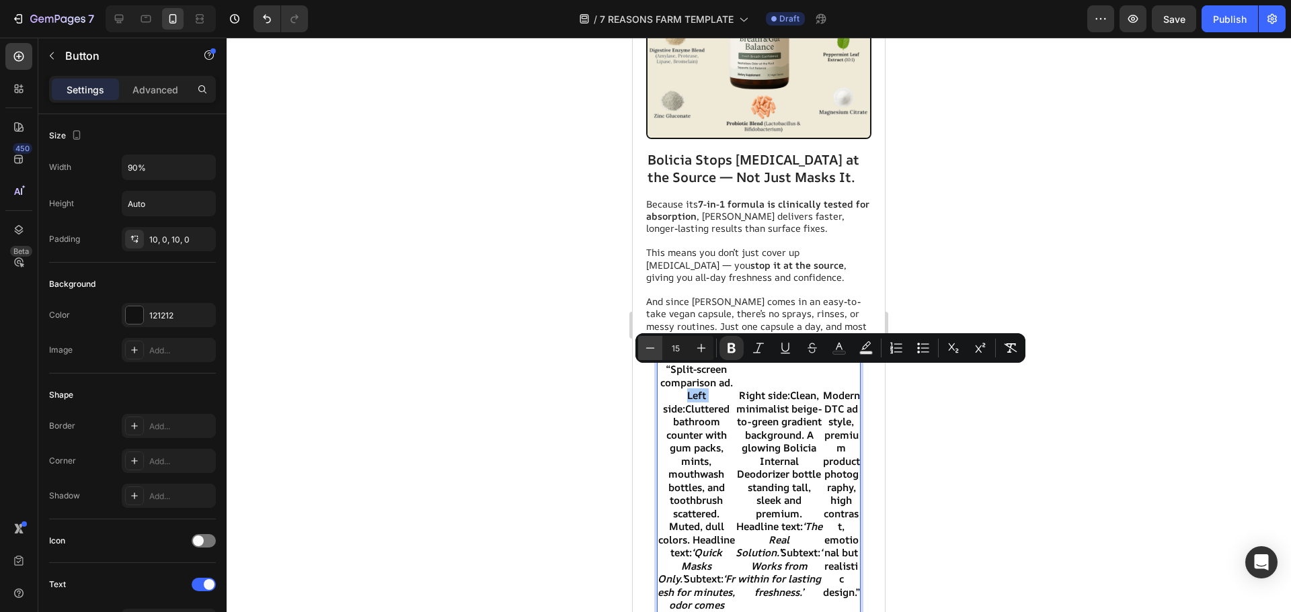
click at [661, 352] on button "Minus" at bounding box center [650, 348] width 24 height 24
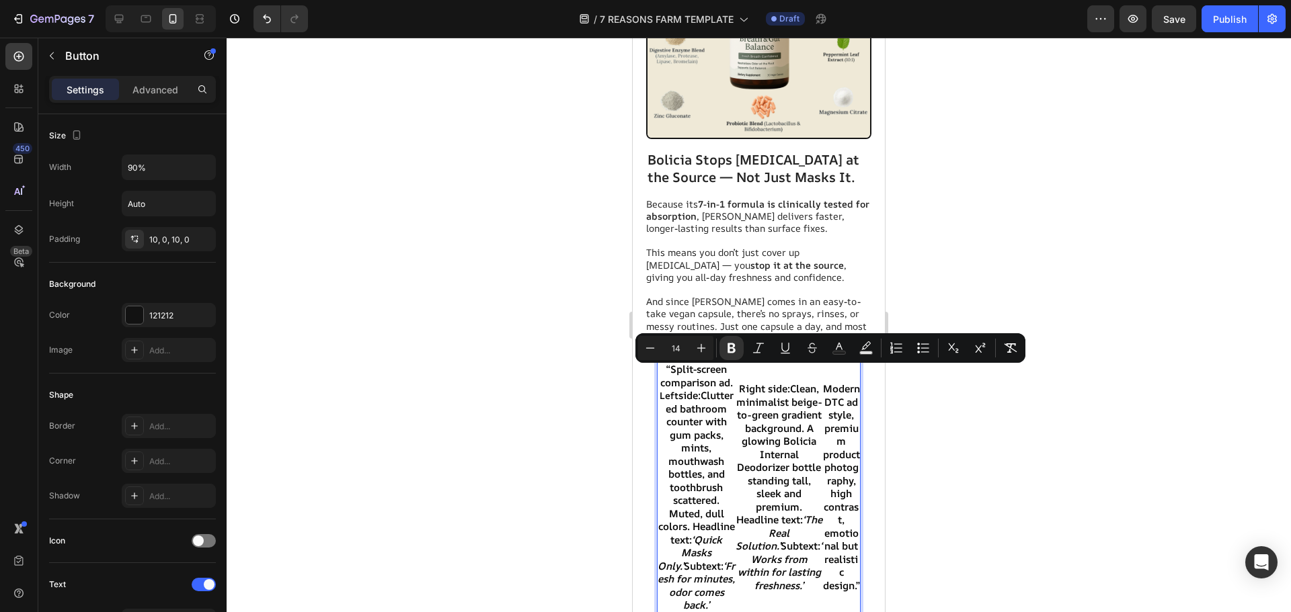
type input "15"
click at [668, 382] on p "“Split-screen comparison ad. Left side: Cluttered bathroom counter with gum pac…" at bounding box center [696, 487] width 78 height 249
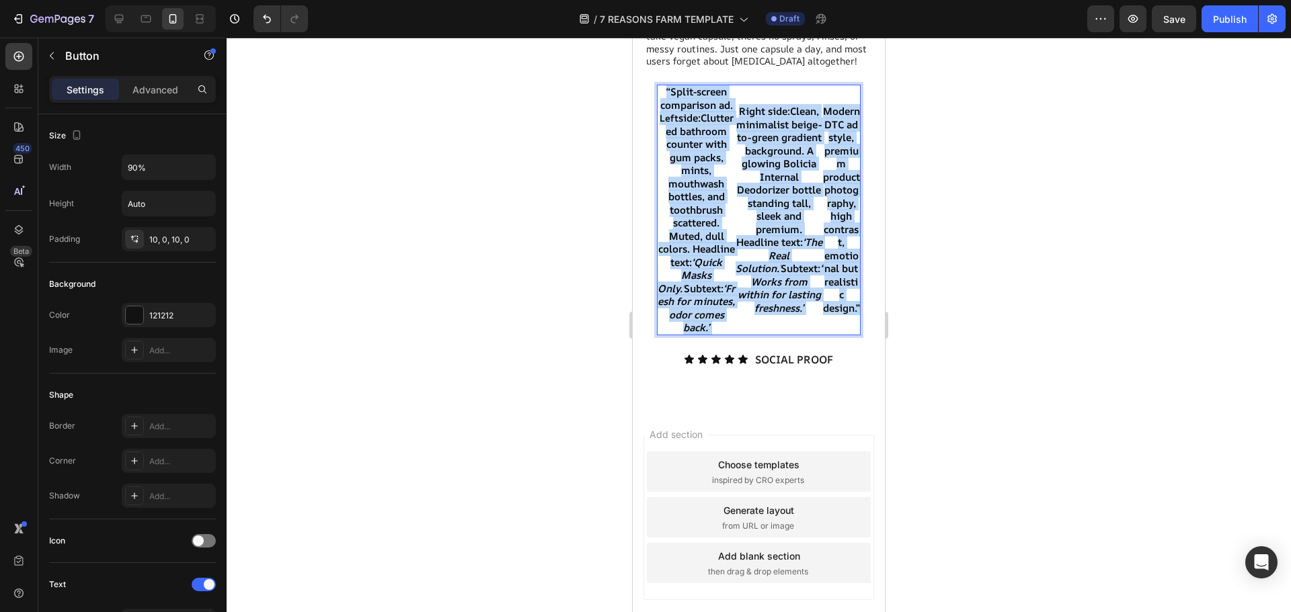
scroll to position [5147, 0]
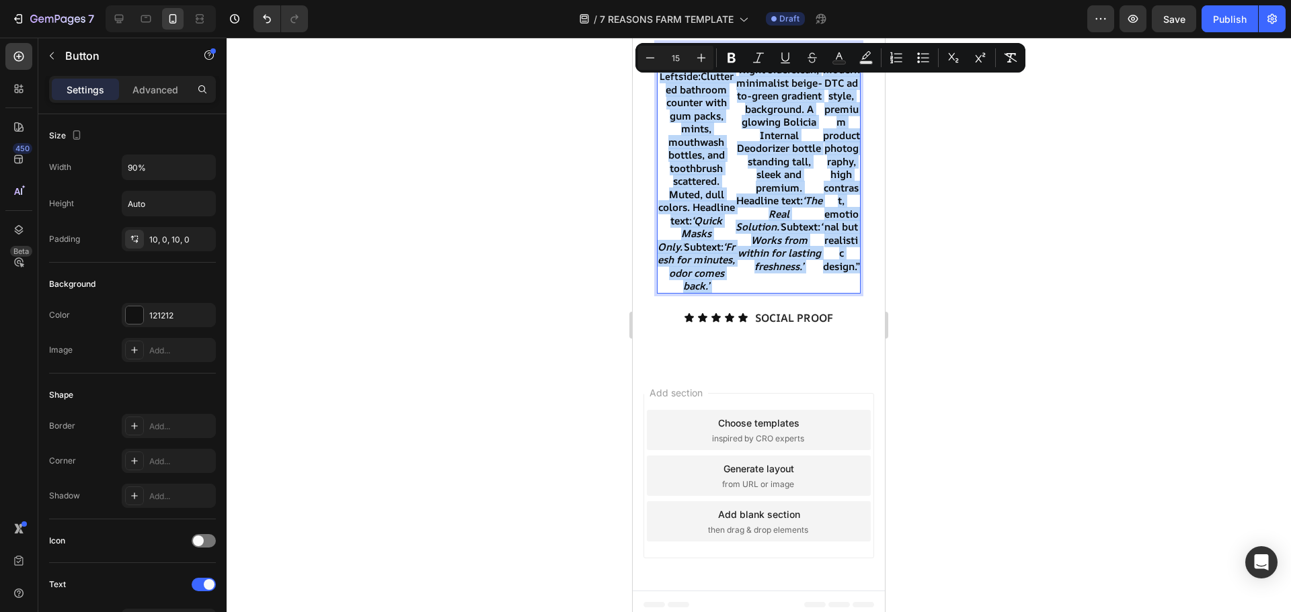
drag, startPoint x: 674, startPoint y: 355, endPoint x: 841, endPoint y: 557, distance: 262.2
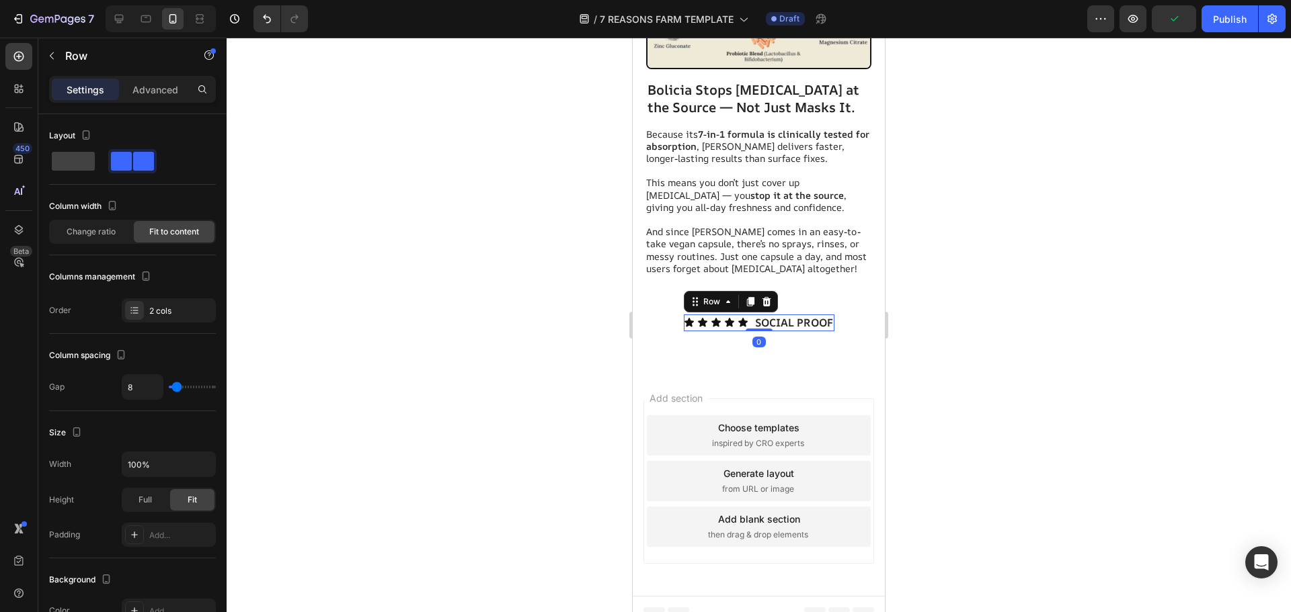
scroll to position [4889, 0]
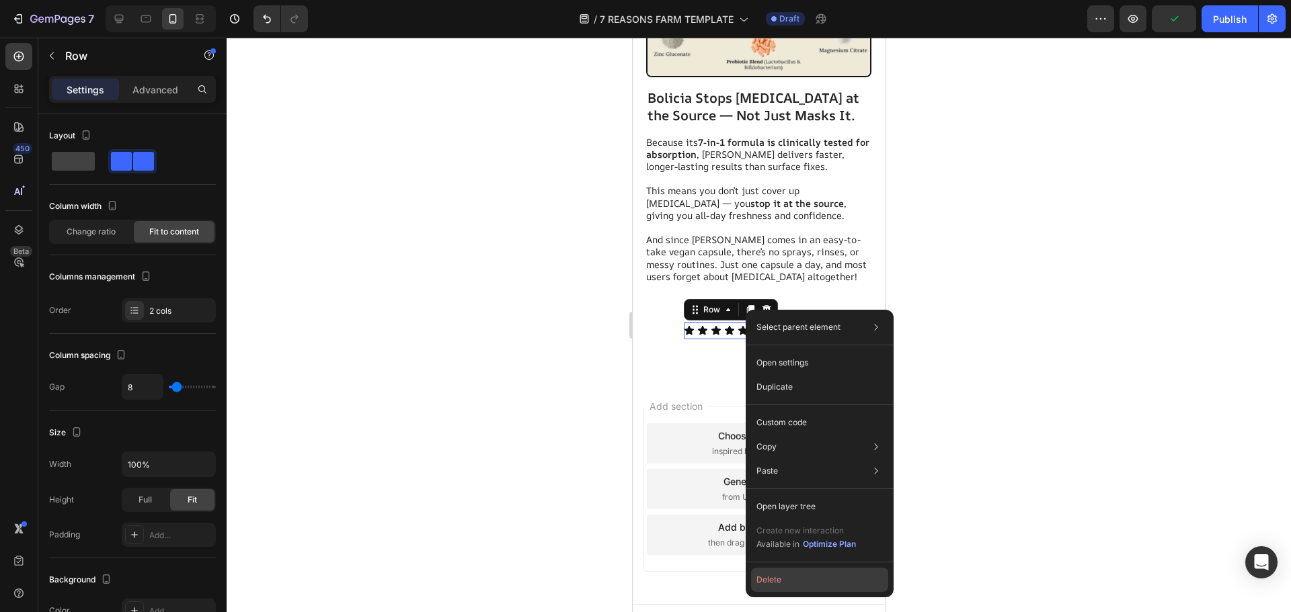
click at [766, 585] on button "Delete" at bounding box center [819, 580] width 137 height 24
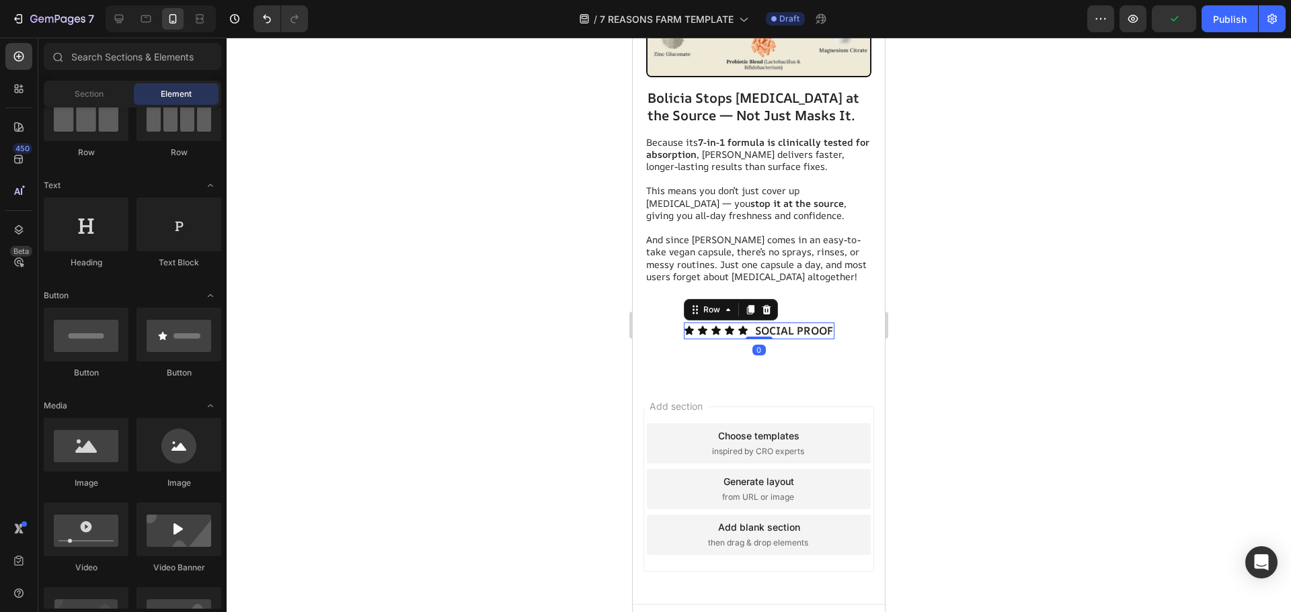
scroll to position [4872, 0]
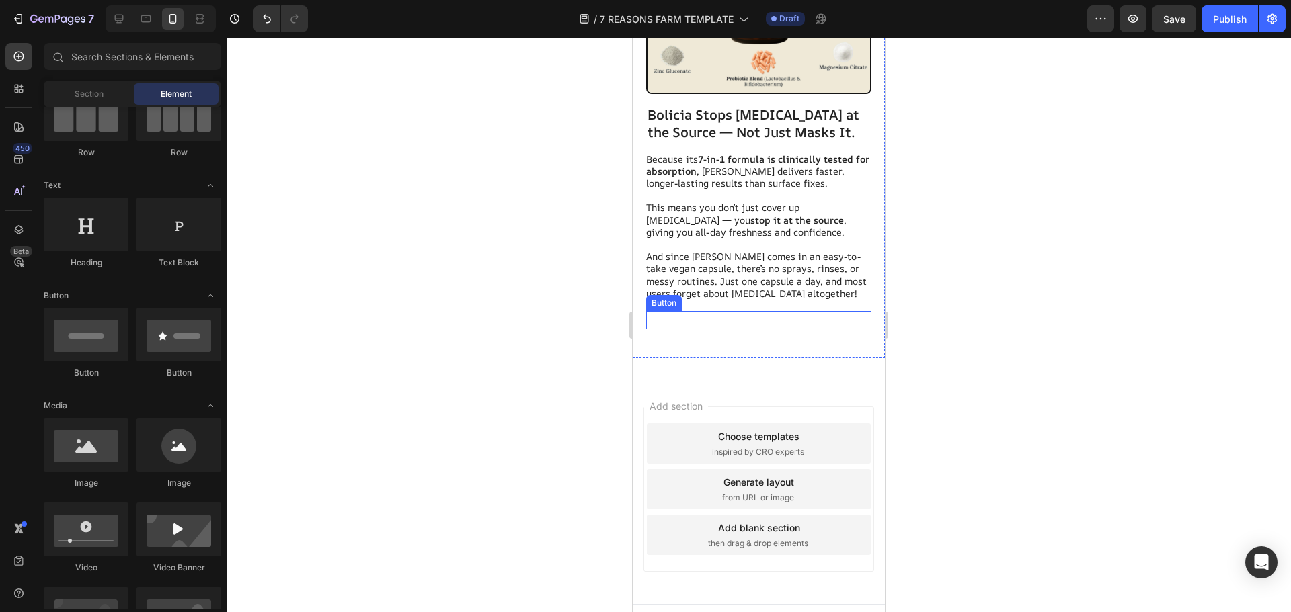
click at [754, 316] on button at bounding box center [758, 322] width 203 height 13
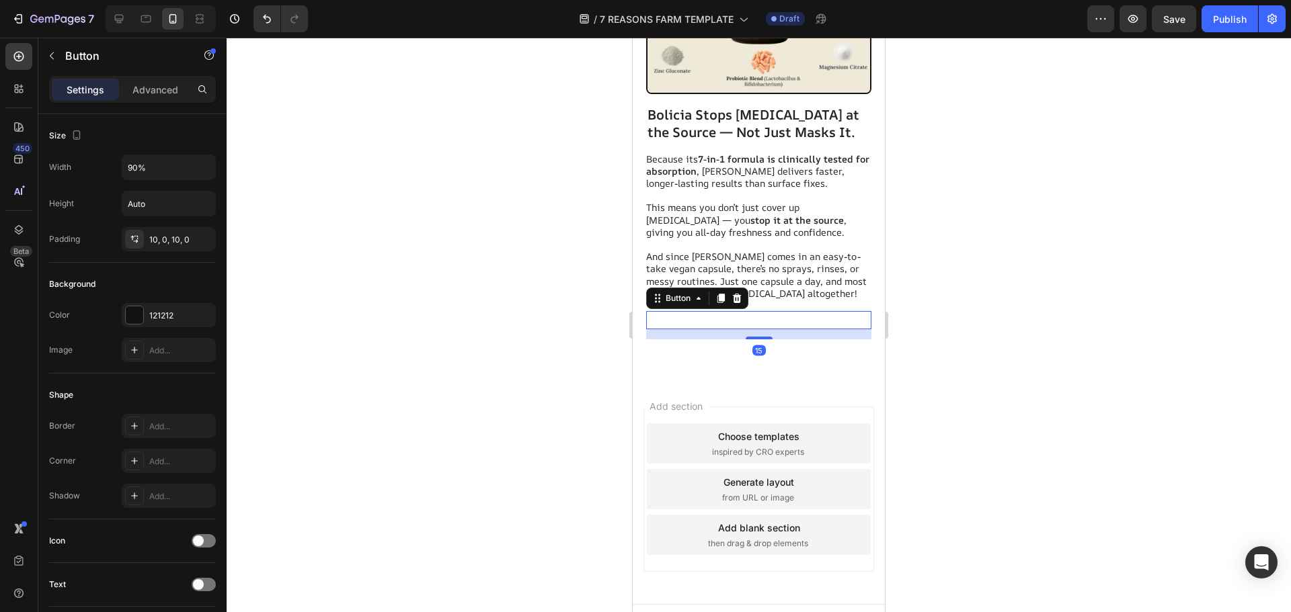
click at [754, 316] on button at bounding box center [758, 322] width 203 height 13
click at [752, 316] on button at bounding box center [758, 322] width 203 height 13
click at [725, 316] on button at bounding box center [758, 322] width 203 height 13
click at [756, 316] on button at bounding box center [758, 322] width 203 height 13
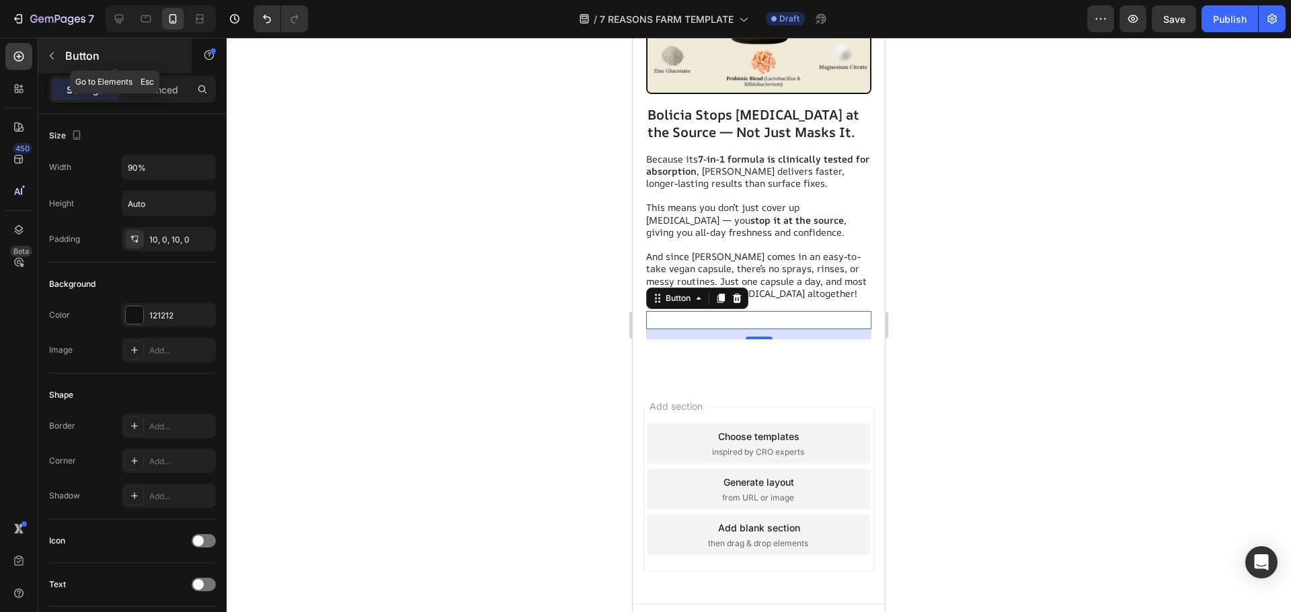
click at [53, 61] on icon "button" at bounding box center [51, 55] width 11 height 11
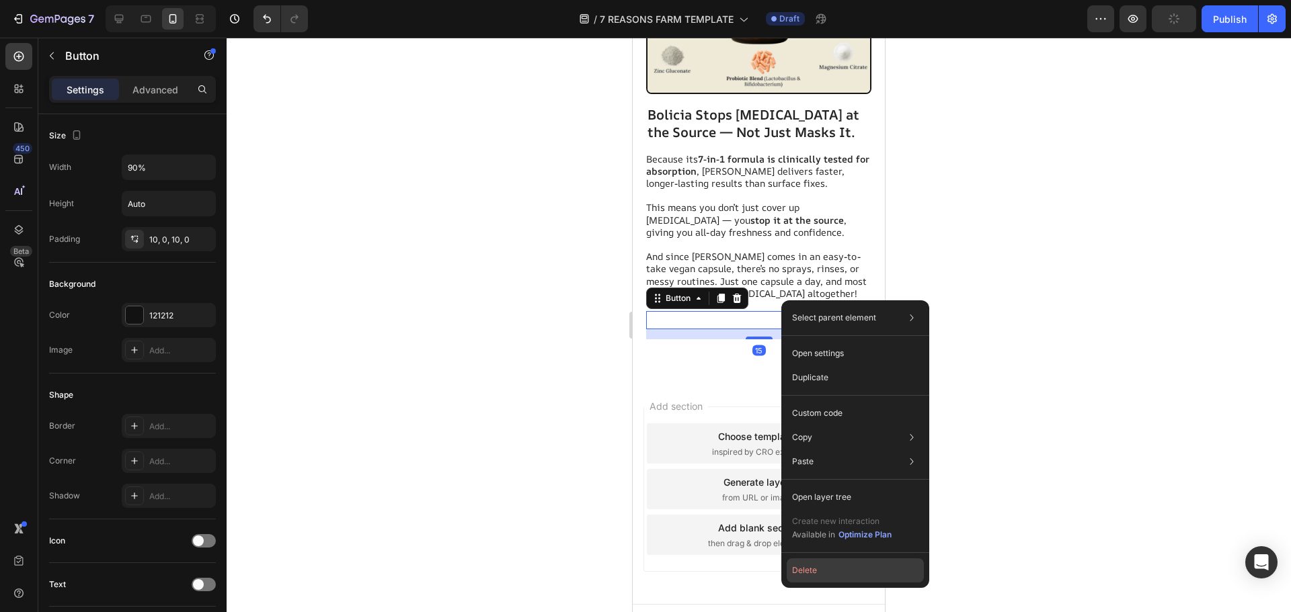
click at [821, 576] on button "Delete" at bounding box center [855, 571] width 137 height 24
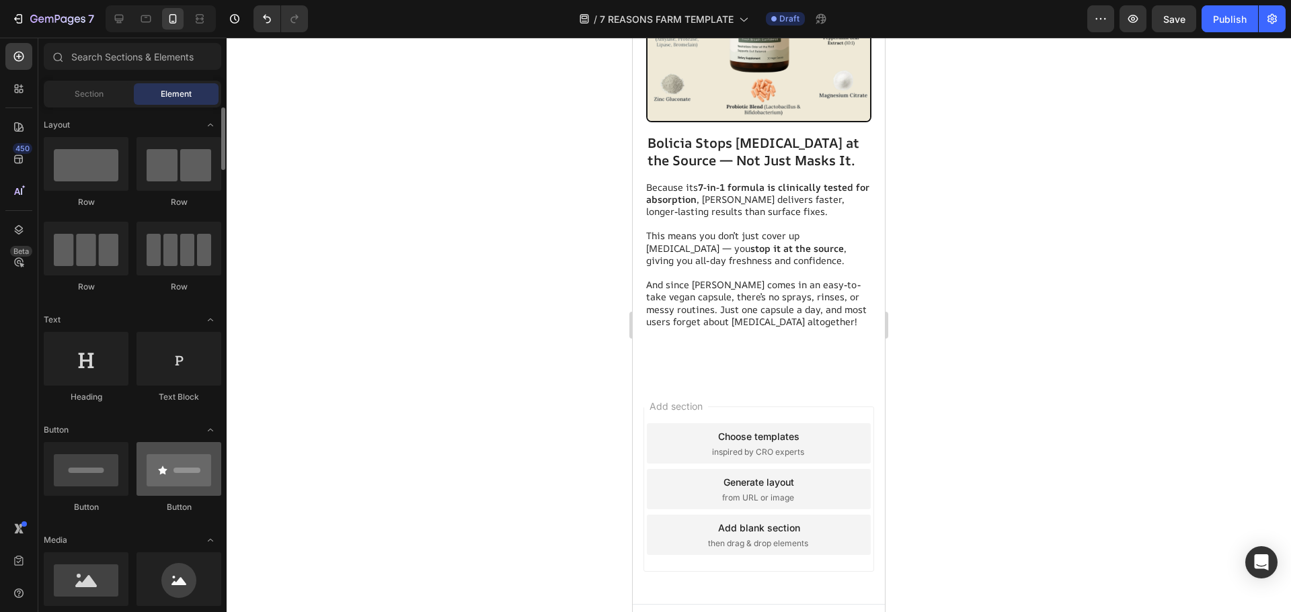
scroll to position [202, 0]
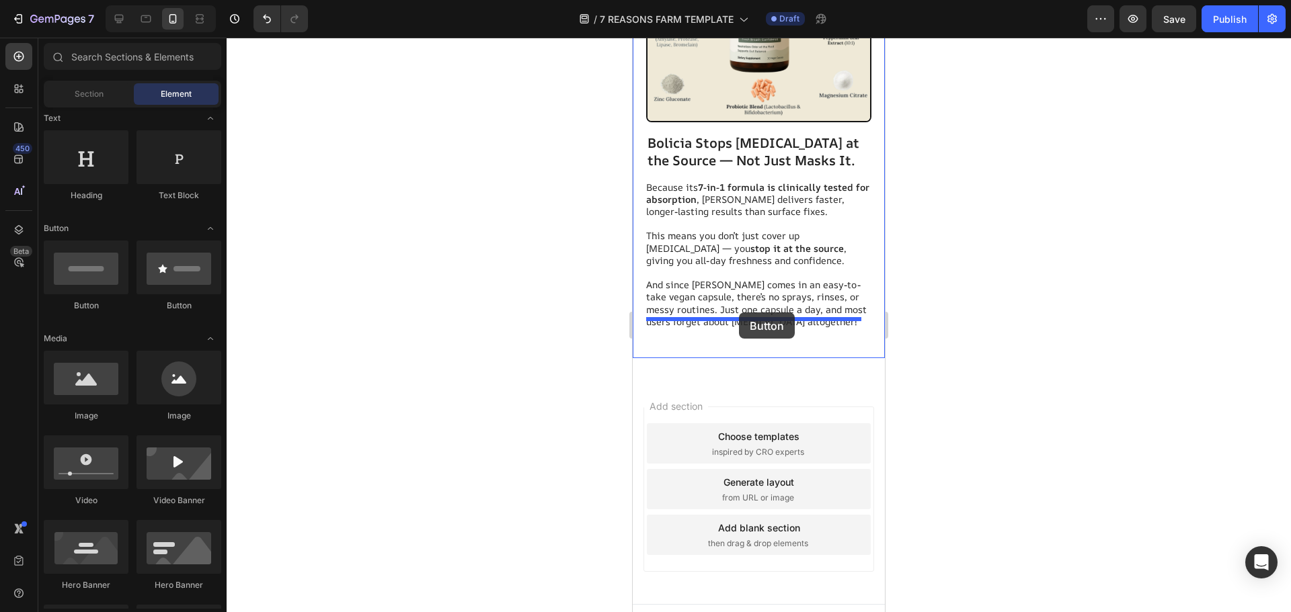
drag, startPoint x: 723, startPoint y: 308, endPoint x: 739, endPoint y: 313, distance: 16.8
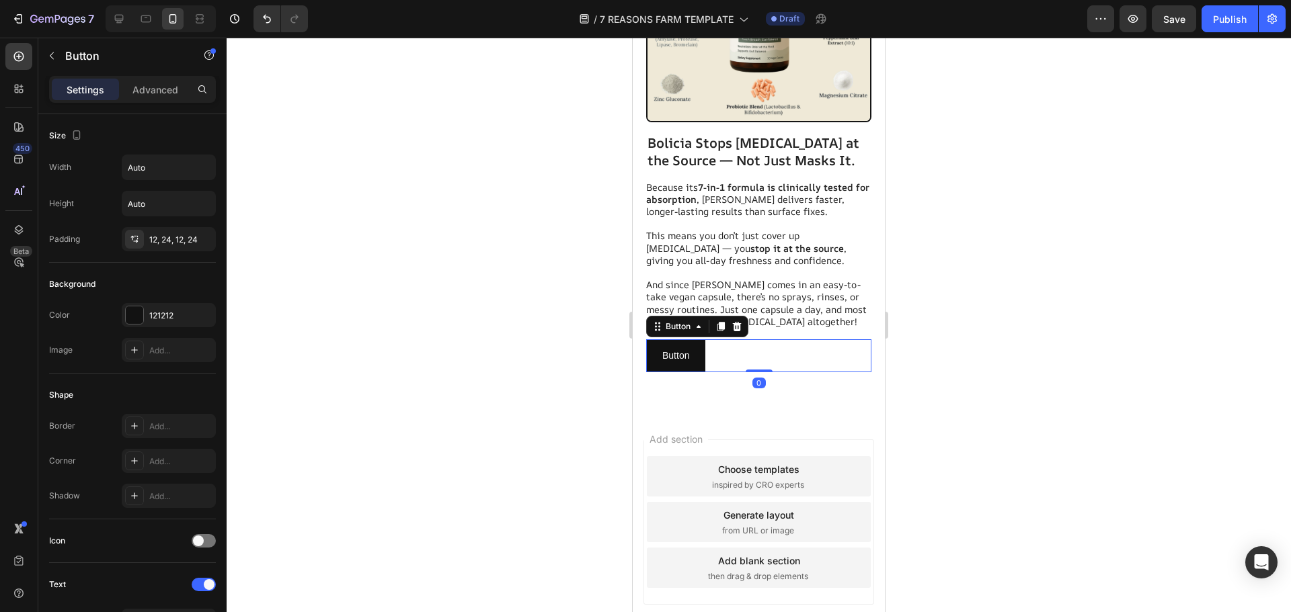
scroll to position [4872, 0]
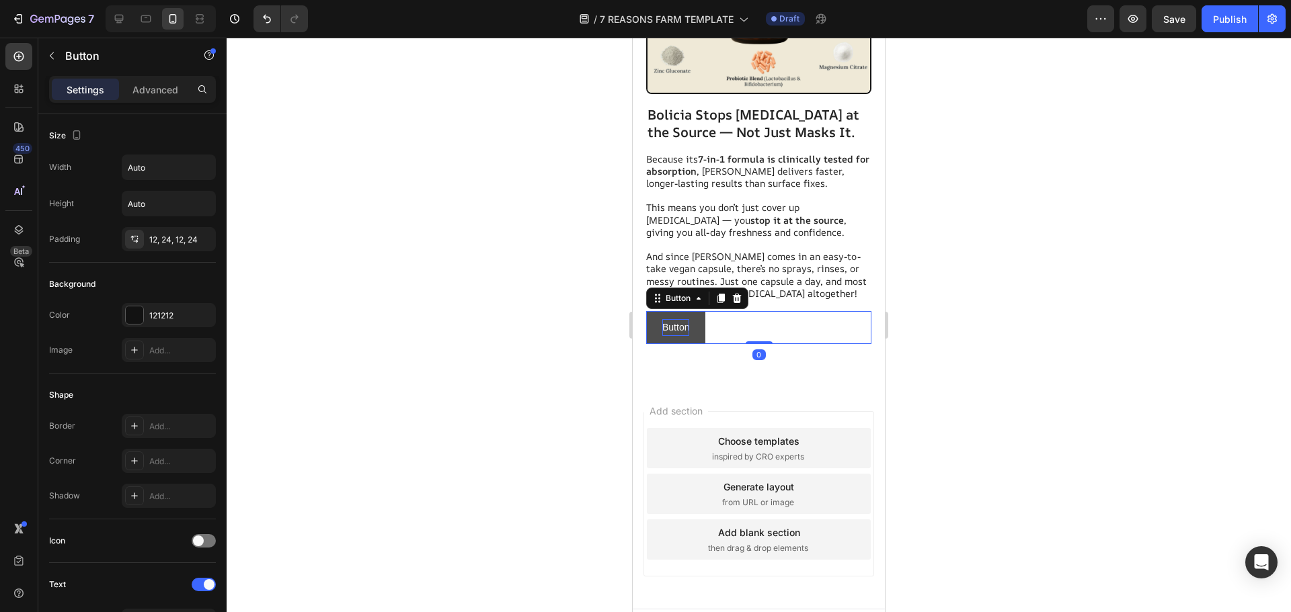
click at [680, 319] on p "Button" at bounding box center [675, 327] width 27 height 17
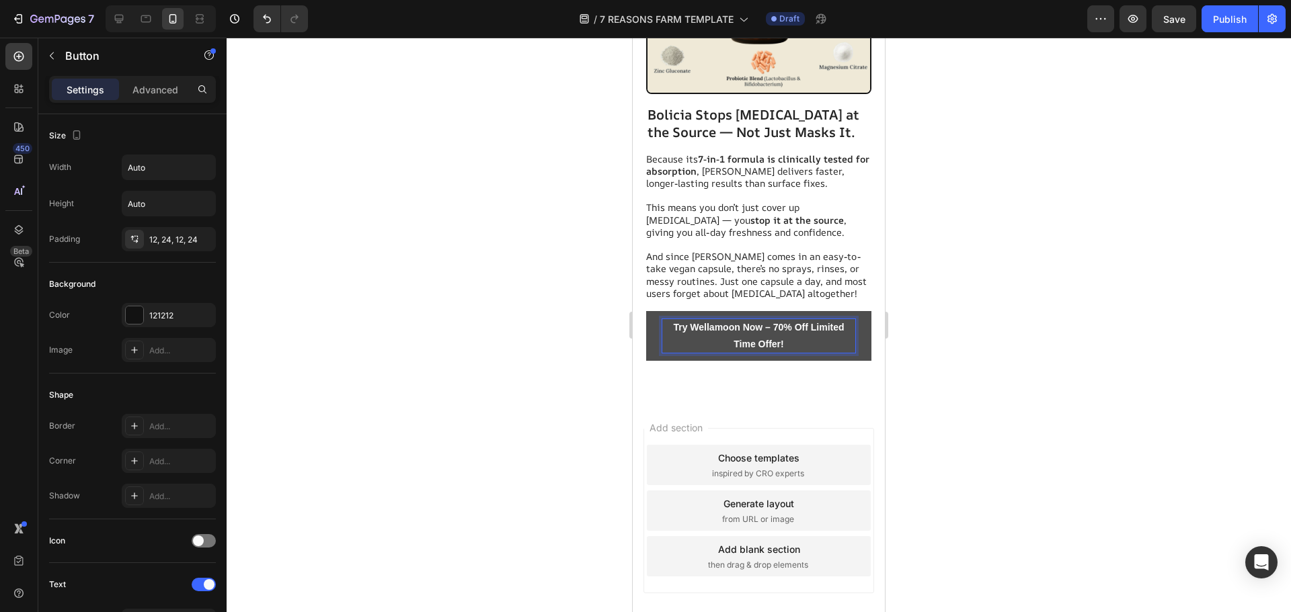
click at [698, 322] on strong "Try Wellamoon Now – 70% Off Limited Time Offer!" at bounding box center [758, 336] width 171 height 28
click at [646, 311] on button "Try Bolicia Now – 70% Off Limited Time Offer!" at bounding box center [758, 336] width 225 height 50
click at [755, 322] on strong "Try Bolicia Now – 70% Off Limited Time Offer!" at bounding box center [759, 336] width 176 height 28
click at [752, 322] on strong "Try Bolicia Now – 70% Off Limited Time Offer!" at bounding box center [759, 336] width 176 height 28
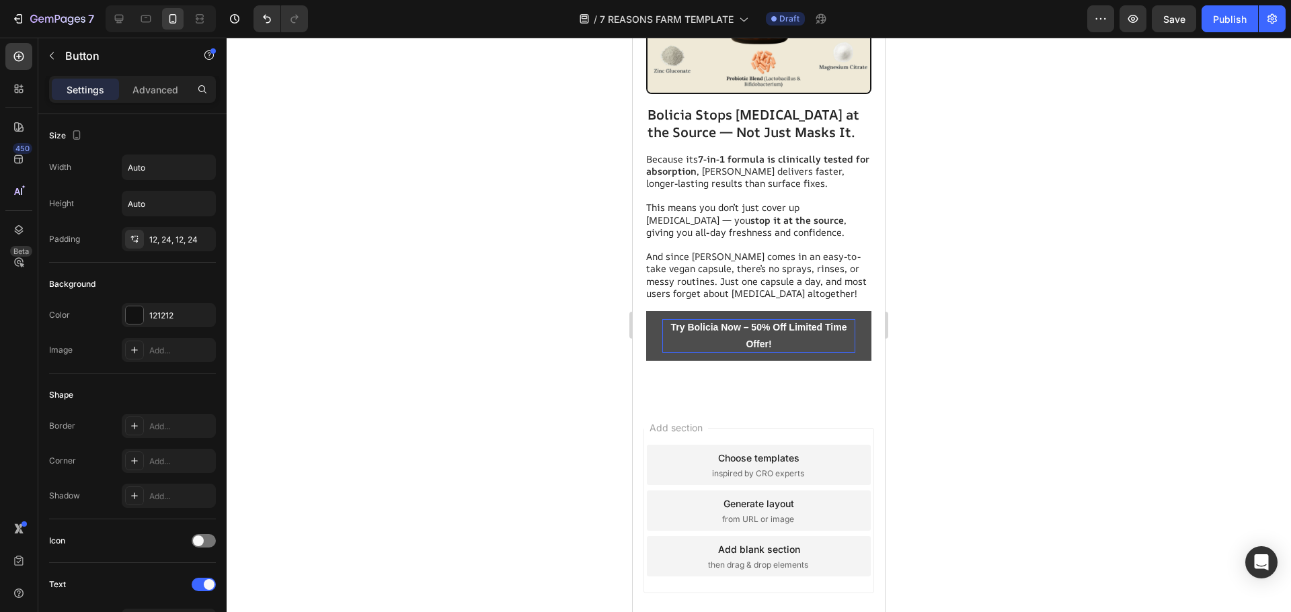
click at [860, 317] on button "Try Bolicia Now – 50% Off Limited Time Offer!" at bounding box center [758, 336] width 225 height 50
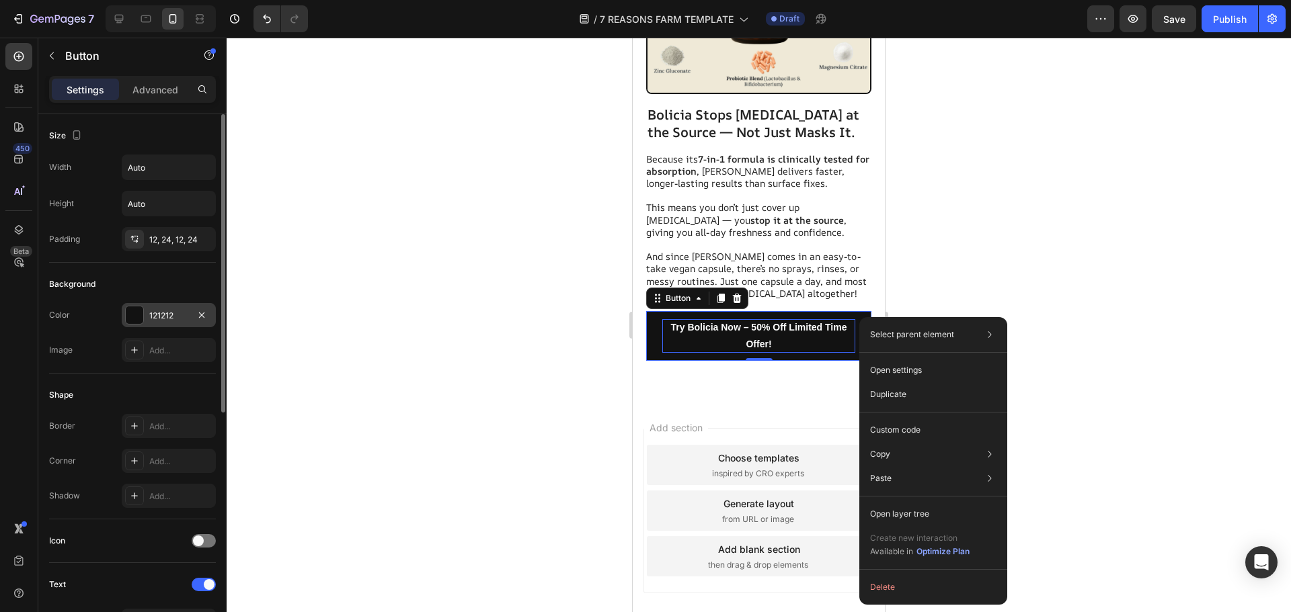
click at [149, 321] on div "121212" at bounding box center [169, 315] width 94 height 24
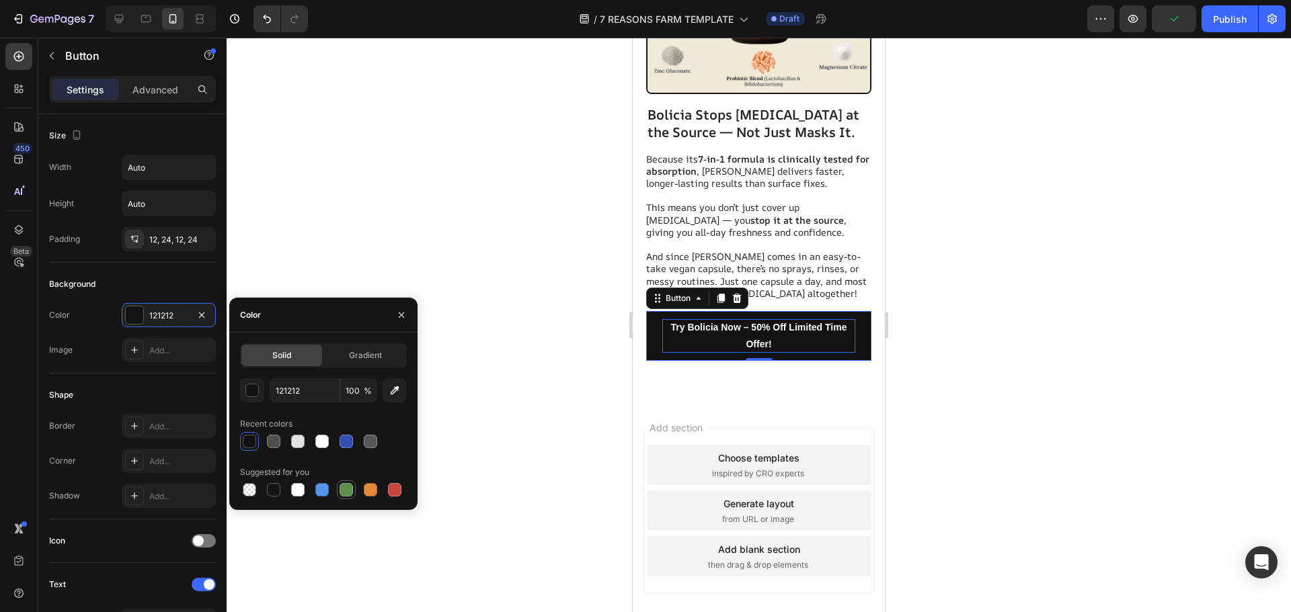
click at [343, 490] on div at bounding box center [345, 489] width 13 height 13
type input "5E8E49"
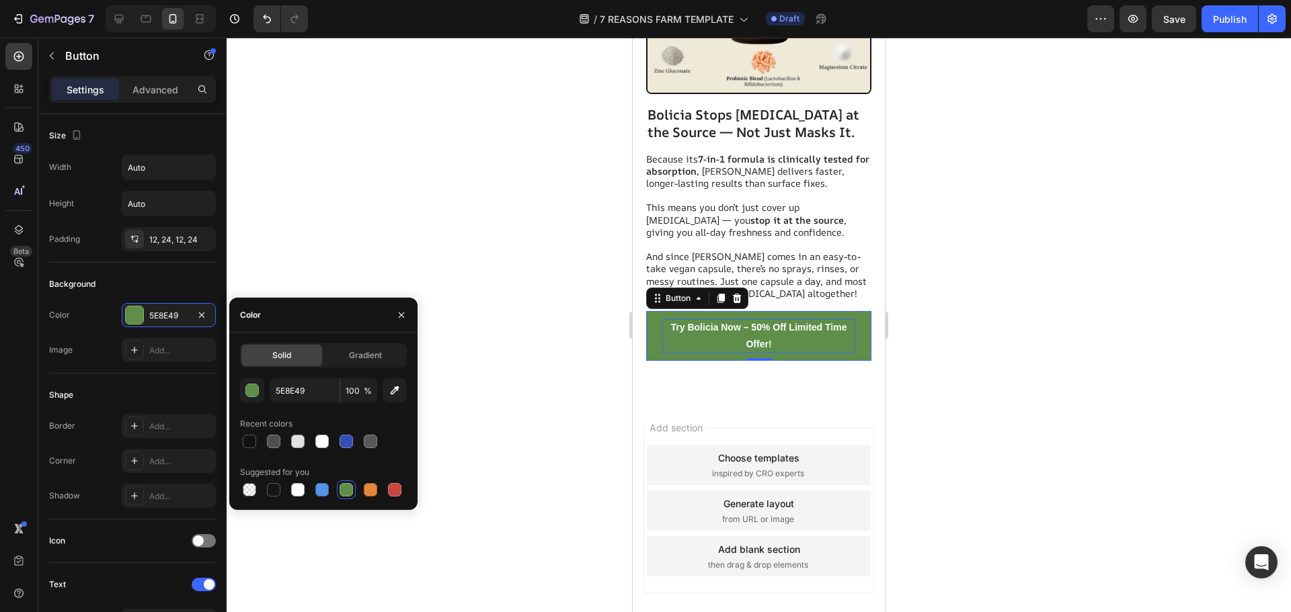
click at [390, 220] on div at bounding box center [759, 325] width 1064 height 575
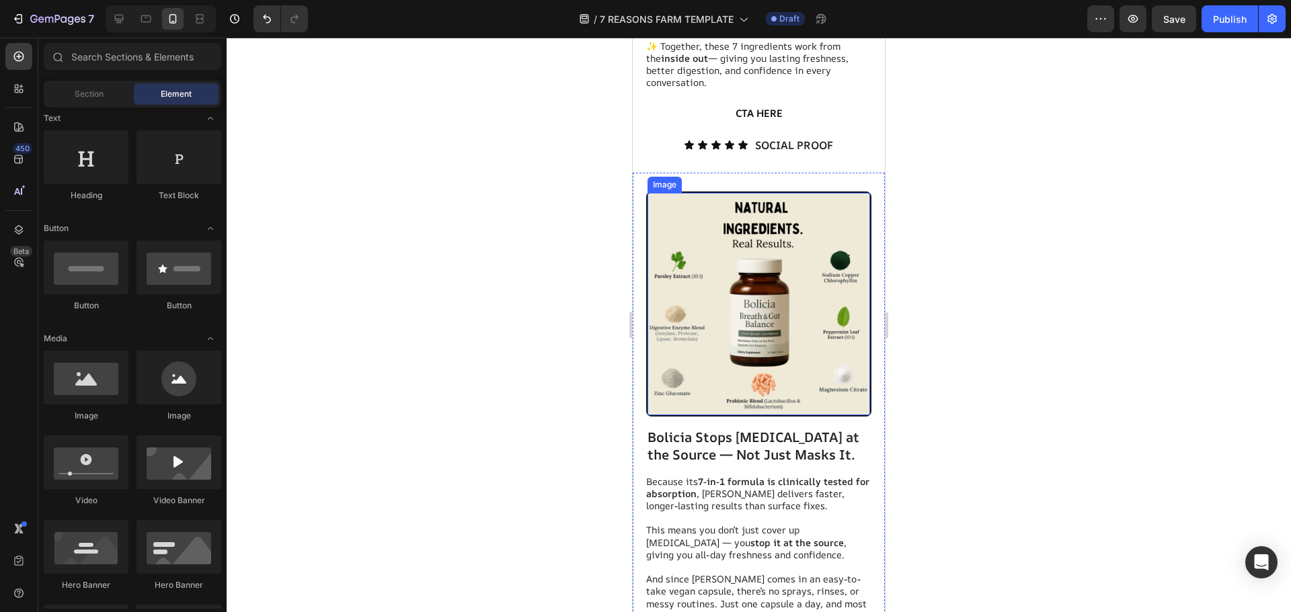
scroll to position [4536, 0]
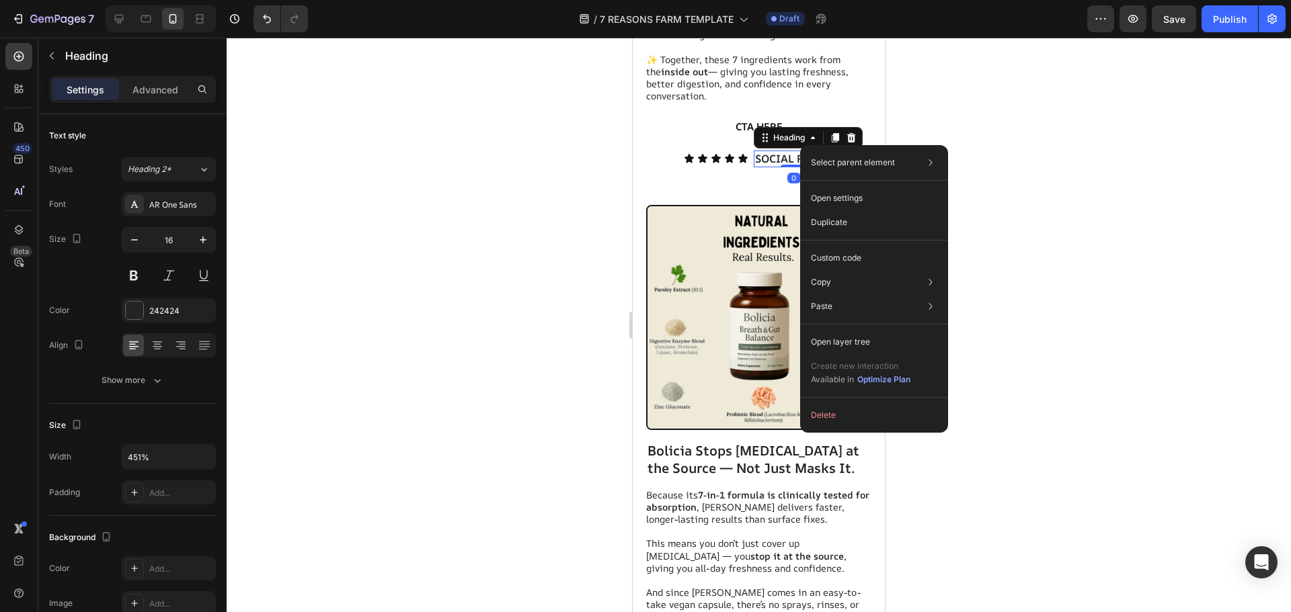
click at [756, 151] on h2 "SOCIAL PROOF" at bounding box center [794, 159] width 81 height 17
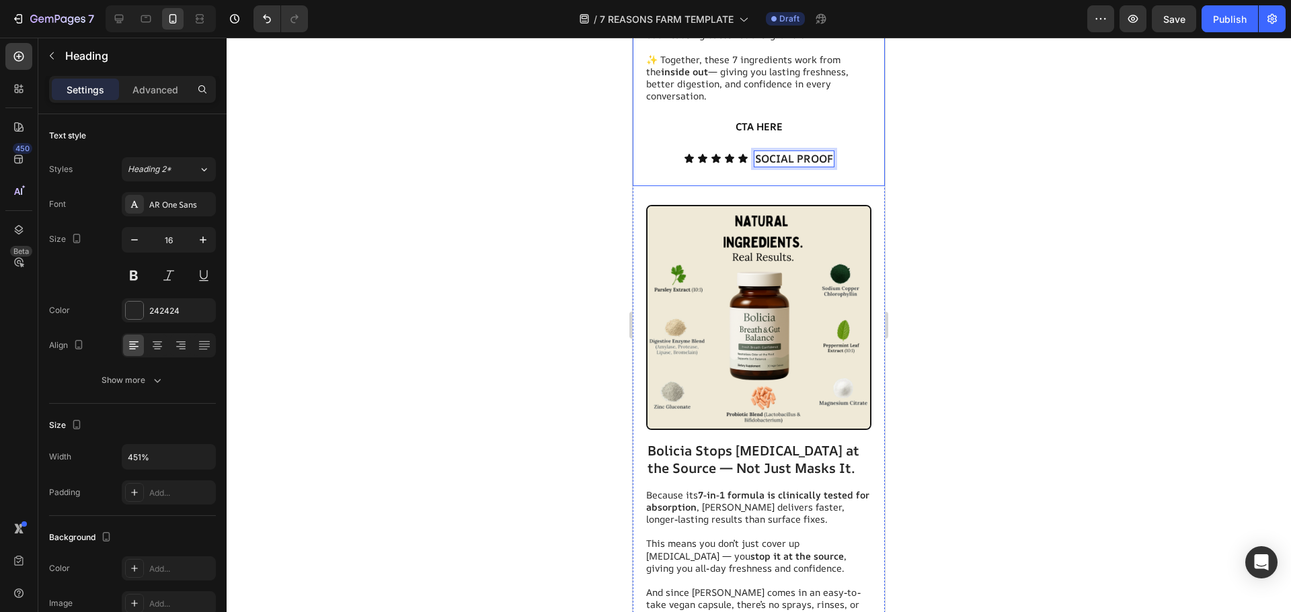
click at [741, 157] on div "Icon Icon Icon Icon Icon Icon List SOCIAL PROOF Heading 0 Row" at bounding box center [759, 159] width 151 height 17
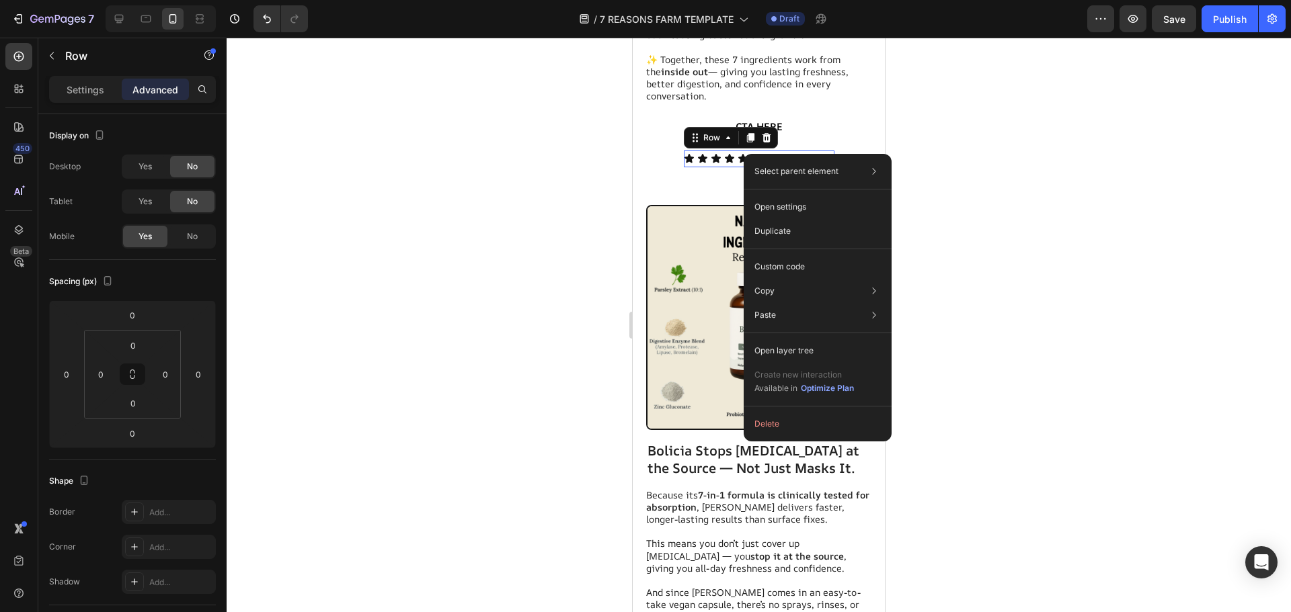
click at [762, 133] on icon at bounding box center [766, 137] width 9 height 9
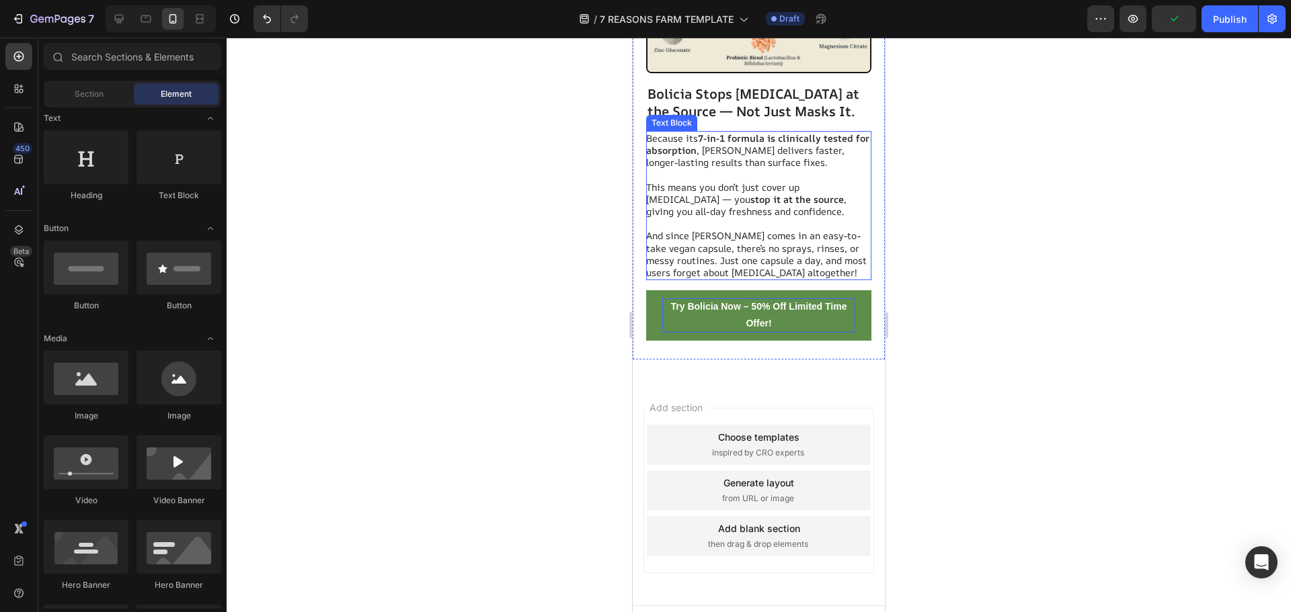
scroll to position [4878, 0]
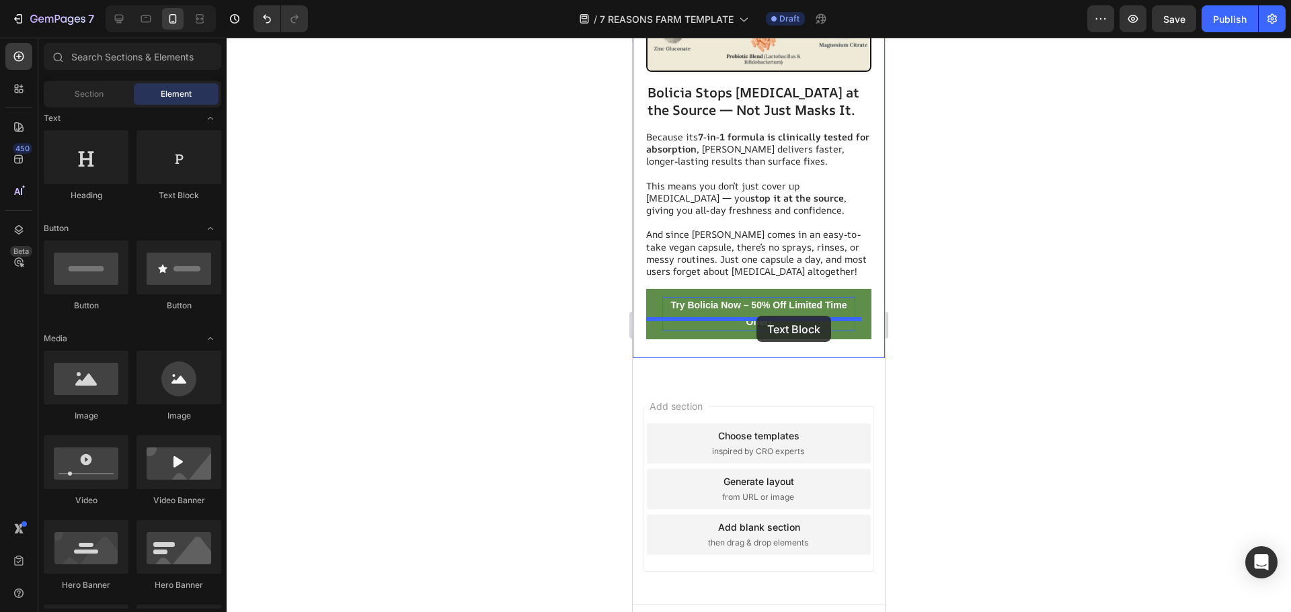
drag, startPoint x: 1035, startPoint y: 289, endPoint x: 747, endPoint y: 321, distance: 289.4
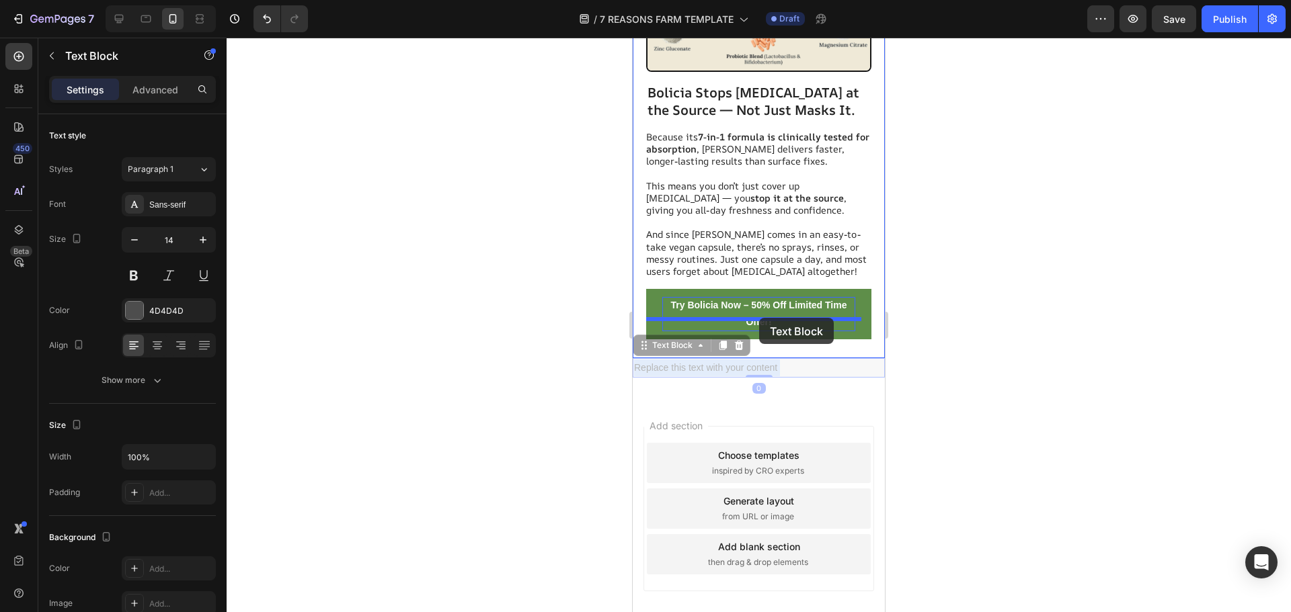
drag, startPoint x: 786, startPoint y: 350, endPoint x: 759, endPoint y: 318, distance: 41.5
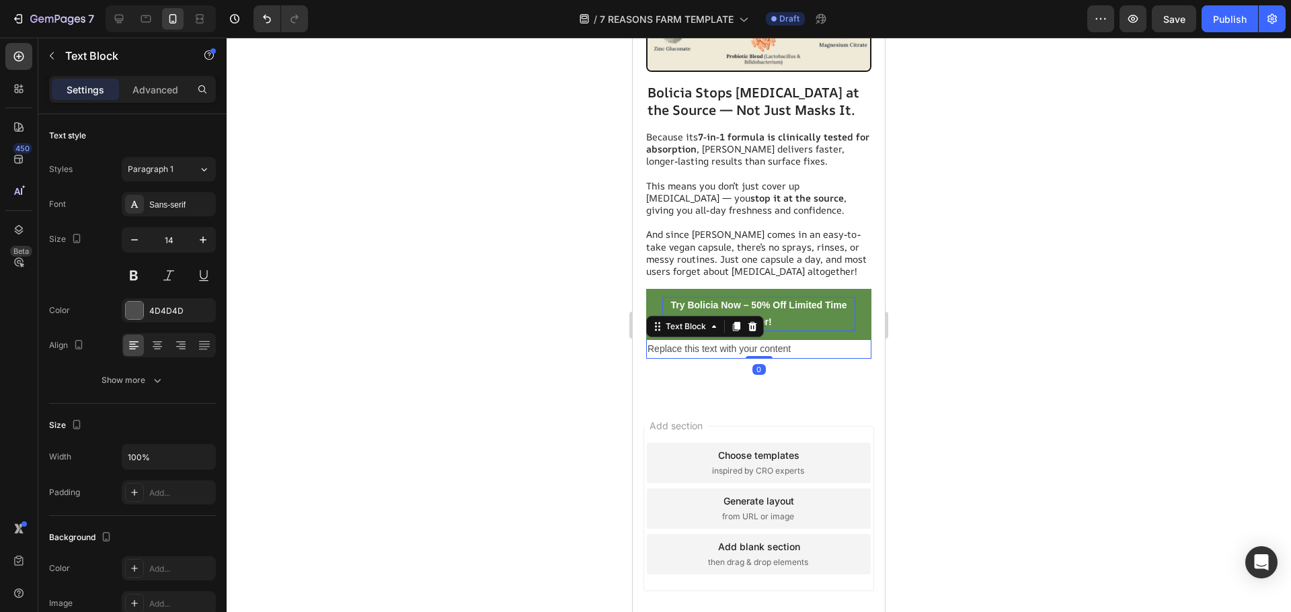
click at [759, 339] on div "Replace this text with your content" at bounding box center [758, 348] width 225 height 19
click at [759, 341] on p "Replace this text with your content" at bounding box center [758, 349] width 223 height 17
click at [662, 343] on strong "🚨 Sell-out risk:" at bounding box center [690, 349] width 87 height 13
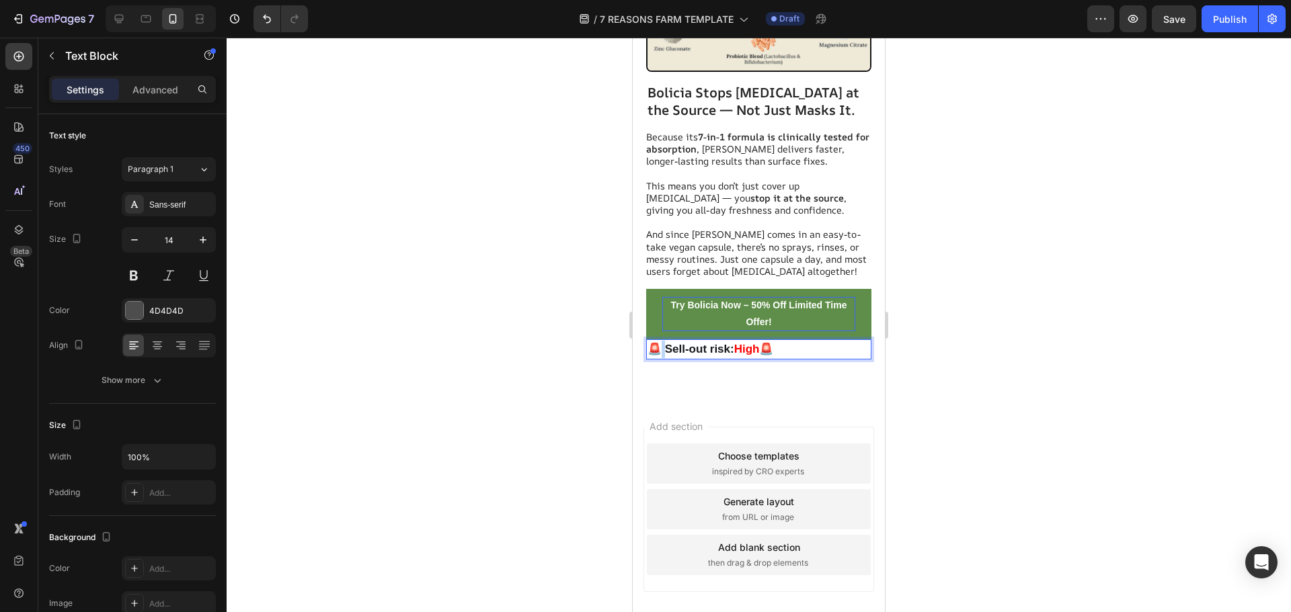
click at [662, 343] on strong "🚨 Sell-out risk:" at bounding box center [690, 349] width 87 height 13
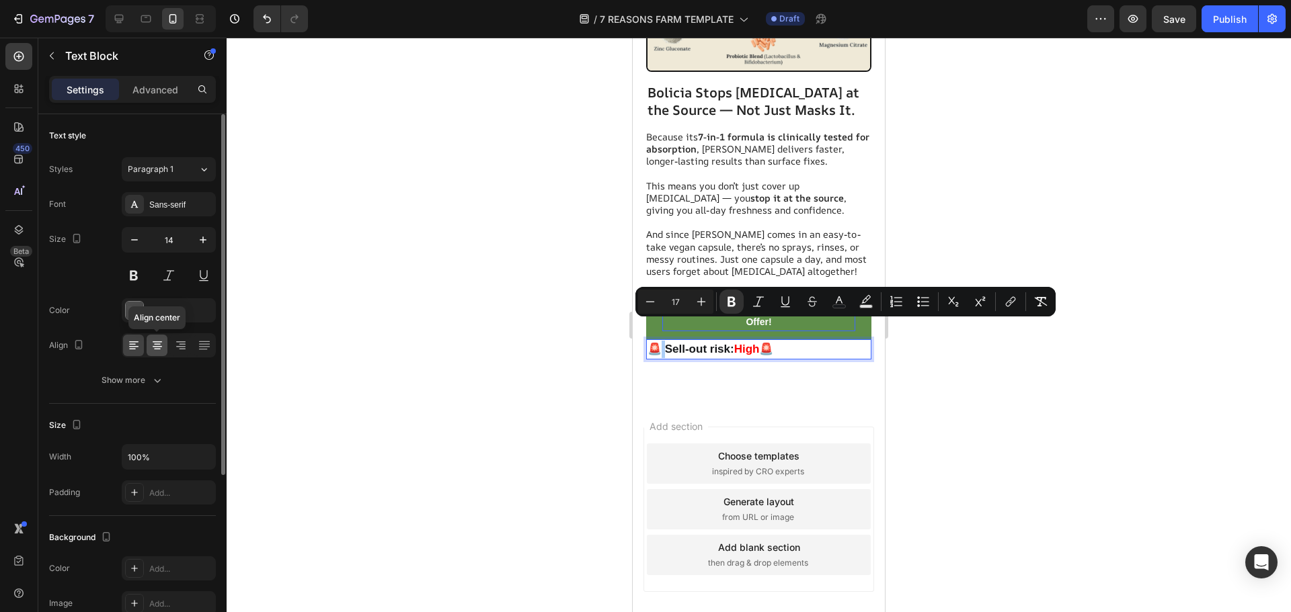
click at [159, 344] on icon at bounding box center [157, 345] width 13 height 13
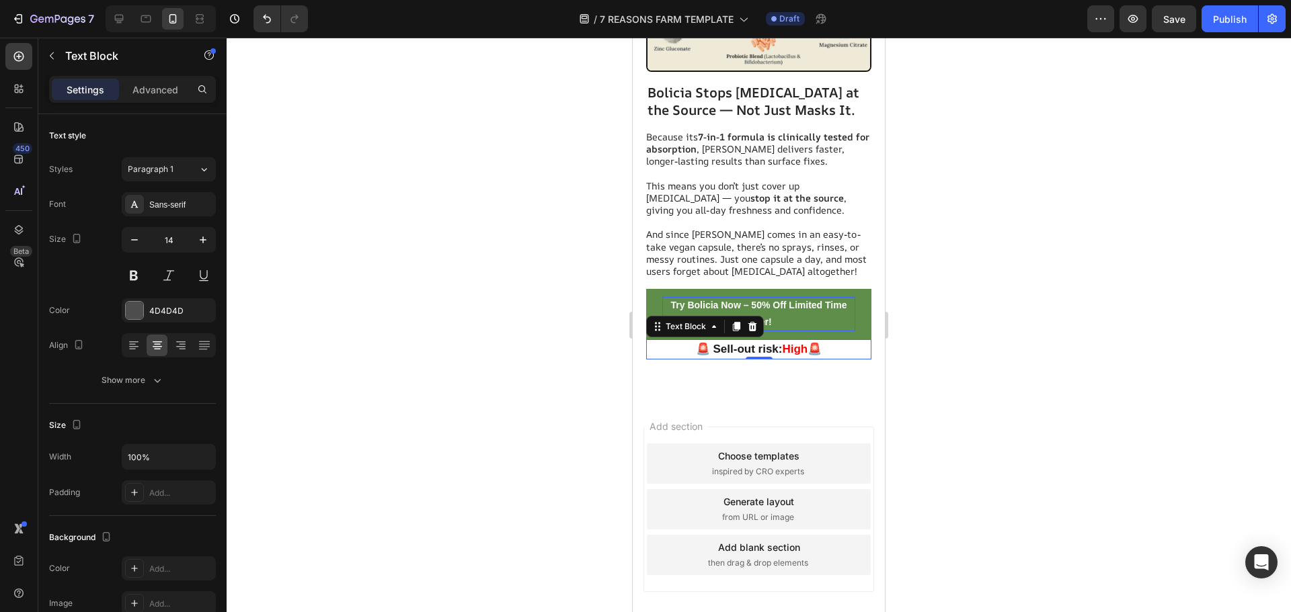
click at [377, 330] on div at bounding box center [759, 325] width 1064 height 575
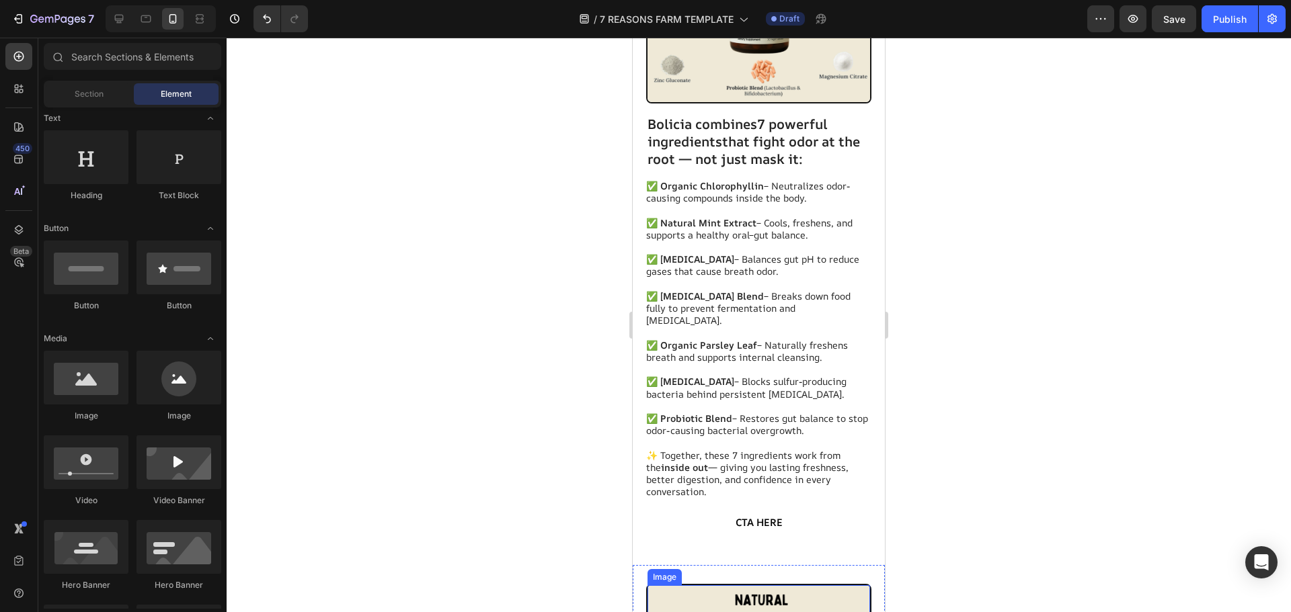
scroll to position [4138, 0]
click at [793, 512] on button "CTA HERE" at bounding box center [758, 525] width 203 height 27
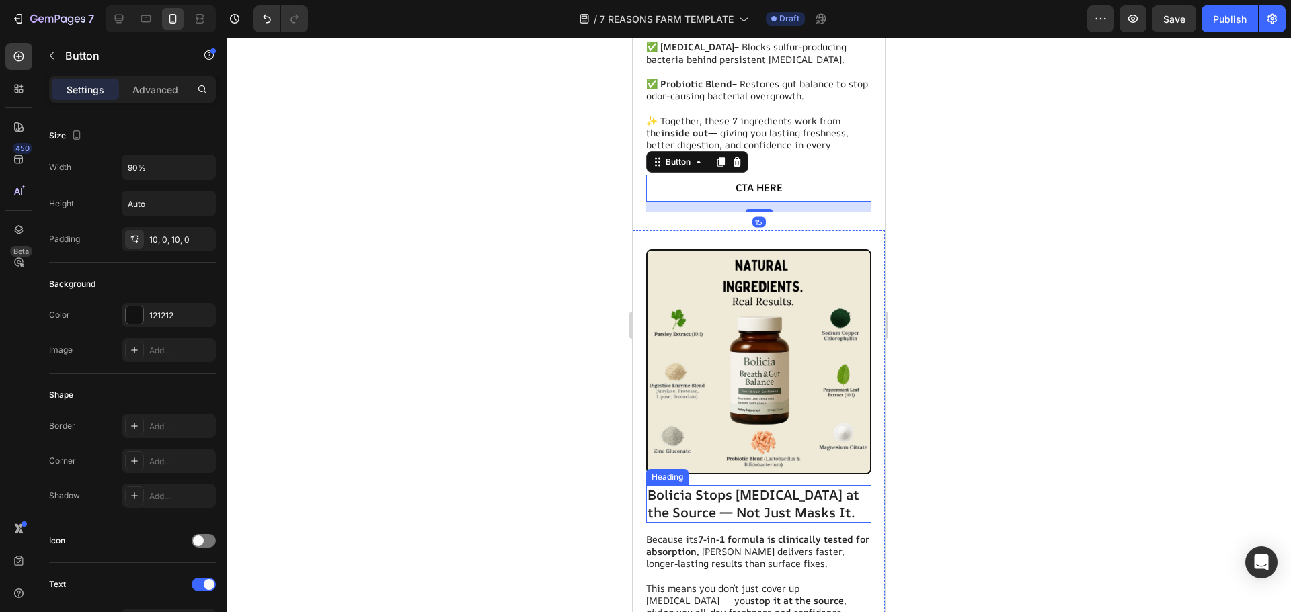
scroll to position [4810, 0]
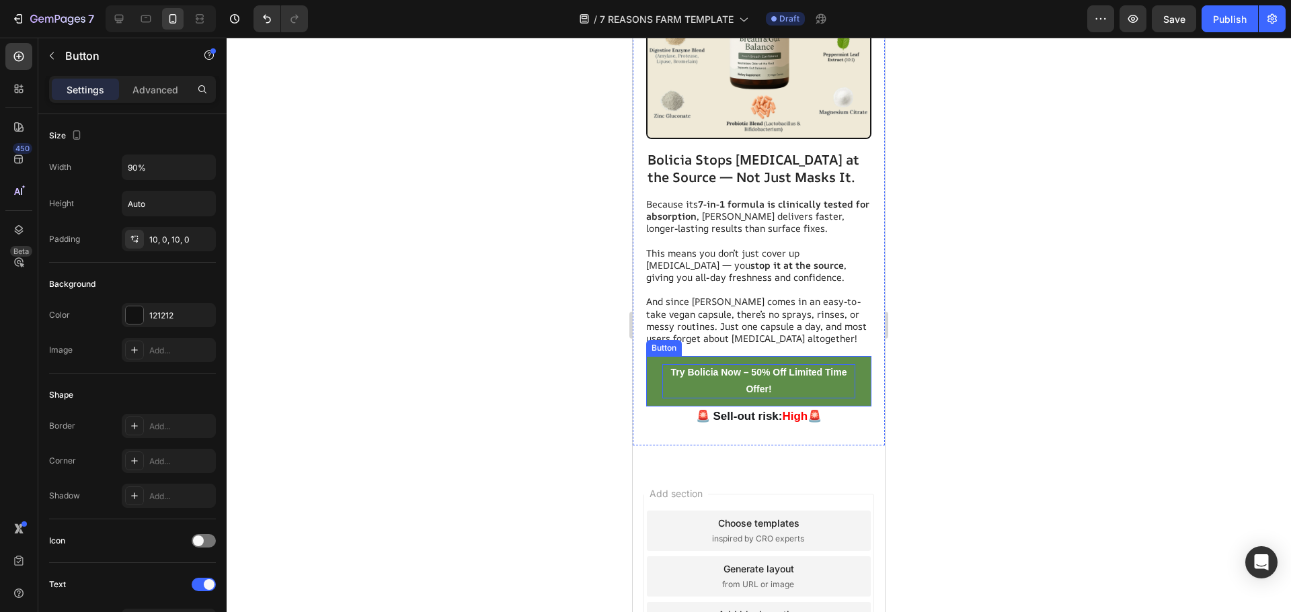
click at [842, 364] on p "Try Bolicia Now – 50% Off Limited Time Offer!" at bounding box center [758, 381] width 193 height 34
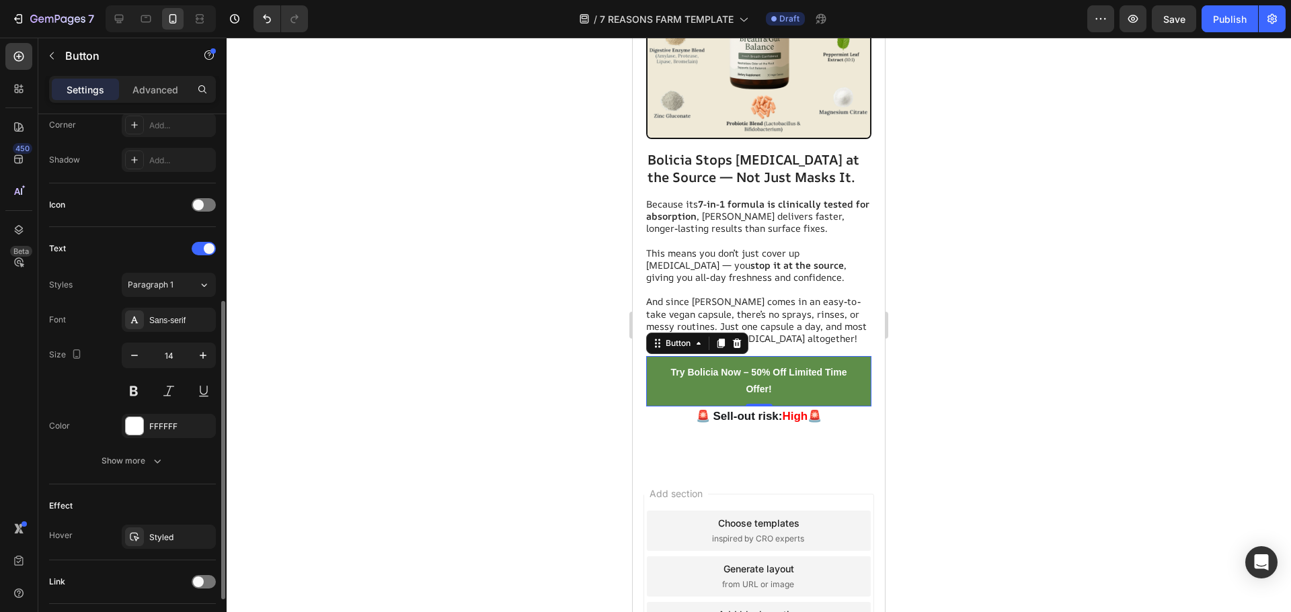
scroll to position [428, 0]
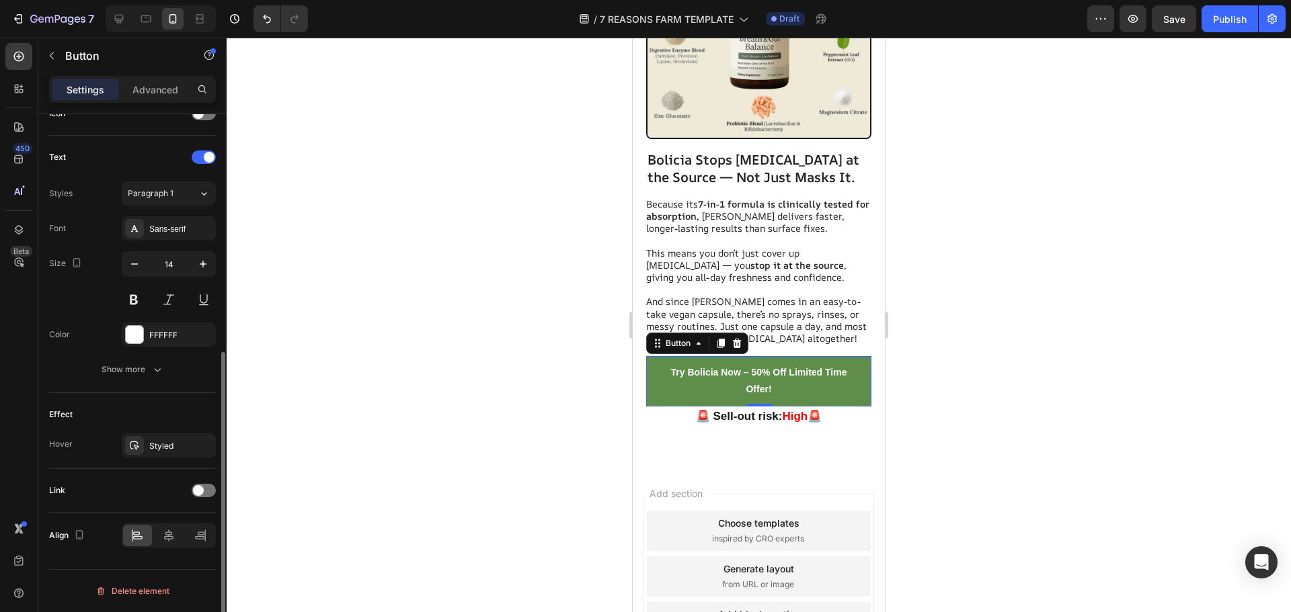
click at [200, 481] on div "Link" at bounding box center [132, 491] width 167 height 22
click at [194, 489] on span at bounding box center [198, 490] width 11 height 11
click at [155, 550] on div "Add..." at bounding box center [169, 559] width 94 height 24
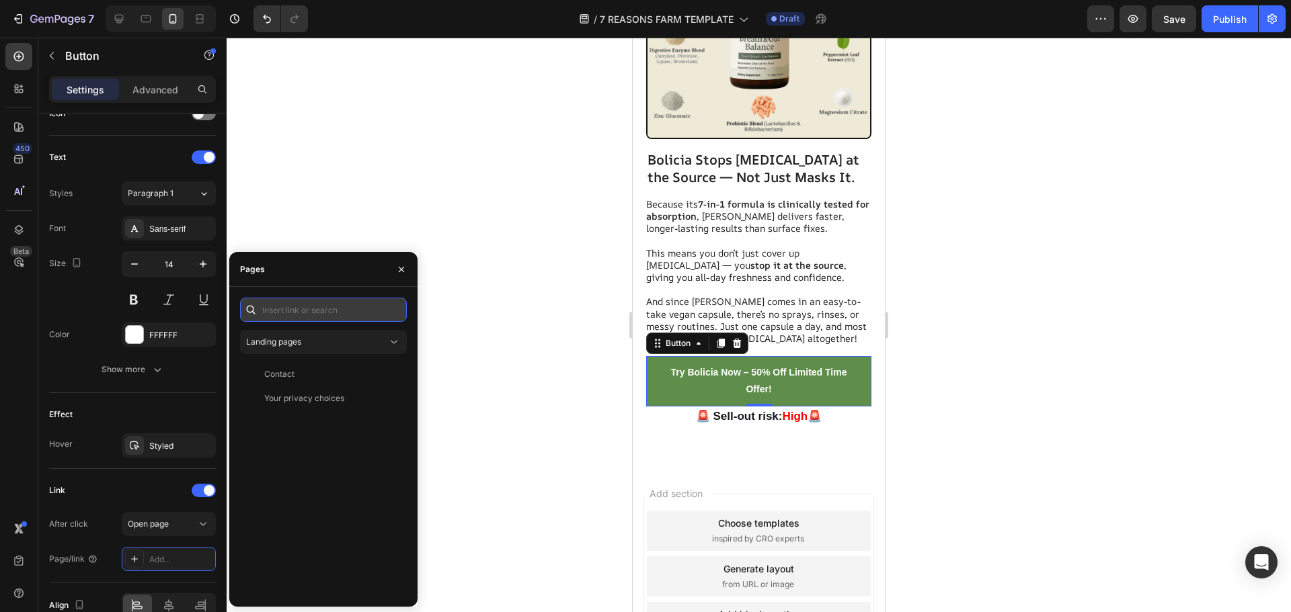
click at [294, 307] on input "text" at bounding box center [323, 310] width 167 height 24
paste input "[URL][DOMAIN_NAME]"
type input "[URL][DOMAIN_NAME]"
click at [378, 347] on div "View" at bounding box center [385, 342] width 19 height 12
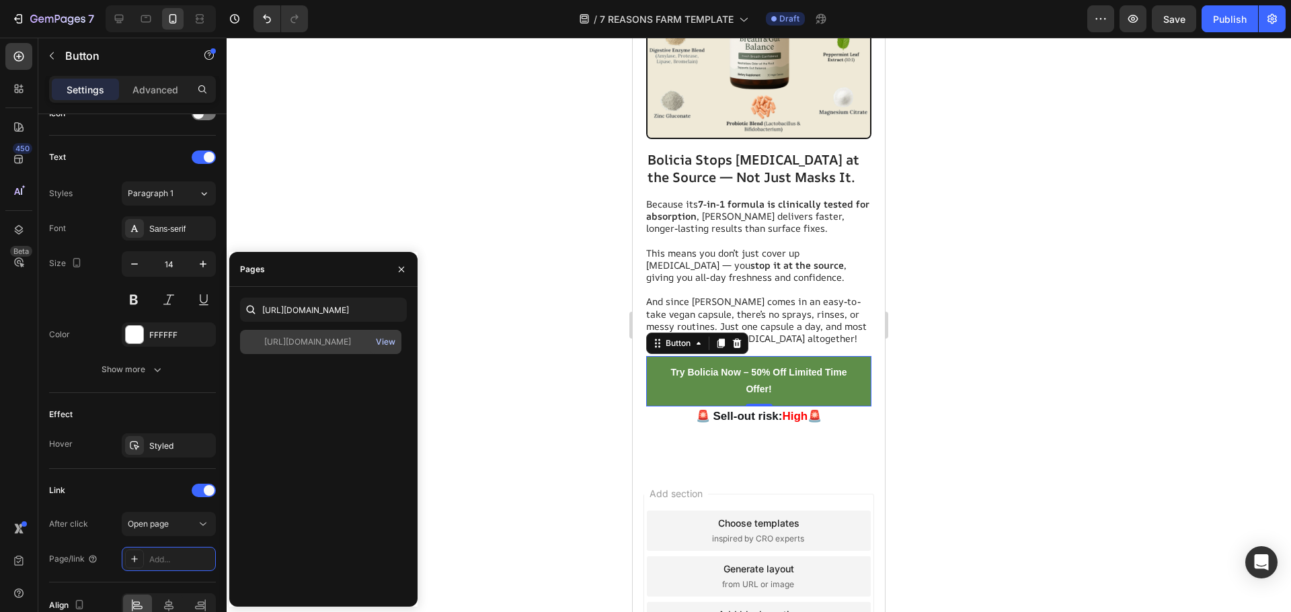
scroll to position [0, 0]
click at [325, 336] on div "[URL][DOMAIN_NAME]" at bounding box center [307, 342] width 87 height 12
click at [503, 275] on div at bounding box center [759, 325] width 1064 height 575
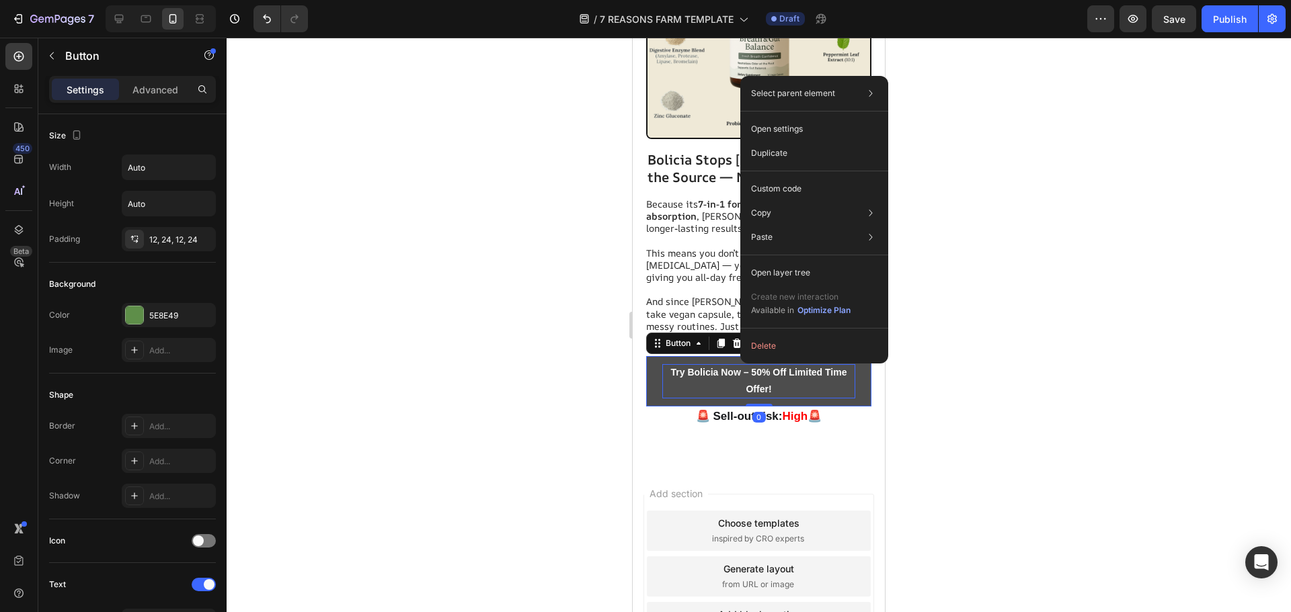
click at [676, 368] on p "Try Bolicia Now – 50% Off Limited Time Offer!" at bounding box center [758, 381] width 193 height 34
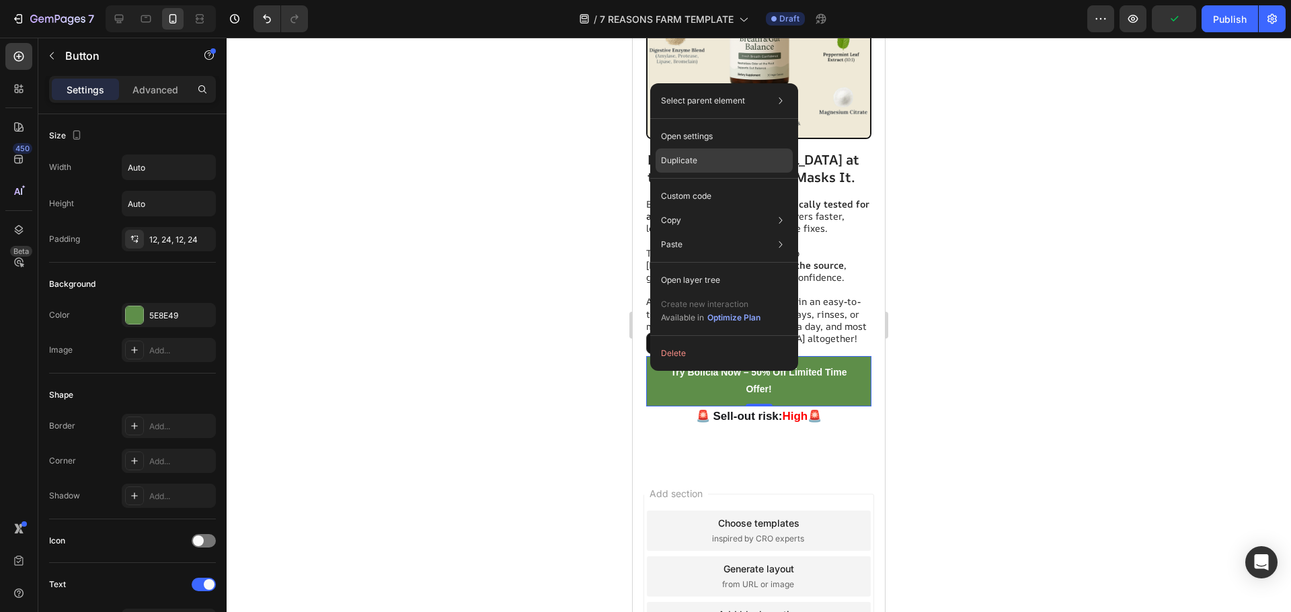
click at [695, 157] on p "Duplicate" at bounding box center [679, 161] width 36 height 12
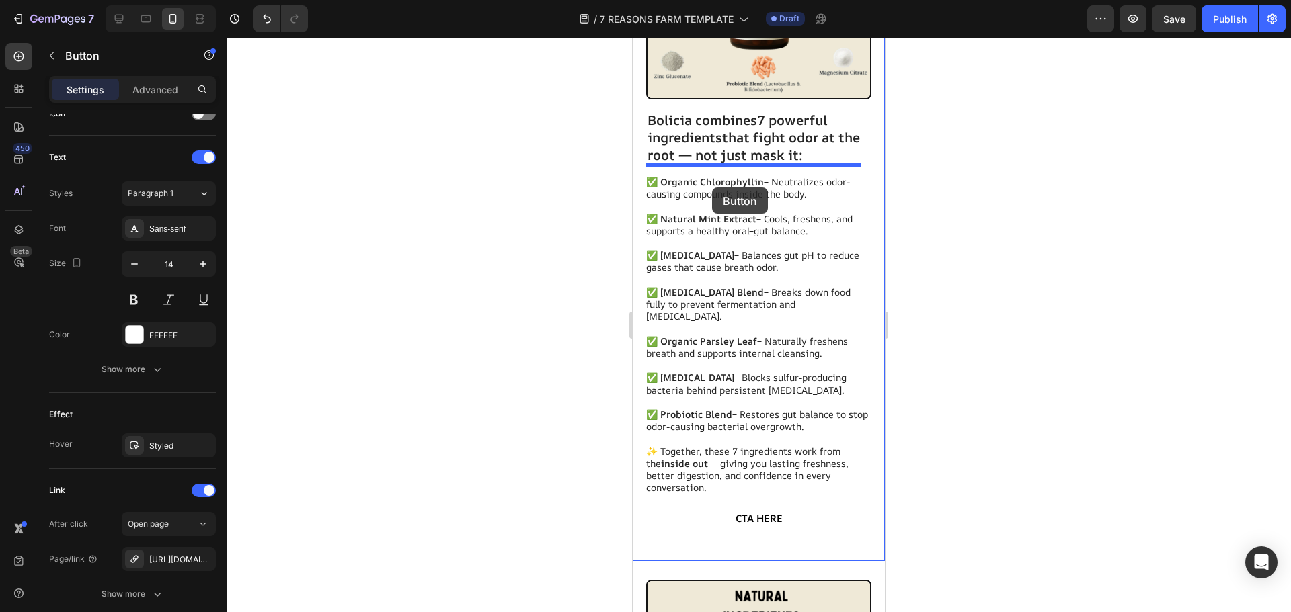
scroll to position [4138, 0]
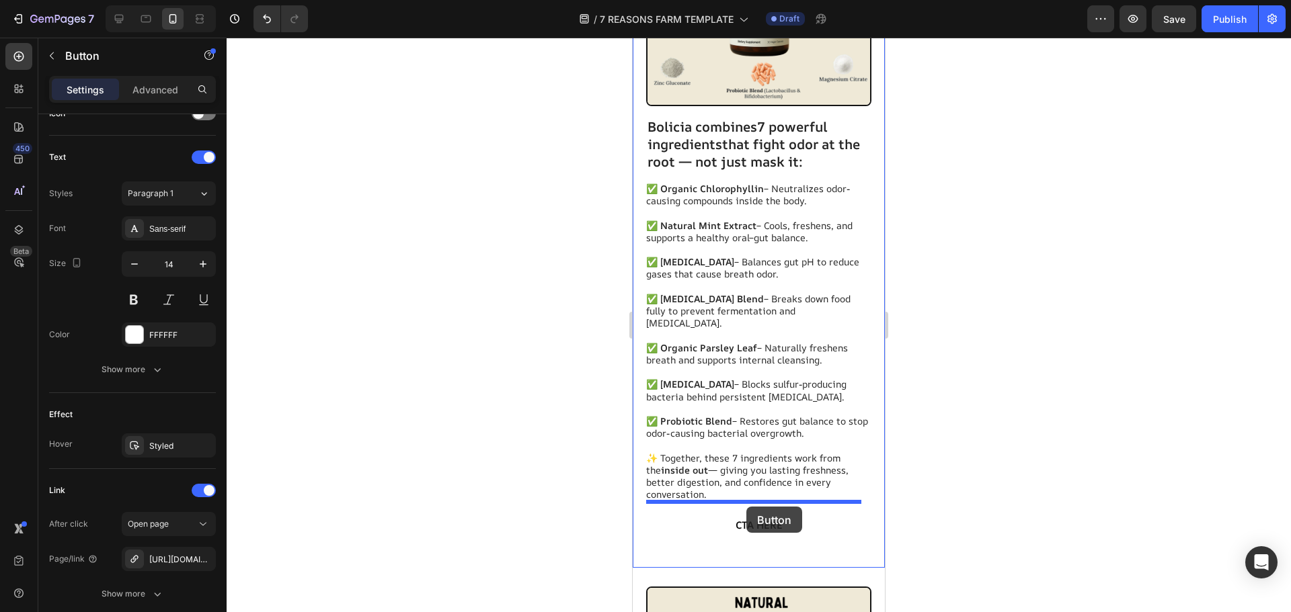
drag, startPoint x: 850, startPoint y: 420, endPoint x: 746, endPoint y: 507, distance: 135.6
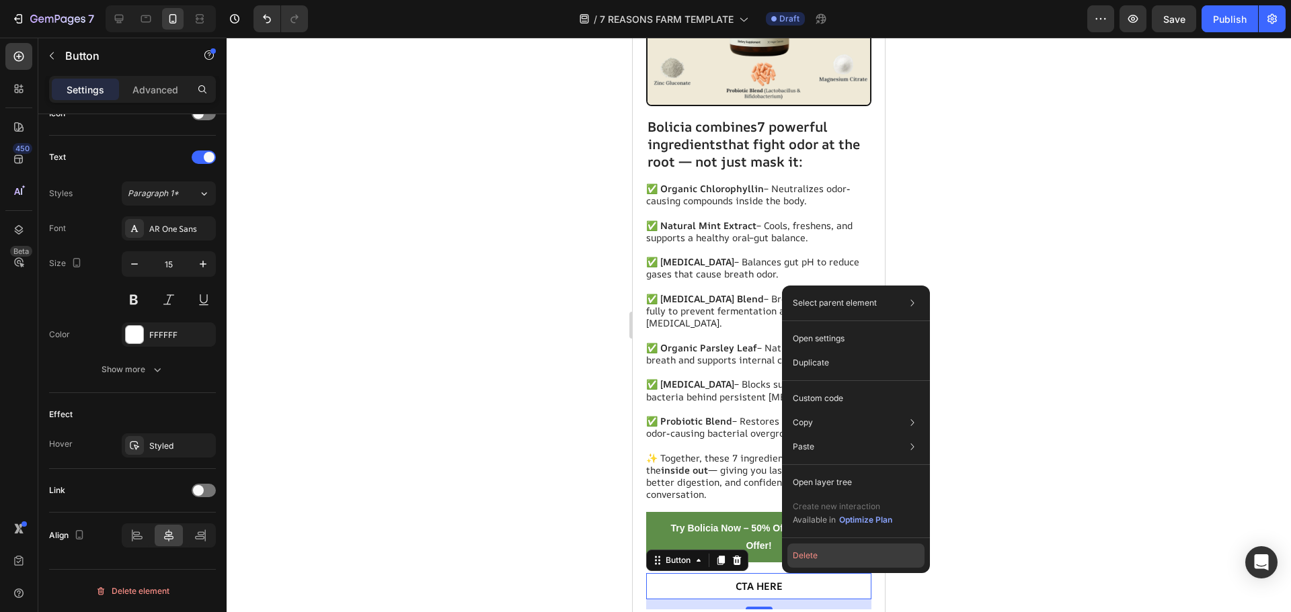
click at [817, 551] on button "Delete" at bounding box center [855, 556] width 137 height 24
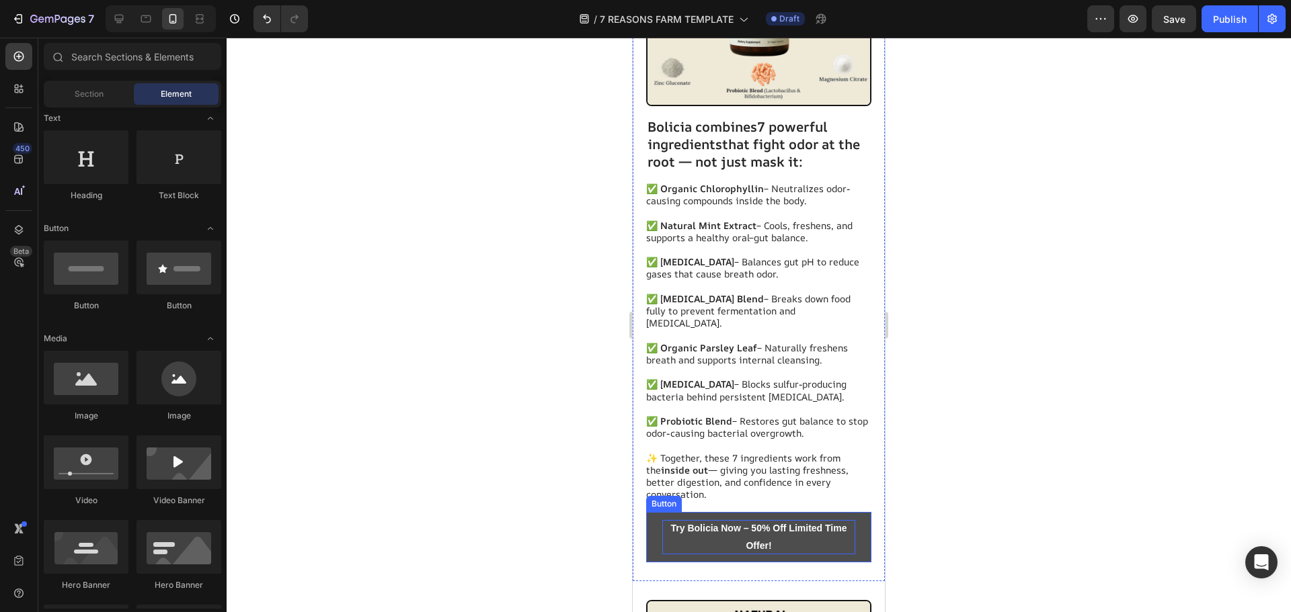
click at [789, 534] on p "Try Bolicia Now – 50% Off Limited Time Offer!" at bounding box center [758, 537] width 193 height 34
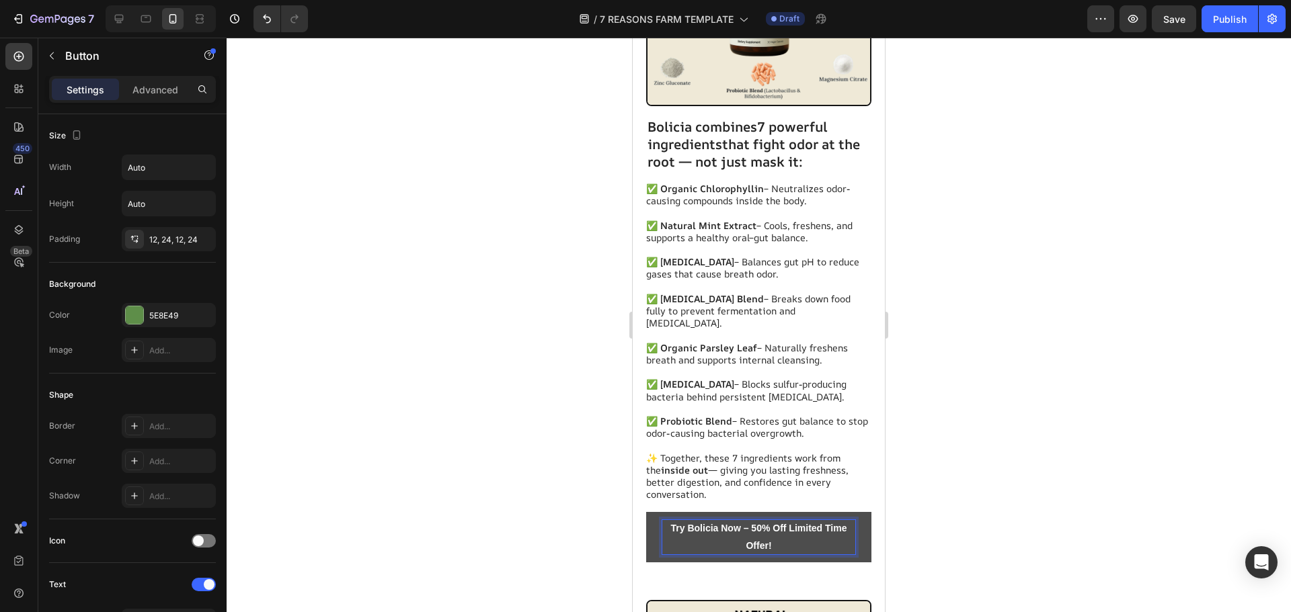
click at [772, 528] on p "Try Bolicia Now – 50% Off Limited Time Offer!" at bounding box center [758, 537] width 193 height 34
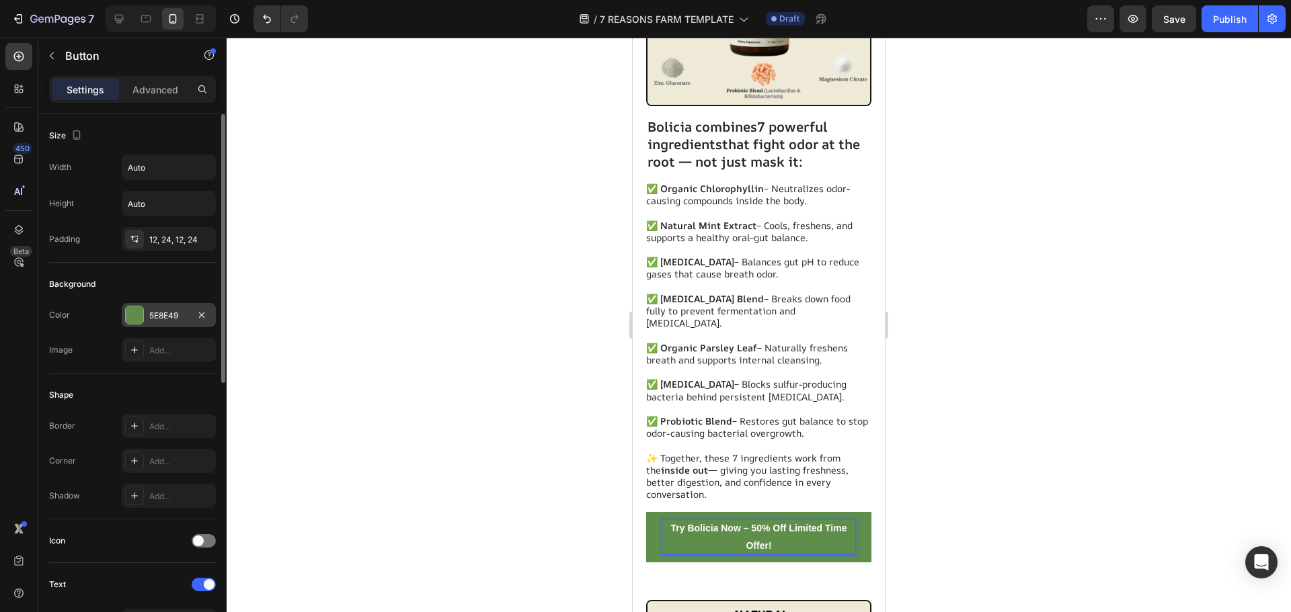
click at [177, 321] on div "5E8E49" at bounding box center [168, 316] width 39 height 12
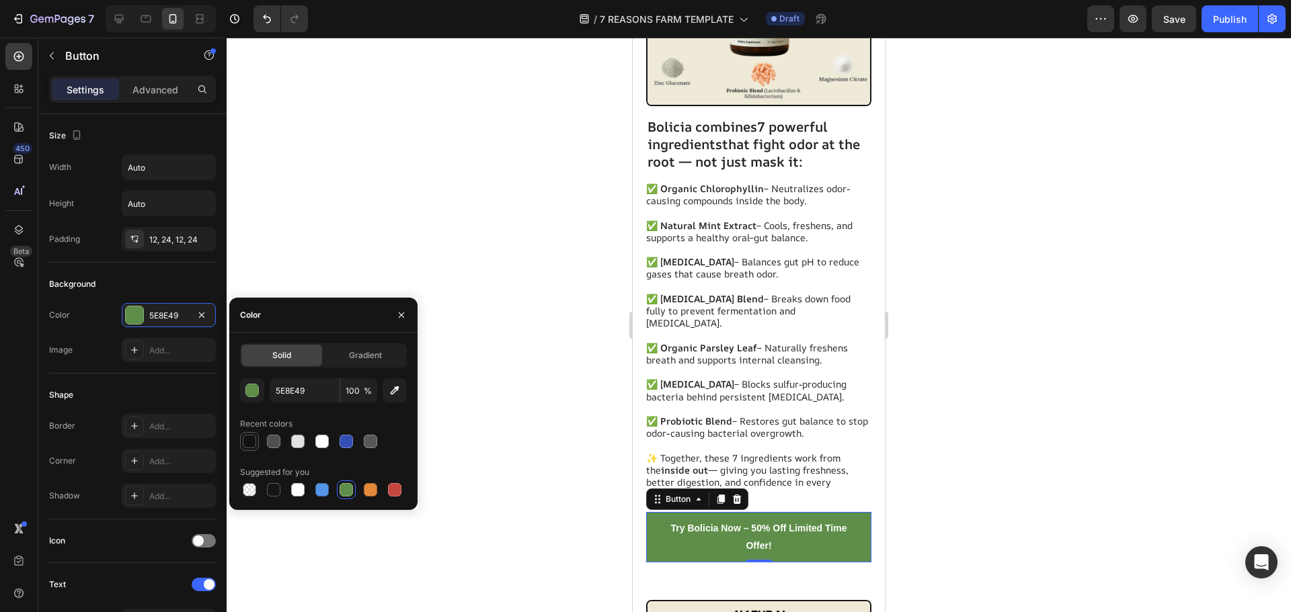
click at [256, 437] on div at bounding box center [249, 442] width 16 height 16
type input "121212"
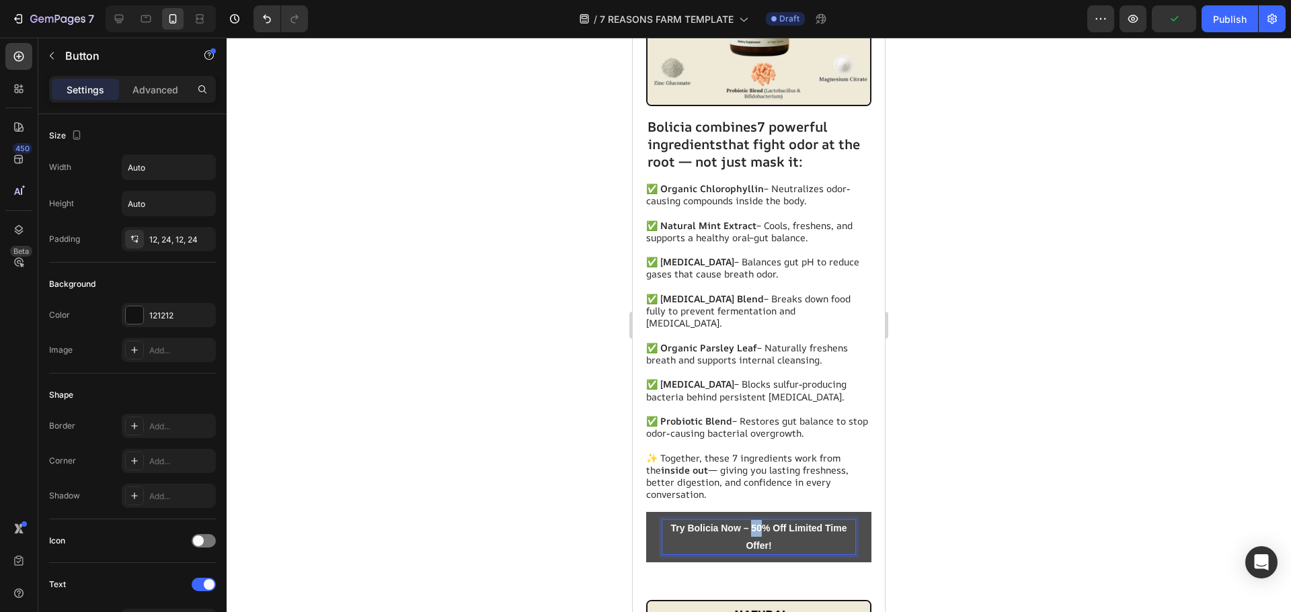
click at [750, 523] on strong "Try Bolicia Now – 50% Off Limited Time Offer!" at bounding box center [759, 537] width 176 height 28
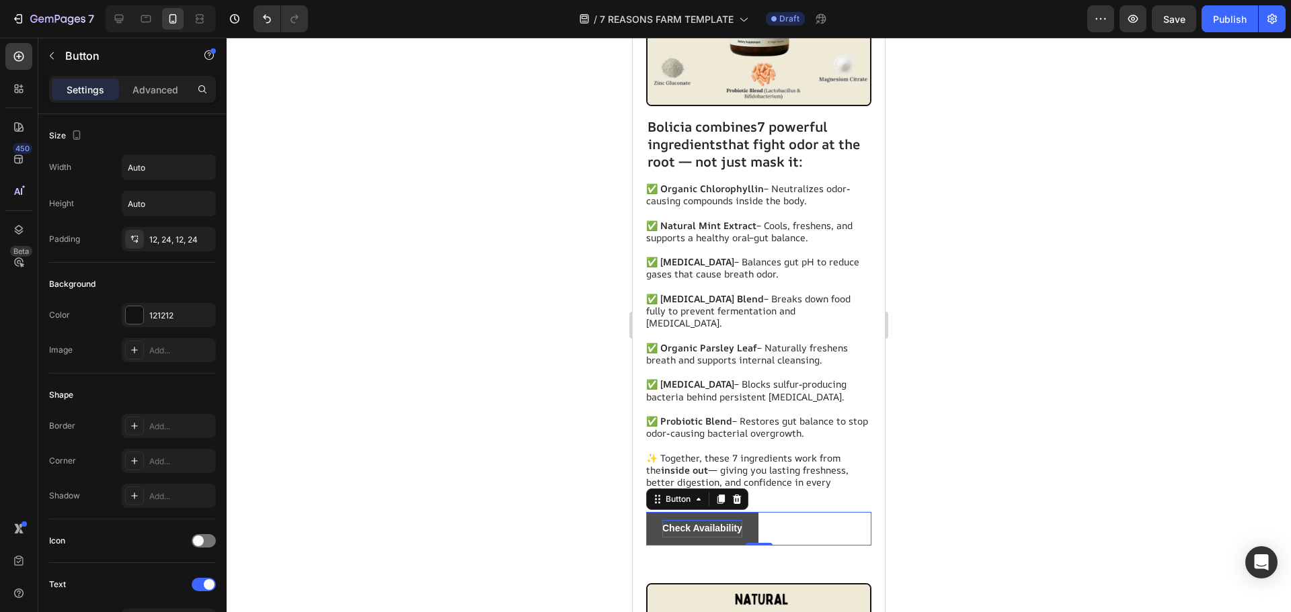
click at [918, 481] on div at bounding box center [759, 325] width 1064 height 575
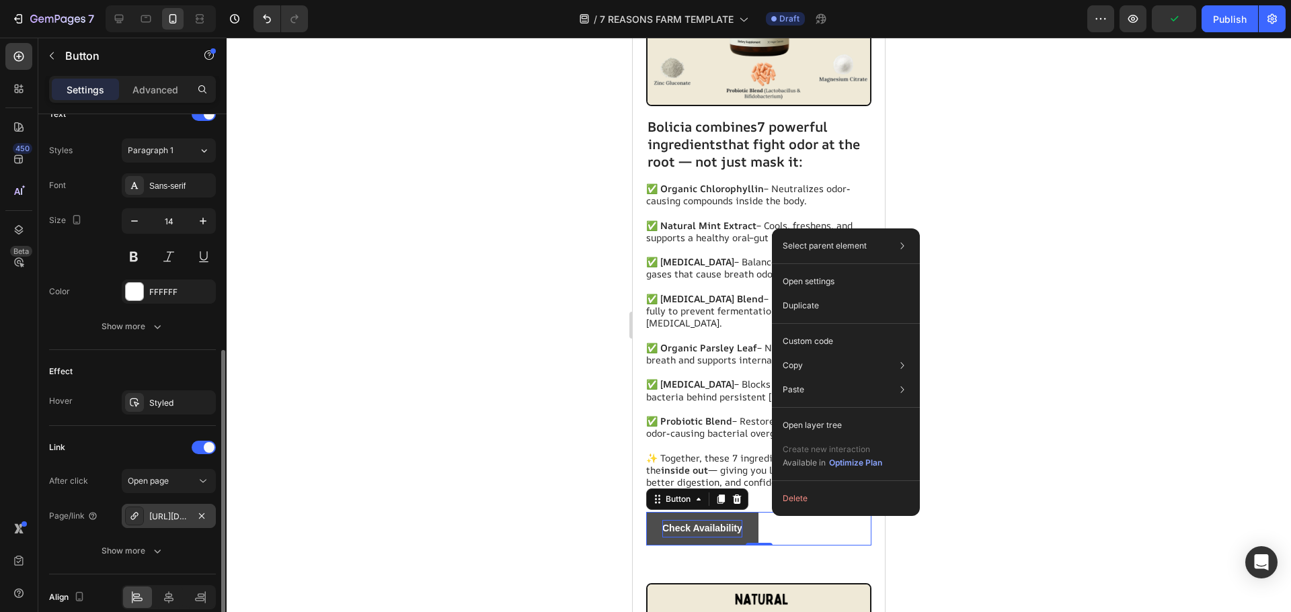
scroll to position [532, 0]
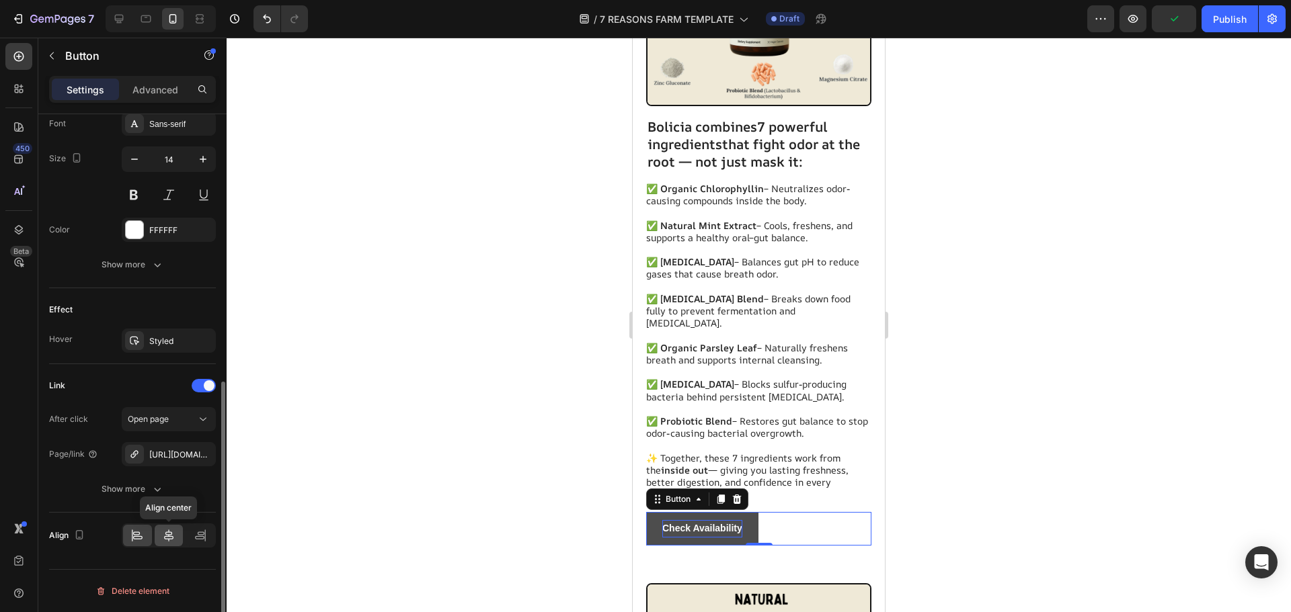
click at [165, 545] on div at bounding box center [169, 536] width 29 height 22
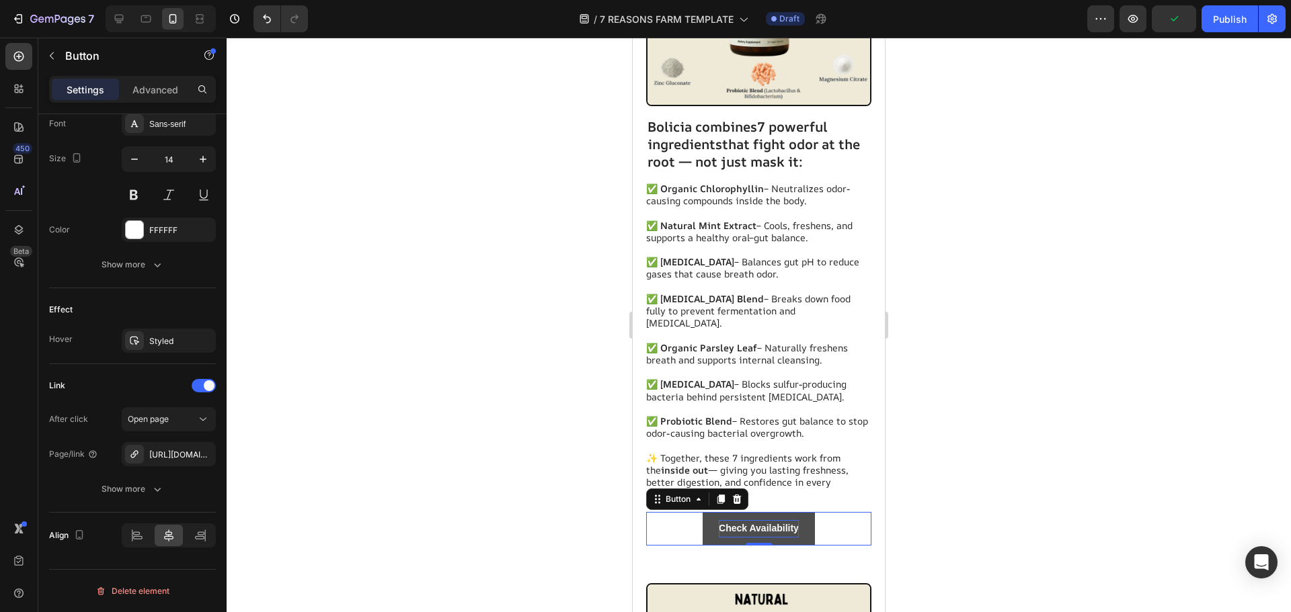
click at [274, 486] on div at bounding box center [759, 325] width 1064 height 575
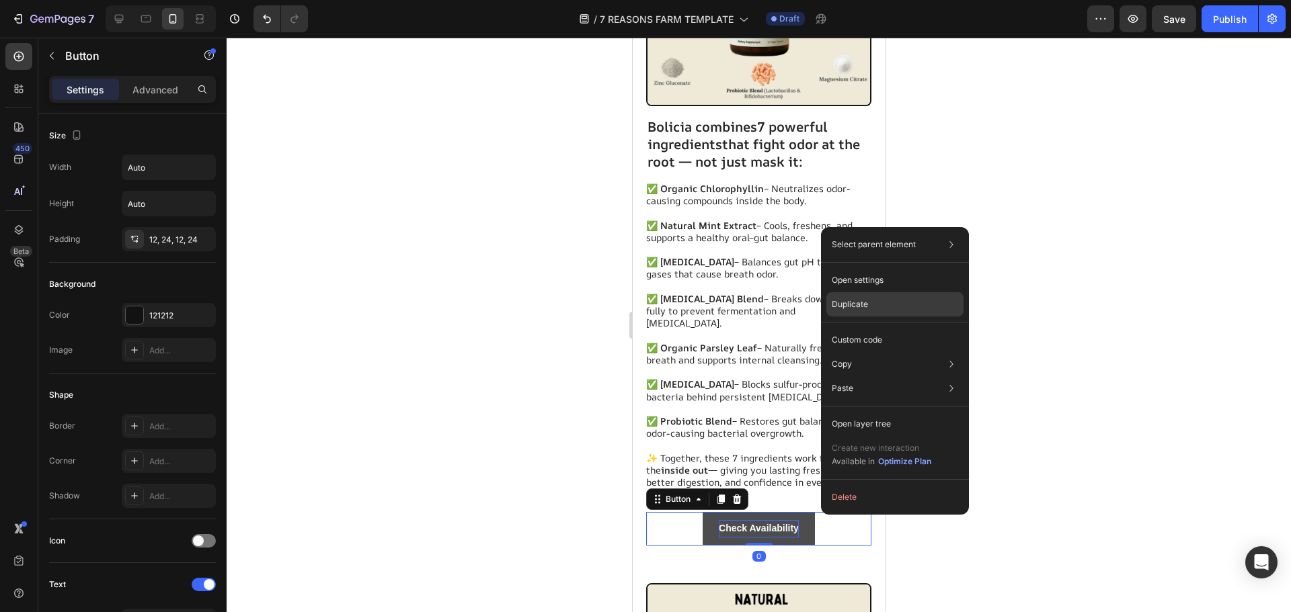
click at [856, 328] on div "Duplicate" at bounding box center [894, 340] width 137 height 24
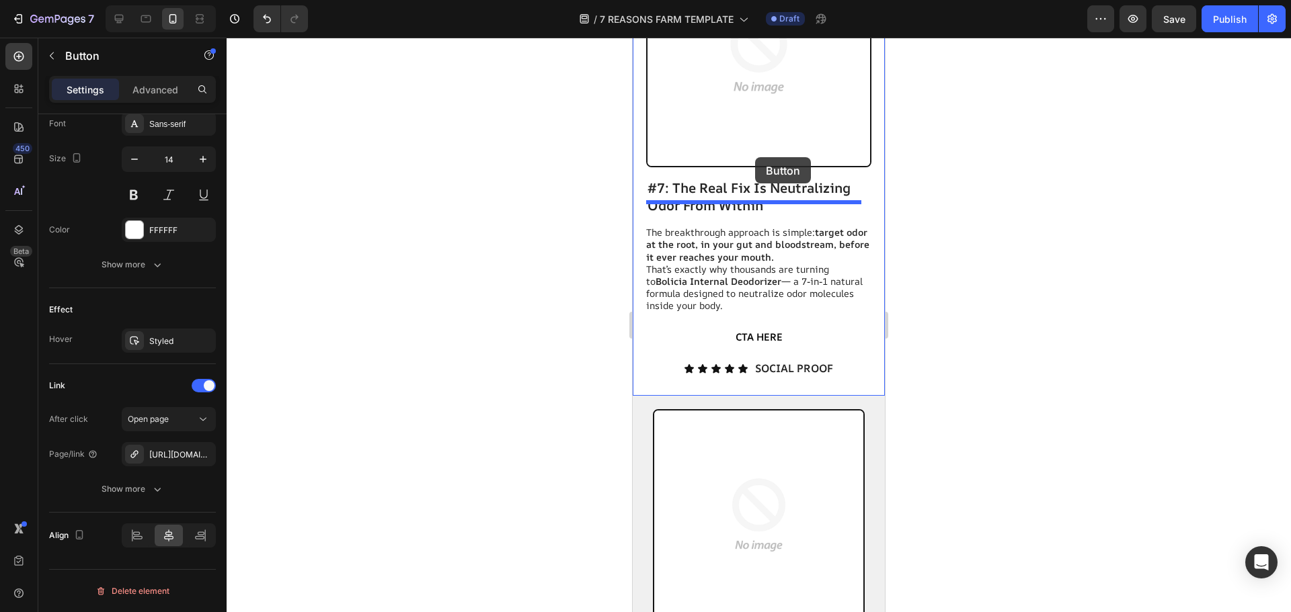
scroll to position [3080, 0]
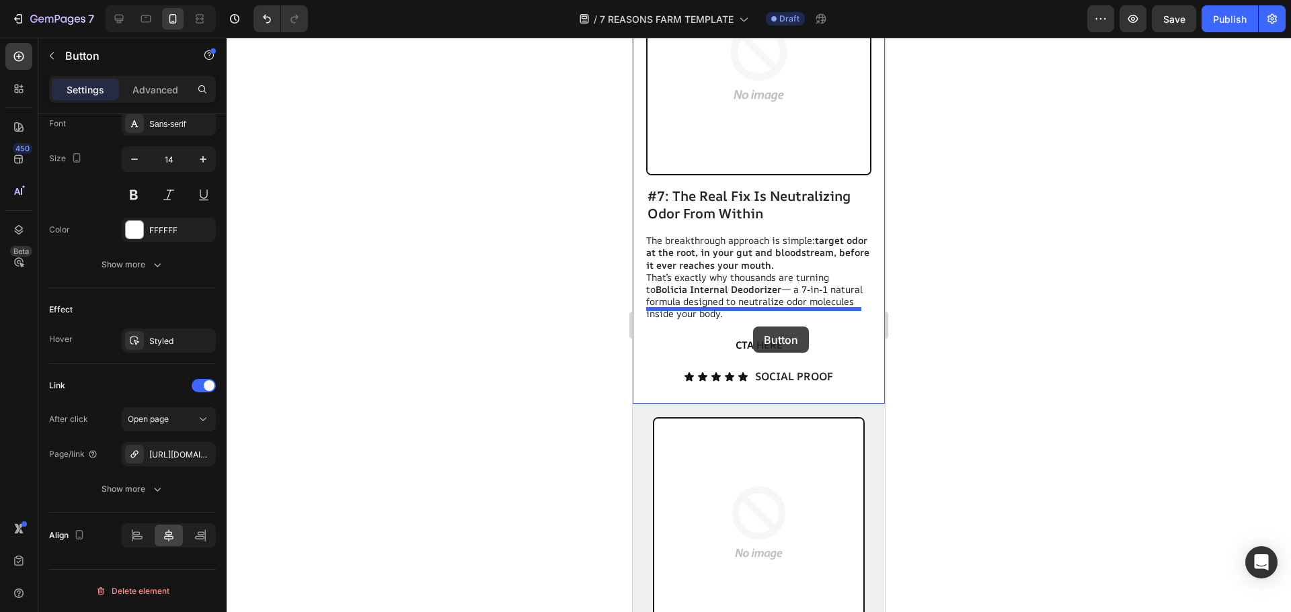
drag, startPoint x: 843, startPoint y: 552, endPoint x: 752, endPoint y: 325, distance: 244.0
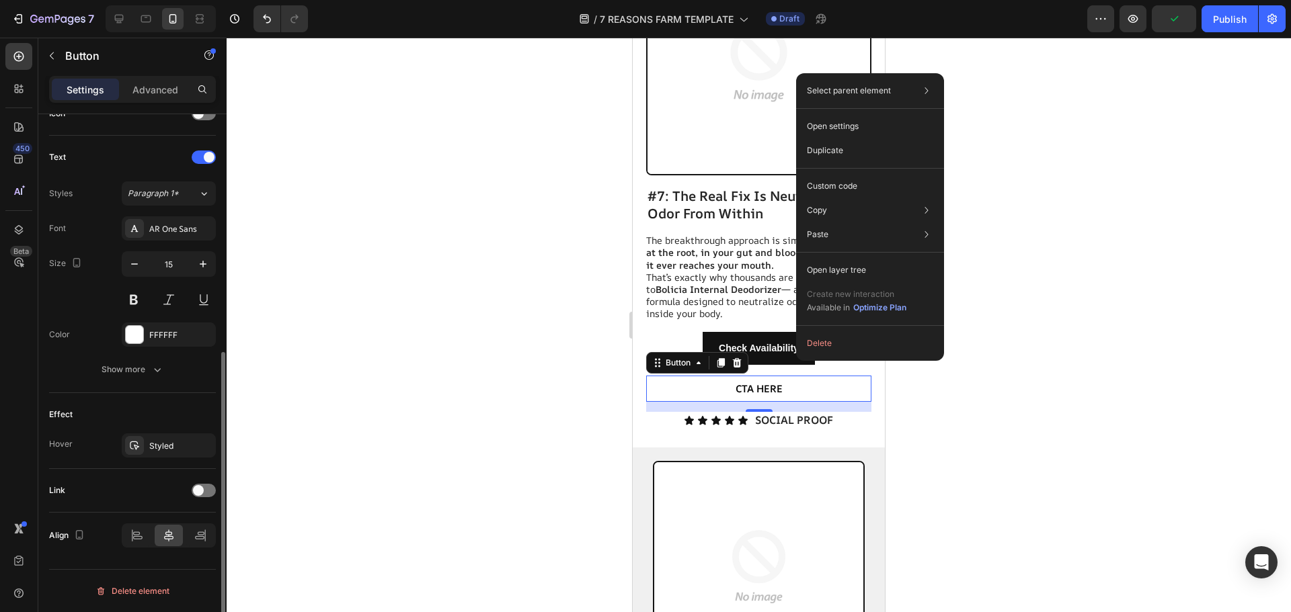
scroll to position [428, 0]
click at [828, 346] on button "Delete" at bounding box center [869, 343] width 137 height 24
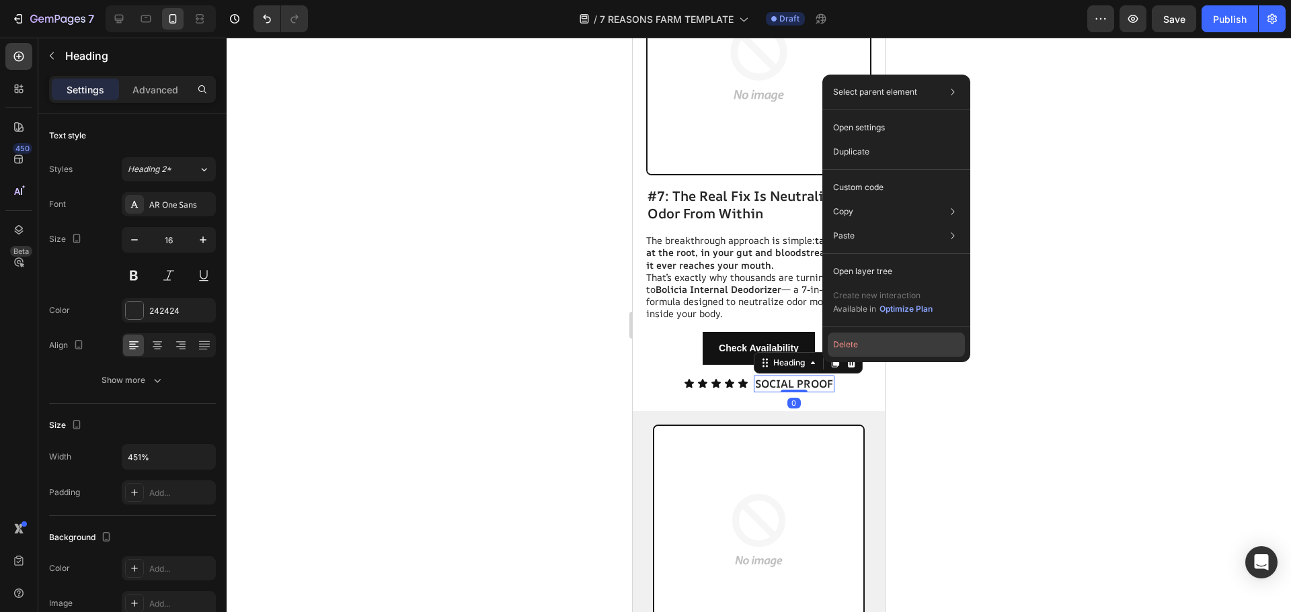
click at [848, 346] on button "Delete" at bounding box center [896, 345] width 137 height 24
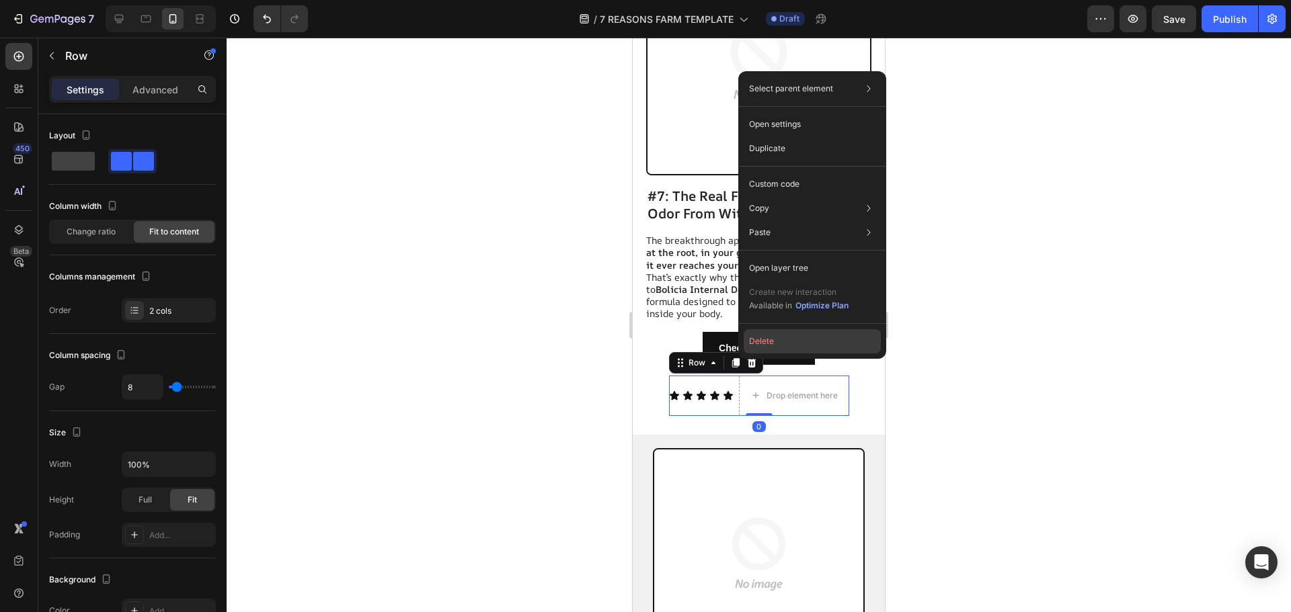
click at [768, 348] on button "Delete" at bounding box center [811, 341] width 137 height 24
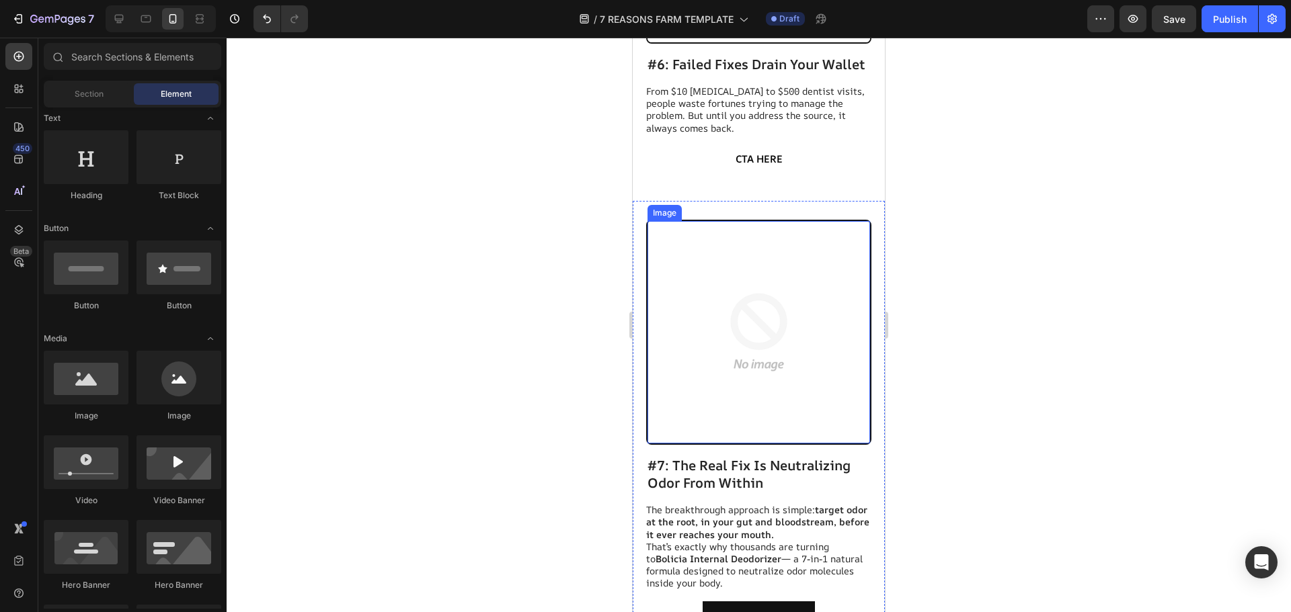
scroll to position [2811, 0]
click at [259, 21] on button "Undo/Redo" at bounding box center [266, 18] width 27 height 27
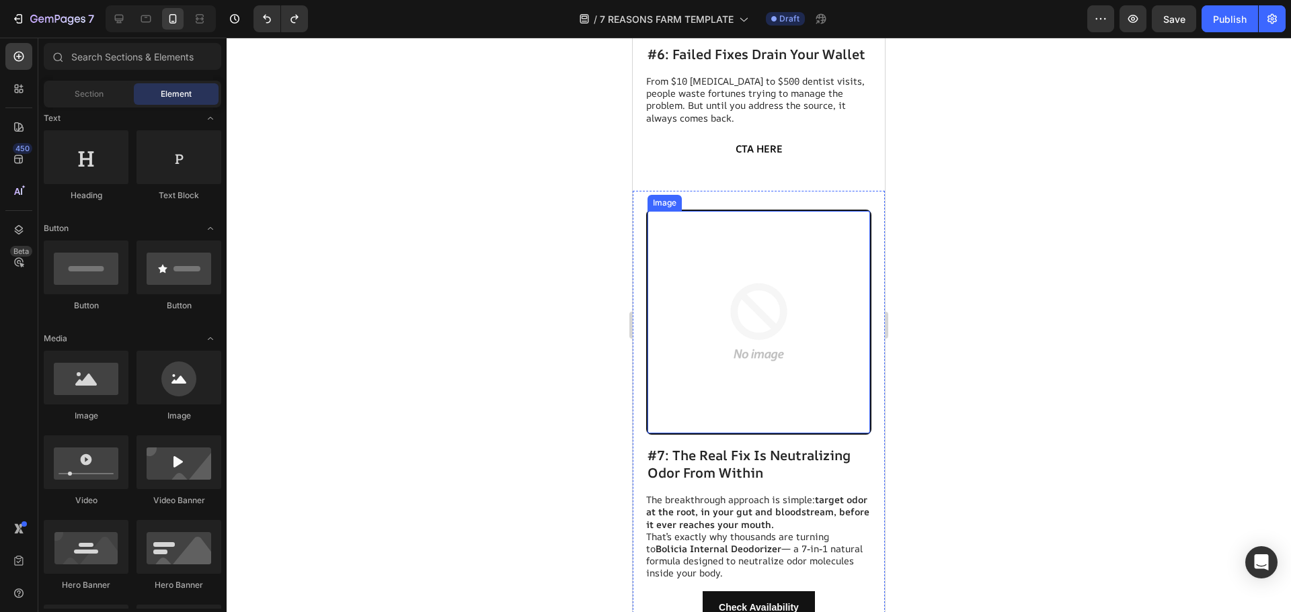
scroll to position [3147, 0]
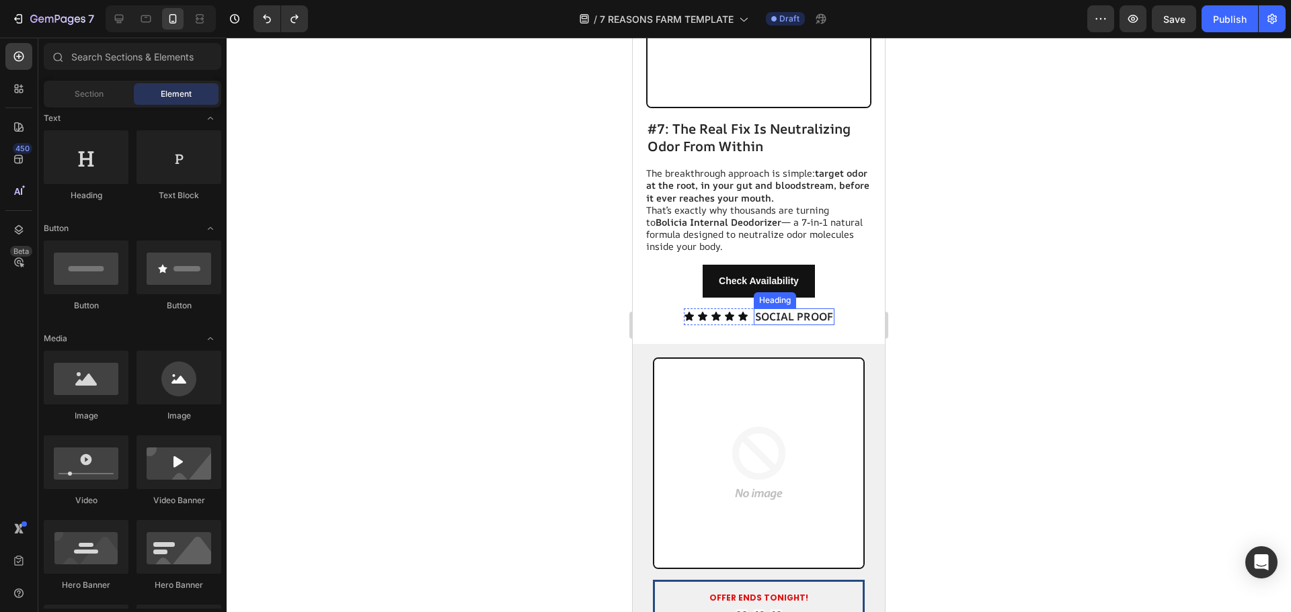
click at [776, 309] on h2 "SOCIAL PROOF" at bounding box center [794, 317] width 81 height 17
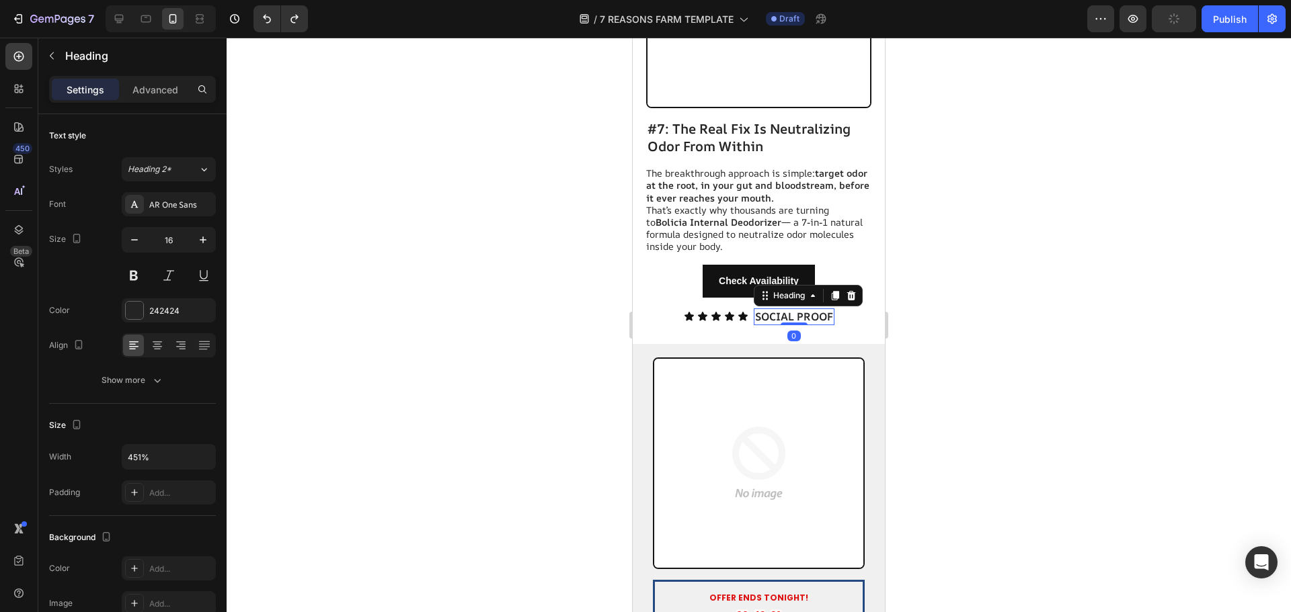
click at [776, 309] on h2 "SOCIAL PROOF" at bounding box center [794, 317] width 81 height 17
click at [776, 310] on p "SOCIAL PROOF" at bounding box center [794, 317] width 78 height 14
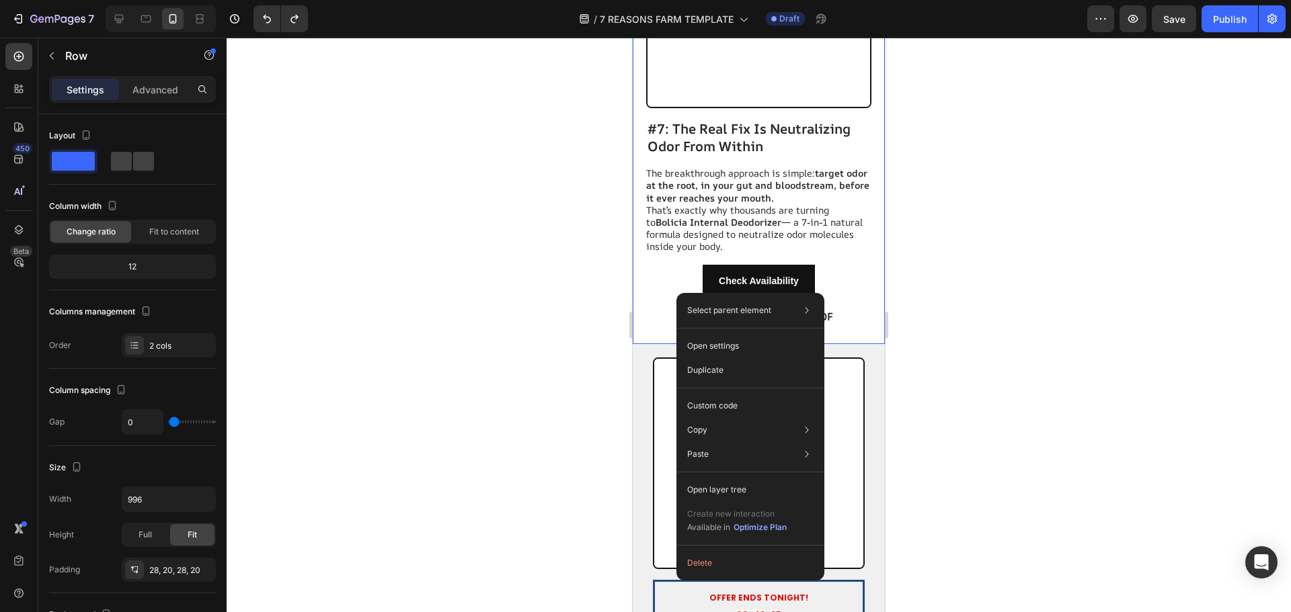
click at [524, 283] on div at bounding box center [759, 325] width 1064 height 575
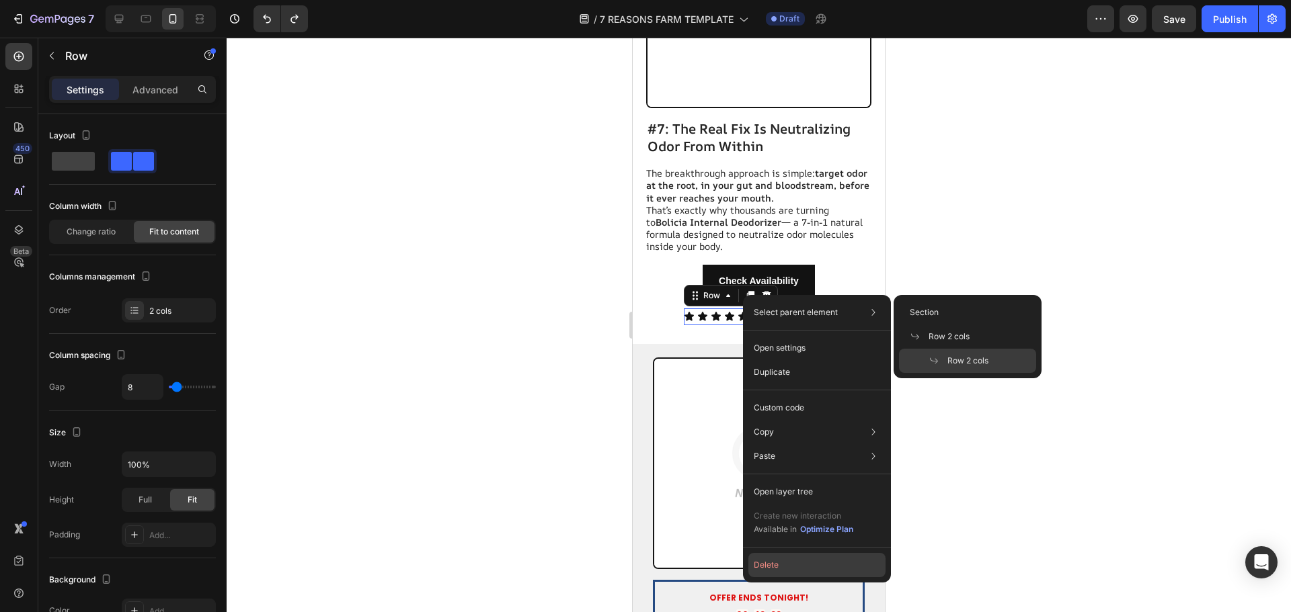
click at [795, 561] on button "Delete" at bounding box center [816, 565] width 137 height 24
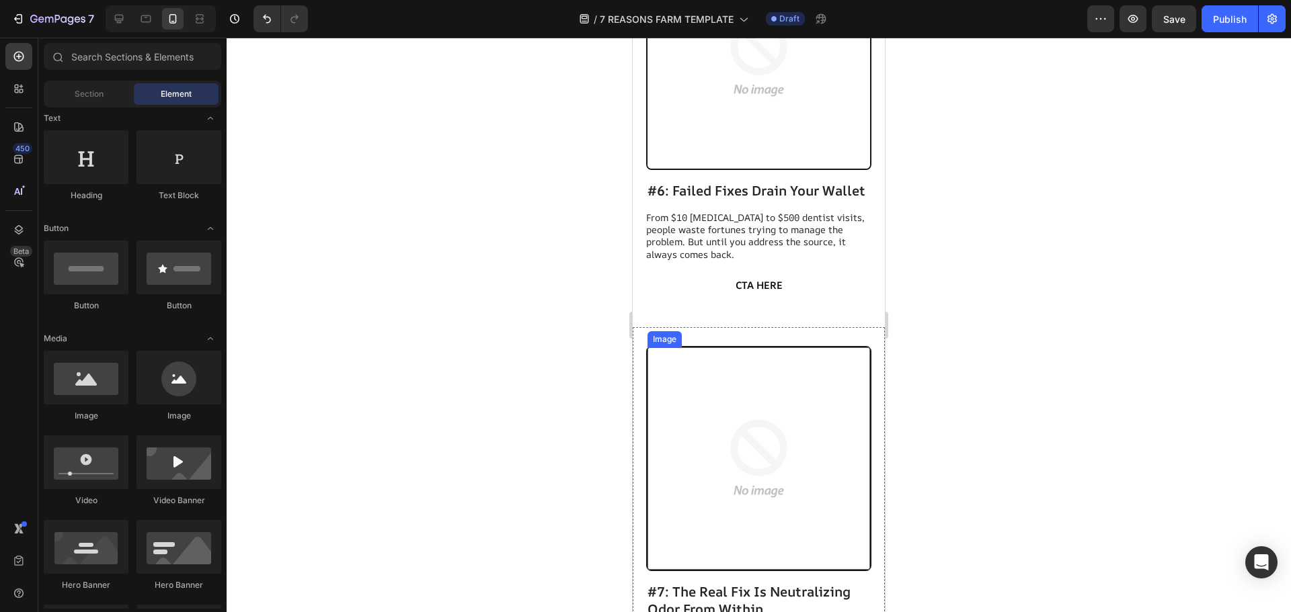
scroll to position [2677, 0]
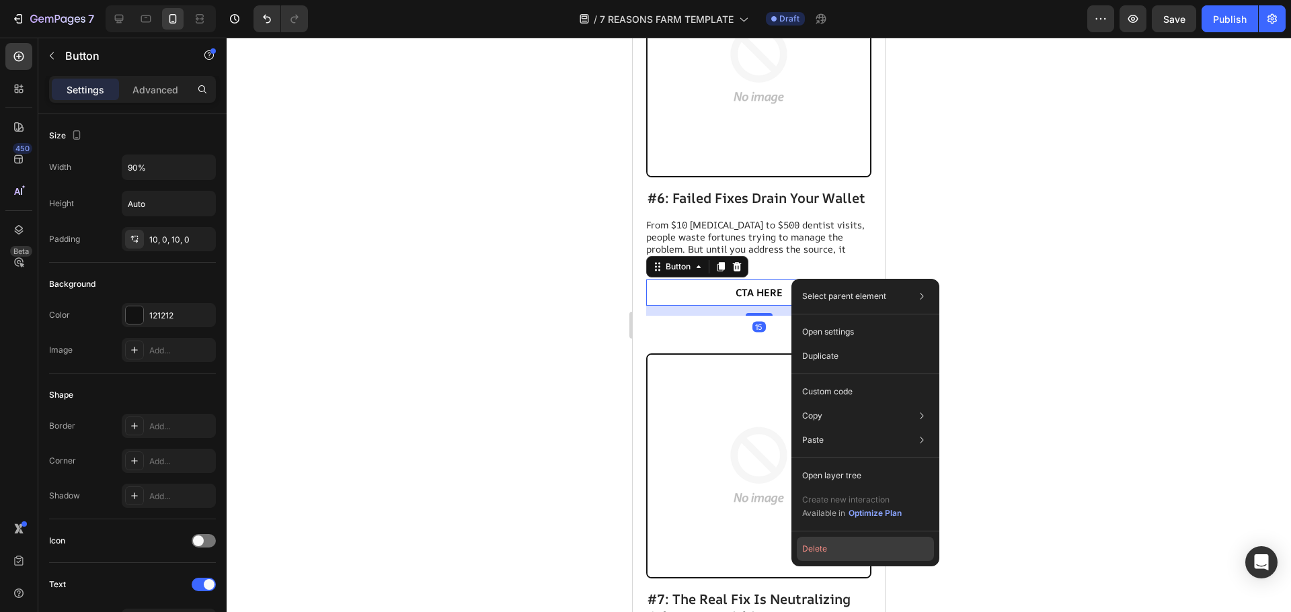
click at [828, 553] on button "Delete" at bounding box center [865, 549] width 137 height 24
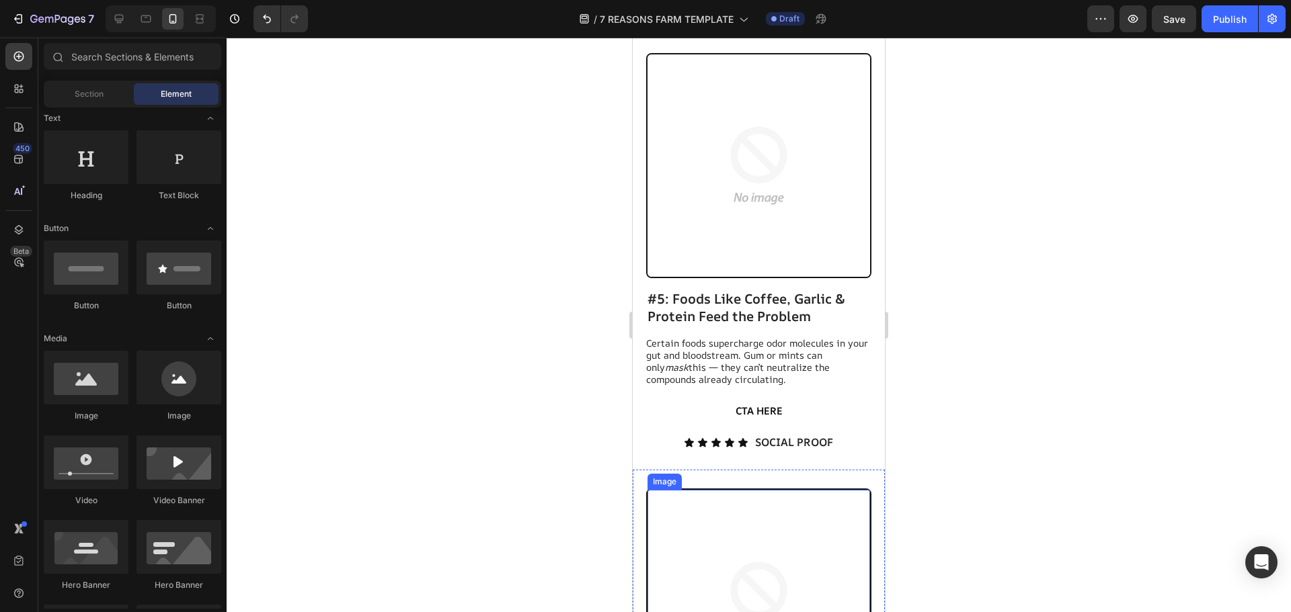
scroll to position [2139, 0]
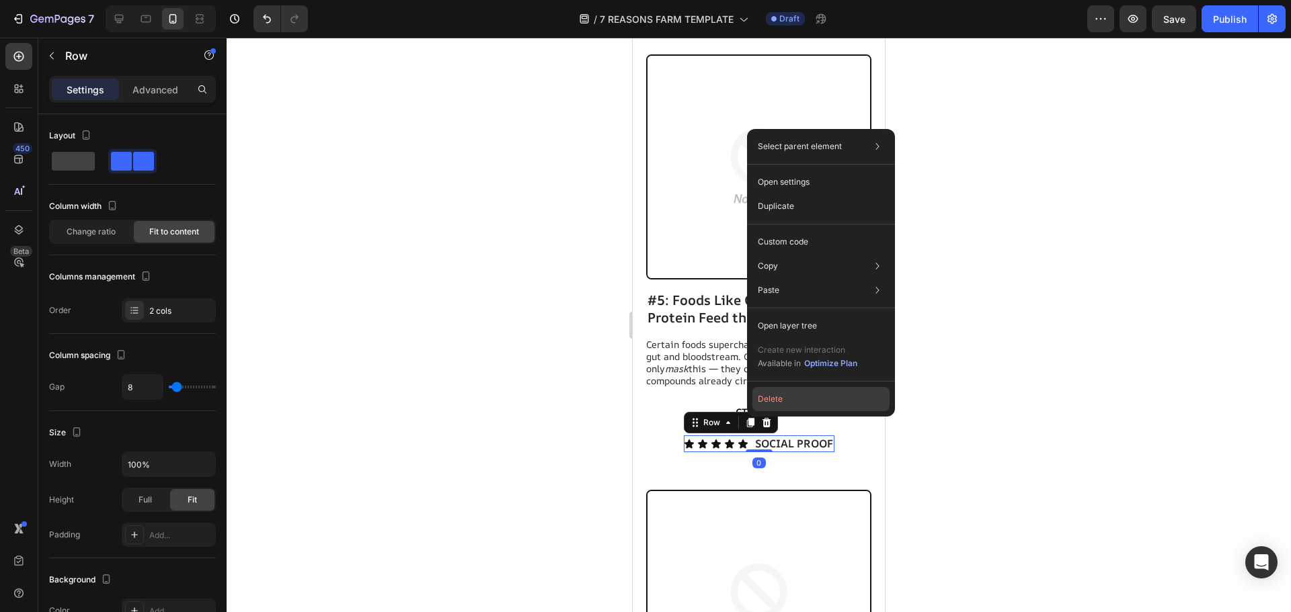
click at [774, 403] on button "Delete" at bounding box center [820, 399] width 137 height 24
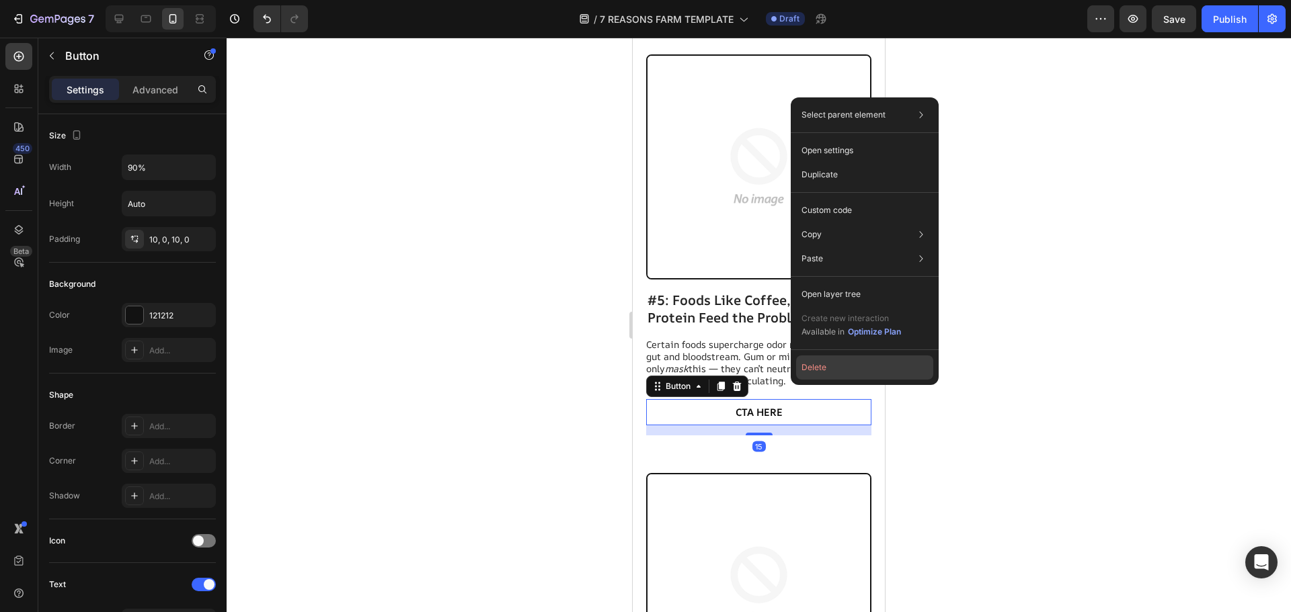
click at [809, 372] on button "Delete" at bounding box center [864, 368] width 137 height 24
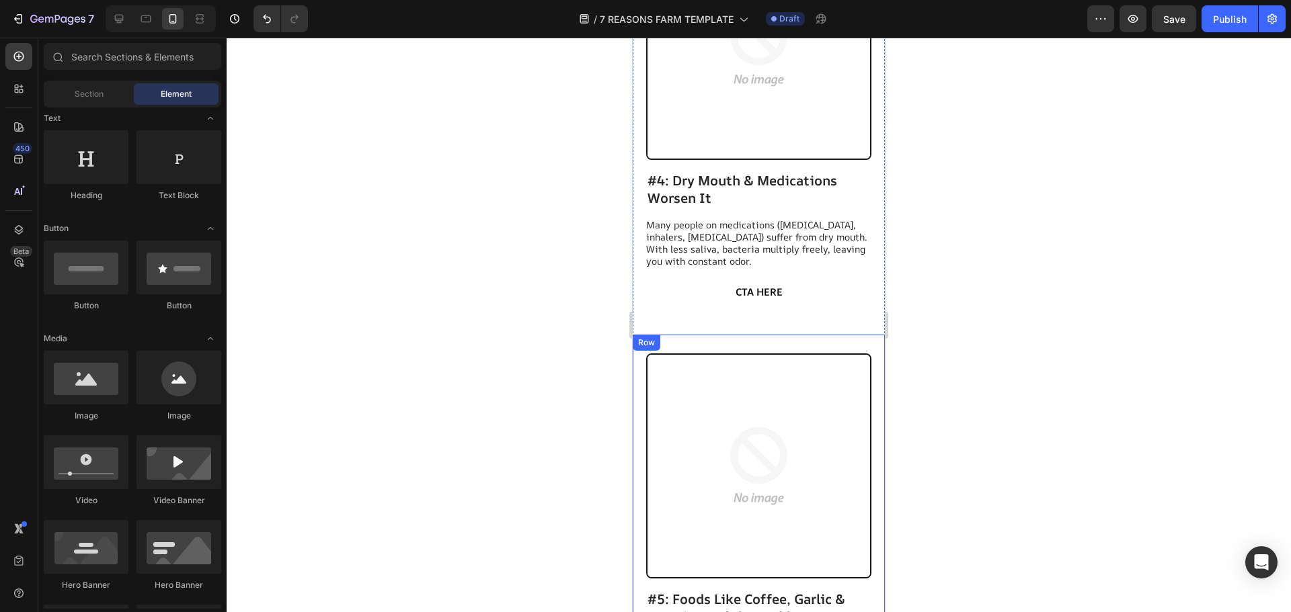
scroll to position [1803, 0]
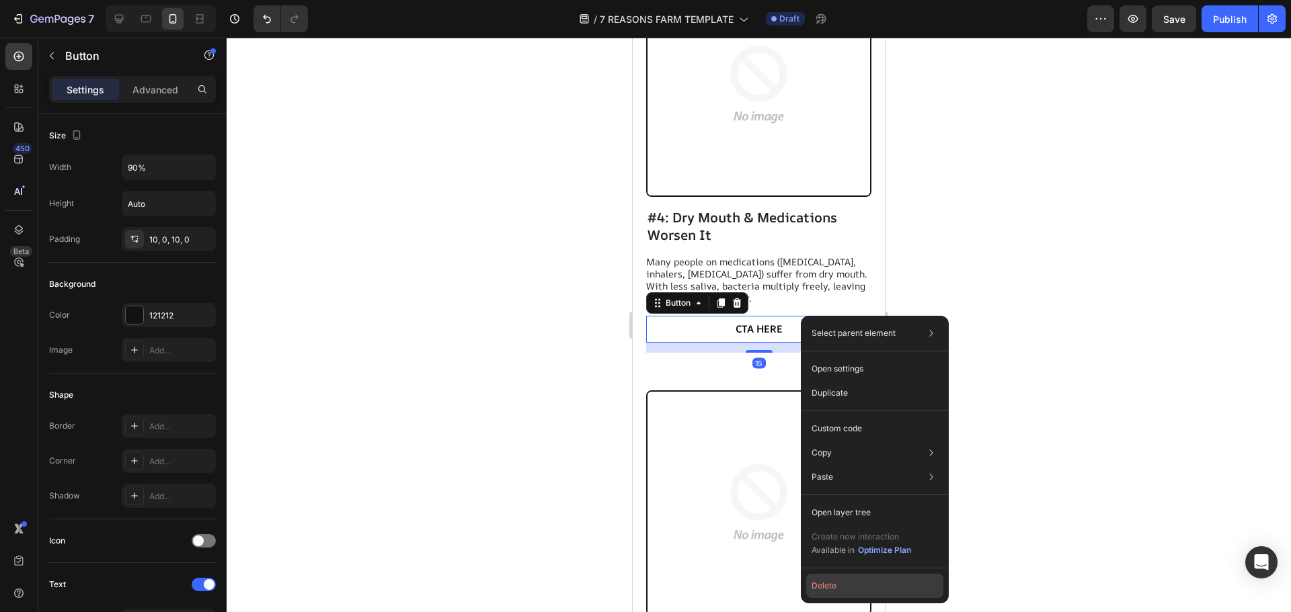
drag, startPoint x: 836, startPoint y: 581, endPoint x: 202, endPoint y: 528, distance: 636.1
click at [836, 581] on button "Delete" at bounding box center [874, 586] width 137 height 24
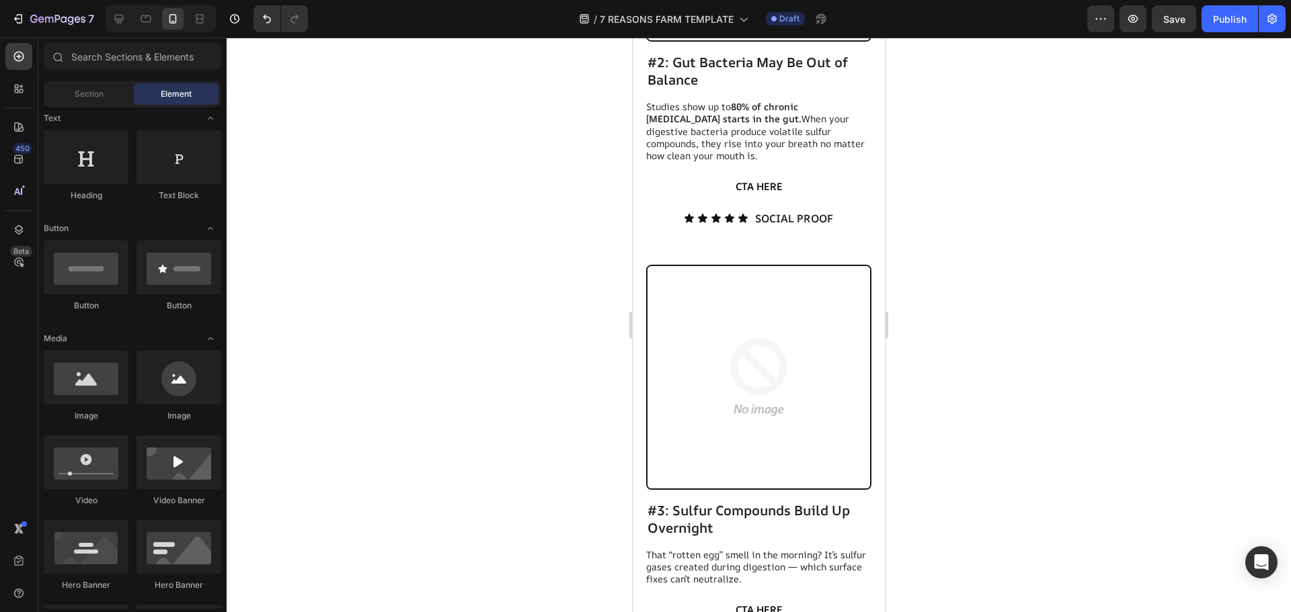
scroll to position [1063, 0]
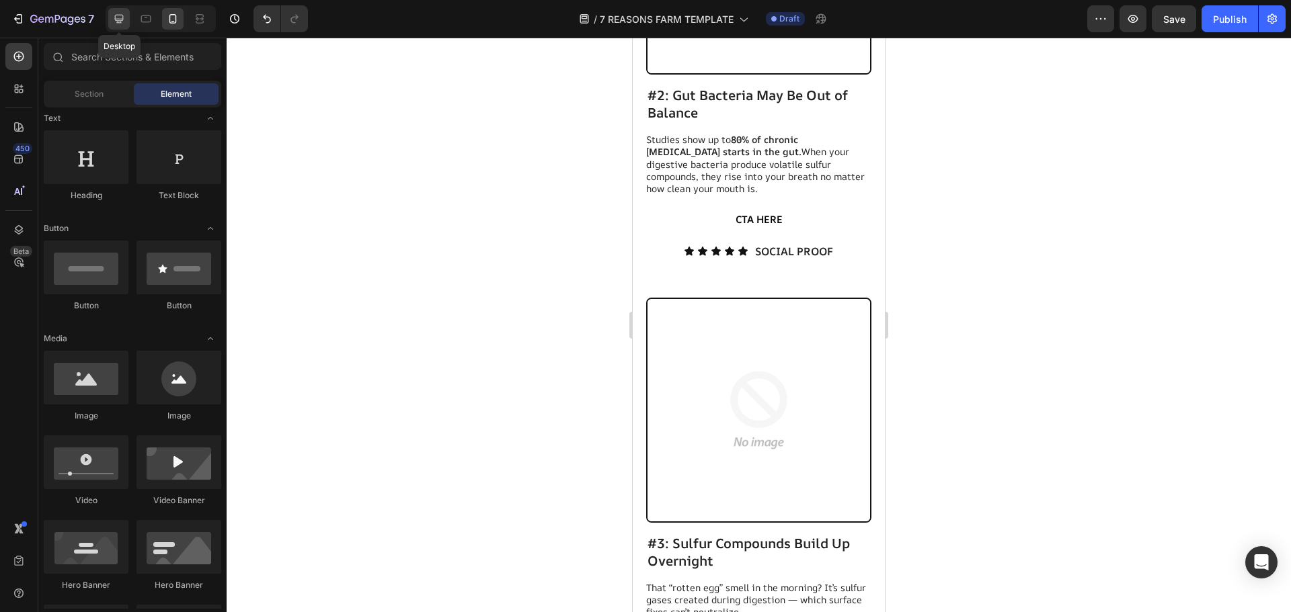
drag, startPoint x: 125, startPoint y: 12, endPoint x: 549, endPoint y: 176, distance: 454.2
click at [125, 12] on icon at bounding box center [118, 18] width 13 height 13
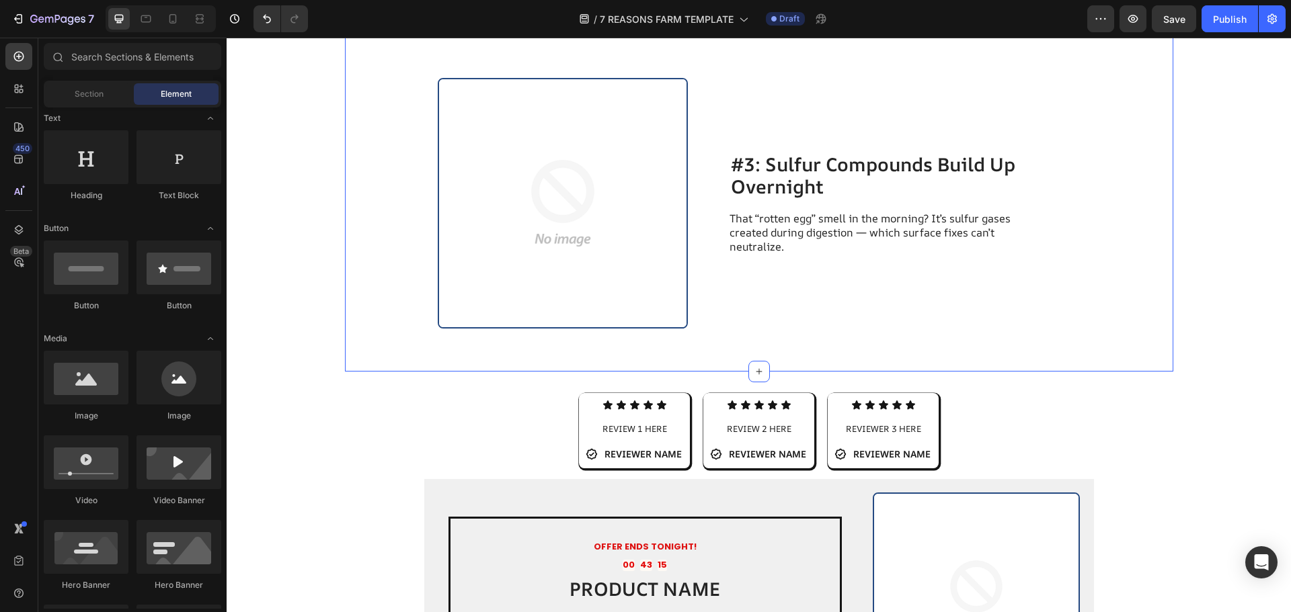
scroll to position [1012, 0]
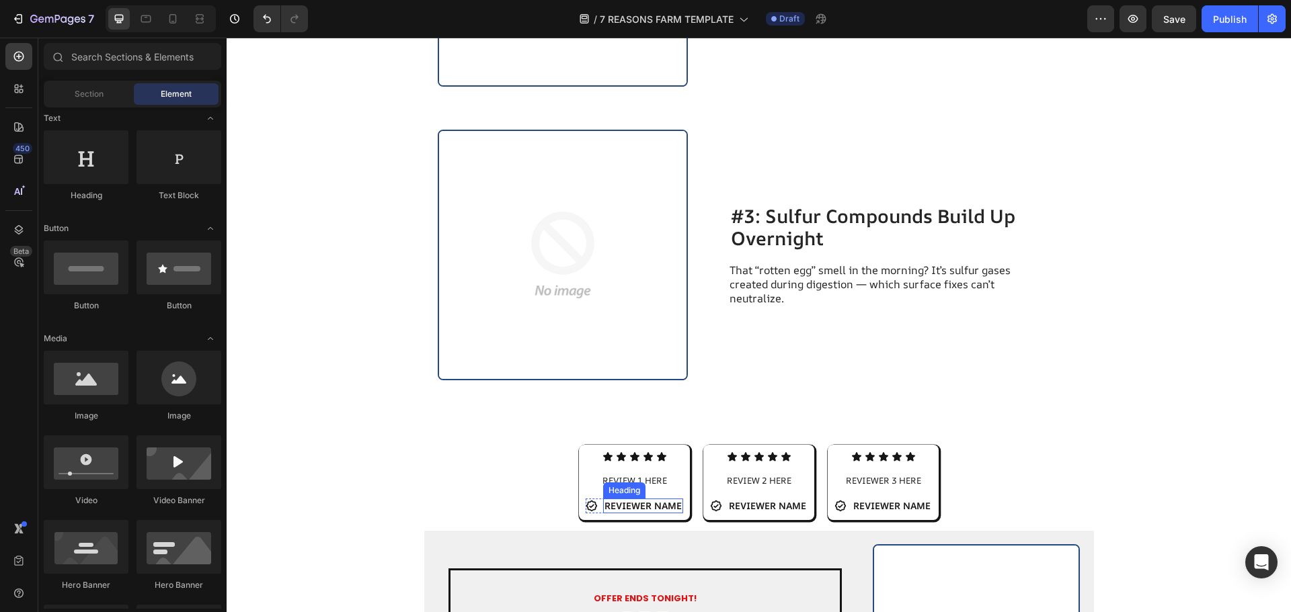
click at [652, 504] on h2 "REVIEWER NAME" at bounding box center [643, 506] width 80 height 15
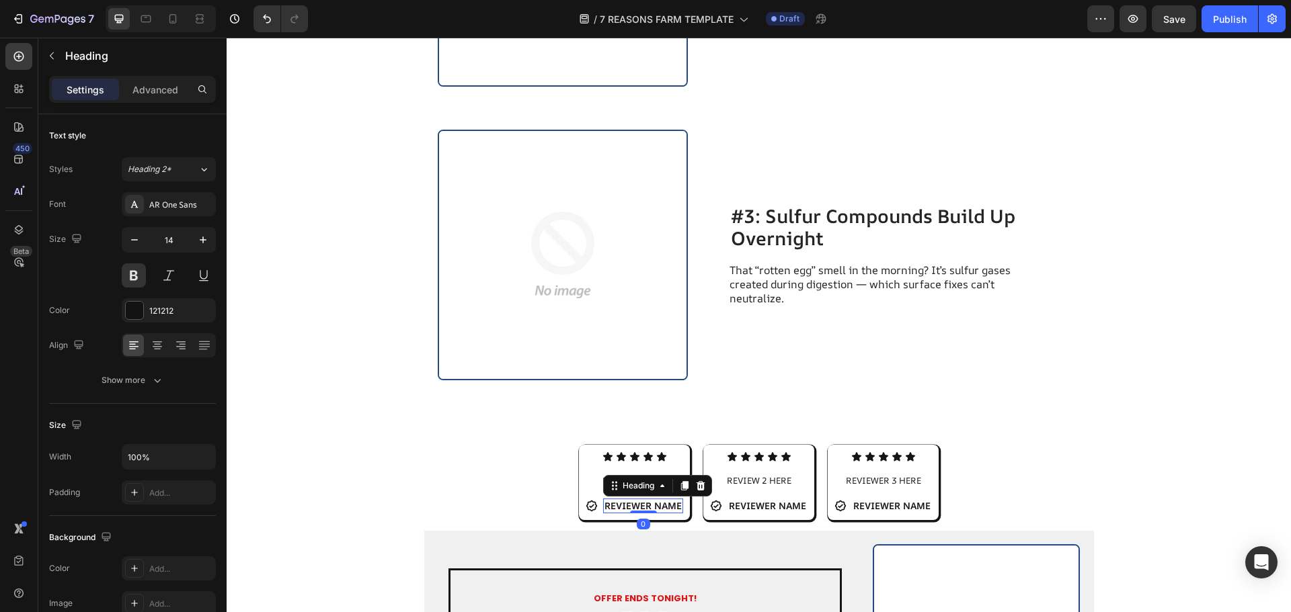
click at [652, 504] on h2 "REVIEWER NAME" at bounding box center [643, 506] width 80 height 15
click at [652, 504] on p "REVIEWER NAME" at bounding box center [642, 506] width 77 height 12
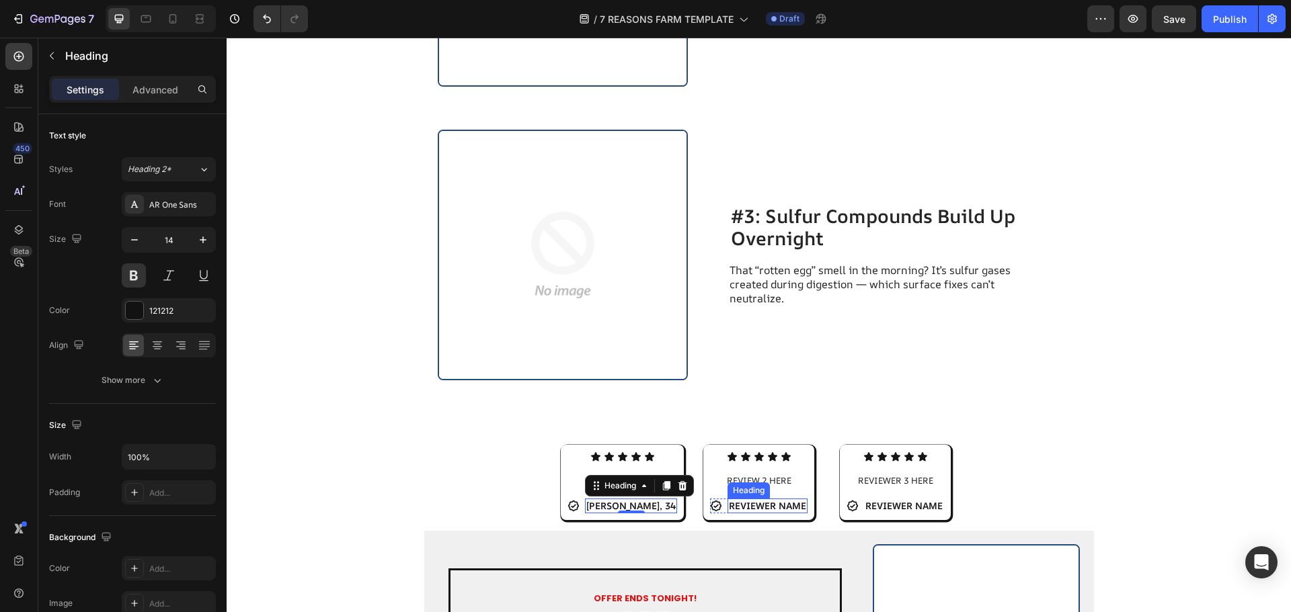
click at [790, 511] on h2 "REVIEWER NAME" at bounding box center [767, 506] width 80 height 15
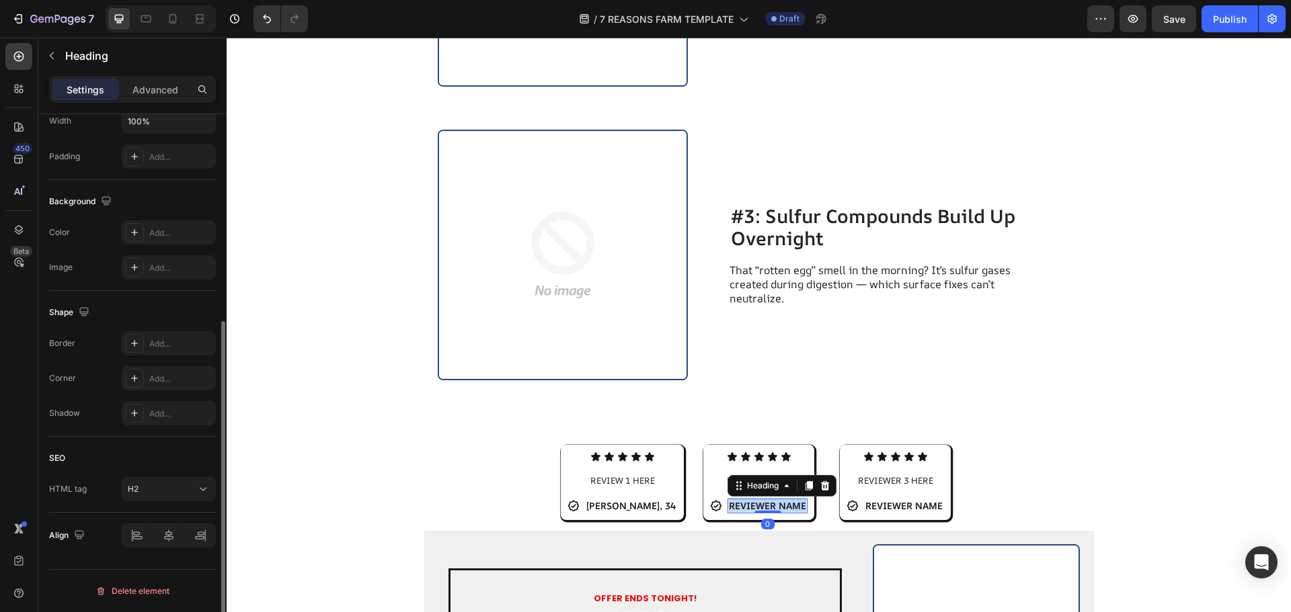
click at [790, 511] on p "REVIEWER NAME" at bounding box center [767, 506] width 77 height 12
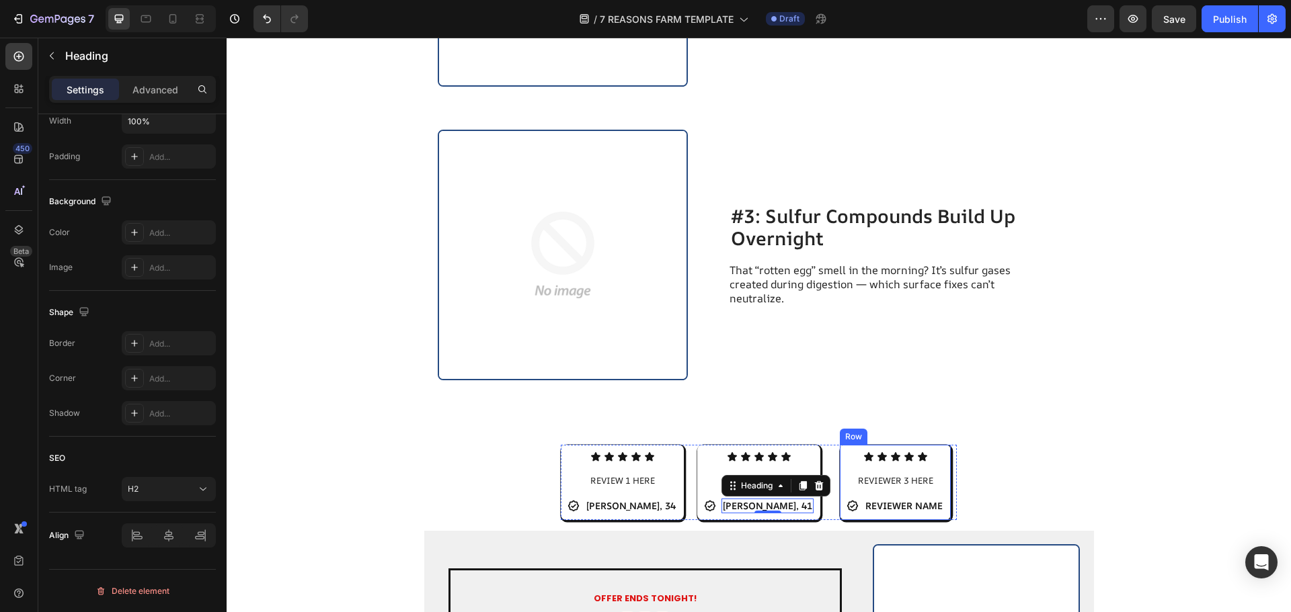
click at [885, 504] on h2 "REVIEWER NAME" at bounding box center [904, 506] width 80 height 15
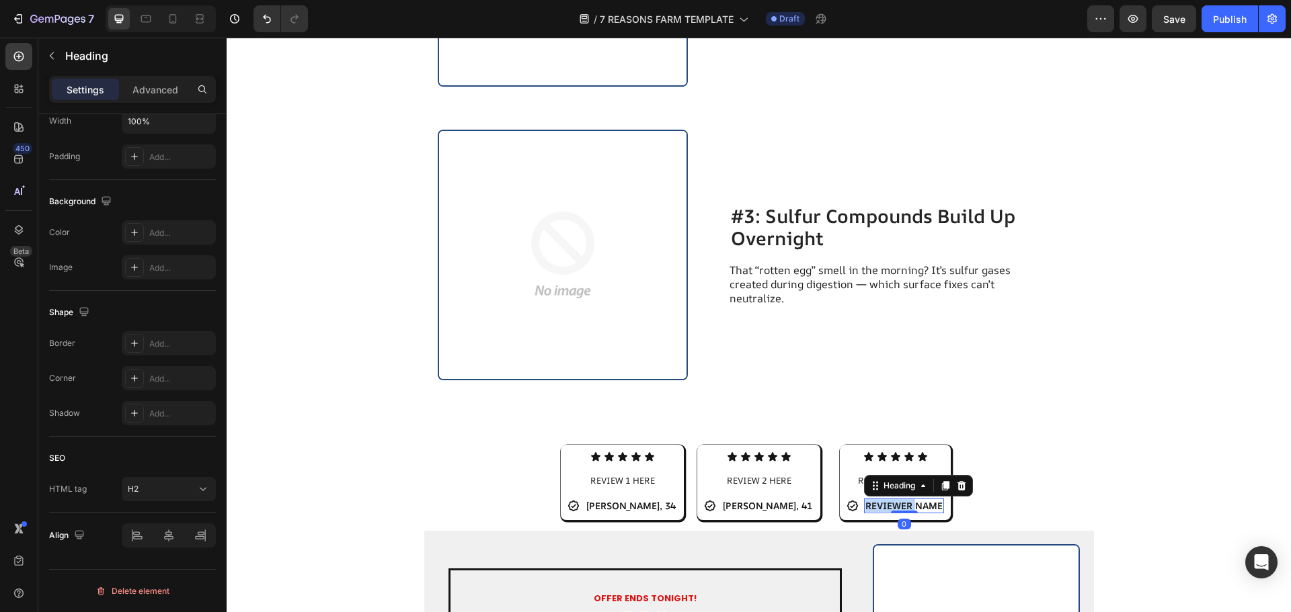
click at [886, 504] on p "REVIEWER NAME" at bounding box center [903, 506] width 77 height 12
click at [1090, 487] on div "Icon Icon Icon Icon Icon Icon List REVIEW 1 HERE Text Block Icon [PERSON_NAME],…" at bounding box center [759, 605] width 828 height 321
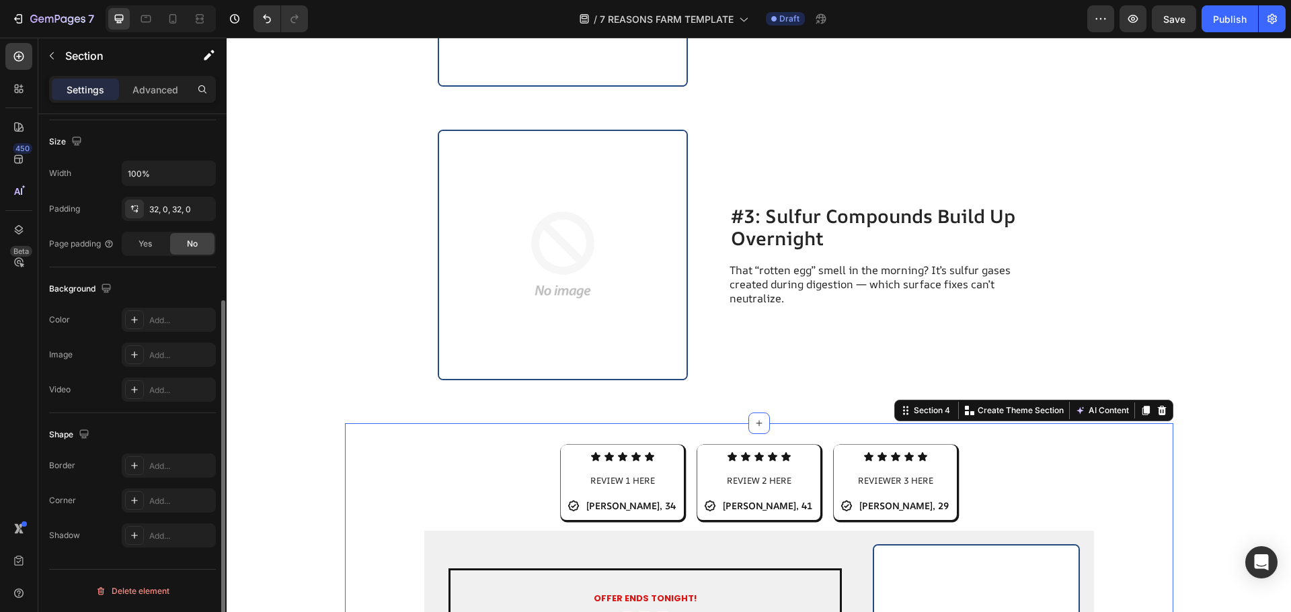
scroll to position [0, 0]
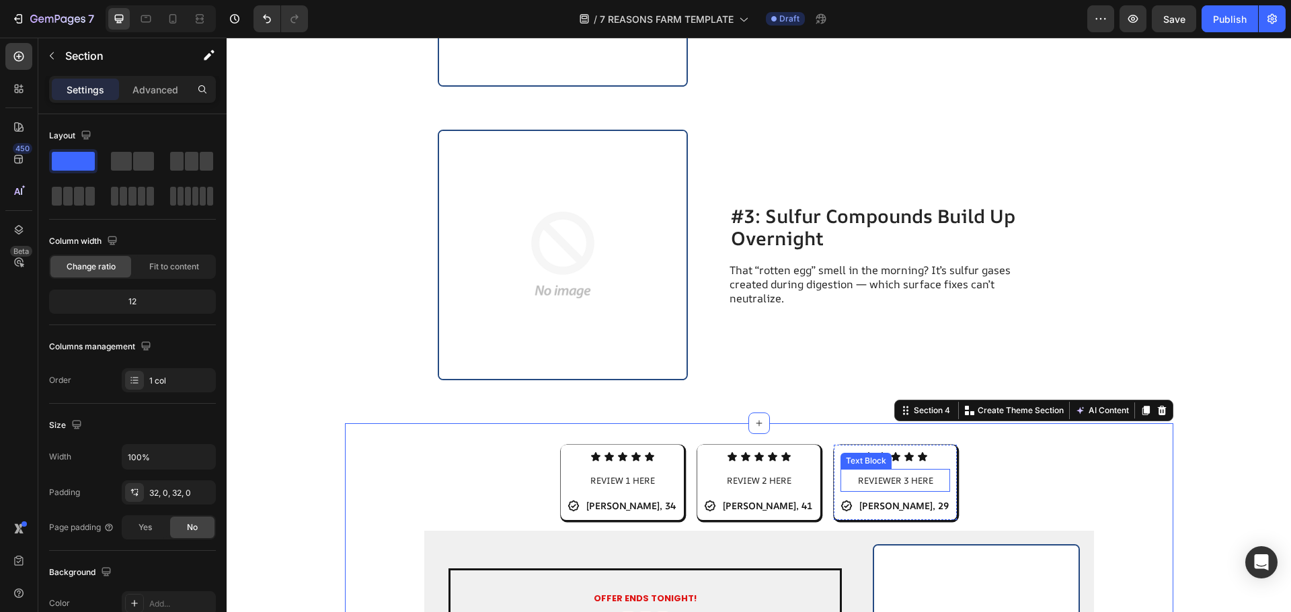
click at [890, 479] on span "REVIEWER 3 HERE" at bounding box center [895, 481] width 75 height 12
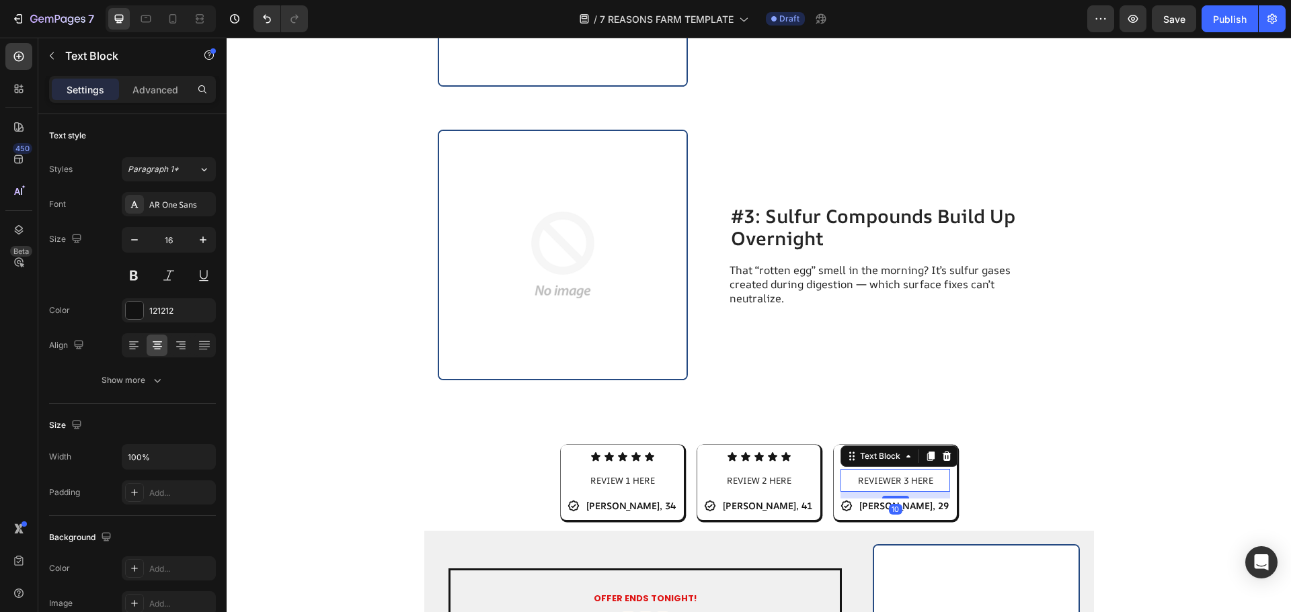
click at [890, 479] on span "REVIEWER 3 HERE" at bounding box center [895, 481] width 75 height 12
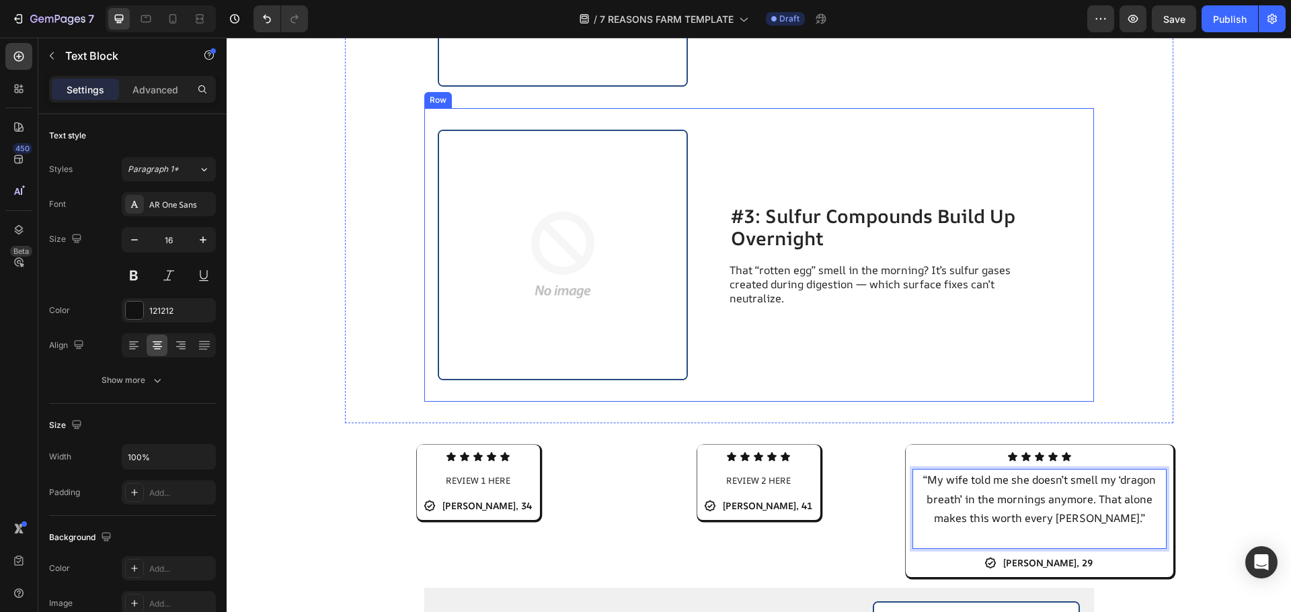
click at [1077, 350] on div "Image #3: Sulfur Compounds Build Up Overnight Heading That “rotten egg” smell i…" at bounding box center [759, 255] width 670 height 294
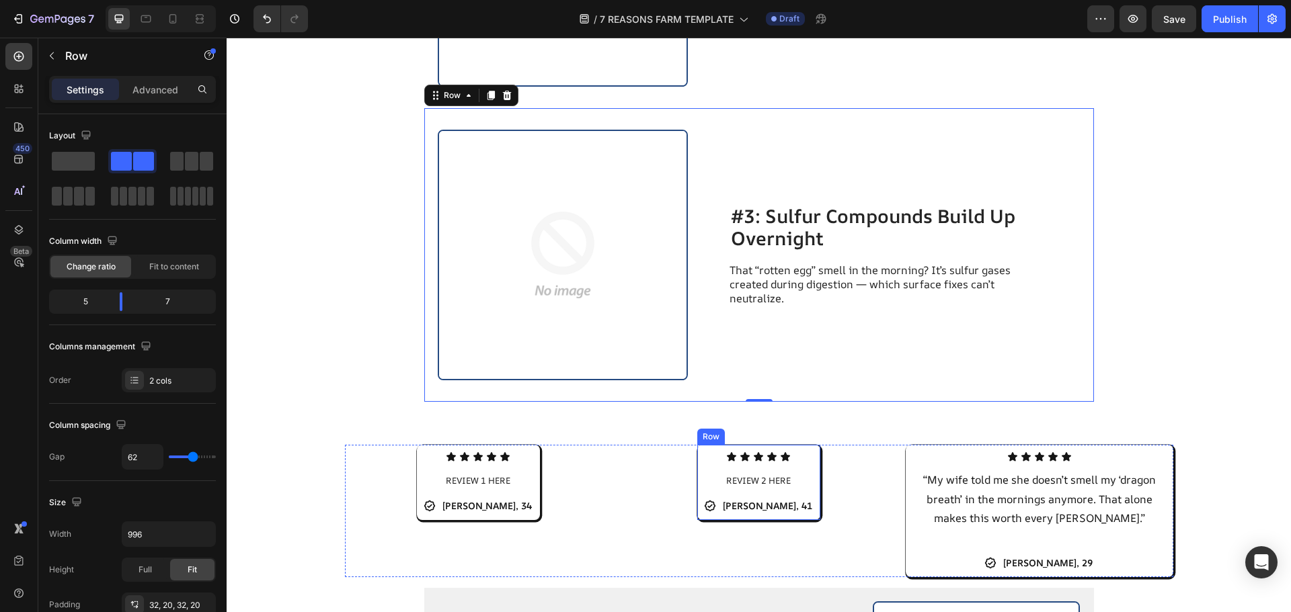
click at [727, 482] on span "REVIEW 2 HERE" at bounding box center [758, 481] width 65 height 12
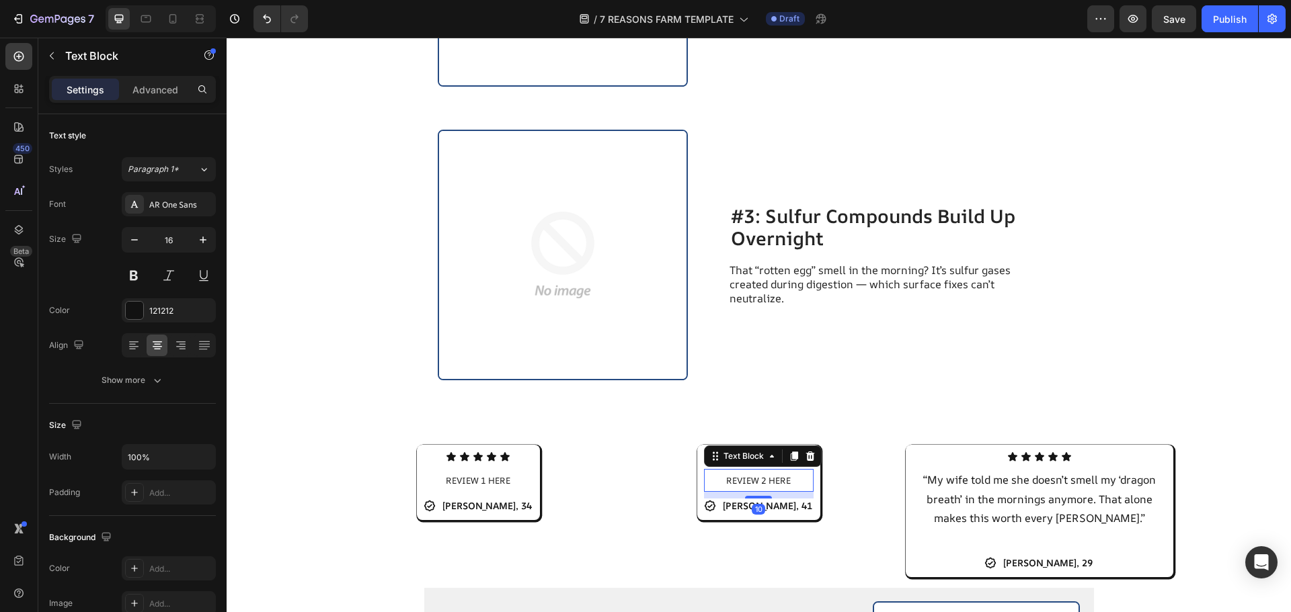
click at [728, 482] on span "REVIEW 2 HERE" at bounding box center [758, 481] width 65 height 12
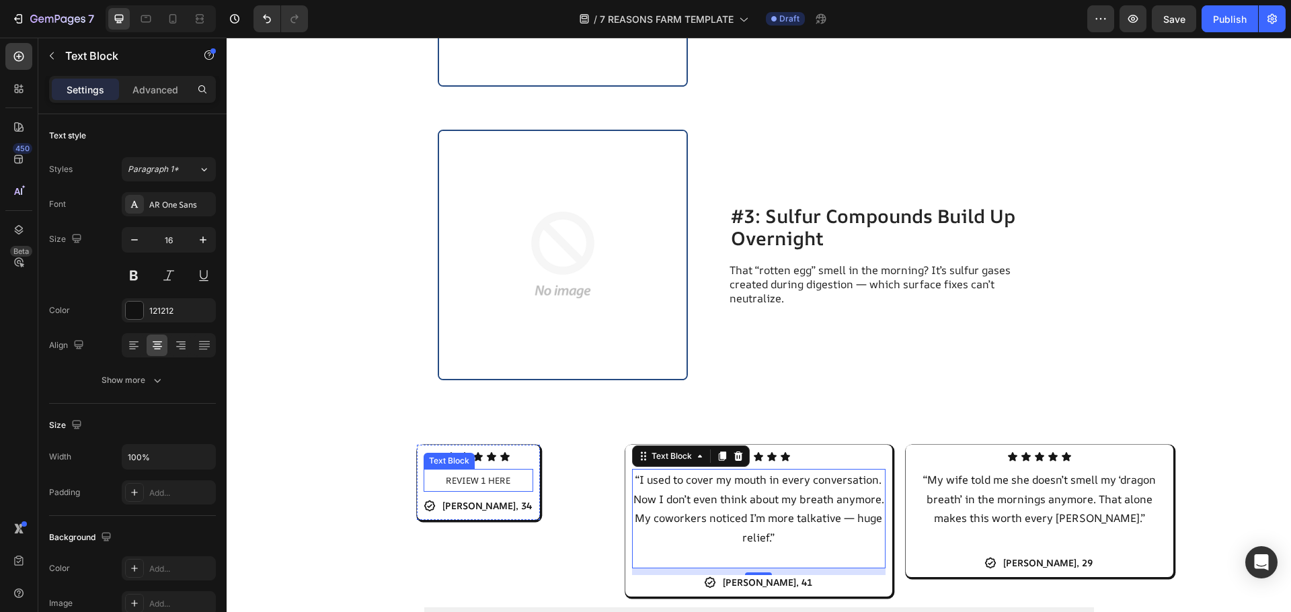
click at [460, 484] on span "REVIEW 1 HERE" at bounding box center [478, 481] width 65 height 12
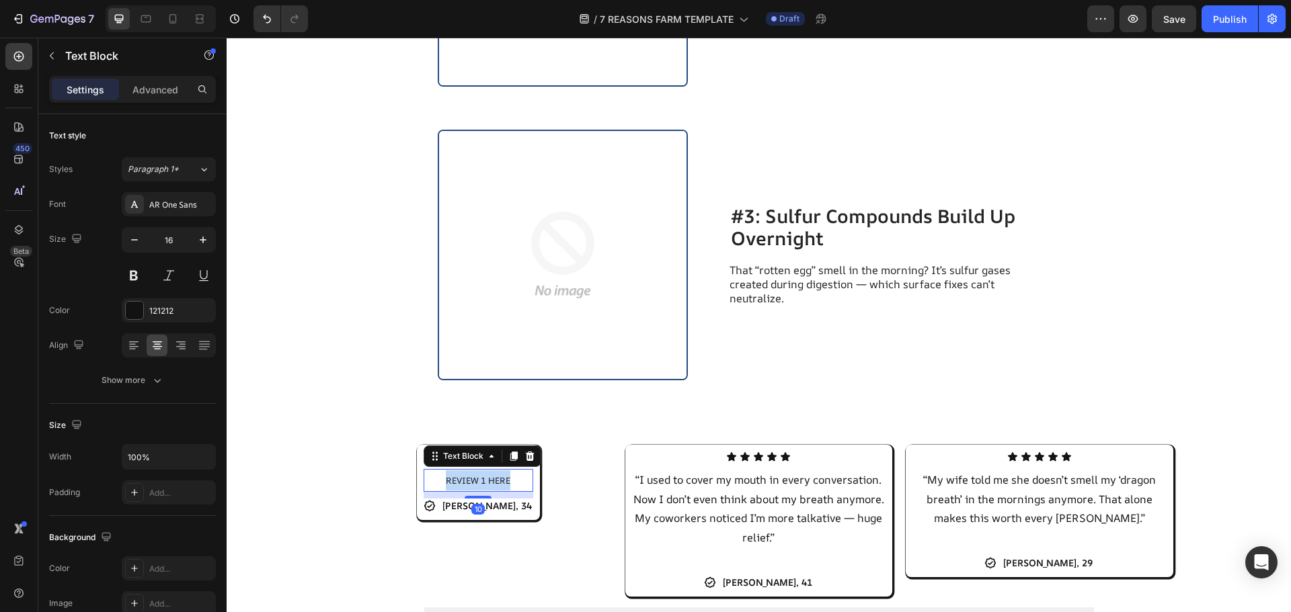
click at [460, 484] on span "REVIEW 1 HERE" at bounding box center [478, 481] width 65 height 12
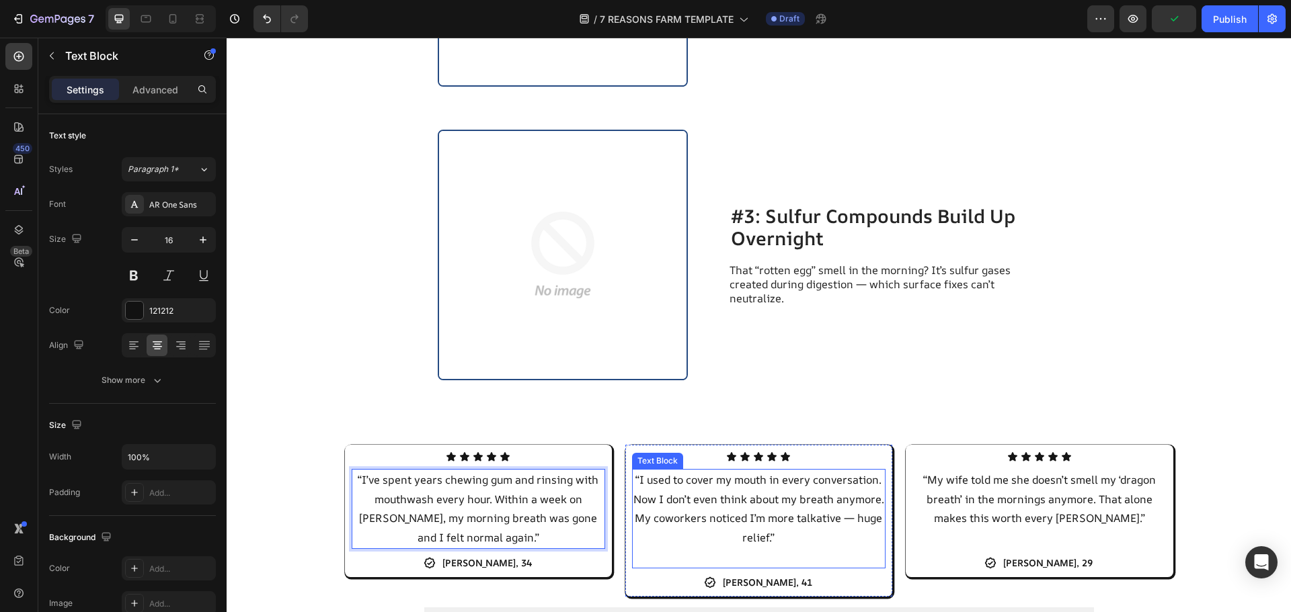
click at [758, 551] on p "“I used to cover my mouth in every conversation. Now I don’t even think about m…" at bounding box center [758, 519] width 251 height 97
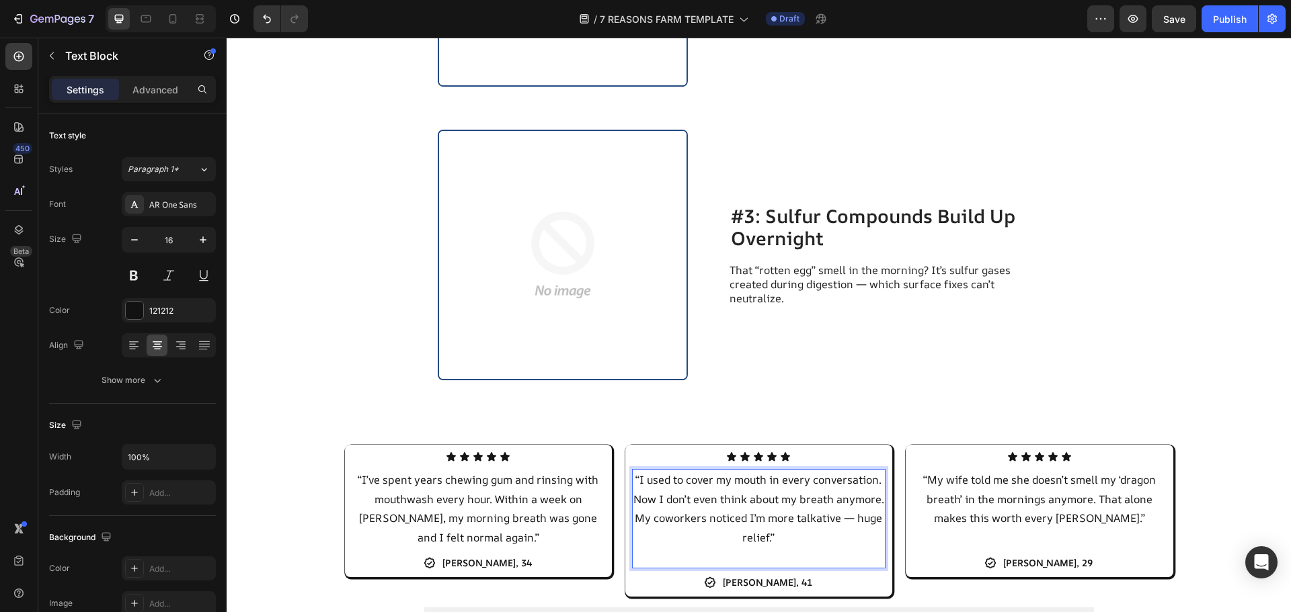
click at [760, 556] on p "“I used to cover my mouth in every conversation. Now I don’t even think about m…" at bounding box center [758, 519] width 251 height 97
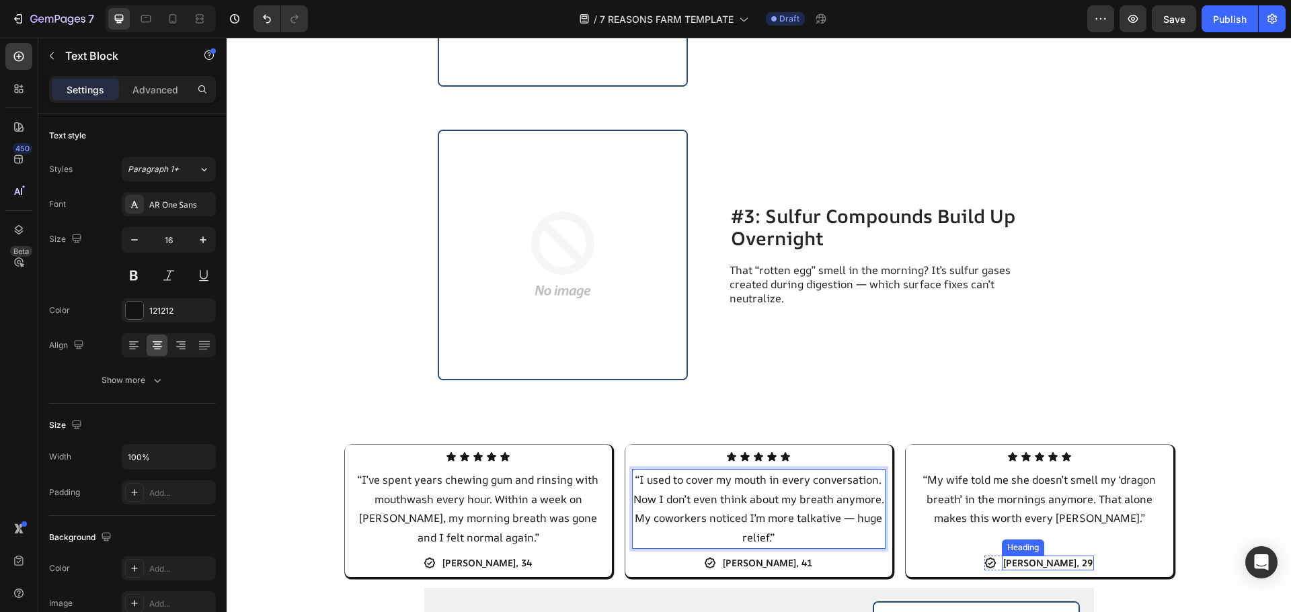
click at [1031, 548] on div "Heading" at bounding box center [1022, 548] width 37 height 12
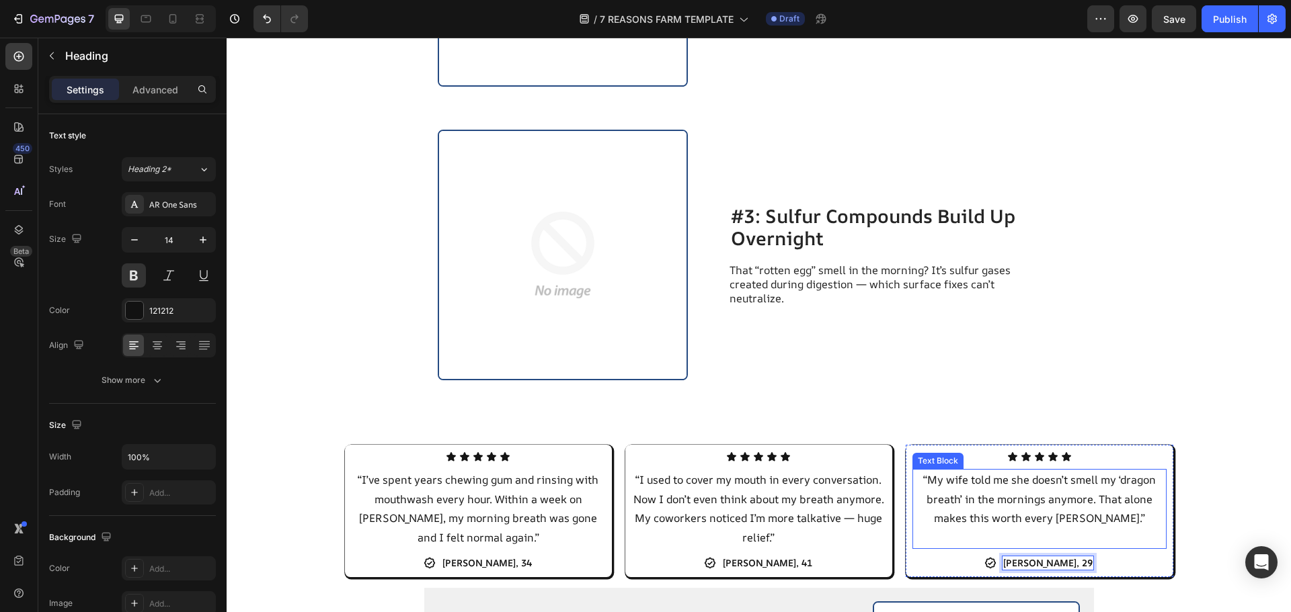
click at [1005, 545] on p "“My wife told me she doesn’t smell my ‘dragon breath’ in the mornings anymore. …" at bounding box center [1039, 509] width 251 height 77
click at [1023, 540] on p "“My wife told me she doesn’t smell my ‘dragon breath’ in the mornings anymore. …" at bounding box center [1039, 509] width 251 height 77
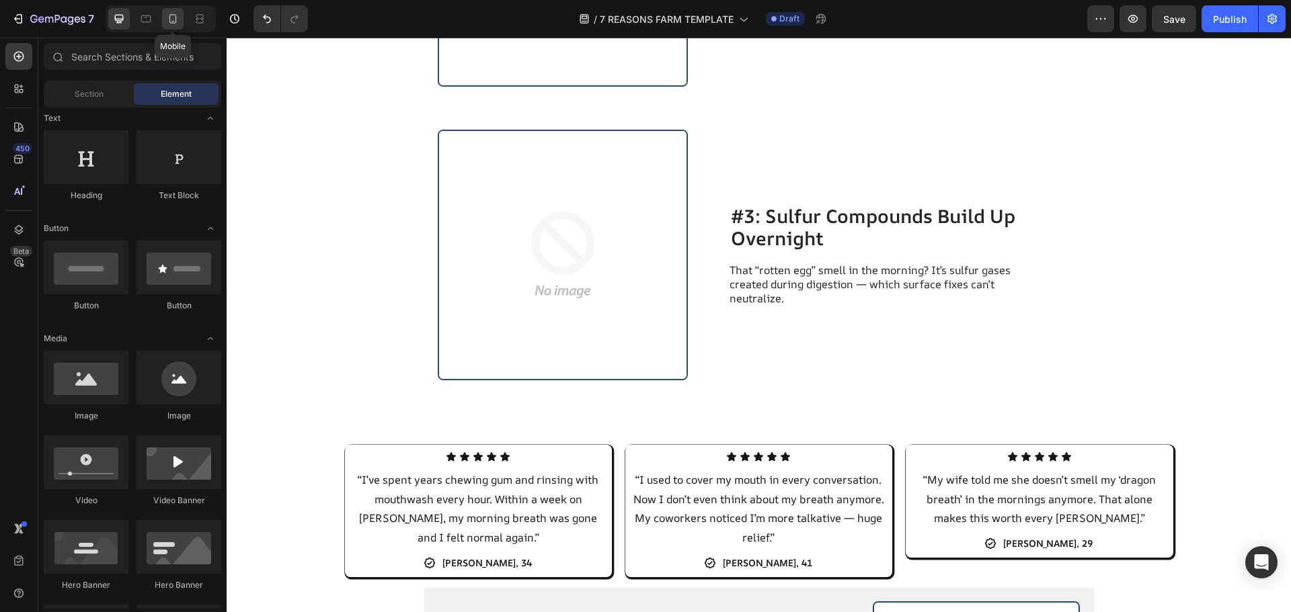
click at [180, 16] on div at bounding box center [173, 19] width 22 height 22
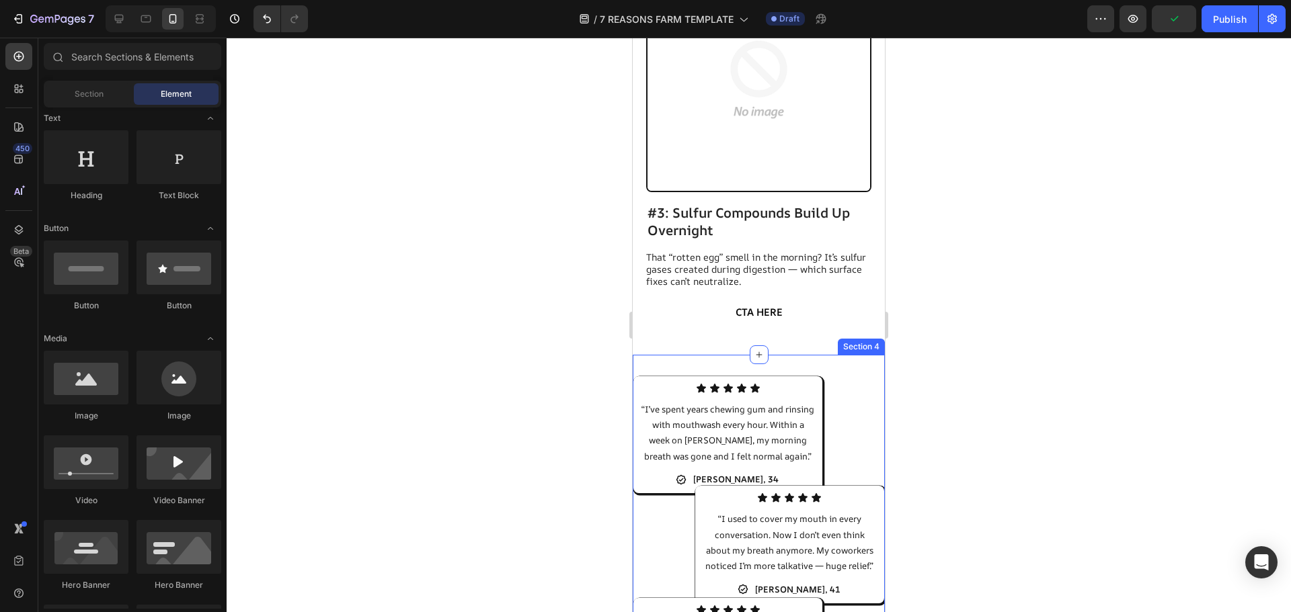
scroll to position [1389, 0]
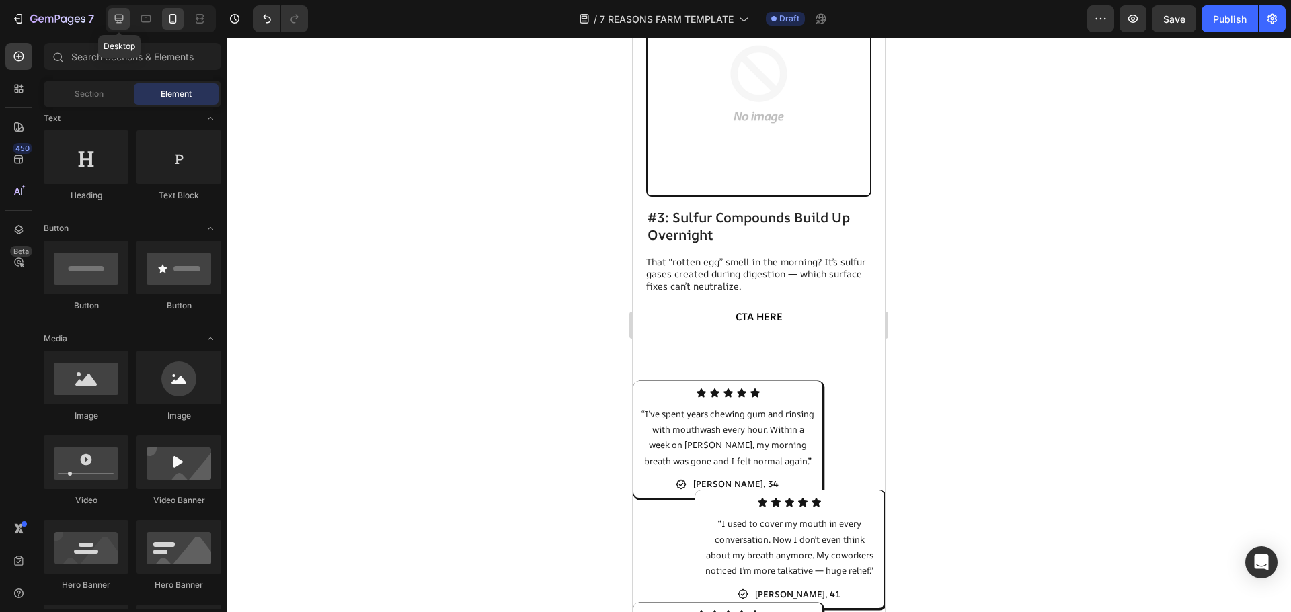
click at [118, 22] on icon at bounding box center [119, 19] width 9 height 9
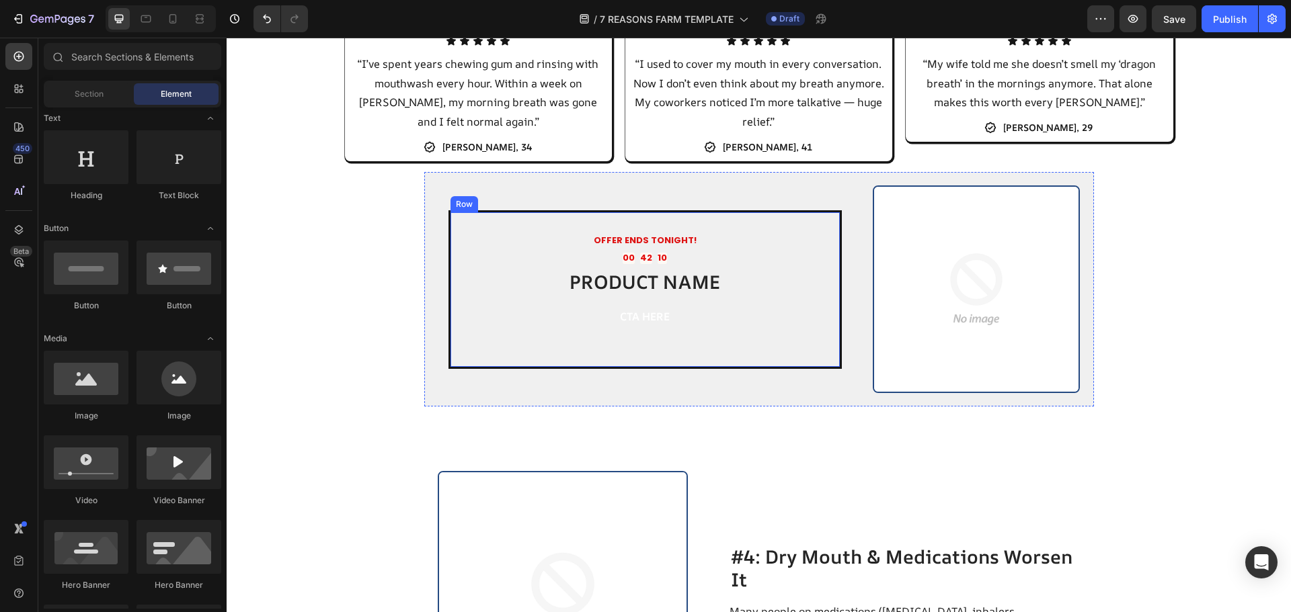
scroll to position [1273, 0]
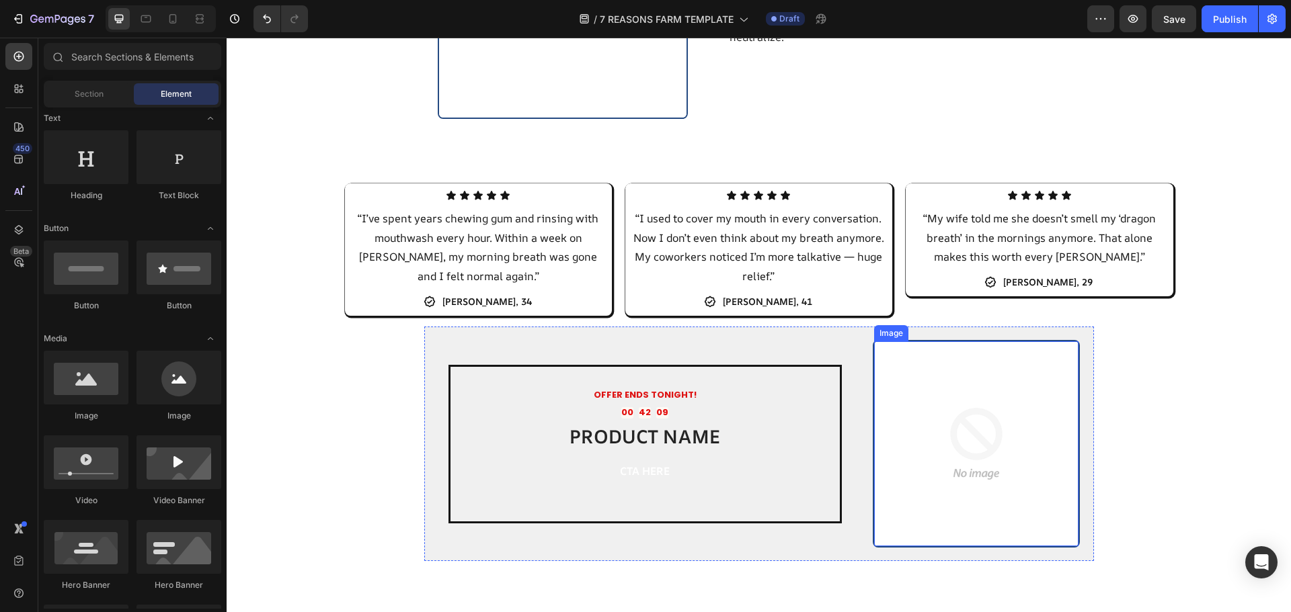
click at [973, 382] on img at bounding box center [976, 443] width 205 height 205
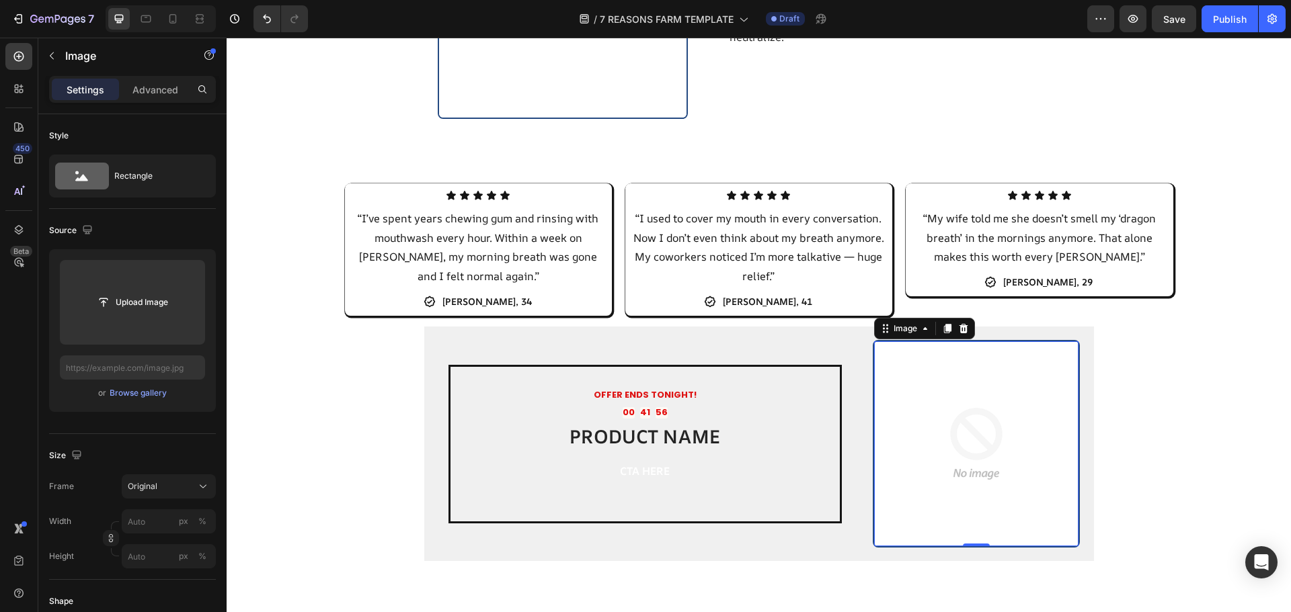
click at [958, 393] on img at bounding box center [976, 443] width 205 height 205
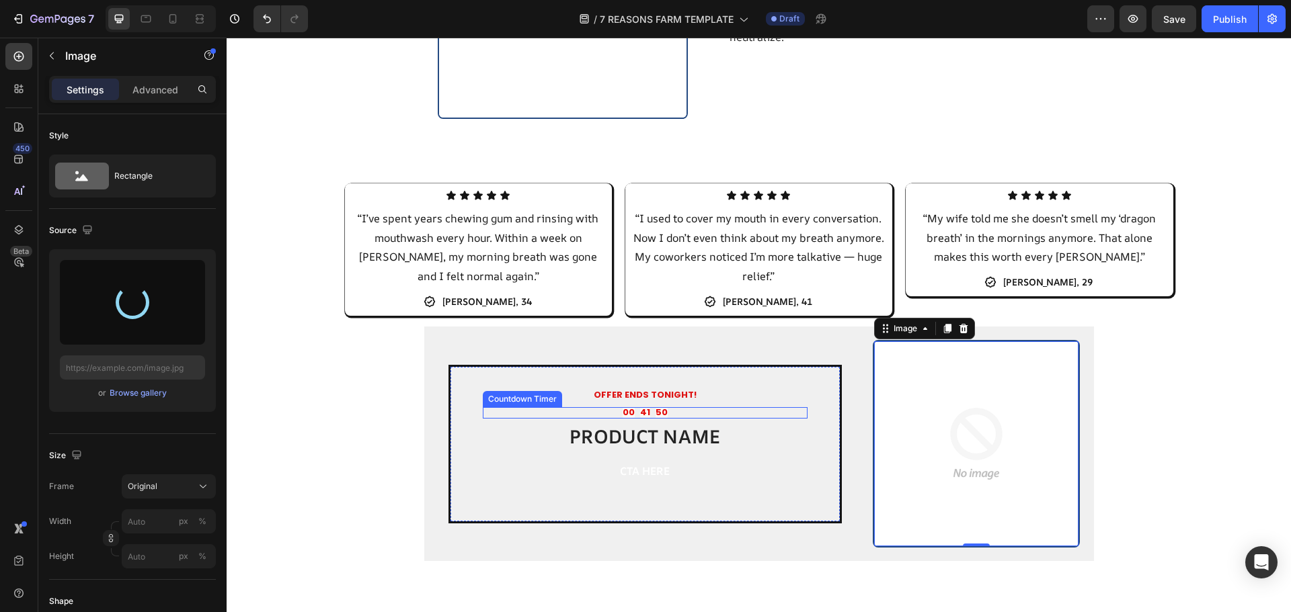
click at [655, 409] on div "50" at bounding box center [661, 412] width 12 height 11
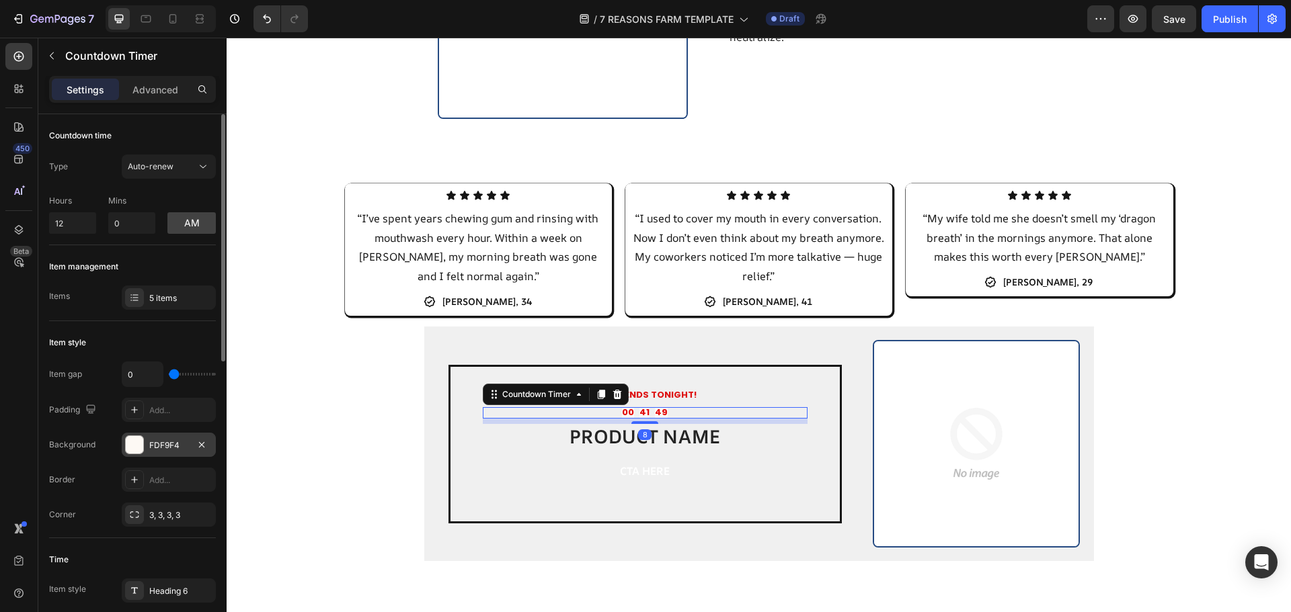
click at [172, 445] on div "FDF9F4" at bounding box center [168, 446] width 39 height 12
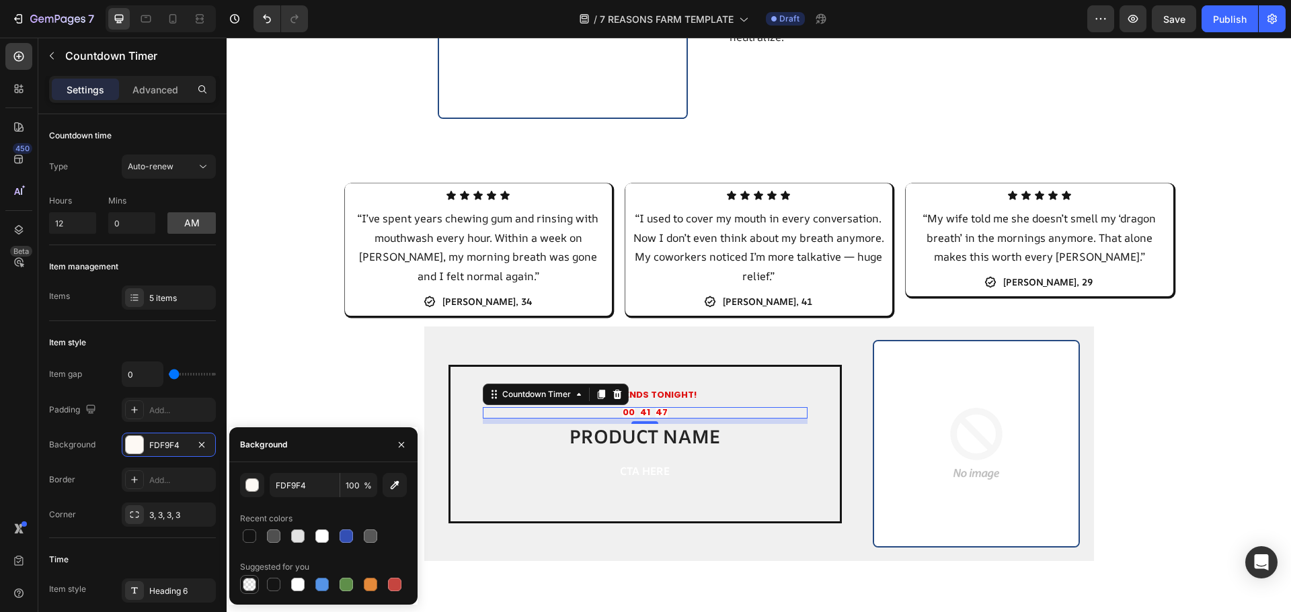
click at [253, 583] on div at bounding box center [249, 584] width 13 height 13
type input "000000"
type input "0"
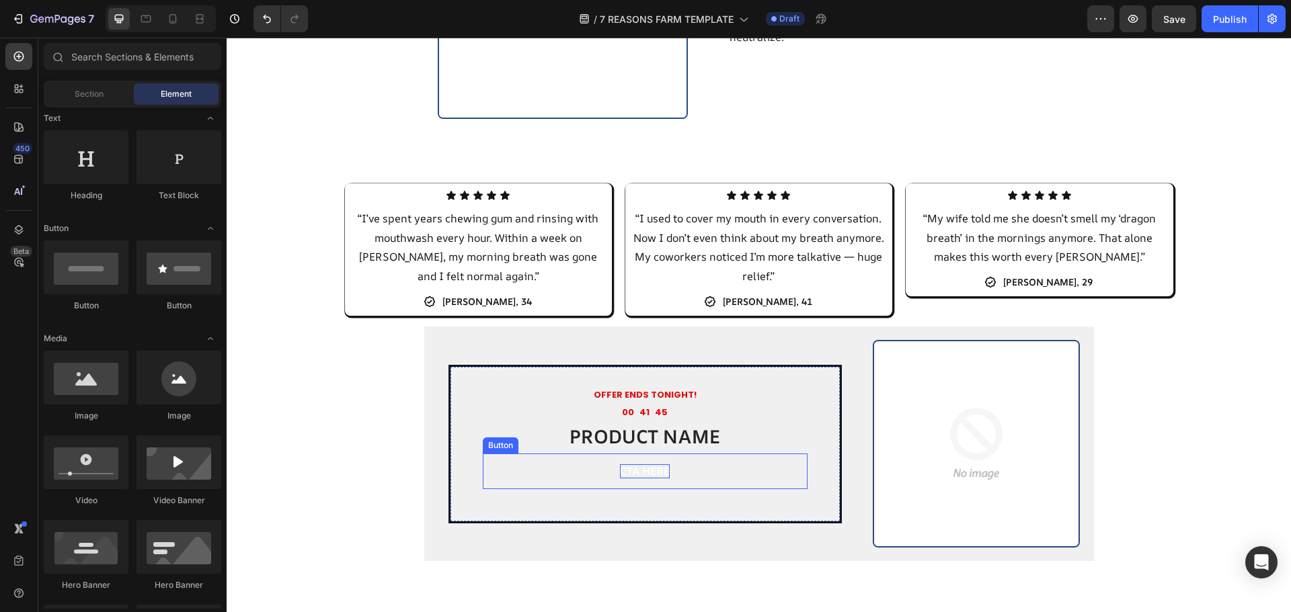
click at [646, 473] on p "CTA HERE" at bounding box center [645, 472] width 50 height 14
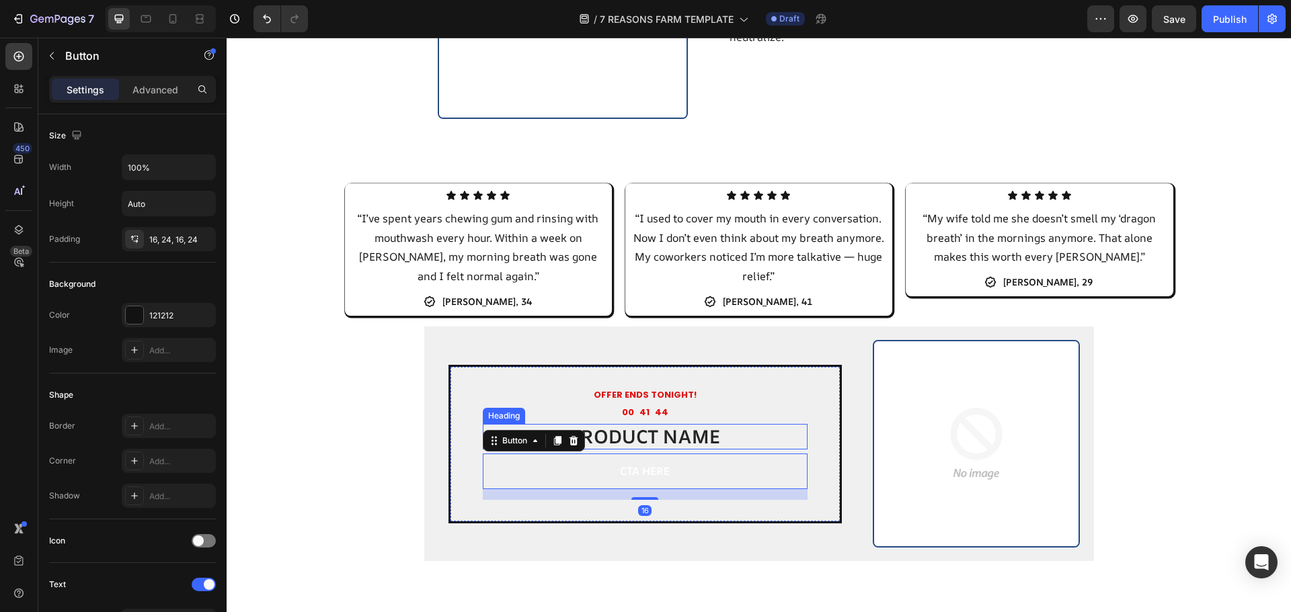
click at [690, 434] on h2 "PRODUCT NAME" at bounding box center [645, 437] width 325 height 26
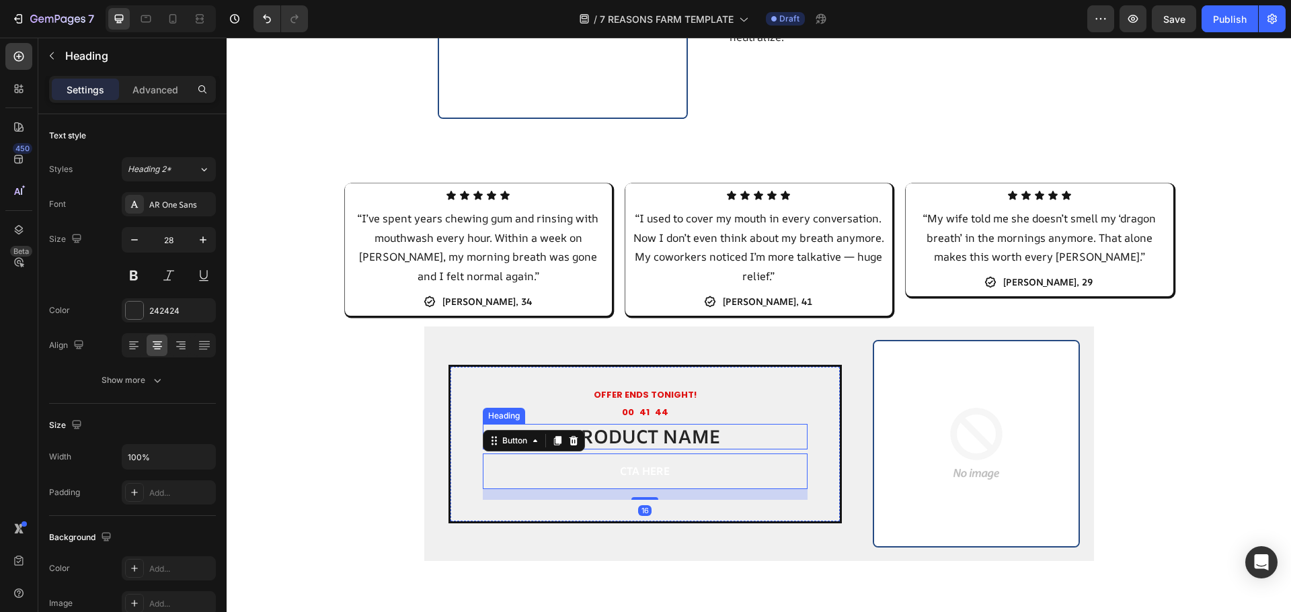
click at [690, 434] on h2 "PRODUCT NAME" at bounding box center [645, 437] width 325 height 26
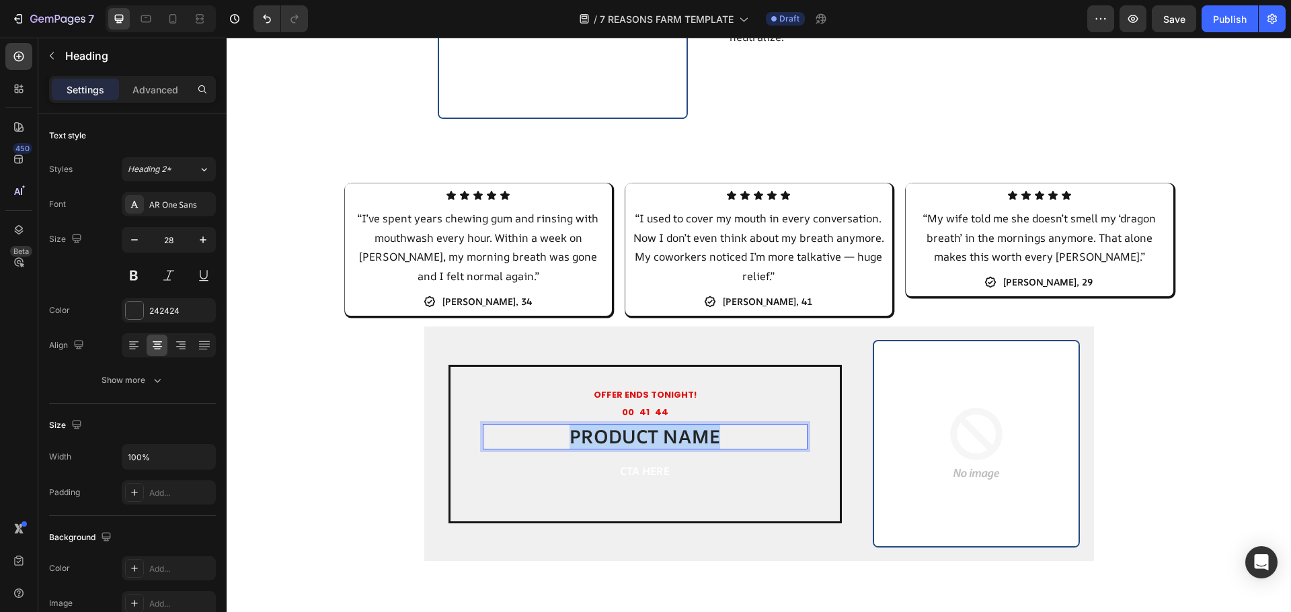
click at [690, 434] on p "PRODUCT NAME" at bounding box center [645, 437] width 322 height 23
click at [682, 444] on p "Bolicia Breath control" at bounding box center [645, 437] width 322 height 23
click at [951, 459] on img at bounding box center [976, 443] width 205 height 205
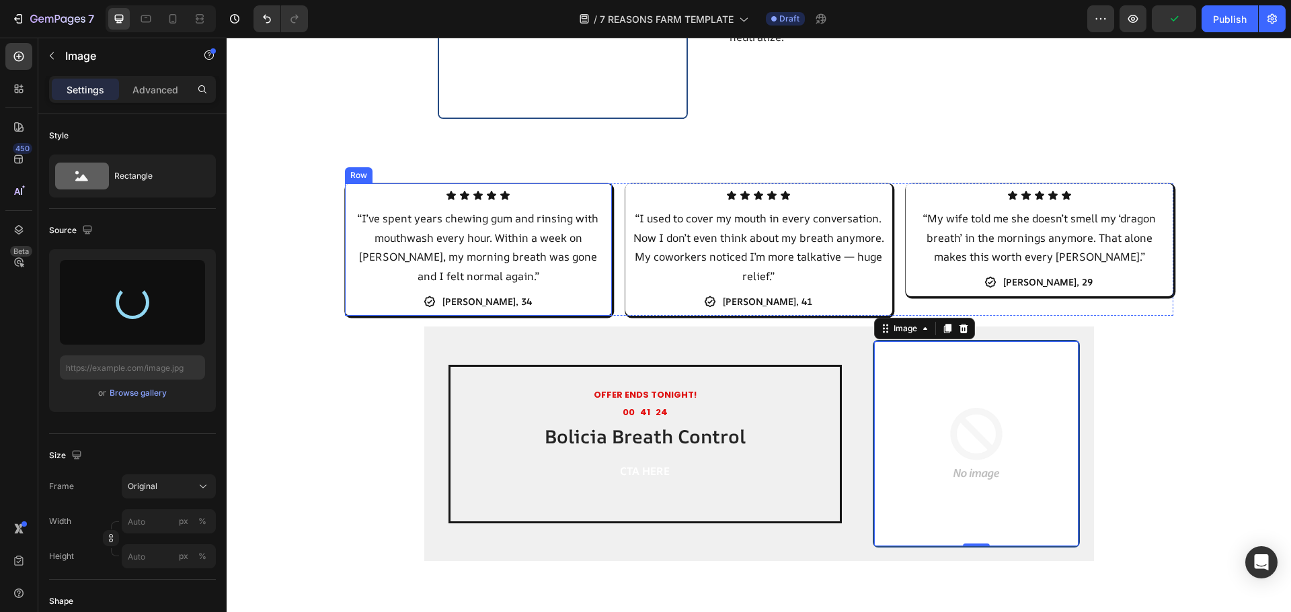
type input "[URL][DOMAIN_NAME]"
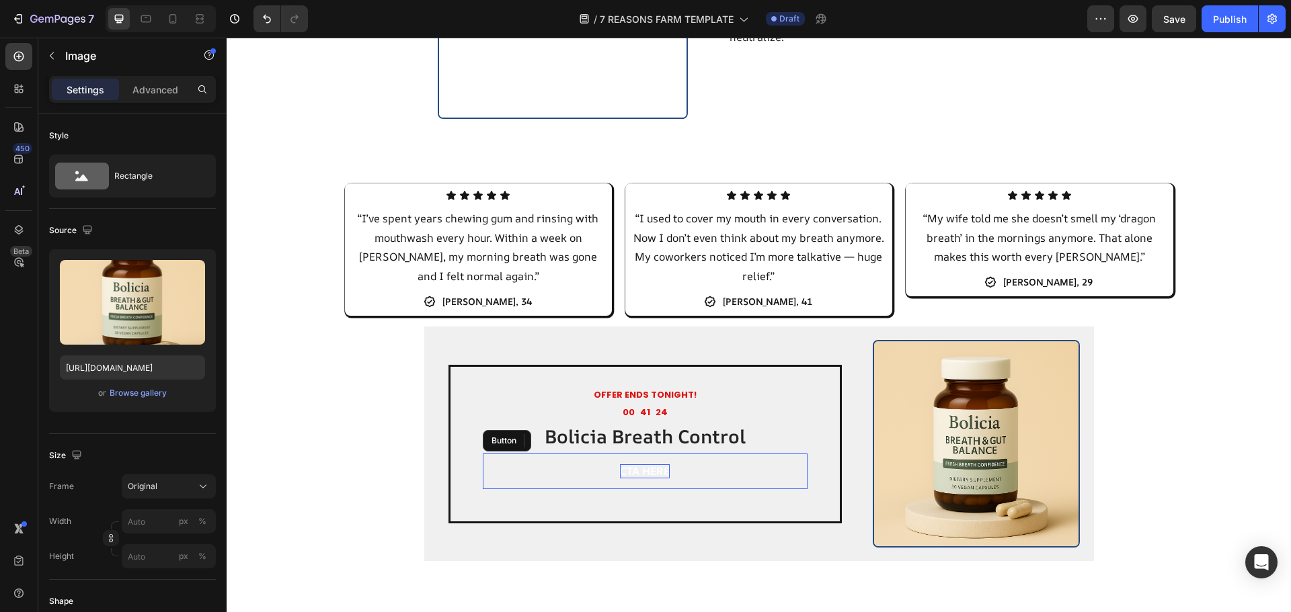
click at [663, 473] on p "CTA HERE" at bounding box center [645, 472] width 50 height 14
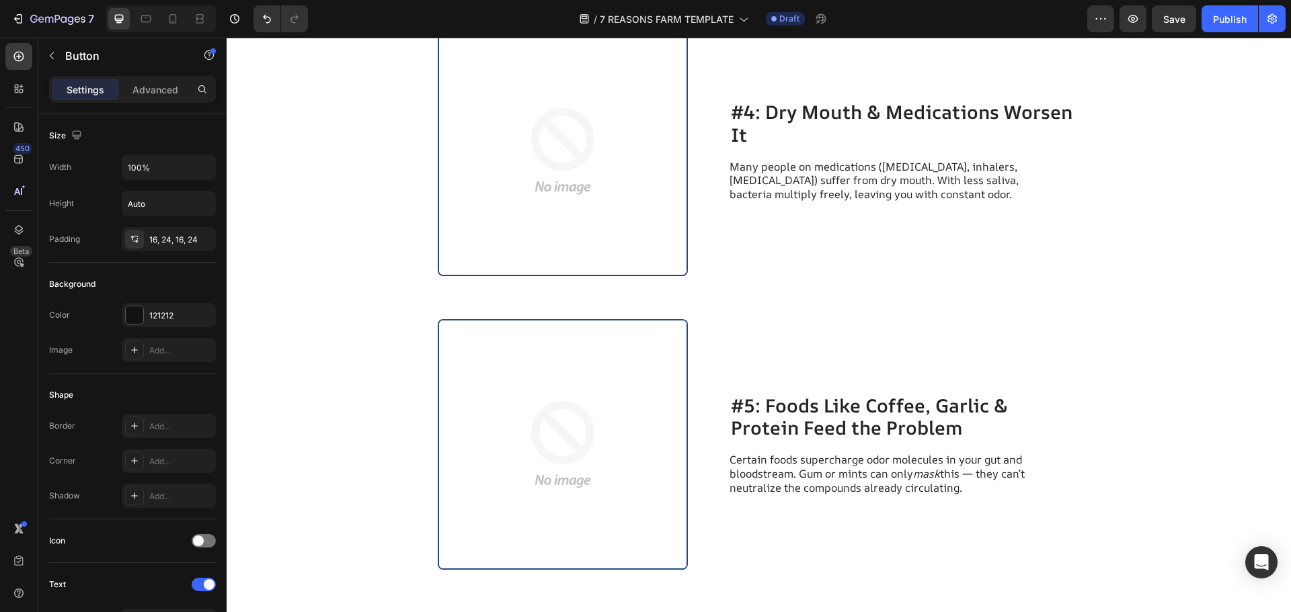
scroll to position [1949, 0]
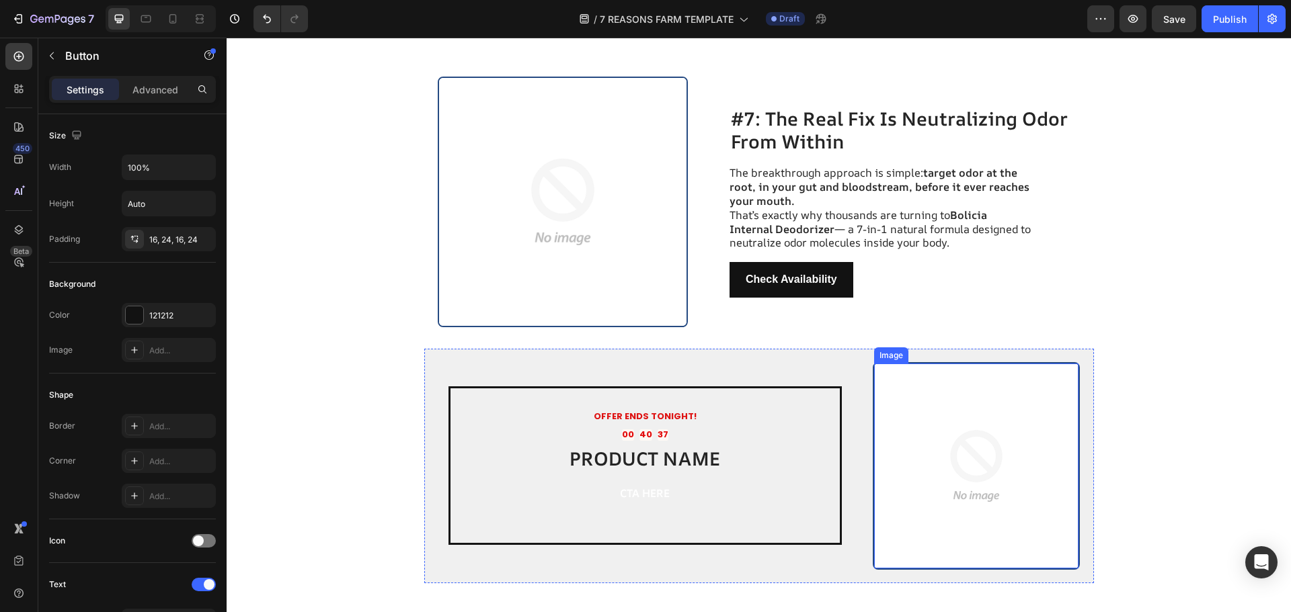
click at [967, 405] on img at bounding box center [976, 466] width 205 height 205
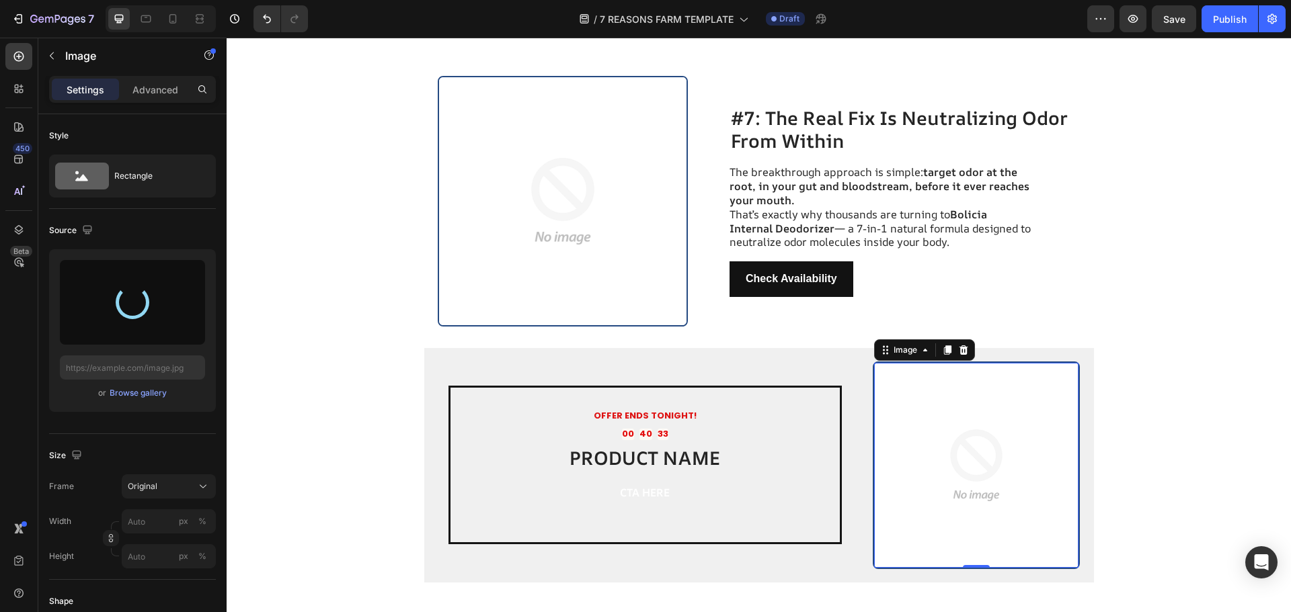
type input "[URL][DOMAIN_NAME]"
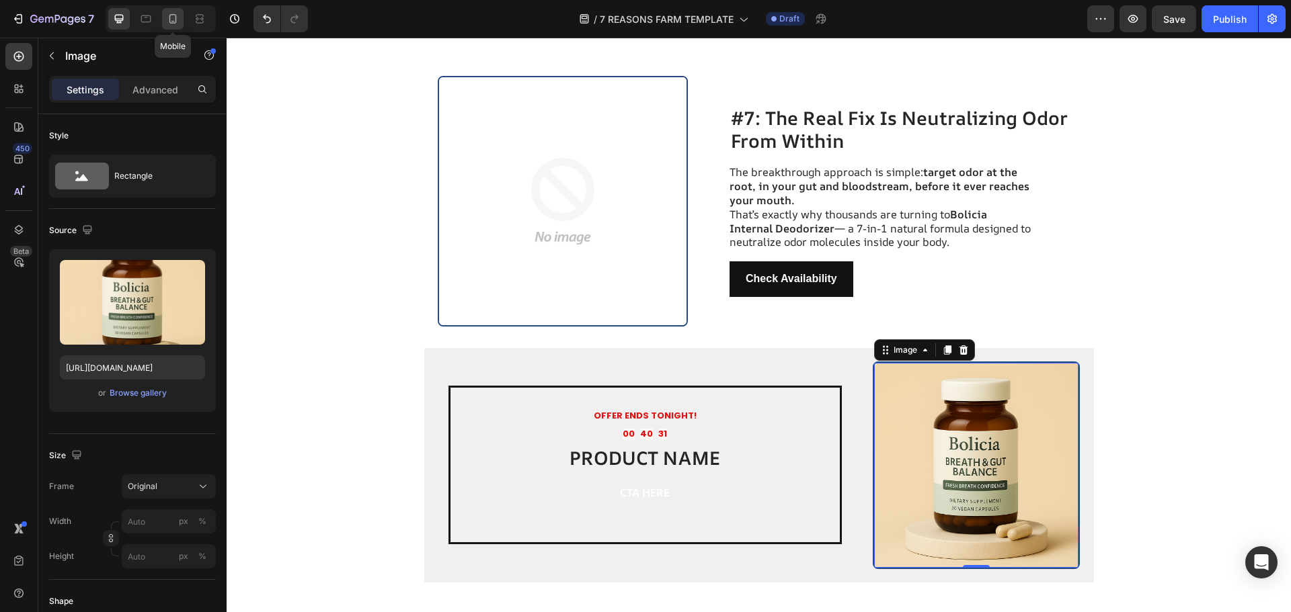
click at [182, 18] on div at bounding box center [173, 19] width 22 height 22
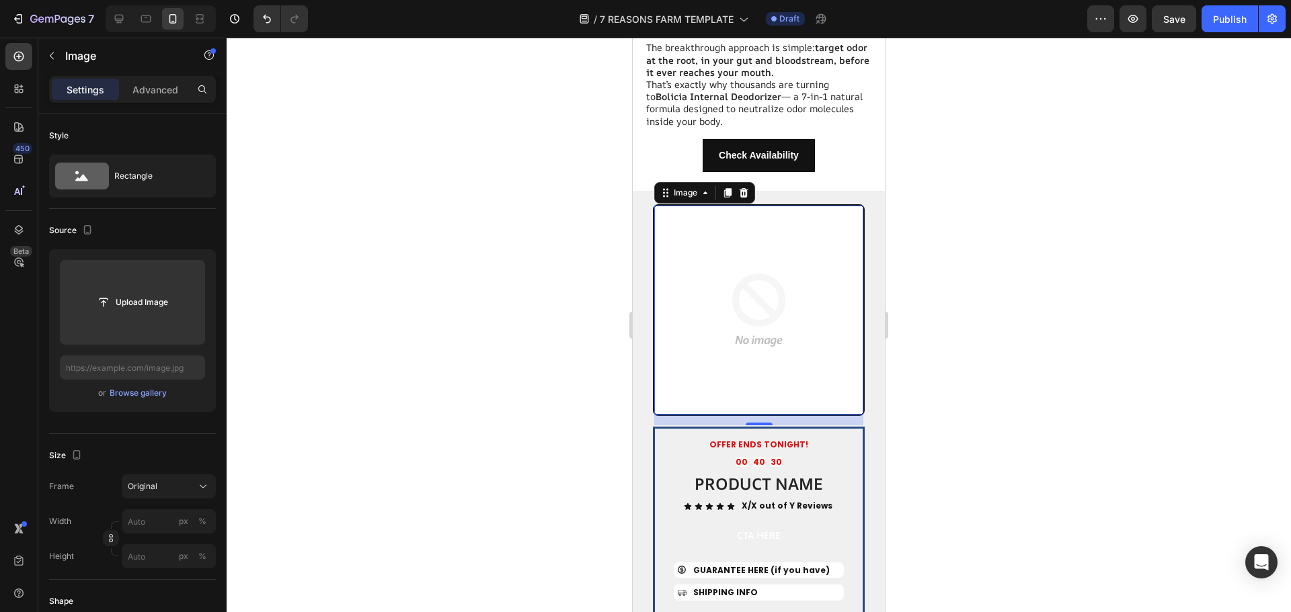
scroll to position [3301, 0]
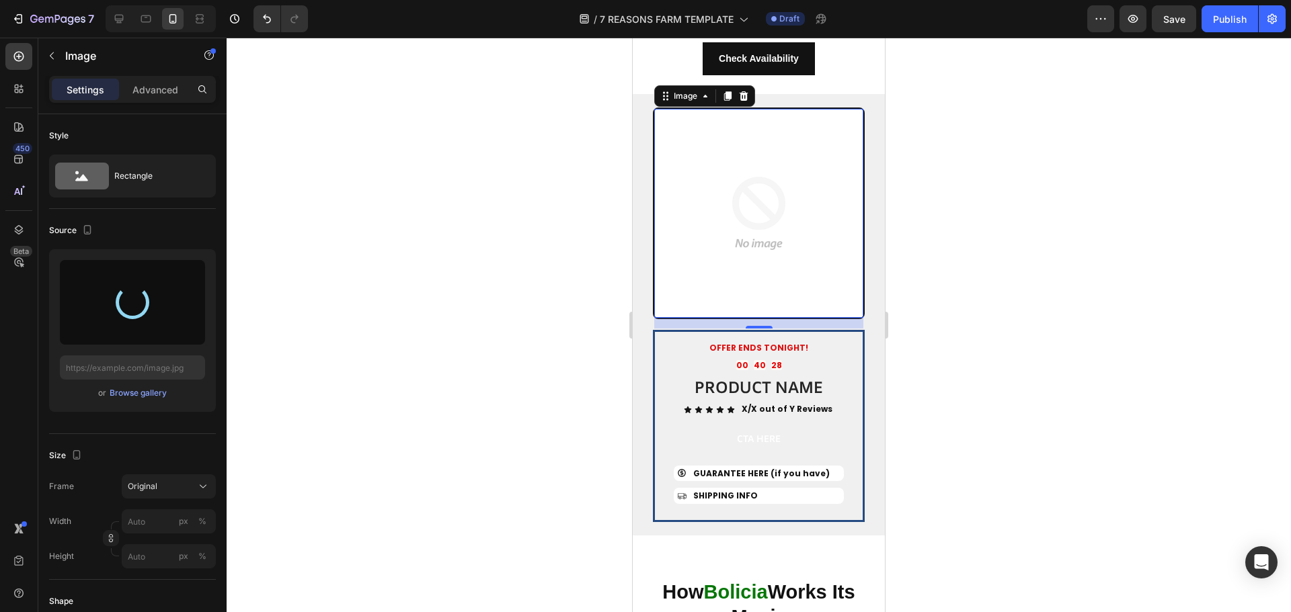
type input "[URL][DOMAIN_NAME]"
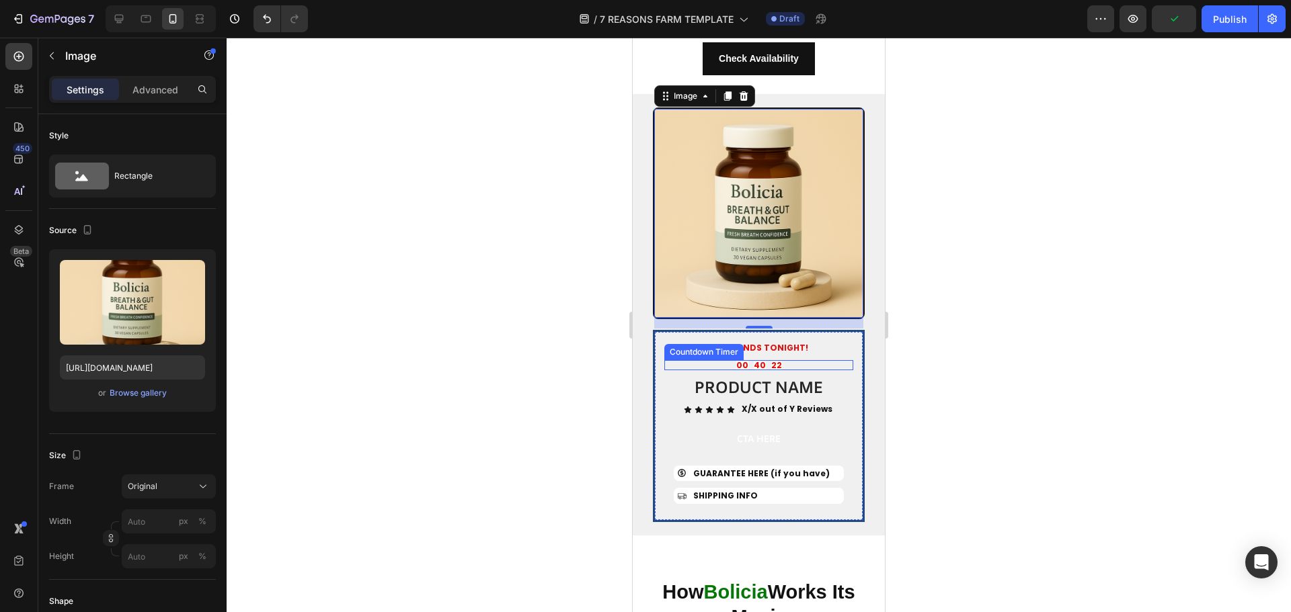
click at [730, 376] on h2 "PRODUCT NAME" at bounding box center [758, 388] width 189 height 24
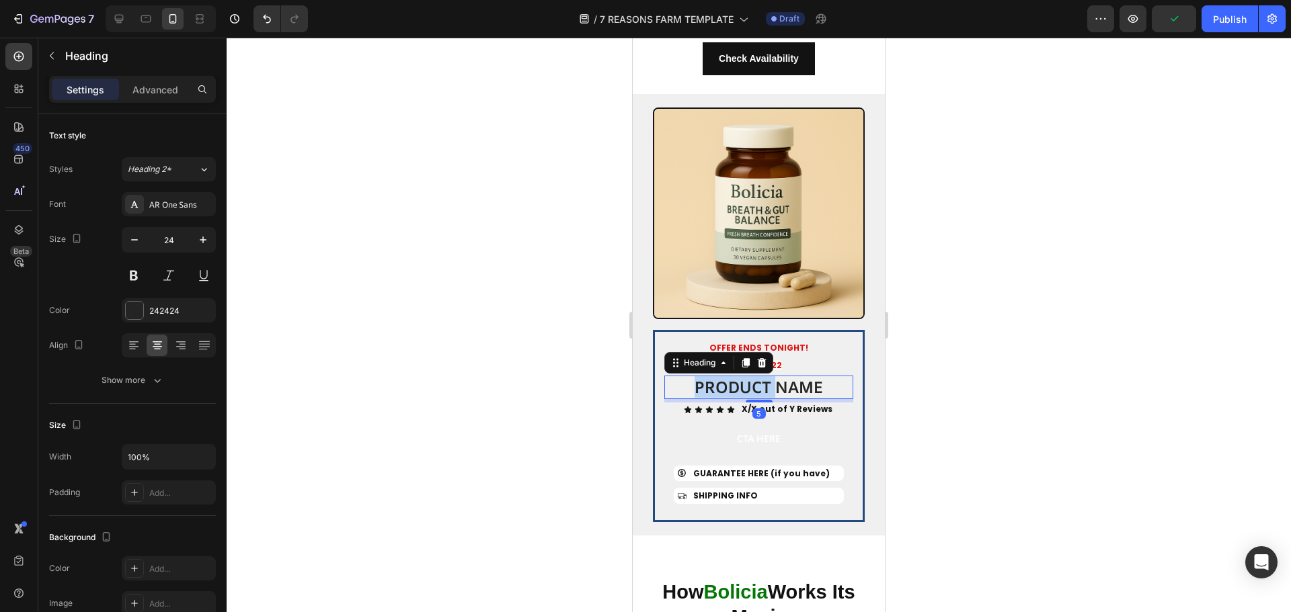
click at [730, 376] on h2 "PRODUCT NAME" at bounding box center [758, 388] width 189 height 24
click at [730, 377] on p "PRODUCT NAME" at bounding box center [759, 387] width 186 height 21
click at [741, 403] on strong "X/X out of Y Reviews" at bounding box center [786, 408] width 91 height 11
click at [756, 403] on strong "X/X out of Y Reviews" at bounding box center [786, 408] width 91 height 11
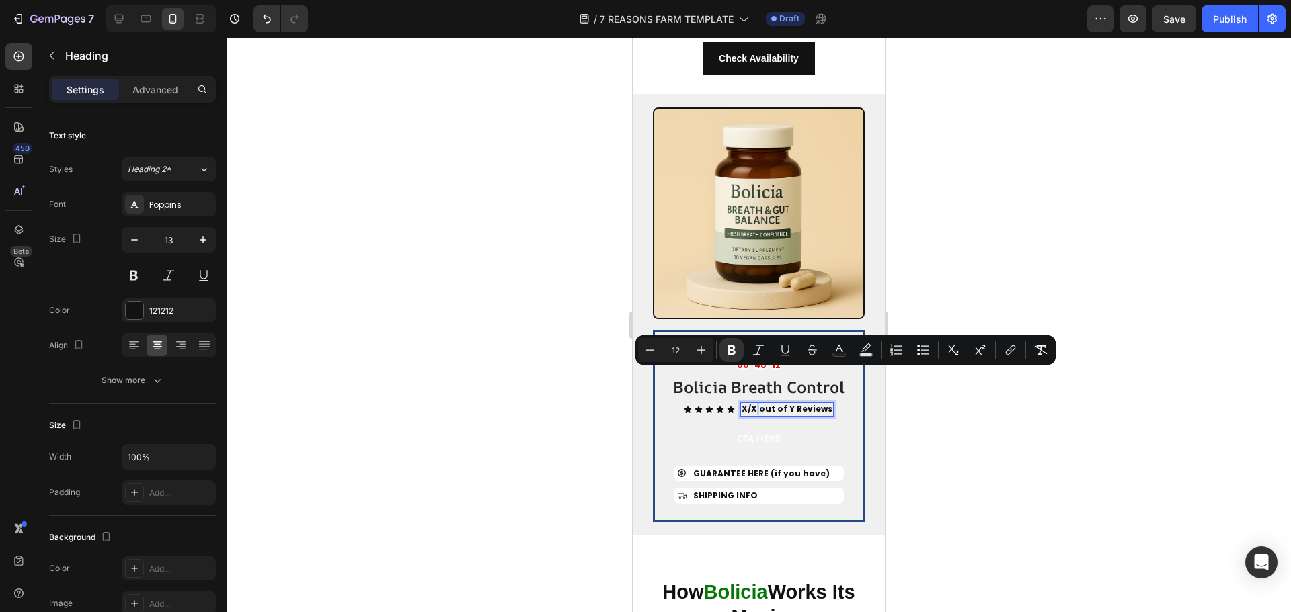
click at [754, 403] on strong "X/X out of Y Reviews" at bounding box center [786, 408] width 91 height 11
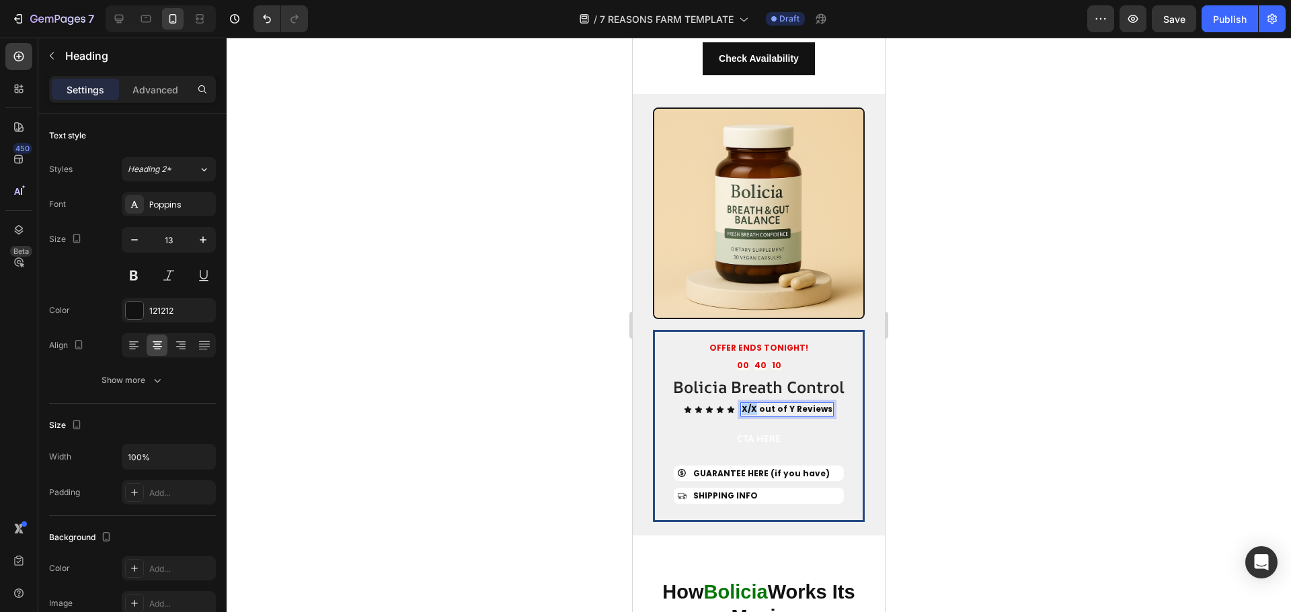
drag, startPoint x: 754, startPoint y: 375, endPoint x: 739, endPoint y: 376, distance: 14.1
click at [741, 403] on strong "X/X out of Y Reviews" at bounding box center [786, 408] width 91 height 11
click at [787, 403] on strong "4.8/5 out of Y Reviews" at bounding box center [787, 408] width 98 height 11
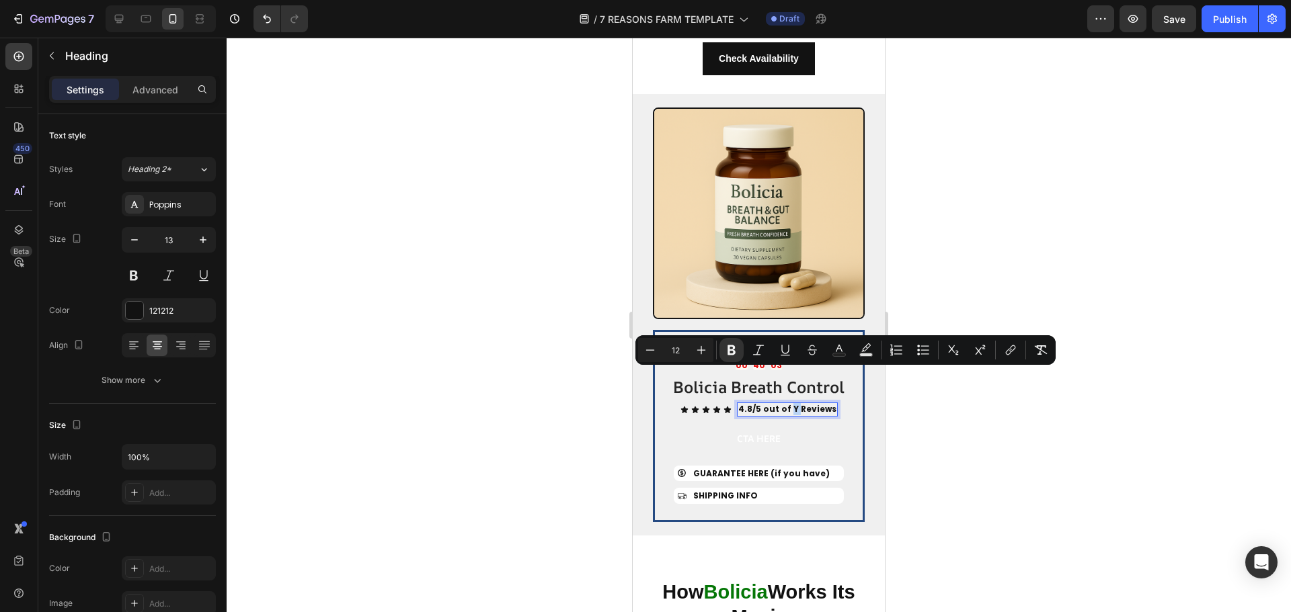
click at [787, 403] on strong "4.8/5 out of Y Reviews" at bounding box center [787, 408] width 98 height 11
click at [790, 403] on strong "4.8/5 out of Y Reviews" at bounding box center [787, 408] width 98 height 11
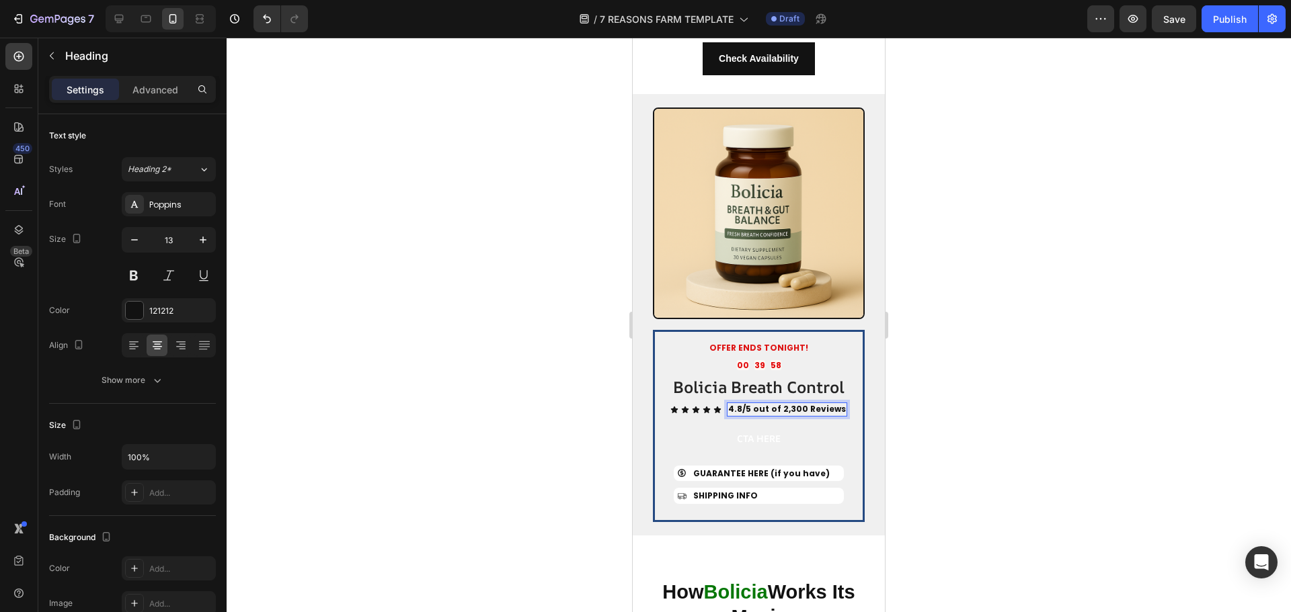
click at [1021, 327] on div at bounding box center [759, 325] width 1064 height 575
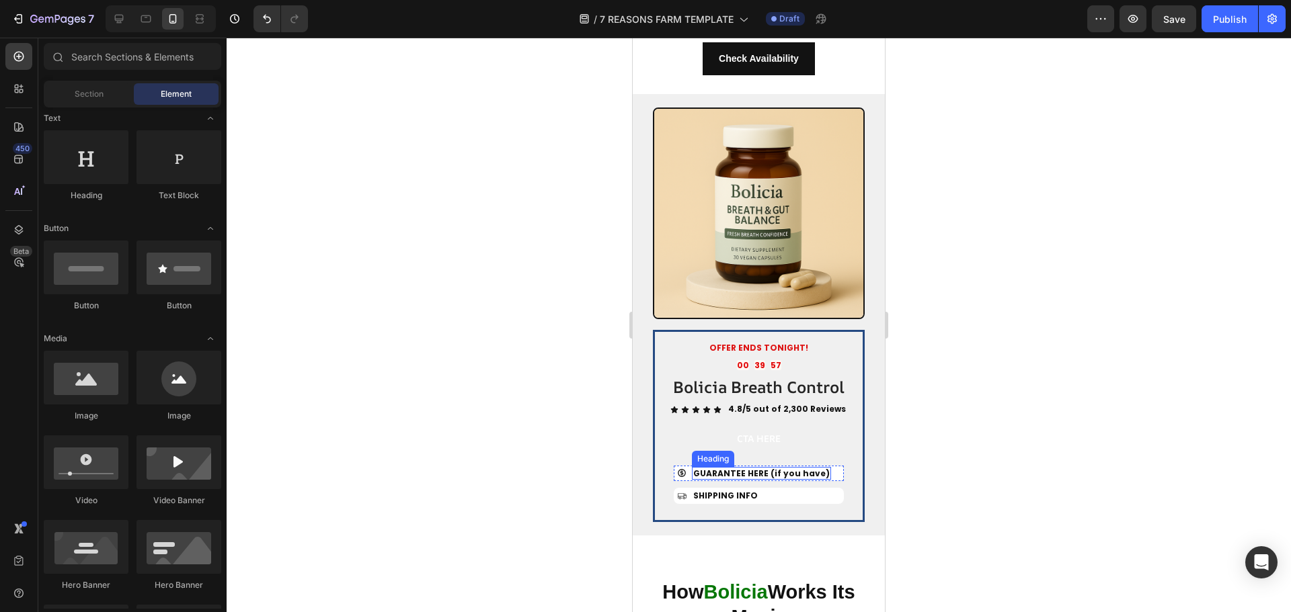
click at [753, 468] on span "GUARANTEE HERE (if you have)" at bounding box center [761, 473] width 136 height 11
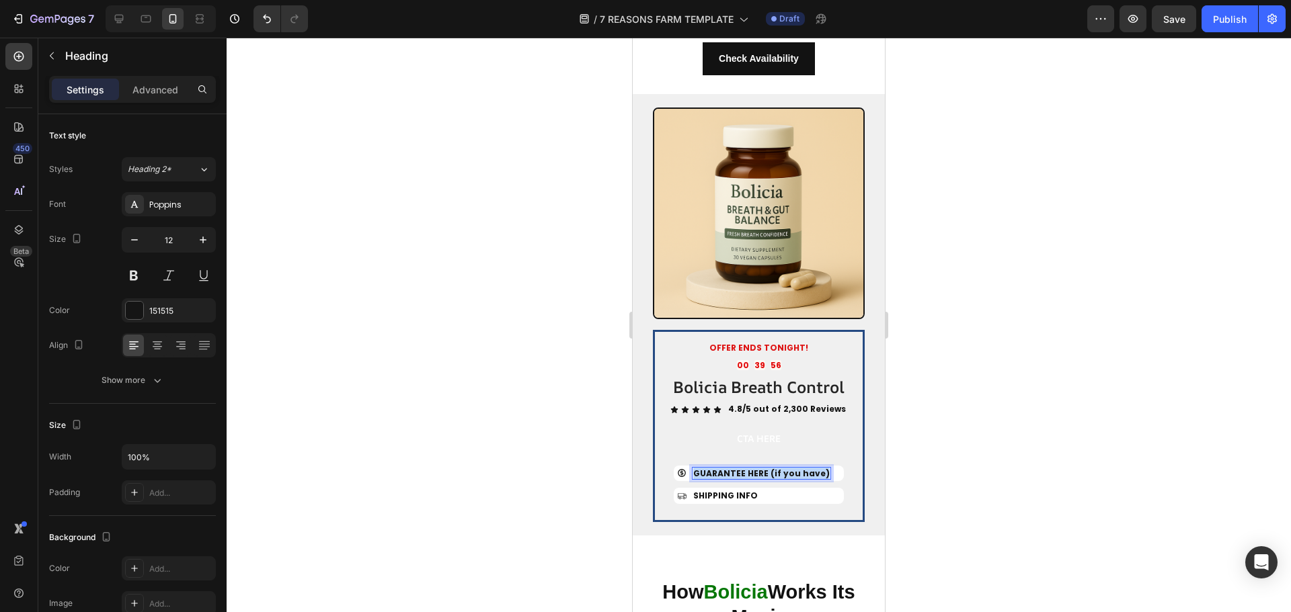
click at [753, 468] on span "GUARANTEE HERE (if you have)" at bounding box center [761, 473] width 136 height 11
click at [725, 490] on span "SHIPPING INFO" at bounding box center [725, 495] width 65 height 11
click at [1121, 413] on div at bounding box center [759, 325] width 1064 height 575
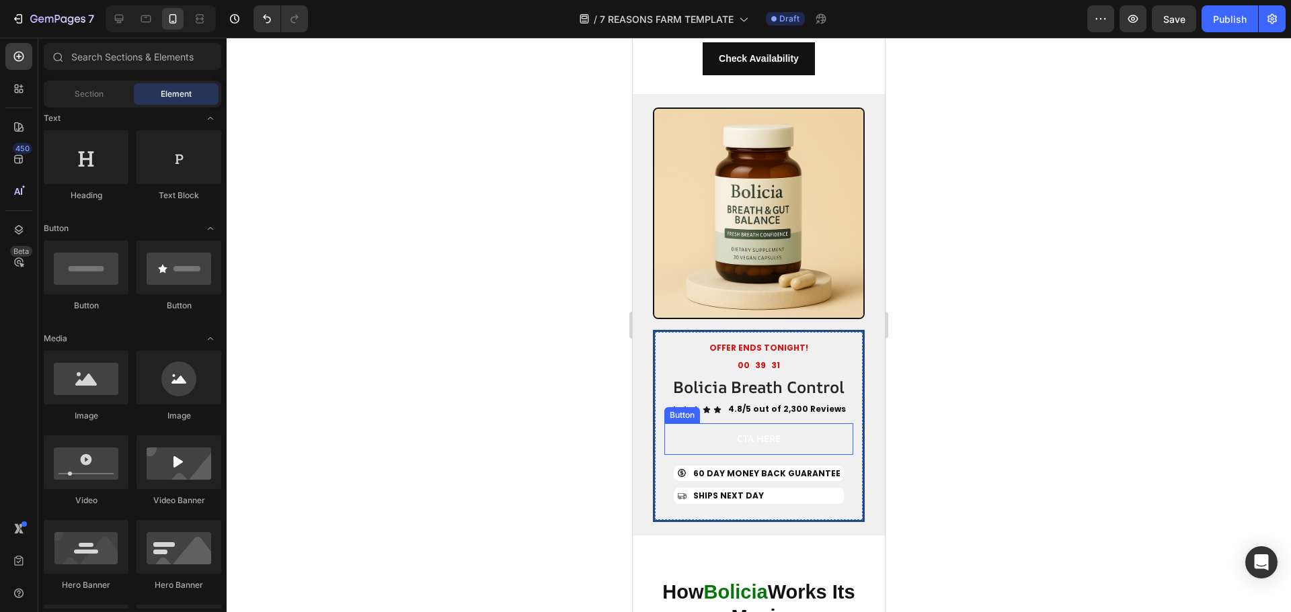
click at [792, 424] on button "CTA HERE" at bounding box center [758, 439] width 189 height 31
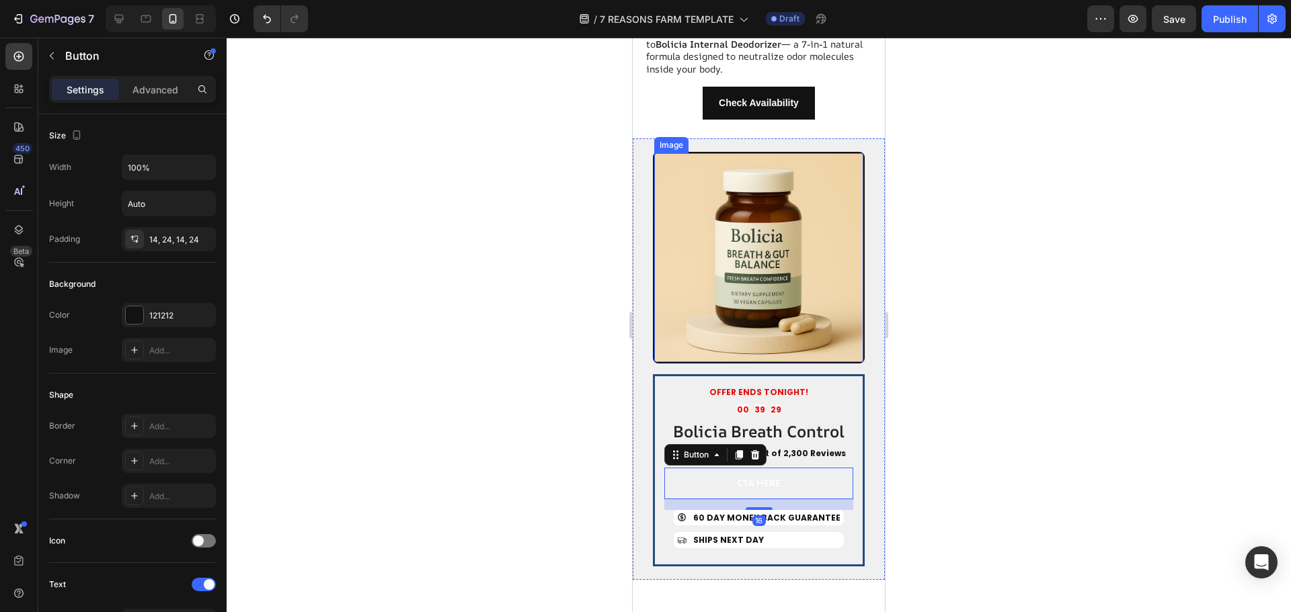
scroll to position [3233, 0]
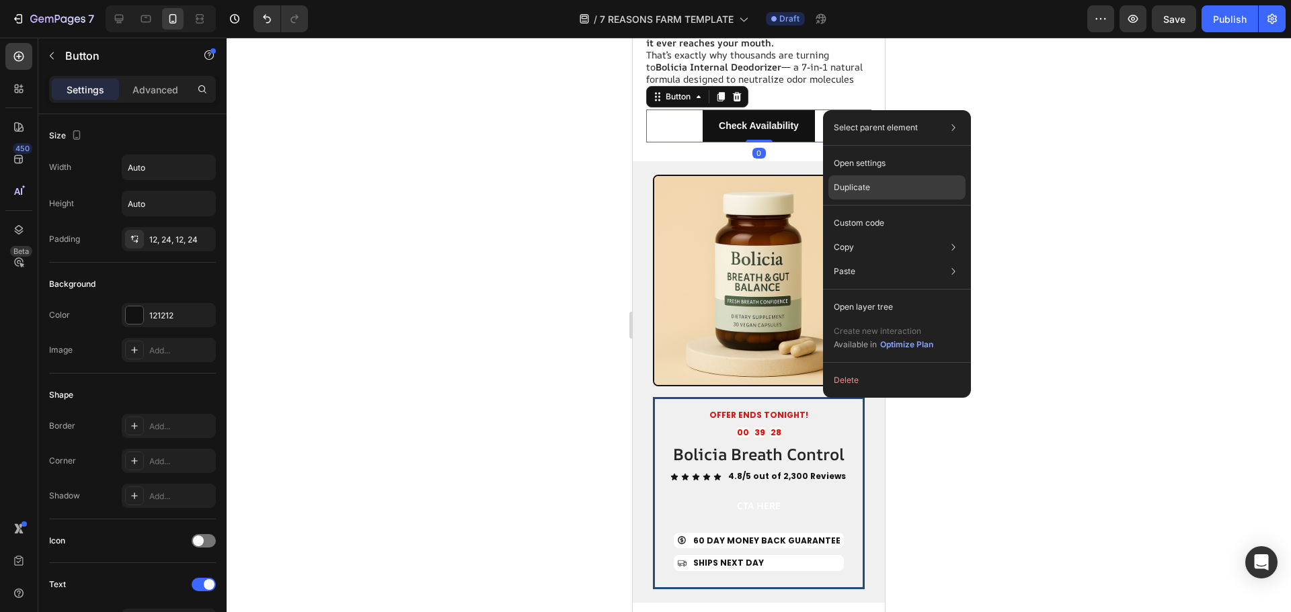
click at [849, 186] on p "Duplicate" at bounding box center [852, 188] width 36 height 12
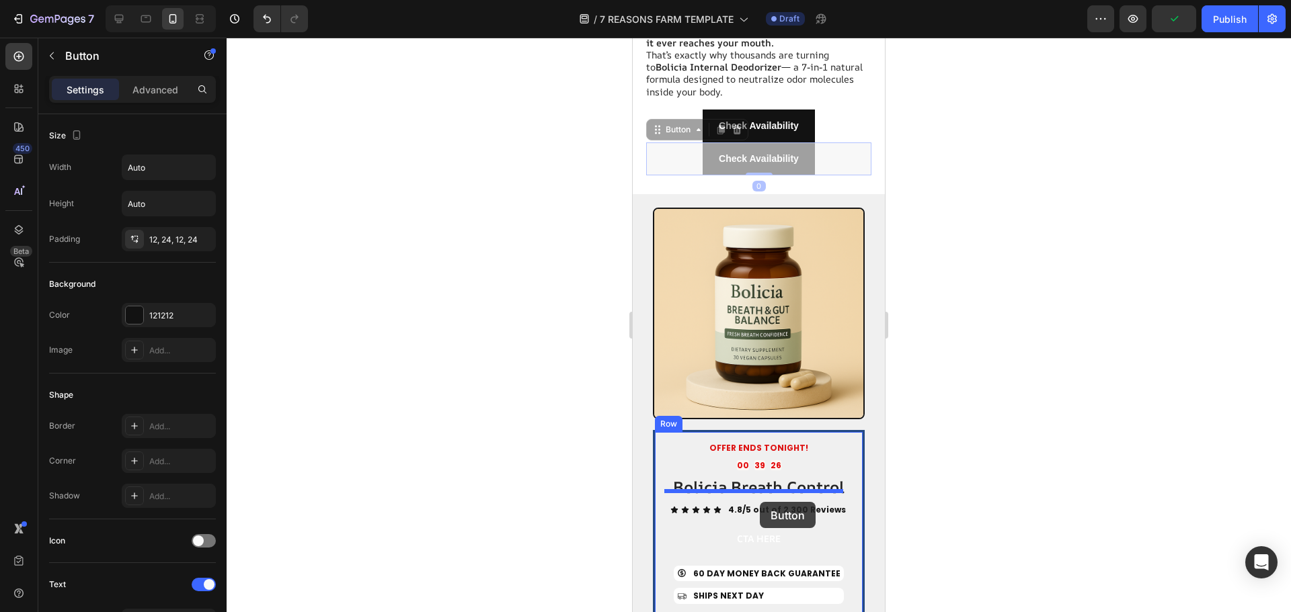
drag, startPoint x: 821, startPoint y: 139, endPoint x: 760, endPoint y: 502, distance: 368.1
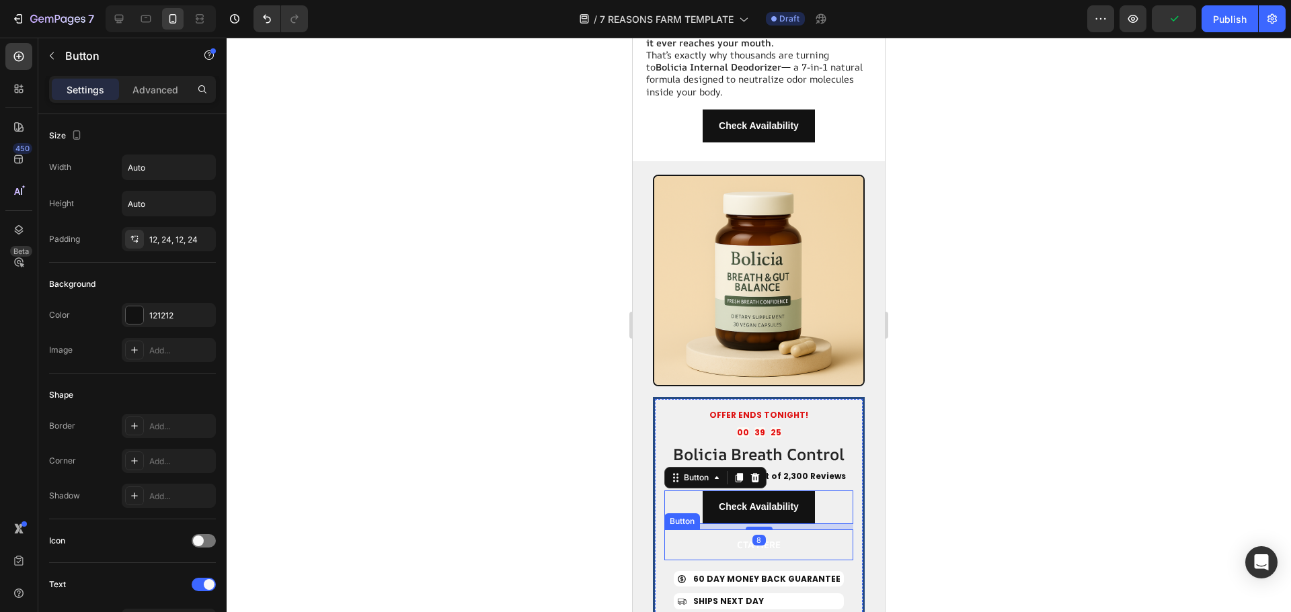
click at [786, 530] on button "CTA HERE" at bounding box center [758, 545] width 189 height 31
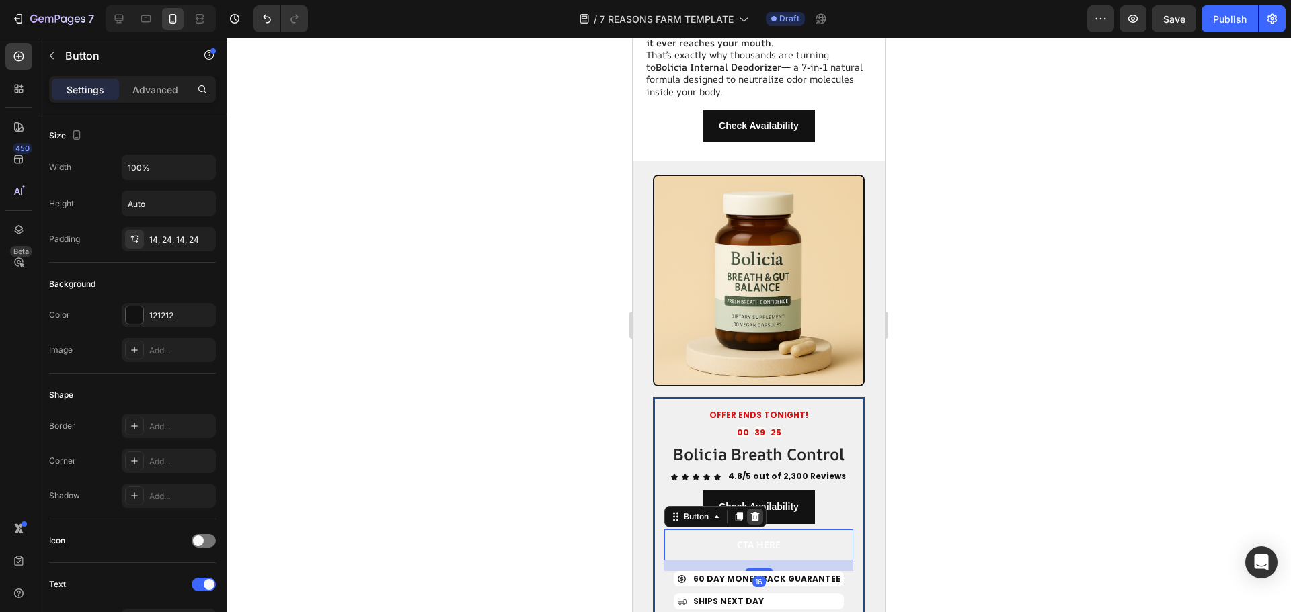
click at [749, 509] on div at bounding box center [755, 517] width 16 height 16
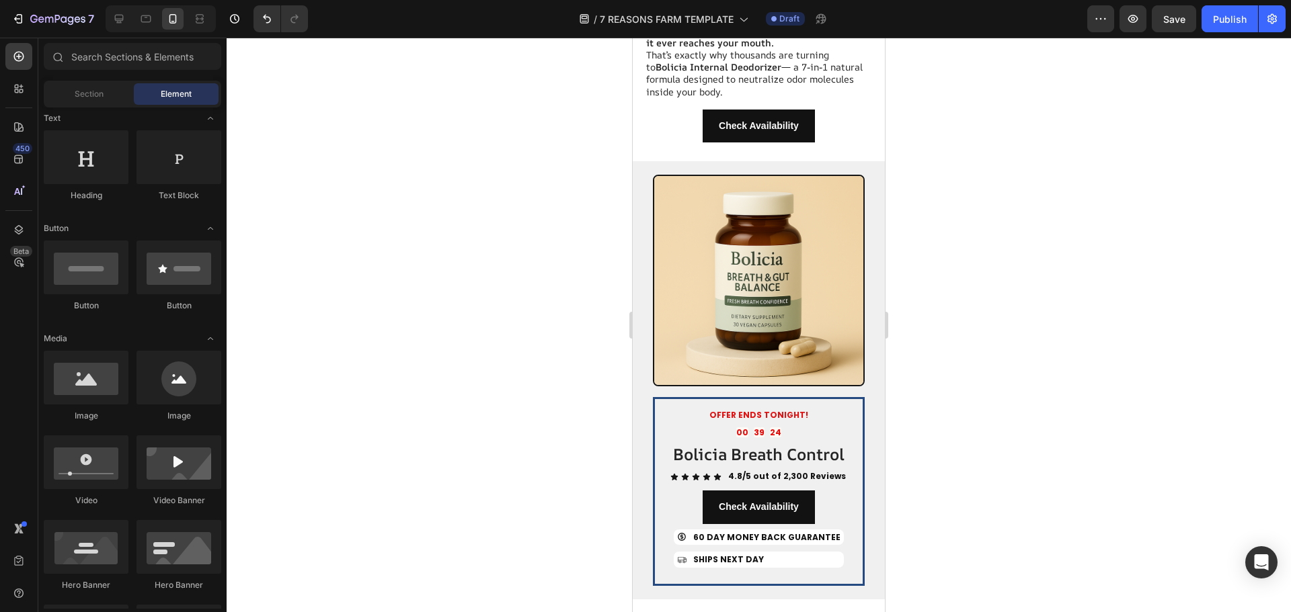
click at [938, 495] on div at bounding box center [759, 325] width 1064 height 575
click at [807, 491] on link "Check Availability" at bounding box center [758, 507] width 112 height 33
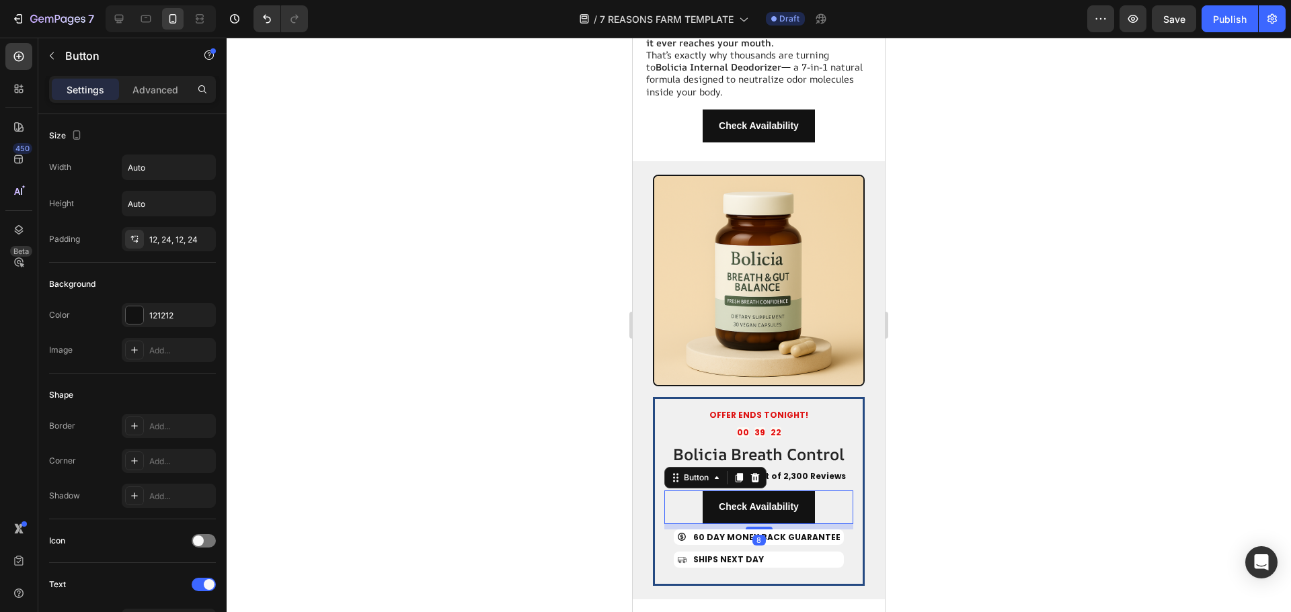
click at [828, 491] on div "Check Availability Button 8" at bounding box center [758, 507] width 189 height 33
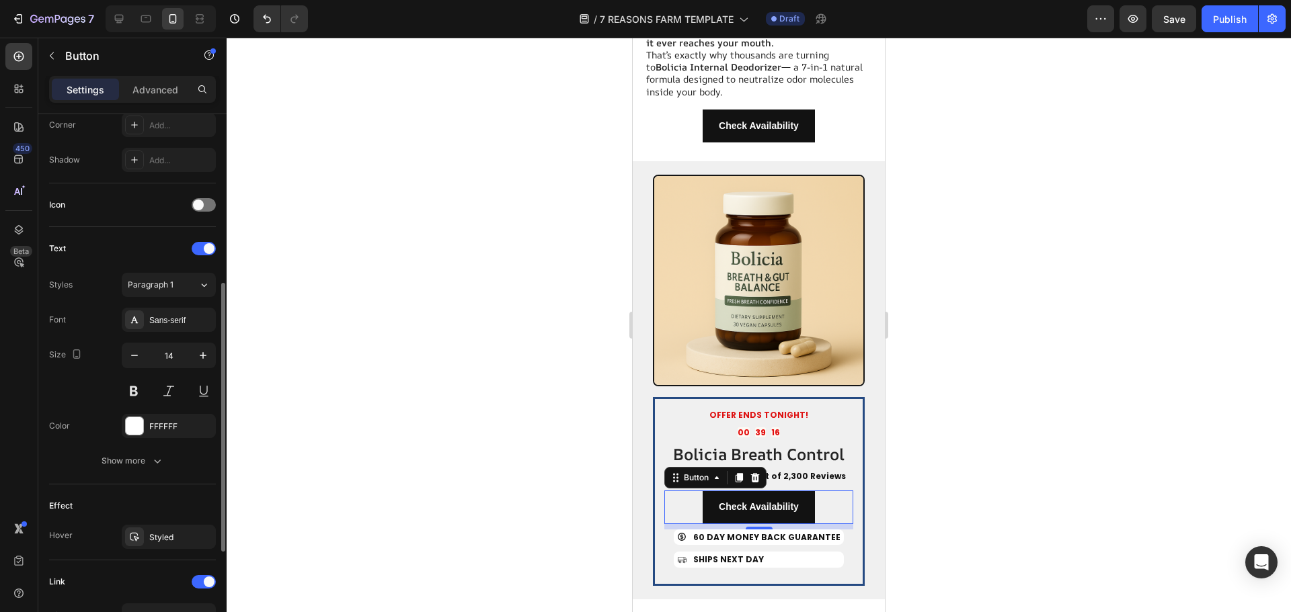
scroll to position [0, 0]
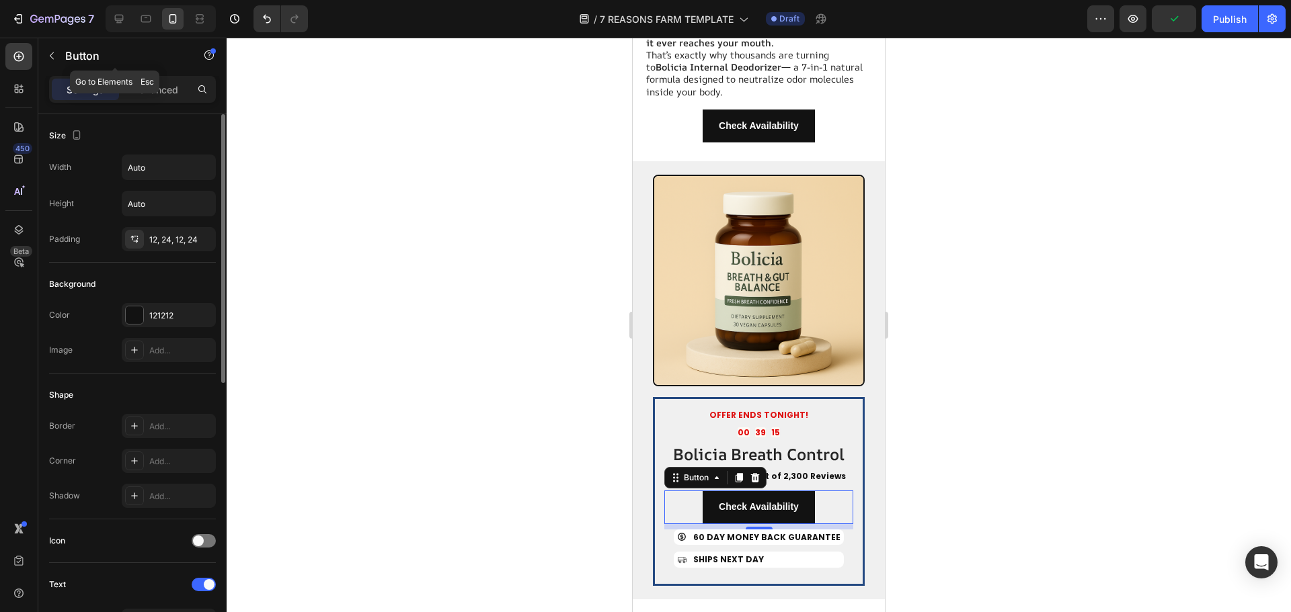
click at [155, 75] on div "Button" at bounding box center [114, 57] width 153 height 38
click at [155, 78] on div "Settings Advanced" at bounding box center [132, 89] width 167 height 27
click at [153, 81] on div "Advanced" at bounding box center [155, 90] width 67 height 22
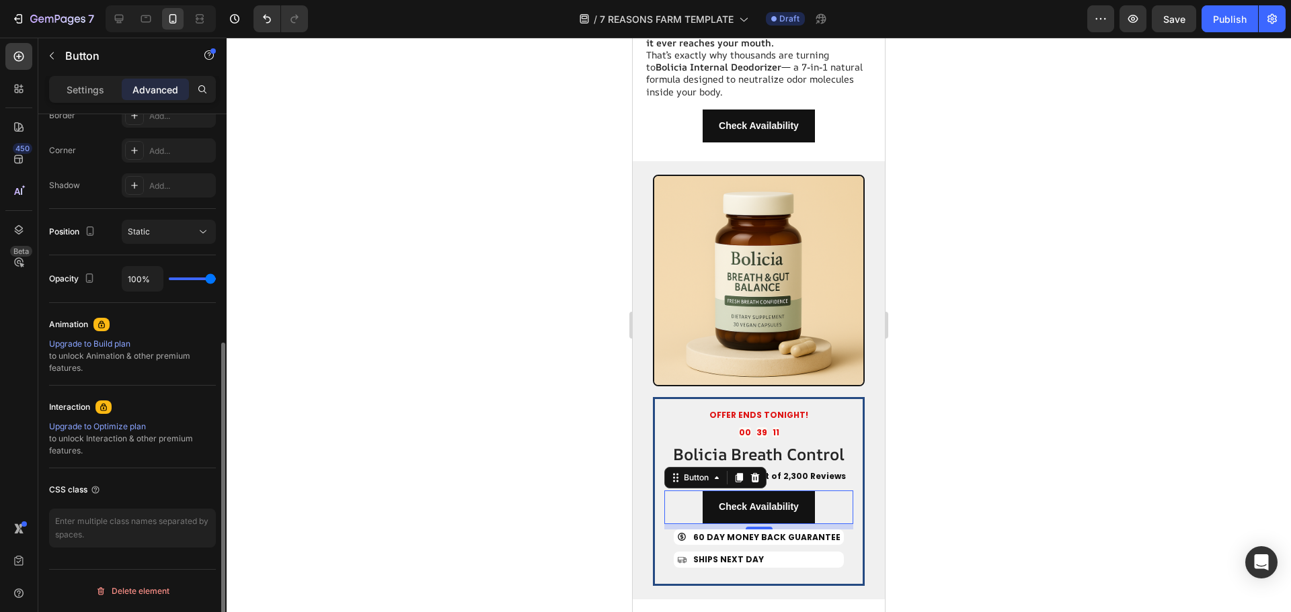
scroll to position [262, 0]
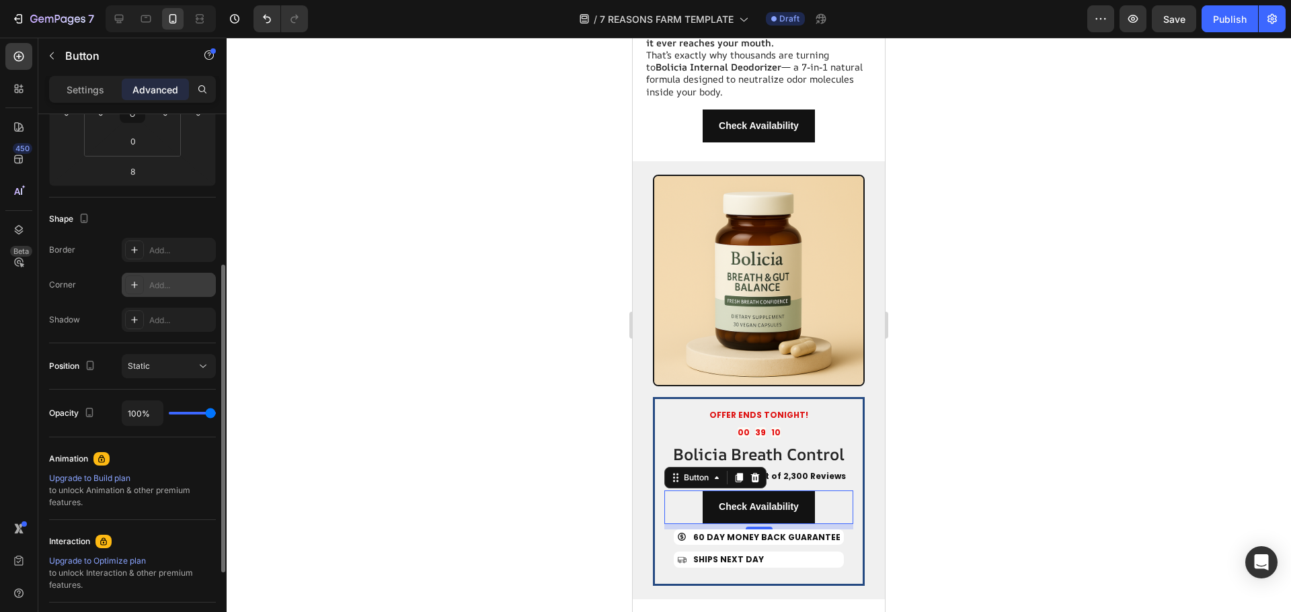
click at [130, 279] on div at bounding box center [134, 285] width 19 height 19
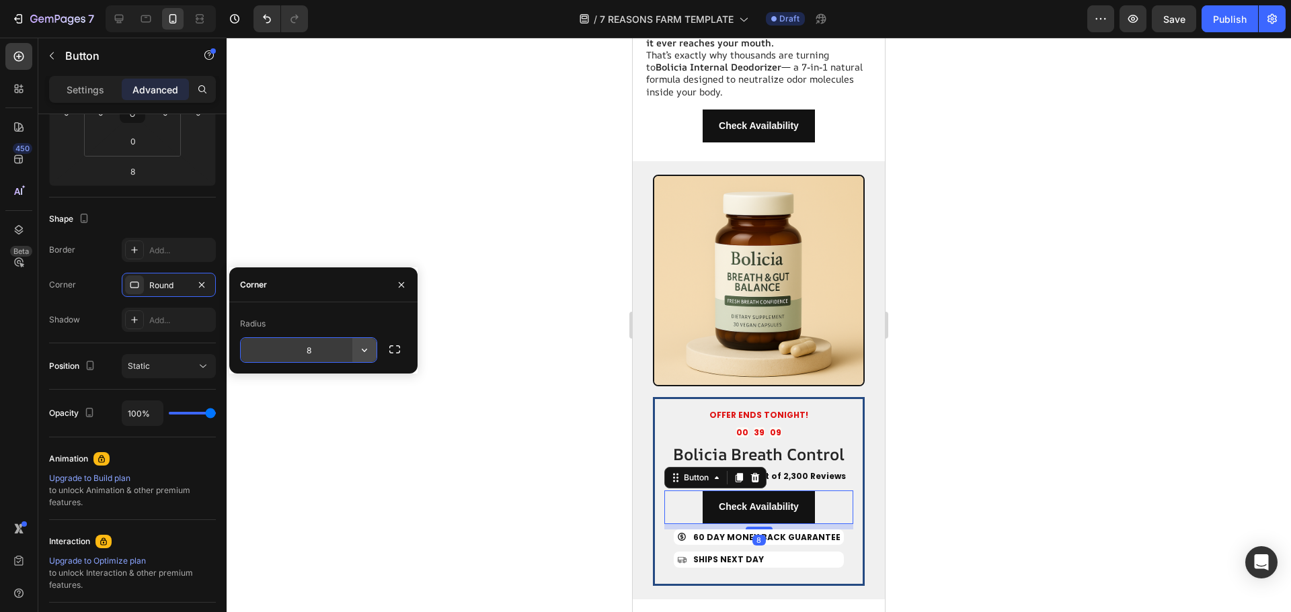
click at [361, 348] on icon "button" at bounding box center [364, 350] width 13 height 13
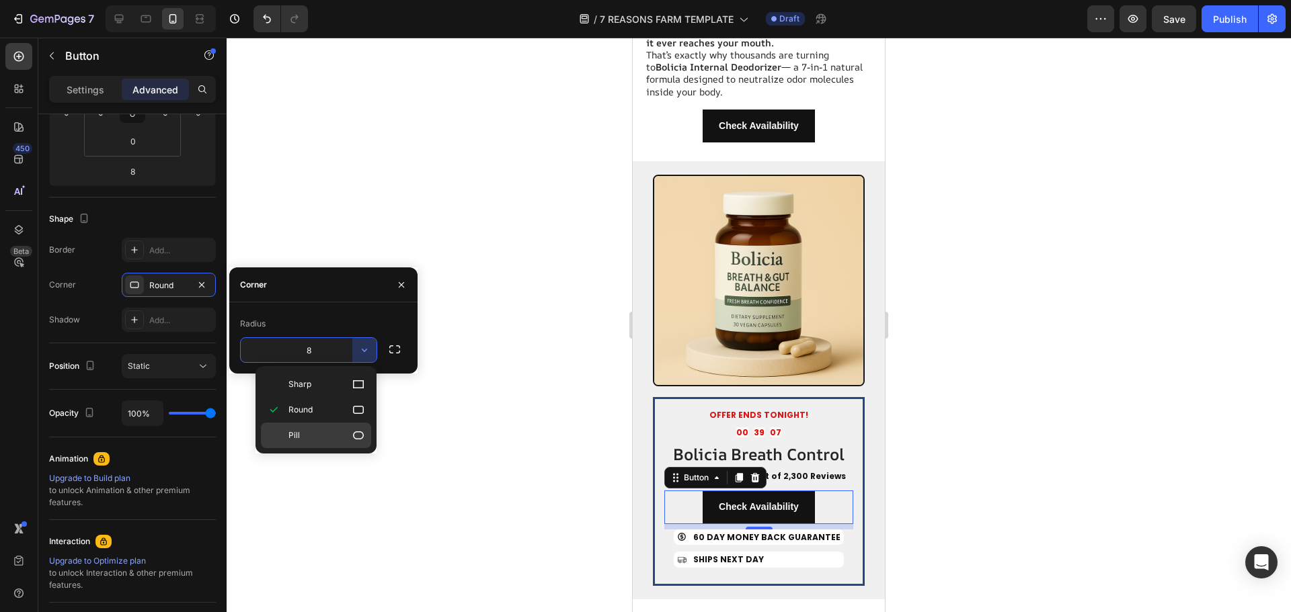
click at [346, 428] on div "Pill" at bounding box center [316, 436] width 110 height 26
type input "9999"
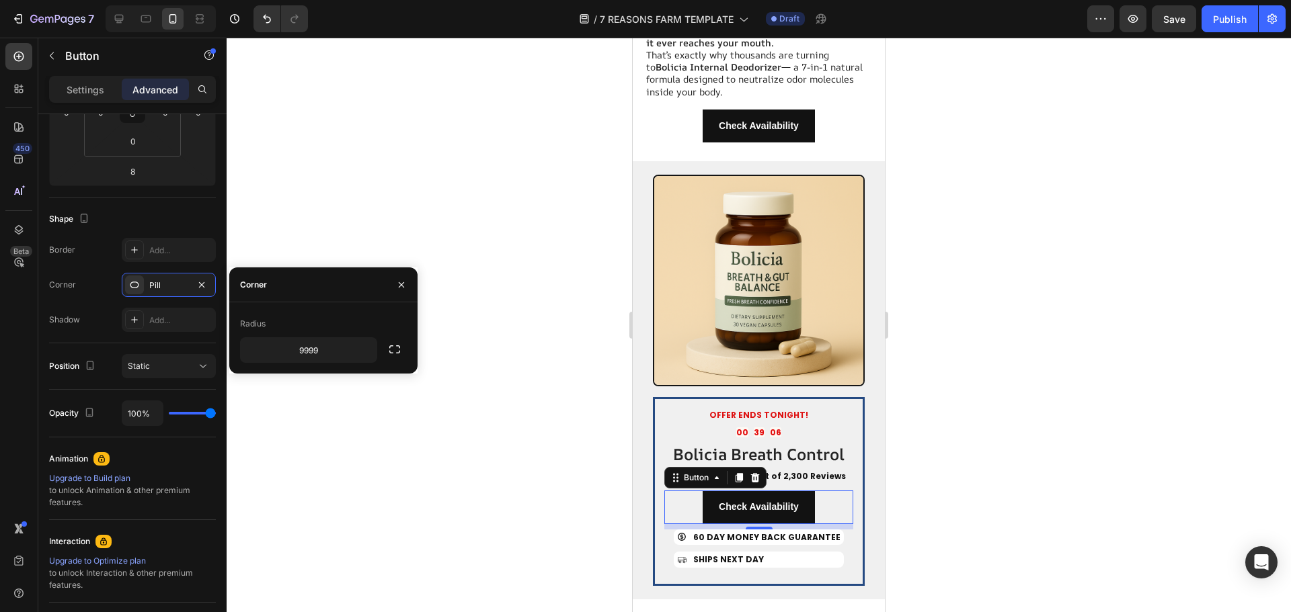
click at [440, 301] on div at bounding box center [759, 325] width 1064 height 575
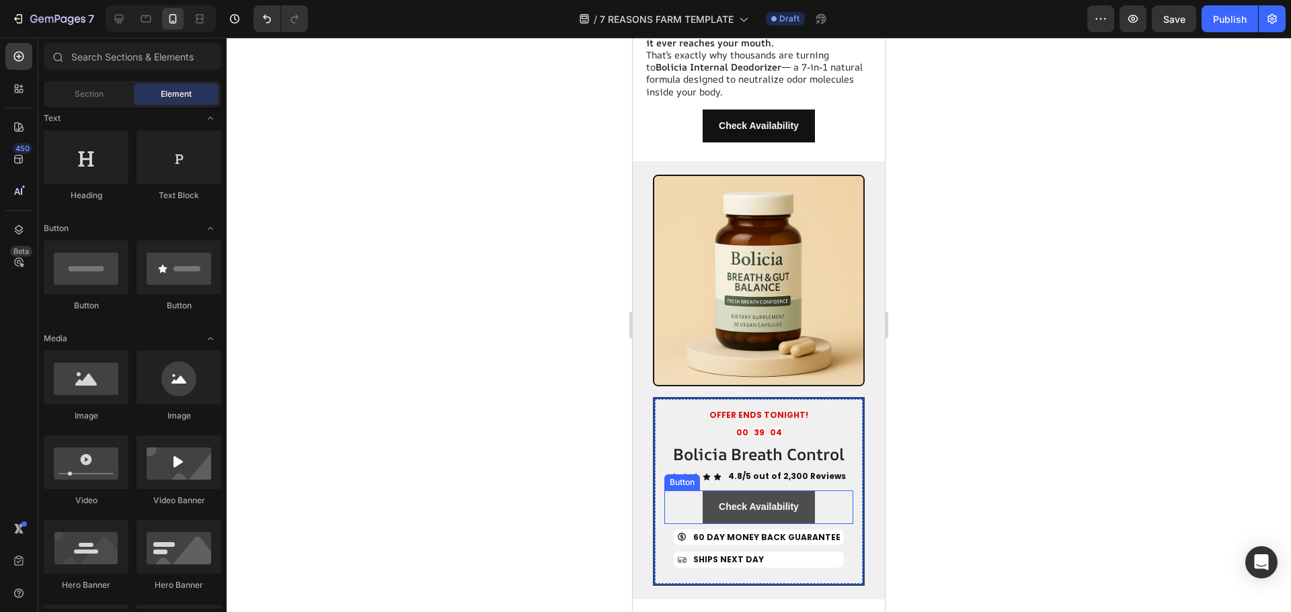
click at [807, 491] on link "Check Availability" at bounding box center [758, 507] width 112 height 33
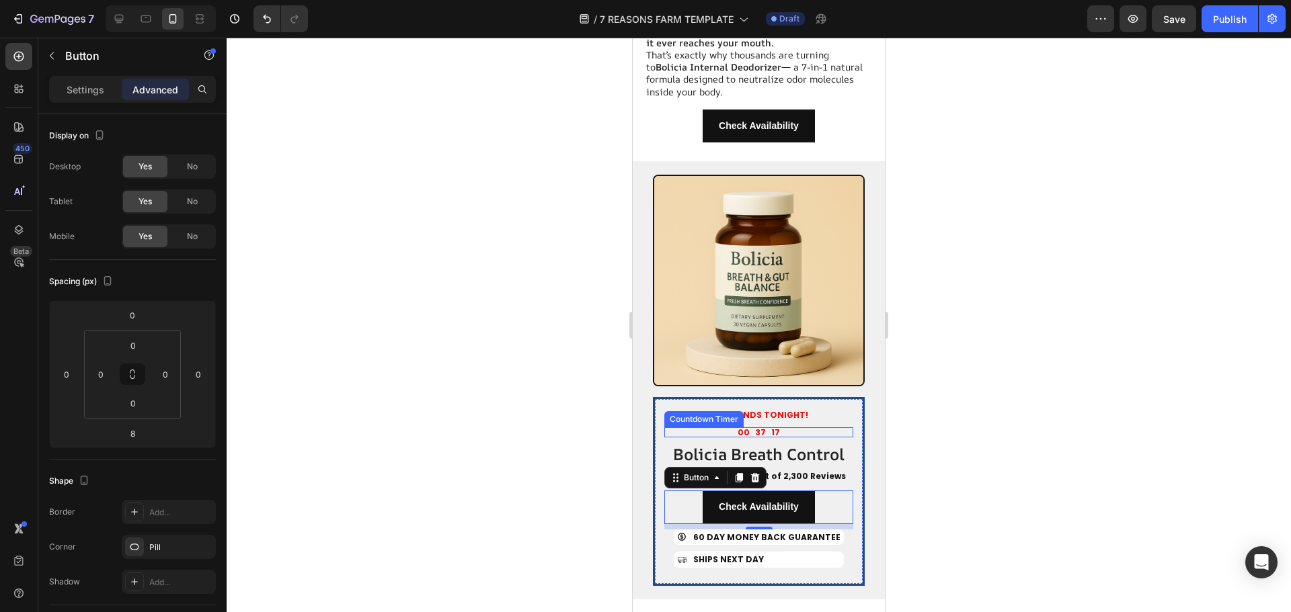
click at [800, 428] on div "00 37 17" at bounding box center [758, 433] width 189 height 11
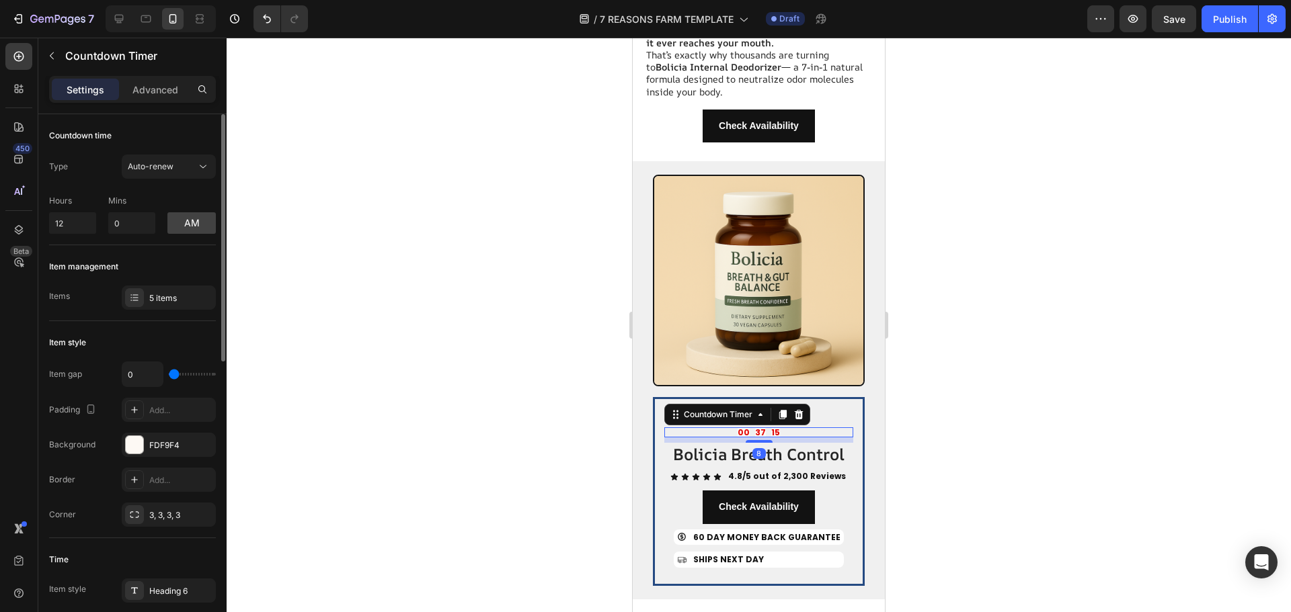
click at [168, 457] on div "Item gap 0 Padding Add... Background FDF9F4 Border Add... Corner 3, 3, 3, 3" at bounding box center [132, 444] width 167 height 165
click at [169, 451] on div "FDF9F4" at bounding box center [168, 446] width 39 height 12
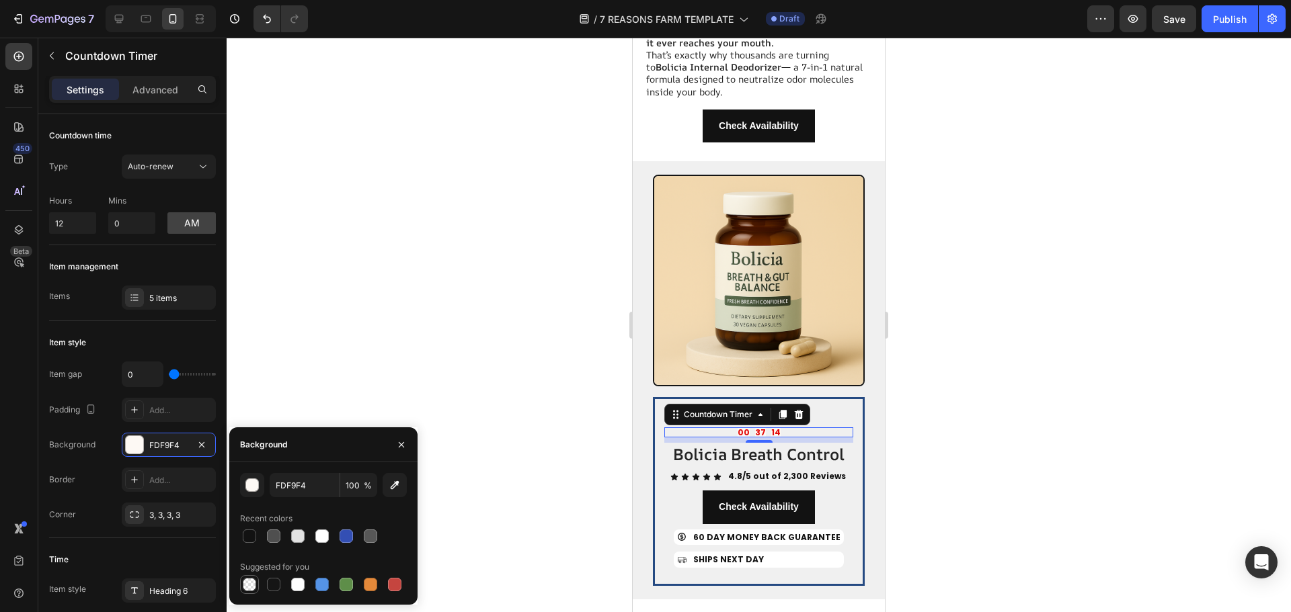
click at [256, 579] on div at bounding box center [249, 585] width 16 height 16
type input "000000"
type input "0"
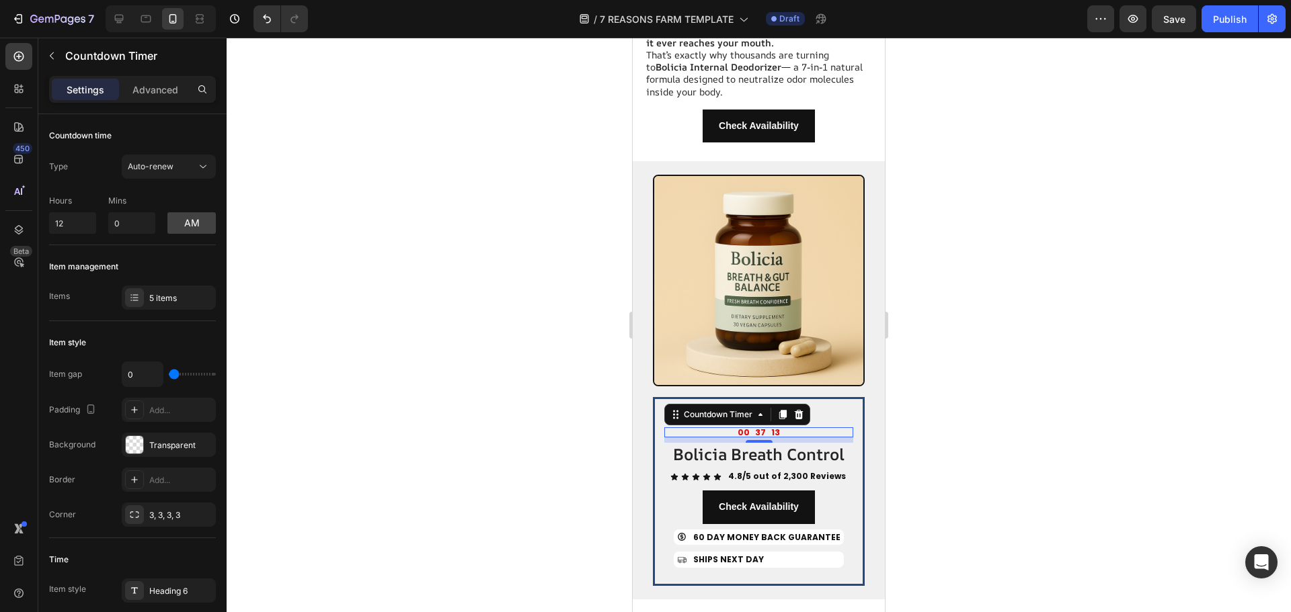
click at [473, 383] on div at bounding box center [759, 325] width 1064 height 575
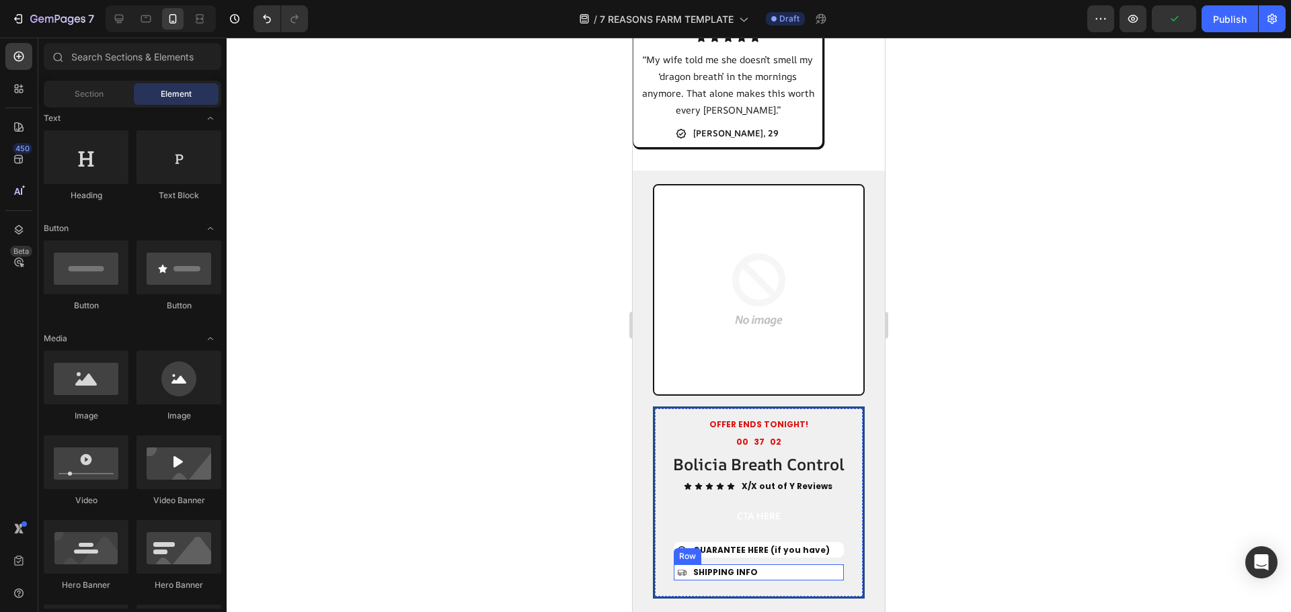
scroll to position [2023, 0]
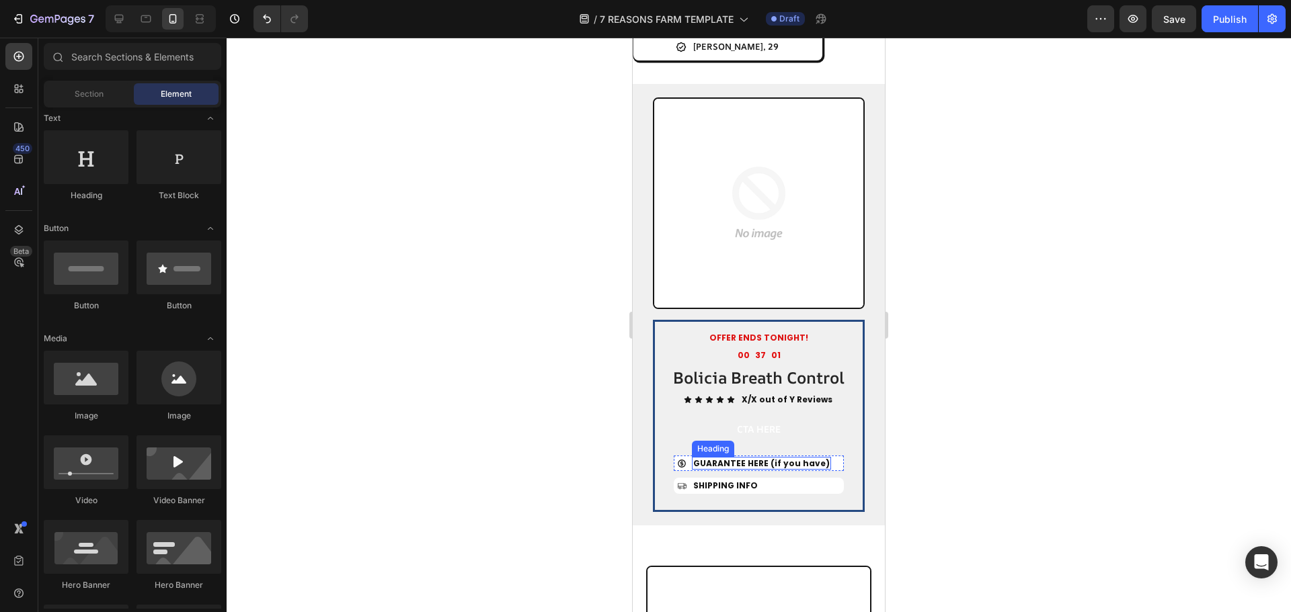
click at [775, 469] on span "GUARANTEE HERE (if you have)" at bounding box center [761, 463] width 136 height 11
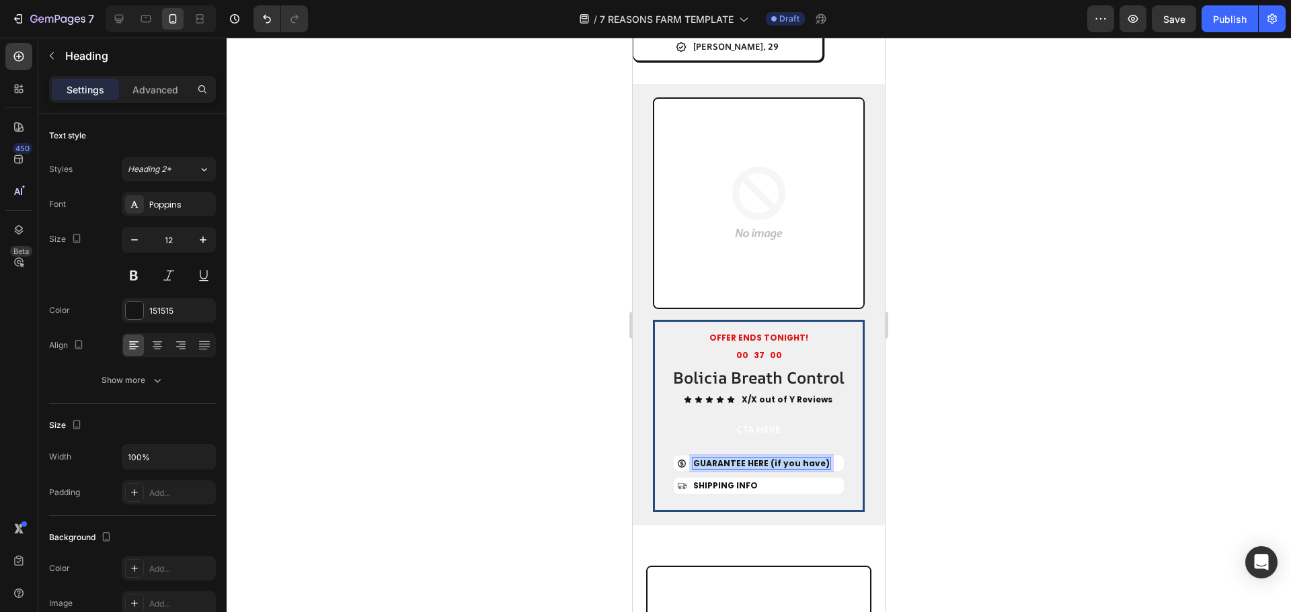
click at [775, 469] on span "GUARANTEE HERE (if you have)" at bounding box center [761, 463] width 136 height 11
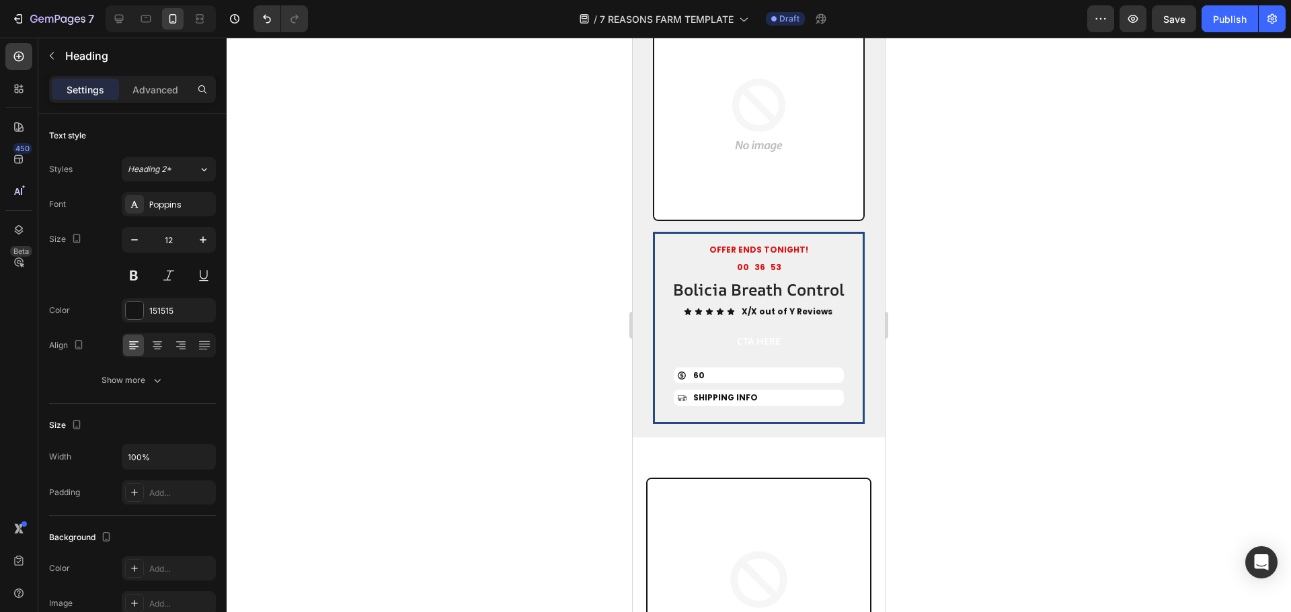
scroll to position [2110, 0]
click at [764, 385] on div "Icon [STREET_ADDRESS]" at bounding box center [759, 377] width 170 height 16
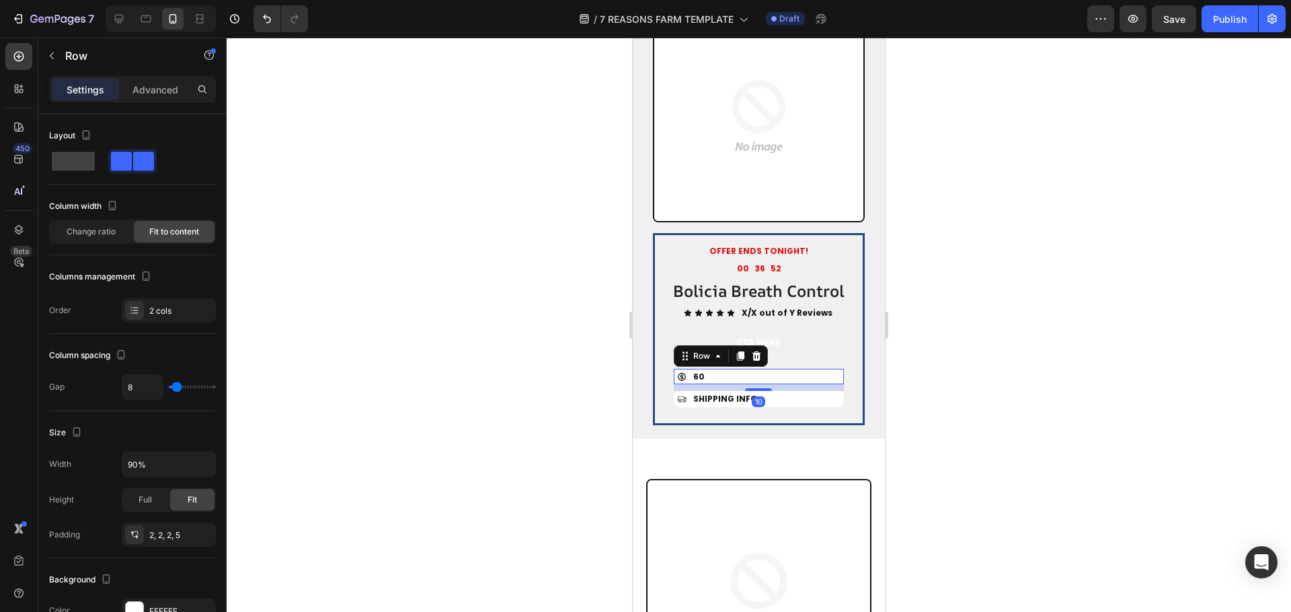
click at [764, 385] on div "Icon [STREET_ADDRESS]" at bounding box center [759, 377] width 170 height 16
click at [765, 385] on div "Icon [STREET_ADDRESS]" at bounding box center [759, 377] width 170 height 16
click at [728, 385] on div "Icon [STREET_ADDRESS]" at bounding box center [759, 377] width 170 height 16
click at [709, 385] on div "Icon [STREET_ADDRESS]" at bounding box center [759, 377] width 170 height 16
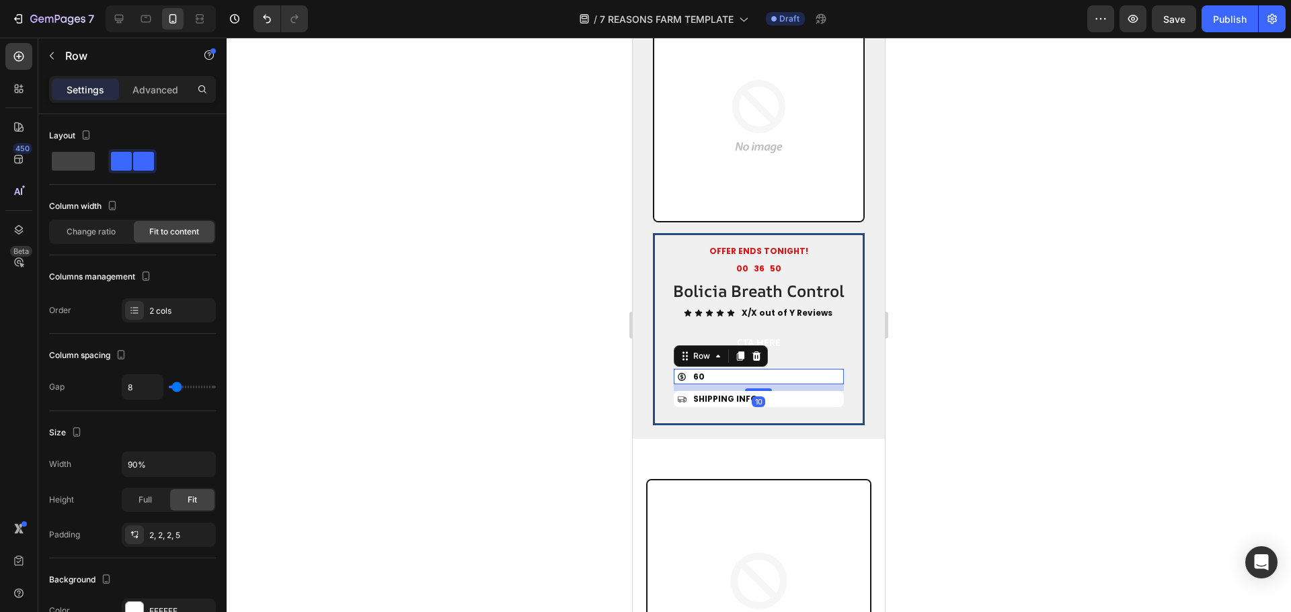
click at [703, 382] on span "60" at bounding box center [698, 376] width 11 height 11
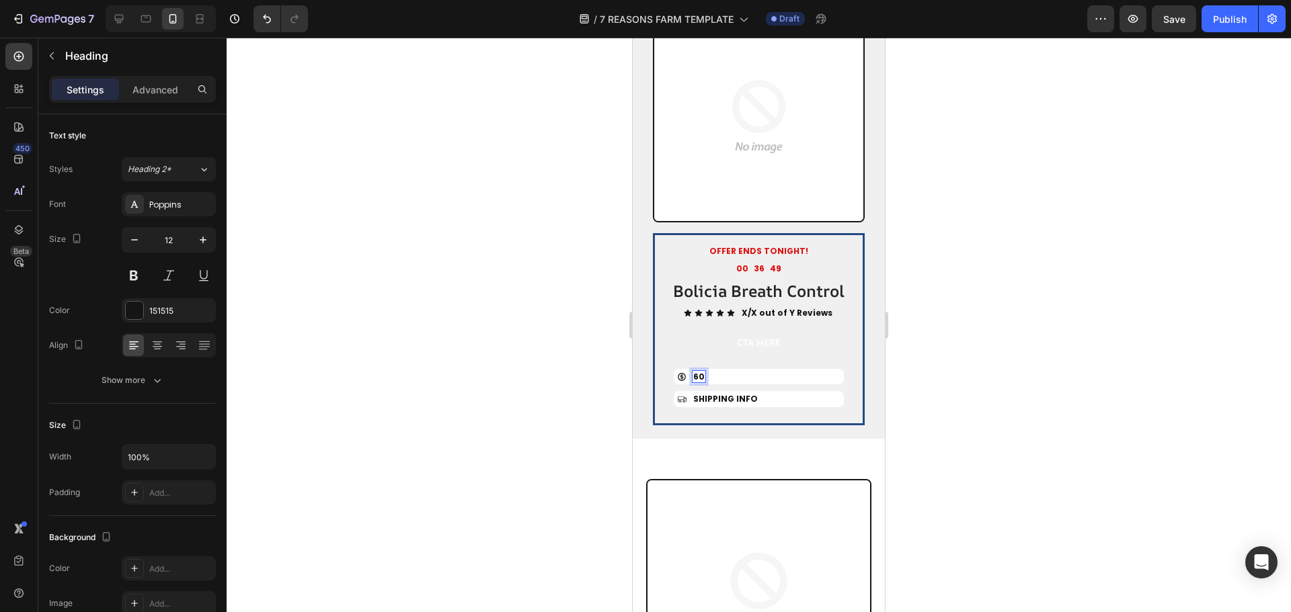
click at [703, 382] on span "60" at bounding box center [698, 376] width 11 height 11
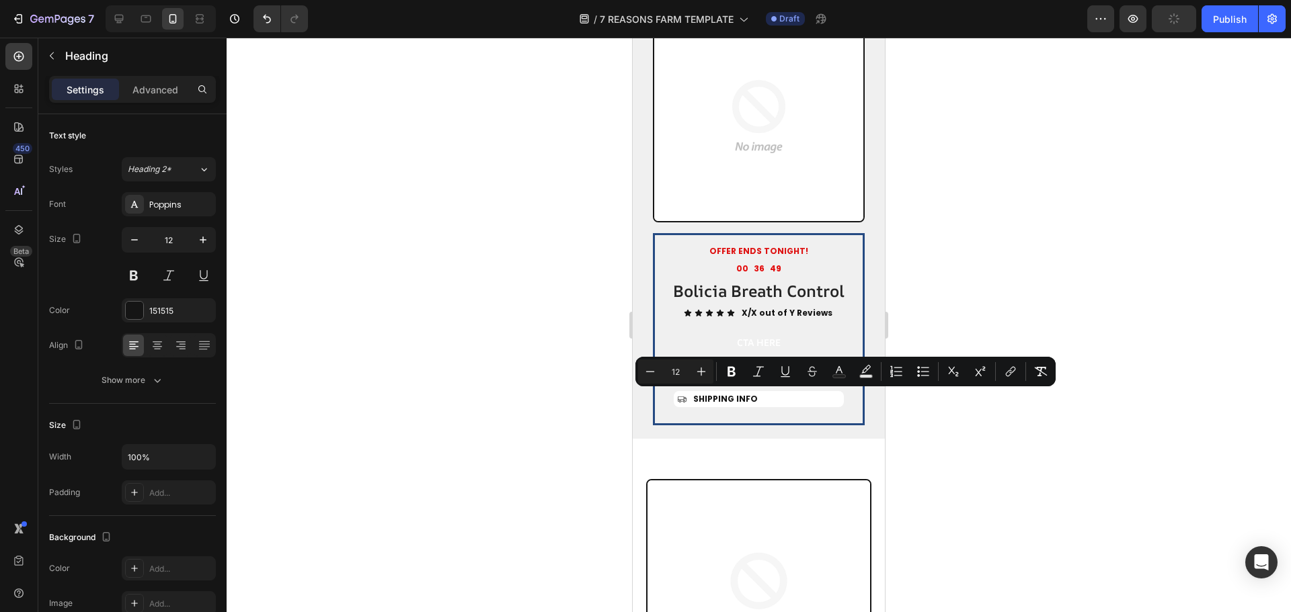
click at [703, 382] on span "60" at bounding box center [698, 376] width 11 height 11
click at [704, 382] on span "60" at bounding box center [698, 376] width 11 height 11
click at [702, 382] on span "60" at bounding box center [698, 376] width 11 height 11
click at [700, 382] on span "60" at bounding box center [698, 376] width 11 height 11
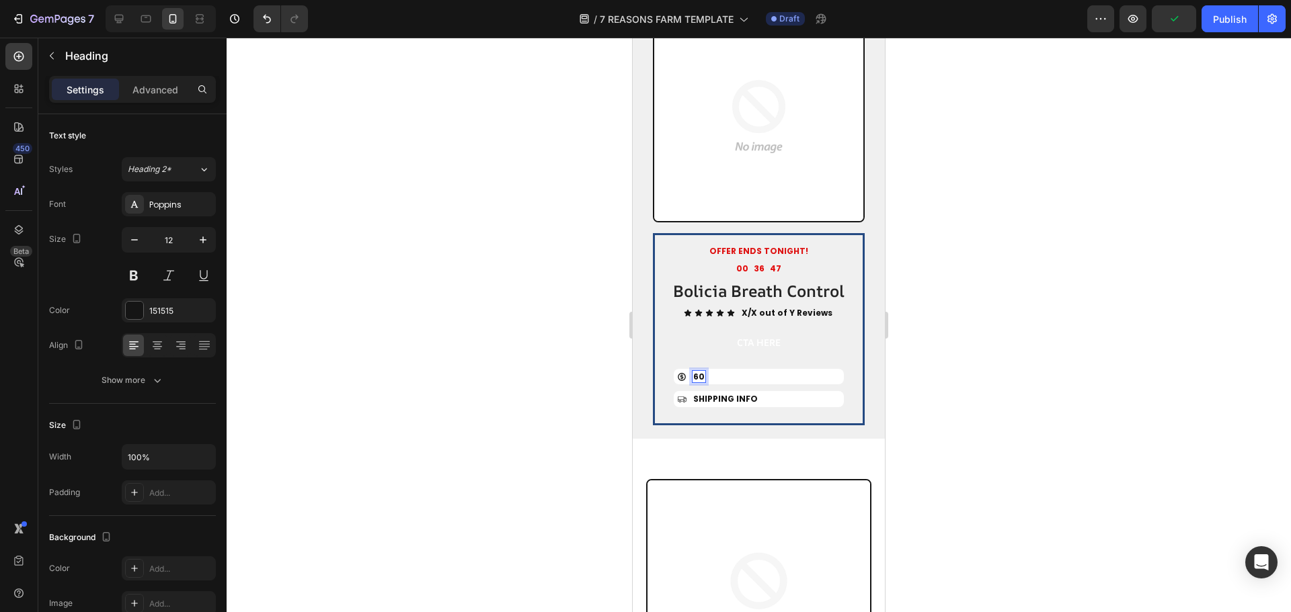
click at [698, 382] on span "60" at bounding box center [698, 376] width 11 height 11
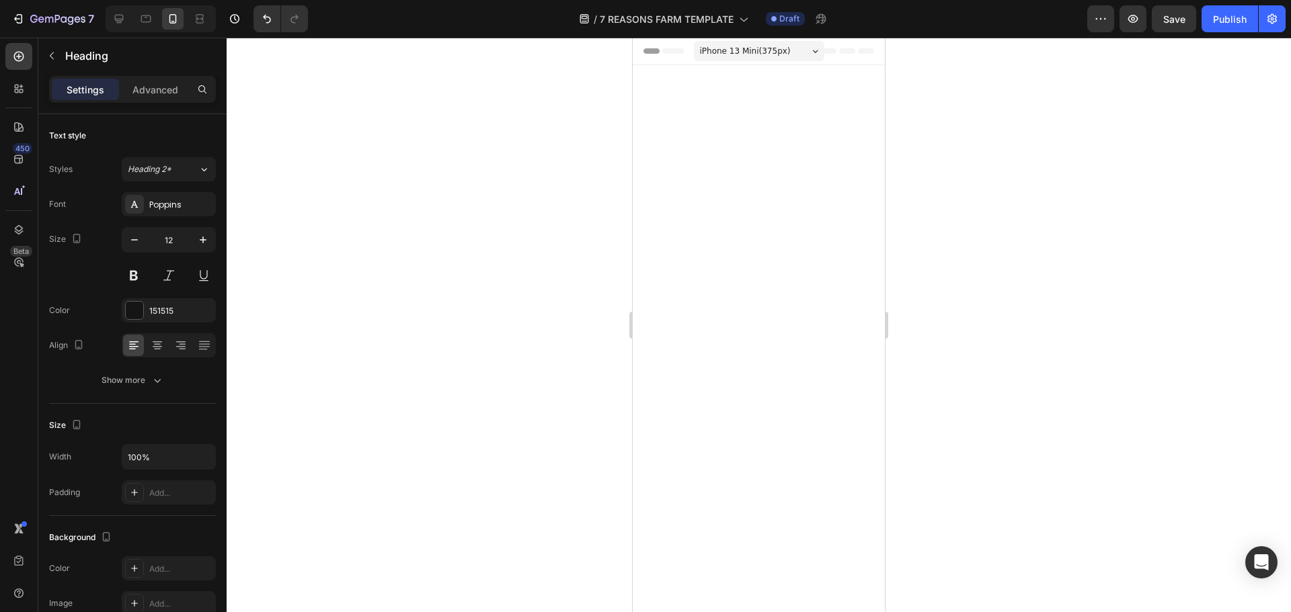
scroll to position [2110, 0]
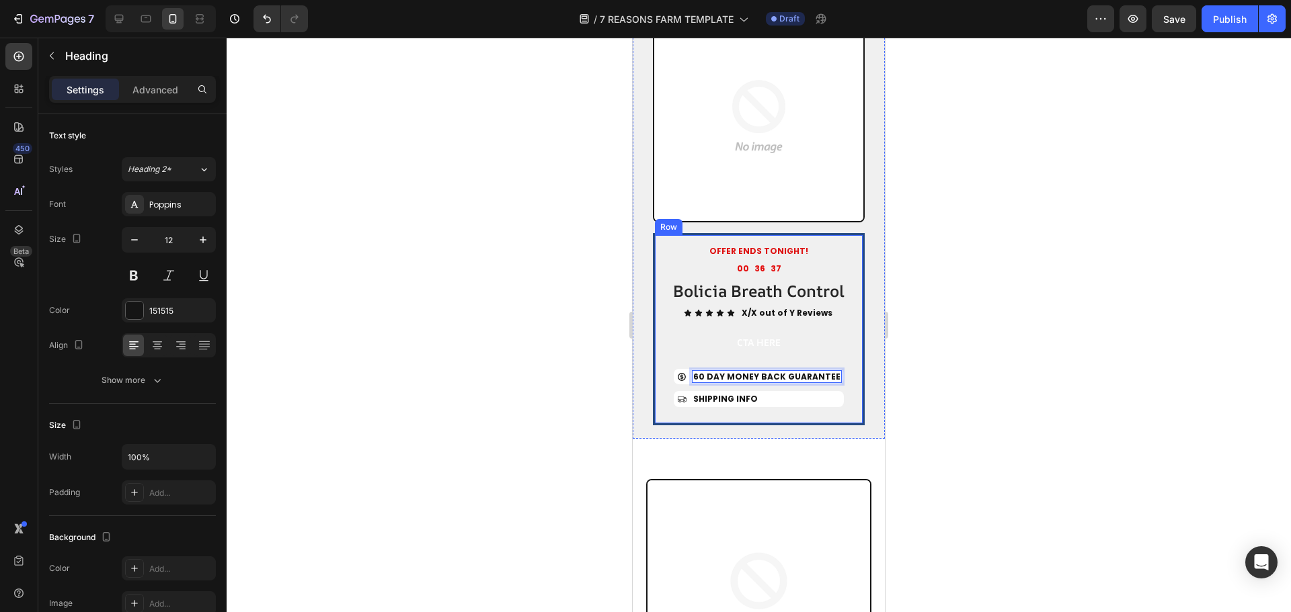
click at [733, 405] on span "SHIPPING INFO" at bounding box center [725, 398] width 65 height 11
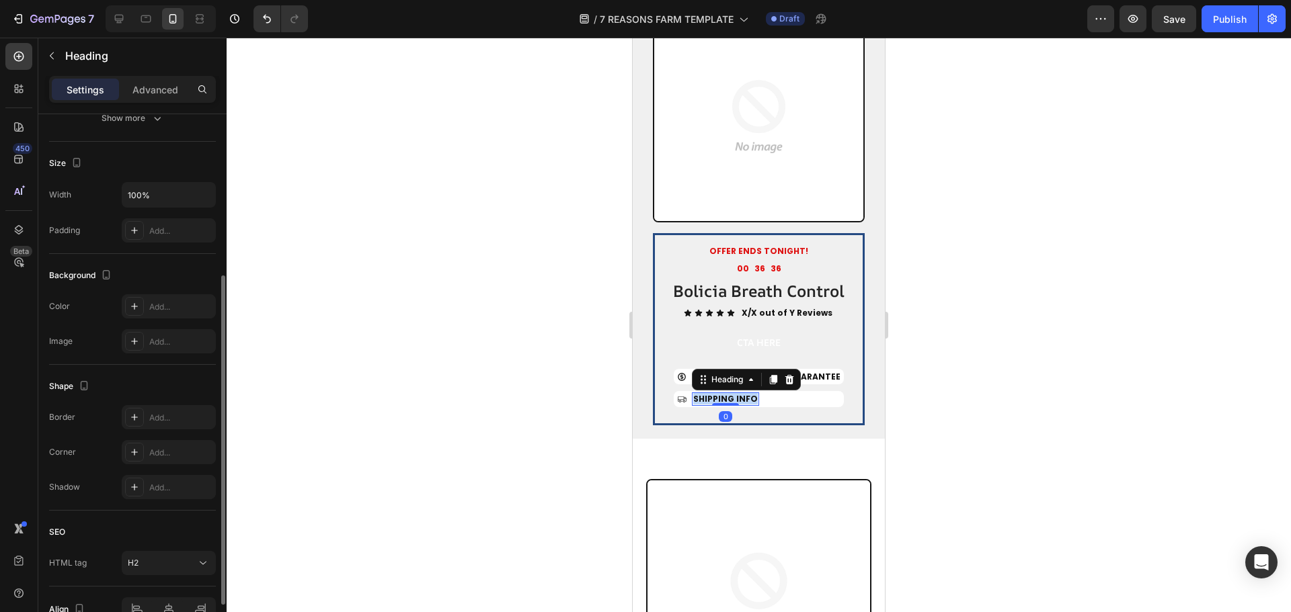
click at [733, 405] on span "SHIPPING INFO" at bounding box center [725, 398] width 65 height 11
drag, startPoint x: 934, startPoint y: 357, endPoint x: 901, endPoint y: 358, distance: 33.6
click at [934, 356] on div at bounding box center [759, 325] width 1064 height 575
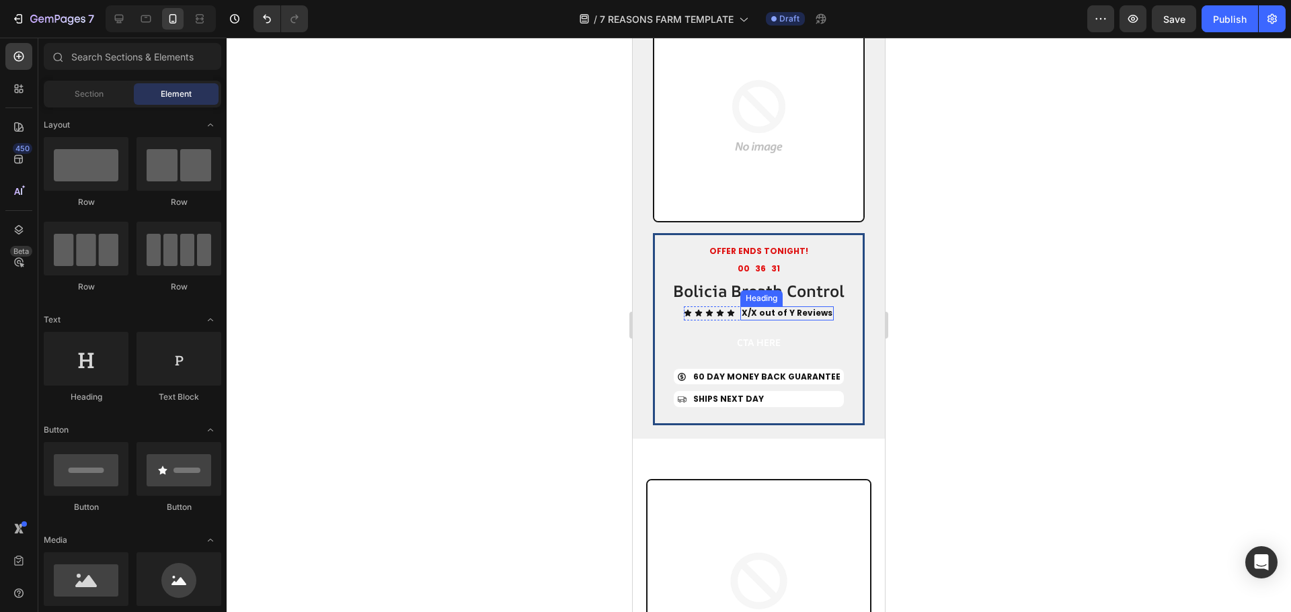
click at [753, 319] on strong "X/X out of Y Reviews" at bounding box center [786, 312] width 91 height 11
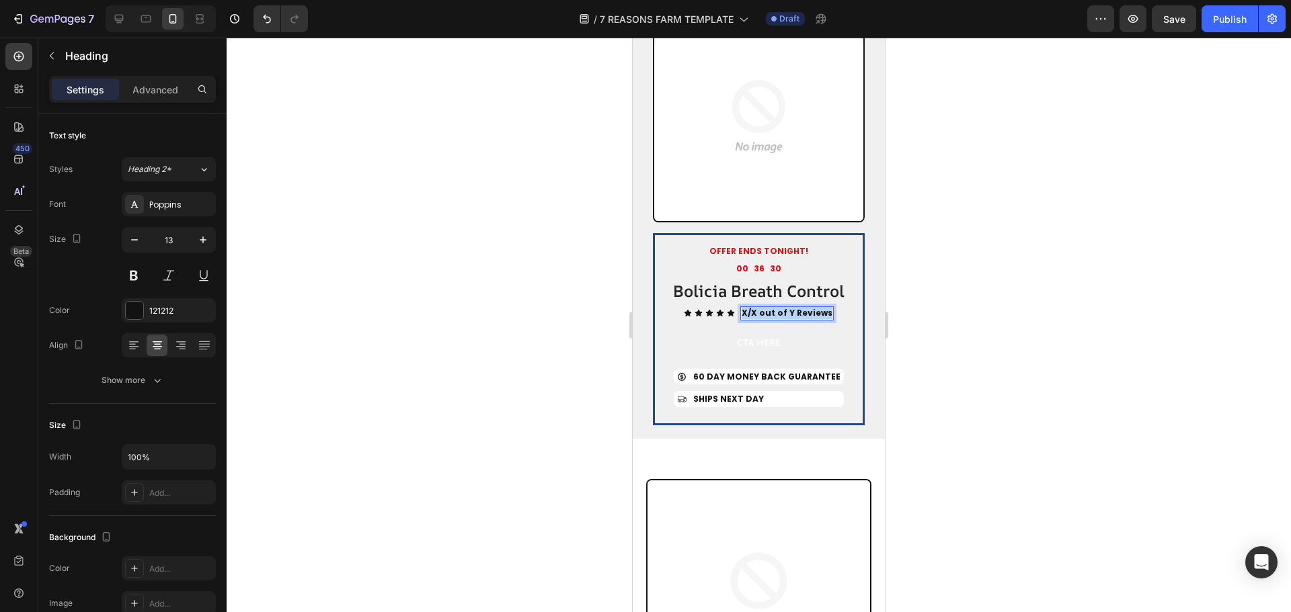
click at [753, 319] on strong "X/X out of Y Reviews" at bounding box center [786, 312] width 91 height 11
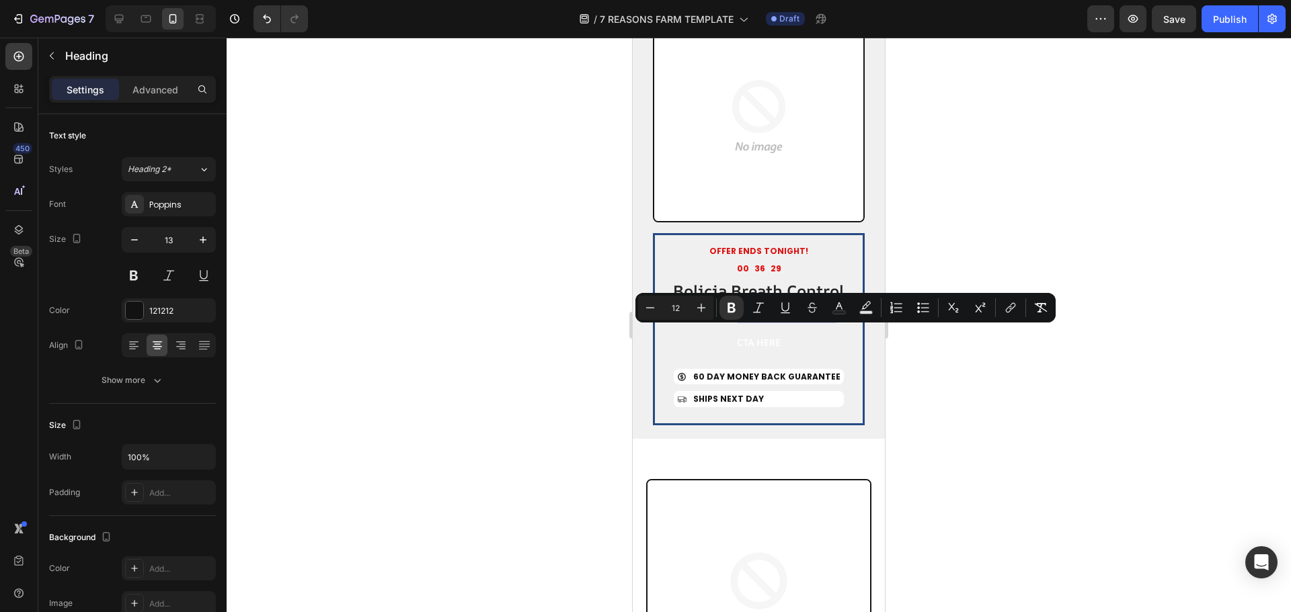
click at [755, 321] on h2 "X/X out of Y Reviews" at bounding box center [786, 314] width 93 height 14
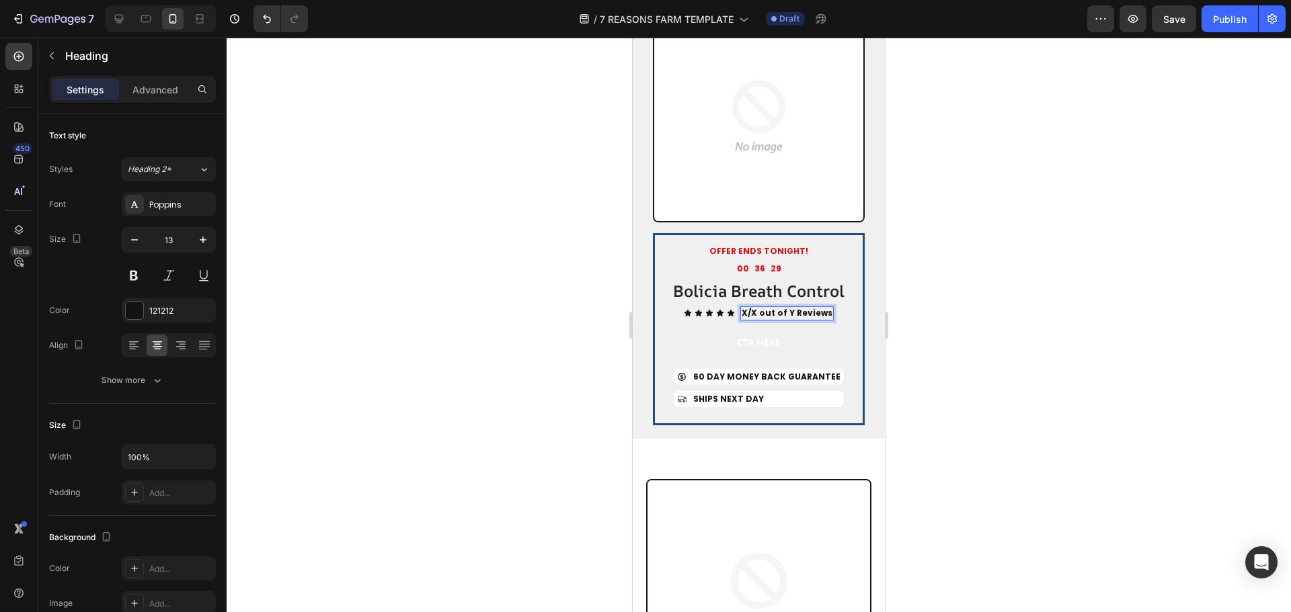
click at [746, 319] on strong "X/X out of Y Reviews" at bounding box center [786, 312] width 91 height 11
click at [789, 319] on strong "4.8/5 out of Y Reviews" at bounding box center [787, 312] width 98 height 11
click at [997, 374] on div at bounding box center [759, 325] width 1064 height 575
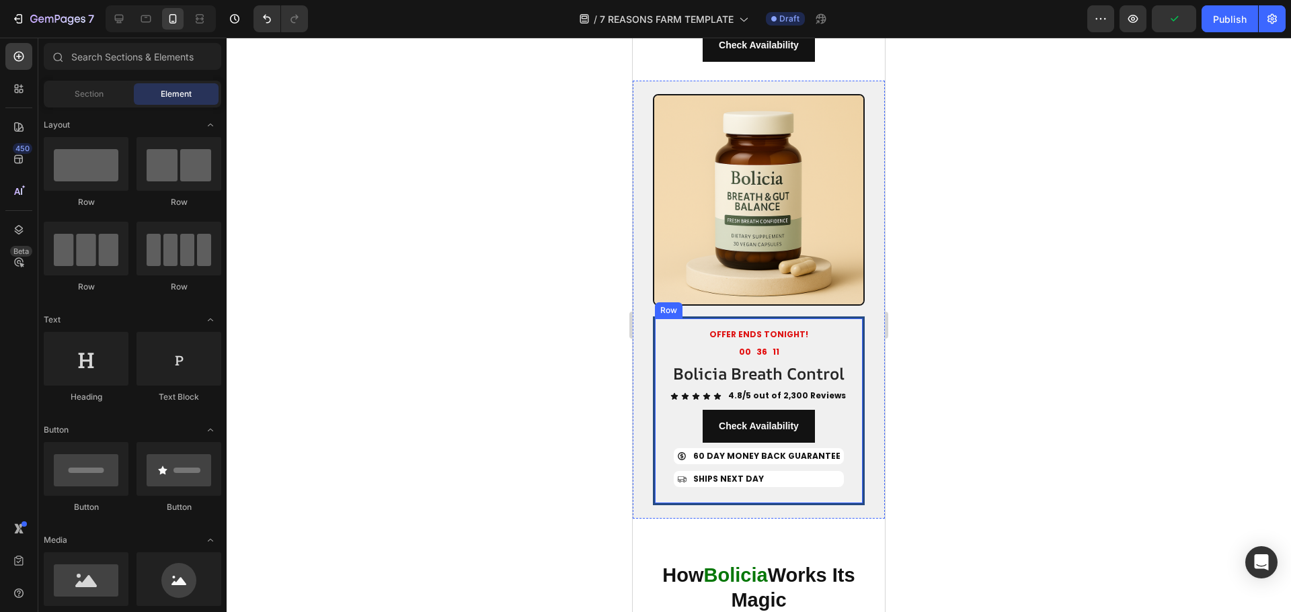
scroll to position [4127, 0]
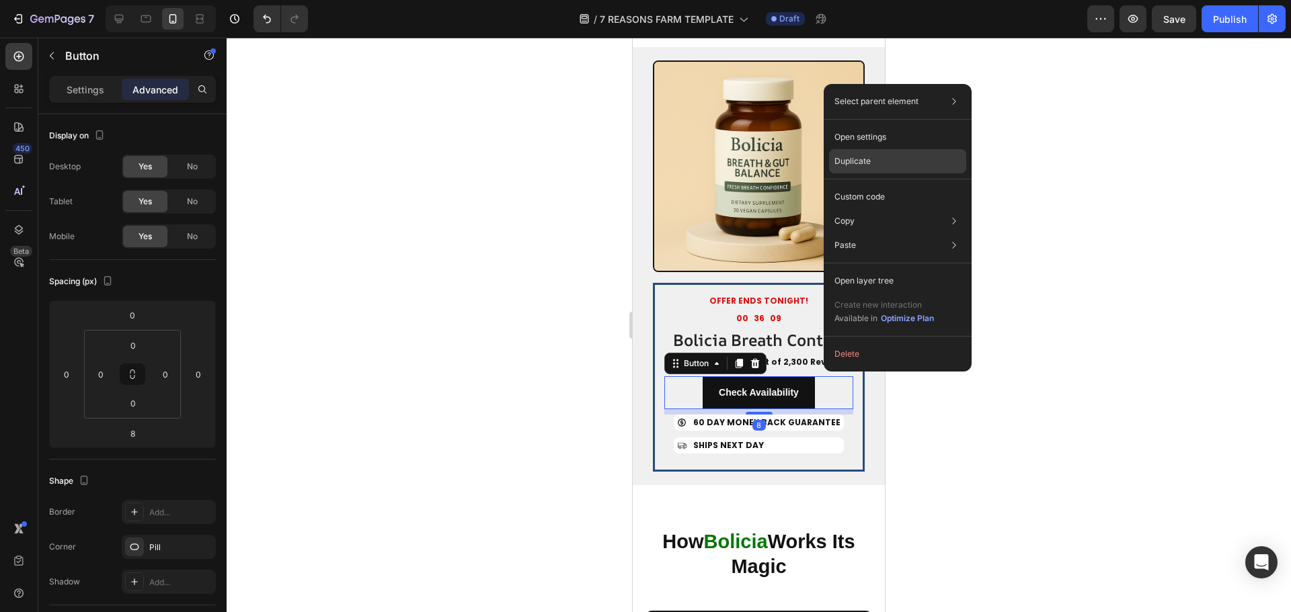
click at [857, 185] on div "Duplicate" at bounding box center [897, 197] width 137 height 24
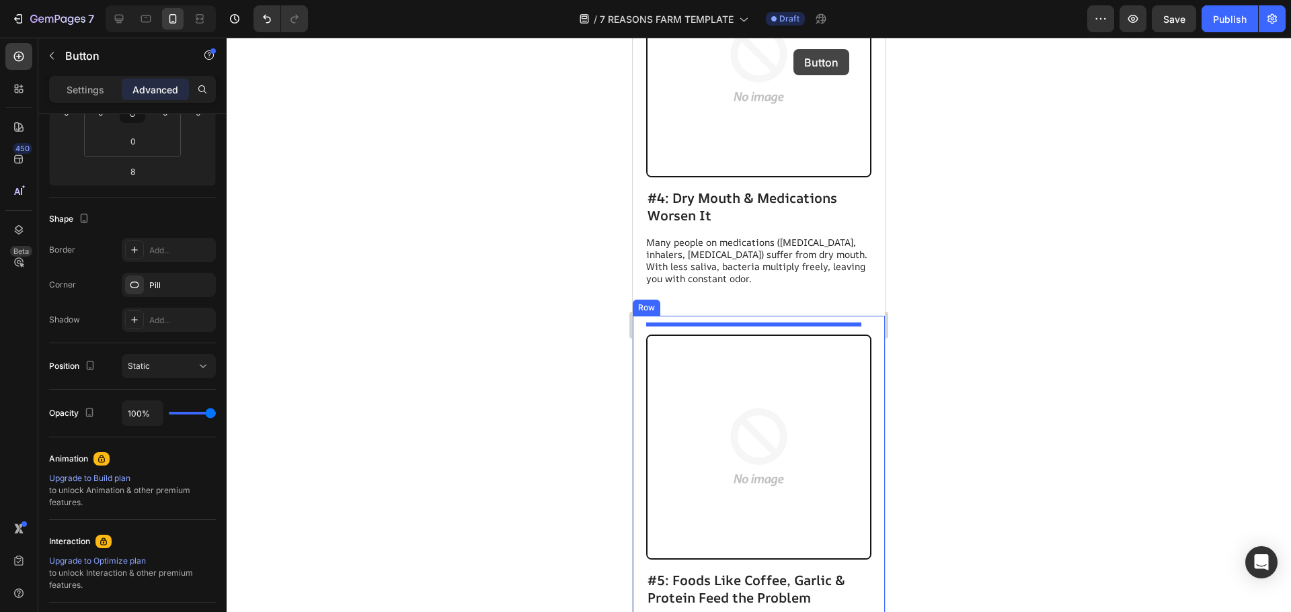
scroll to position [2583, 0]
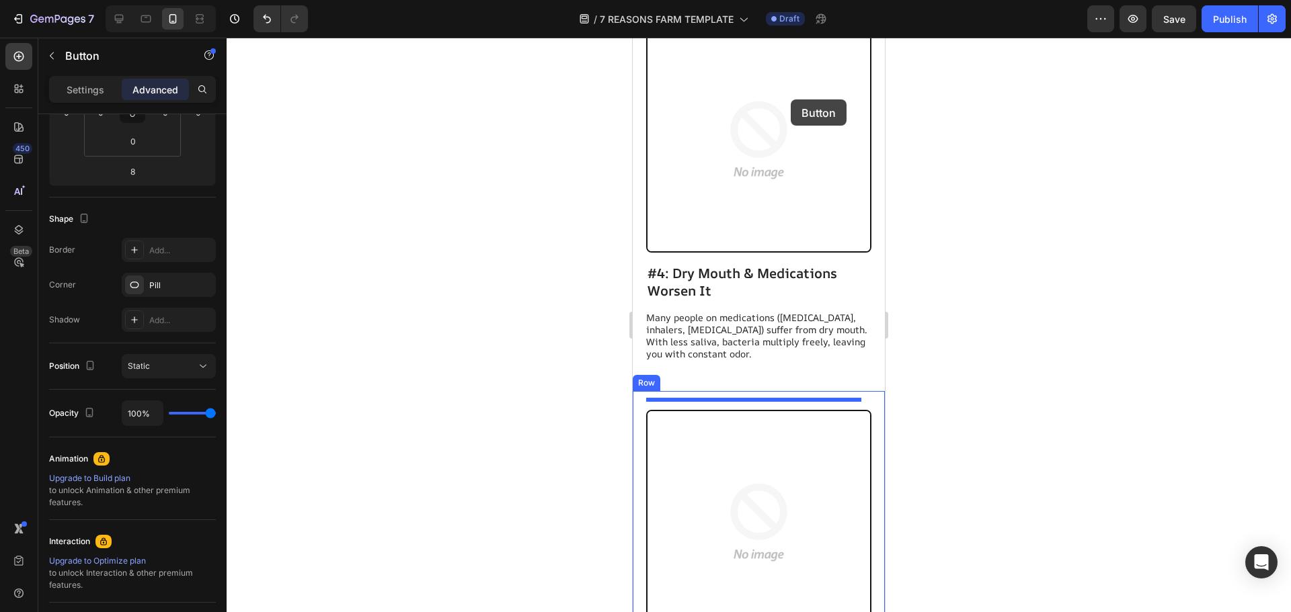
click at [788, 26] on div "/ 7 REASONS FARM TEMPLATE Draft" at bounding box center [703, 18] width 768 height 27
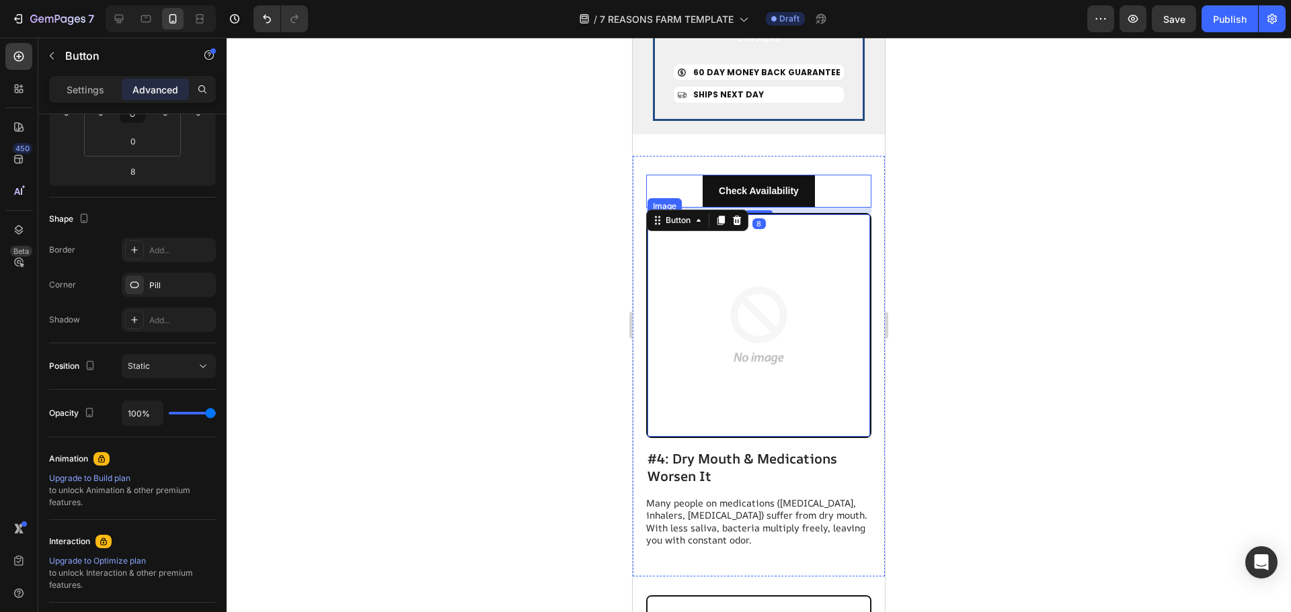
scroll to position [2329, 0]
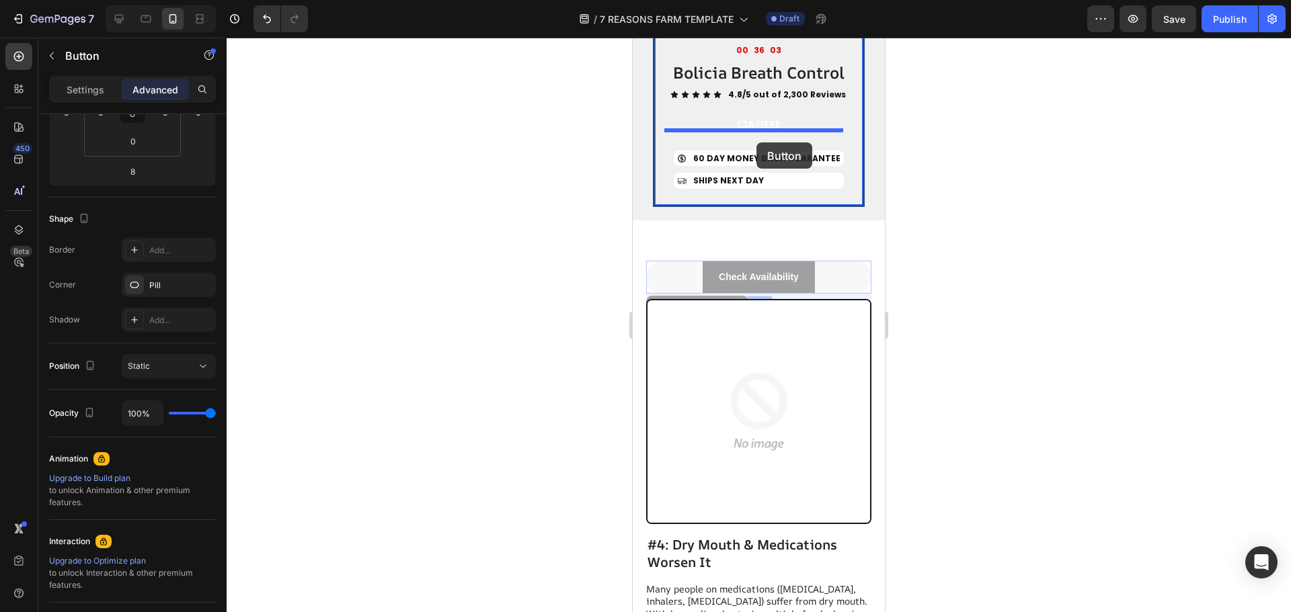
drag, startPoint x: 823, startPoint y: 300, endPoint x: 756, endPoint y: 143, distance: 171.1
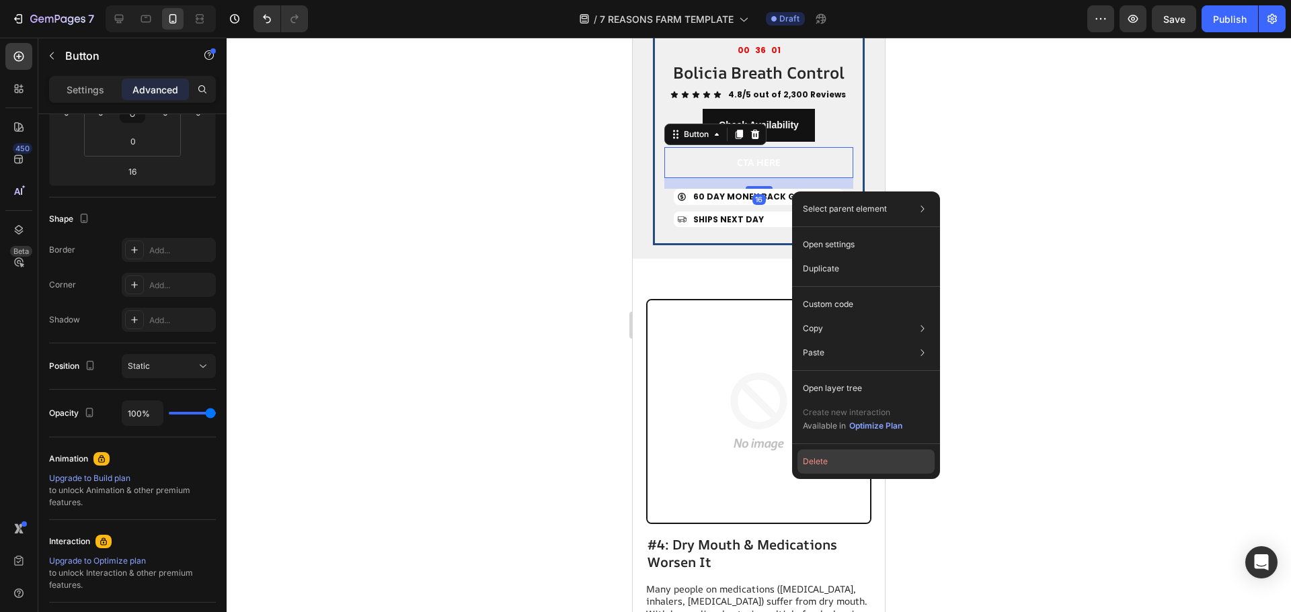
click at [846, 458] on button "Delete" at bounding box center [865, 462] width 137 height 24
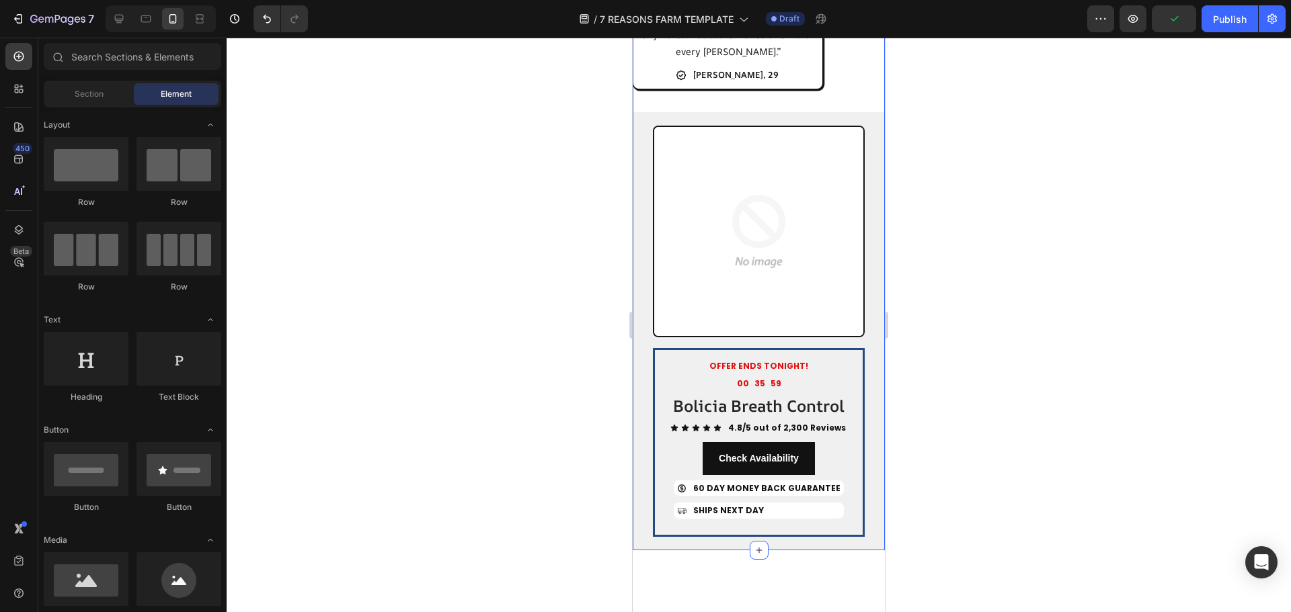
scroll to position [1925, 0]
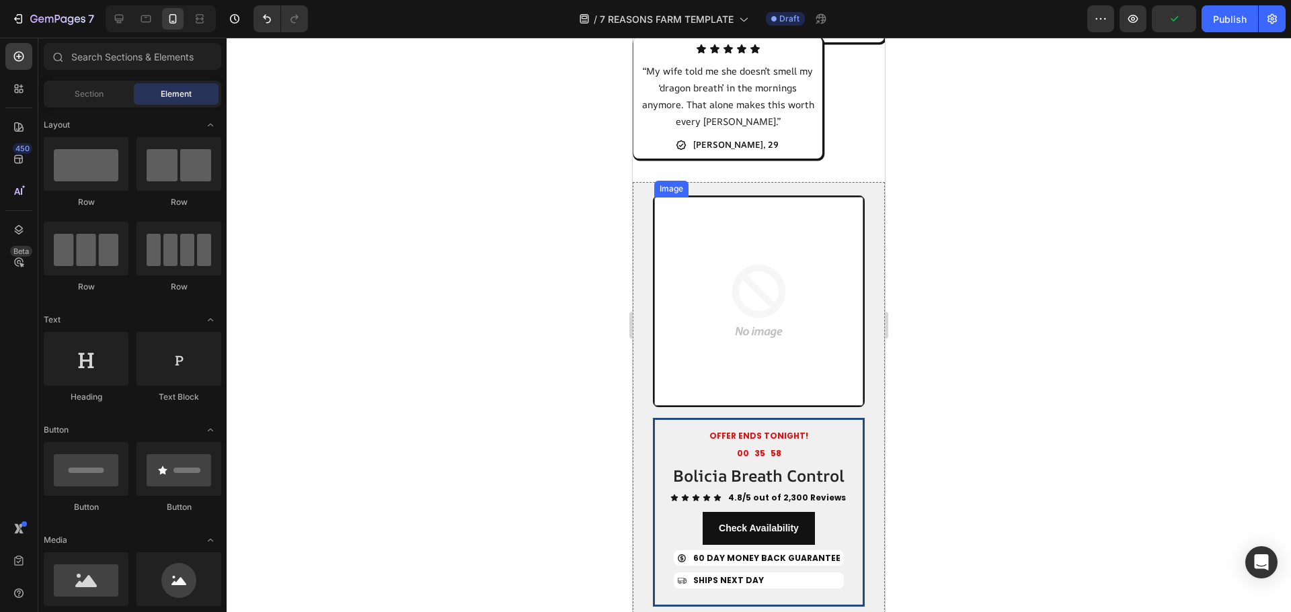
click at [797, 286] on img at bounding box center [758, 301] width 209 height 209
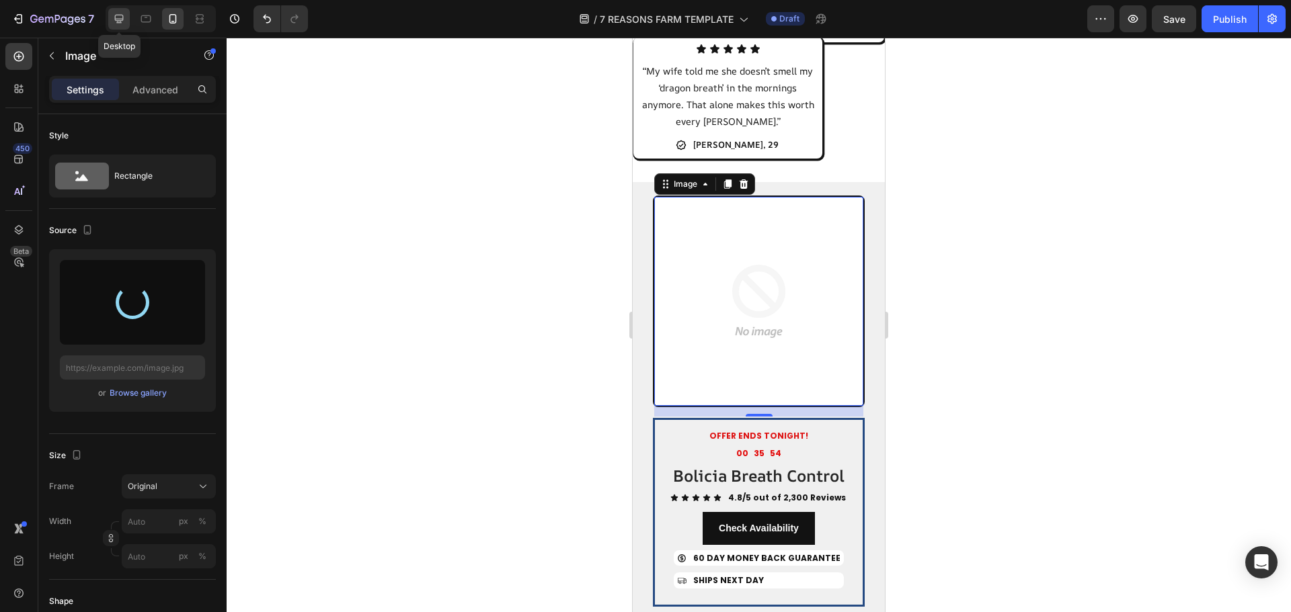
click at [115, 27] on div at bounding box center [119, 19] width 22 height 22
type input "[URL][DOMAIN_NAME]"
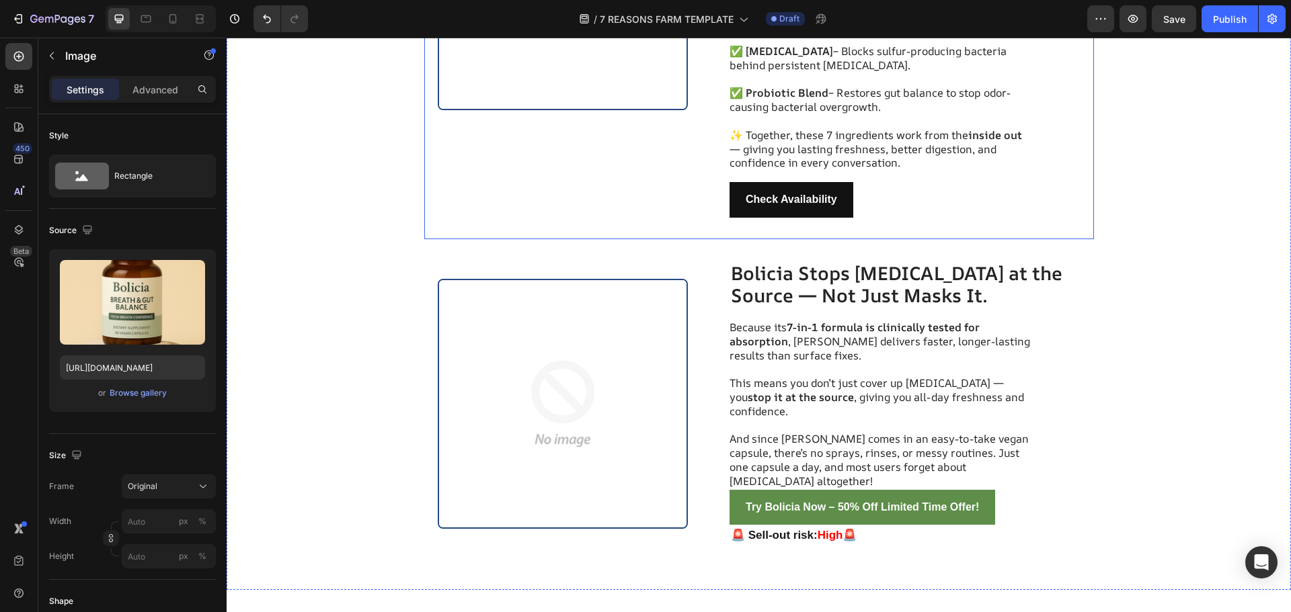
scroll to position [3615, 0]
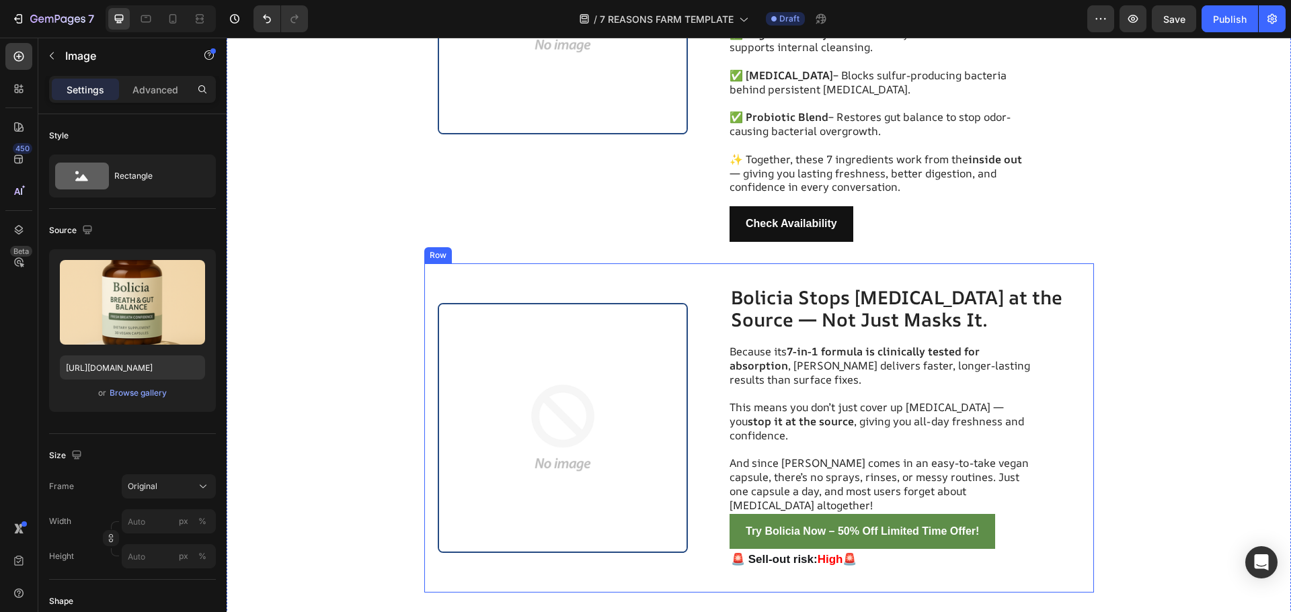
click at [694, 365] on div "Image Bolicia Stops Bad Breath at the Source — Not Just Masks It. Heading Becau…" at bounding box center [759, 428] width 670 height 329
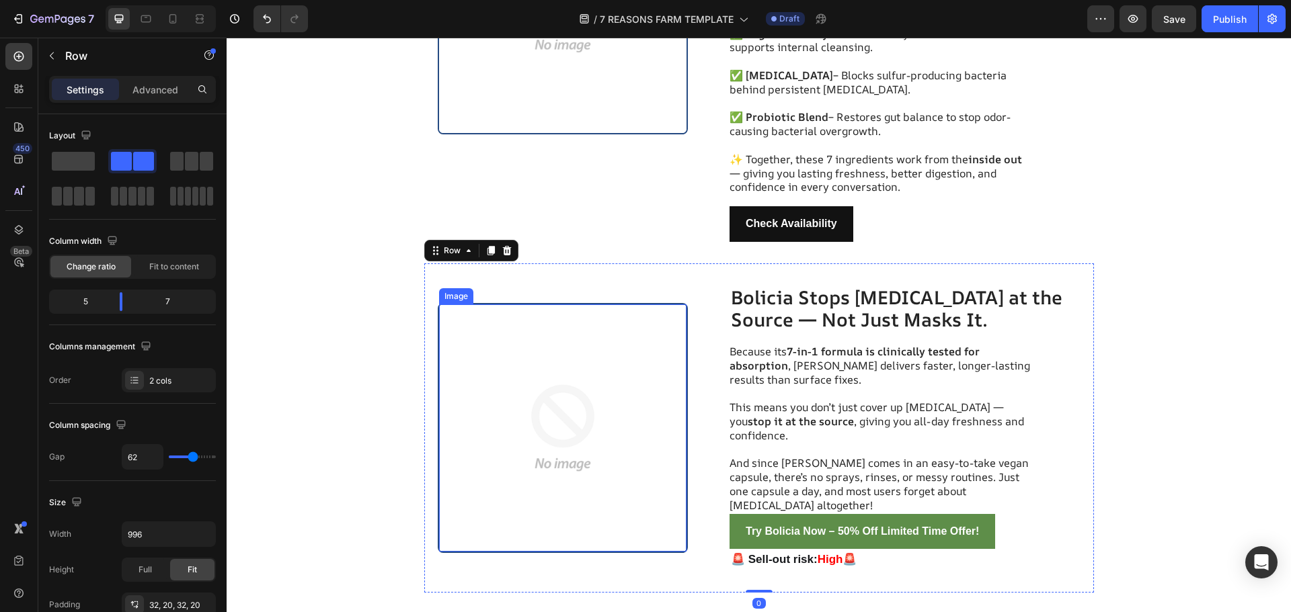
click at [586, 364] on img at bounding box center [563, 429] width 248 height 248
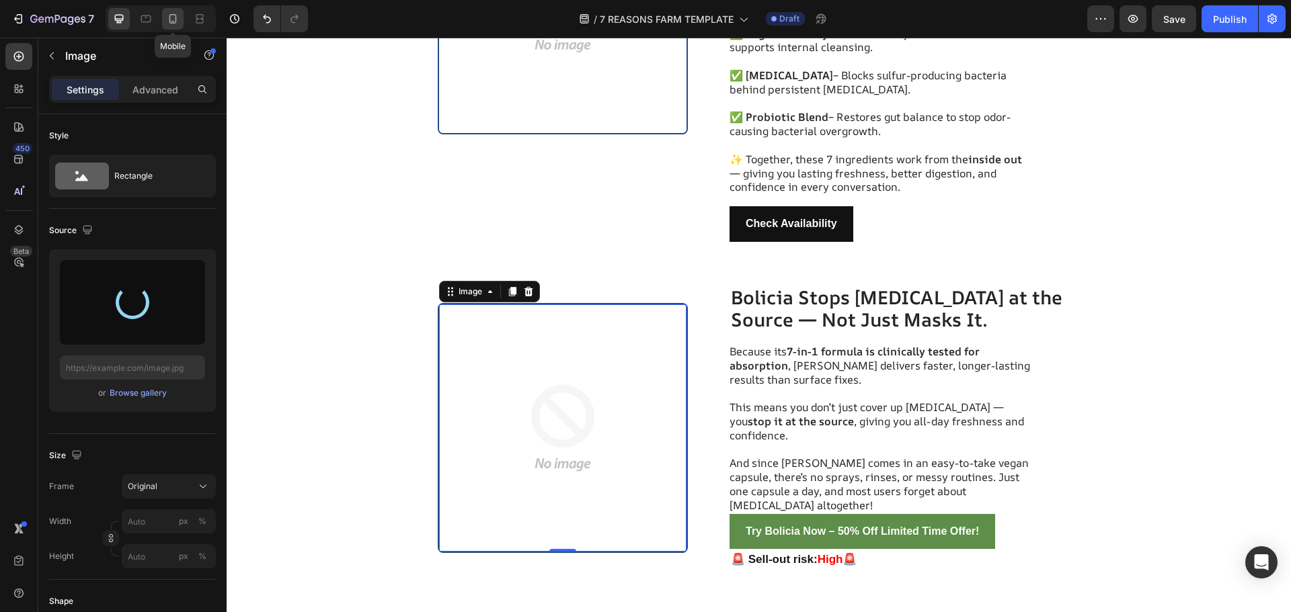
click at [175, 23] on icon at bounding box center [172, 18] width 7 height 9
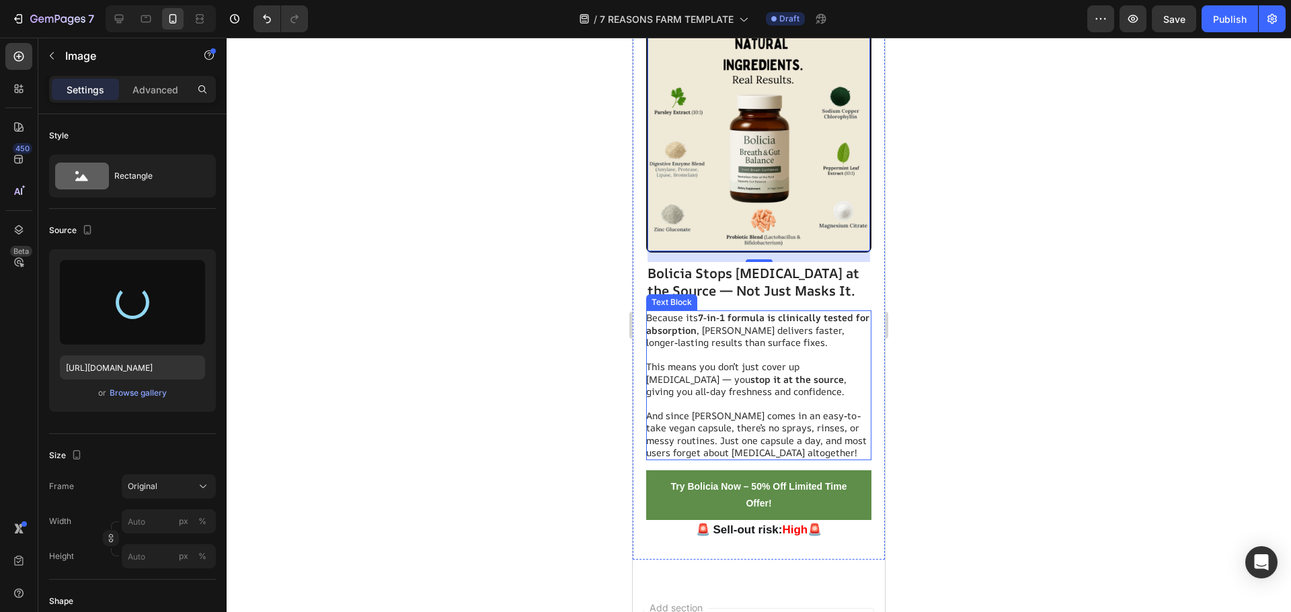
type input "https://cdn.shopify.com/s/files/1/0726/9865/8994/files/gempages_581411444419986…"
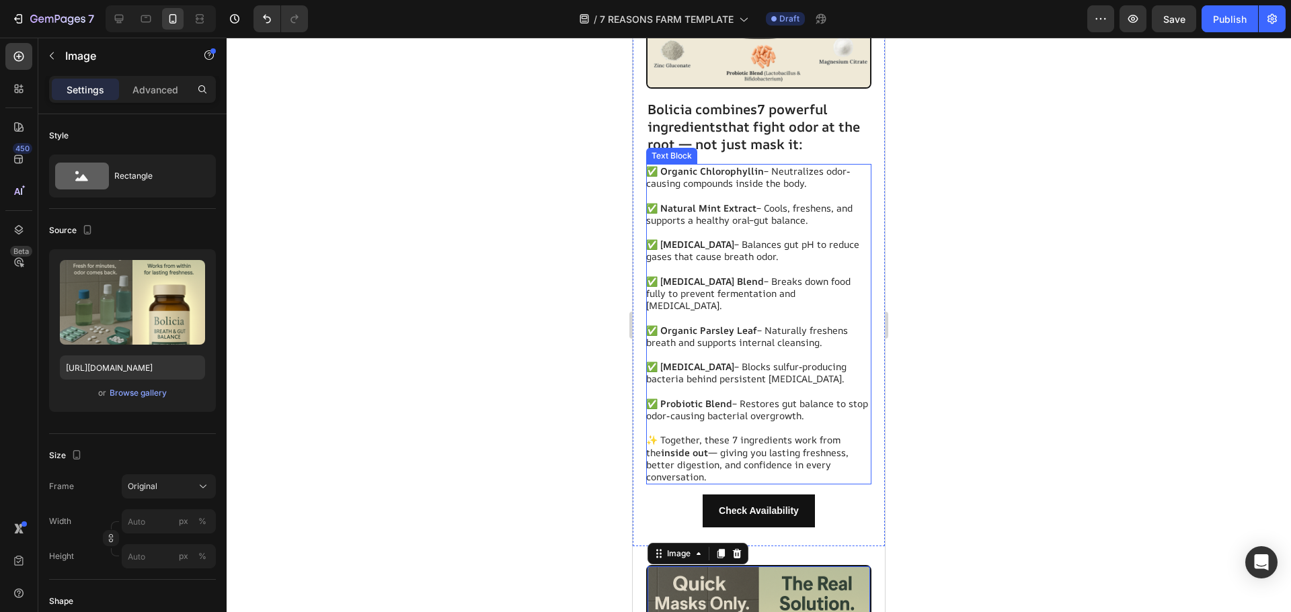
scroll to position [3752, 0]
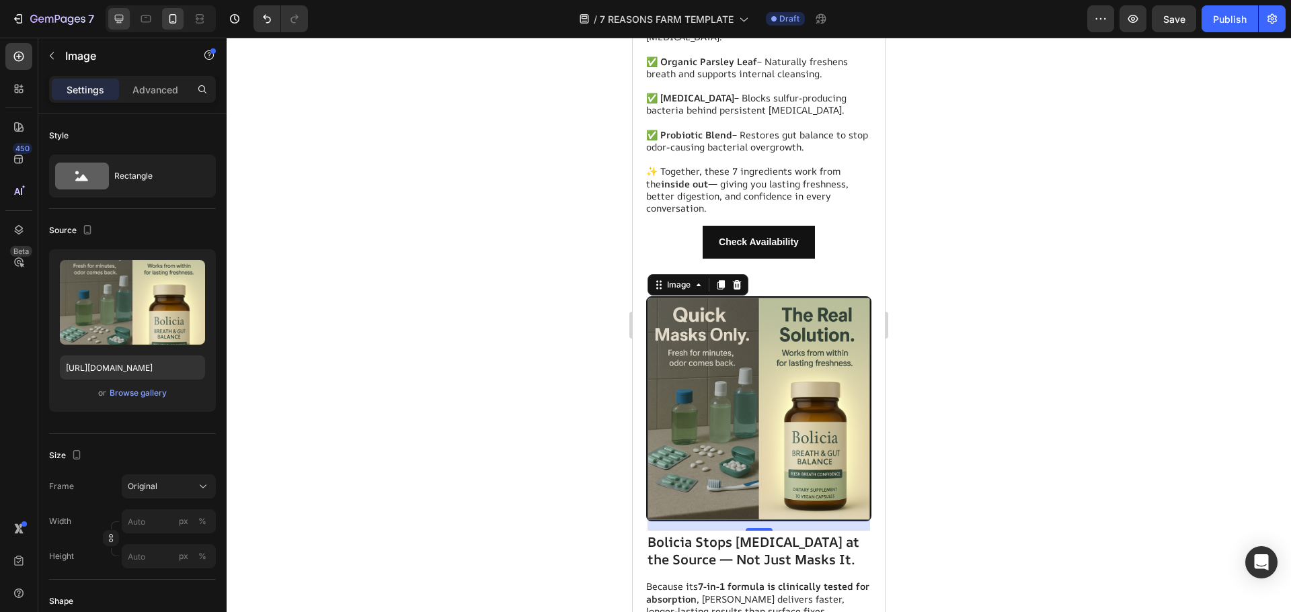
click at [119, 28] on div at bounding box center [119, 19] width 22 height 22
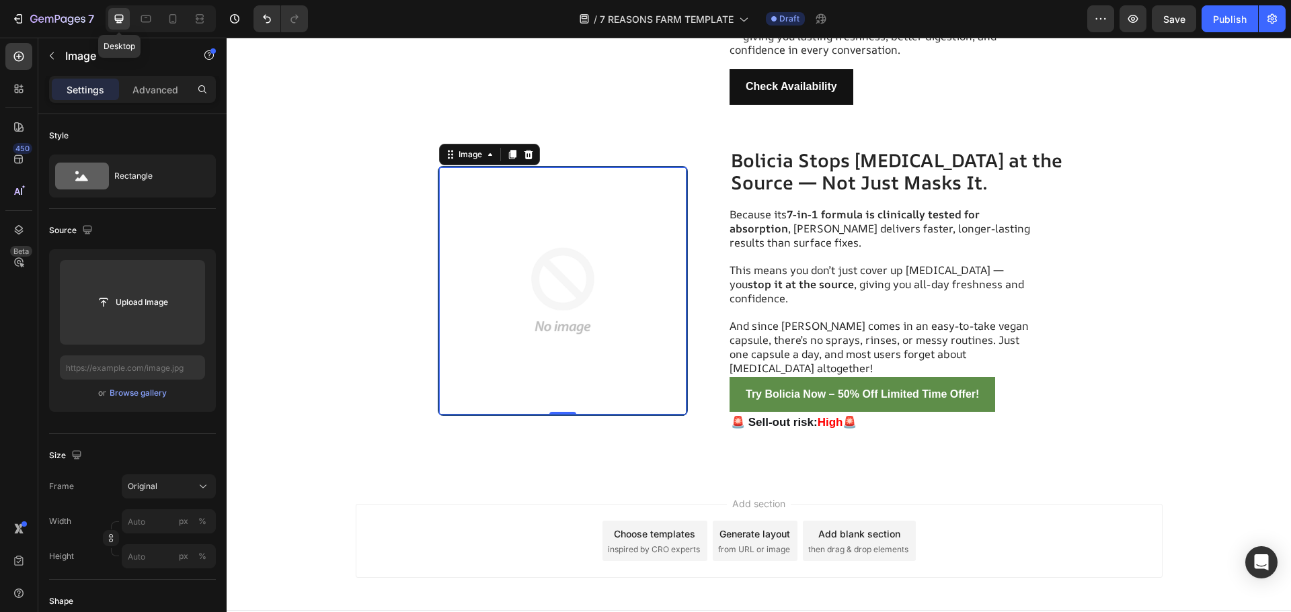
scroll to position [3779, 0]
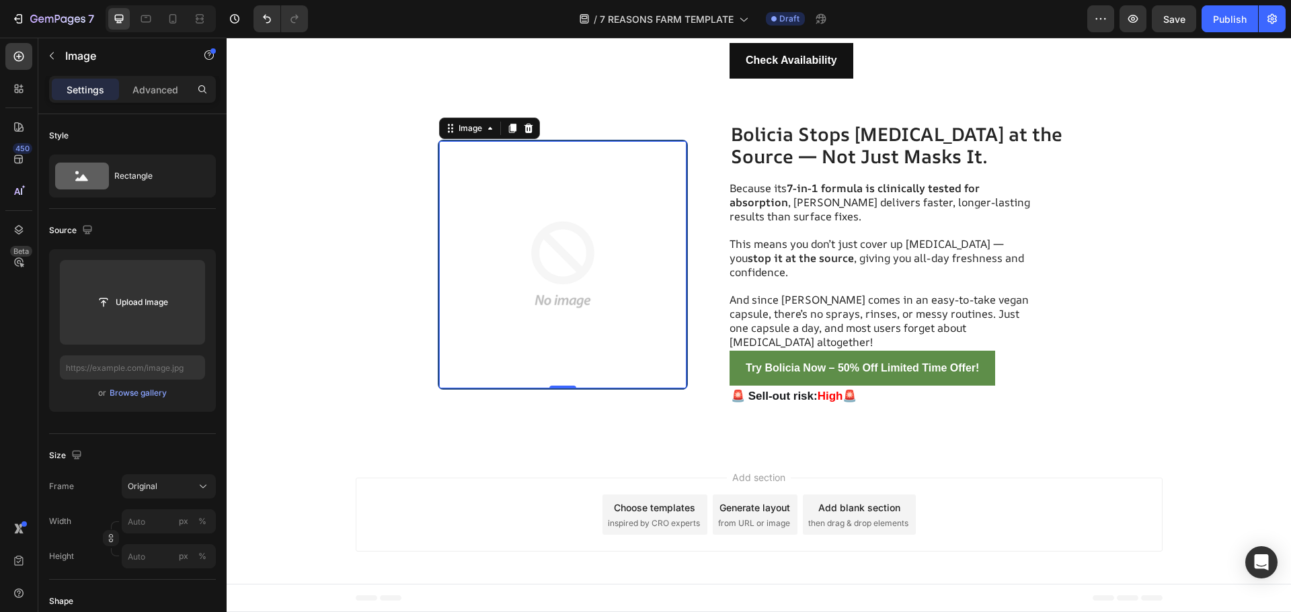
click at [545, 227] on img at bounding box center [563, 265] width 248 height 248
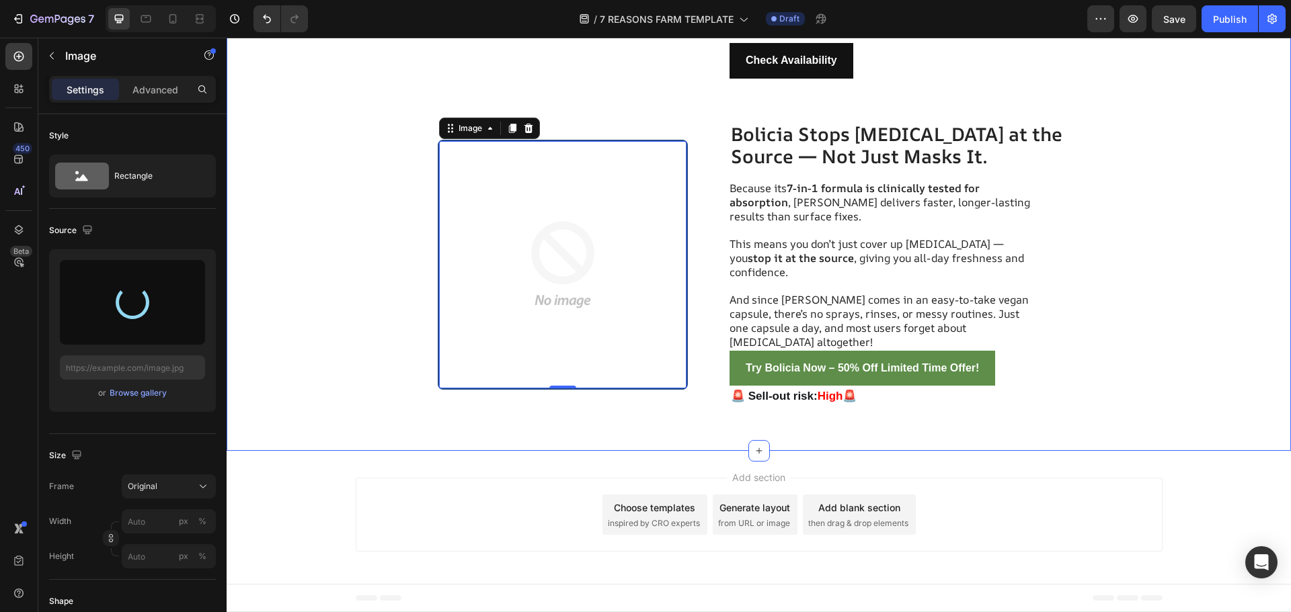
type input "https://cdn.shopify.com/s/files/1/0726/9865/8994/files/gempages_581411444419986…"
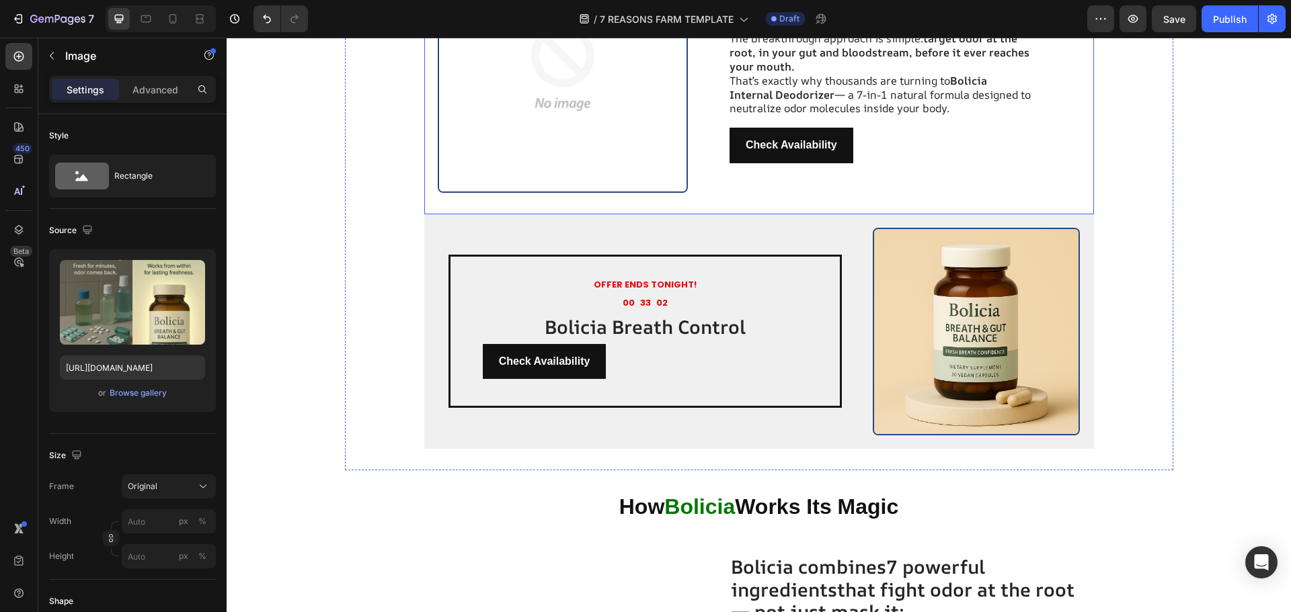
scroll to position [2837, 0]
click at [636, 360] on div "Check Availability Button" at bounding box center [645, 362] width 325 height 36
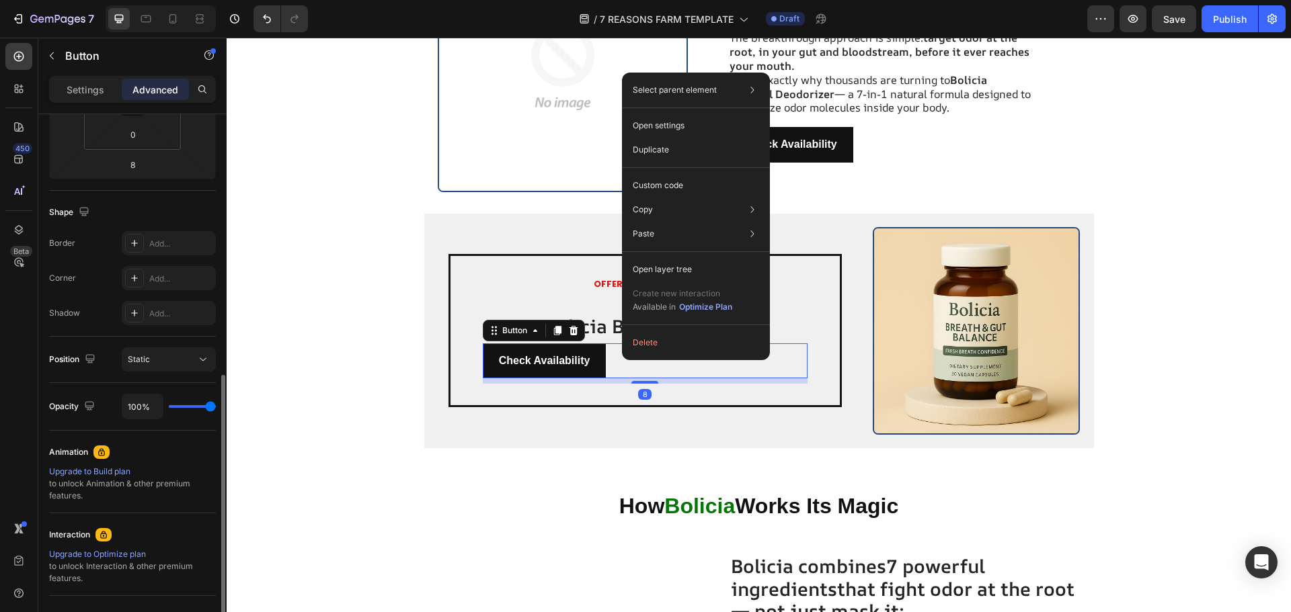
scroll to position [397, 0]
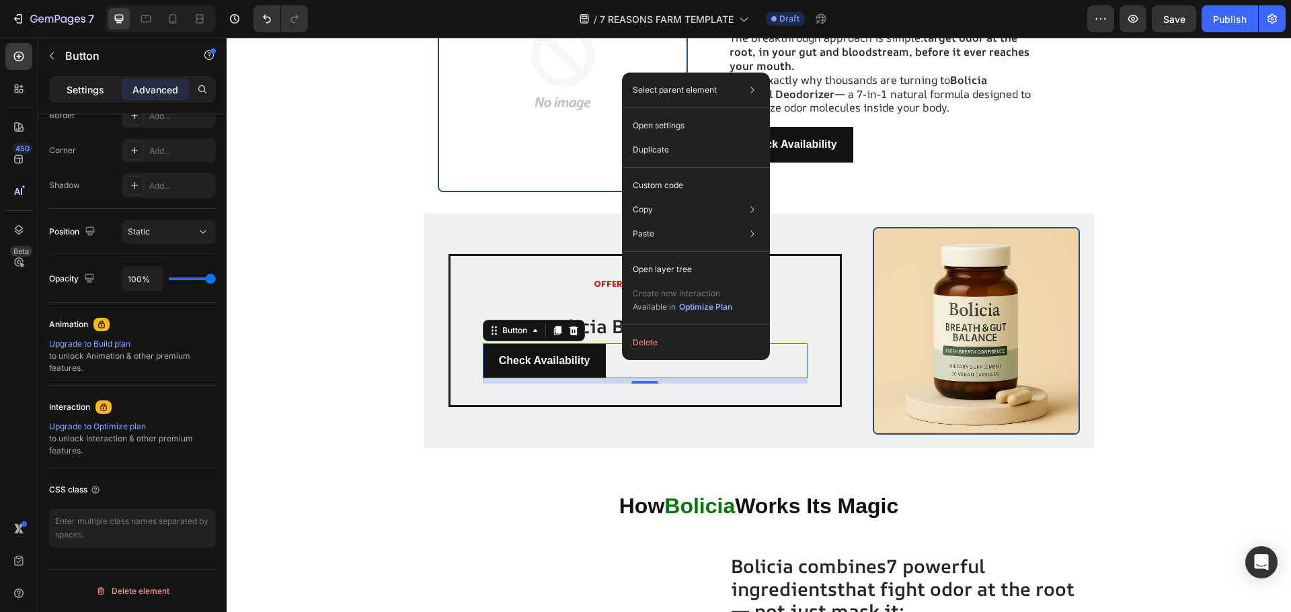
click at [95, 79] on div "Settings" at bounding box center [85, 90] width 67 height 22
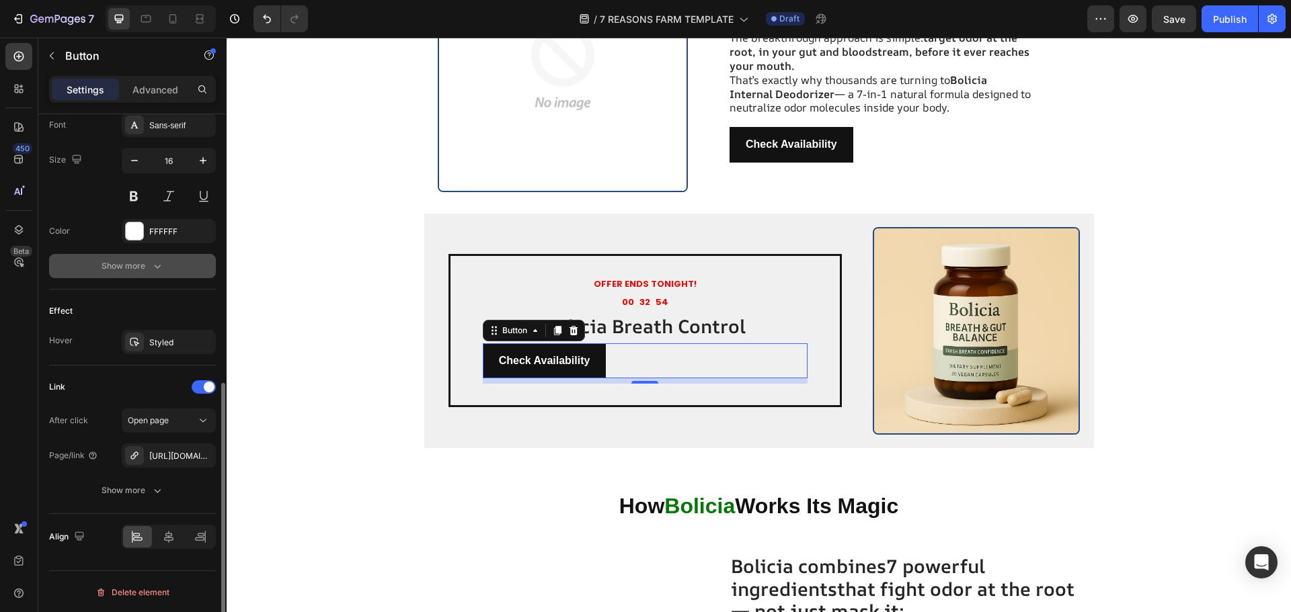
scroll to position [532, 0]
click at [177, 541] on div at bounding box center [169, 536] width 29 height 22
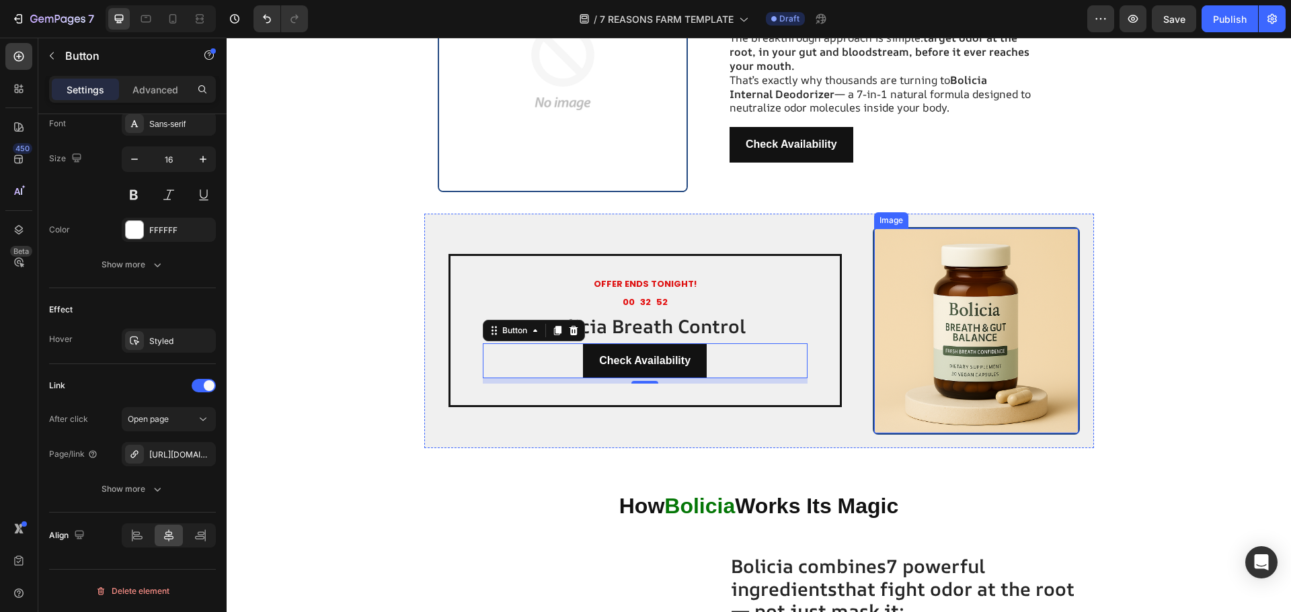
click at [934, 317] on img at bounding box center [976, 331] width 205 height 205
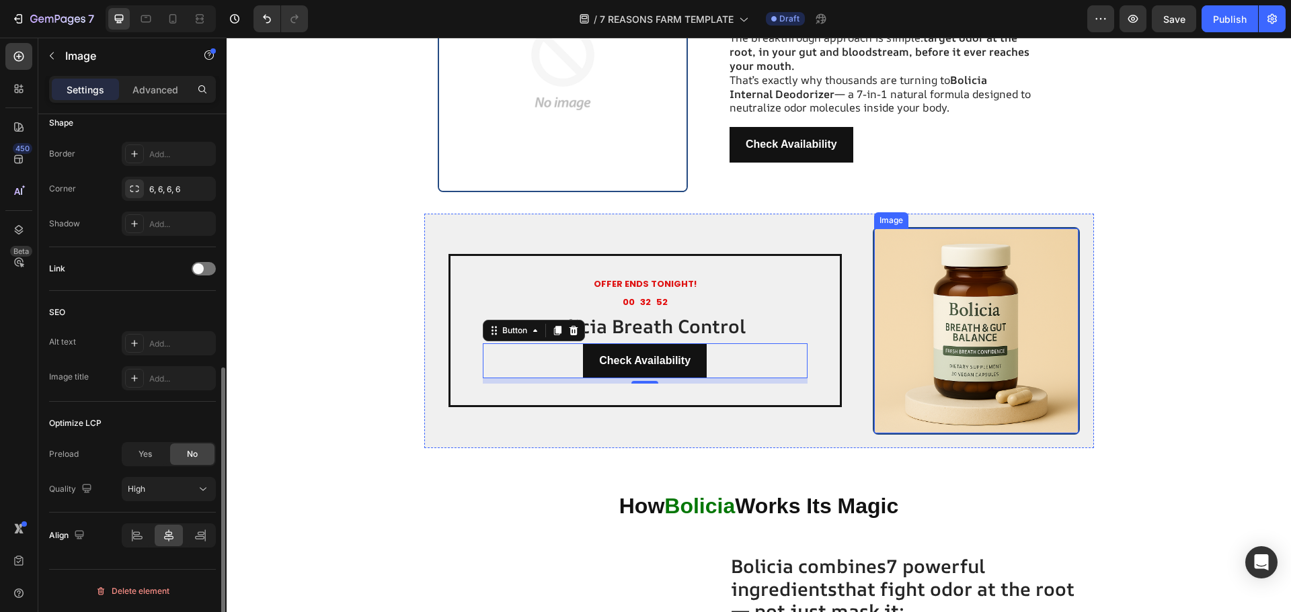
scroll to position [0, 0]
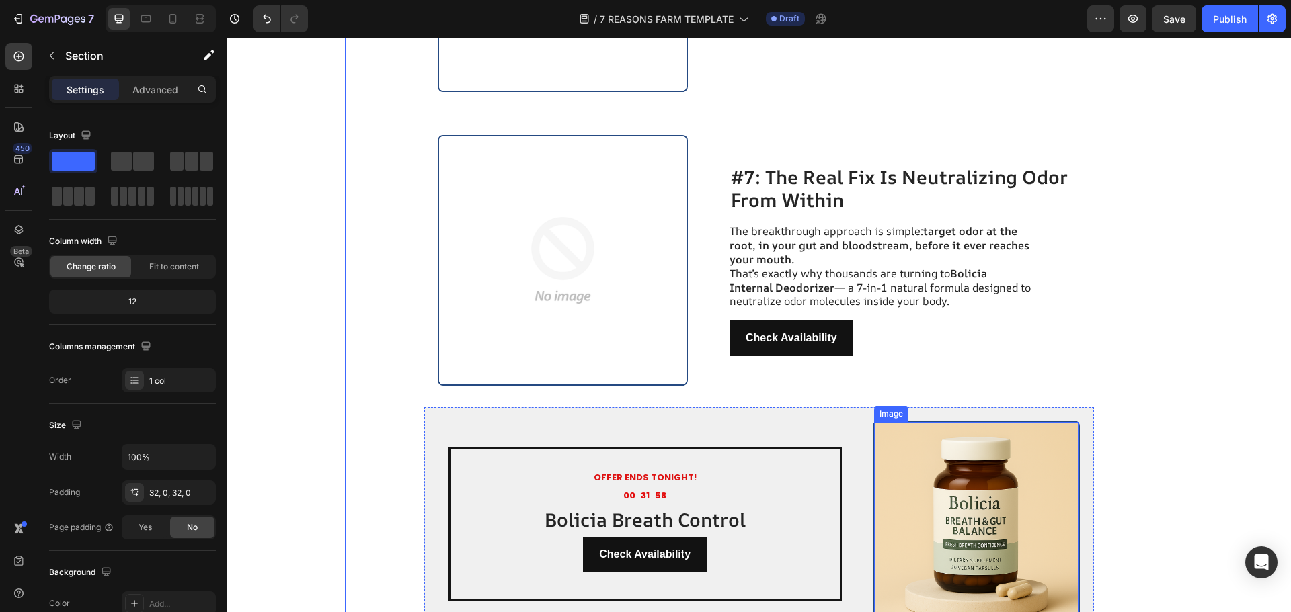
scroll to position [2837, 0]
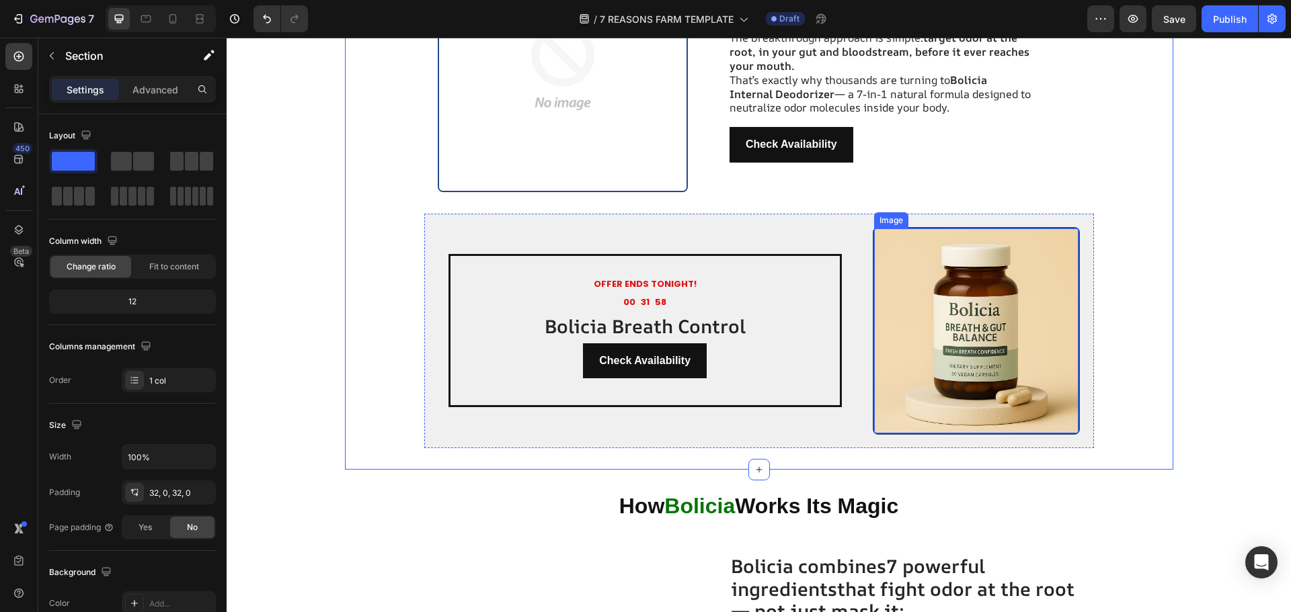
click at [985, 362] on img at bounding box center [976, 331] width 205 height 205
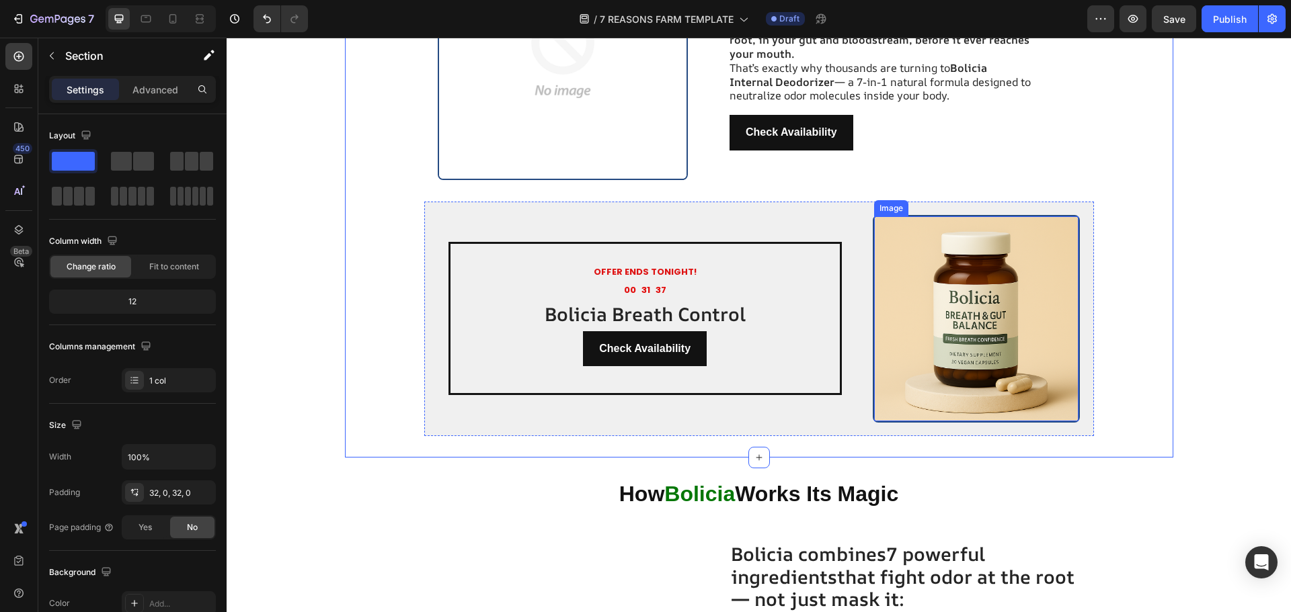
scroll to position [2852, 0]
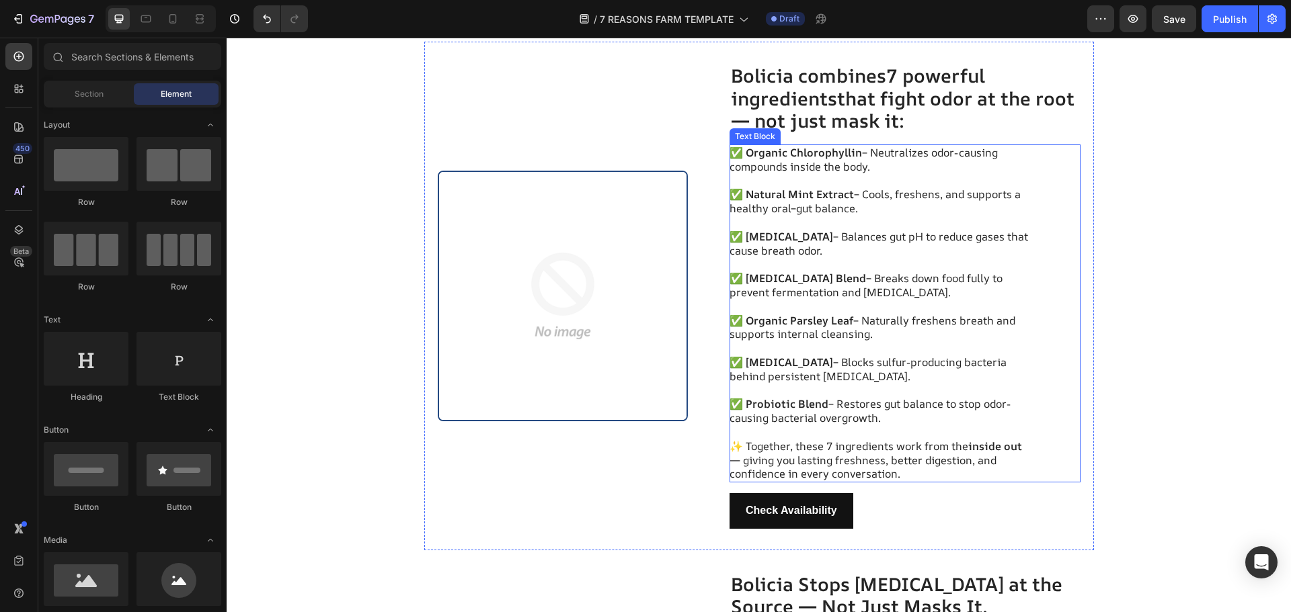
scroll to position [3327, 0]
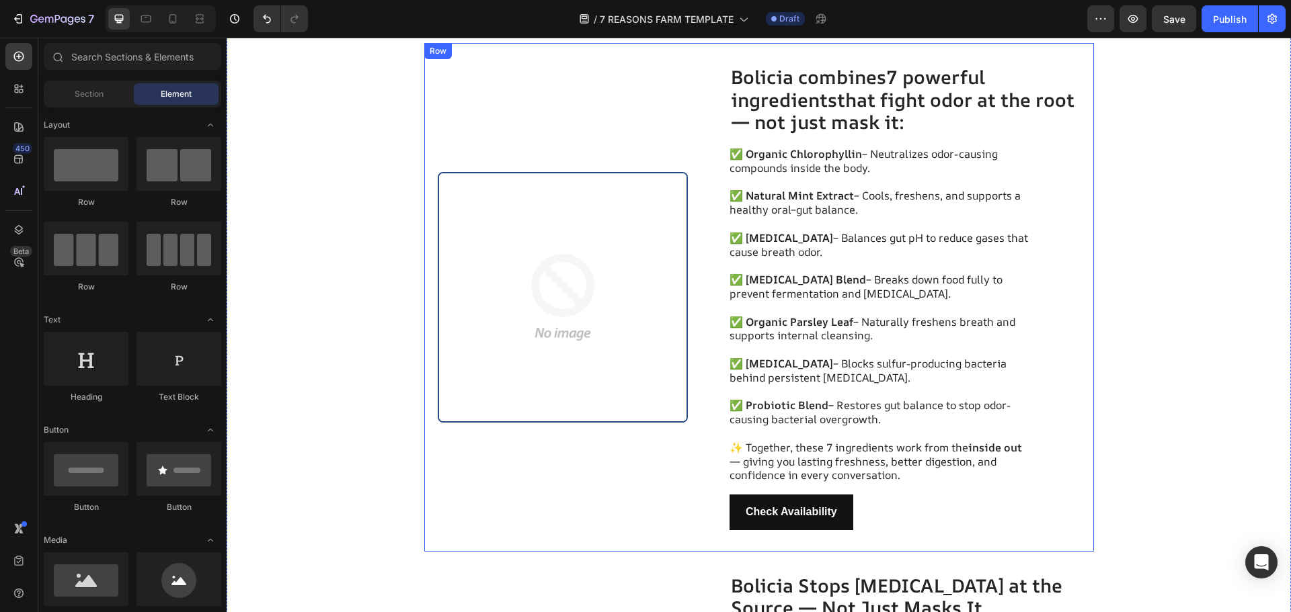
click at [686, 258] on div "Image Bolicia combines 7 powerful ingredients that fight odor at the root — not…" at bounding box center [759, 297] width 670 height 509
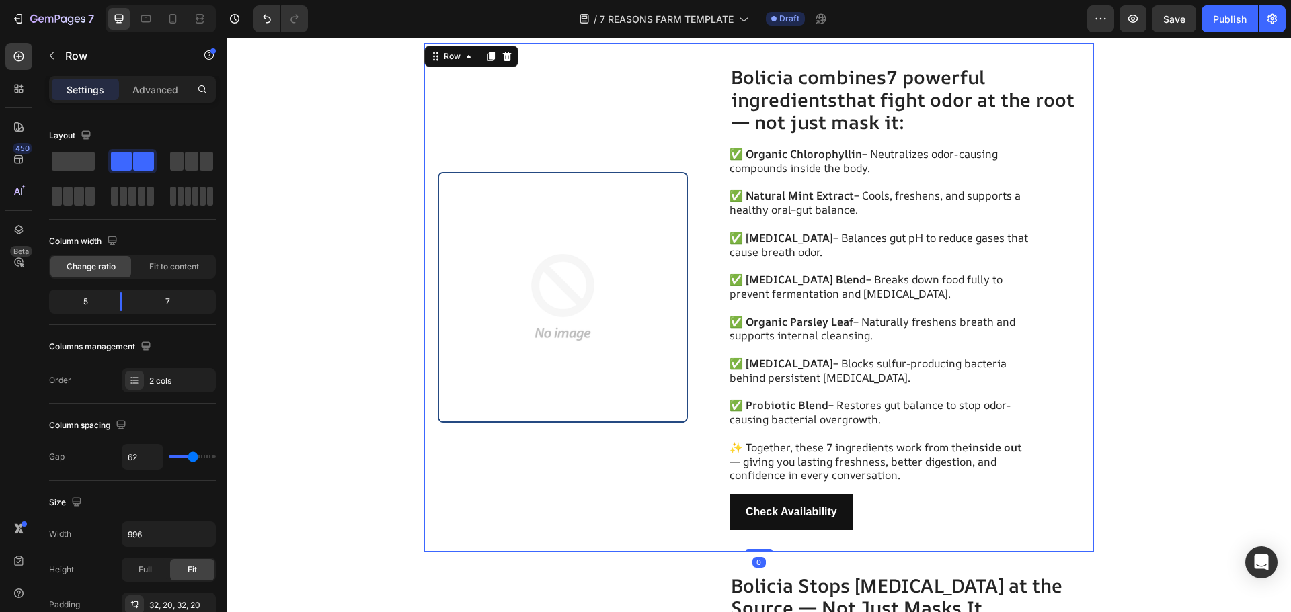
click at [676, 259] on img at bounding box center [563, 297] width 248 height 248
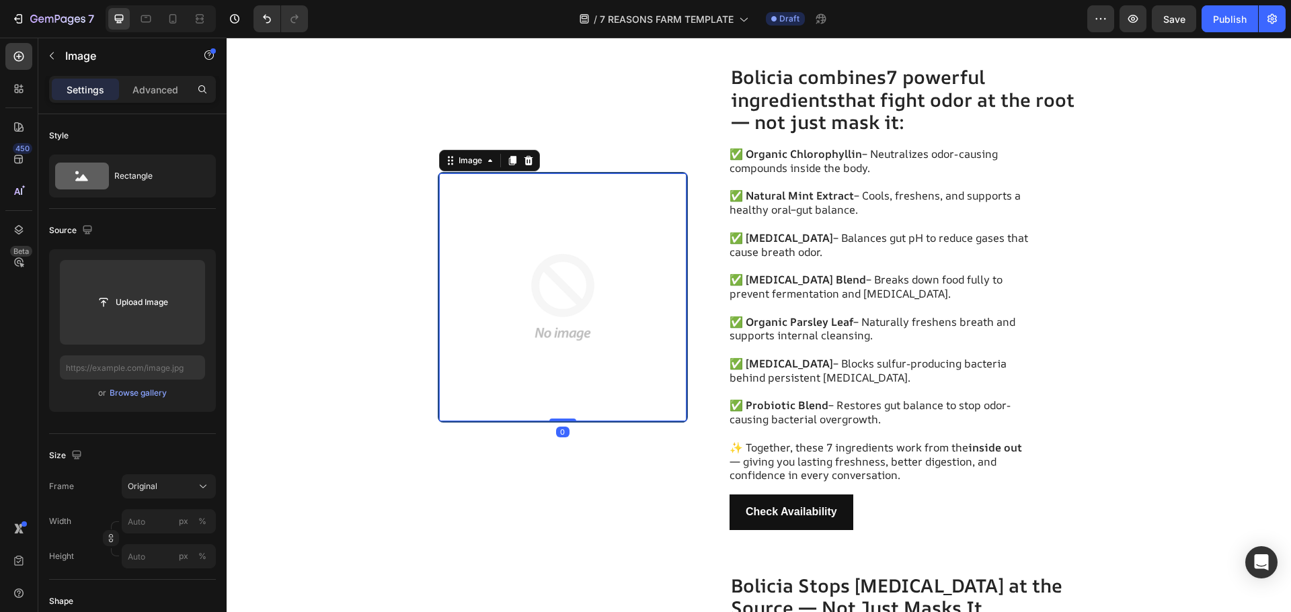
click at [161, 24] on div at bounding box center [161, 18] width 110 height 27
click at [173, 22] on icon at bounding box center [172, 18] width 13 height 13
type input "[URL][DOMAIN_NAME]"
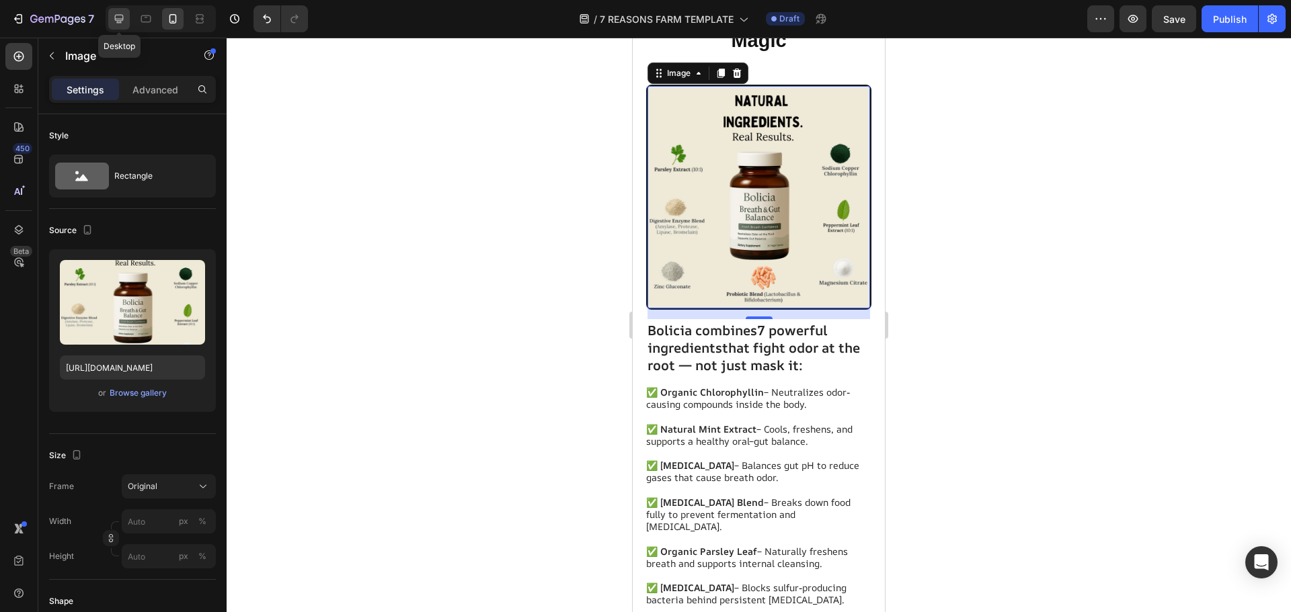
click at [122, 18] on icon at bounding box center [118, 18] width 13 height 13
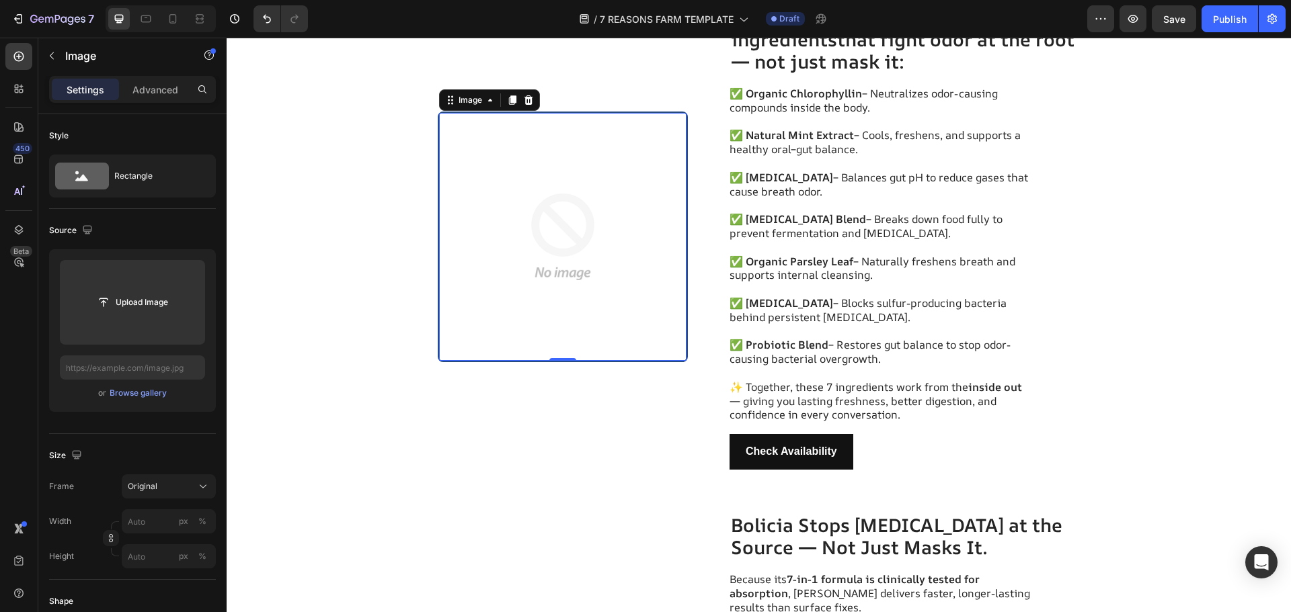
scroll to position [3414, 0]
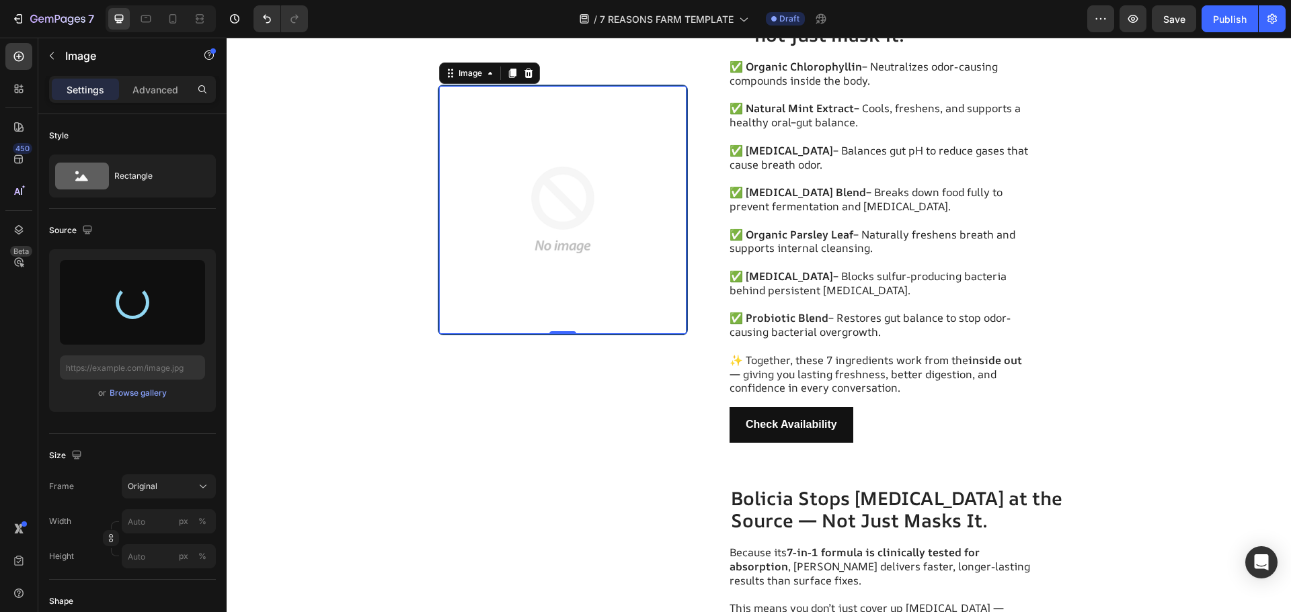
type input "[URL][DOMAIN_NAME]"
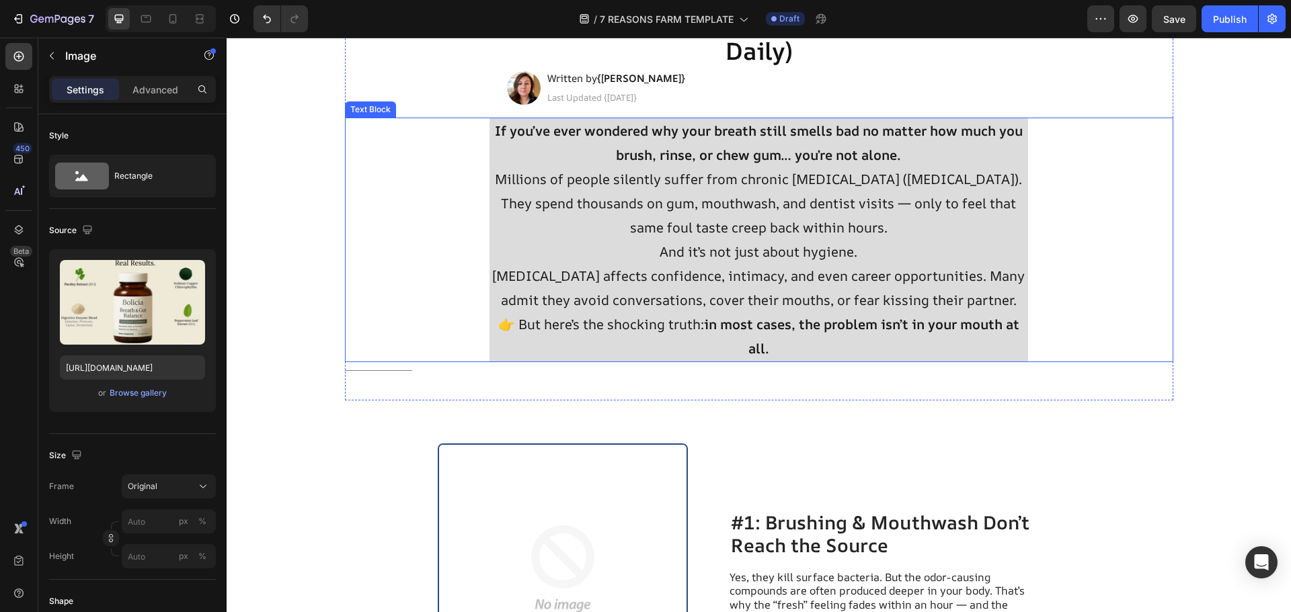
scroll to position [134, 0]
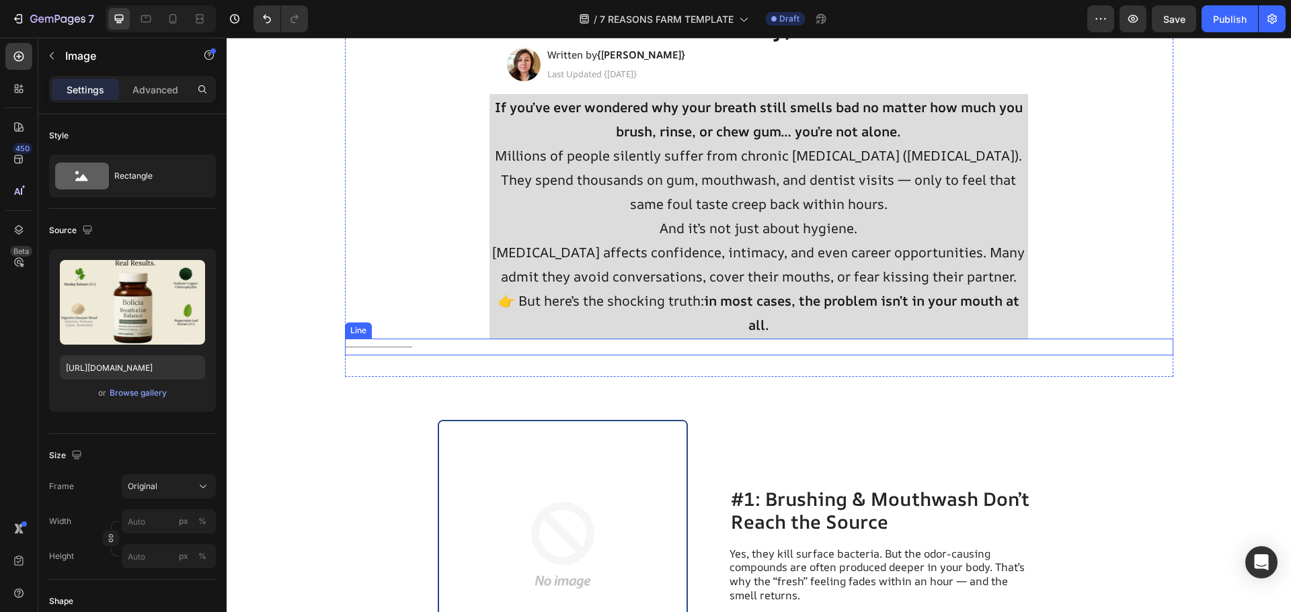
click at [421, 352] on div "Title Line" at bounding box center [759, 347] width 828 height 17
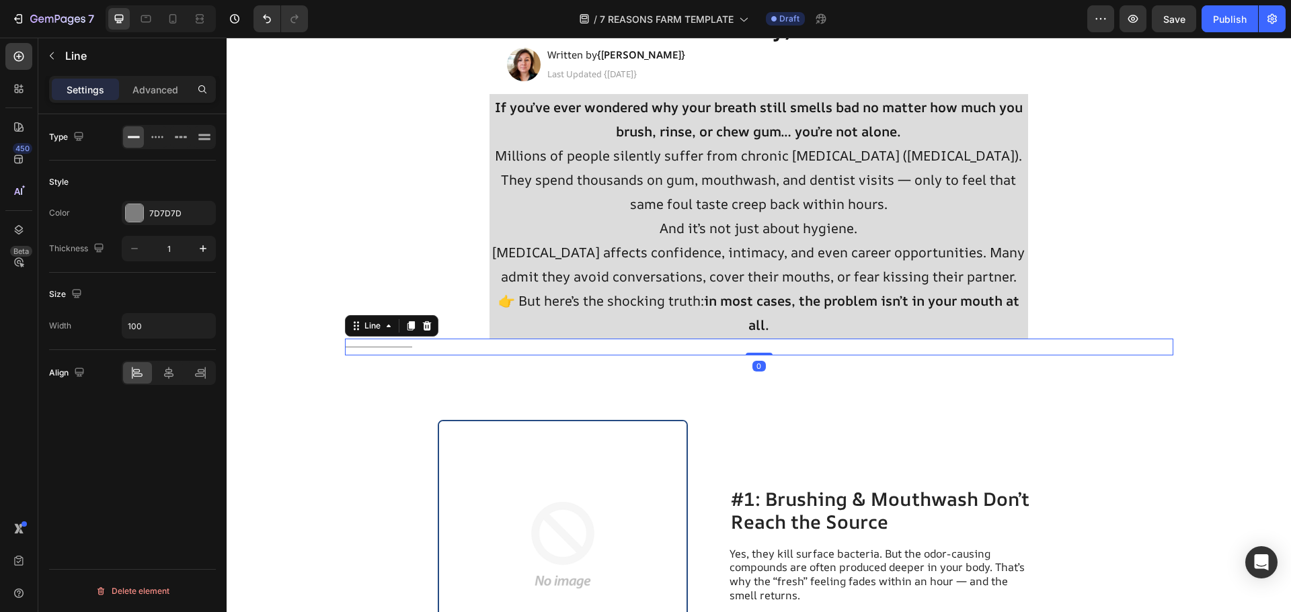
click at [161, 273] on div "Type" at bounding box center [132, 311] width 167 height 77
click at [160, 130] on icon at bounding box center [157, 136] width 13 height 13
click at [160, 385] on div at bounding box center [169, 373] width 94 height 24
click at [163, 382] on div at bounding box center [169, 373] width 29 height 22
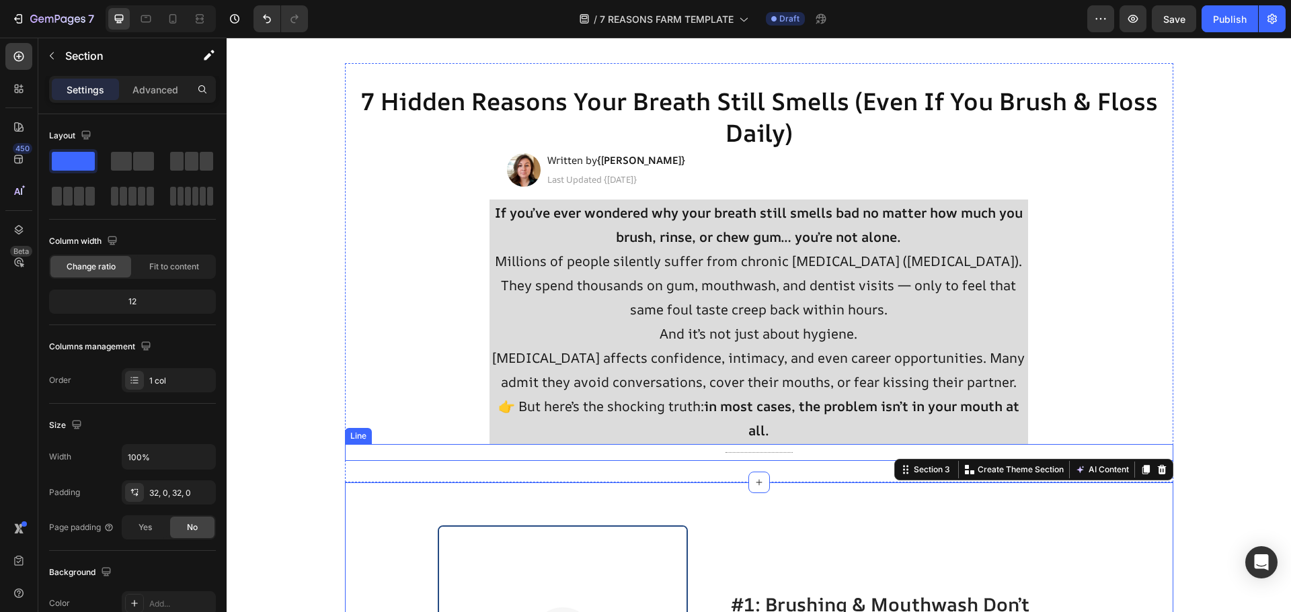
scroll to position [0, 0]
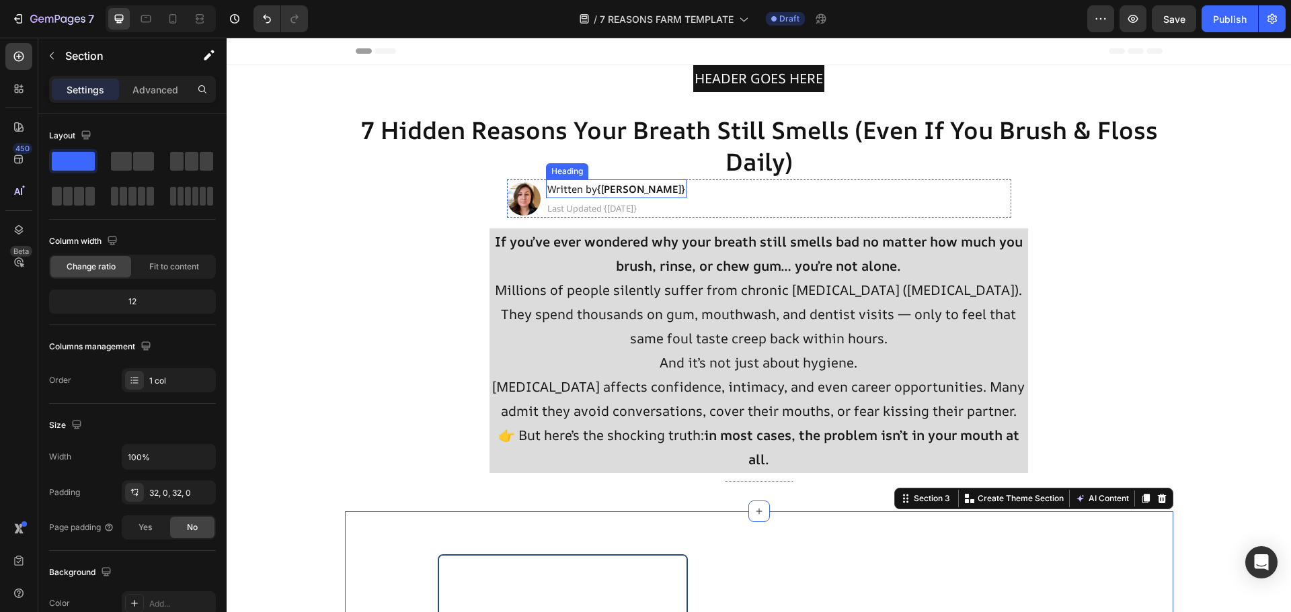
click at [620, 194] on strong "{[PERSON_NAME]}" at bounding box center [641, 189] width 88 height 14
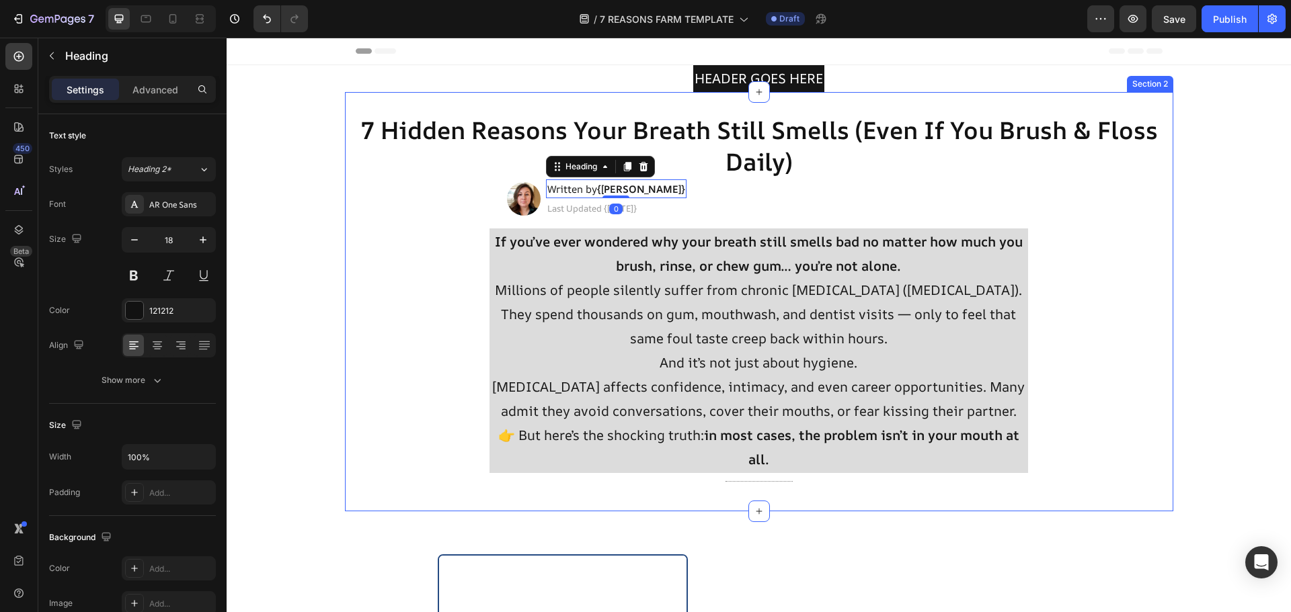
click at [776, 221] on div "7 Hidden Reasons Your Breath Still Smells (Even If You Brush & Floss Daily) Hea…" at bounding box center [759, 302] width 828 height 376
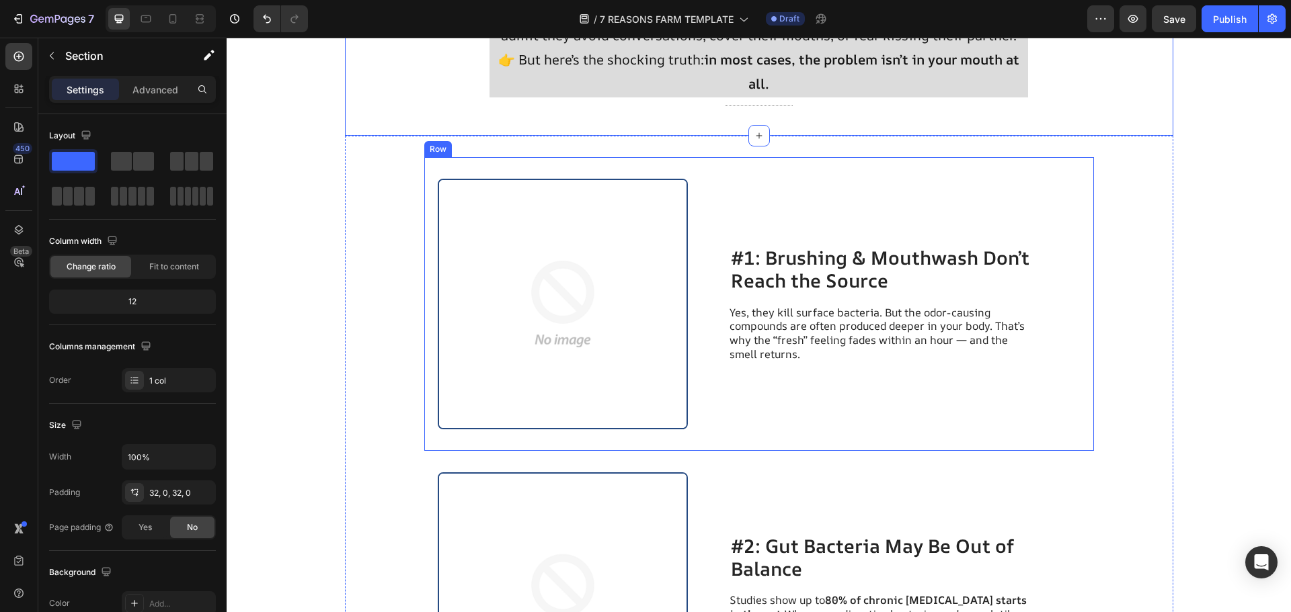
scroll to position [538, 0]
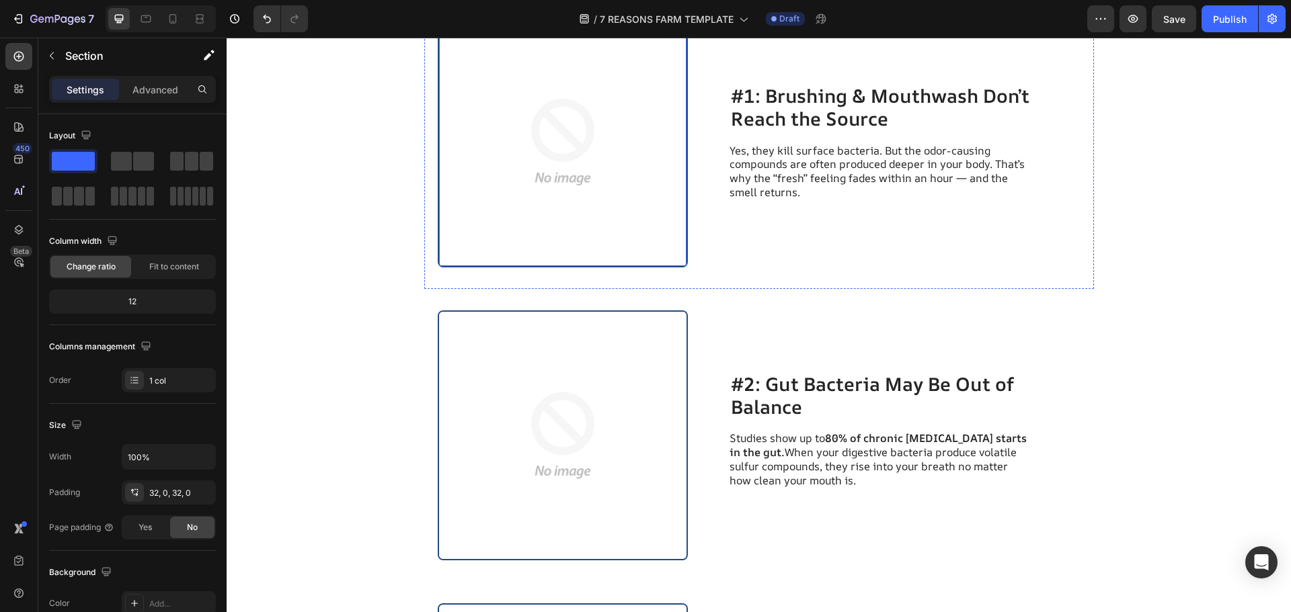
click at [613, 220] on img at bounding box center [563, 142] width 248 height 248
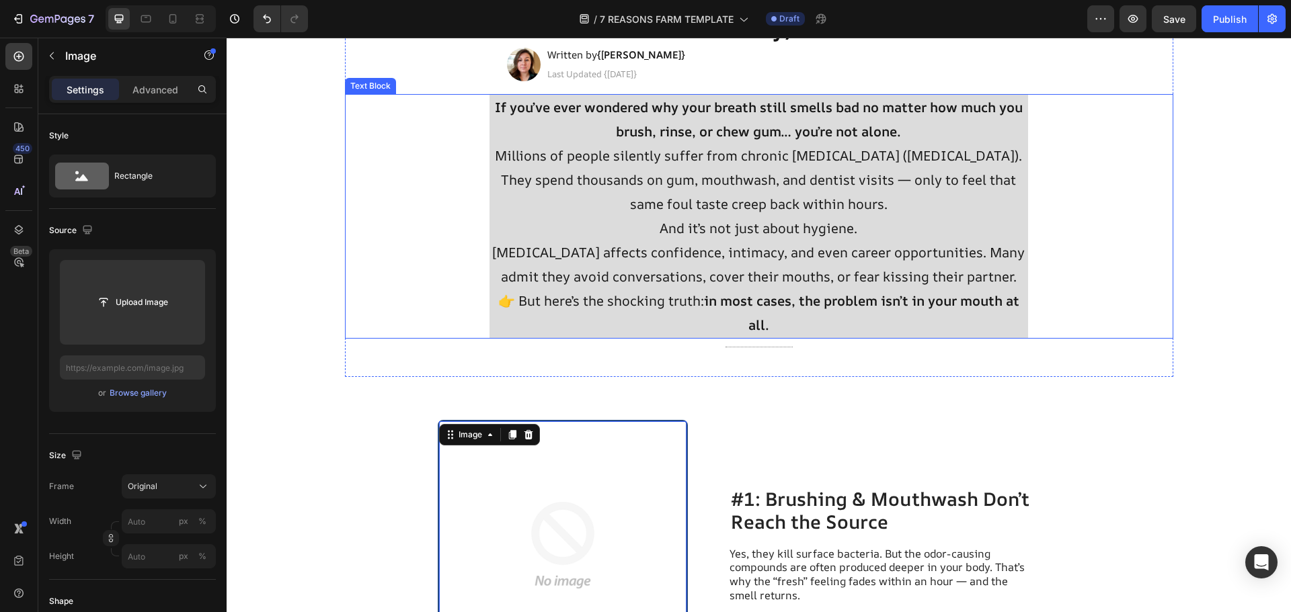
scroll to position [0, 0]
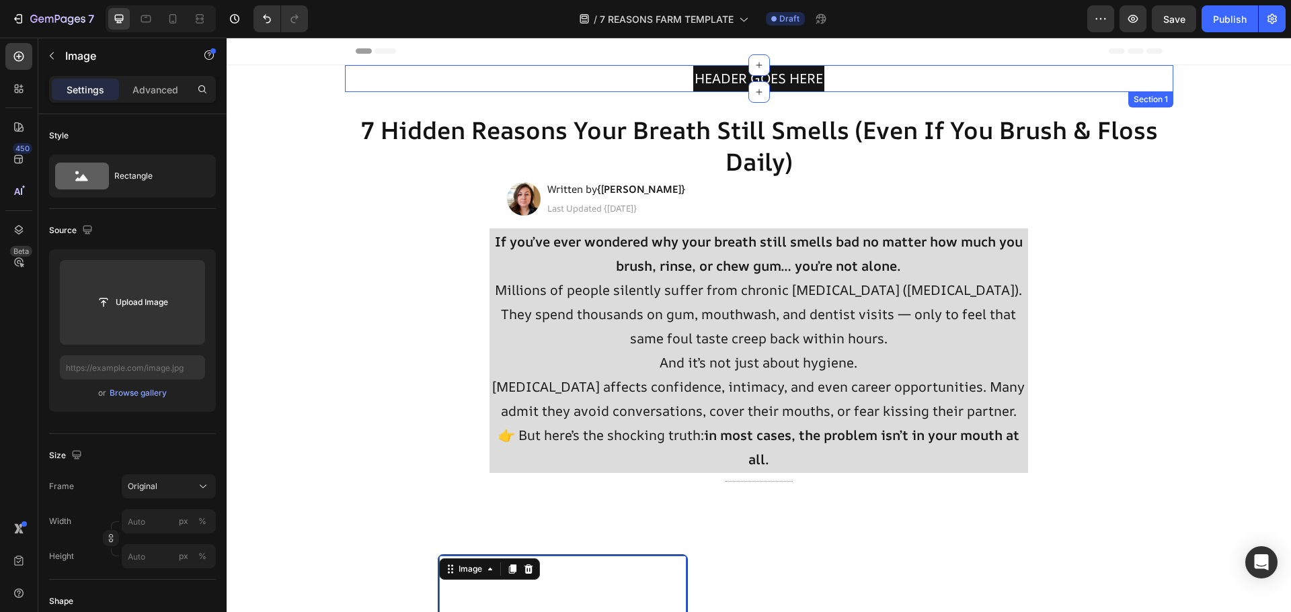
click at [832, 81] on div "HEADER GOES HERE Heading Row" at bounding box center [759, 78] width 828 height 27
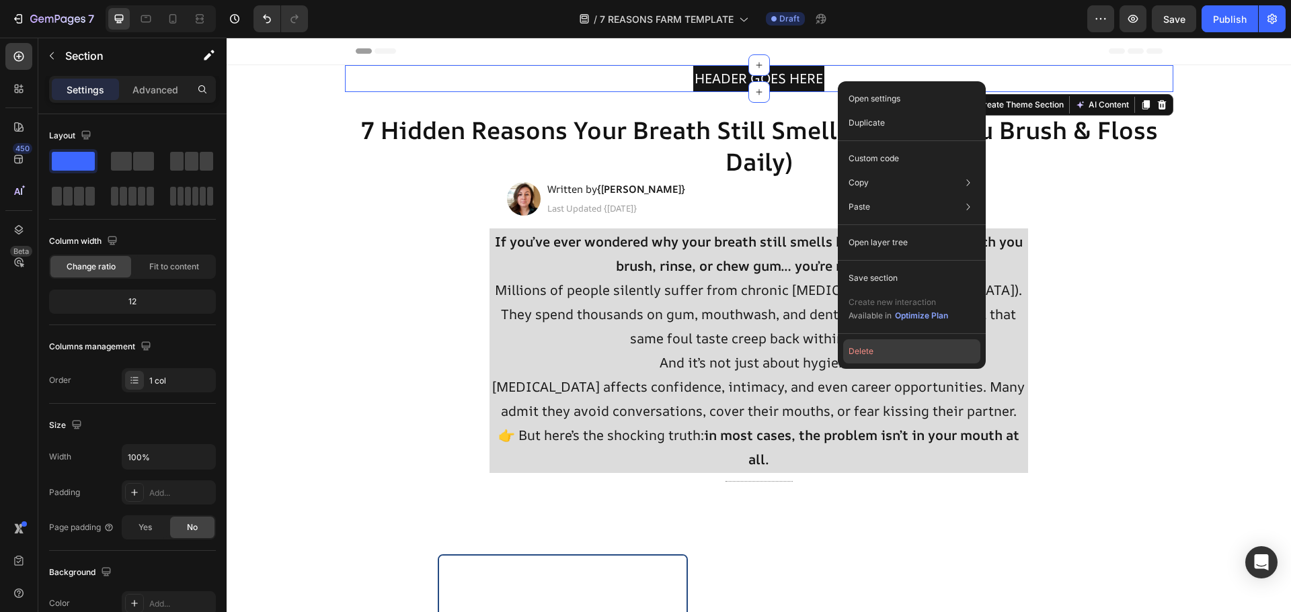
click at [949, 342] on button "Delete" at bounding box center [911, 351] width 137 height 24
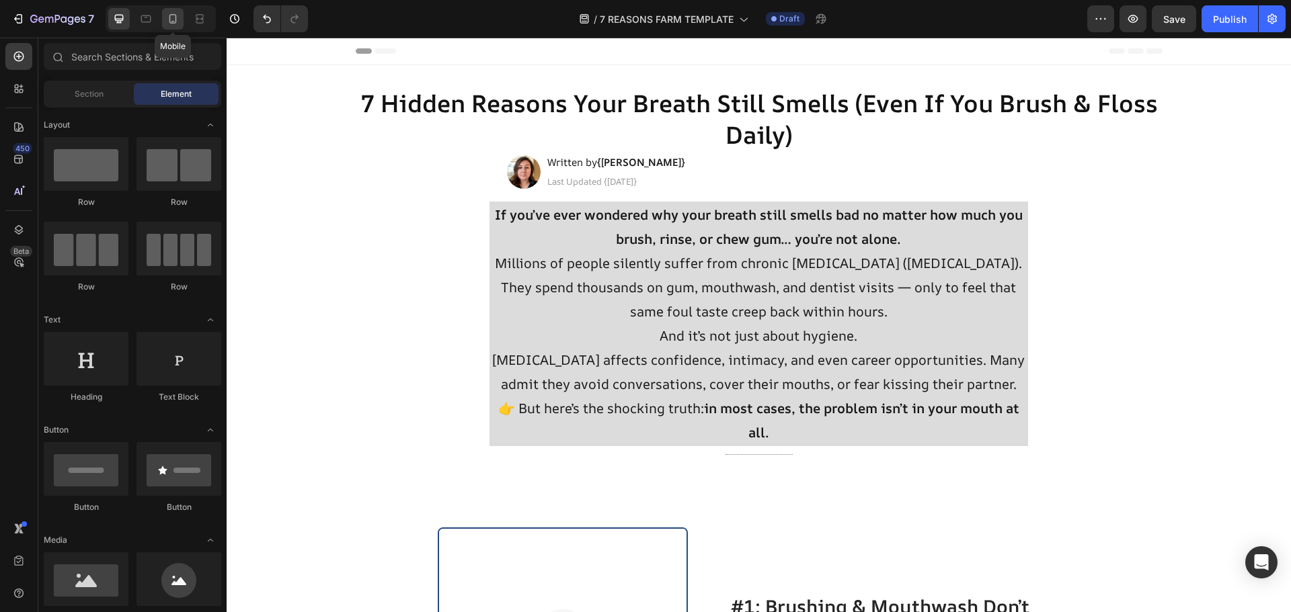
click at [167, 20] on icon at bounding box center [172, 18] width 13 height 13
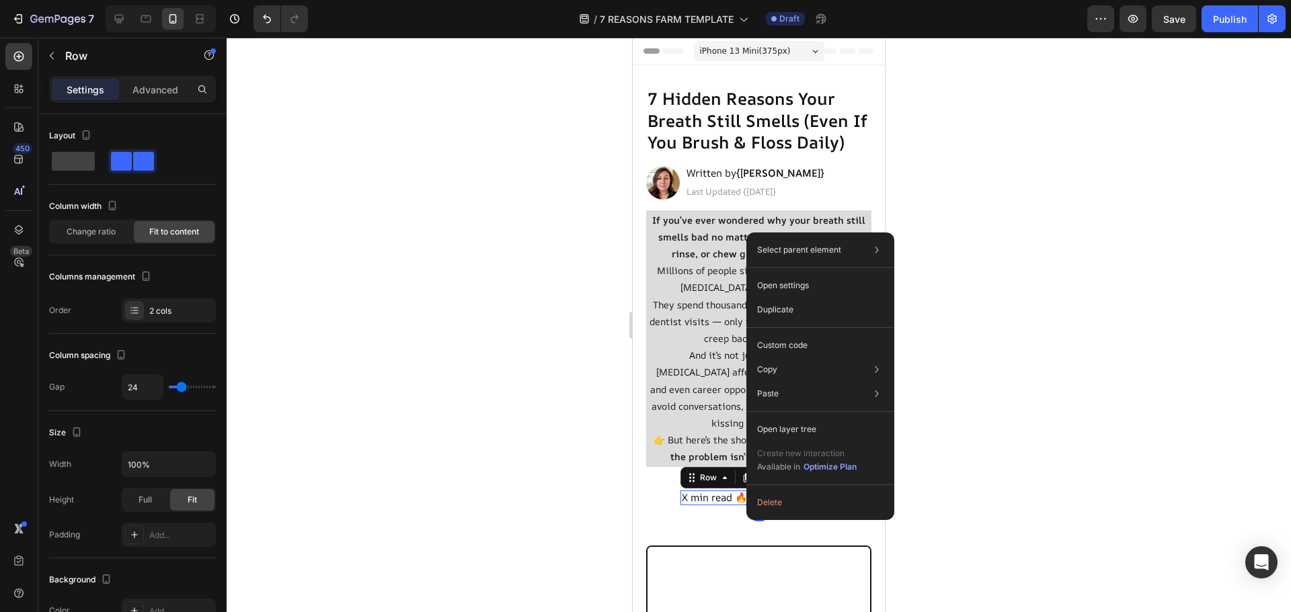
click at [785, 489] on div "Select parent element Section Row 2 cols Open settings Duplicate Custom code Co…" at bounding box center [820, 377] width 148 height 288
drag, startPoint x: 782, startPoint y: 499, endPoint x: 149, endPoint y: 462, distance: 634.3
click at [782, 499] on button "Delete" at bounding box center [820, 503] width 137 height 24
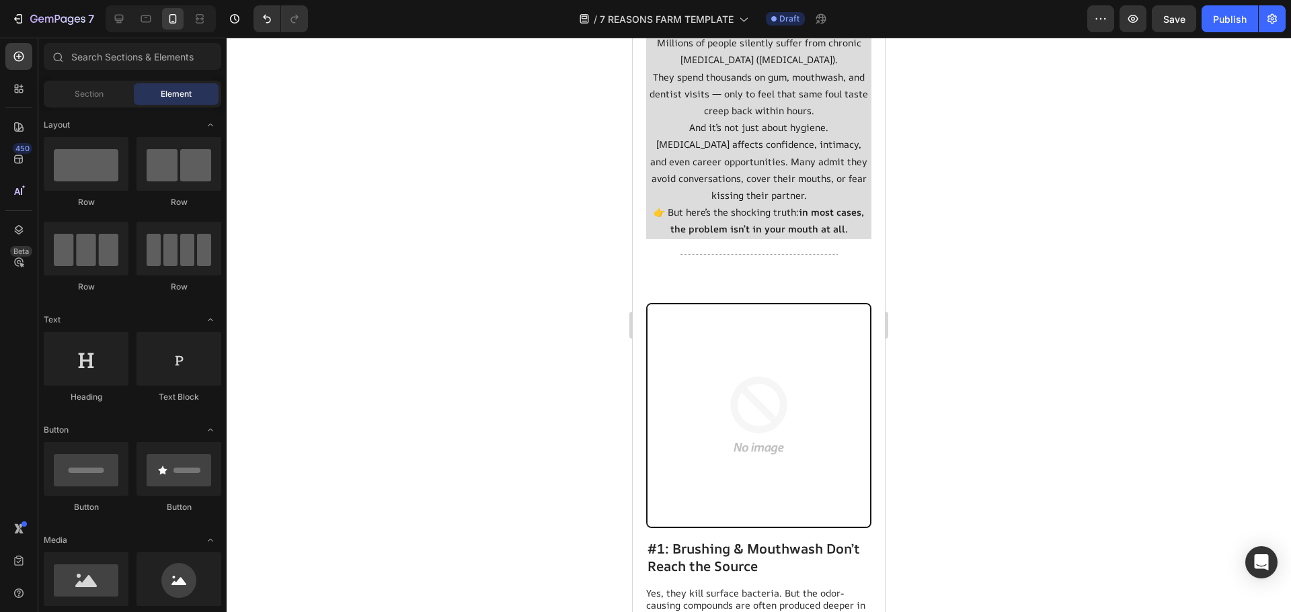
scroll to position [403, 0]
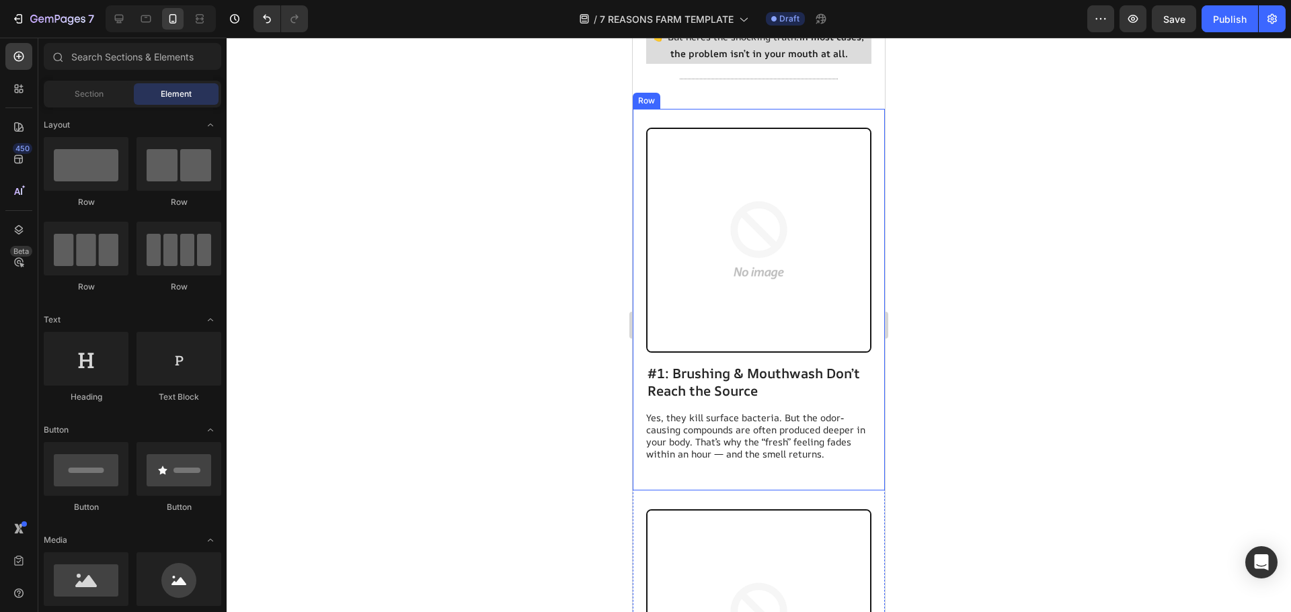
click at [825, 275] on img at bounding box center [758, 240] width 223 height 223
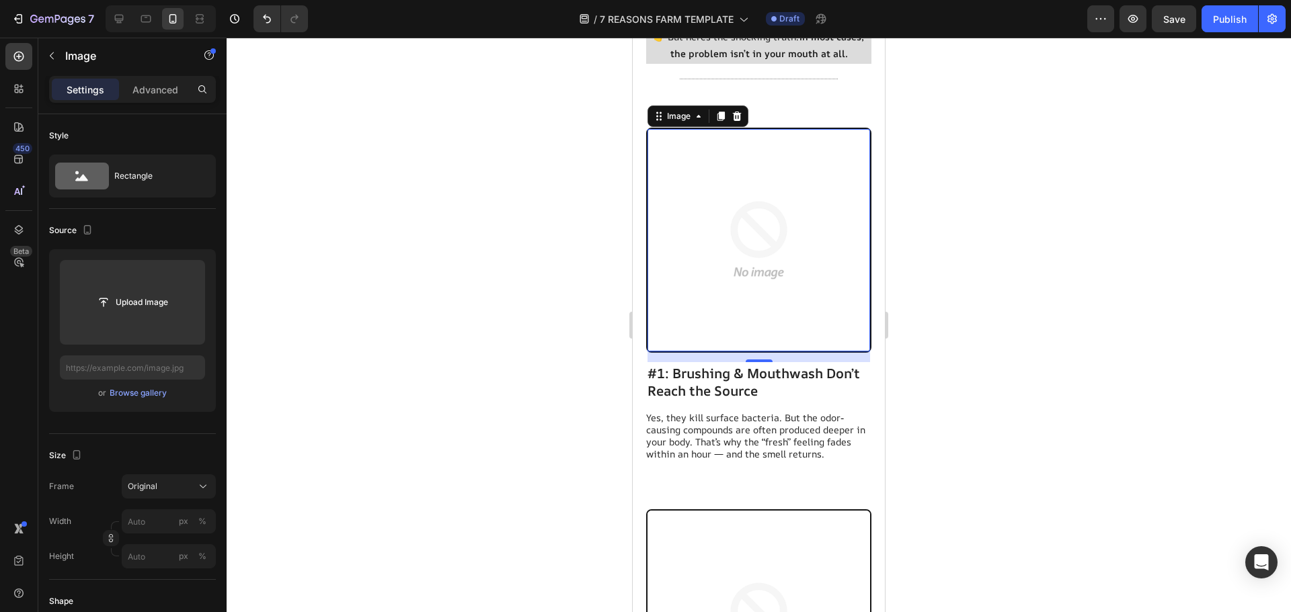
click at [659, 270] on img at bounding box center [758, 240] width 223 height 223
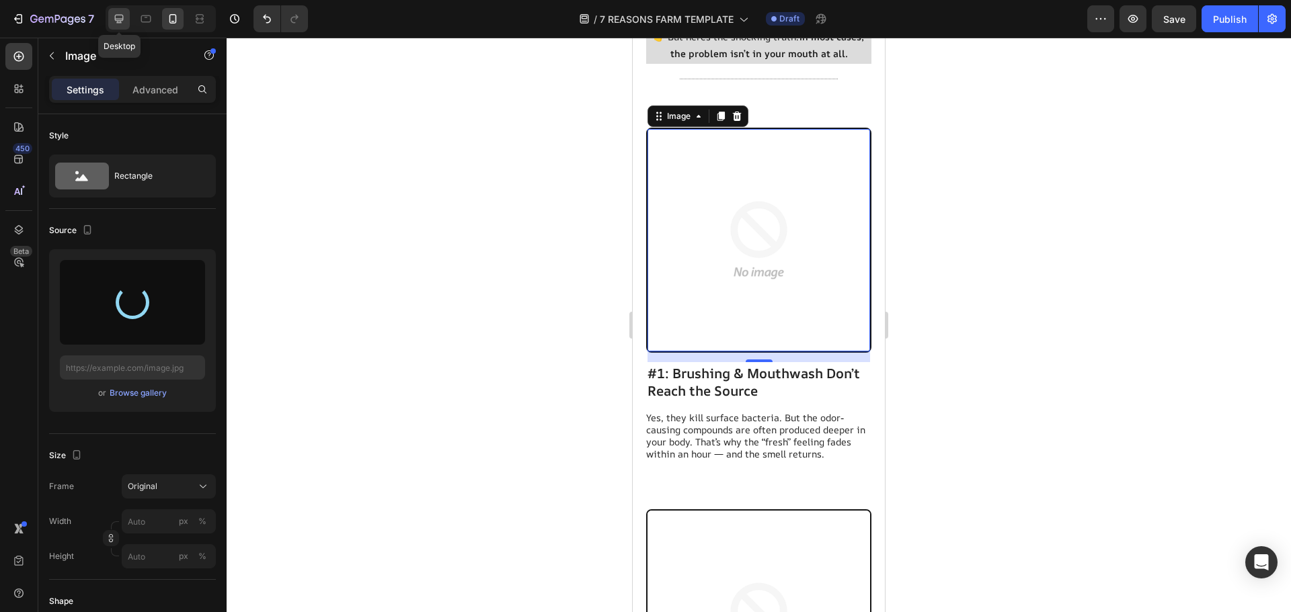
type input "https://cdn.shopify.com/s/files/1/0726/9865/8994/files/gempages_581411444419986…"
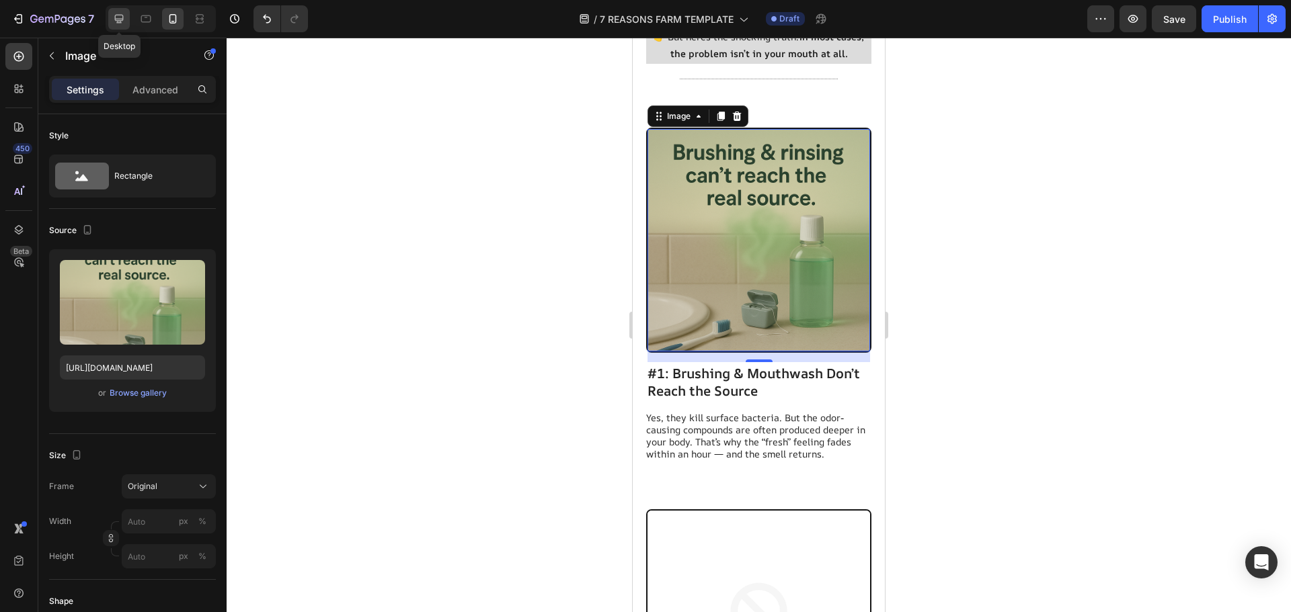
click at [121, 17] on icon at bounding box center [118, 18] width 13 height 13
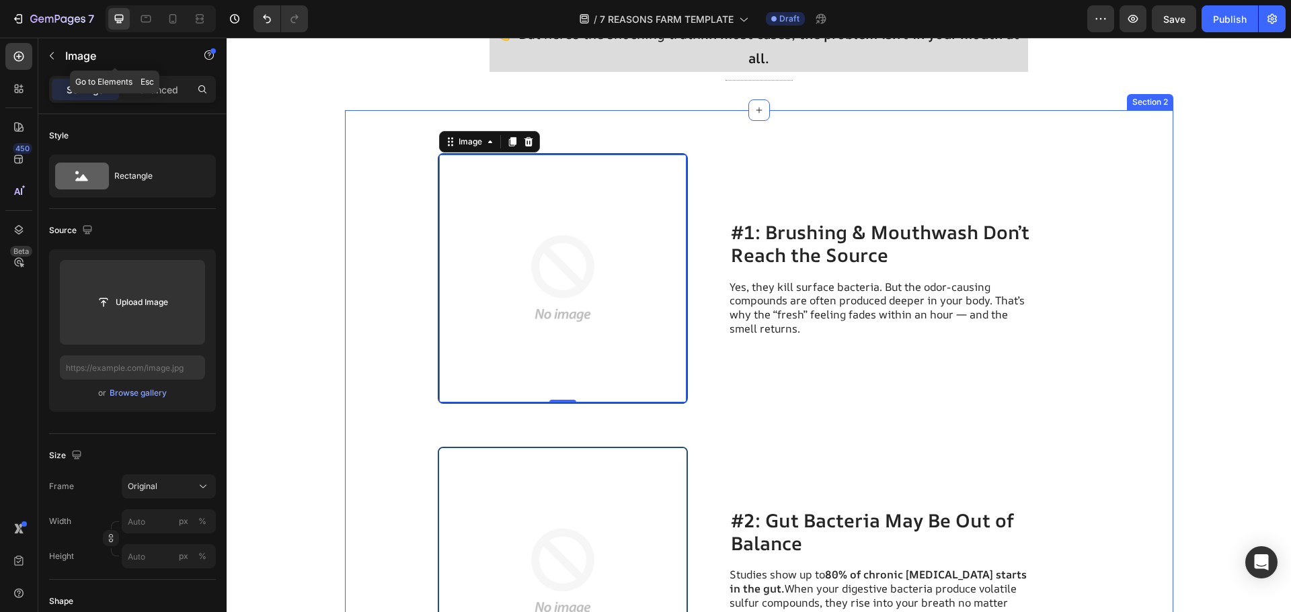
scroll to position [443, 0]
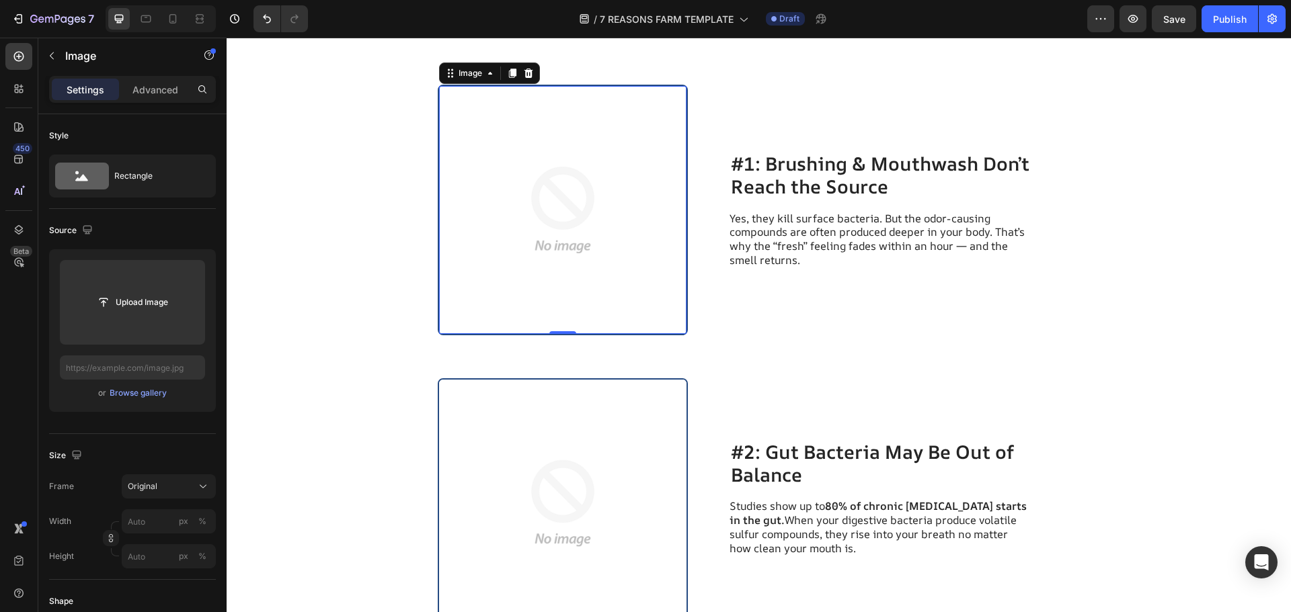
click at [532, 186] on img at bounding box center [563, 210] width 248 height 248
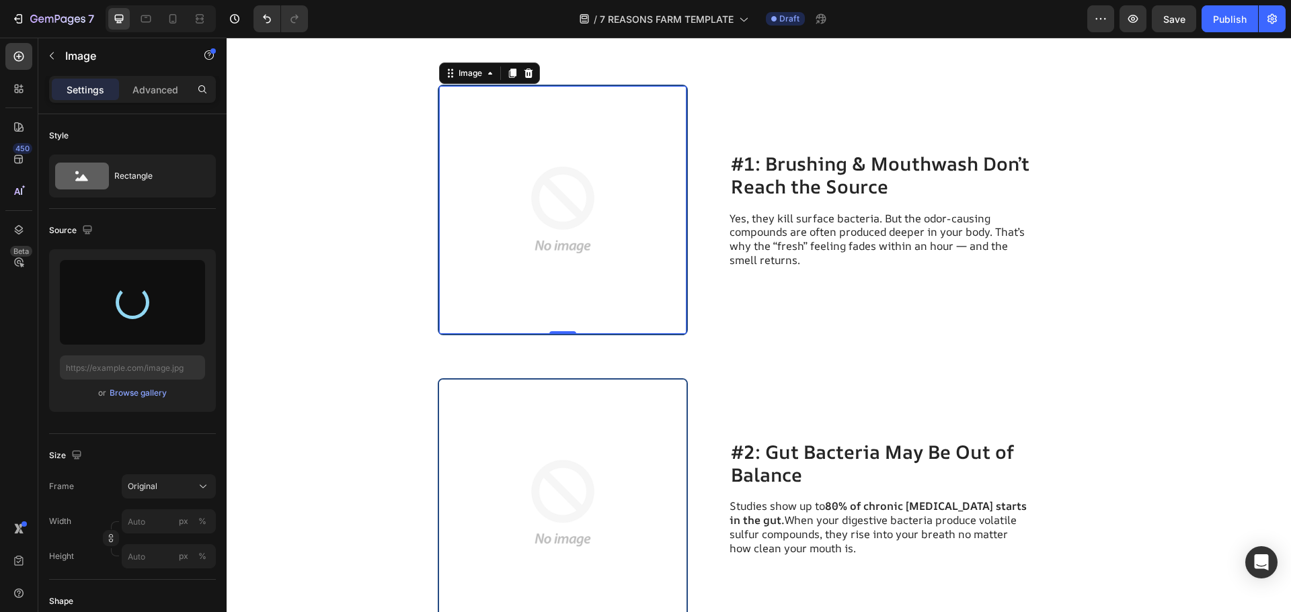
type input "https://cdn.shopify.com/s/files/1/0726/9865/8994/files/gempages_581411444419986…"
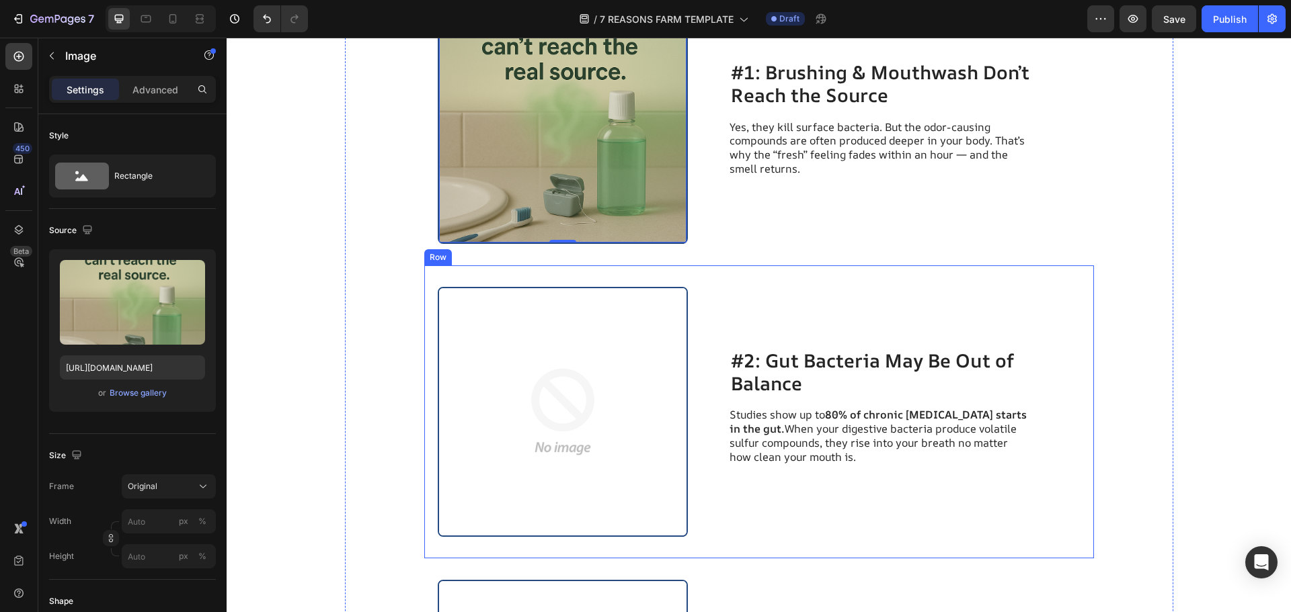
scroll to position [510, 0]
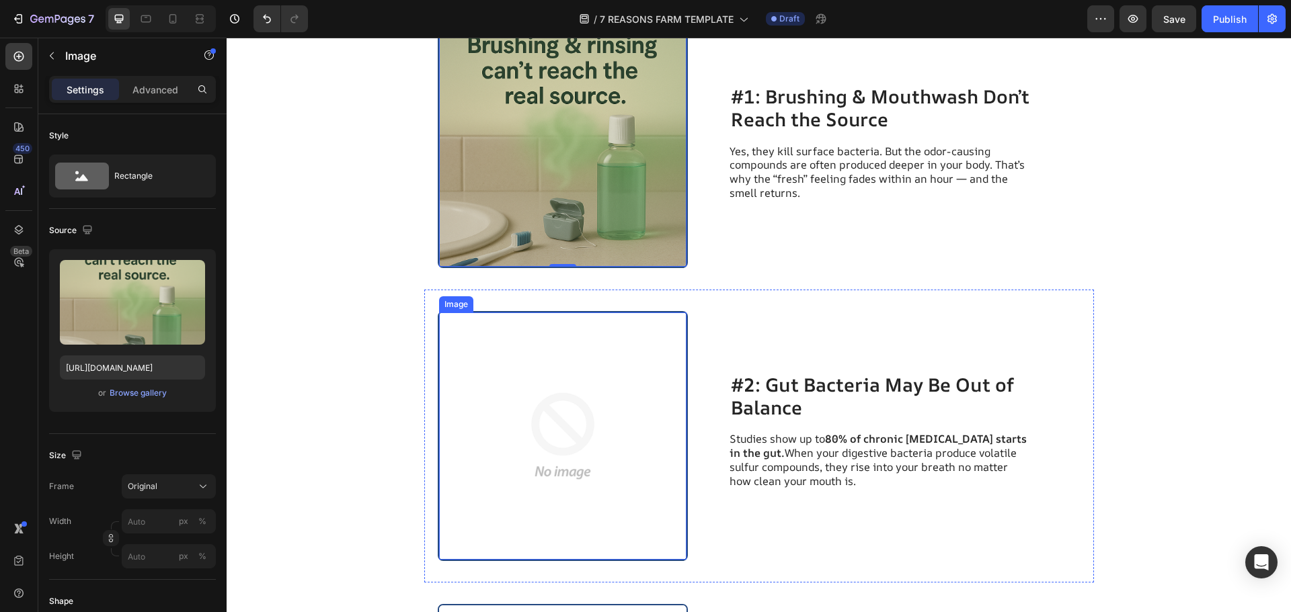
click at [638, 411] on img at bounding box center [563, 437] width 248 height 248
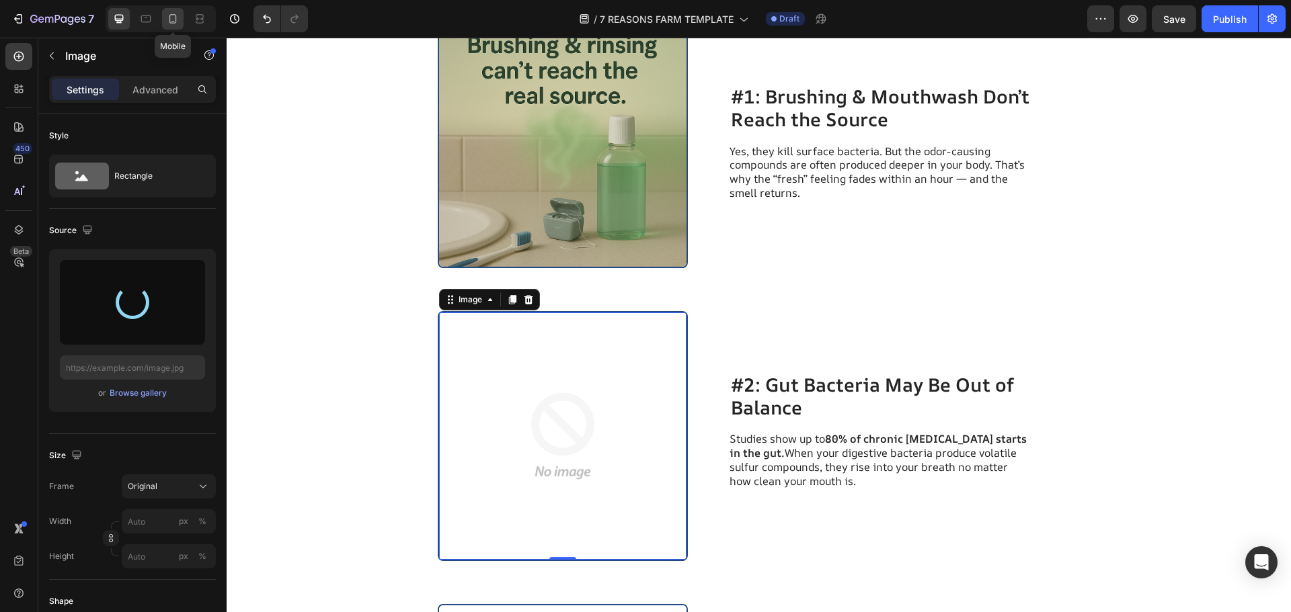
type input "https://cdn.shopify.com/s/files/1/0726/9865/8994/files/gempages_581411444419986…"
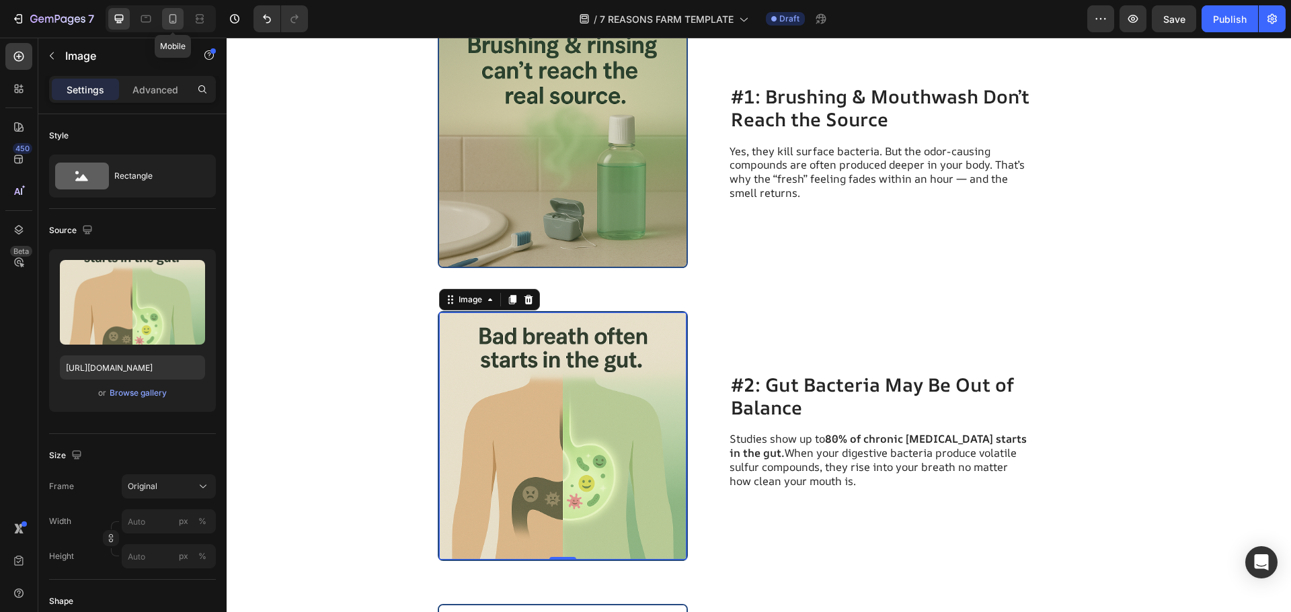
click at [176, 26] on div at bounding box center [173, 19] width 22 height 22
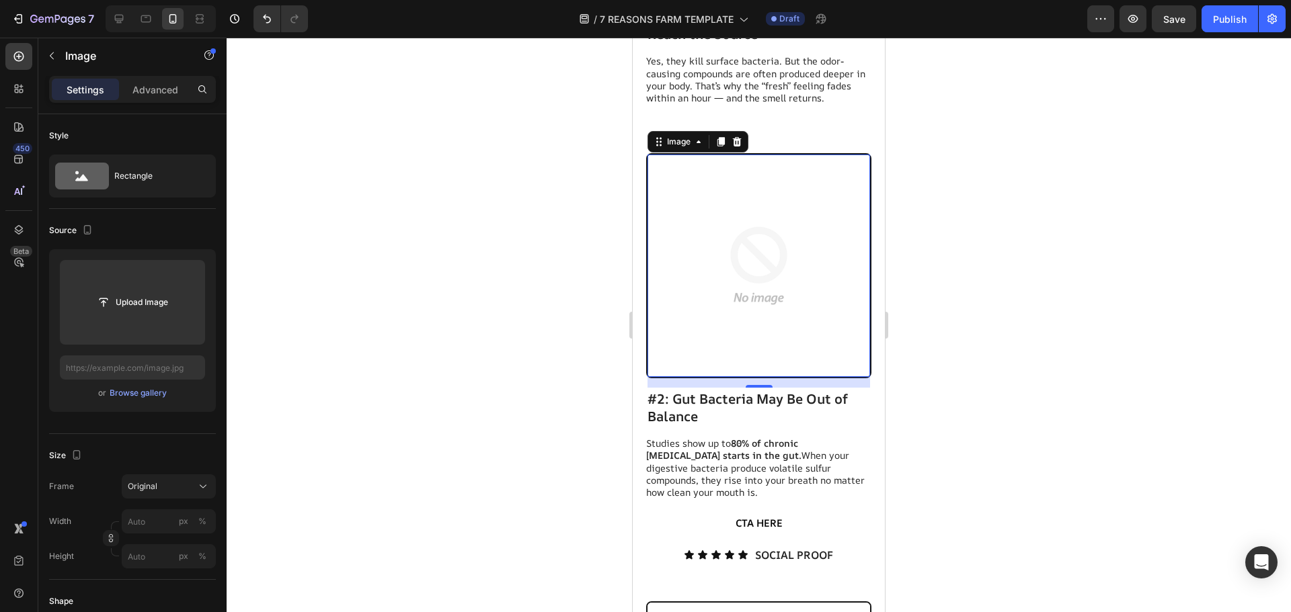
scroll to position [791, 0]
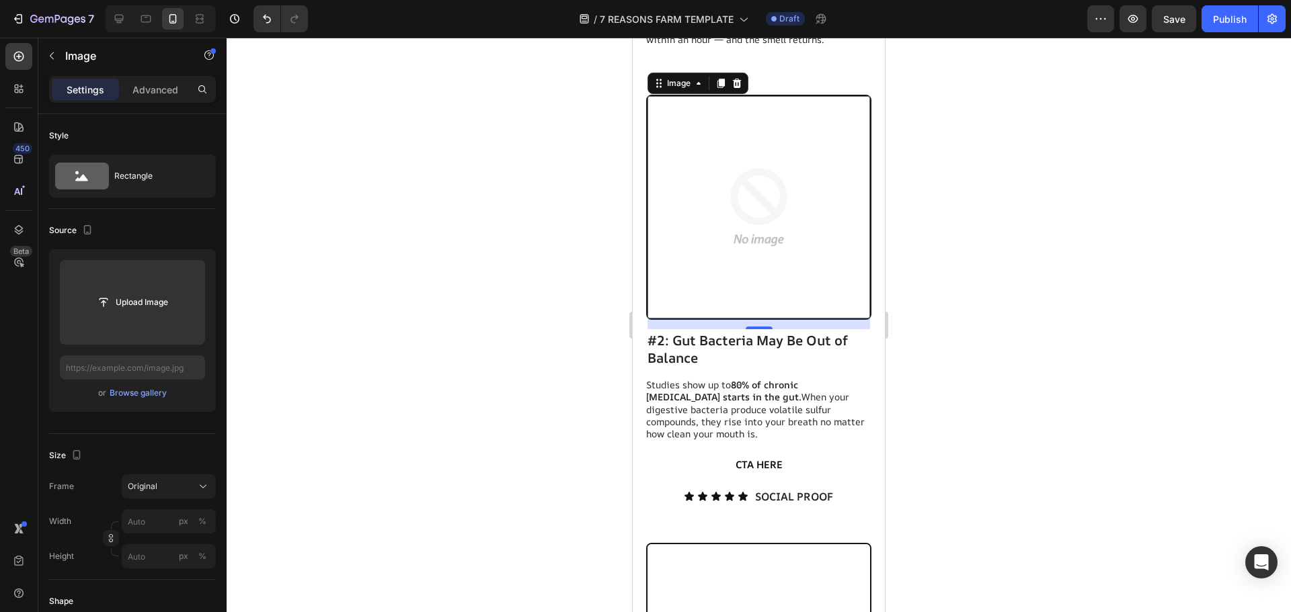
click at [759, 191] on img at bounding box center [758, 207] width 223 height 223
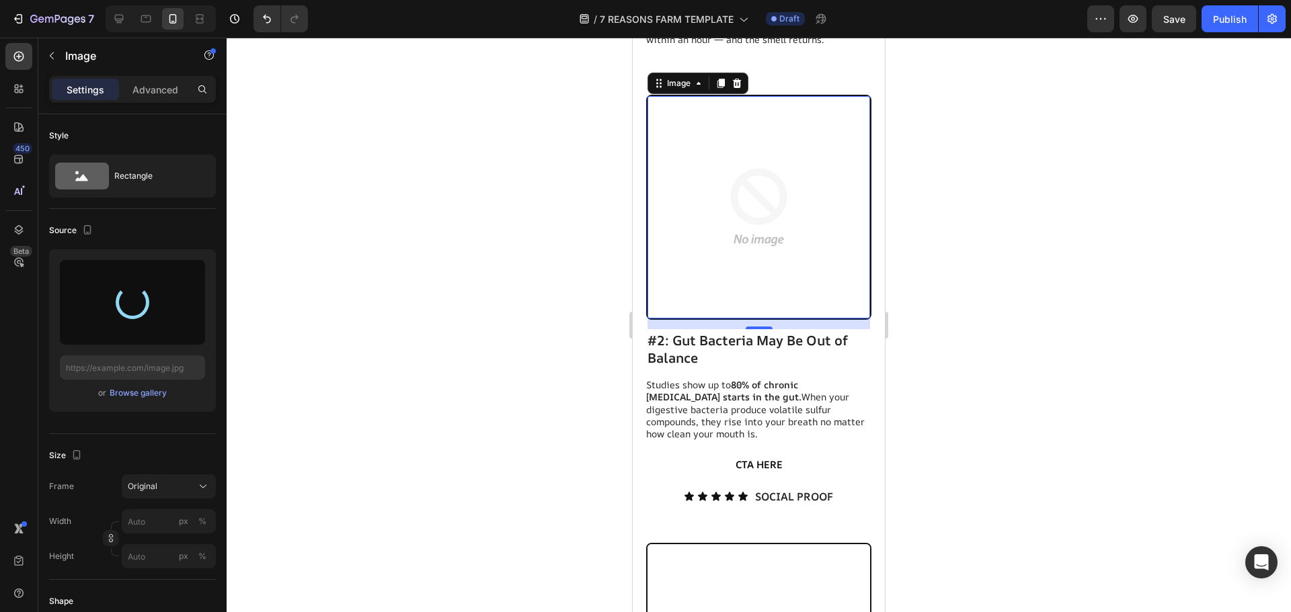
type input "https://cdn.shopify.com/s/files/1/0726/9865/8994/files/gempages_581411444419986…"
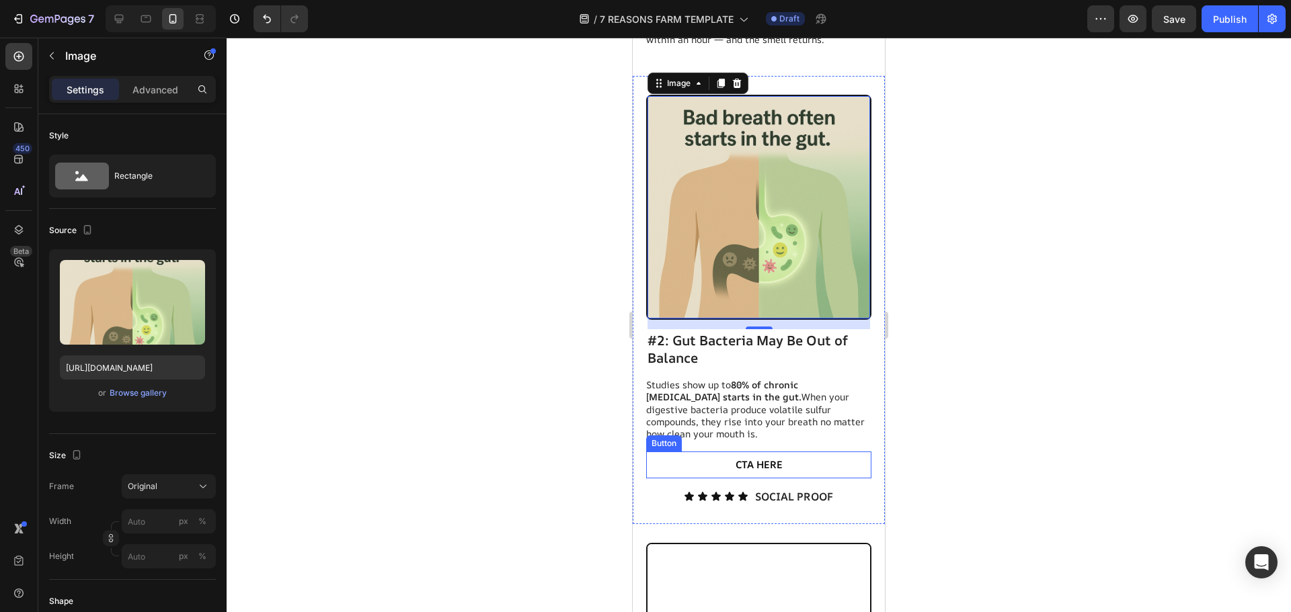
click at [800, 452] on button "CTA HERE" at bounding box center [758, 465] width 203 height 27
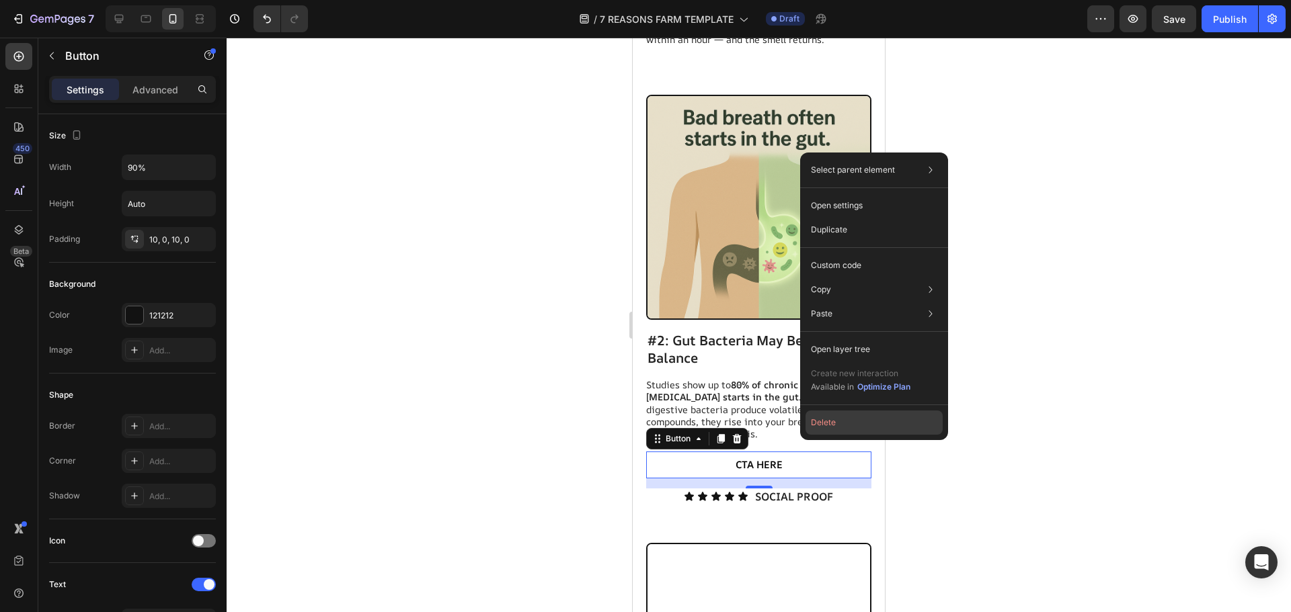
click at [837, 429] on button "Delete" at bounding box center [873, 423] width 137 height 24
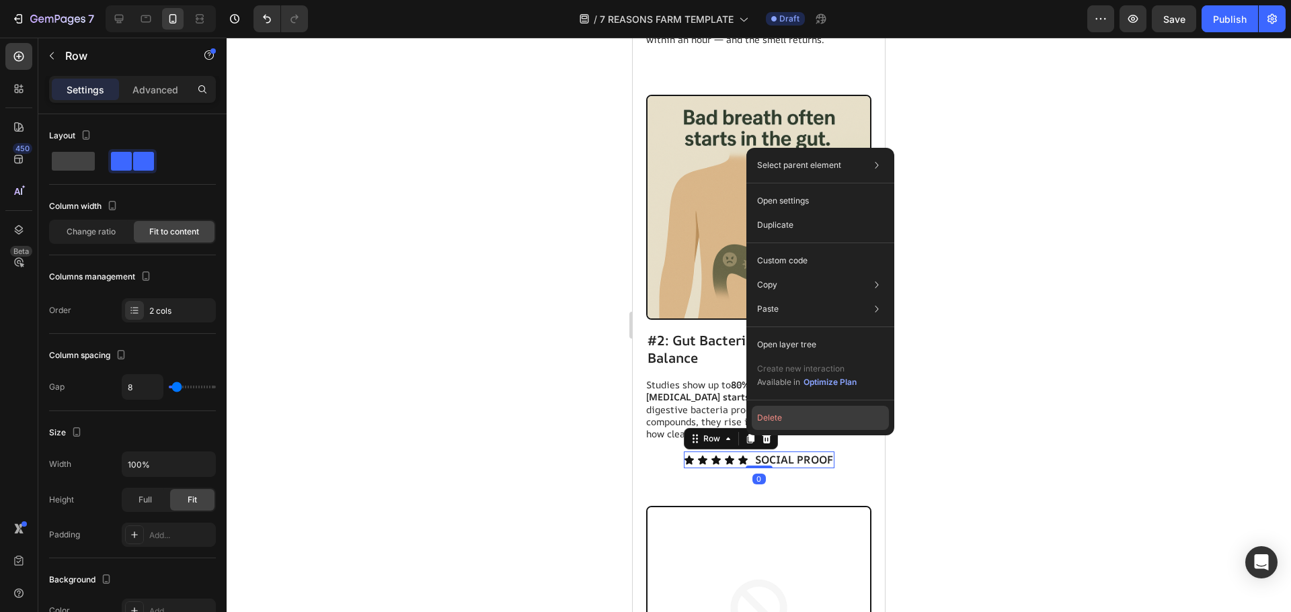
click at [780, 418] on button "Delete" at bounding box center [820, 418] width 137 height 24
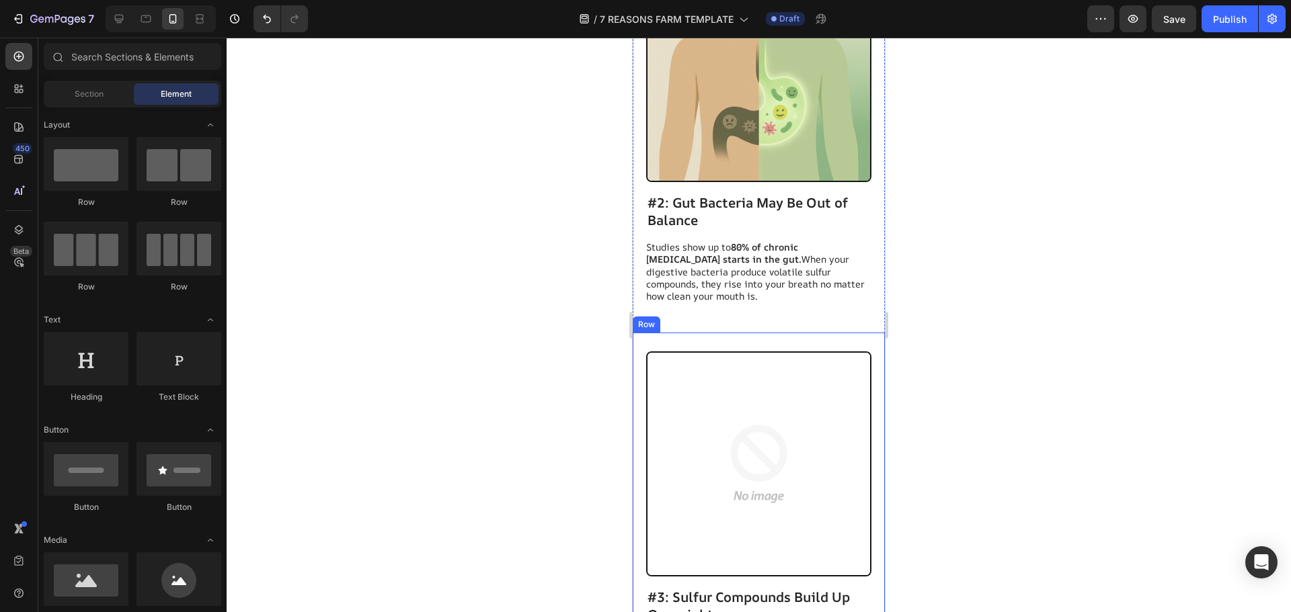
scroll to position [1262, 0]
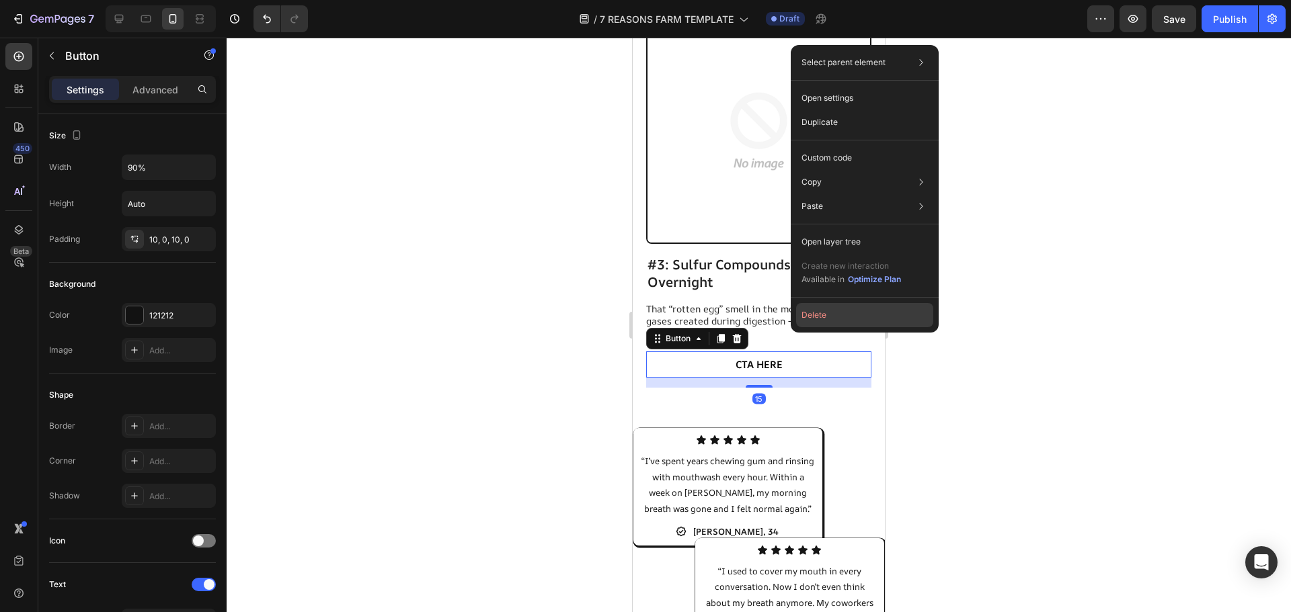
click at [832, 309] on button "Delete" at bounding box center [864, 315] width 137 height 24
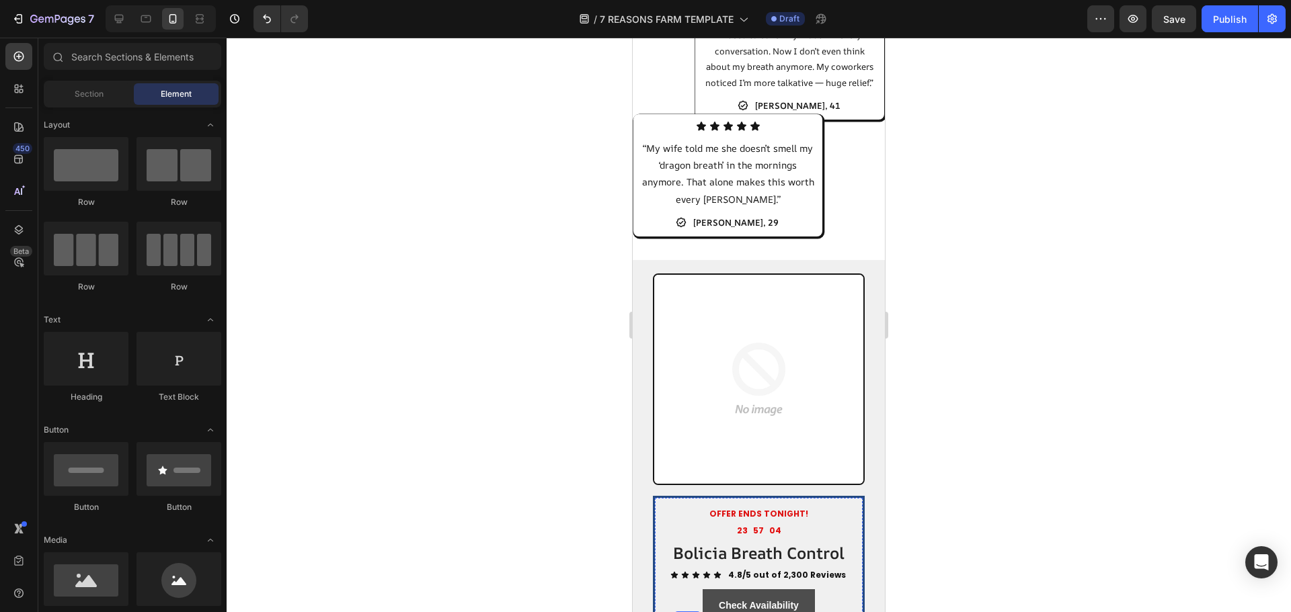
scroll to position [2001, 0]
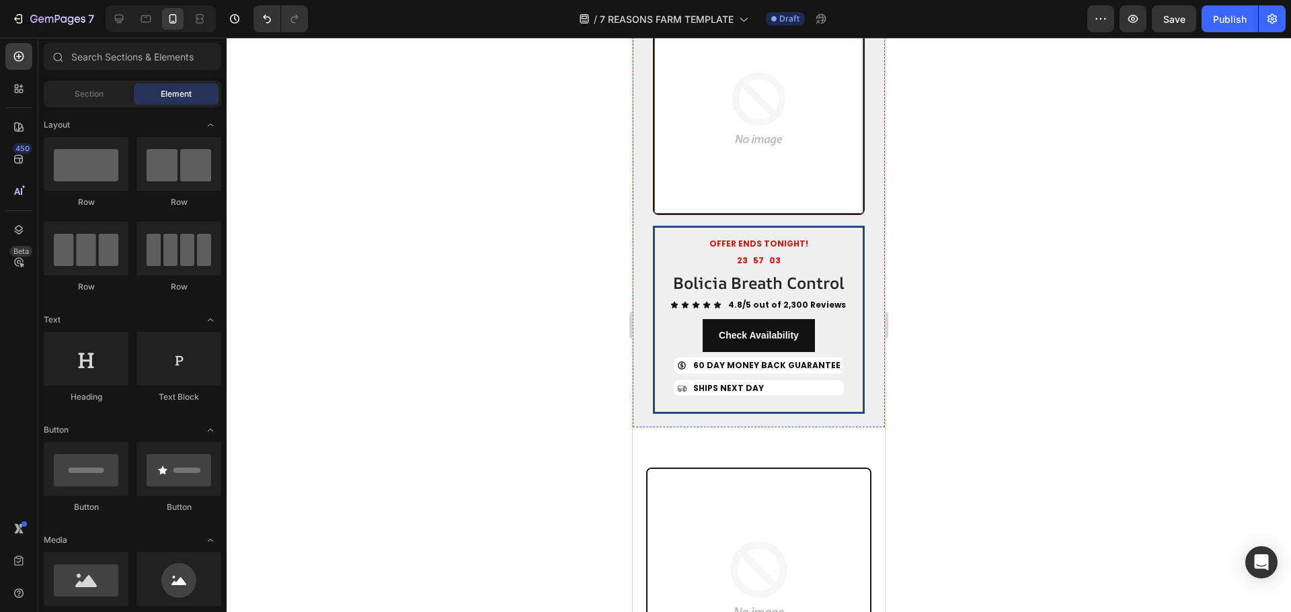
click at [767, 184] on img at bounding box center [758, 109] width 209 height 209
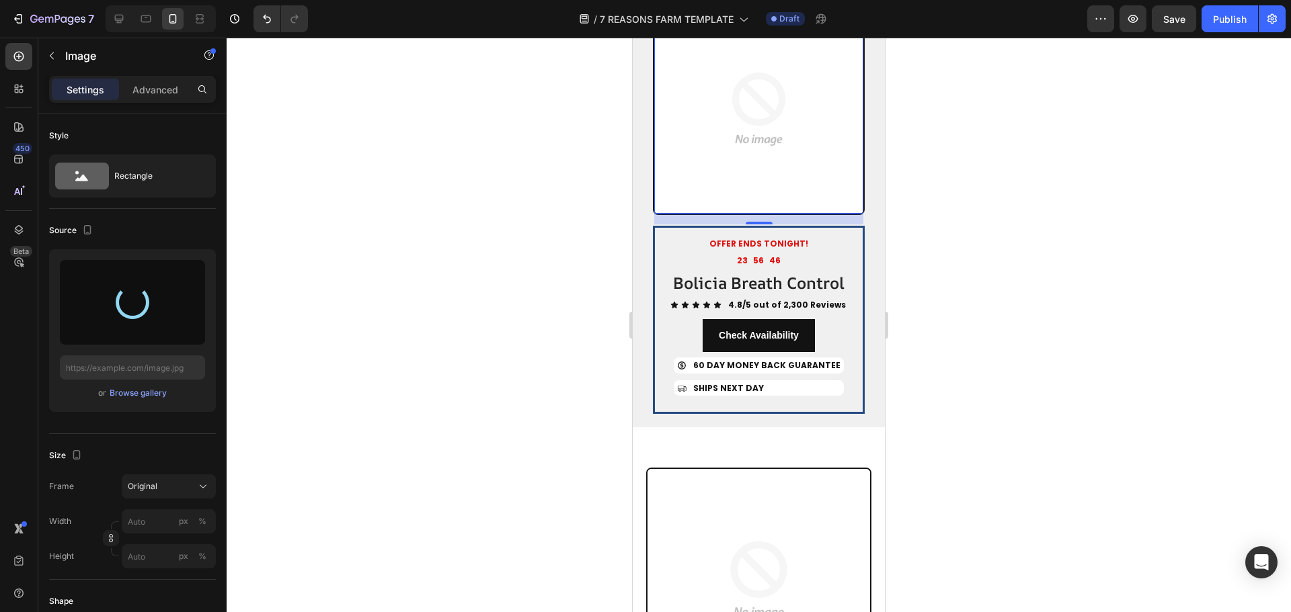
type input "[URL][DOMAIN_NAME]"
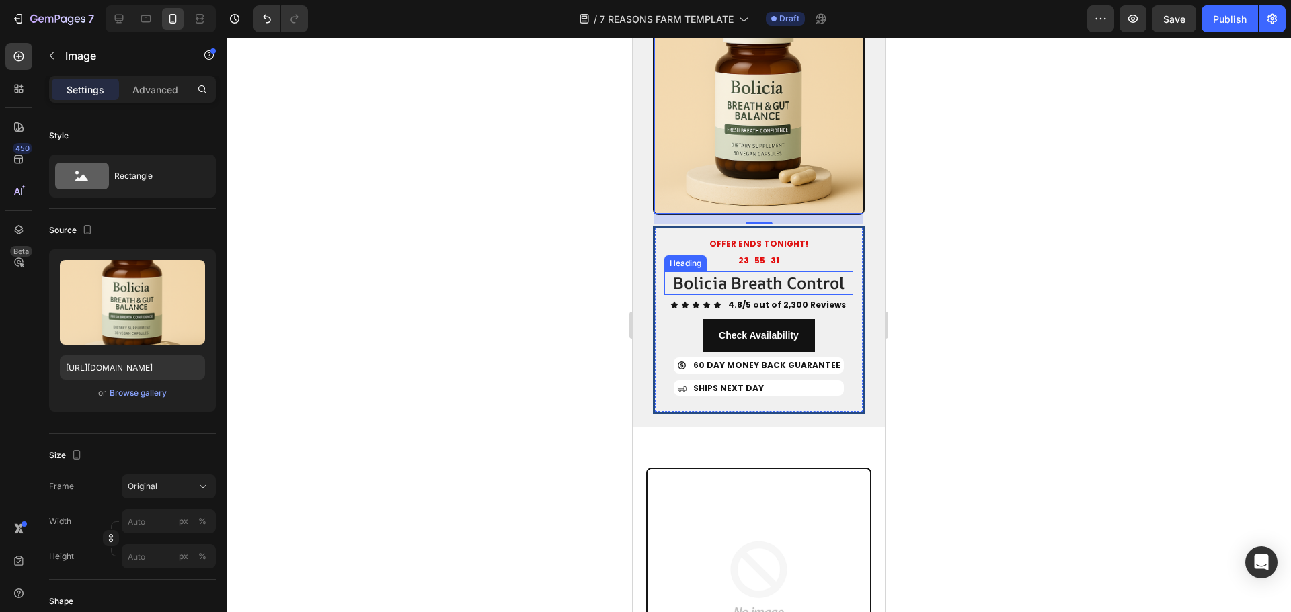
scroll to position [2337, 0]
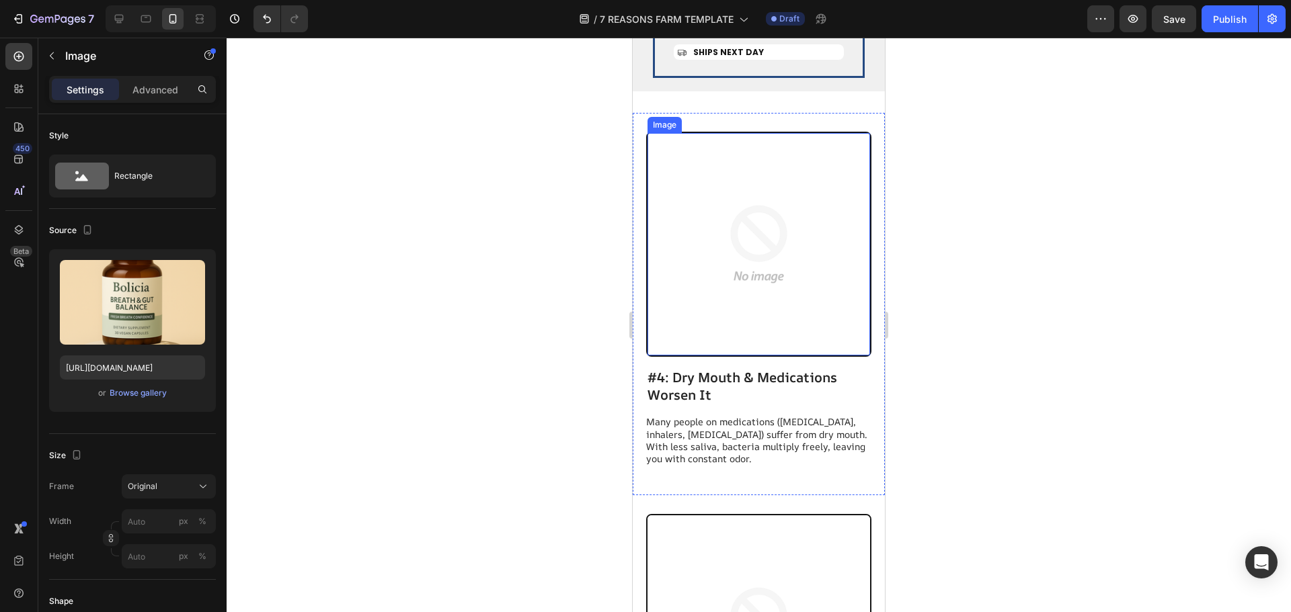
click at [783, 316] on img at bounding box center [758, 244] width 223 height 223
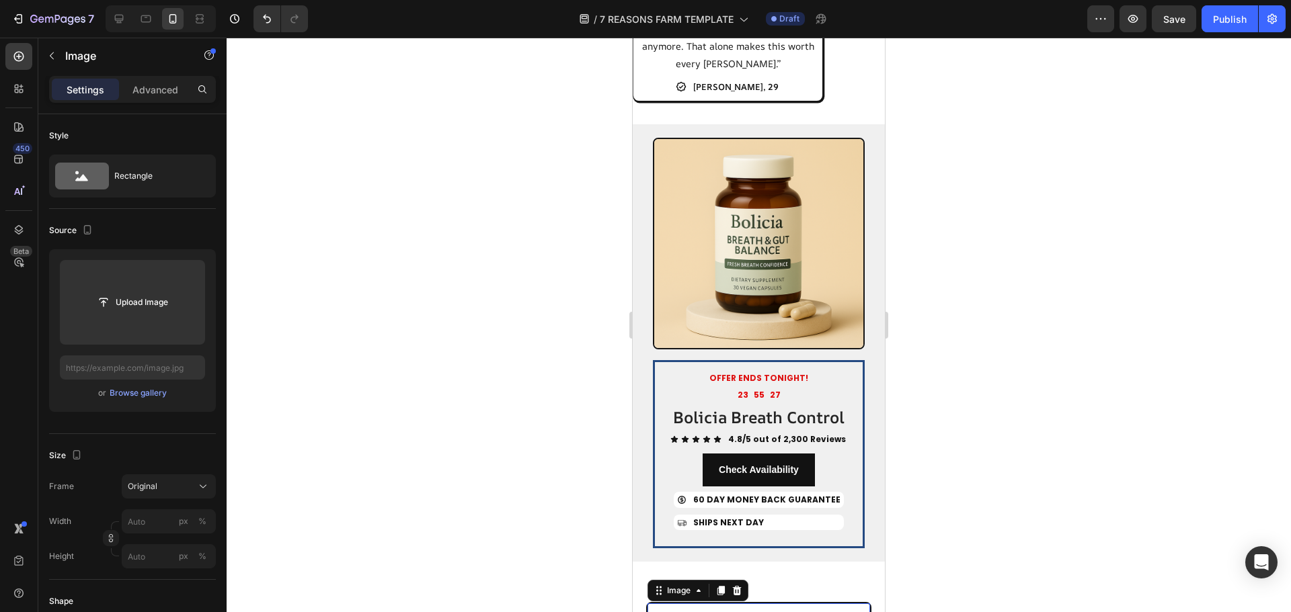
scroll to position [1727, 0]
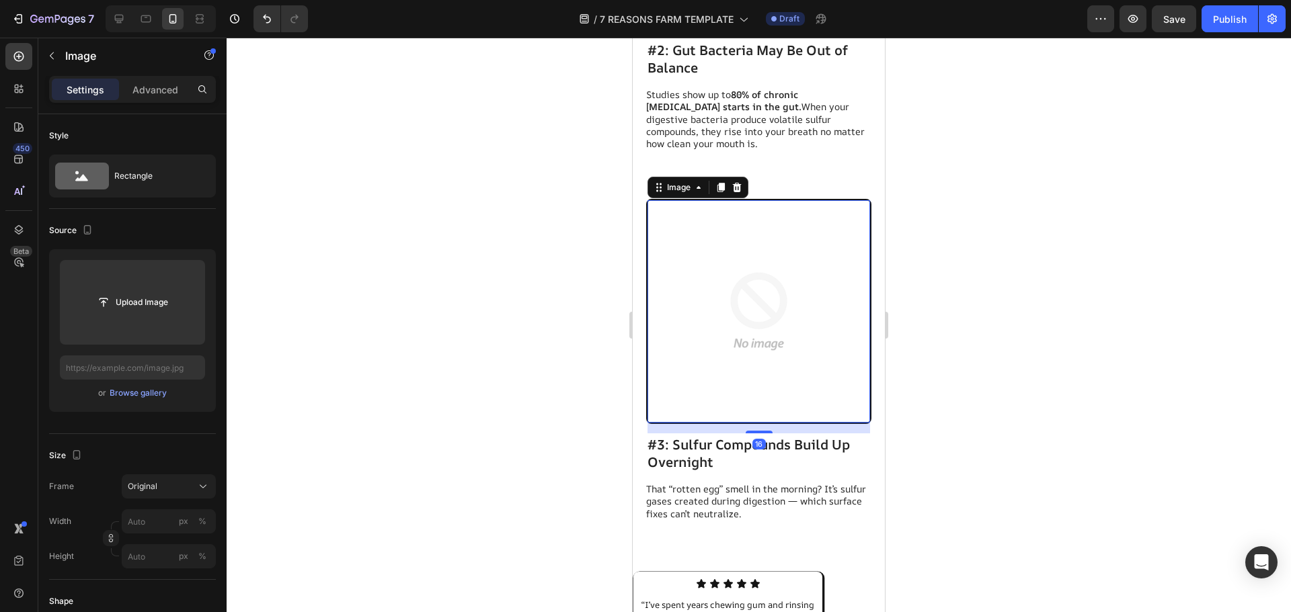
click at [809, 284] on img at bounding box center [758, 311] width 223 height 223
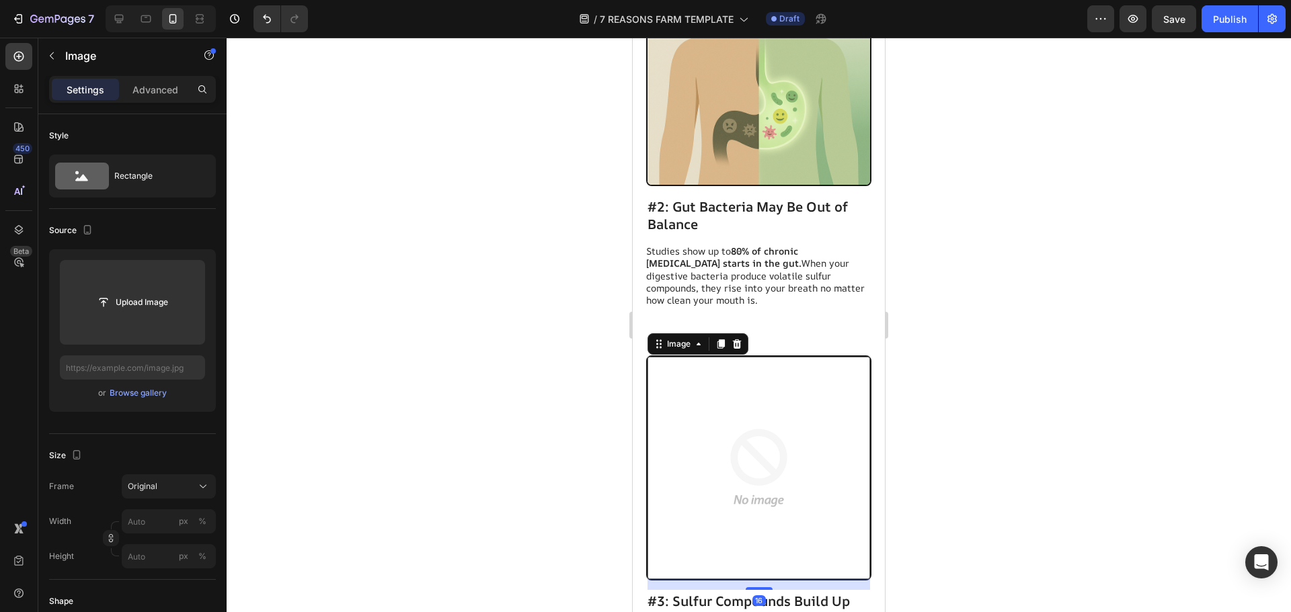
scroll to position [1082, 0]
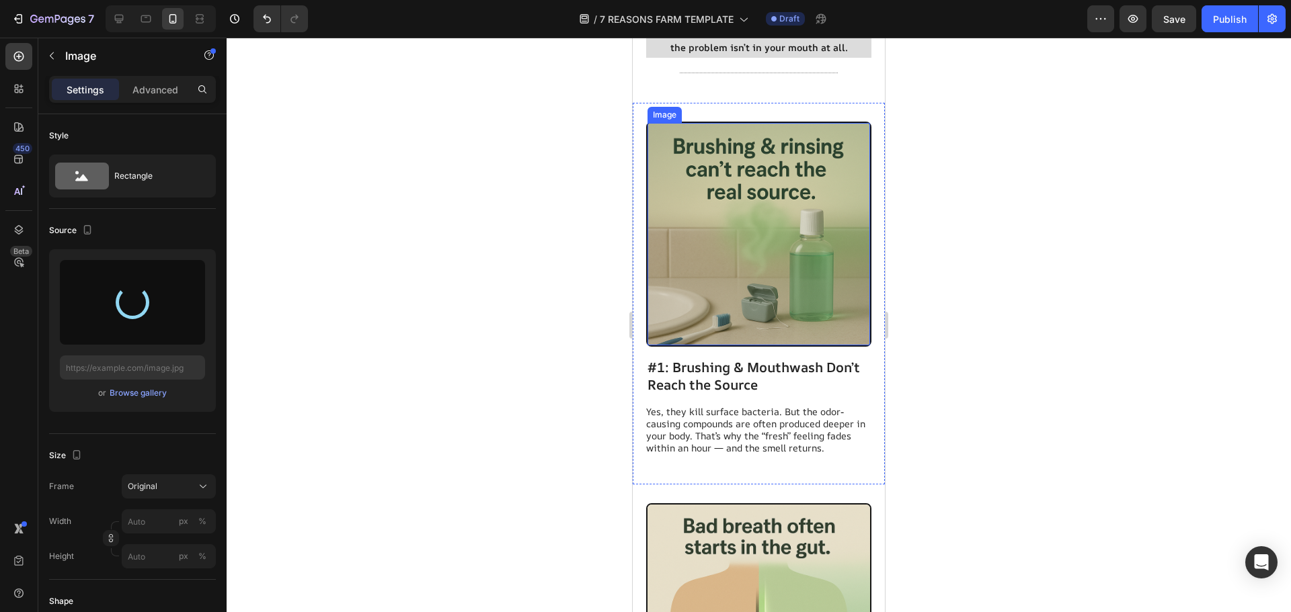
type input "https://cdn.shopify.com/s/files/1/0726/9865/8994/files/gempages_581411444419986…"
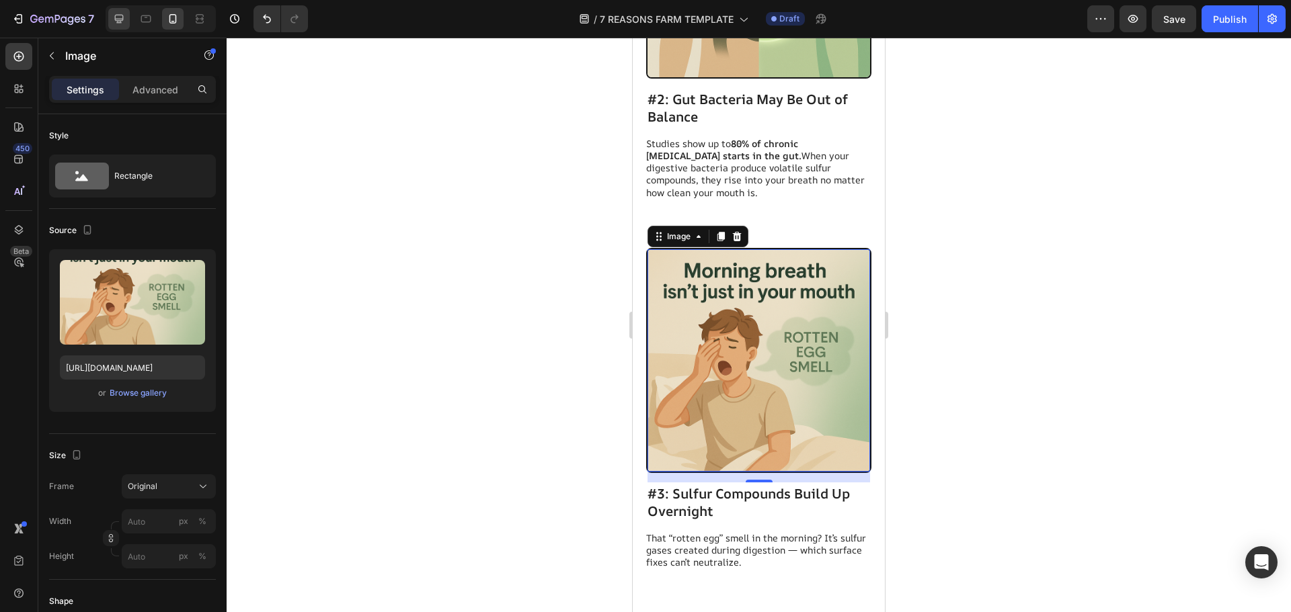
click at [124, 19] on icon at bounding box center [118, 18] width 13 height 13
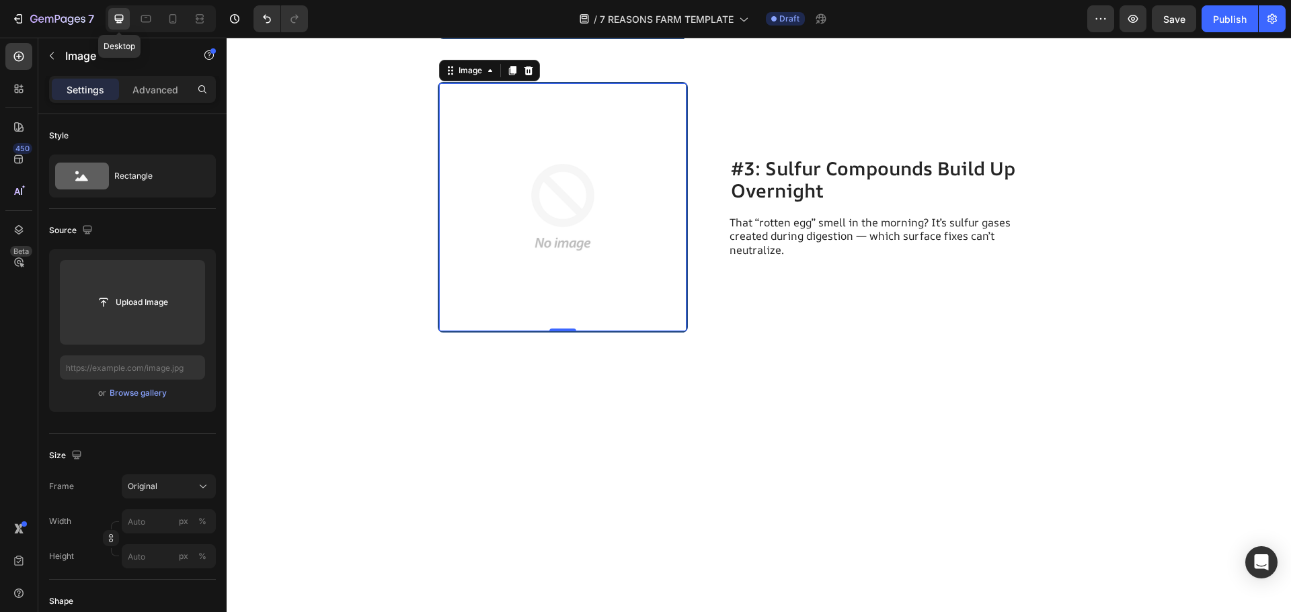
click at [488, 151] on img at bounding box center [563, 207] width 248 height 248
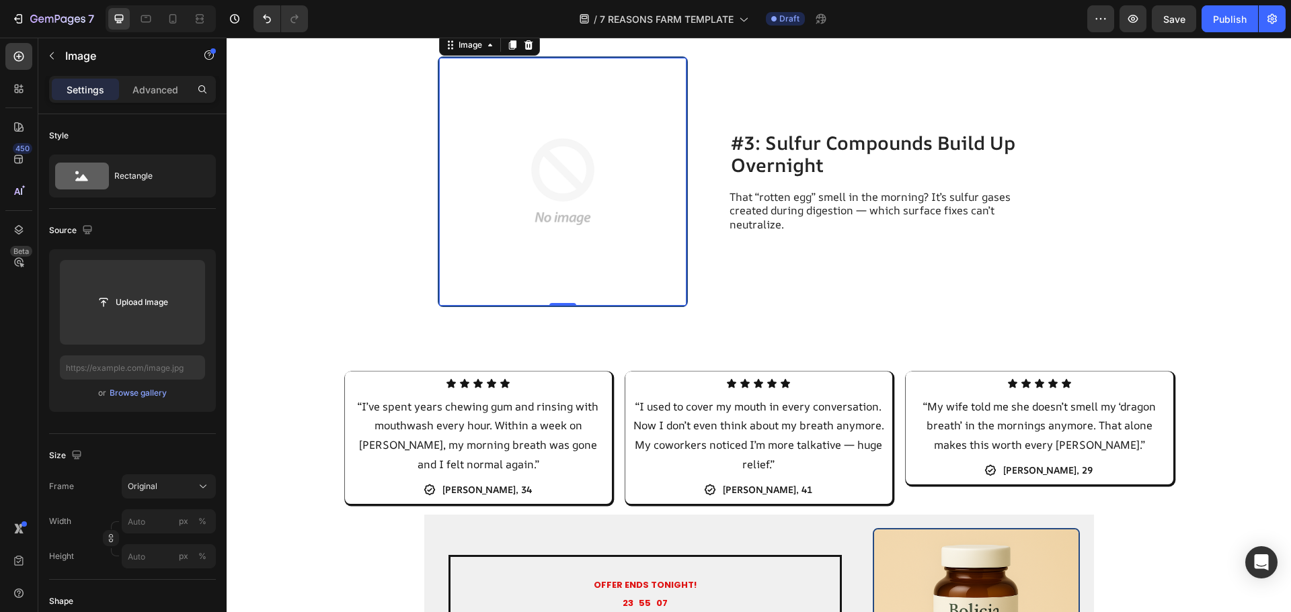
scroll to position [1079, 0]
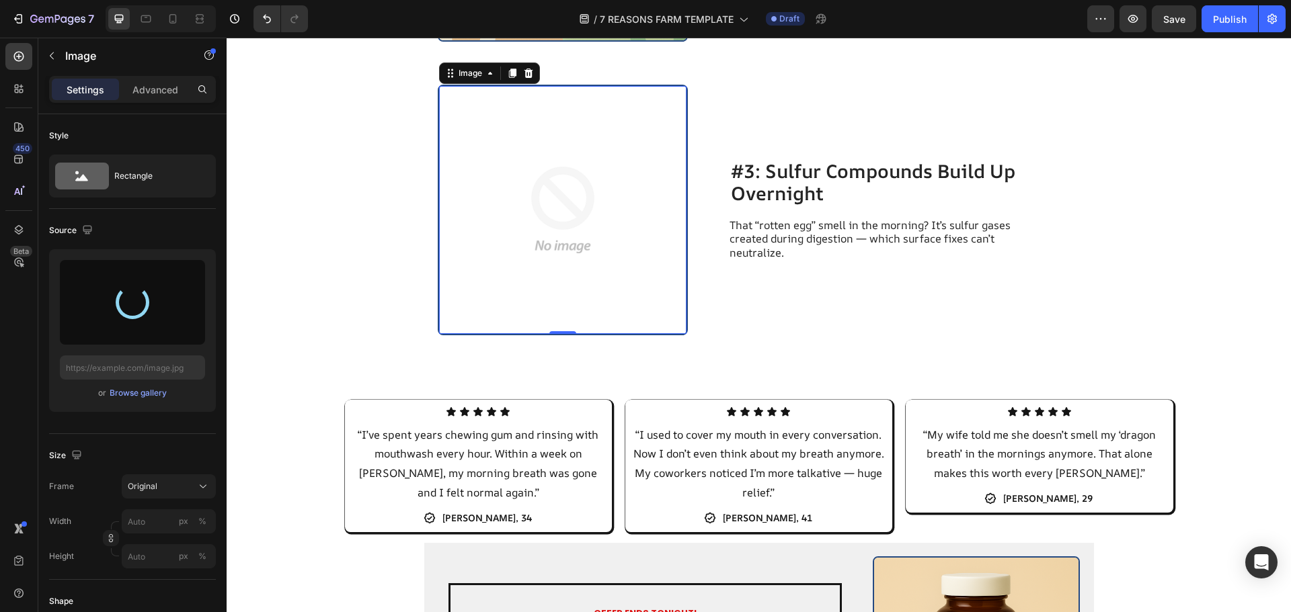
type input "https://cdn.shopify.com/s/files/1/0726/9865/8994/files/gempages_581411444419986…"
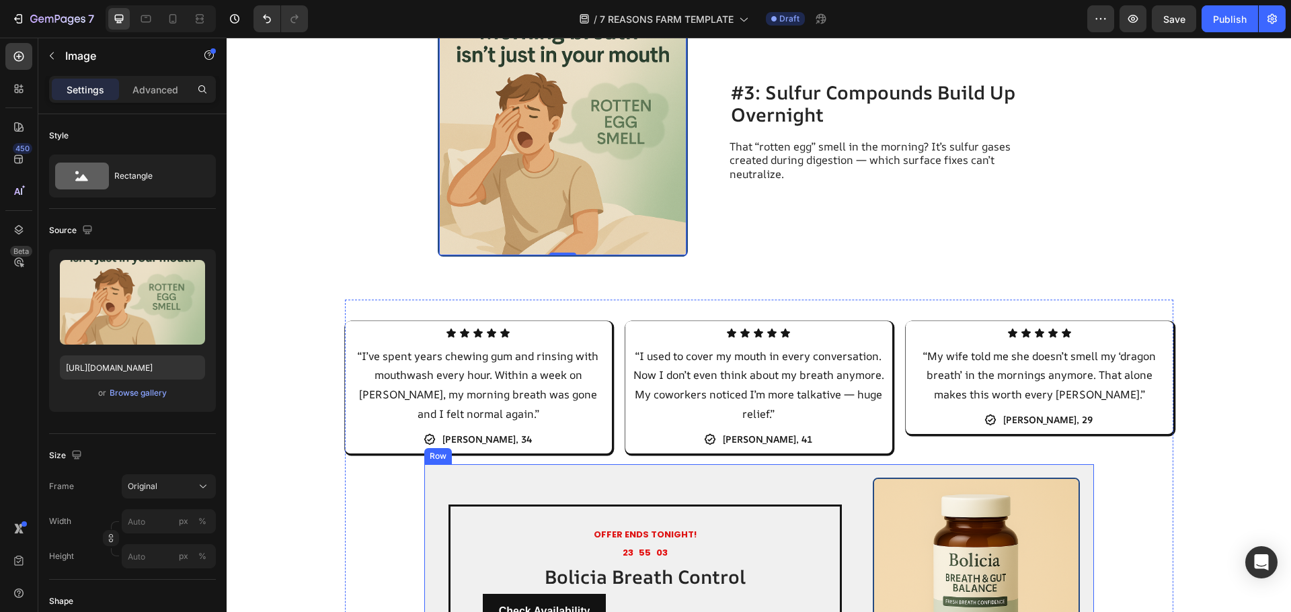
scroll to position [1684, 0]
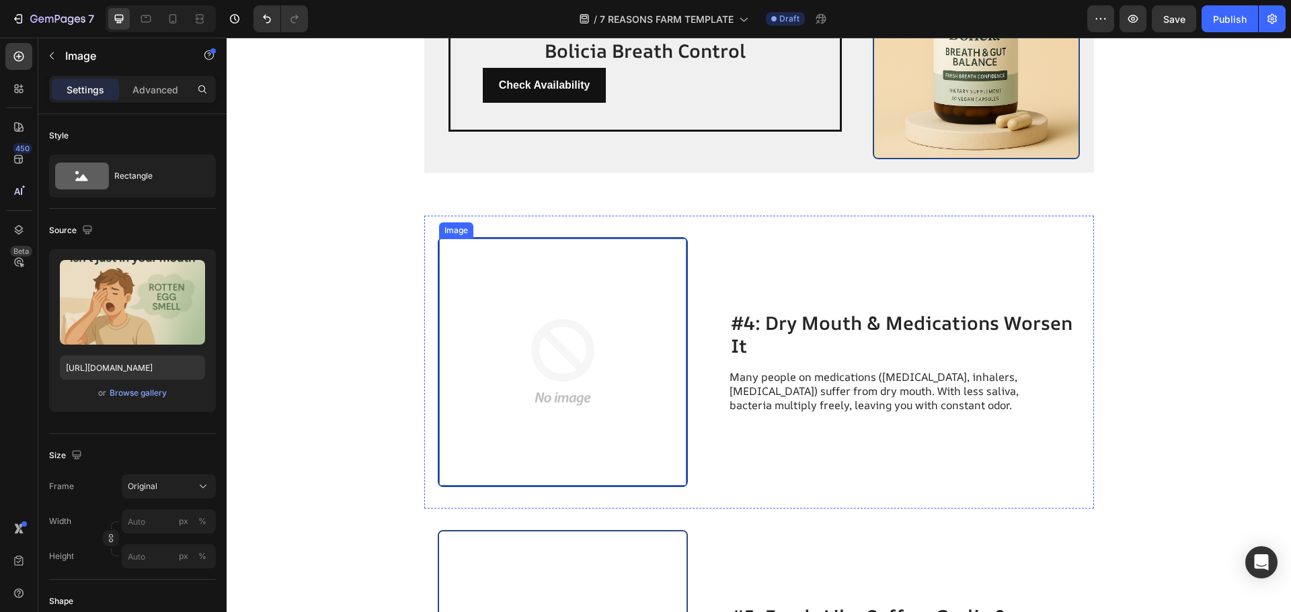
click at [675, 320] on img at bounding box center [563, 363] width 248 height 248
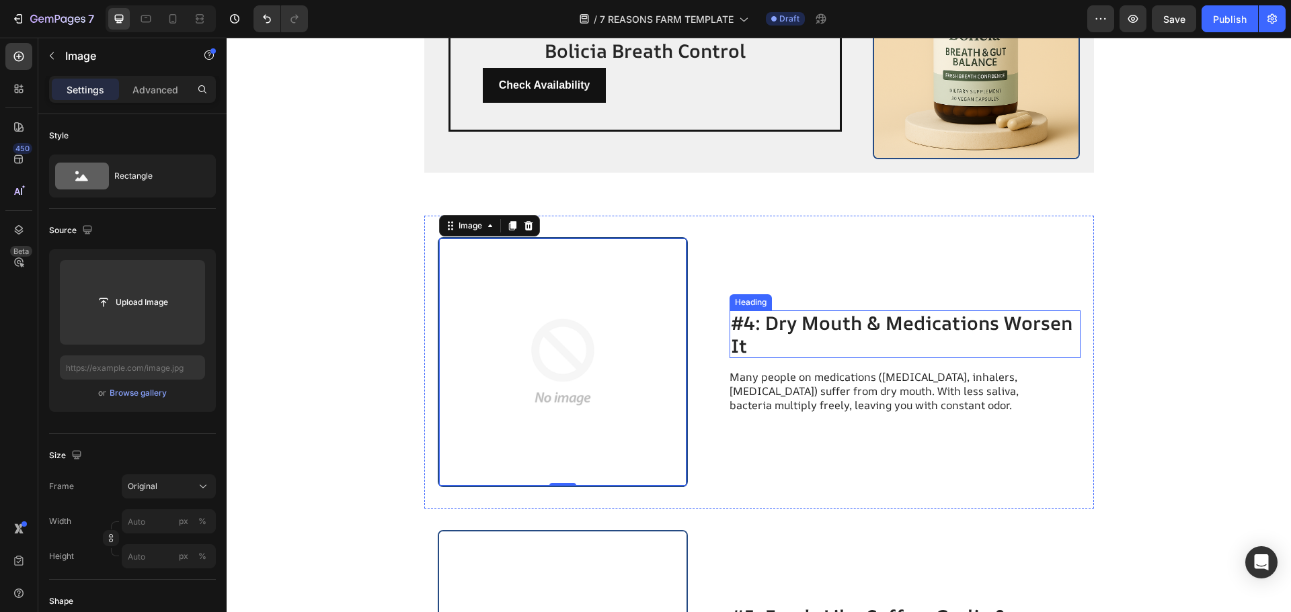
click at [925, 319] on h2 "#4: Dry Mouth & Medications Worsen It" at bounding box center [904, 335] width 351 height 48
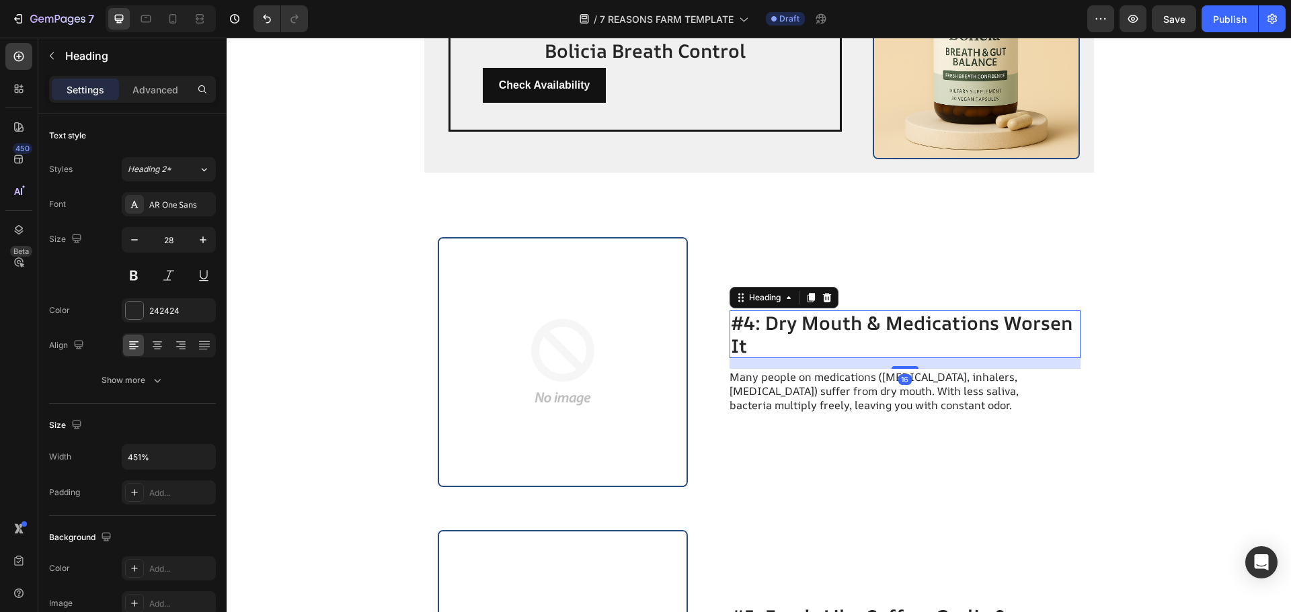
click at [871, 315] on h2 "#4: Dry Mouth & Medications Worsen It" at bounding box center [904, 335] width 351 height 48
click at [864, 317] on p "#4: Dry Mouth & Medications Worsen It" at bounding box center [905, 334] width 348 height 45
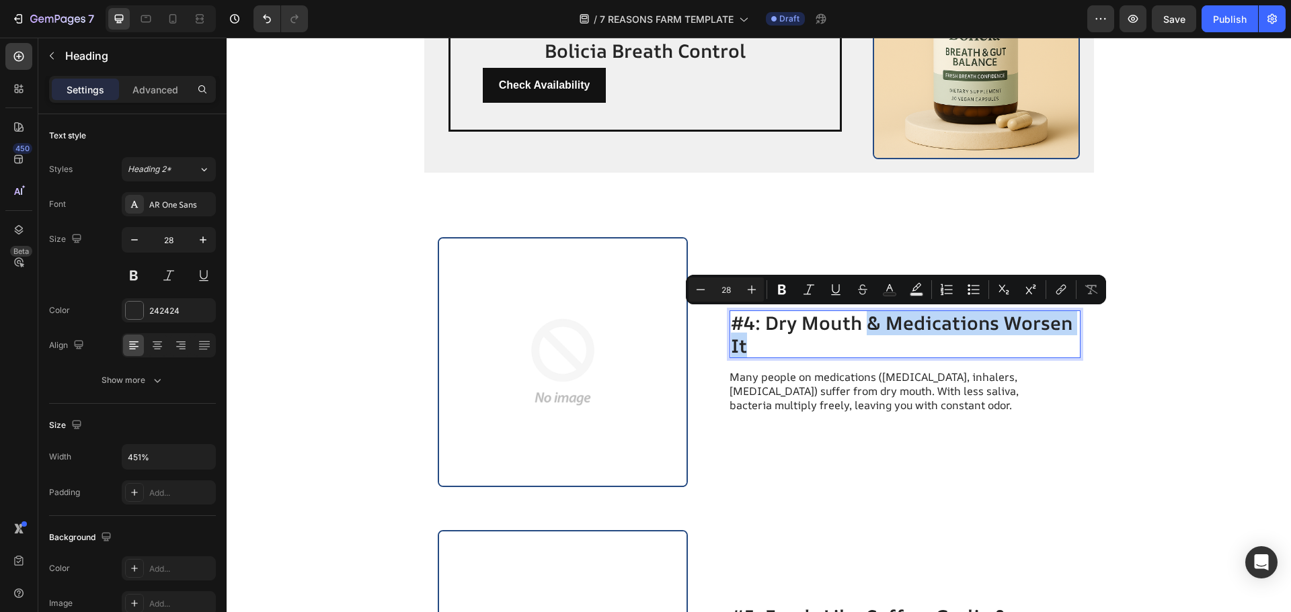
drag, startPoint x: 862, startPoint y: 317, endPoint x: 930, endPoint y: 343, distance: 72.8
click at [930, 343] on p "#4: Dry Mouth & Medications Worsen It" at bounding box center [905, 334] width 348 height 45
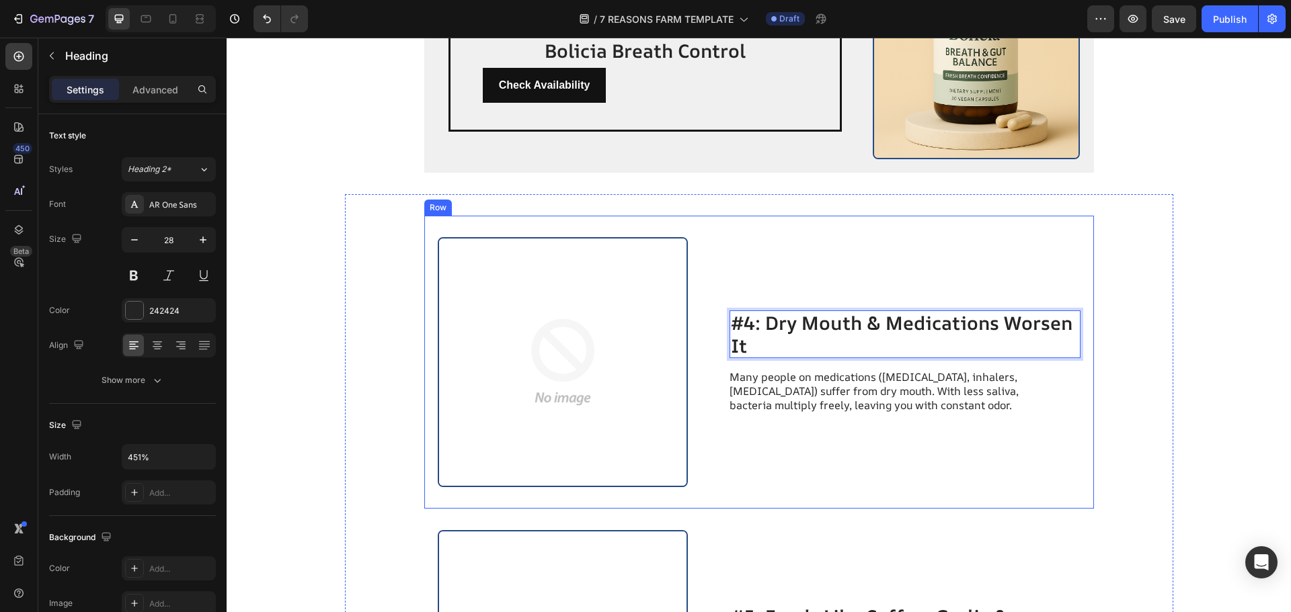
click at [622, 365] on img at bounding box center [563, 363] width 248 height 248
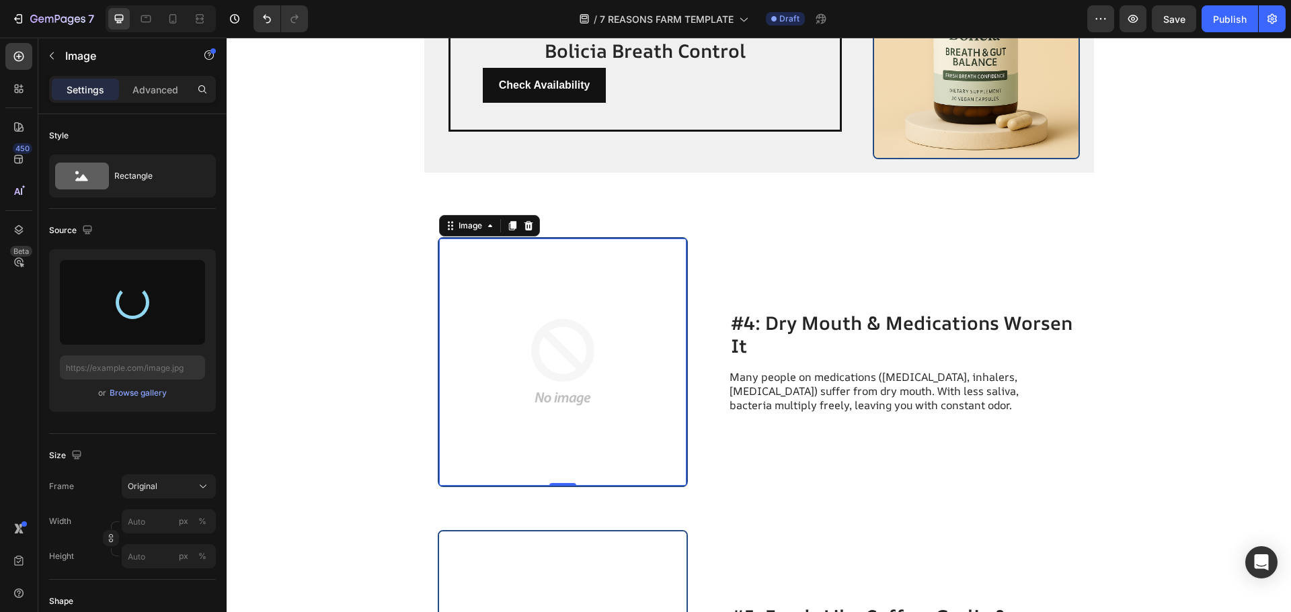
type input "https://cdn.shopify.com/s/files/1/0726/9865/8994/files/gempages_581411444419986…"
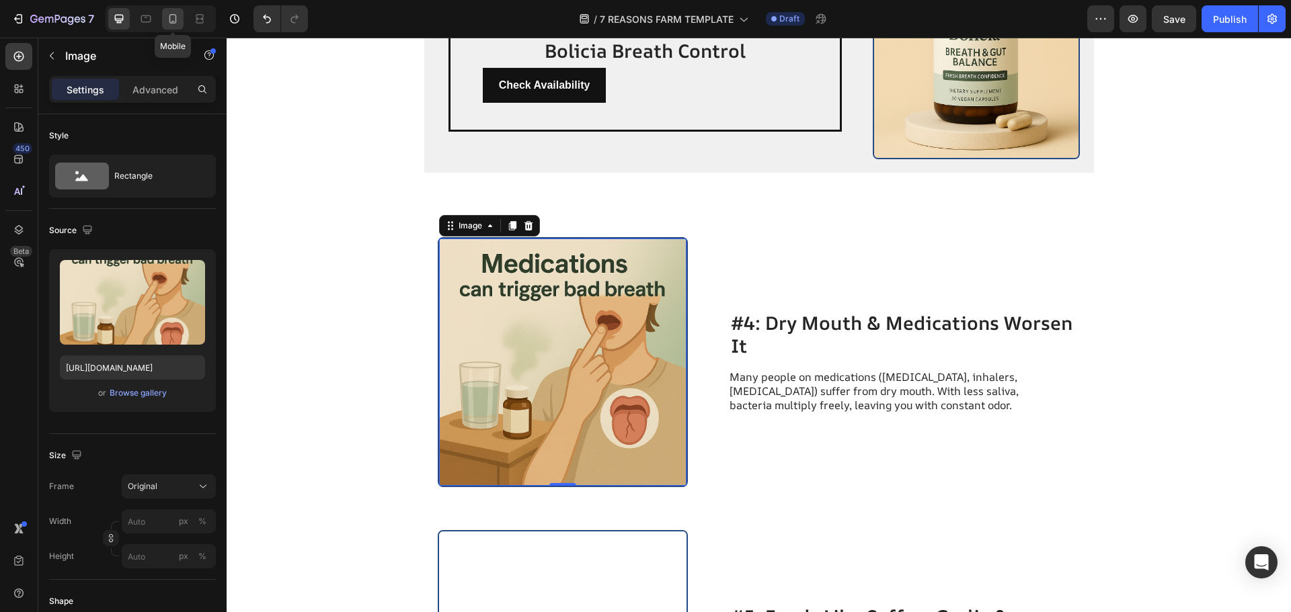
drag, startPoint x: 201, startPoint y: 15, endPoint x: 178, endPoint y: 18, distance: 23.0
click at [178, 18] on div "Mobile" at bounding box center [161, 18] width 110 height 27
click at [178, 18] on icon at bounding box center [172, 18] width 13 height 13
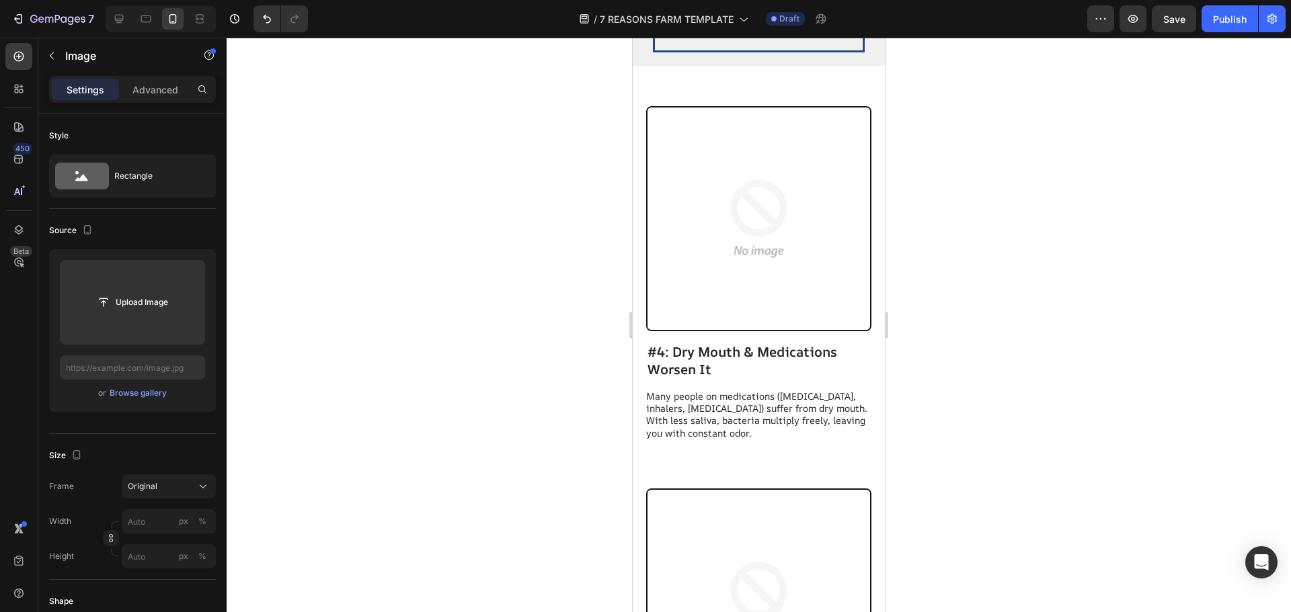
scroll to position [2151, 0]
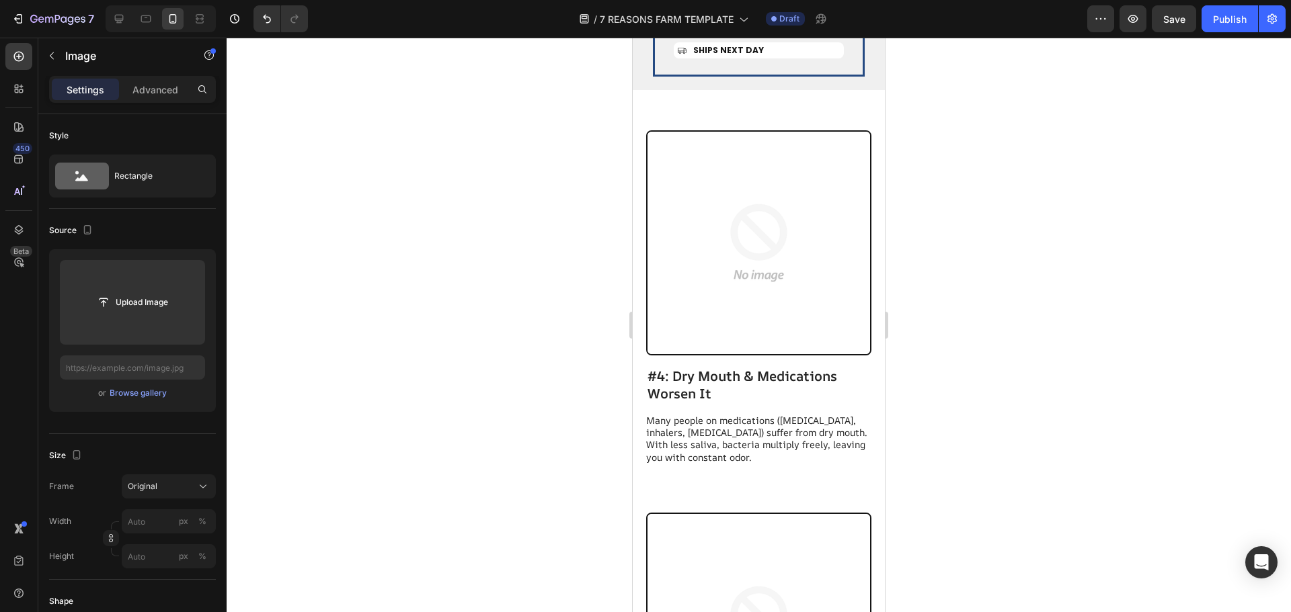
click at [747, 257] on img at bounding box center [758, 243] width 223 height 223
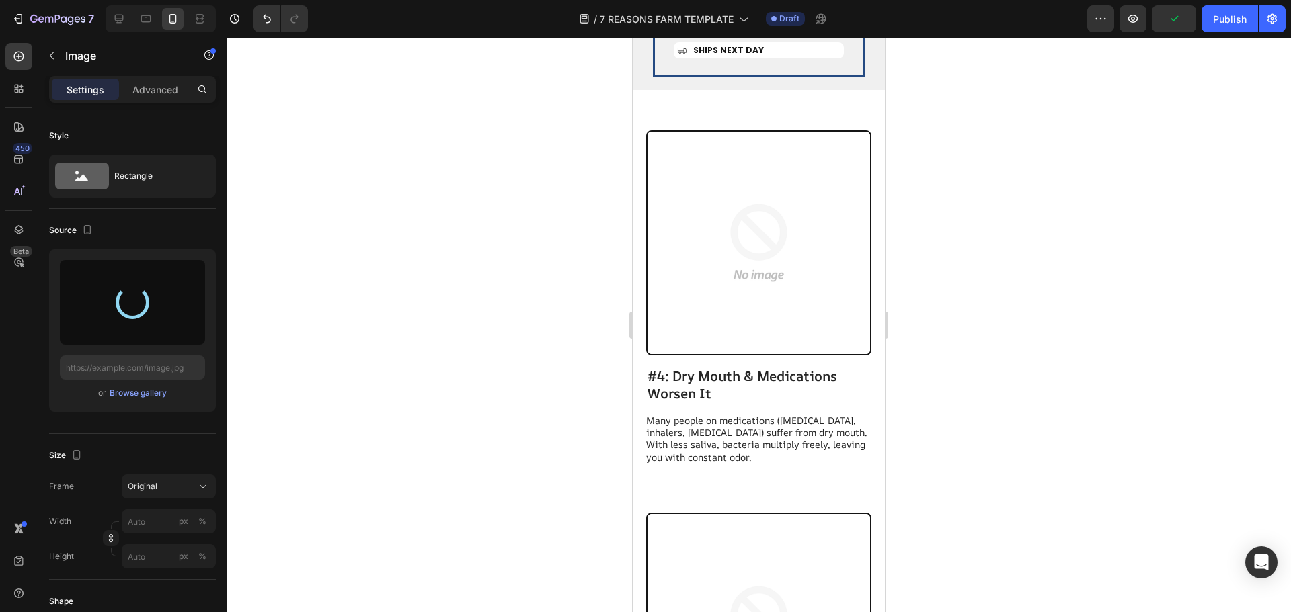
type input "https://cdn.shopify.com/s/files/1/0726/9865/8994/files/gempages_581411444419986…"
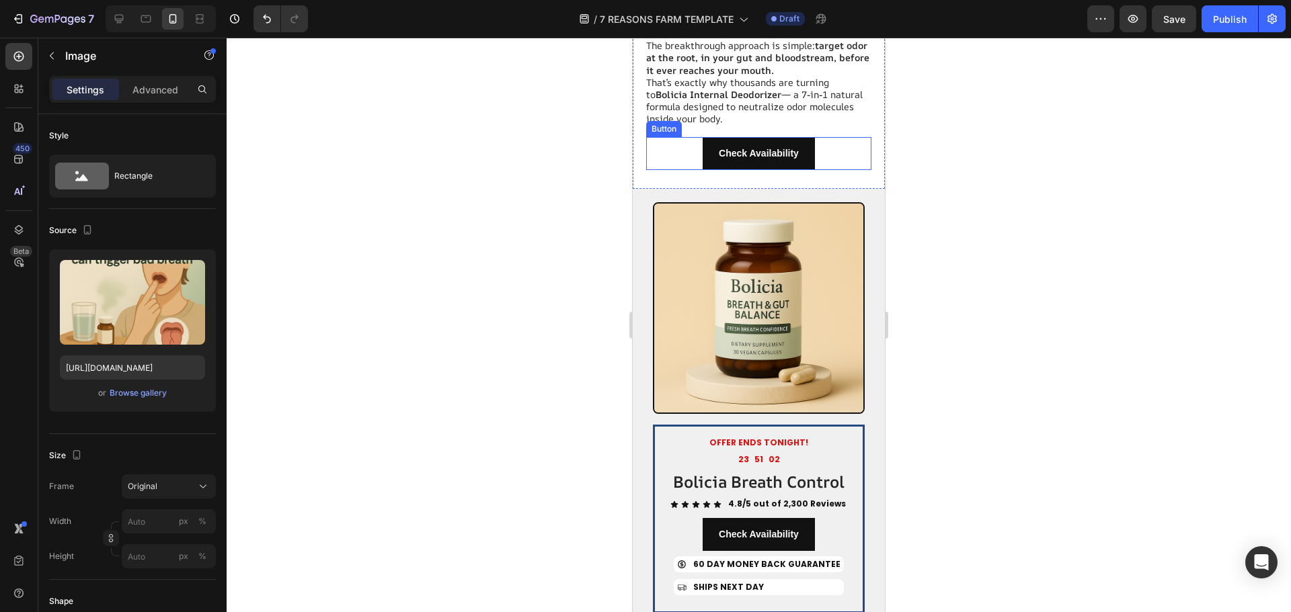
scroll to position [3630, 0]
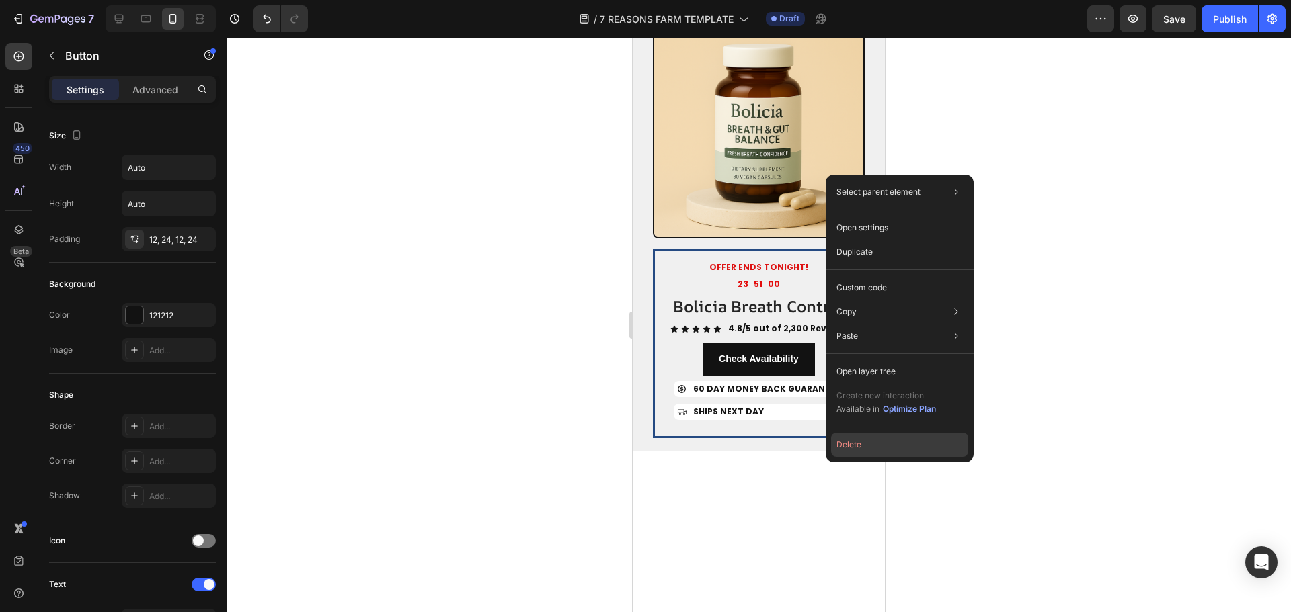
click at [884, 438] on button "Delete" at bounding box center [899, 445] width 137 height 24
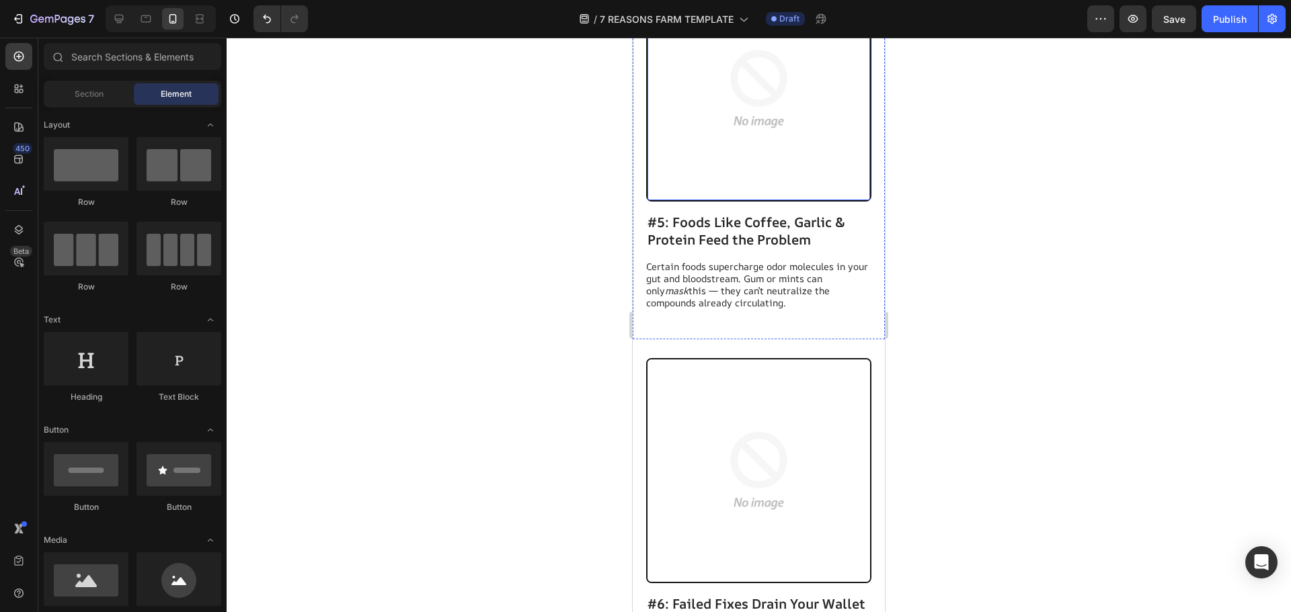
scroll to position [2487, 0]
click at [793, 200] on img at bounding box center [758, 88] width 223 height 223
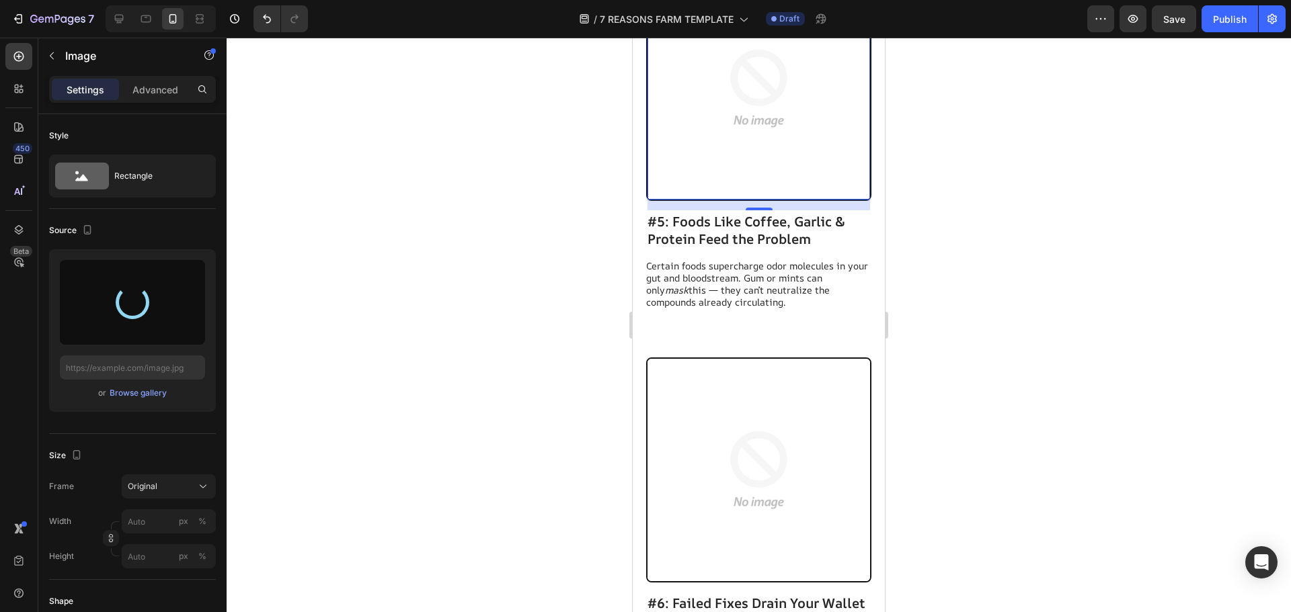
type input "https://cdn.shopify.com/s/files/1/0726/9865/8994/files/gempages_581411444419986…"
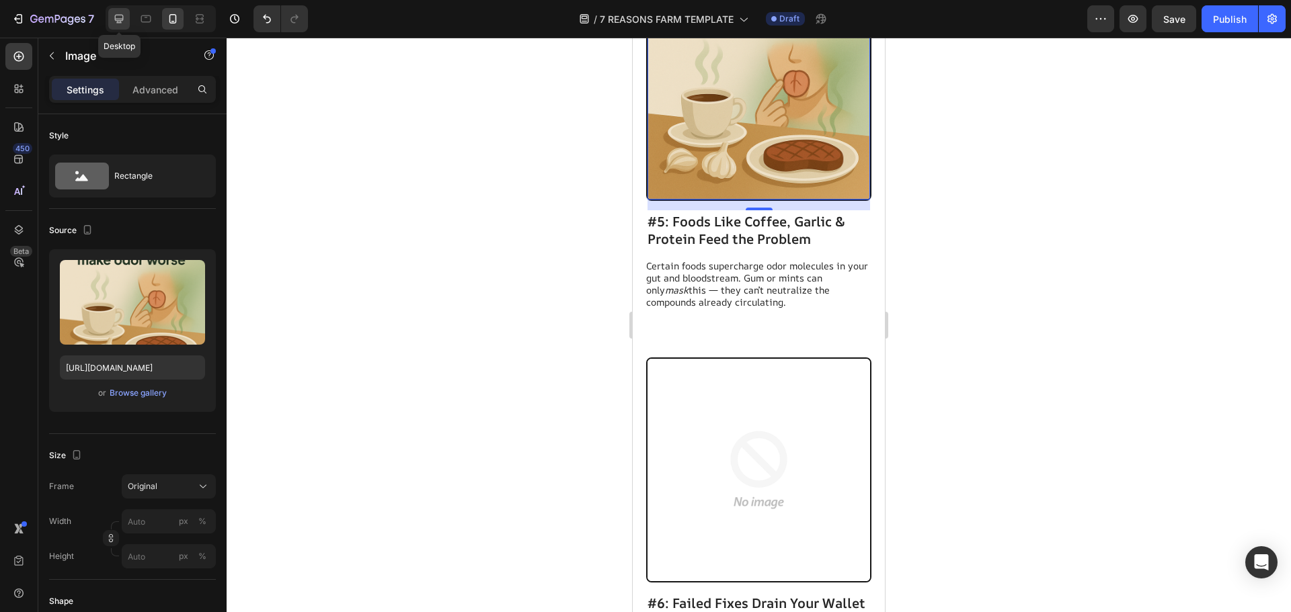
click at [118, 27] on div at bounding box center [119, 19] width 22 height 22
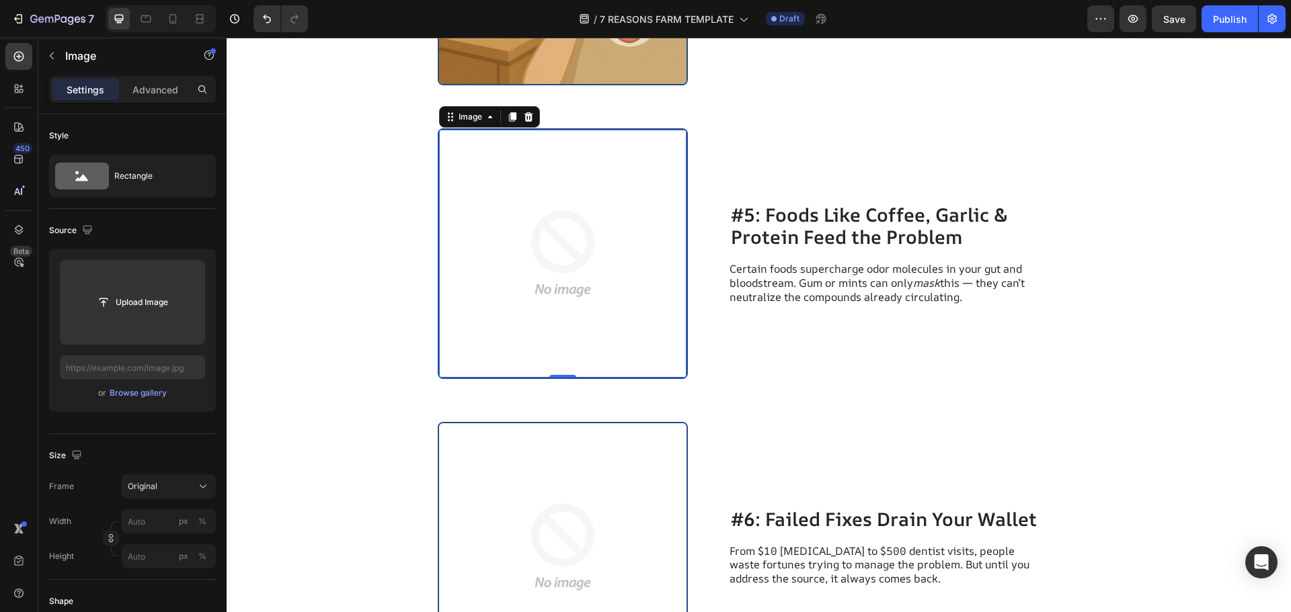
scroll to position [2579, 0]
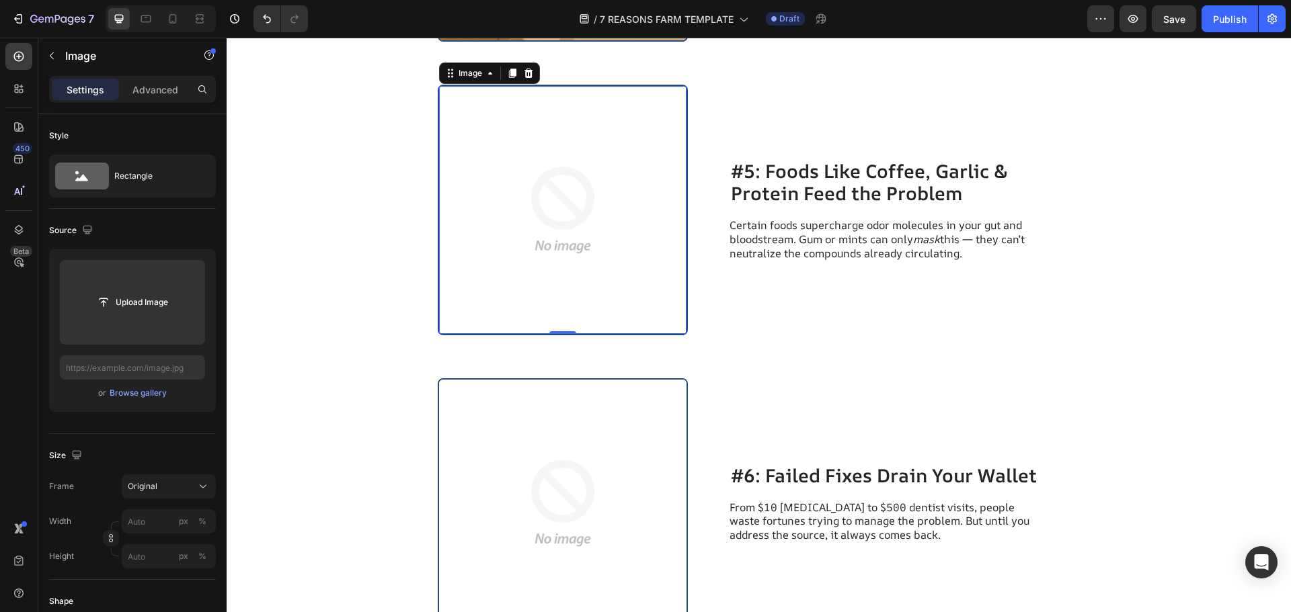
click at [570, 265] on img at bounding box center [563, 210] width 248 height 248
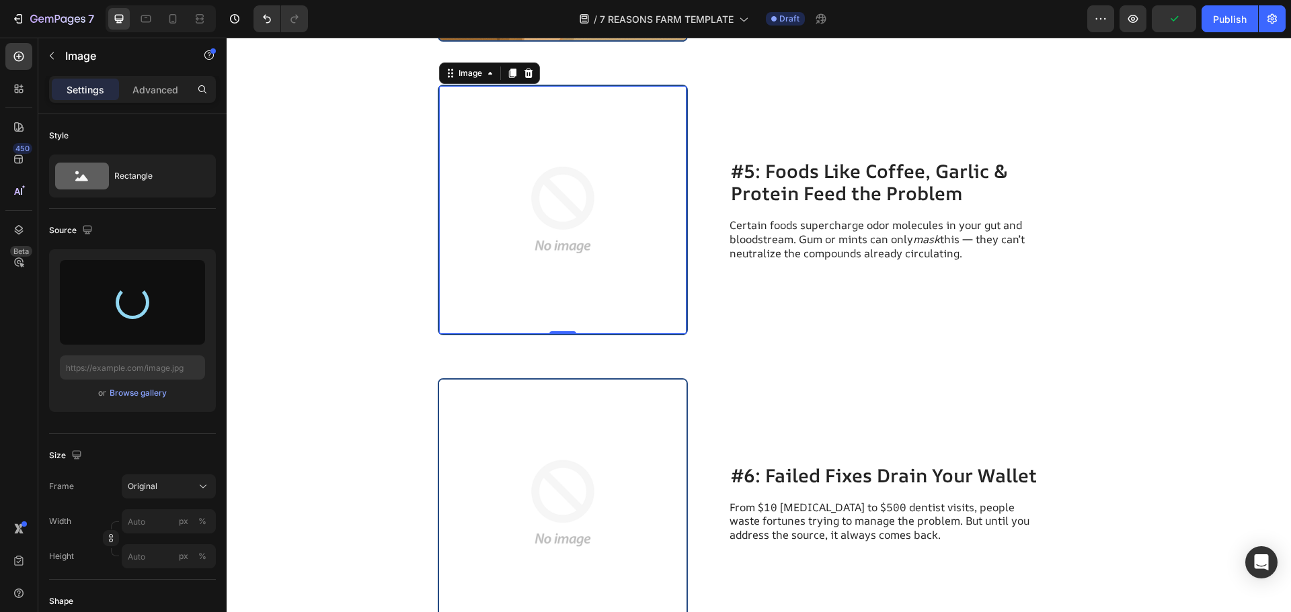
type input "https://cdn.shopify.com/s/files/1/0726/9865/8994/files/gempages_581411444419986…"
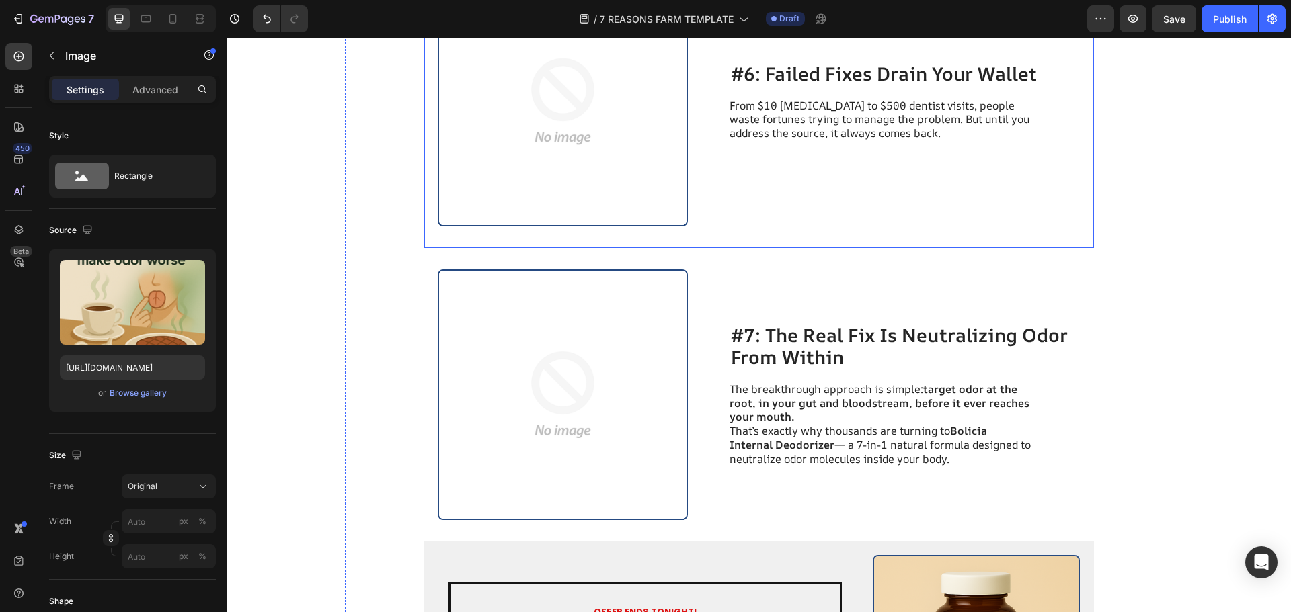
scroll to position [2982, 0]
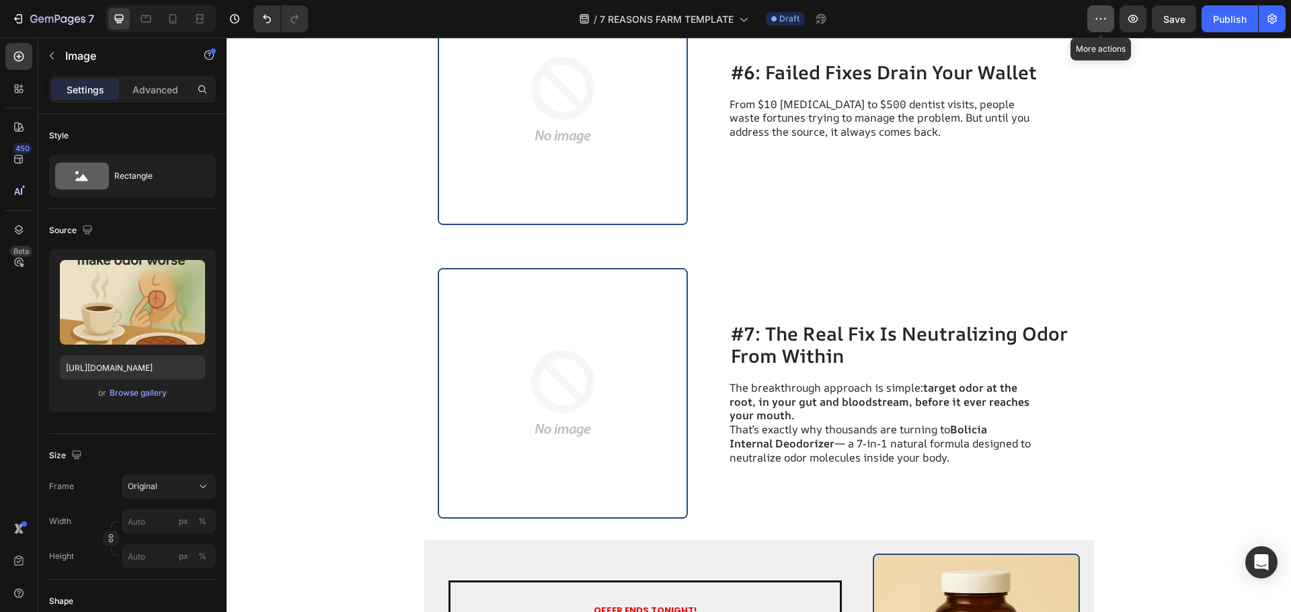
click at [1096, 17] on icon "button" at bounding box center [1100, 18] width 13 height 13
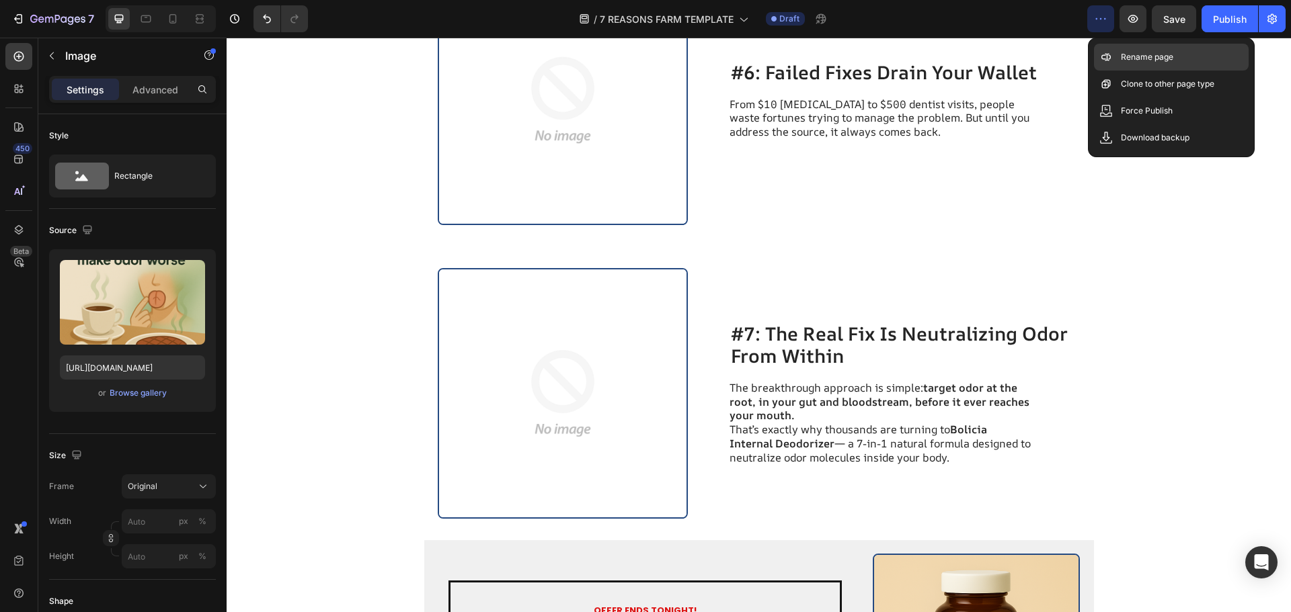
click at [1115, 71] on div "Rename page" at bounding box center [1171, 84] width 155 height 27
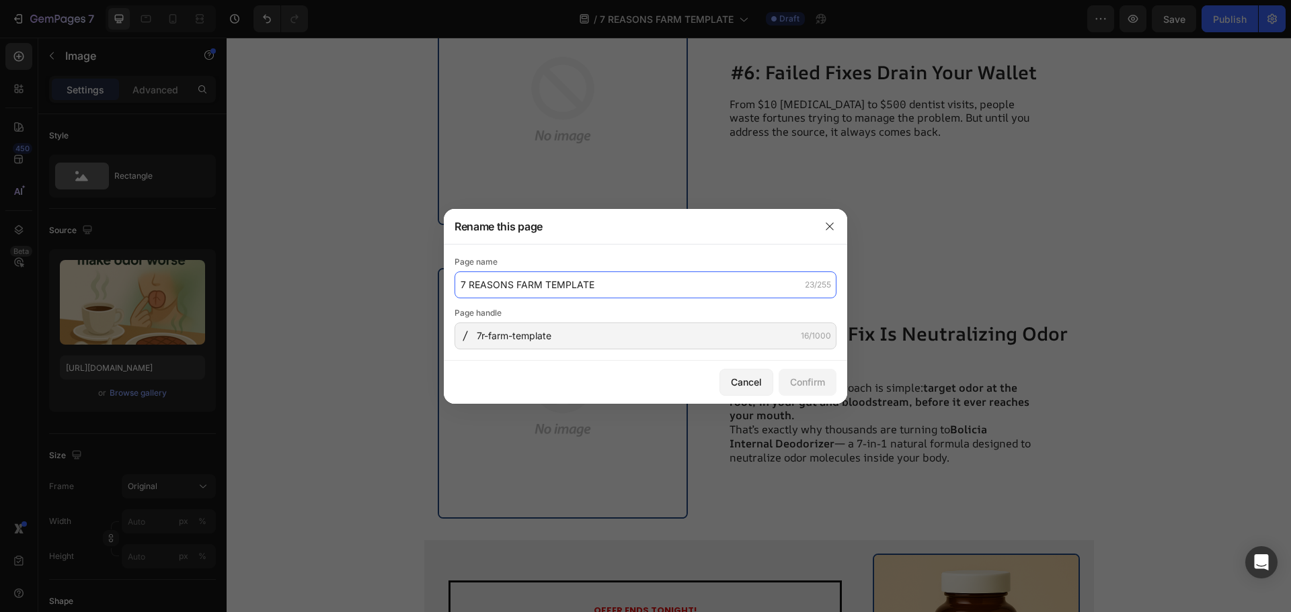
click at [596, 281] on input "7 REASONS FARM TEMPLATE" at bounding box center [645, 285] width 382 height 27
type input "listicle"
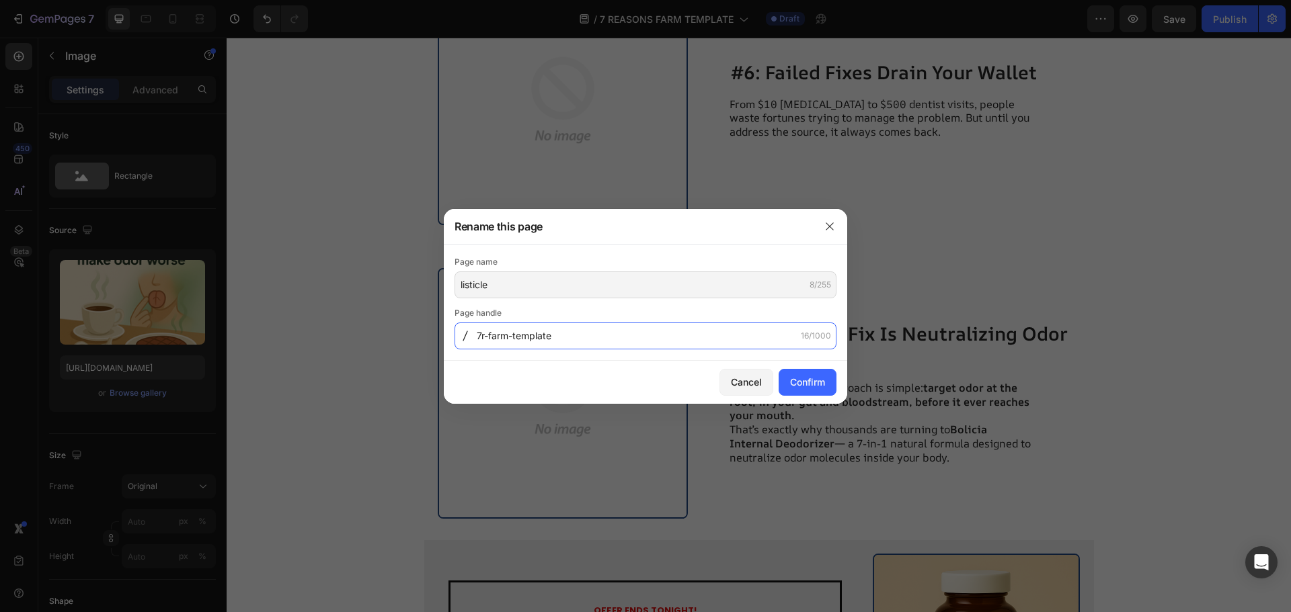
click at [586, 346] on input "7r-farm-template" at bounding box center [645, 336] width 382 height 27
type input "listicle"
click at [778, 385] on button "Confirm" at bounding box center [807, 382] width 58 height 27
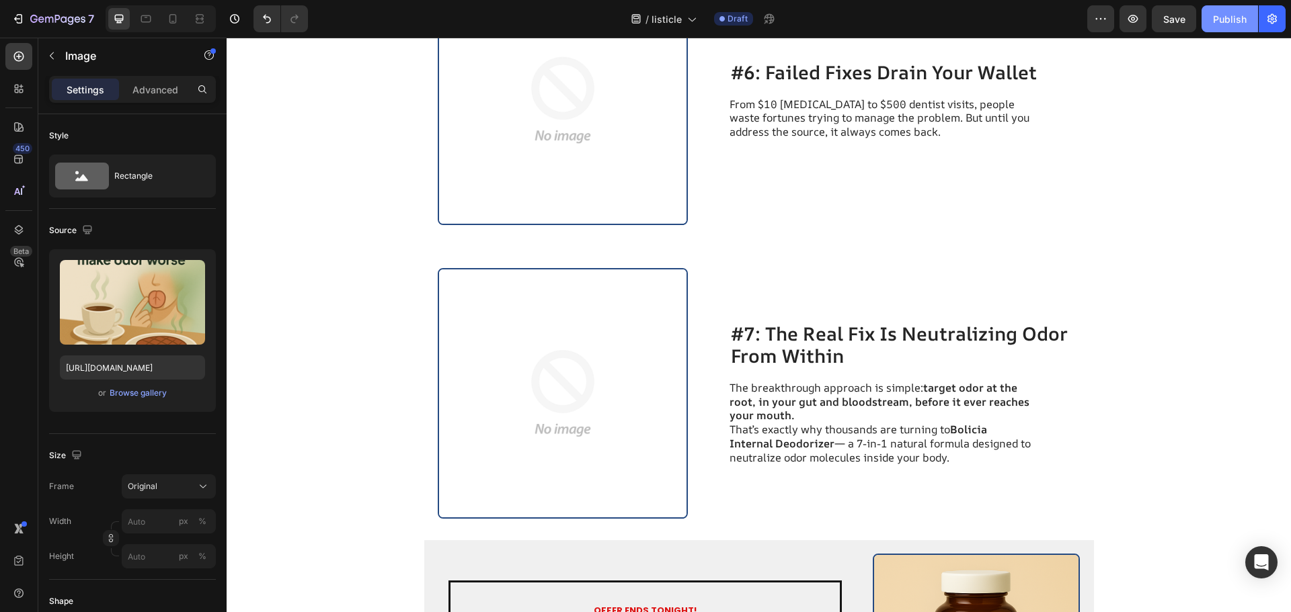
click at [1223, 24] on div "Publish" at bounding box center [1230, 19] width 34 height 14
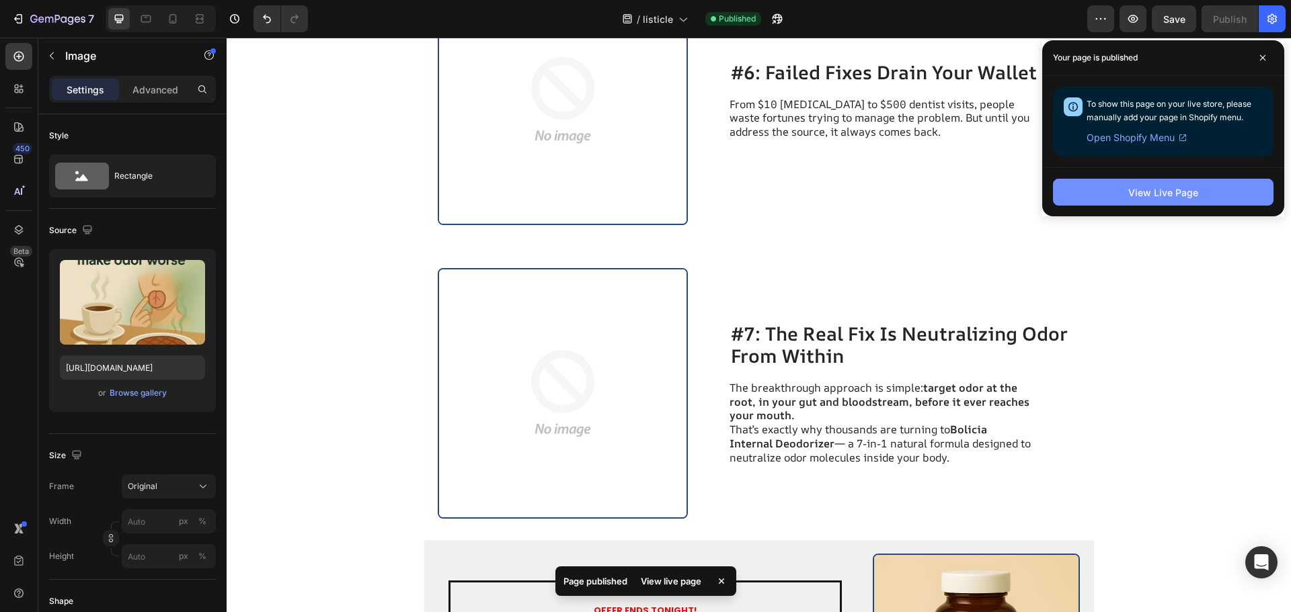
click at [1142, 179] on button "View Live Page" at bounding box center [1163, 192] width 220 height 27
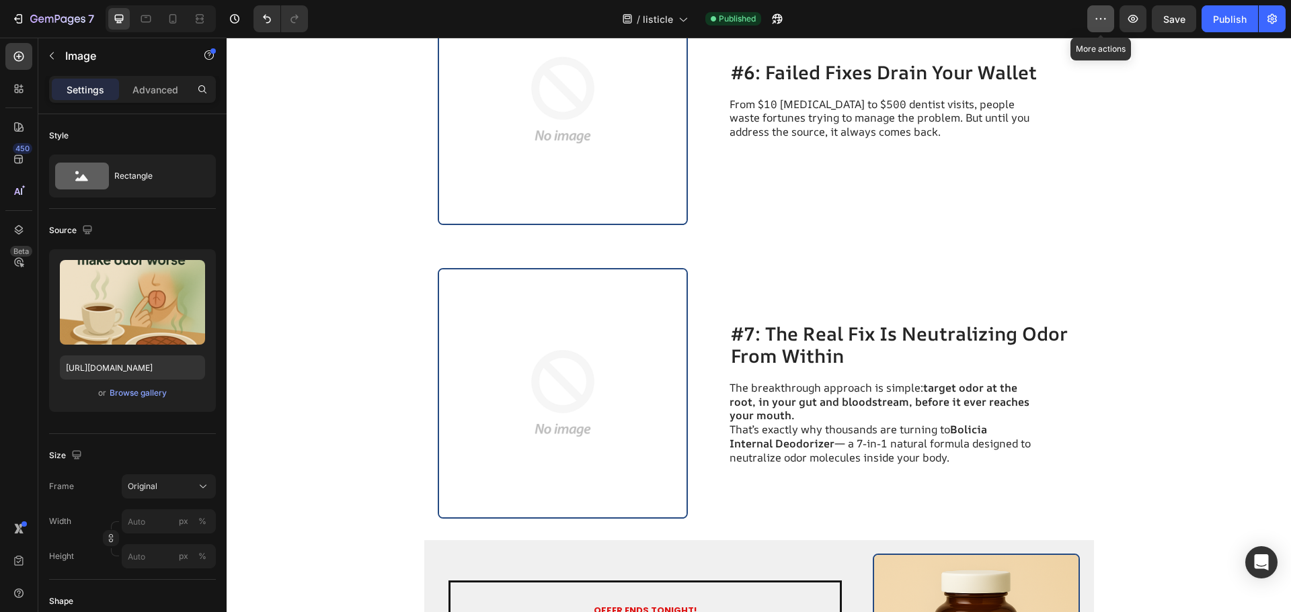
click at [1104, 19] on icon "button" at bounding box center [1105, 18] width 2 height 1
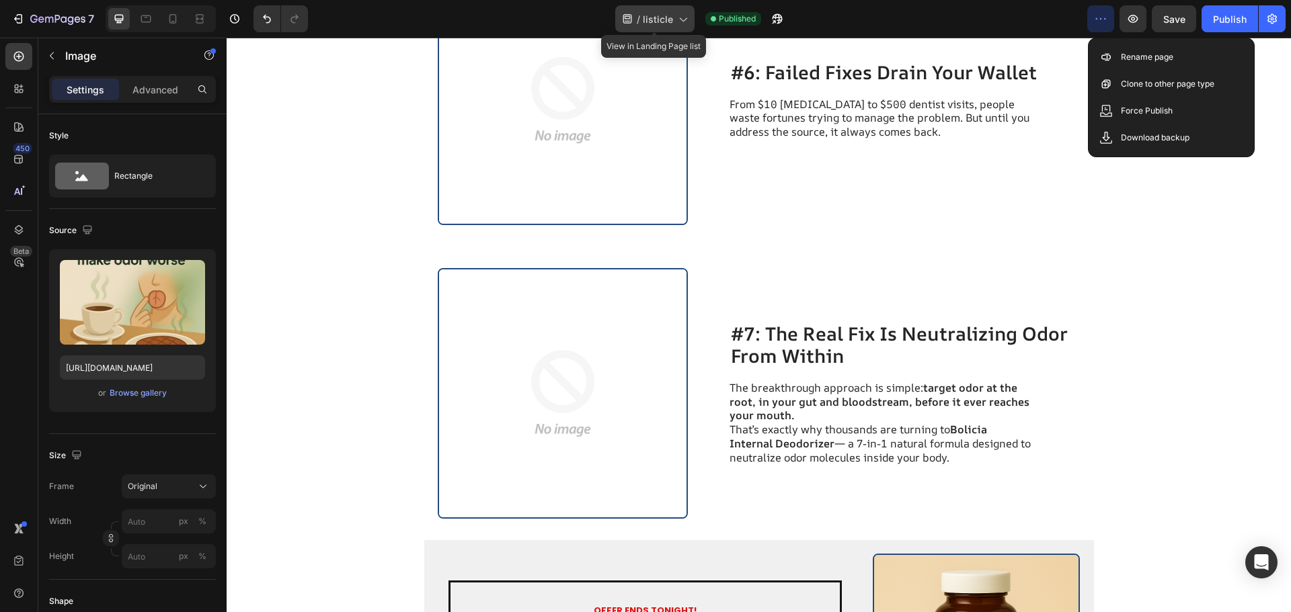
click at [678, 22] on icon at bounding box center [682, 18] width 13 height 13
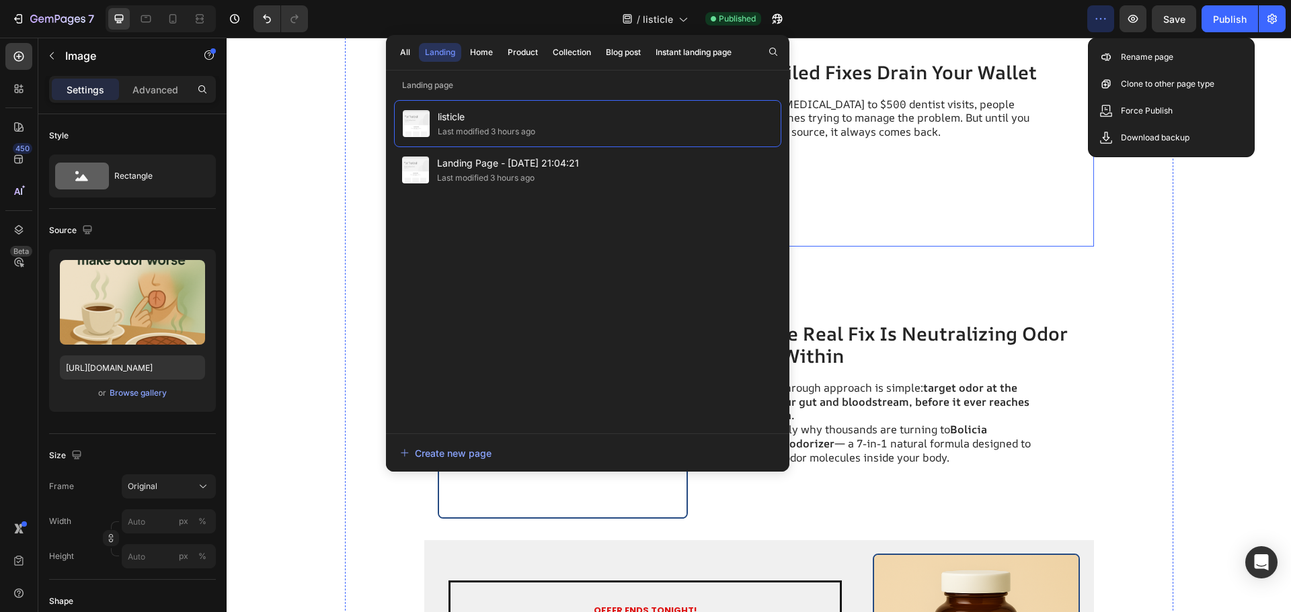
click at [822, 53] on div "#6: Failed Fixes Drain Your Wallet Heading From $10 mouthwashes to $500 dentist…" at bounding box center [904, 100] width 351 height 251
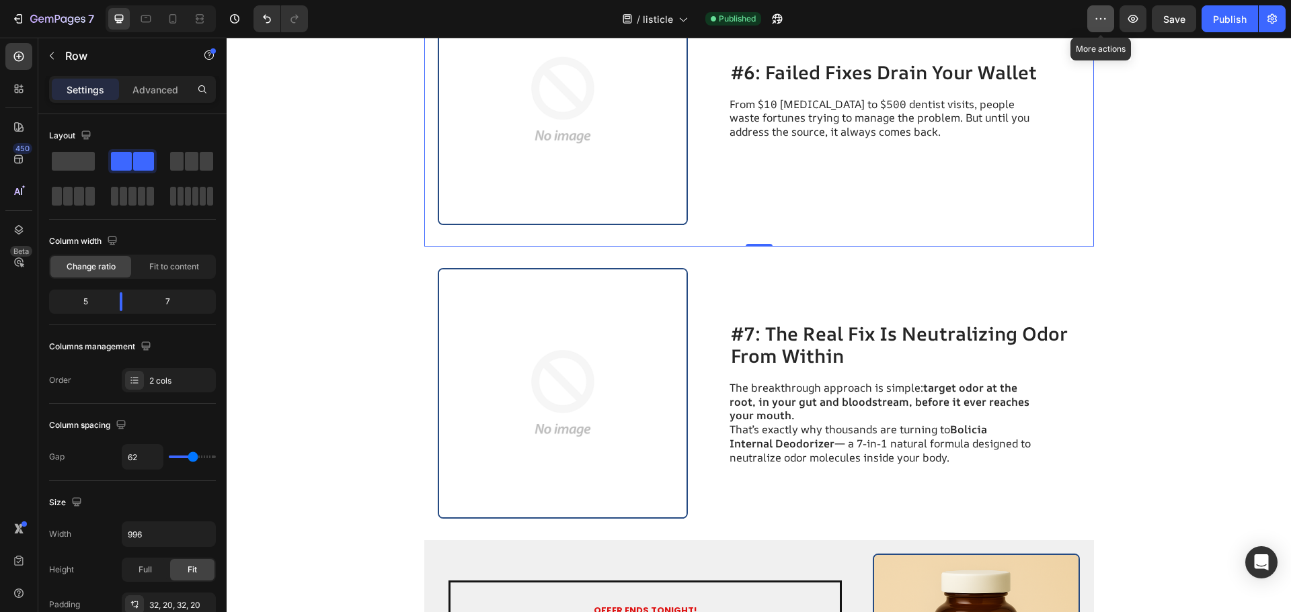
click at [1112, 27] on button "button" at bounding box center [1100, 18] width 27 height 27
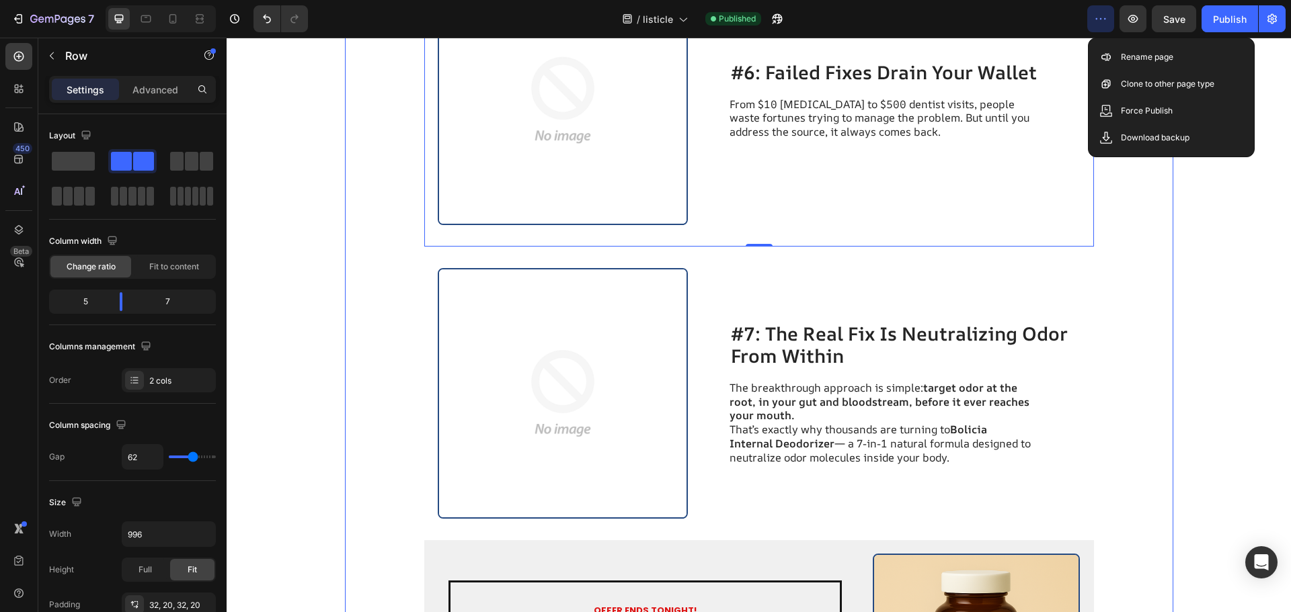
click at [348, 165] on div "Image #4: Dry Mouth & Medications Worsen It Heading Many people on medications …" at bounding box center [759, 71] width 828 height 1408
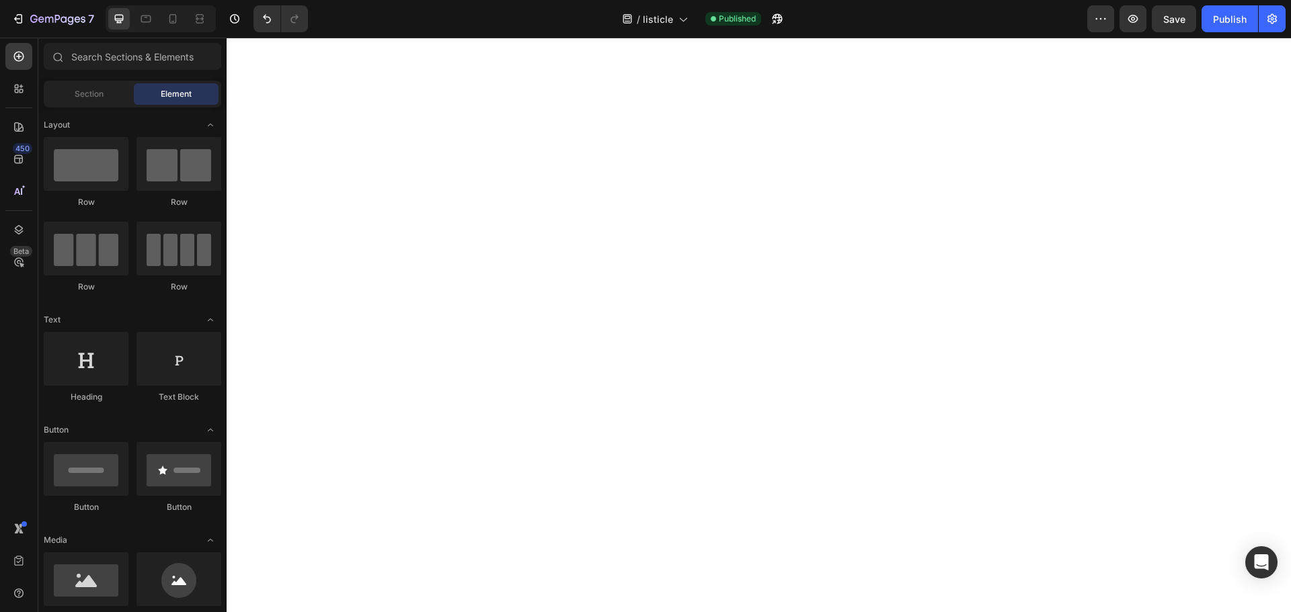
scroll to position [0, 0]
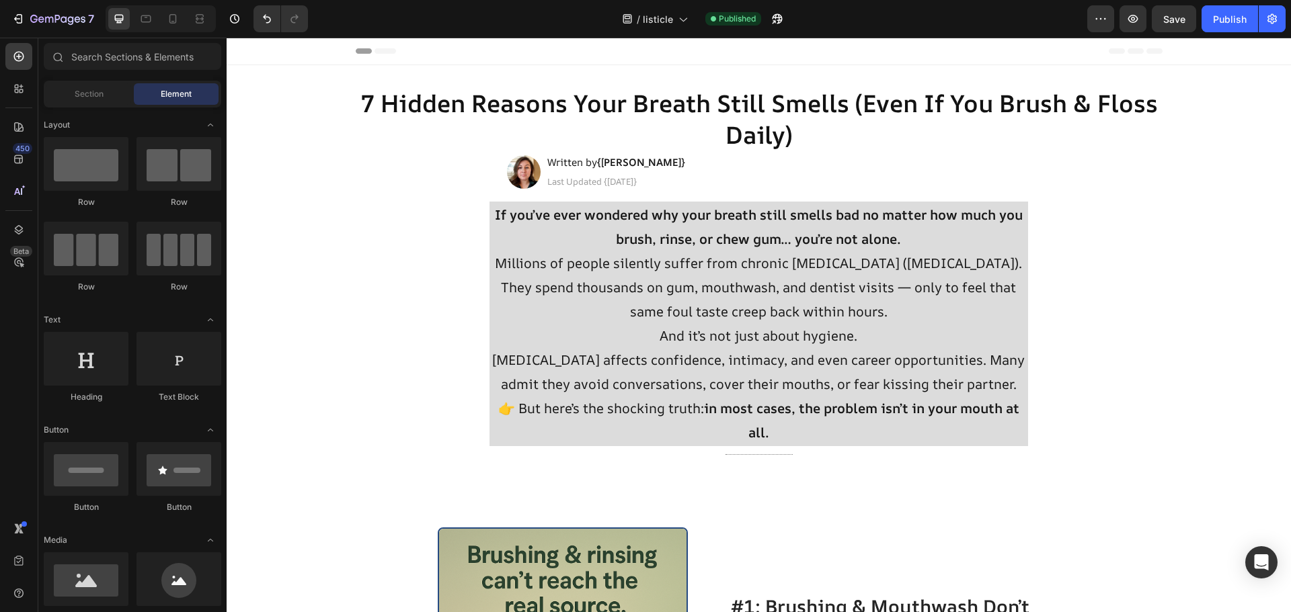
click at [256, 48] on span "Header" at bounding box center [267, 50] width 30 height 13
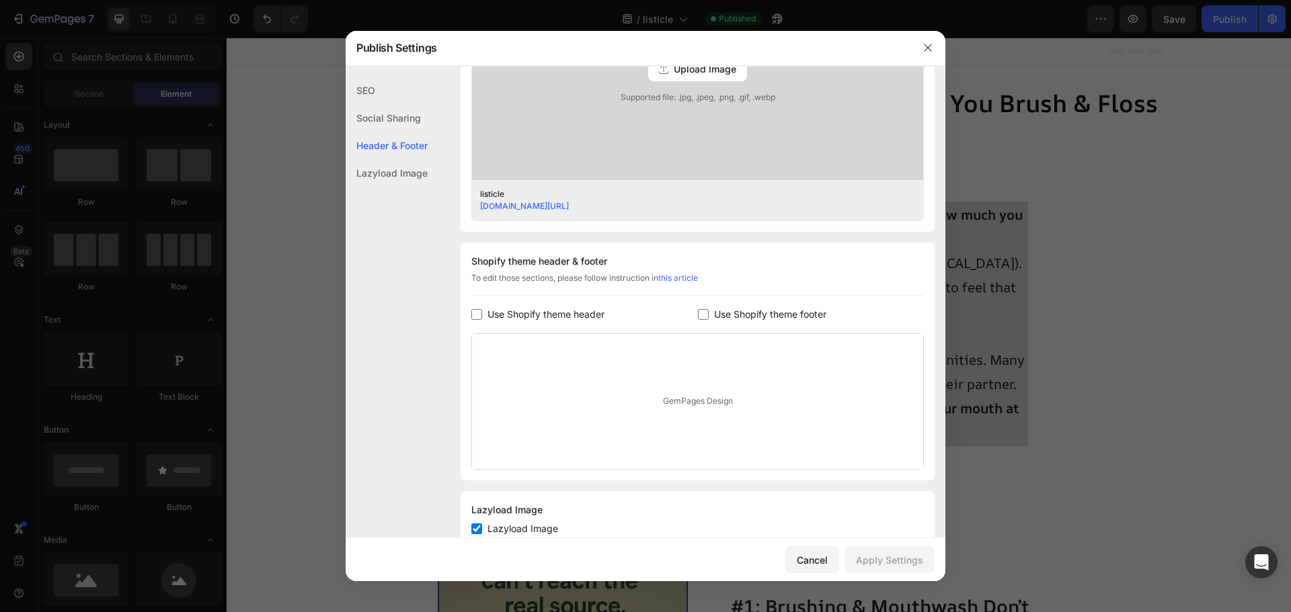
scroll to position [508, 0]
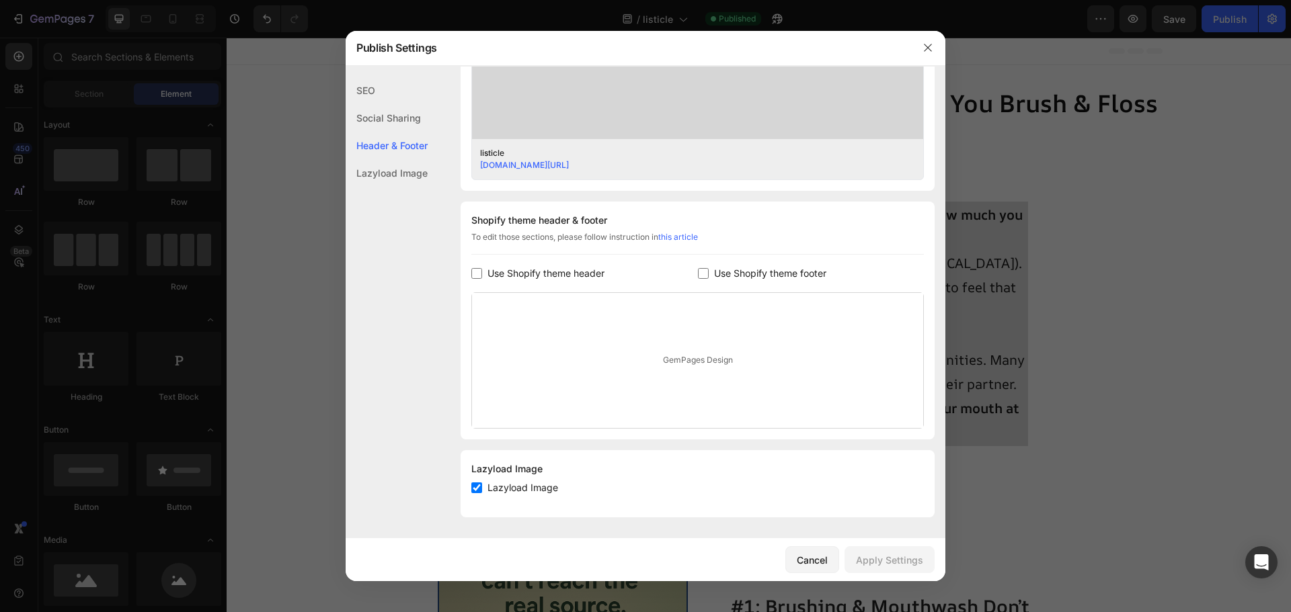
drag, startPoint x: 707, startPoint y: 279, endPoint x: 614, endPoint y: 280, distance: 92.8
click at [709, 278] on label "Use Shopify theme footer" at bounding box center [768, 274] width 118 height 16
checkbox input "true"
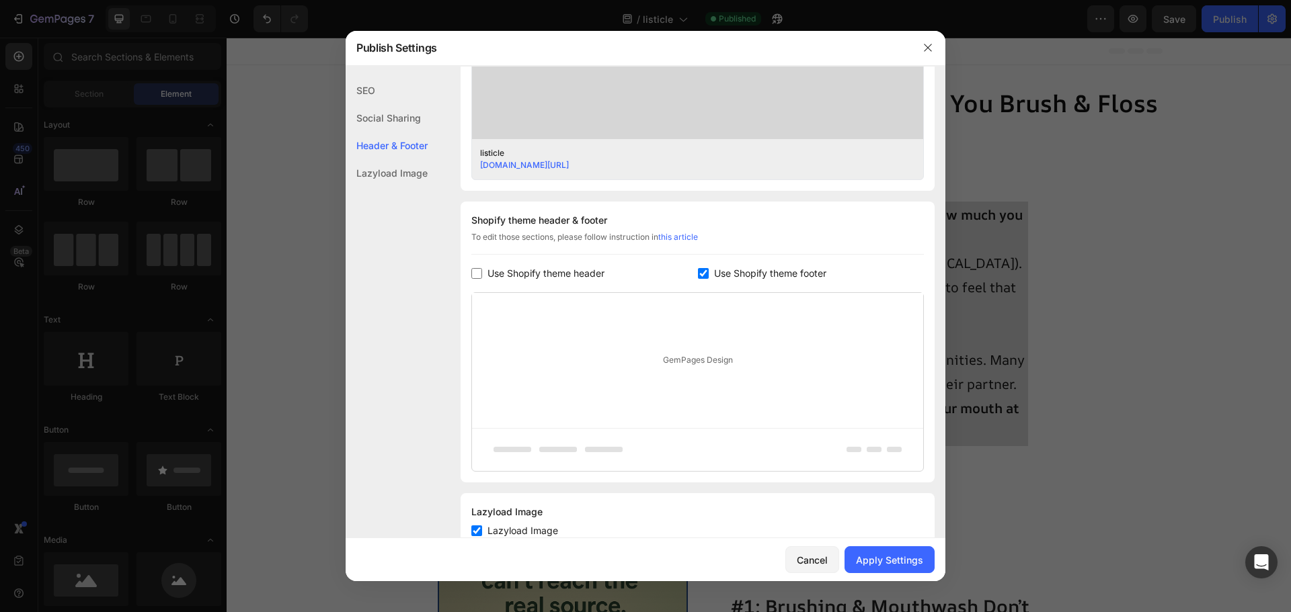
click at [526, 279] on span "Use Shopify theme header" at bounding box center [545, 274] width 117 height 16
checkbox input "true"
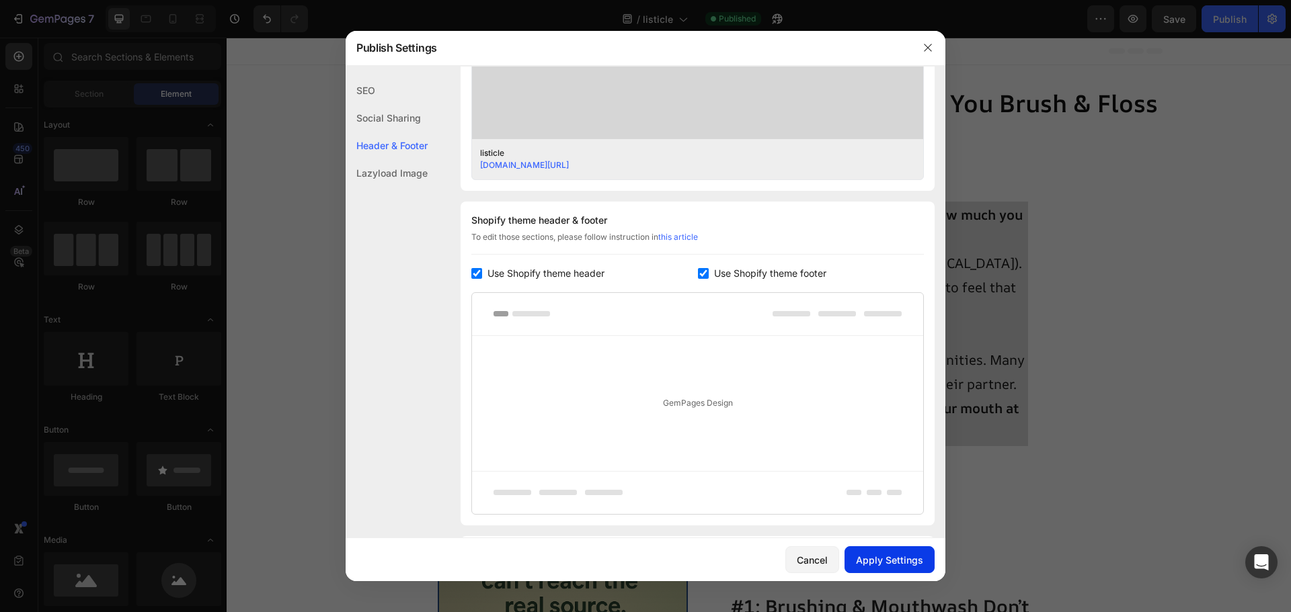
click at [880, 552] on button "Apply Settings" at bounding box center [889, 560] width 90 height 27
click at [746, 283] on div "Shopify theme header & footer To edit those sections, please follow instruction…" at bounding box center [697, 364] width 474 height 324
click at [746, 280] on span "Use Shopify theme footer" at bounding box center [770, 274] width 112 height 16
checkbox input "false"
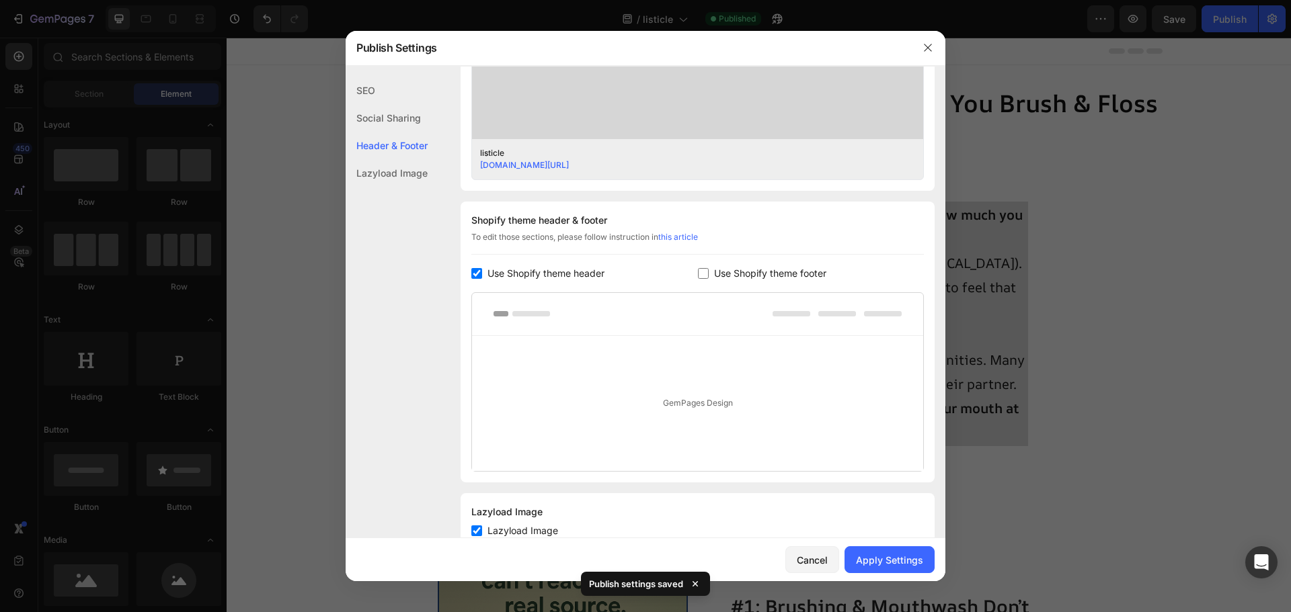
click at [538, 271] on span "Use Shopify theme header" at bounding box center [545, 274] width 117 height 16
checkbox input "false"
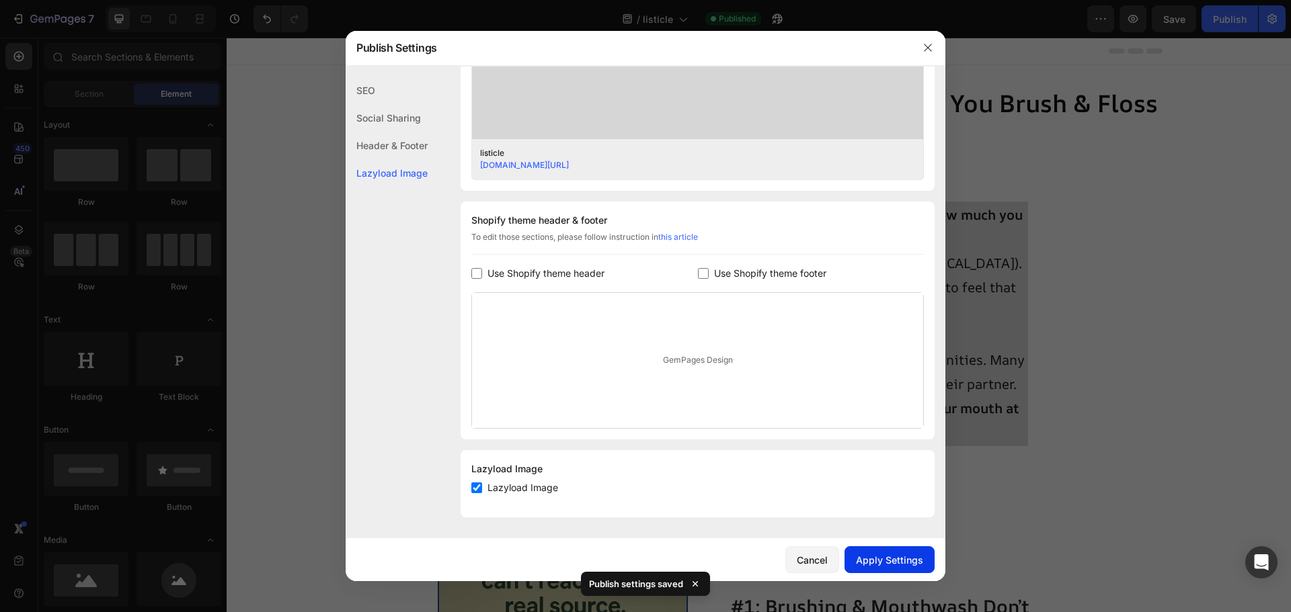
click at [924, 559] on button "Apply Settings" at bounding box center [889, 560] width 90 height 27
click at [931, 51] on icon "button" at bounding box center [927, 47] width 7 height 7
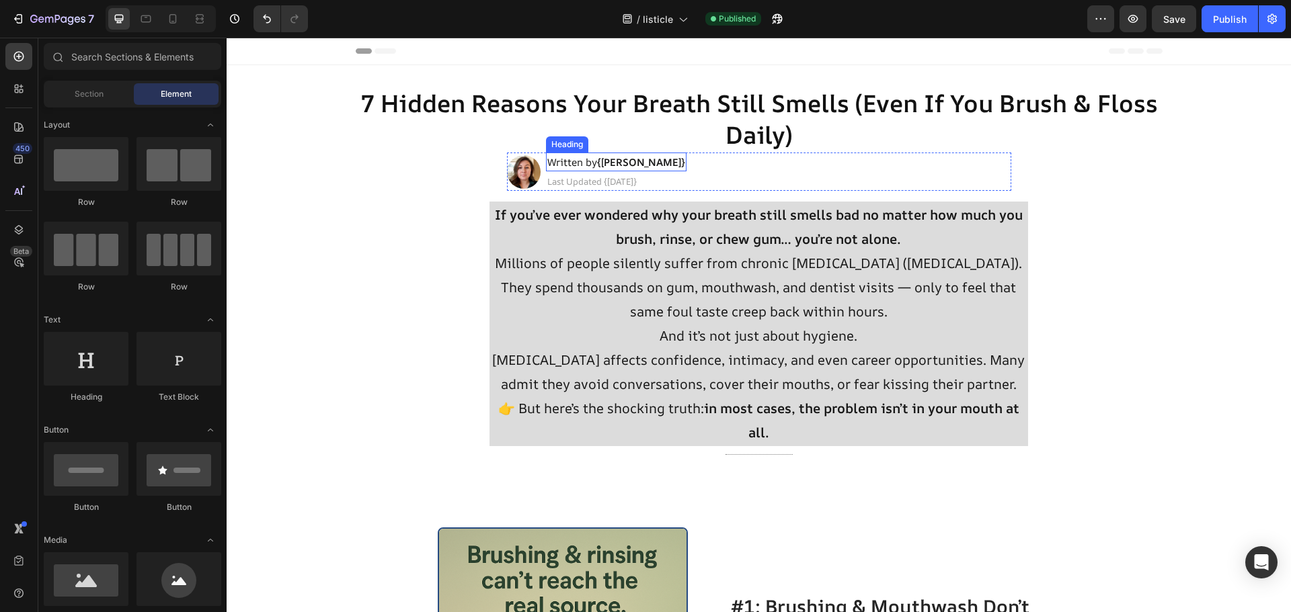
click at [567, 153] on h2 "Written by {Kate L}" at bounding box center [616, 162] width 140 height 19
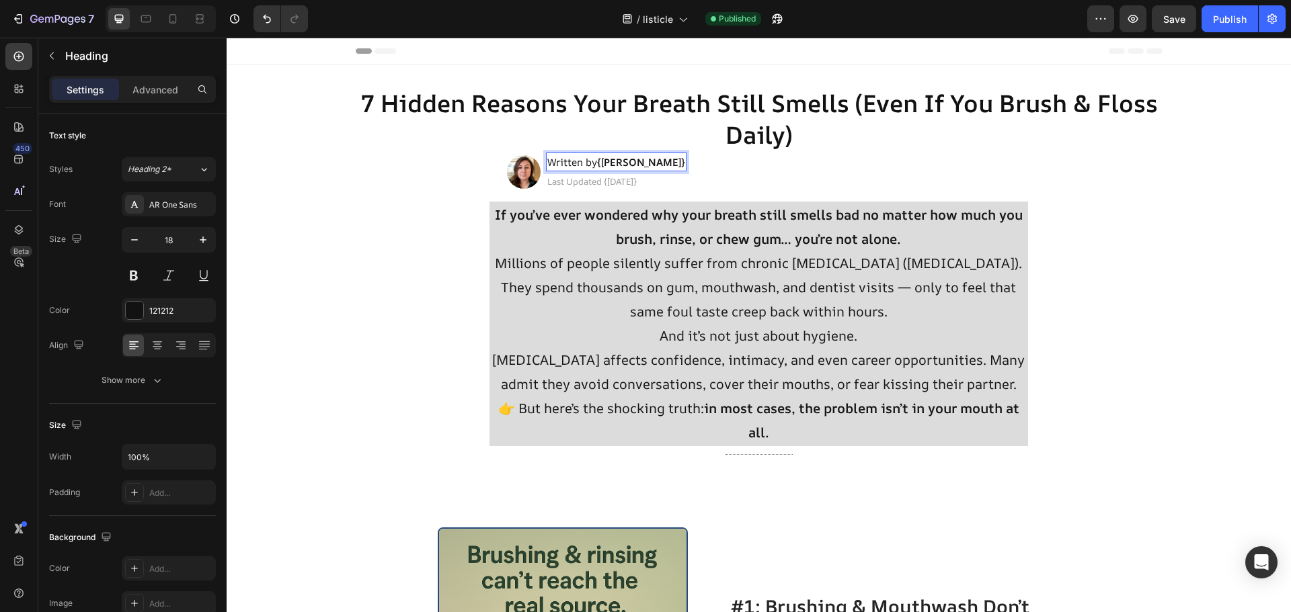
click at [633, 161] on p "Written by {Kate L}" at bounding box center [616, 162] width 138 height 16
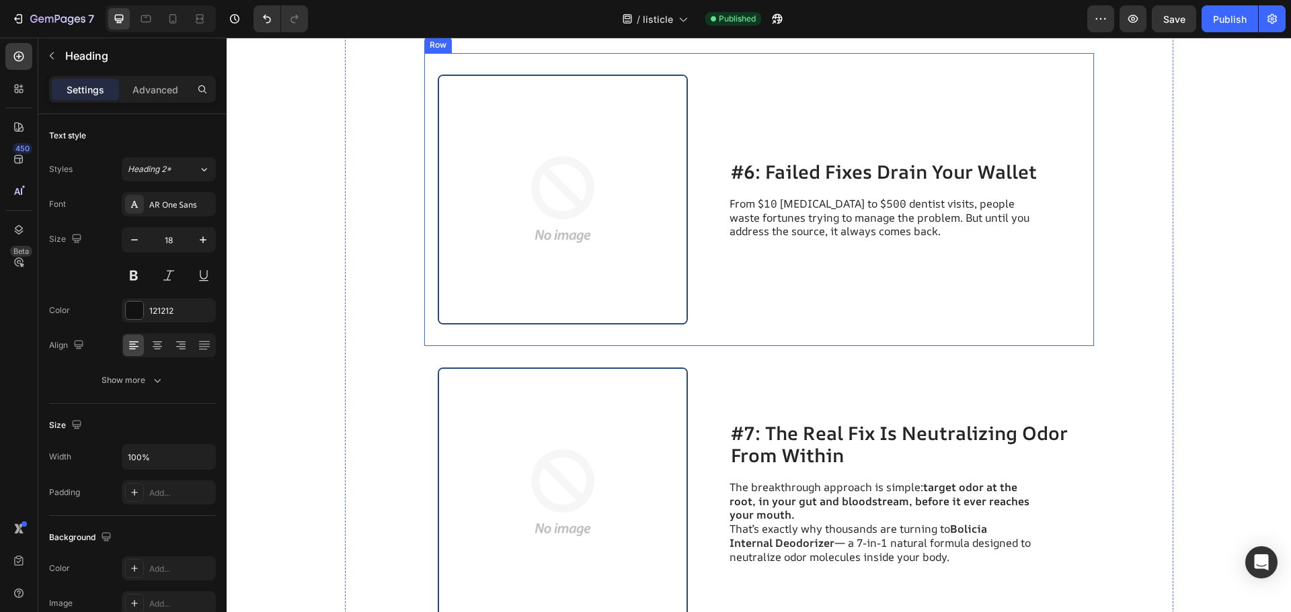
scroll to position [2420, 0]
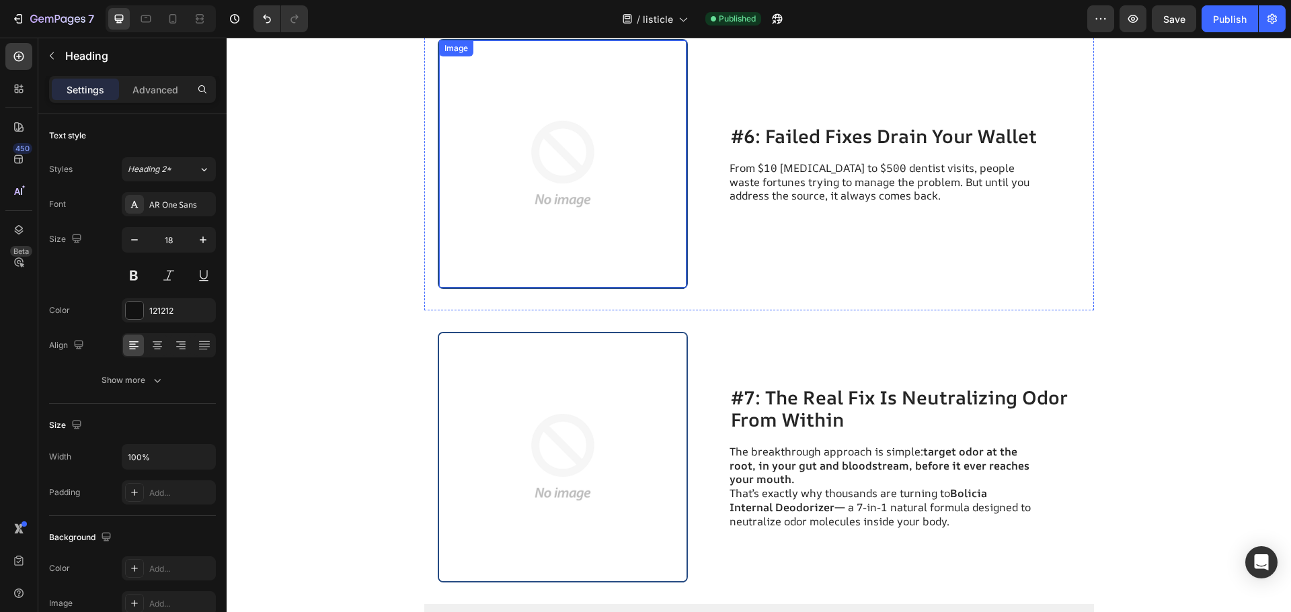
click at [612, 229] on img at bounding box center [563, 164] width 248 height 248
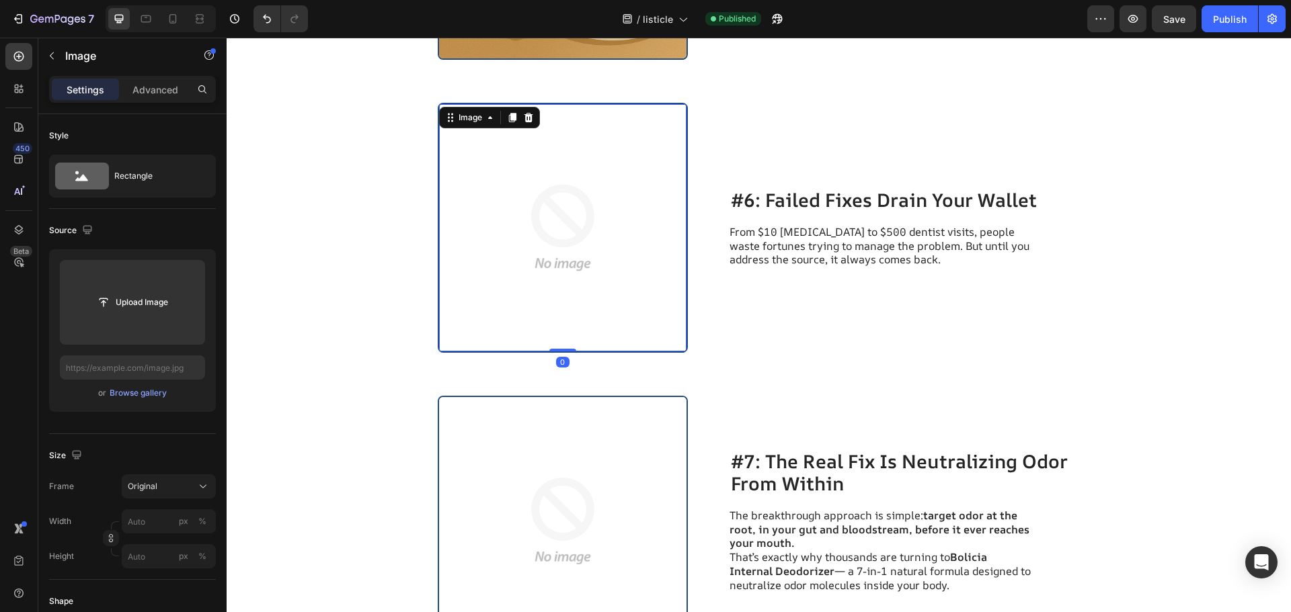
scroll to position [2286, 0]
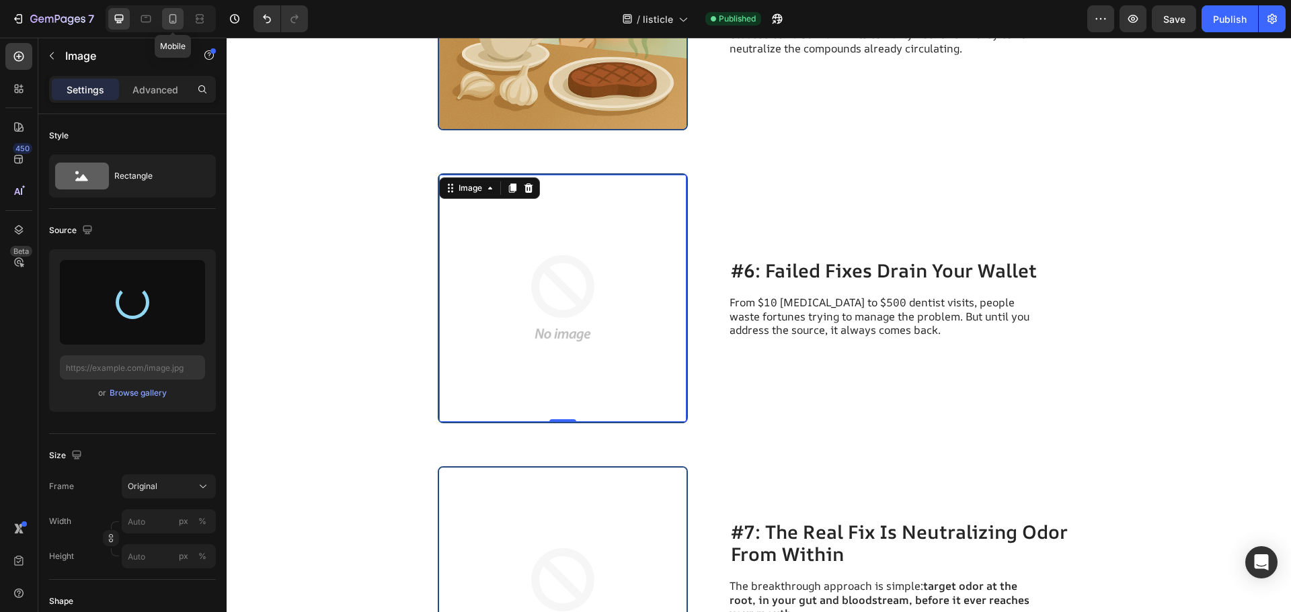
type input "https://cdn.shopify.com/s/files/1/0726/9865/8994/files/gempages_581411444419986…"
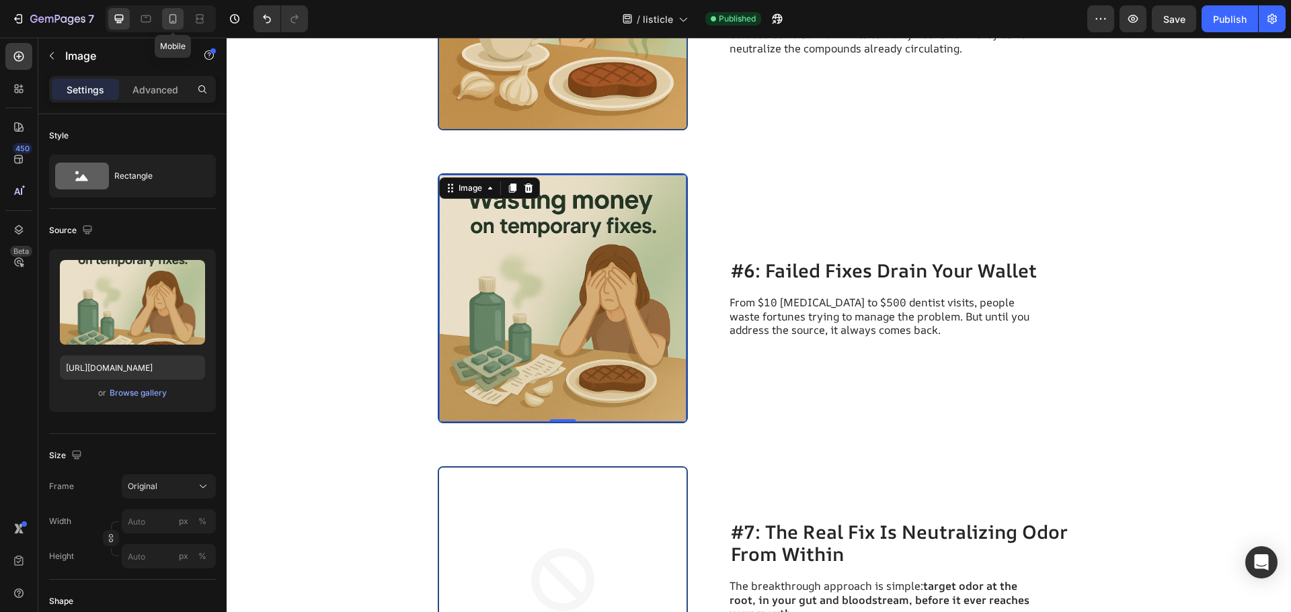
click at [163, 27] on div at bounding box center [173, 19] width 22 height 22
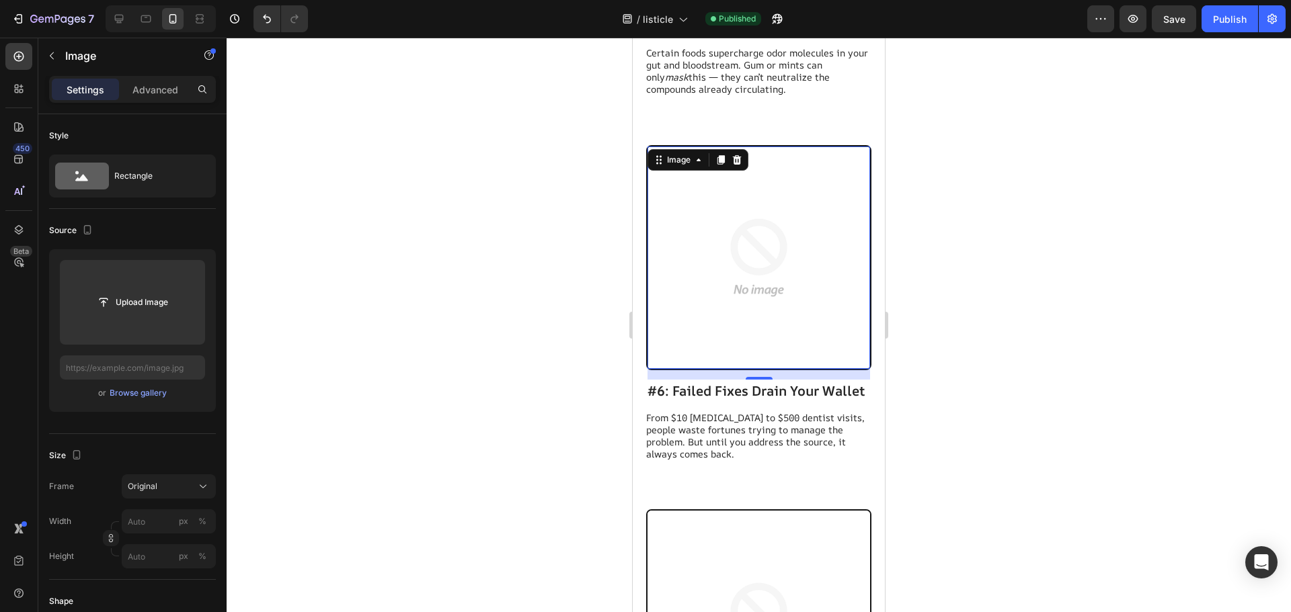
scroll to position [2465, 0]
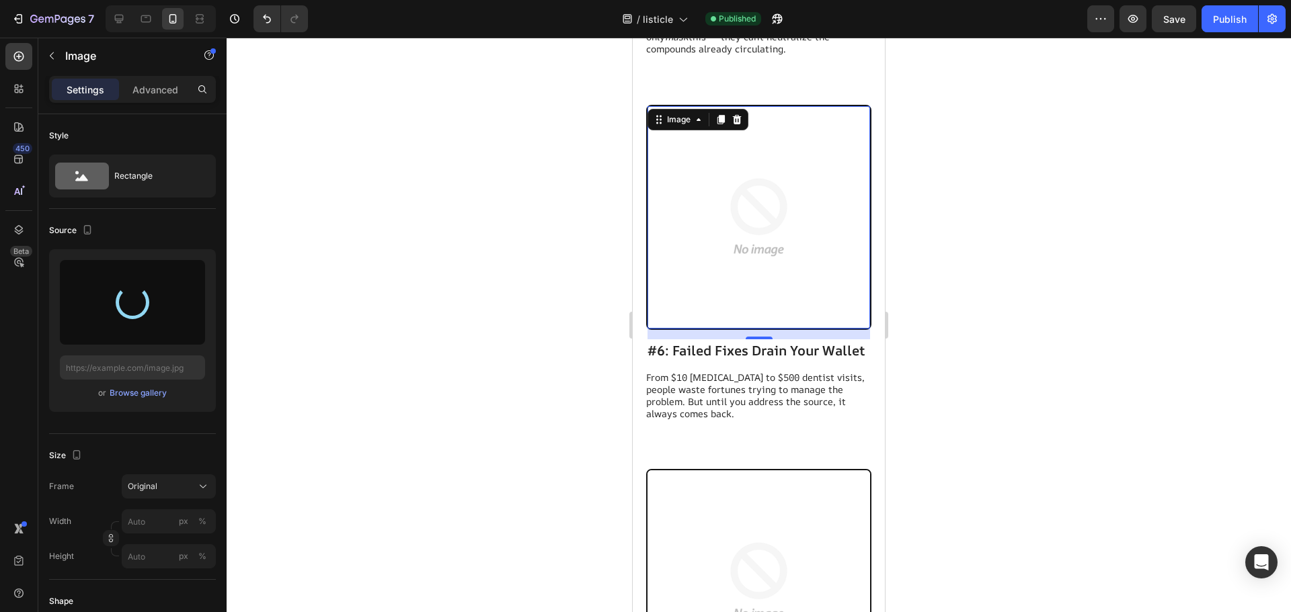
type input "https://cdn.shopify.com/s/files/1/0726/9865/8994/files/gempages_581411444419986…"
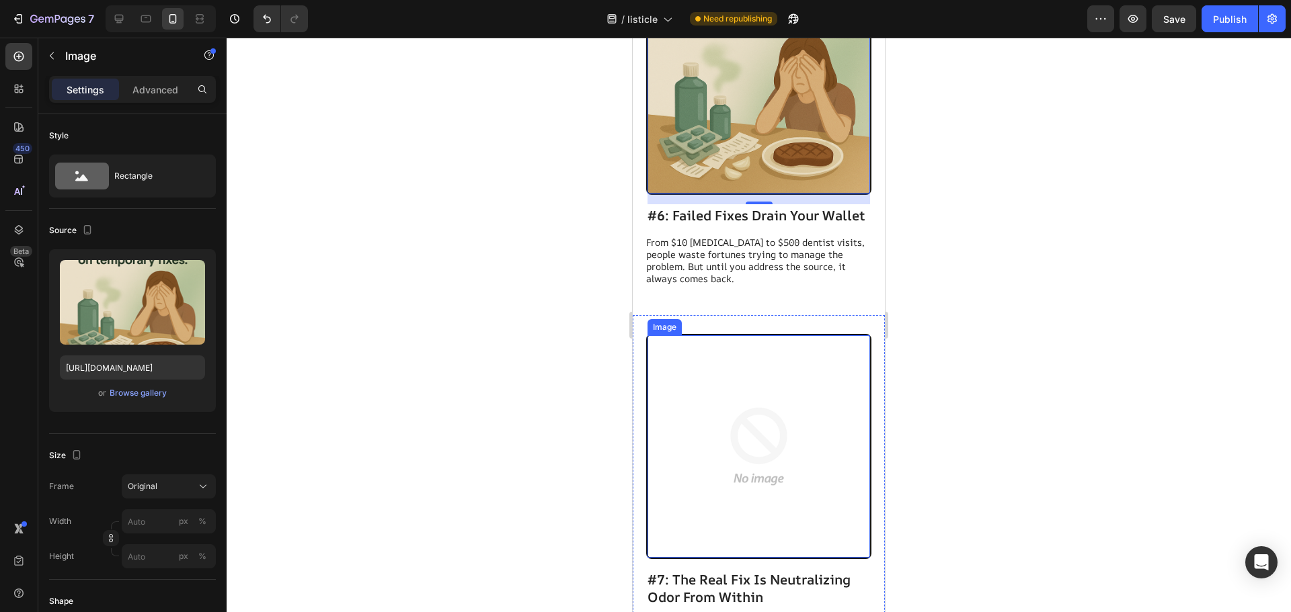
scroll to position [2667, 0]
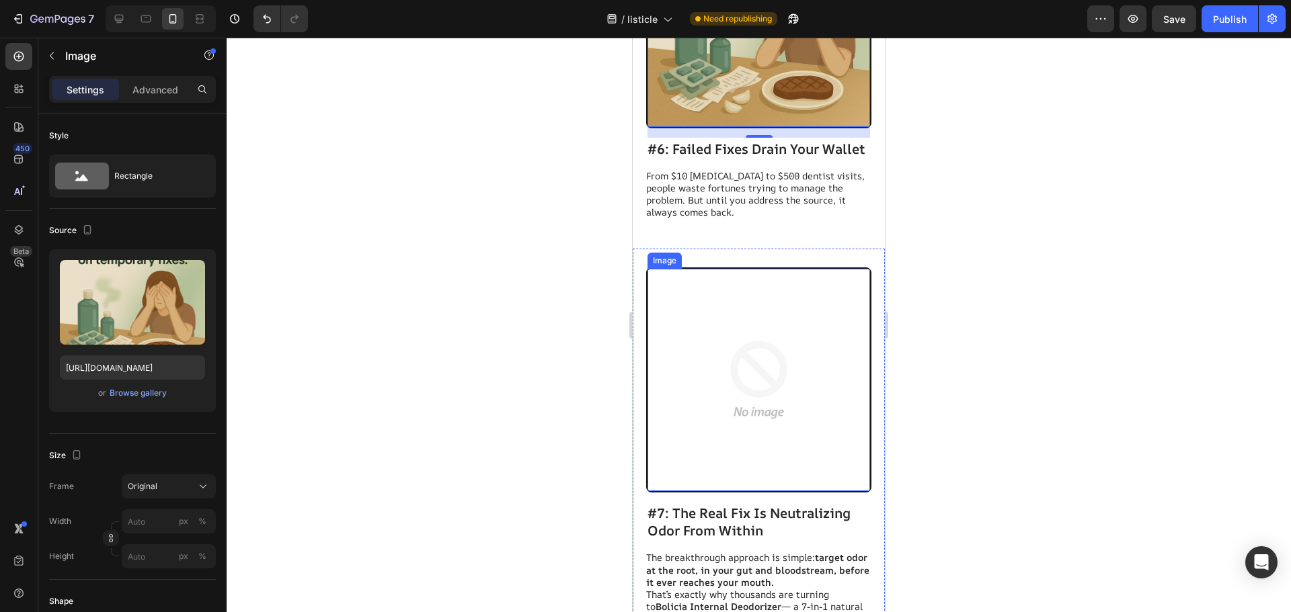
click at [756, 352] on img at bounding box center [758, 380] width 223 height 223
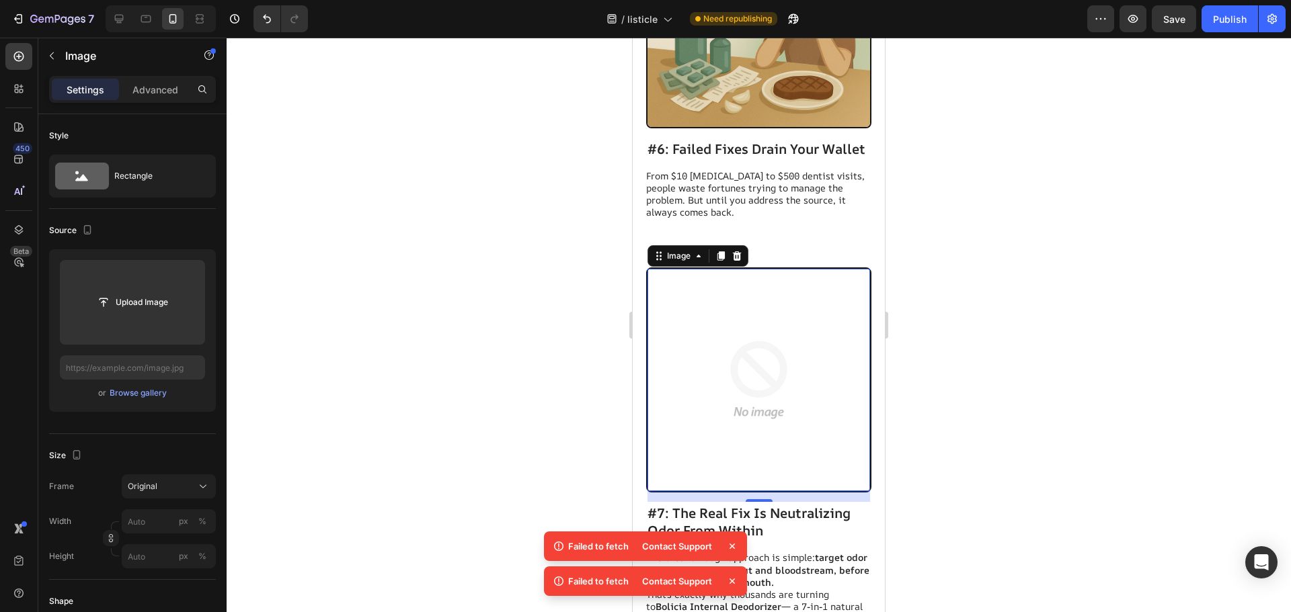
click at [724, 578] on div "Contact Support" at bounding box center [686, 581] width 105 height 19
click at [727, 581] on icon at bounding box center [731, 581] width 13 height 13
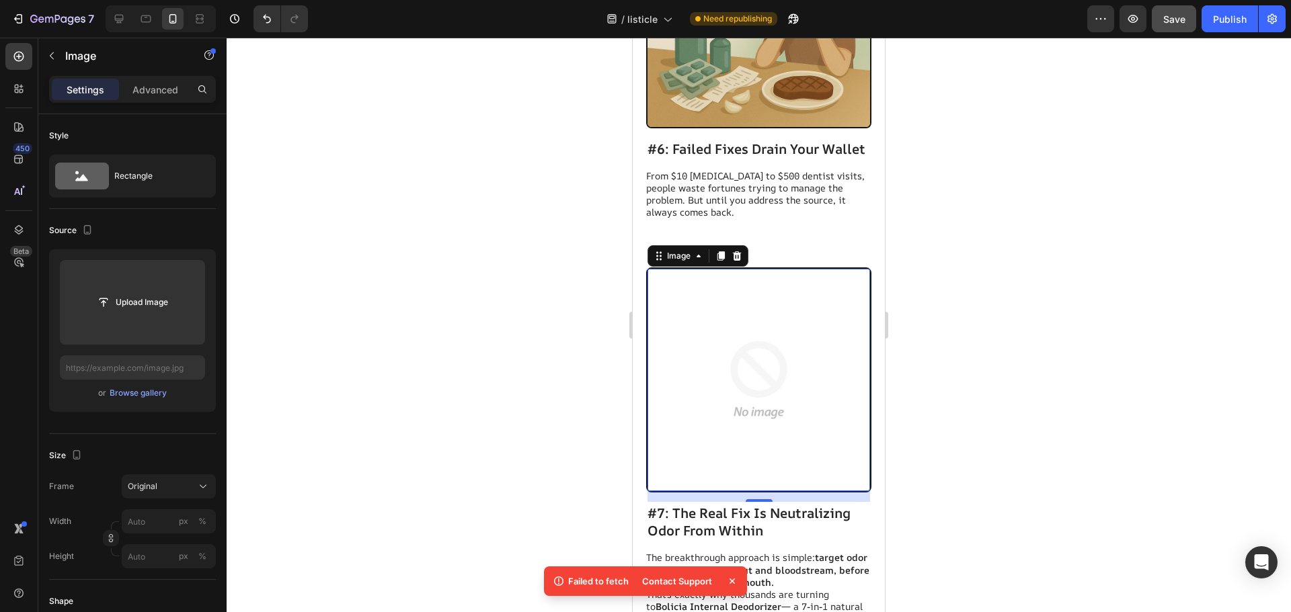
click at [1193, 15] on div "Preview Save Publish" at bounding box center [1186, 18] width 198 height 27
click at [1193, 15] on button "Save" at bounding box center [1174, 18] width 44 height 27
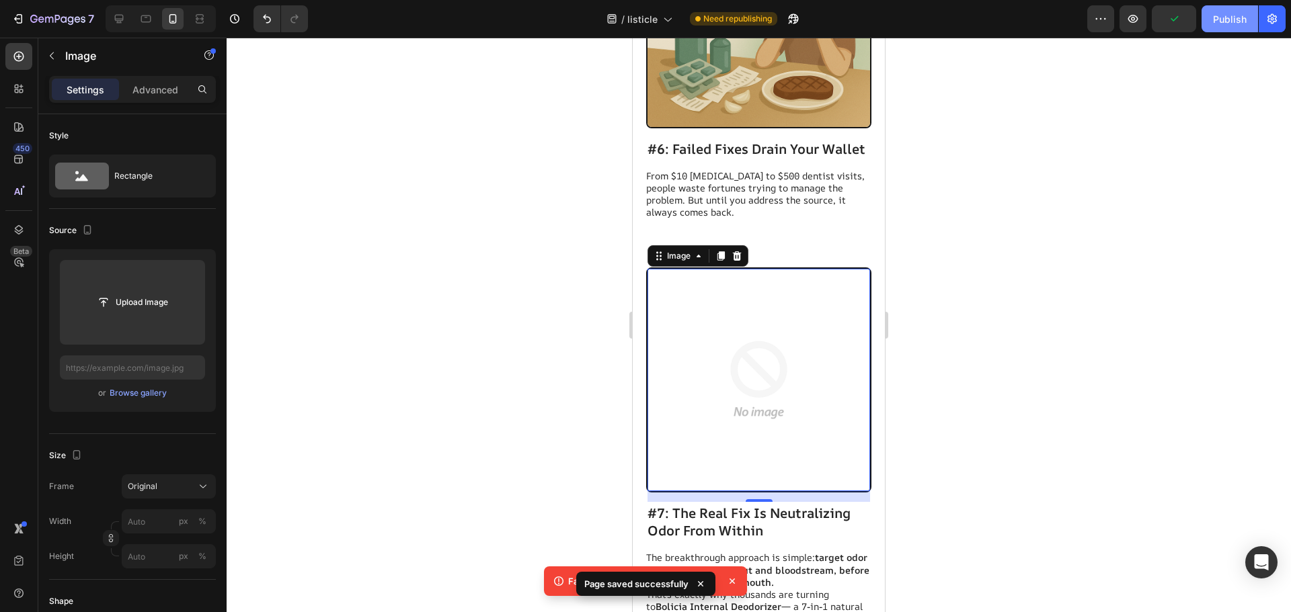
click at [1209, 15] on button "Publish" at bounding box center [1229, 18] width 56 height 27
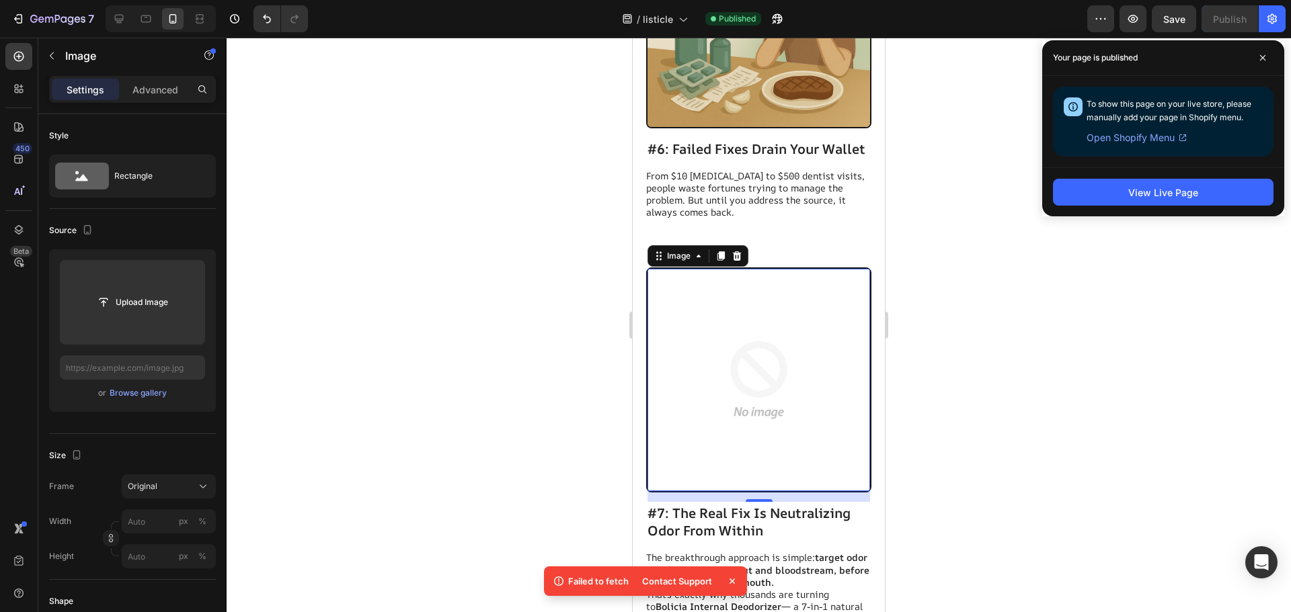
drag, startPoint x: 778, startPoint y: 381, endPoint x: 794, endPoint y: 385, distance: 15.8
click at [778, 381] on img at bounding box center [758, 380] width 223 height 223
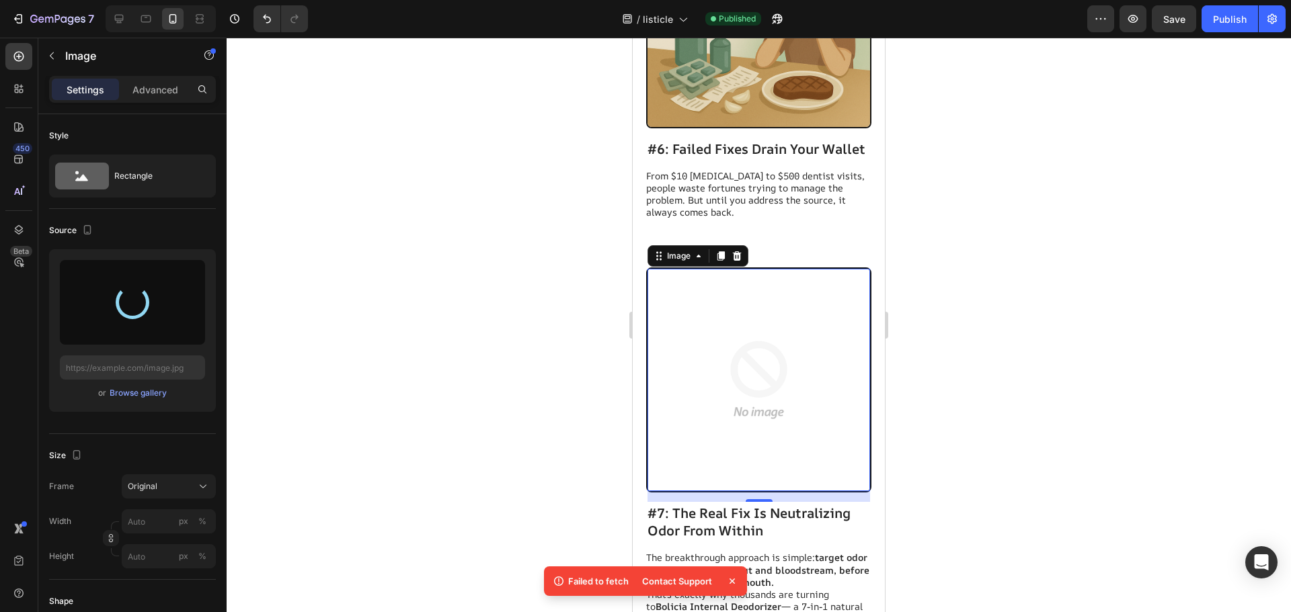
type input "https://cdn.shopify.com/s/files/1/0726/9865/8994/files/gempages_581411444419986…"
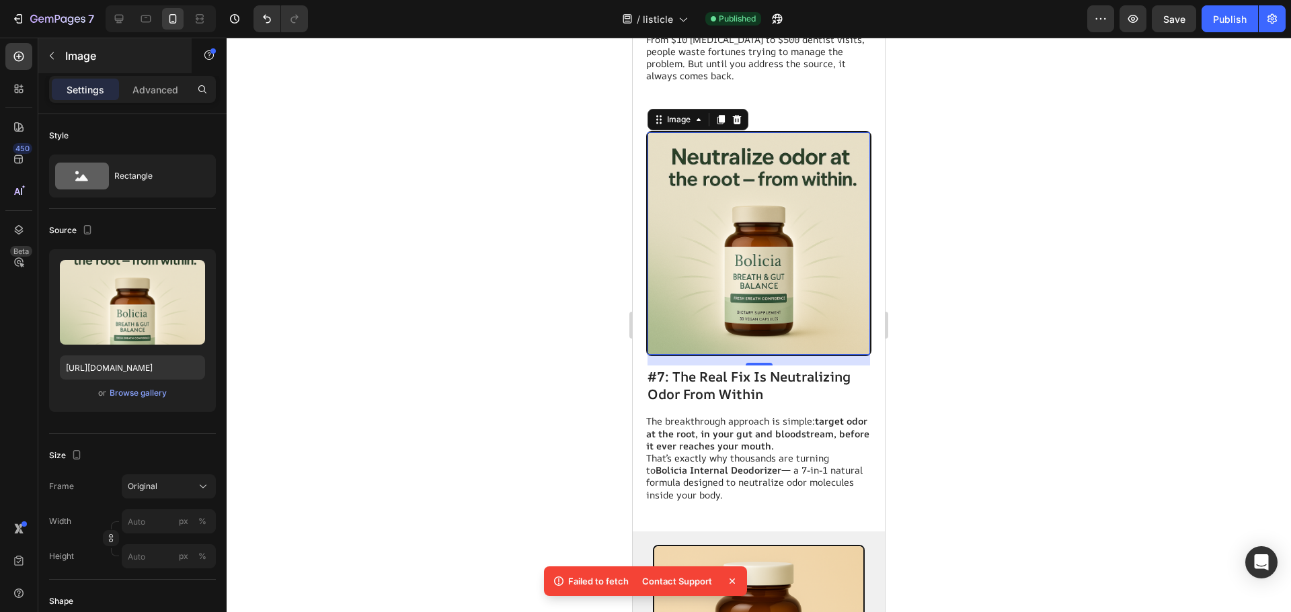
scroll to position [2801, 0]
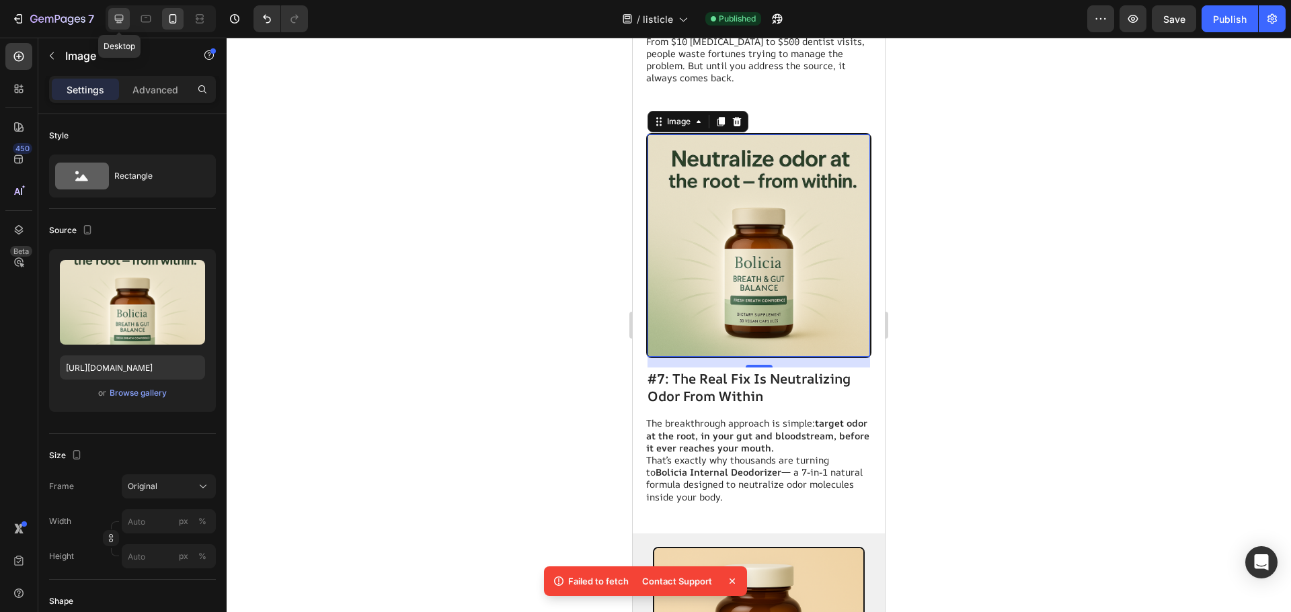
click at [109, 25] on div at bounding box center [119, 19] width 22 height 22
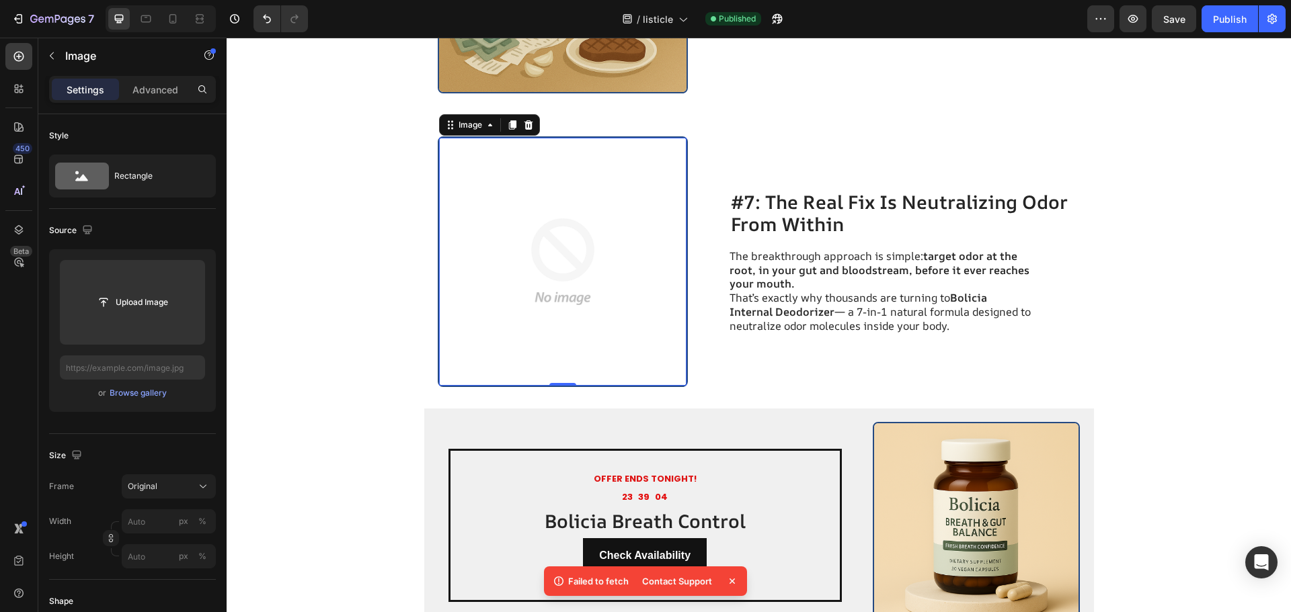
scroll to position [2607, 0]
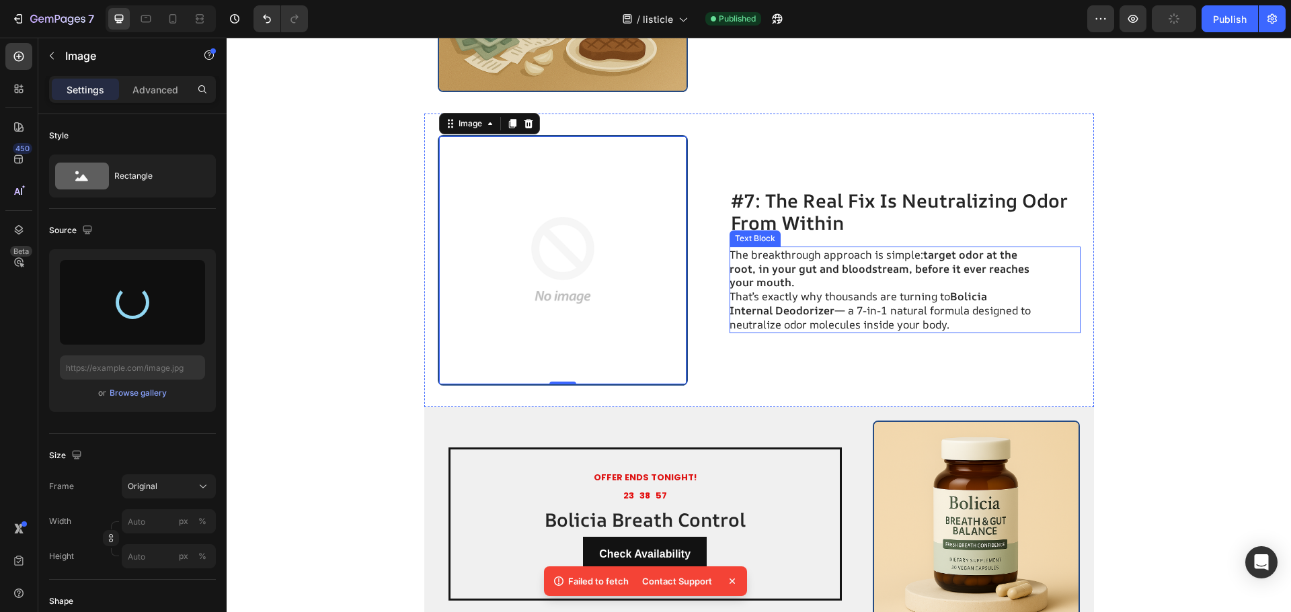
type input "https://cdn.shopify.com/s/files/1/0726/9865/8994/files/gempages_581411444419986…"
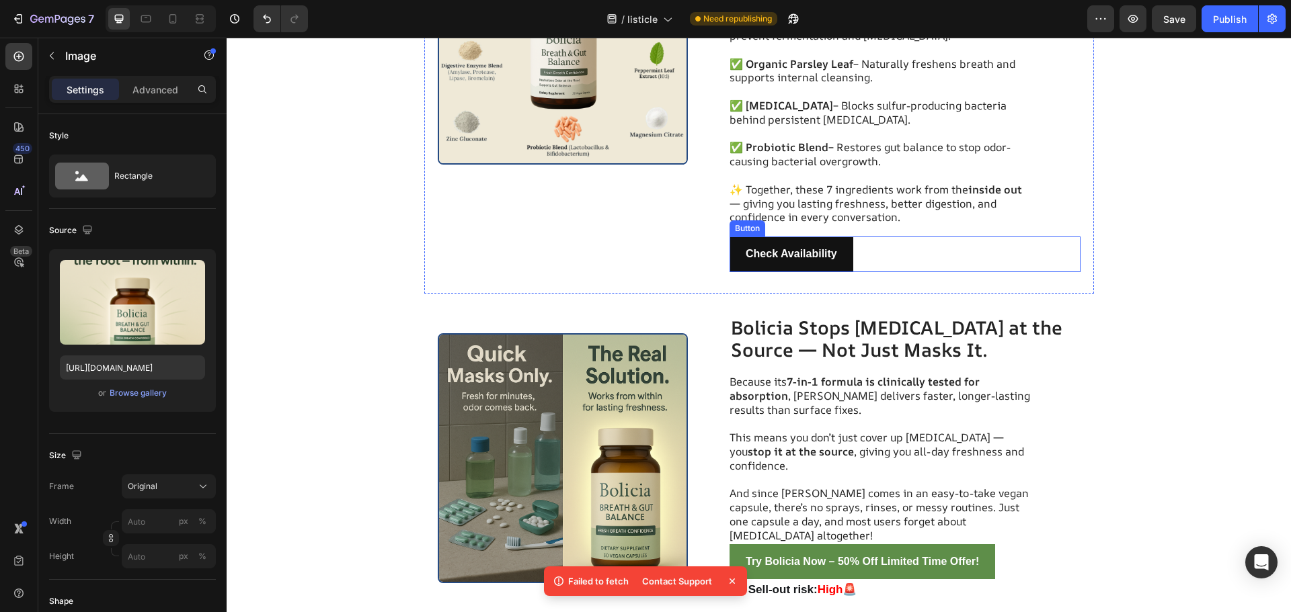
scroll to position [3550, 0]
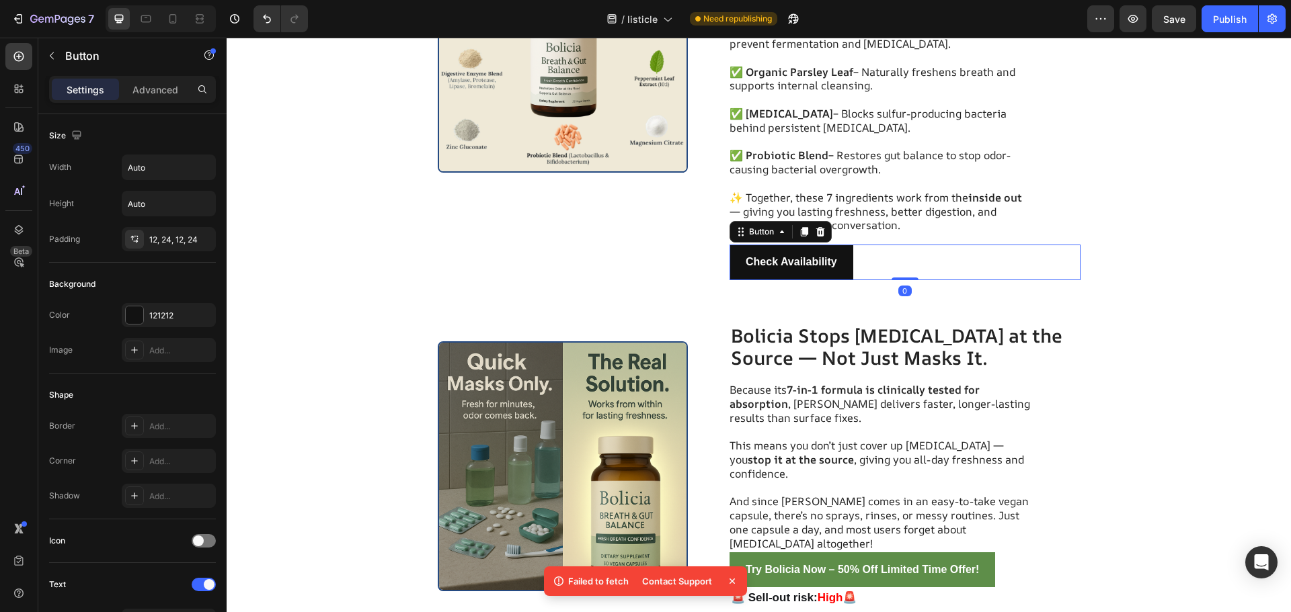
click at [865, 255] on div "Check Availability Button 0" at bounding box center [904, 263] width 351 height 36
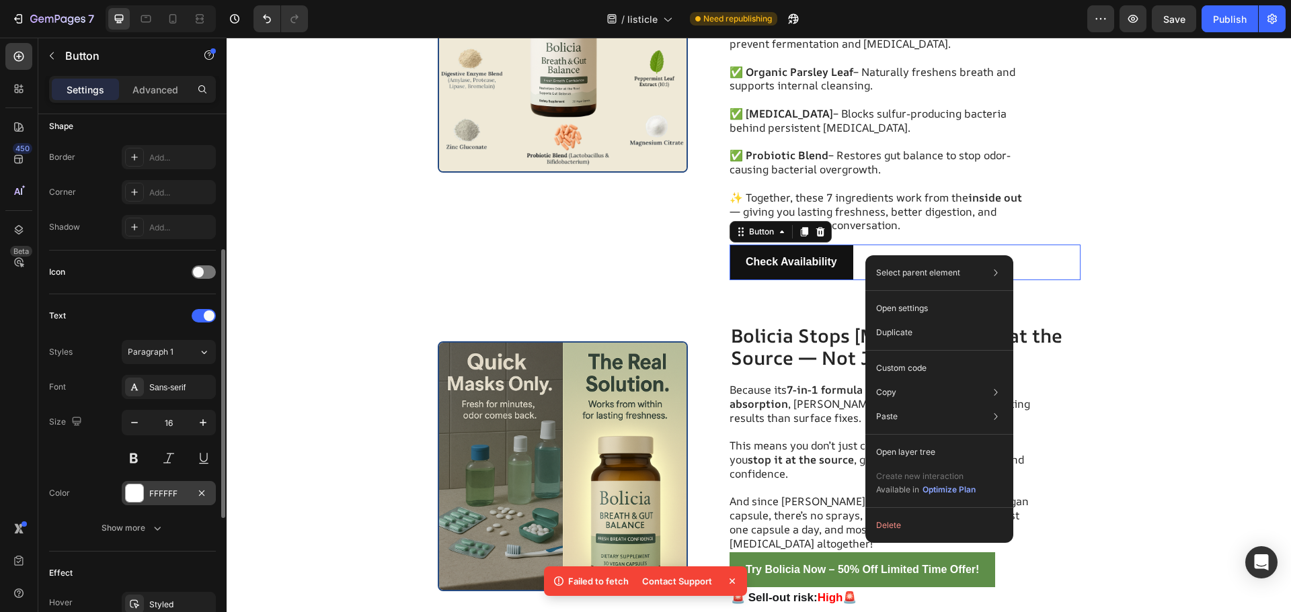
scroll to position [532, 0]
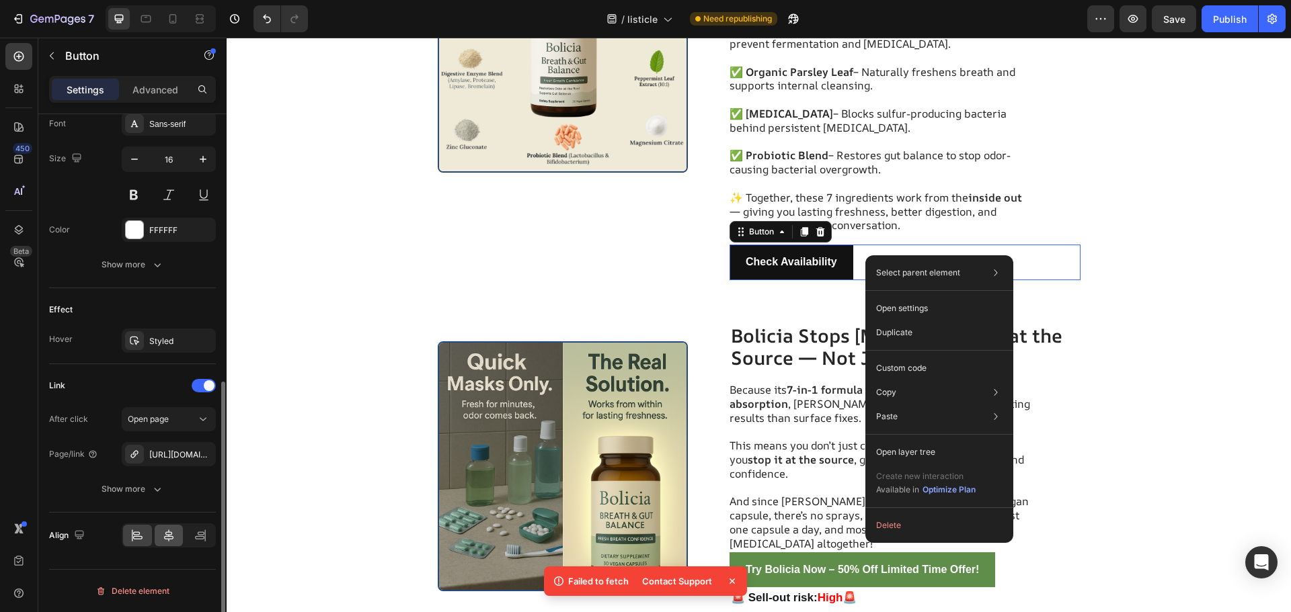
click at [169, 526] on div at bounding box center [169, 536] width 29 height 22
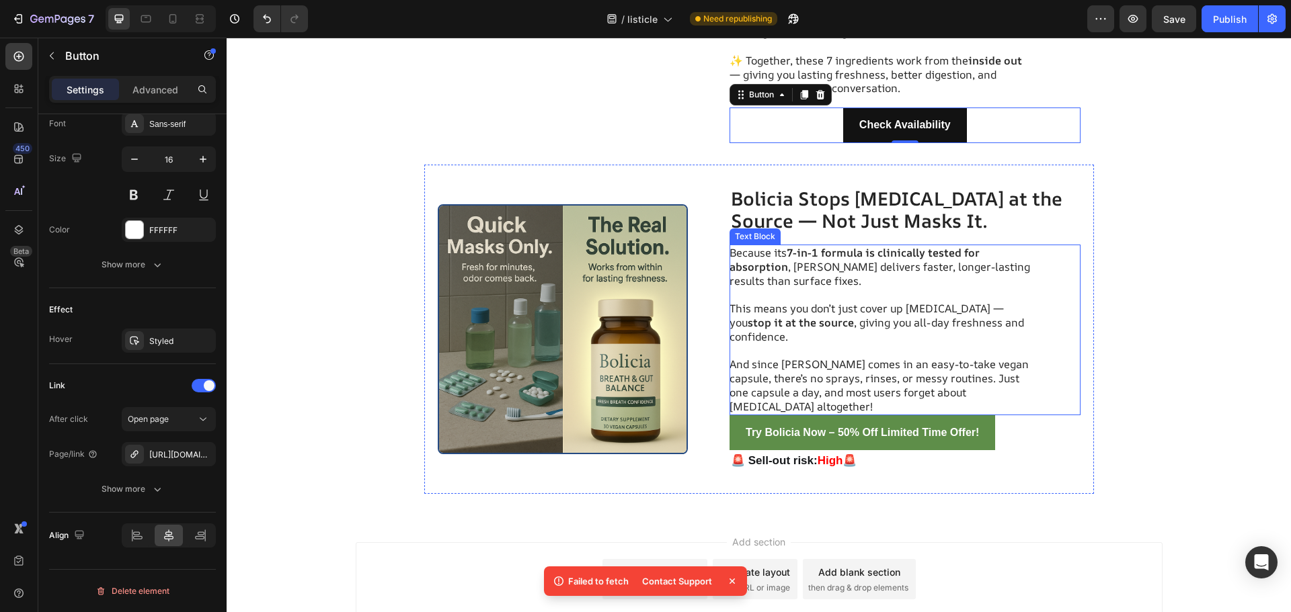
scroll to position [3752, 0]
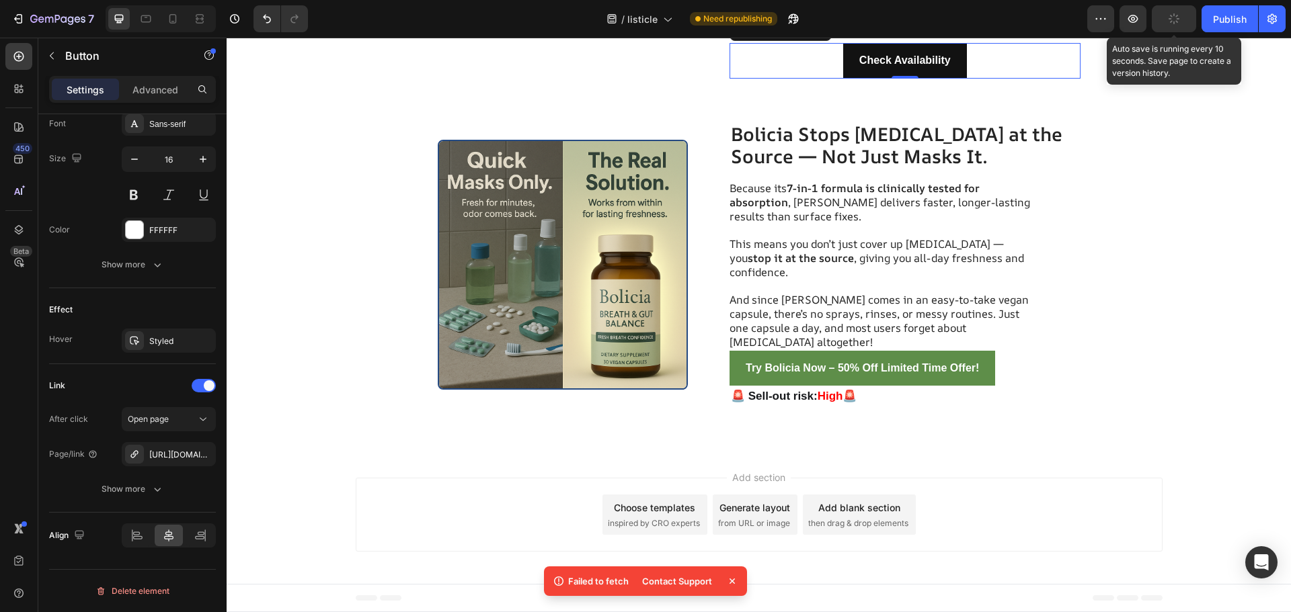
click at [1162, 16] on button "button" at bounding box center [1174, 18] width 44 height 27
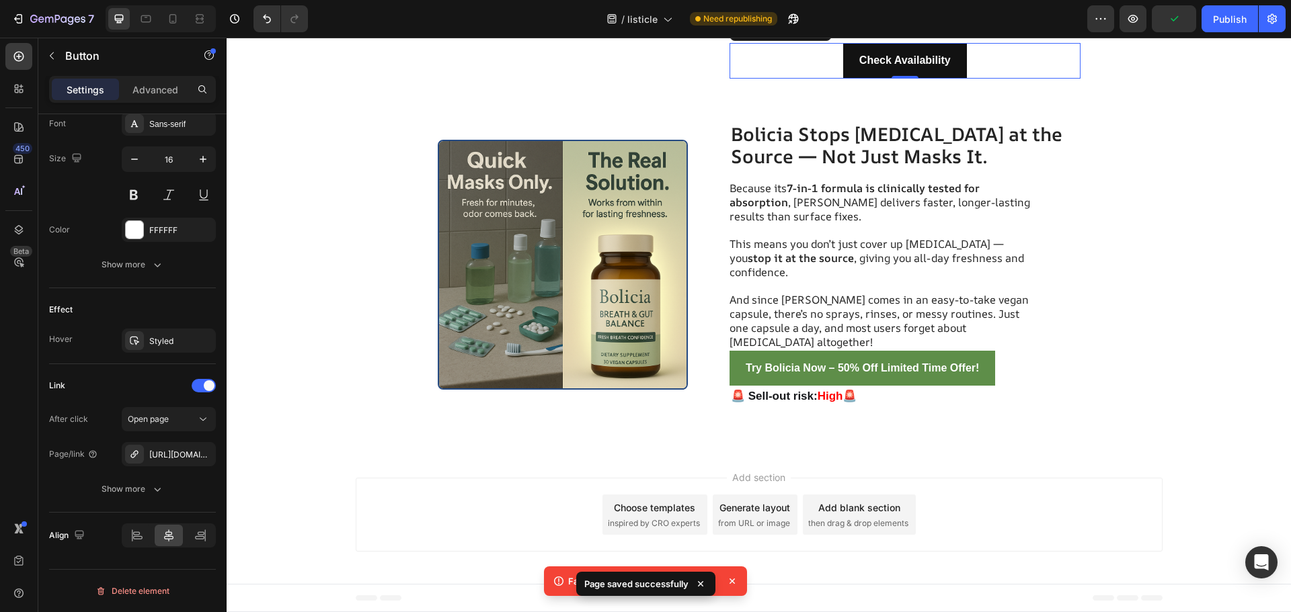
click at [1248, 32] on div "7 / listicle Need republishing Preview Publish" at bounding box center [645, 19] width 1291 height 38
click at [1241, 29] on button "Publish" at bounding box center [1229, 18] width 56 height 27
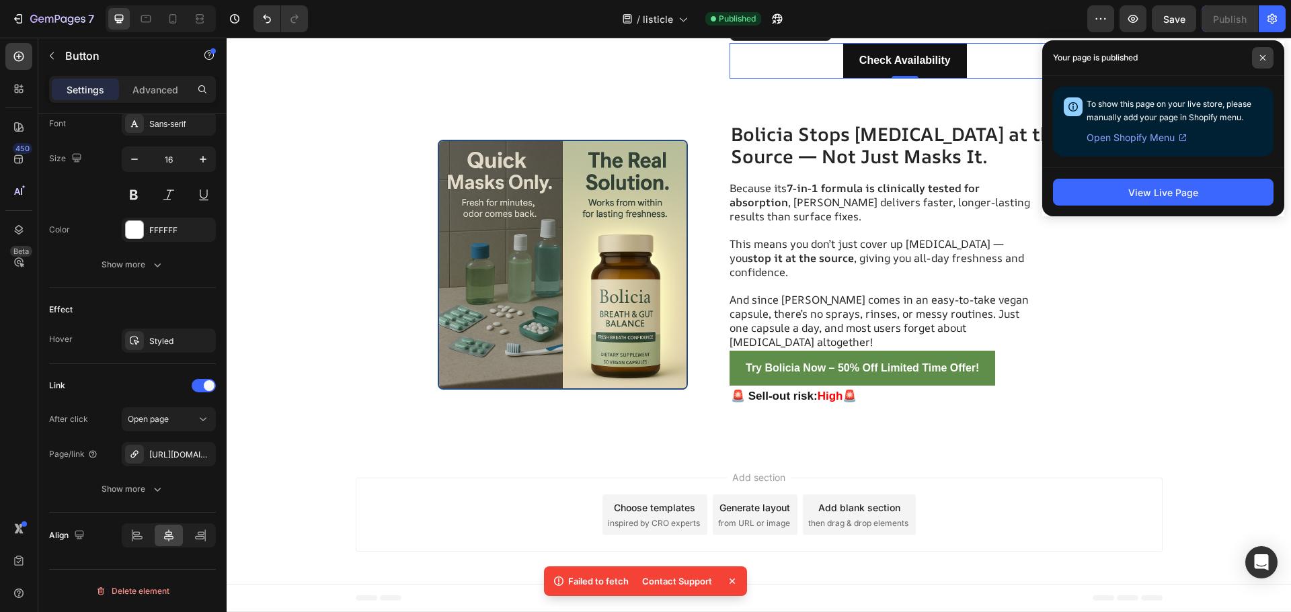
click at [1262, 58] on icon at bounding box center [1262, 57] width 7 height 7
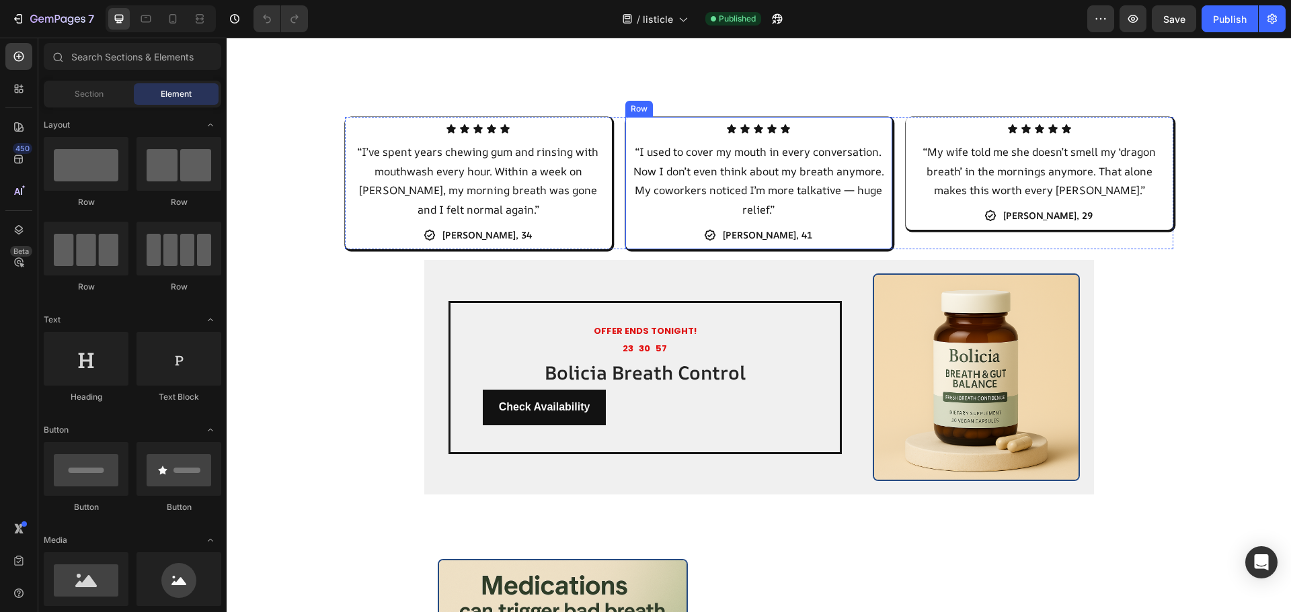
scroll to position [1412, 0]
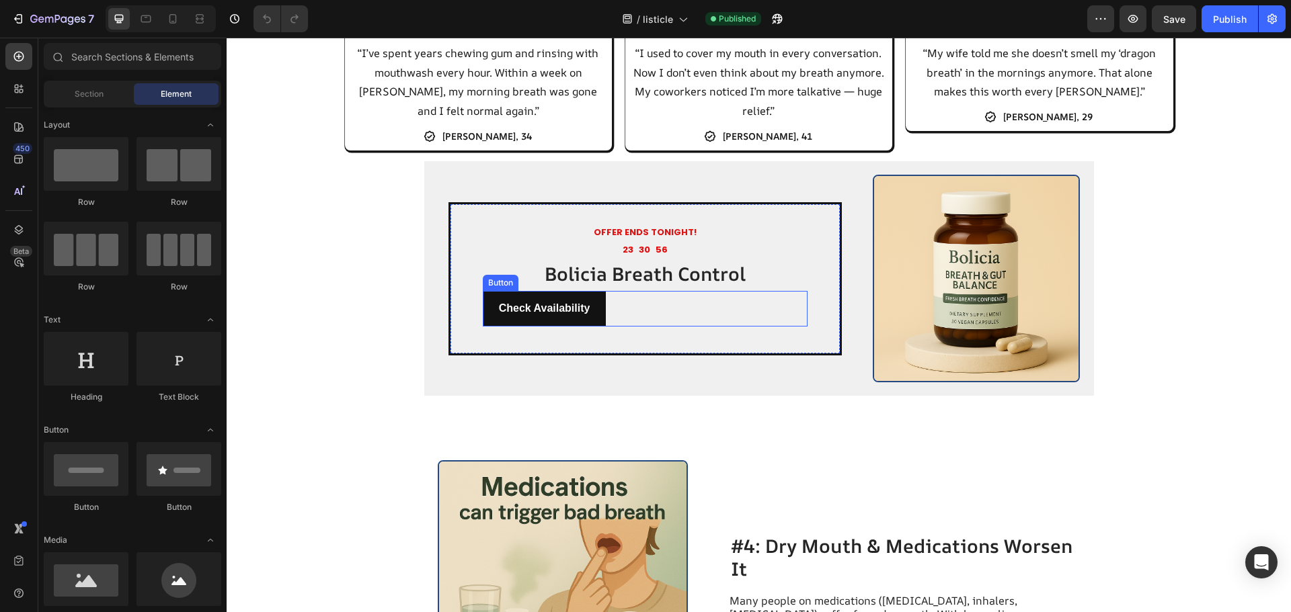
click at [611, 313] on div "Check Availability Button" at bounding box center [645, 309] width 325 height 36
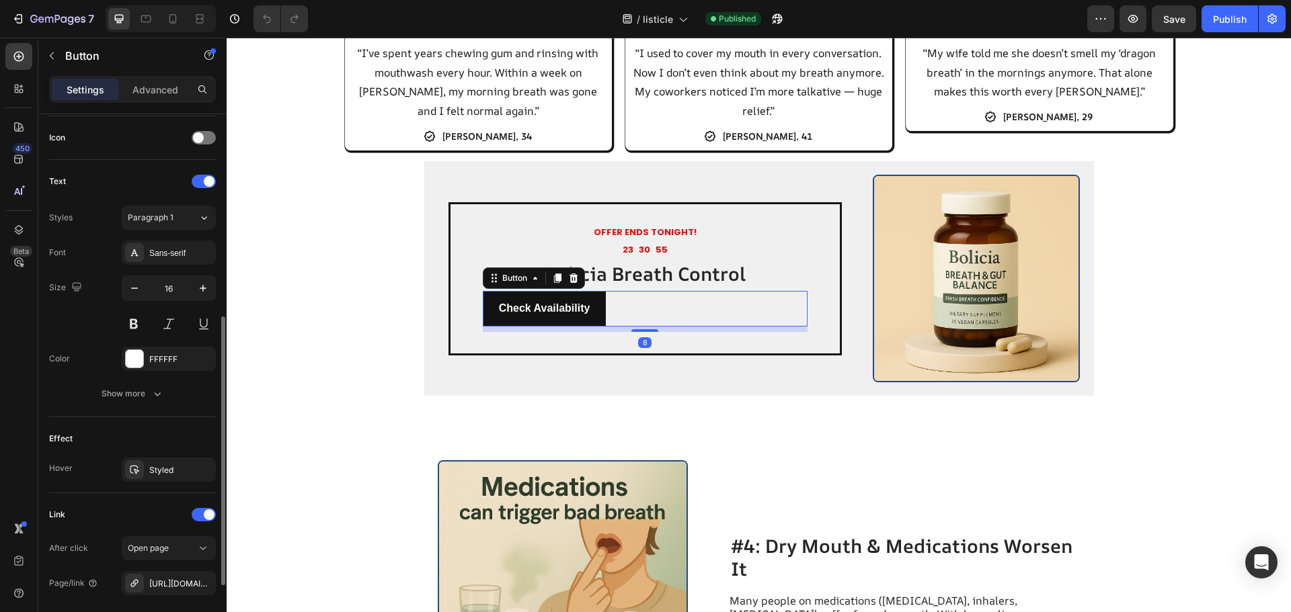
scroll to position [532, 0]
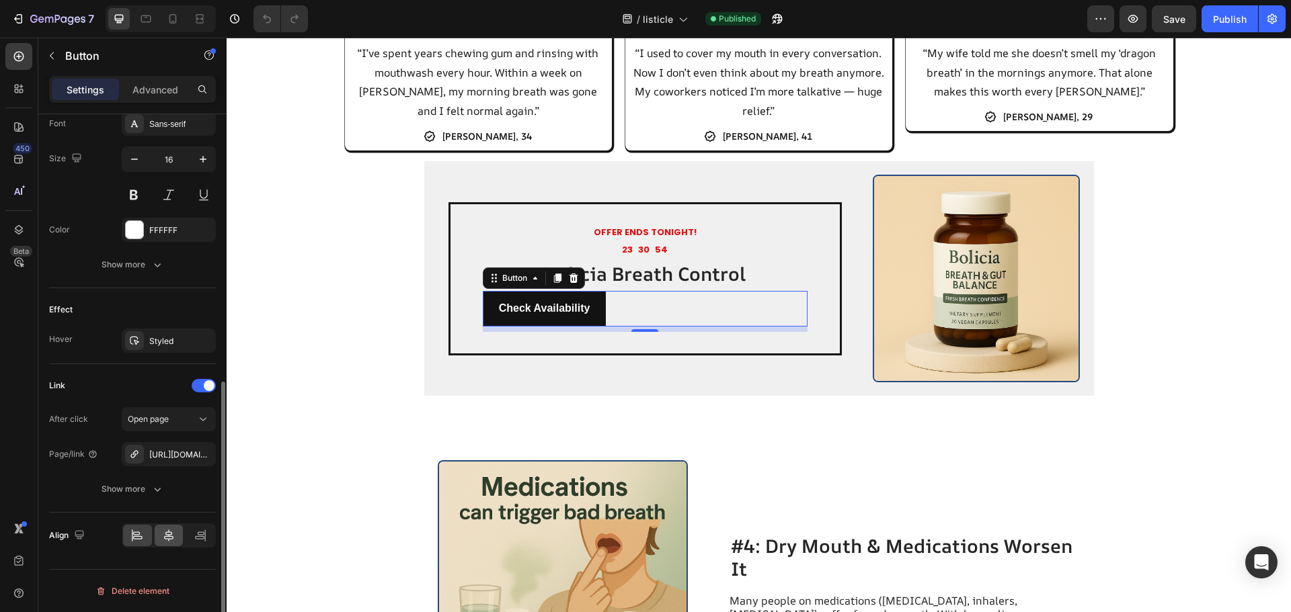
click at [173, 528] on div at bounding box center [169, 536] width 29 height 22
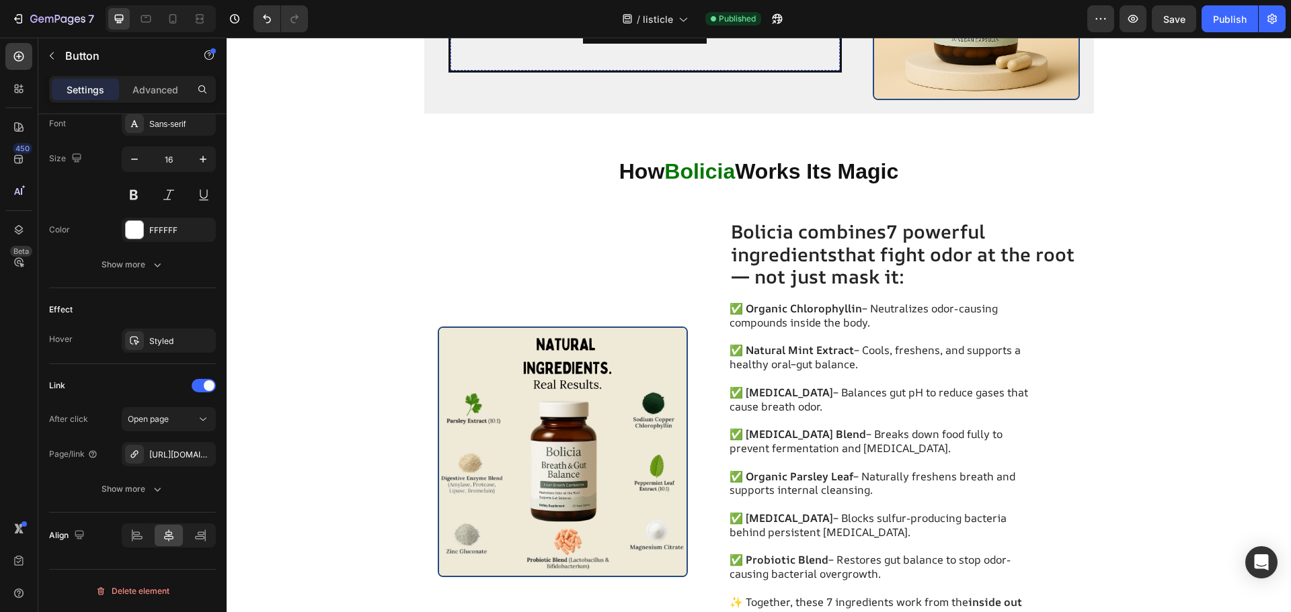
scroll to position [2823, 0]
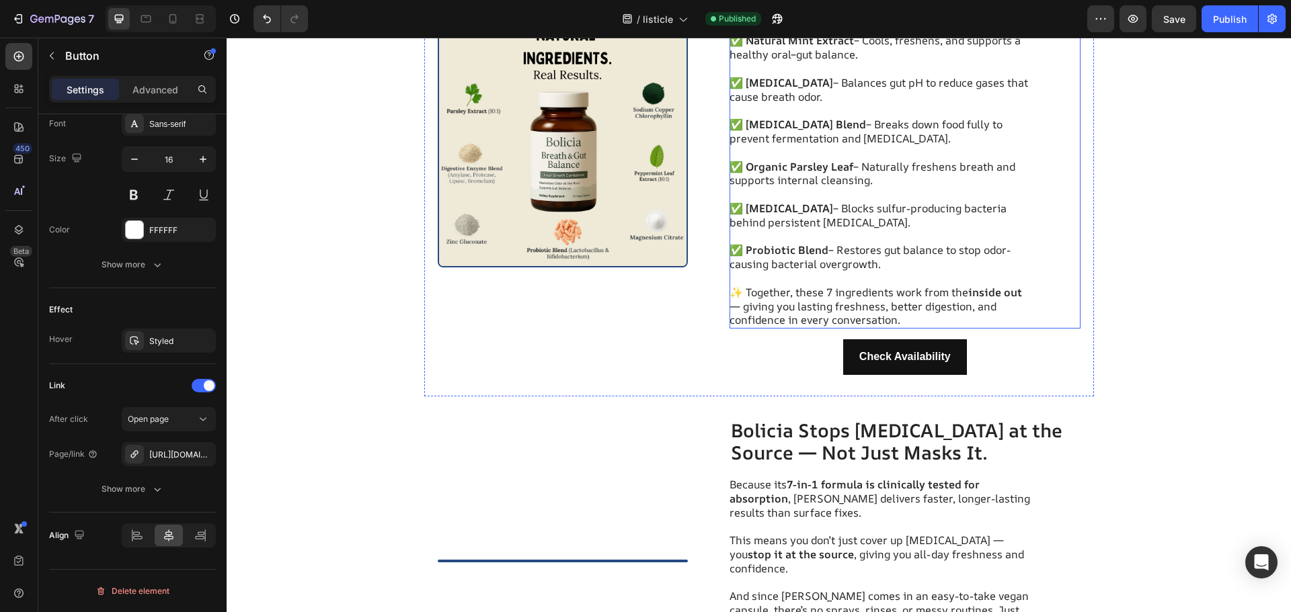
scroll to position [3630, 0]
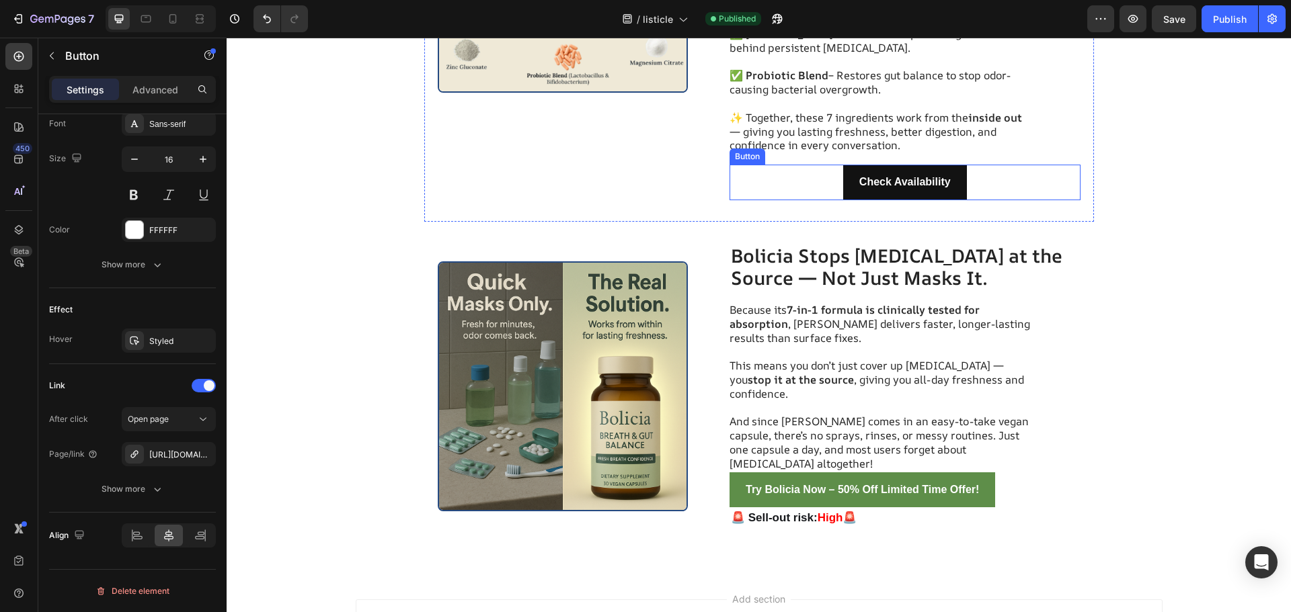
click at [976, 186] on div "Check Availability Button" at bounding box center [904, 183] width 351 height 36
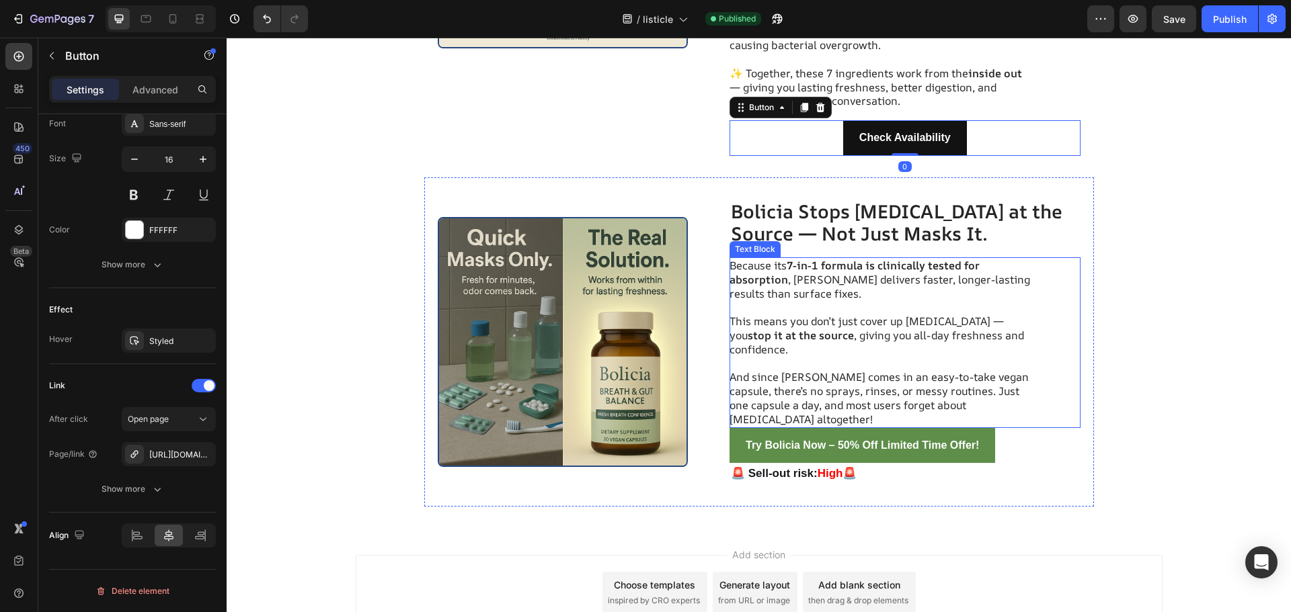
scroll to position [3752, 0]
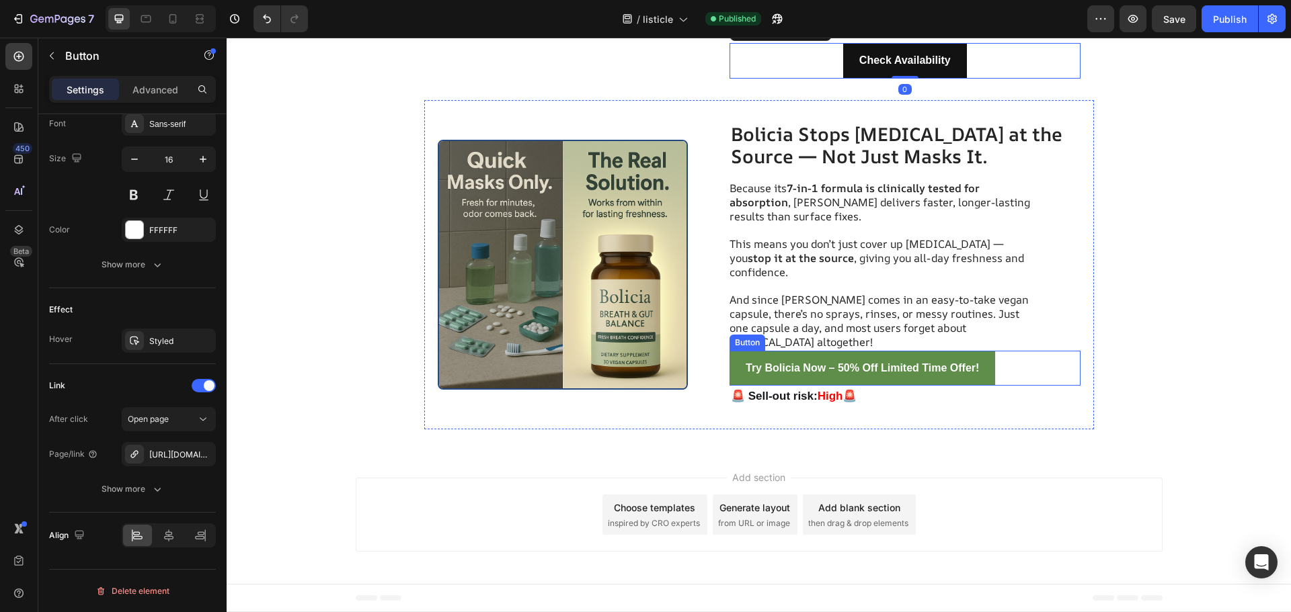
click at [1000, 372] on div "Try Bolicia Now – 50% Off Limited Time Offer! Button" at bounding box center [904, 369] width 351 height 36
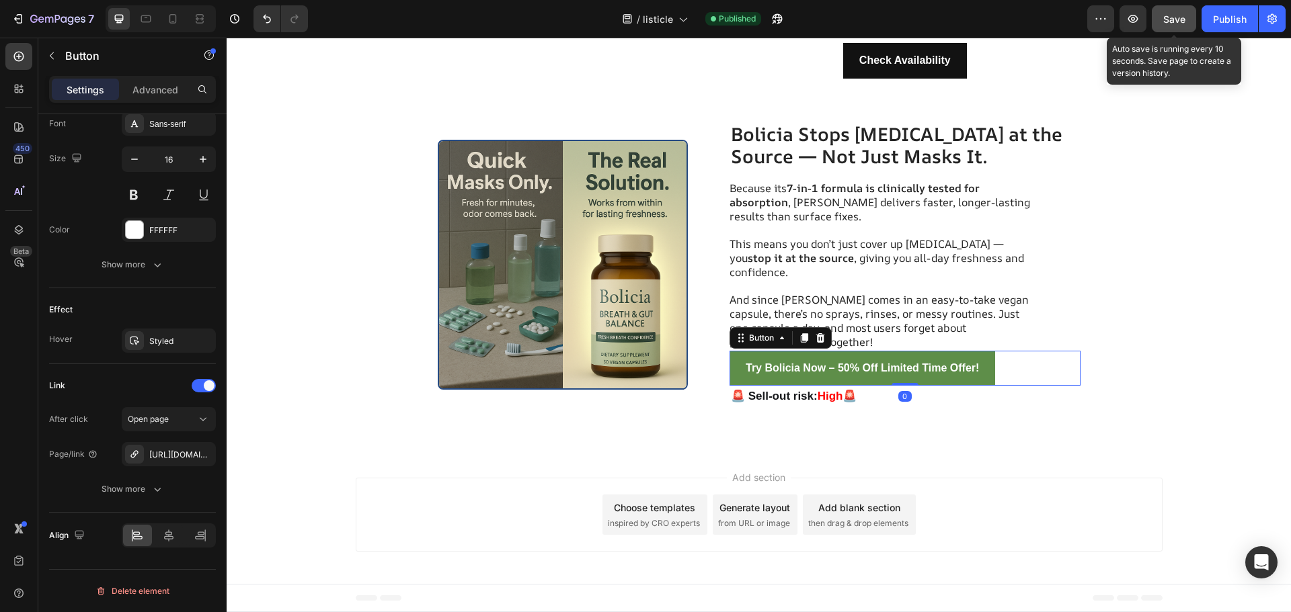
click at [1165, 22] on span "Save" at bounding box center [1174, 18] width 22 height 11
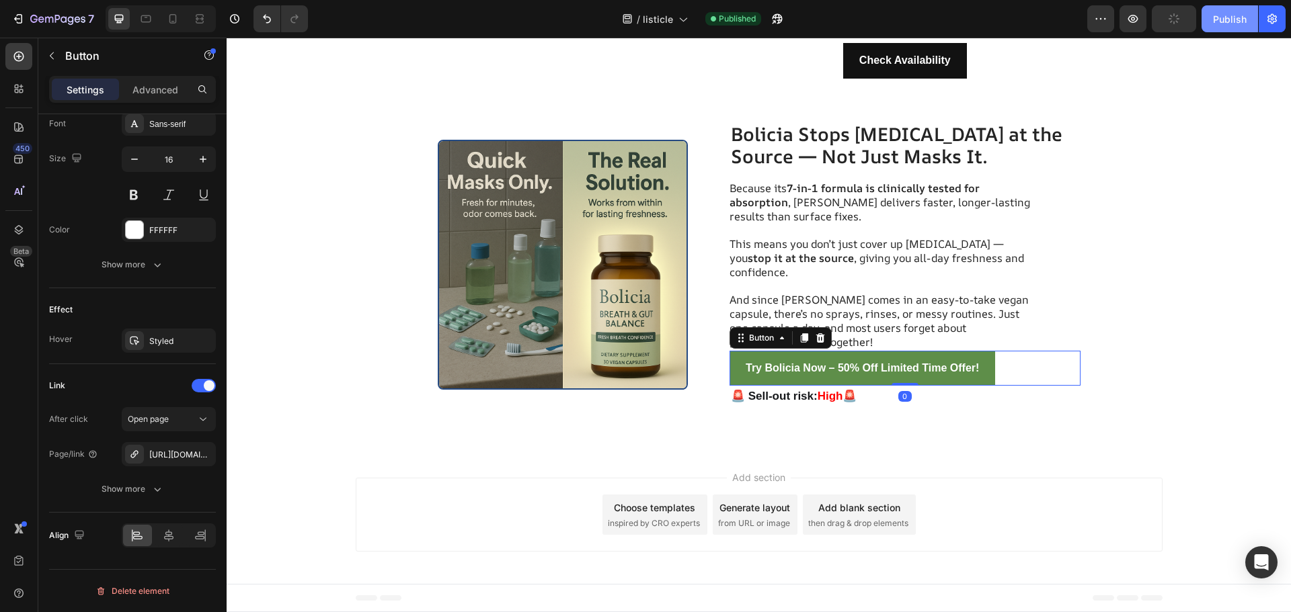
click at [1217, 27] on button "Publish" at bounding box center [1229, 18] width 56 height 27
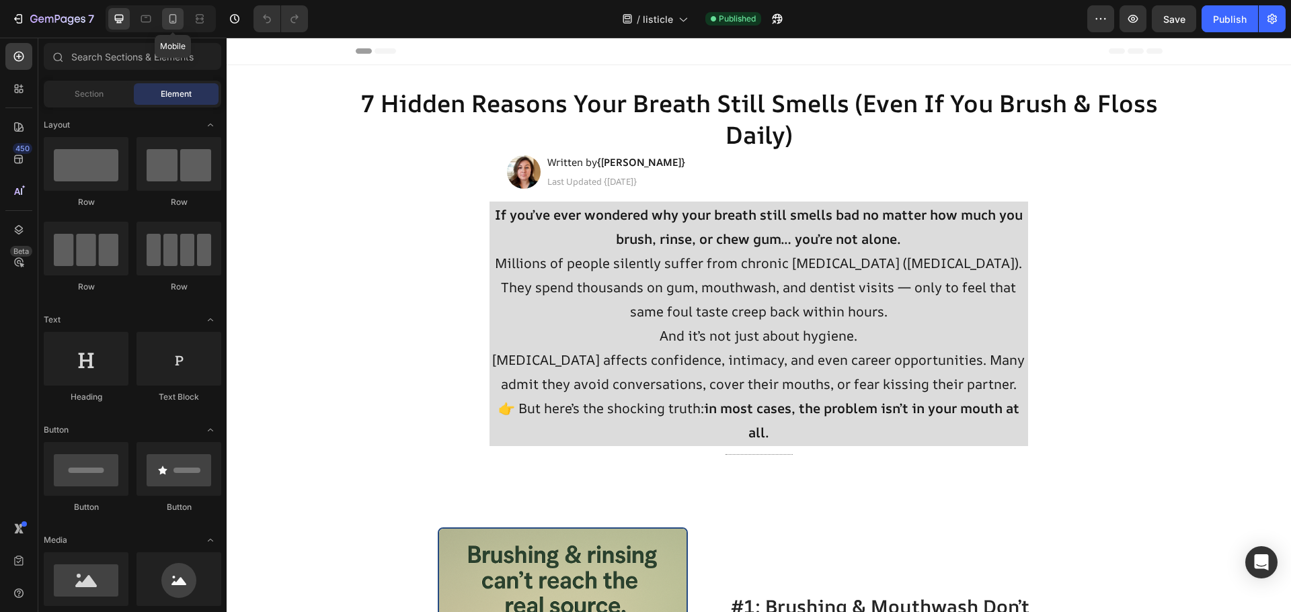
click at [169, 28] on div at bounding box center [173, 19] width 22 height 22
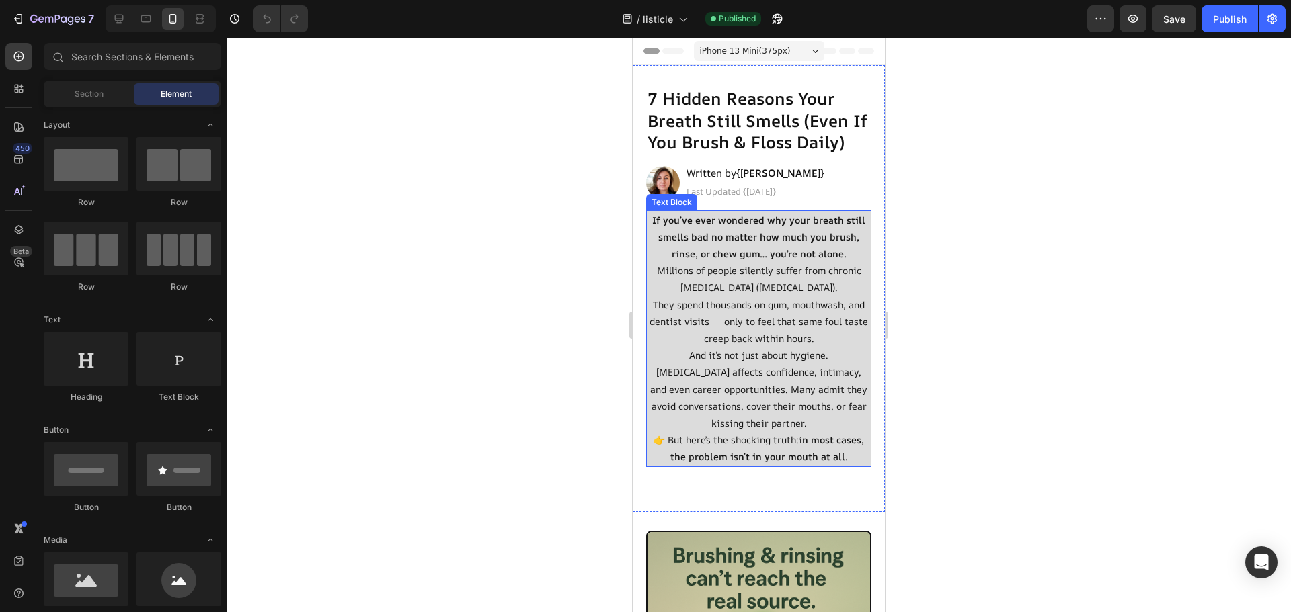
click at [815, 426] on p "And it’s not just about hygiene. [MEDICAL_DATA] affects confidence, intimacy, a…" at bounding box center [758, 389] width 223 height 85
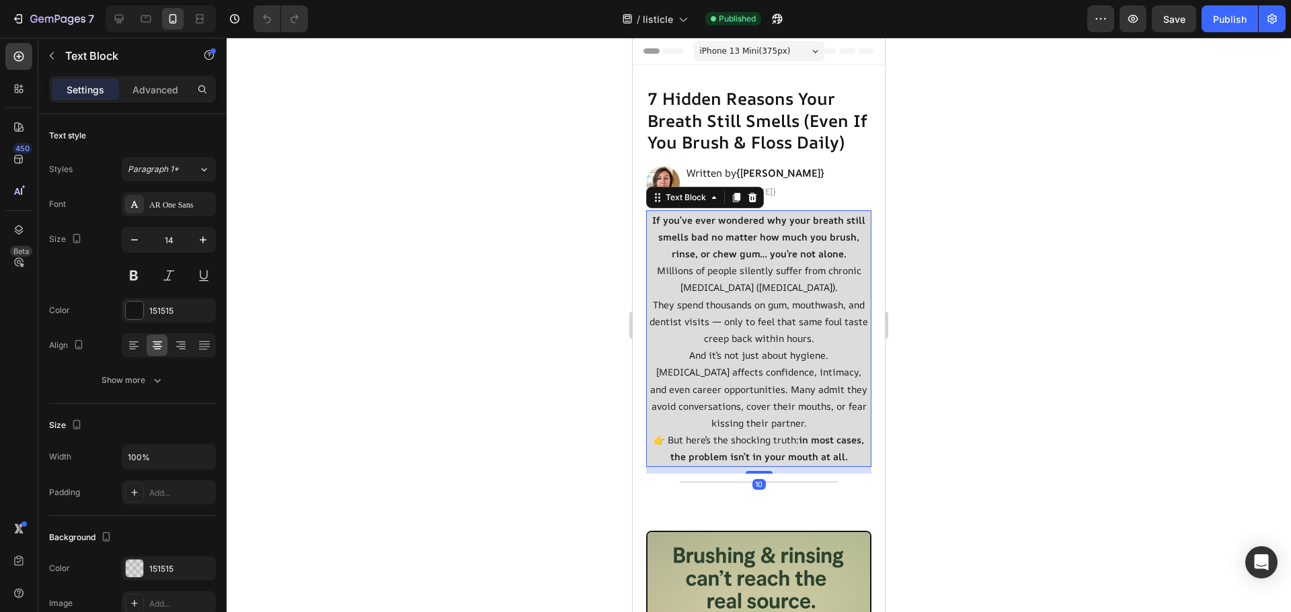
click at [815, 428] on p "And it’s not just about hygiene. Bad breath affects confidence, intimacy, and e…" at bounding box center [758, 389] width 223 height 85
click at [838, 463] on strong "in most cases, the problem isn’t in your mouth at all." at bounding box center [767, 449] width 194 height 30
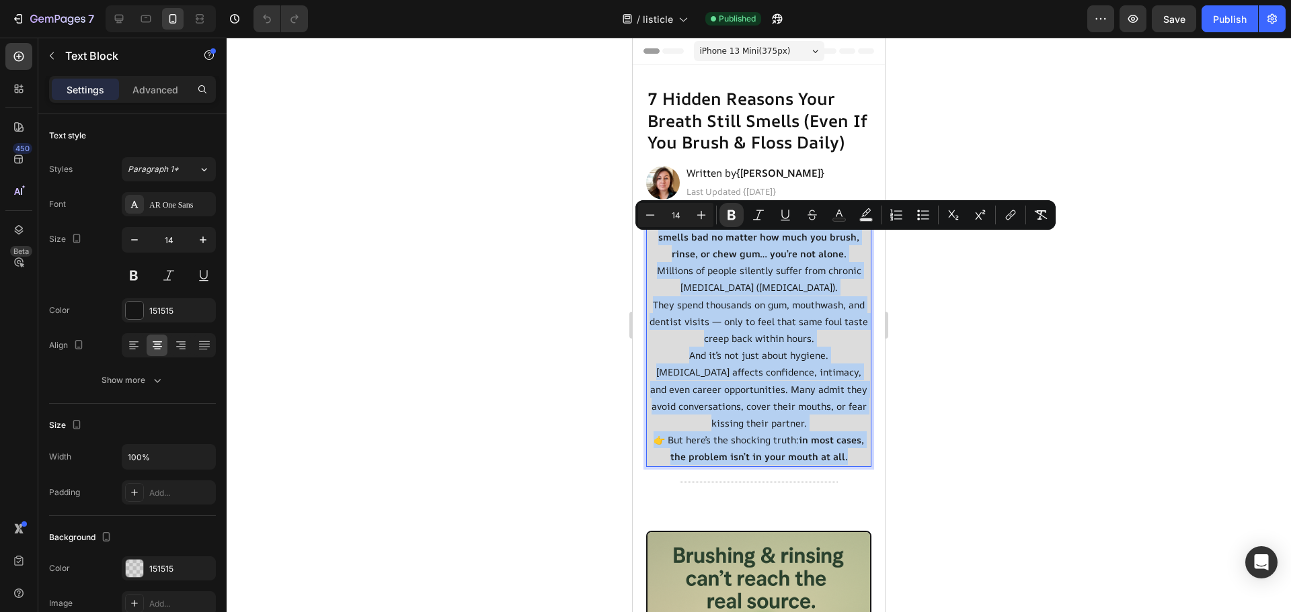
drag, startPoint x: 846, startPoint y: 477, endPoint x: 629, endPoint y: 227, distance: 331.2
copy div "If you’ve ever wondered why your breath still smells bad no matter how much you…"
click at [925, 341] on div at bounding box center [759, 325] width 1064 height 575
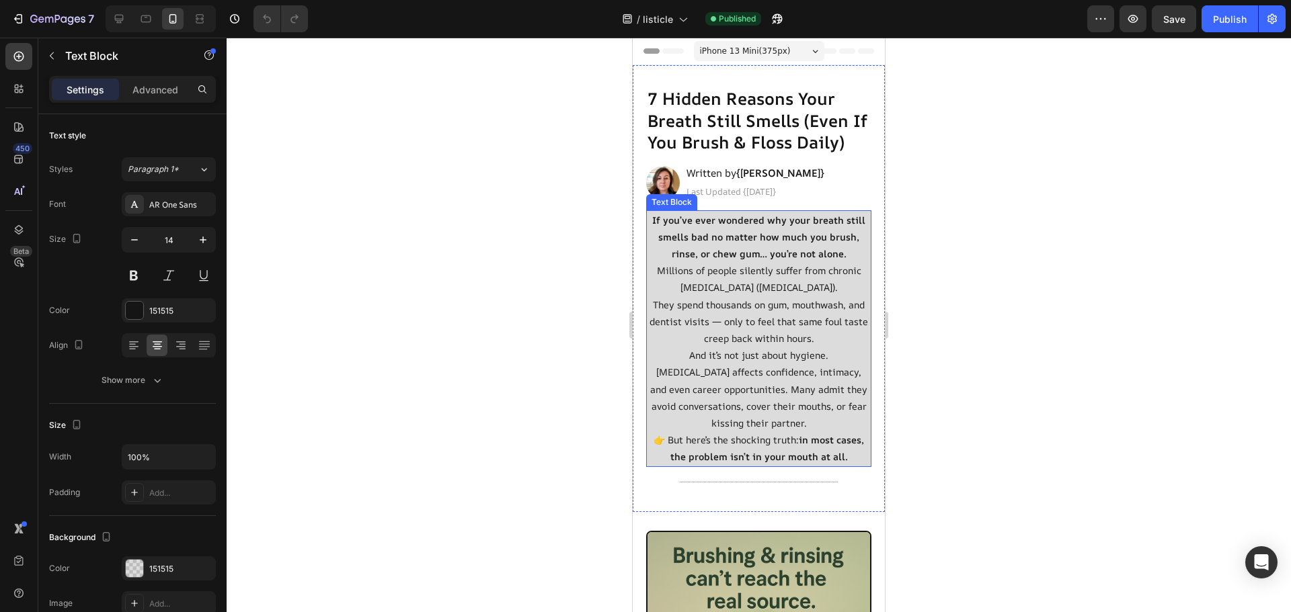
click at [652, 245] on strong "If you’ve ever wondered why your breath still smells bad no matter how much you…" at bounding box center [758, 237] width 213 height 46
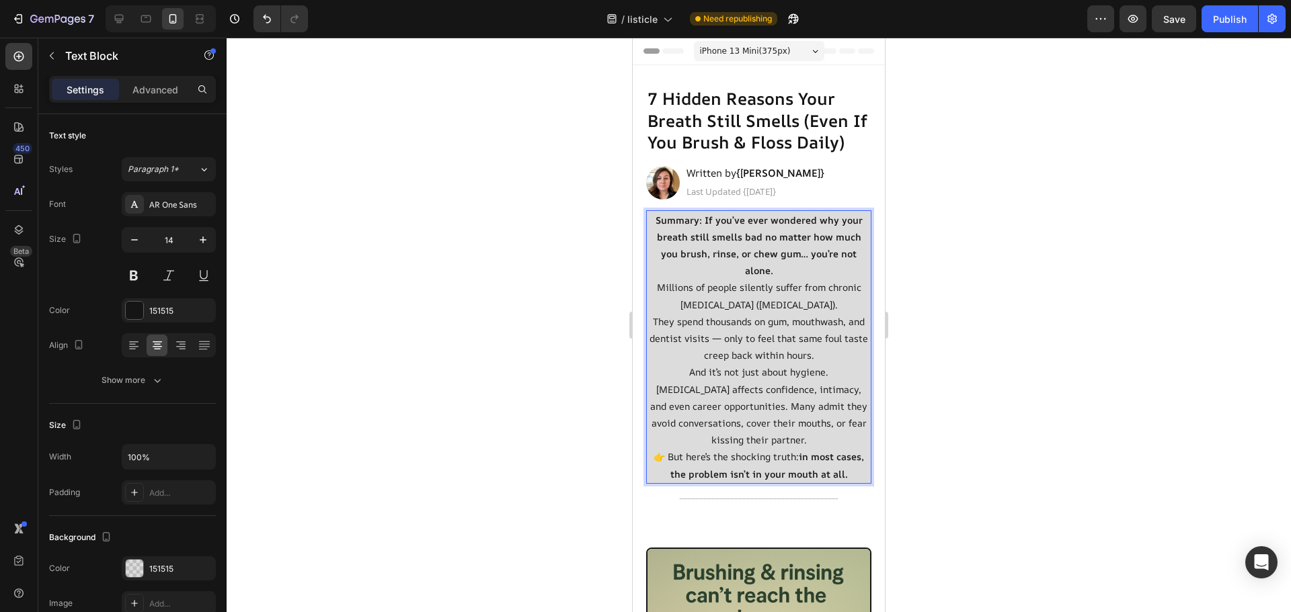
click at [715, 332] on p "Millions of people silently suffer from chronic bad breath (halitosis). They sp…" at bounding box center [758, 321] width 223 height 85
click at [844, 482] on p "👉 But here’s the shocking truth: in most cases, the problem isn’t in your mouth…" at bounding box center [758, 465] width 223 height 34
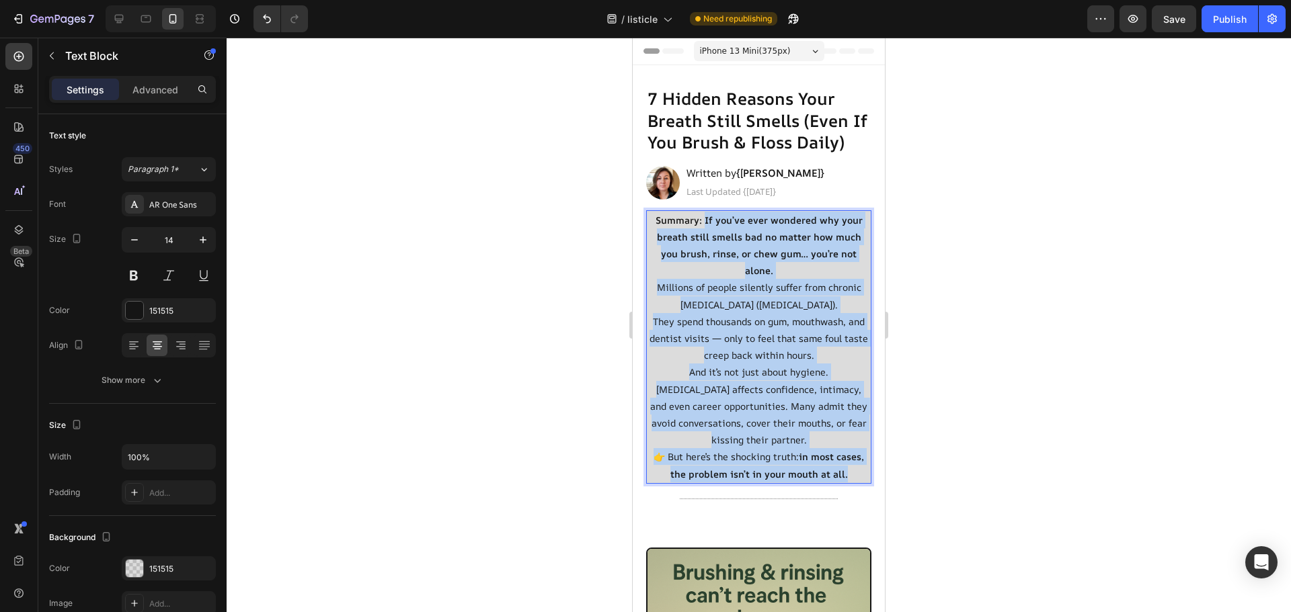
drag, startPoint x: 844, startPoint y: 499, endPoint x: 700, endPoint y: 243, distance: 294.3
click at [700, 243] on div "Summary: If you’ve ever wondered why your breath still smells bad no matter how…" at bounding box center [758, 347] width 225 height 274
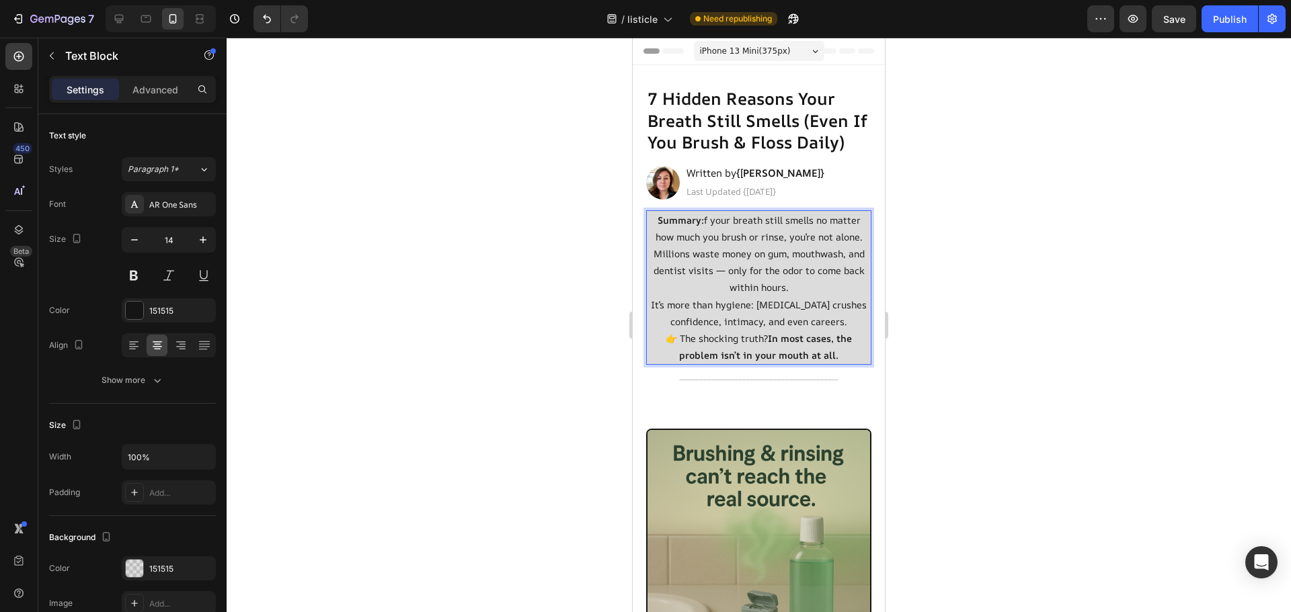
click at [700, 244] on p "Summary: f your breath still smells no matter how much you brush or rinse, you’…" at bounding box center [758, 229] width 223 height 34
click at [856, 245] on p "Summary: I f your breath still smells no matter how much you brush or rinse, yo…" at bounding box center [758, 229] width 223 height 34
click at [1203, 26] on button "Publish" at bounding box center [1229, 18] width 56 height 27
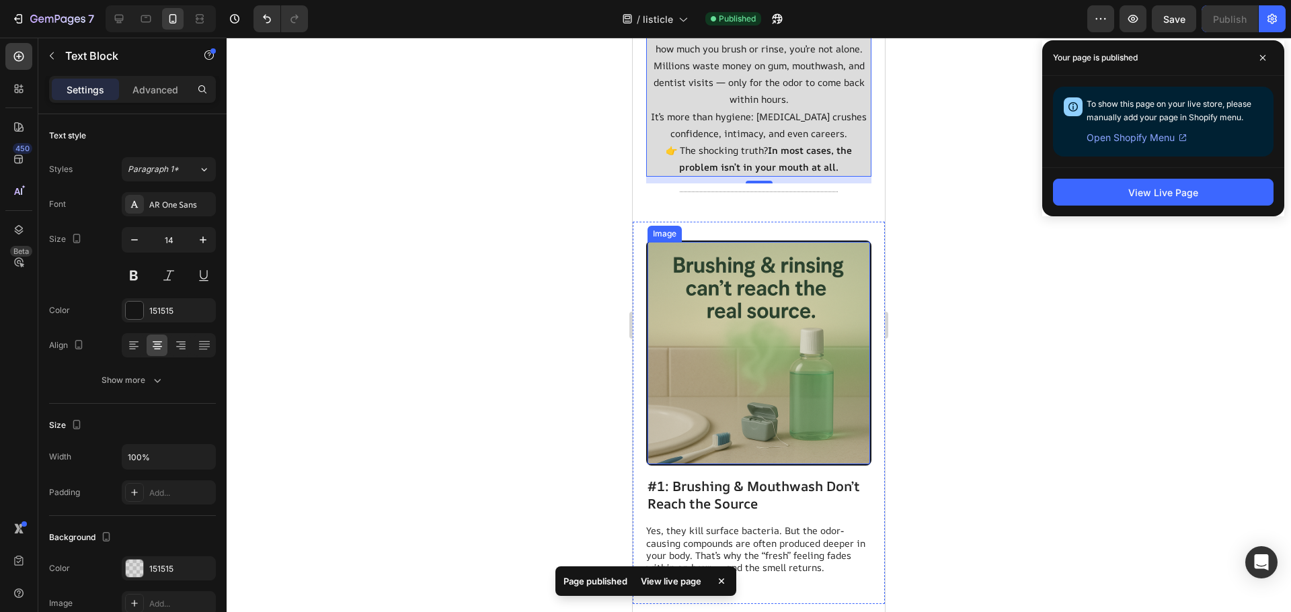
scroll to position [269, 0]
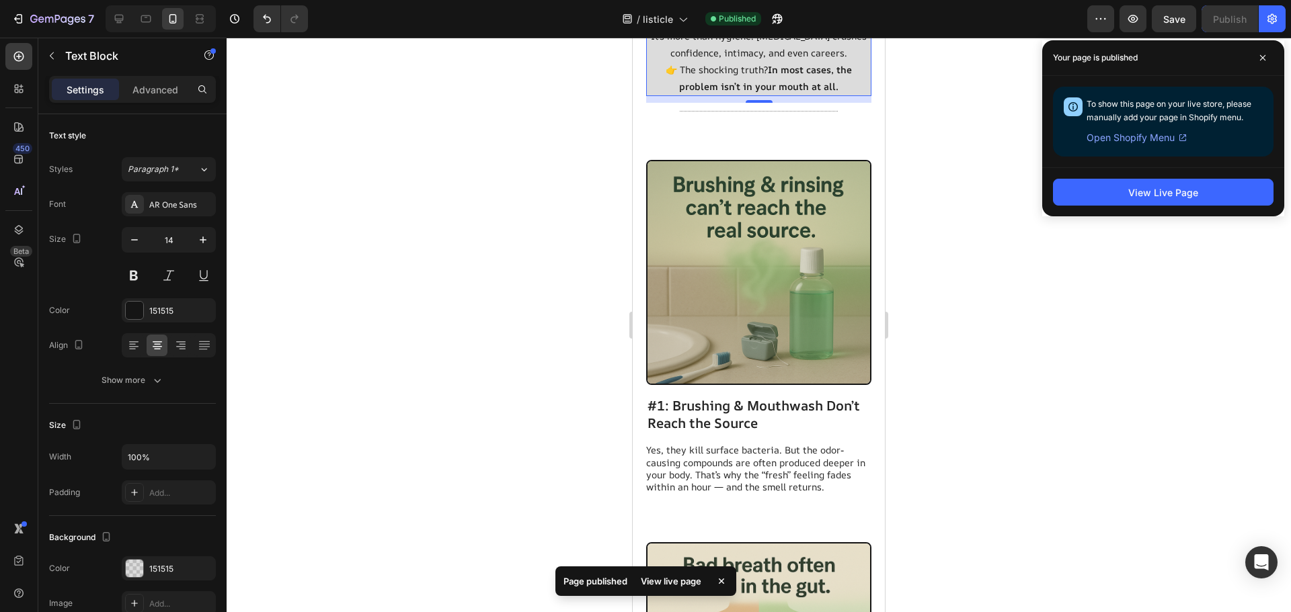
click at [1056, 372] on div at bounding box center [759, 325] width 1064 height 575
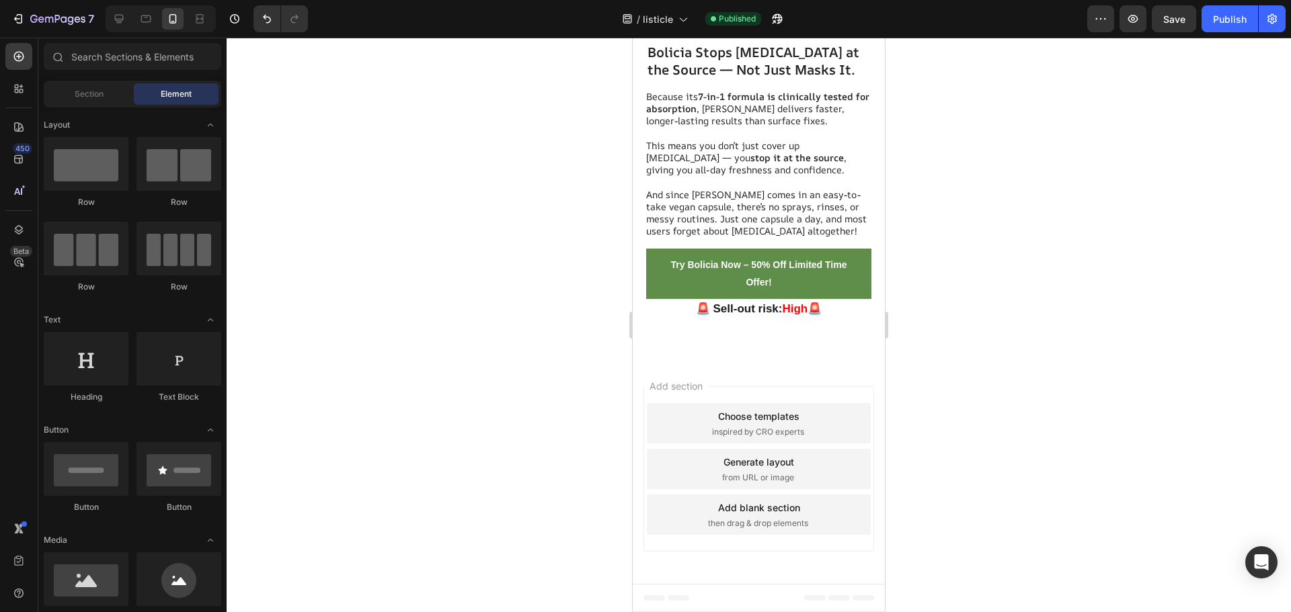
scroll to position [5374, 0]
click at [13, 18] on icon "button" at bounding box center [17, 18] width 13 height 13
